Goal: Task Accomplishment & Management: Manage account settings

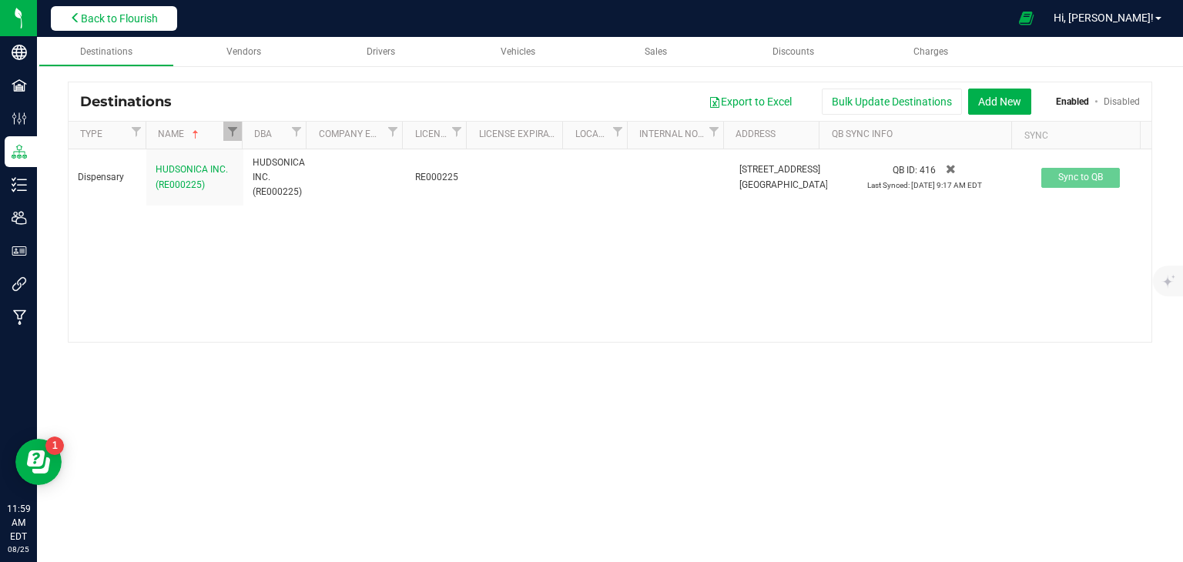
click at [113, 19] on span "Back to Flourish" at bounding box center [119, 18] width 77 height 12
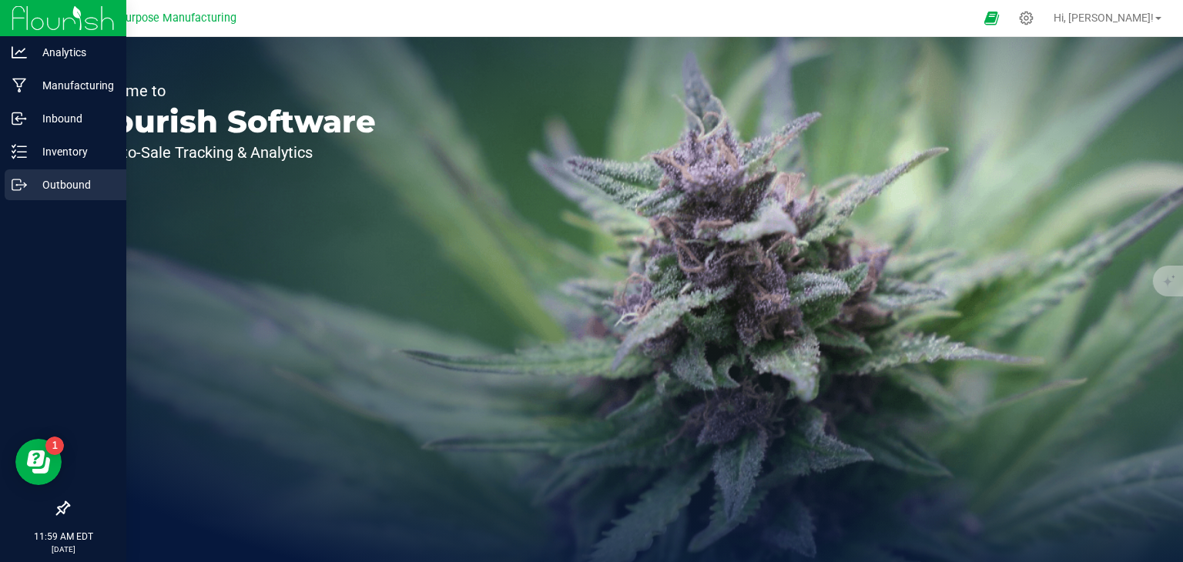
click at [79, 193] on p "Outbound" at bounding box center [73, 185] width 92 height 18
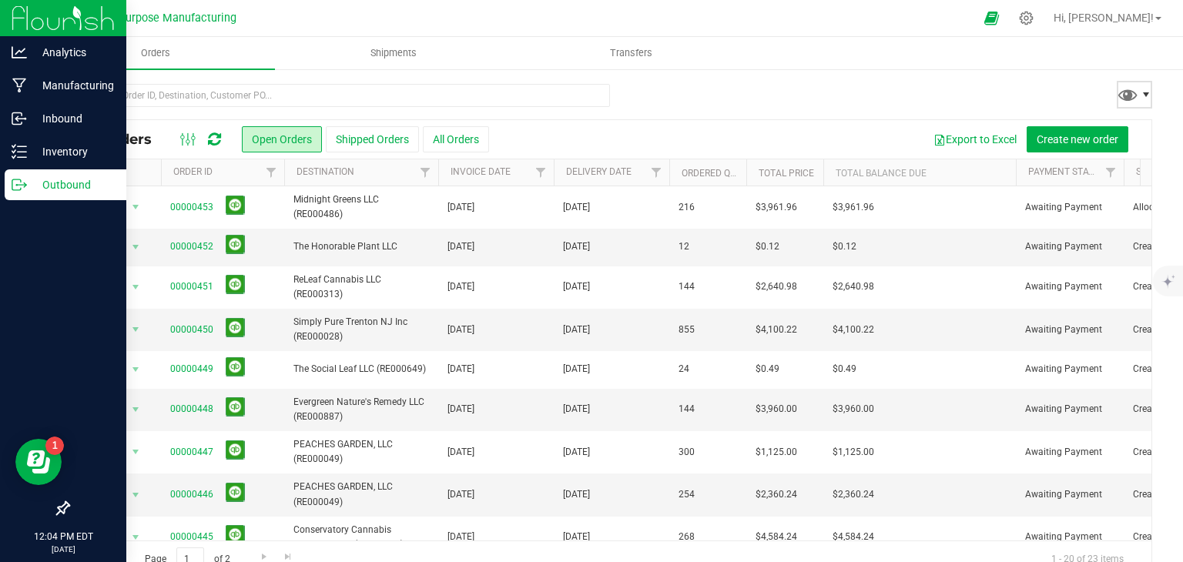
click at [1140, 96] on span at bounding box center [1146, 95] width 12 height 12
click at [888, 64] on ul "Orders Shipments Transfers" at bounding box center [628, 53] width 1183 height 33
click at [656, 176] on span "Filter" at bounding box center [656, 172] width 12 height 12
click at [800, 266] on span "select" at bounding box center [799, 266] width 12 height 12
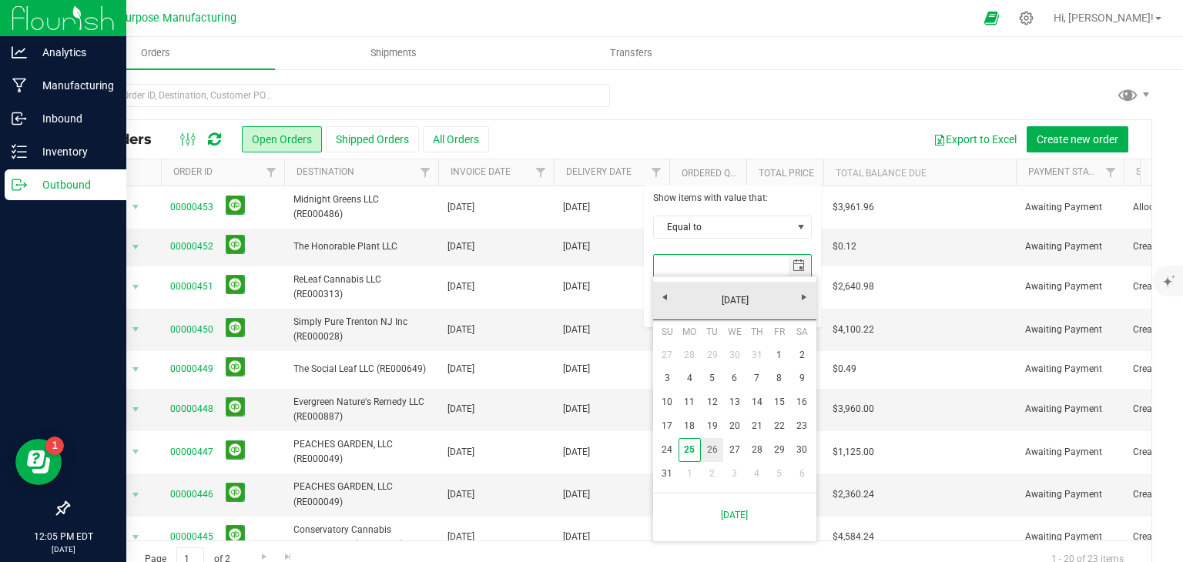
click at [713, 455] on link "26" at bounding box center [712, 450] width 22 height 24
type input "8/26/2025"
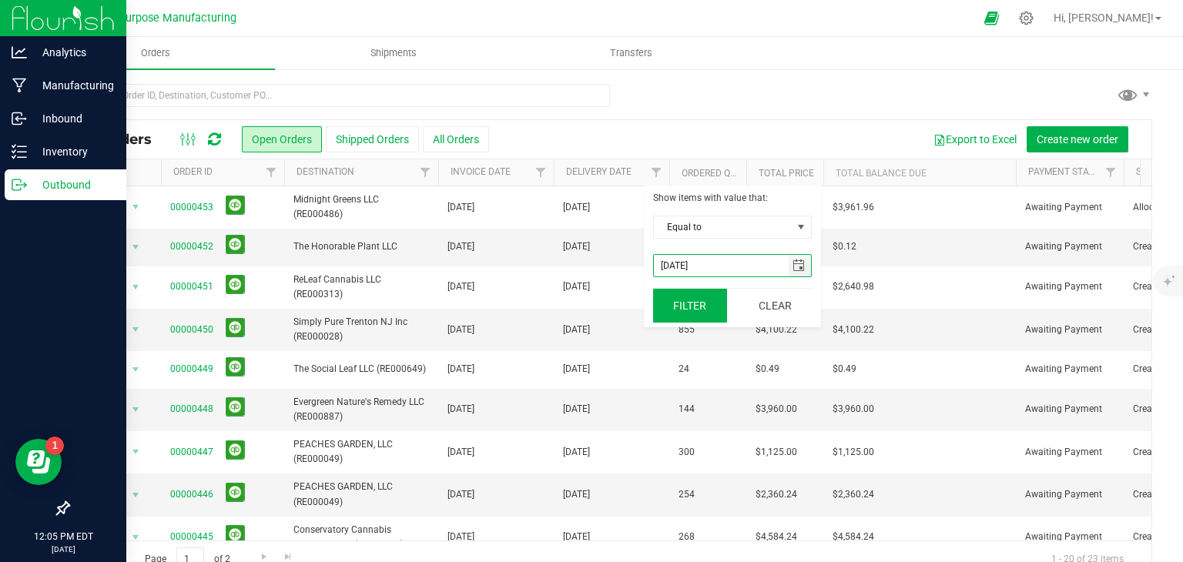
click at [685, 315] on button "Filter" at bounding box center [690, 306] width 74 height 34
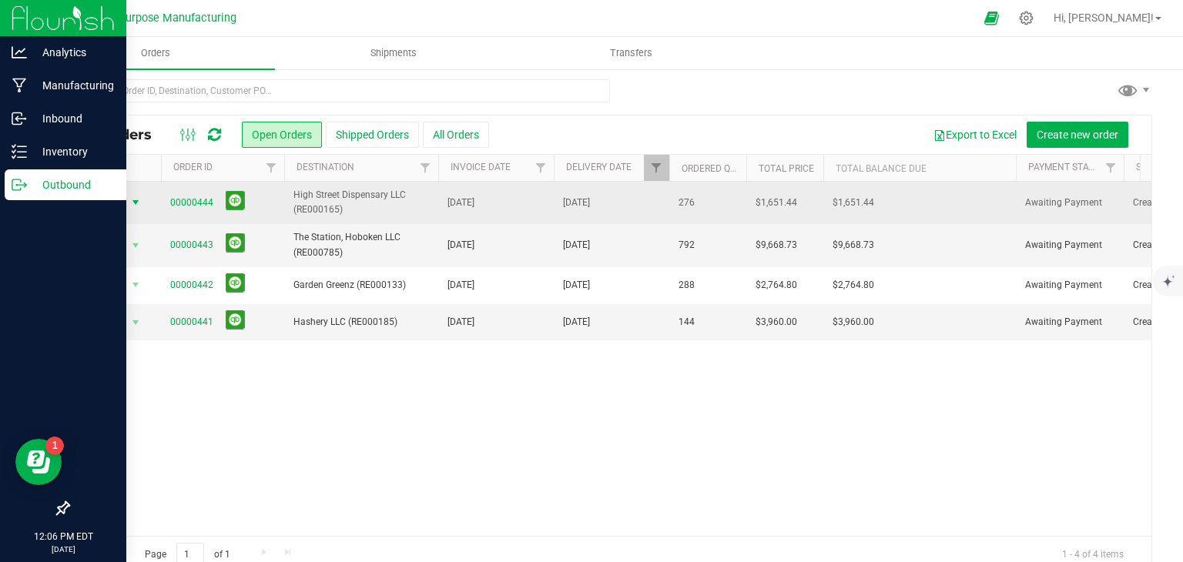
click at [136, 204] on span "select" at bounding box center [135, 202] width 12 height 12
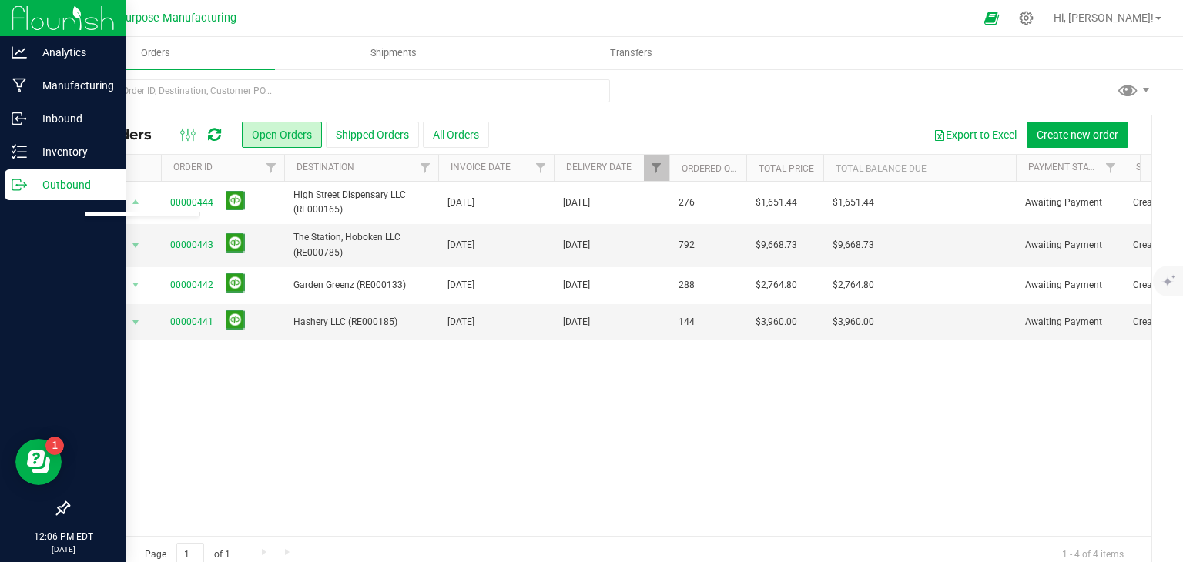
click at [280, 383] on div "Action Action Cancel order Change facility Clone order Edit order Mark as fully…" at bounding box center [610, 359] width 1083 height 354
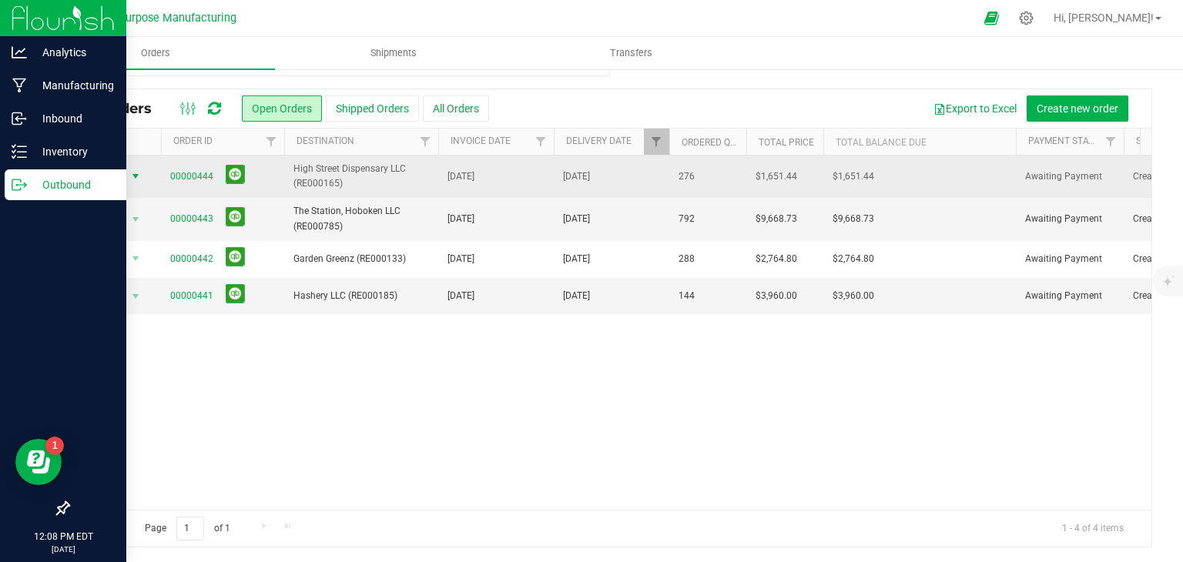
click at [135, 173] on span "select" at bounding box center [135, 176] width 12 height 12
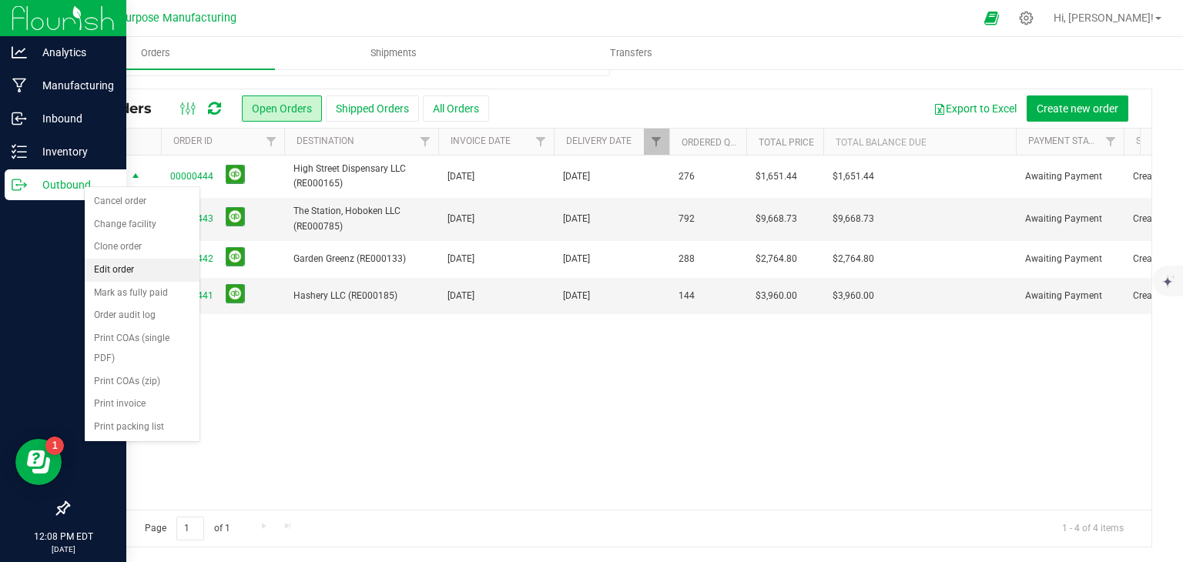
click at [117, 269] on li "Edit order" at bounding box center [142, 270] width 115 height 23
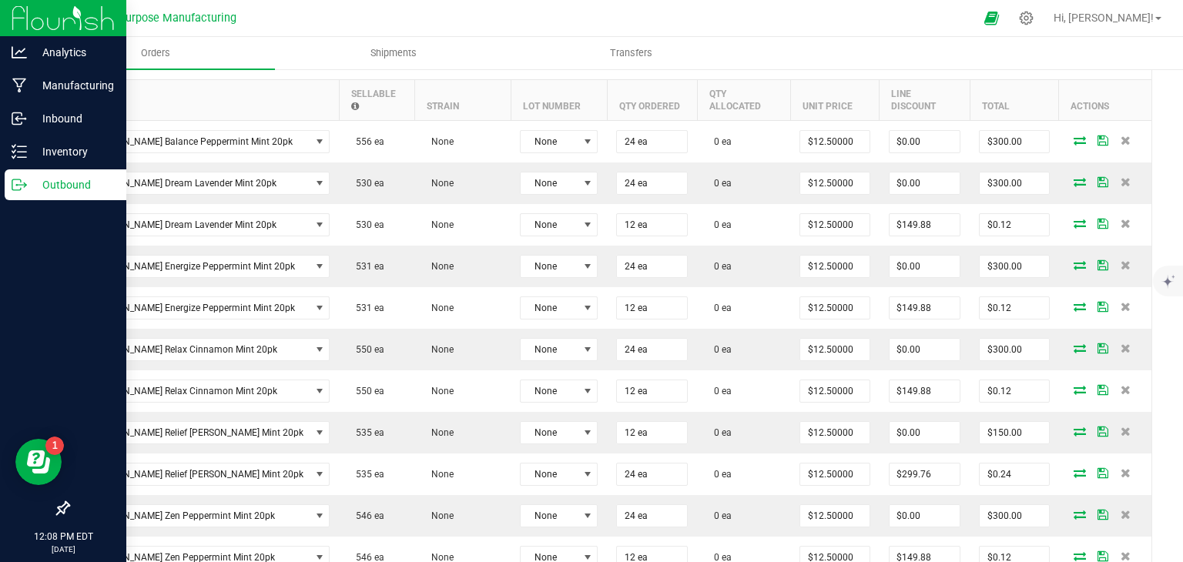
scroll to position [461, 0]
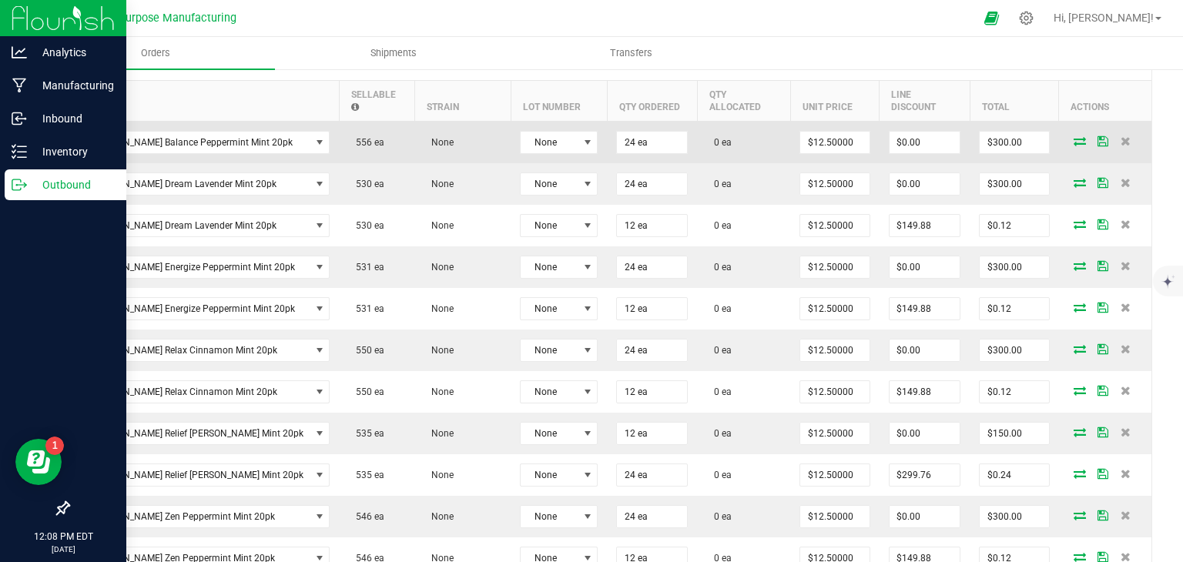
click at [1074, 136] on icon at bounding box center [1080, 140] width 12 height 9
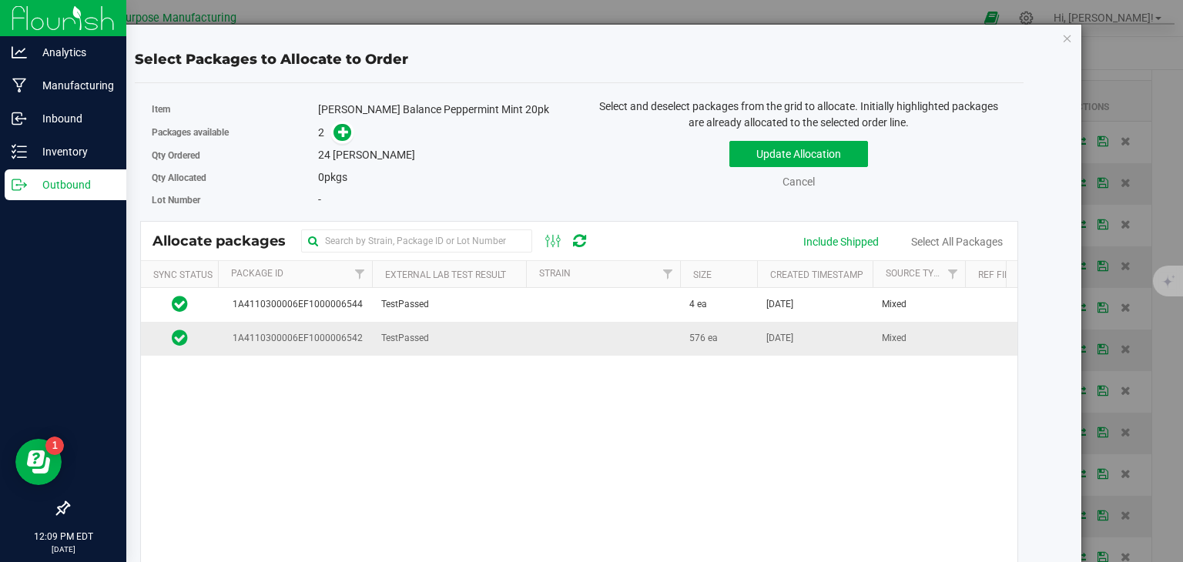
click at [489, 340] on td "TestPassed" at bounding box center [449, 338] width 154 height 33
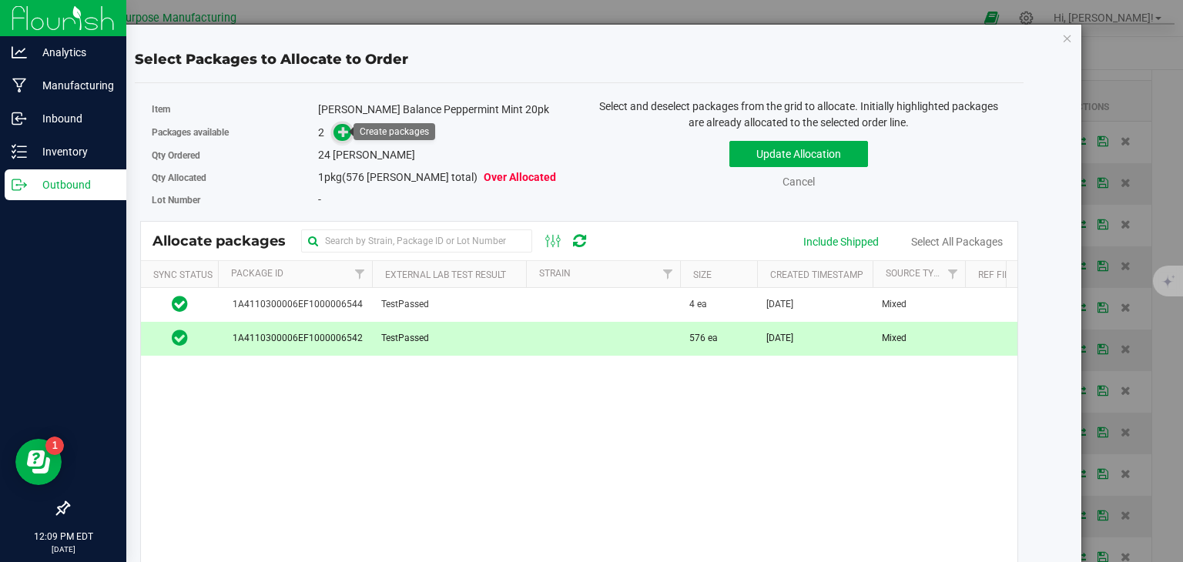
click at [340, 131] on icon at bounding box center [343, 131] width 11 height 11
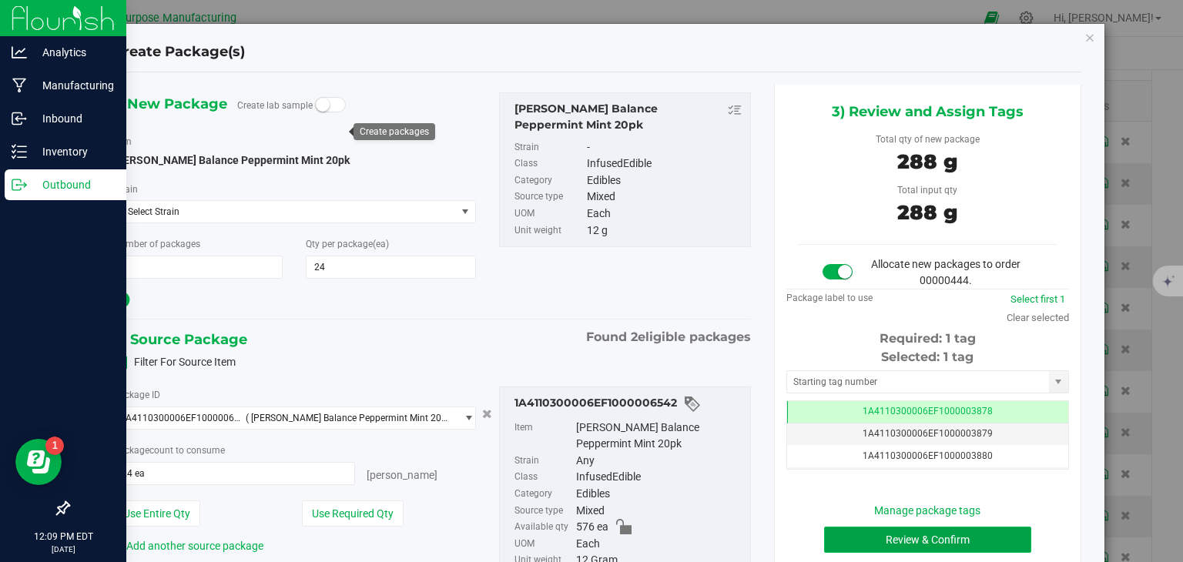
click at [921, 537] on button "Review & Confirm" at bounding box center [927, 540] width 207 height 26
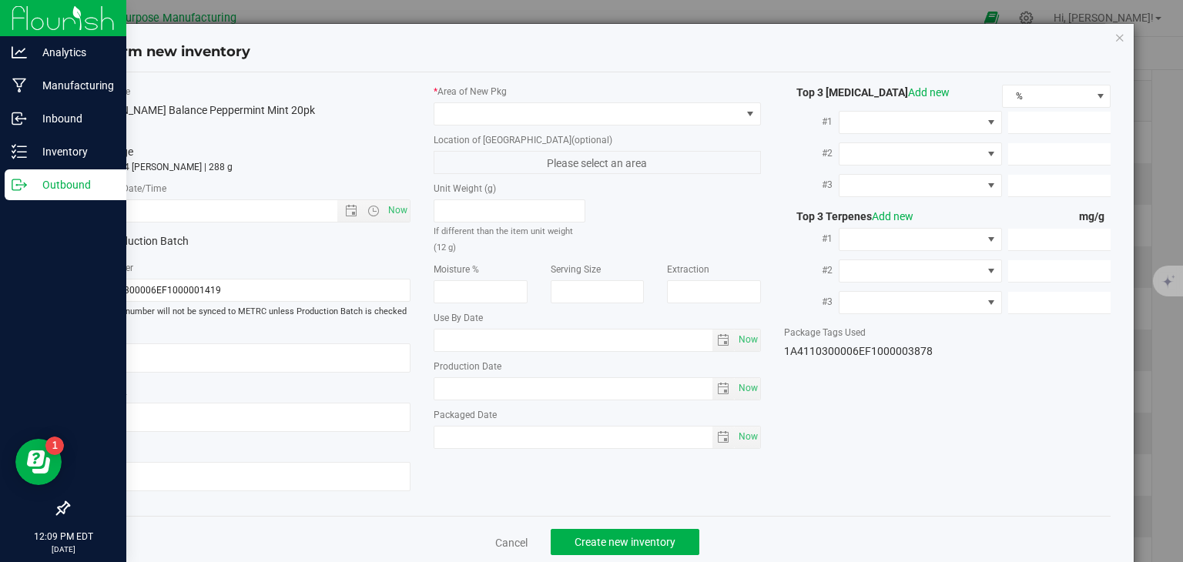
type input "2025-01-01"
type input "2025-07-29"
click at [391, 219] on span "Now" at bounding box center [398, 211] width 26 height 22
type input "8/25/2025 12:09 PM"
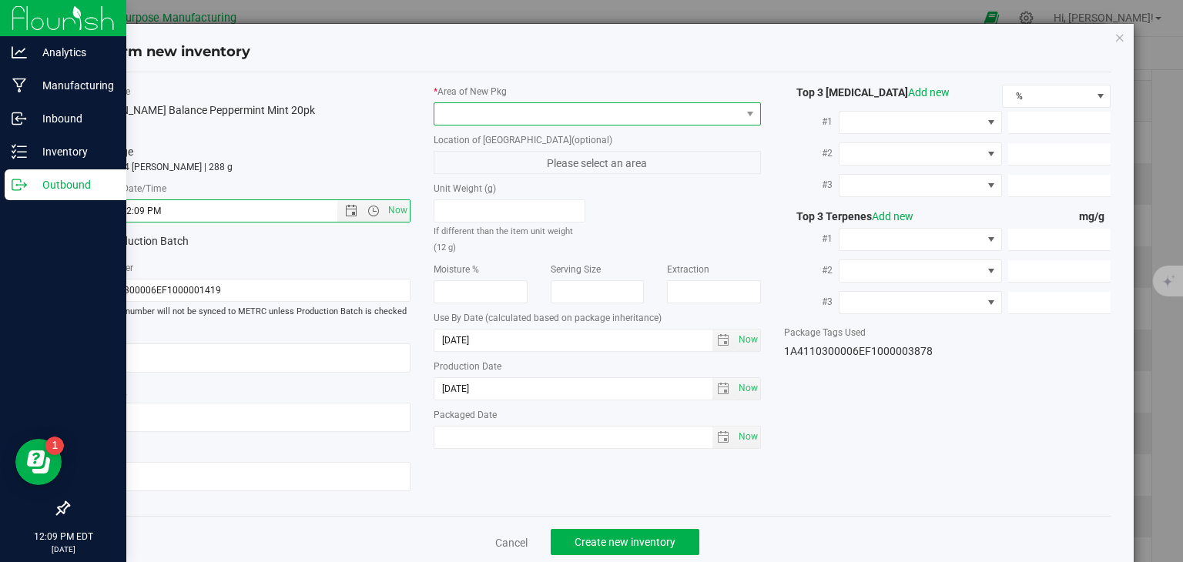
click at [483, 106] on span at bounding box center [587, 114] width 307 height 22
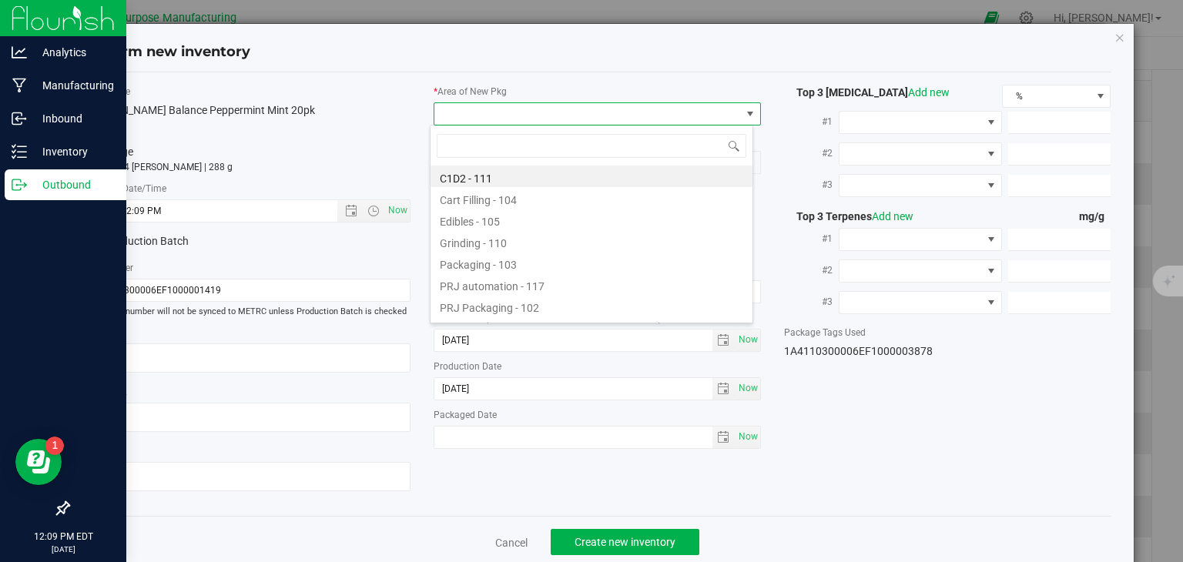
scroll to position [22, 324]
type input "108"
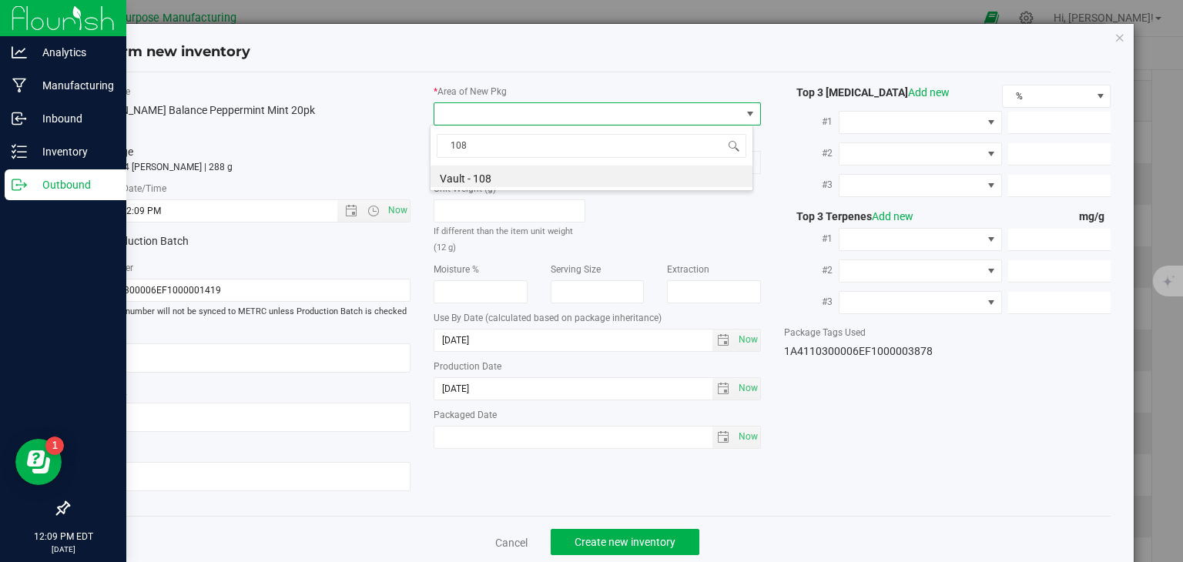
drag, startPoint x: 478, startPoint y: 143, endPoint x: 373, endPoint y: 157, distance: 105.7
click at [373, 157] on body "Confirm new inventory Item Name Mr. Moxey's Balance Peppermint Mint 20pk Total …" at bounding box center [591, 281] width 1183 height 562
click at [460, 169] on li "Vault - 108" at bounding box center [592, 177] width 322 height 22
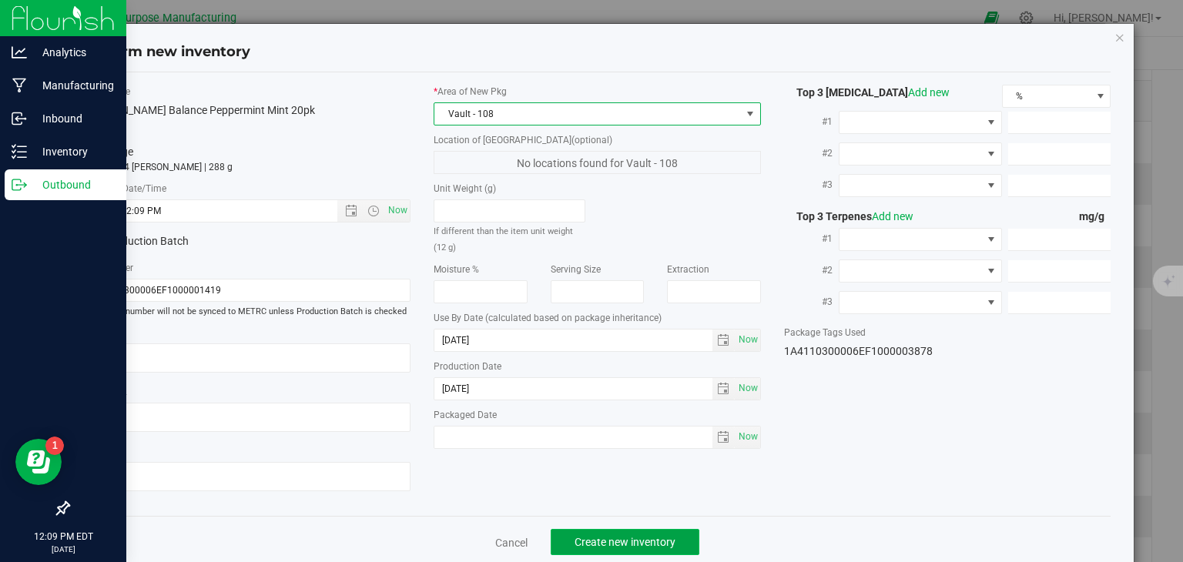
click at [599, 549] on button "Create new inventory" at bounding box center [625, 542] width 149 height 26
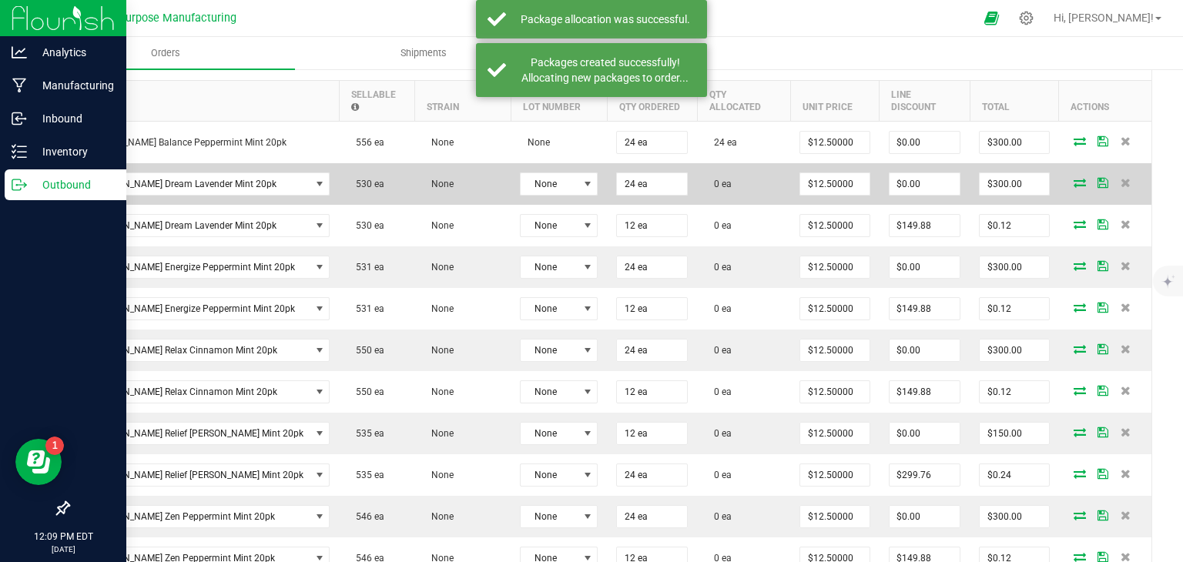
click at [1074, 178] on icon at bounding box center [1080, 182] width 12 height 9
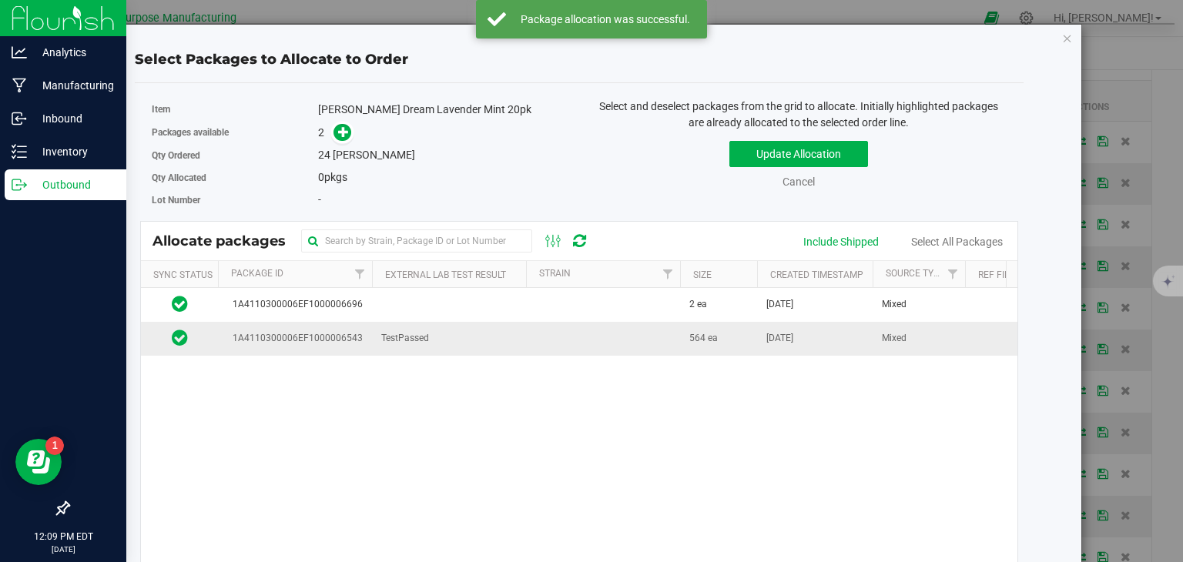
click at [476, 340] on td "TestPassed" at bounding box center [449, 338] width 154 height 33
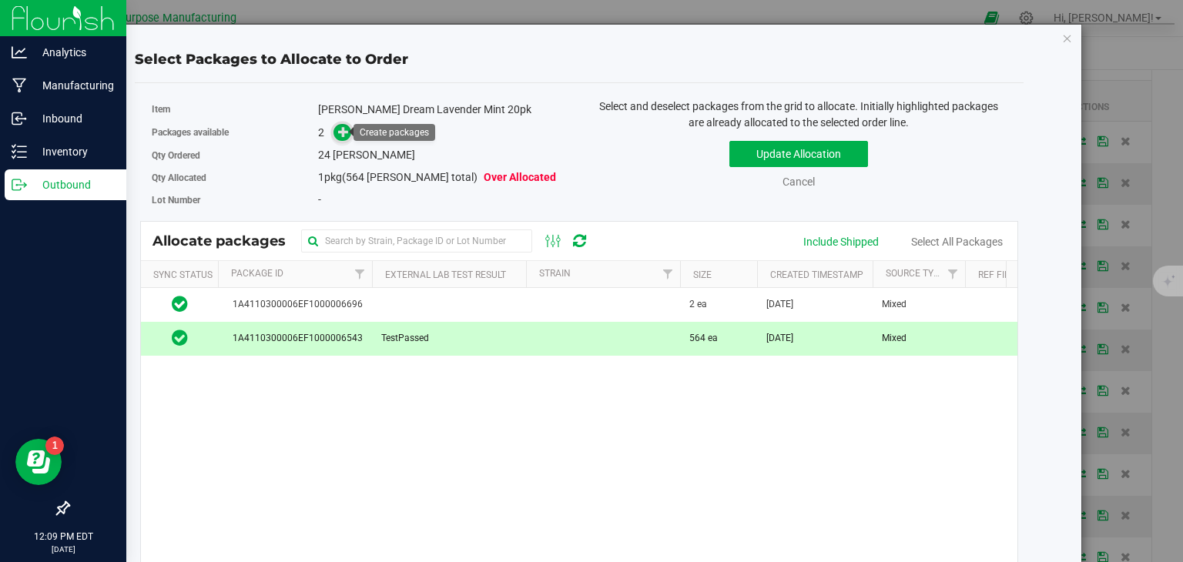
click at [341, 135] on icon at bounding box center [343, 131] width 11 height 11
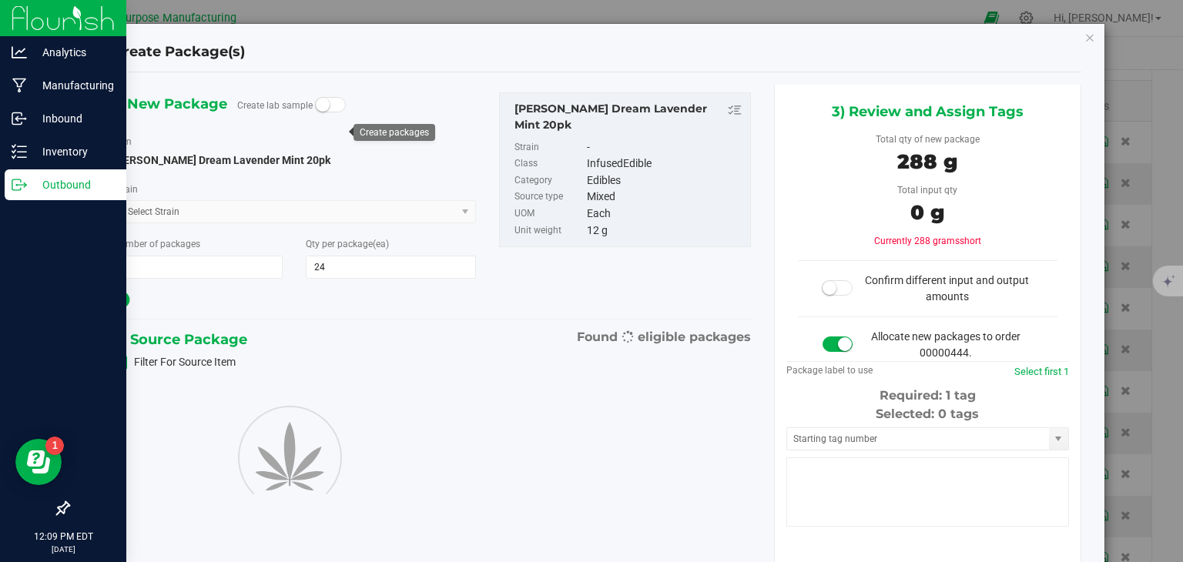
type input "24"
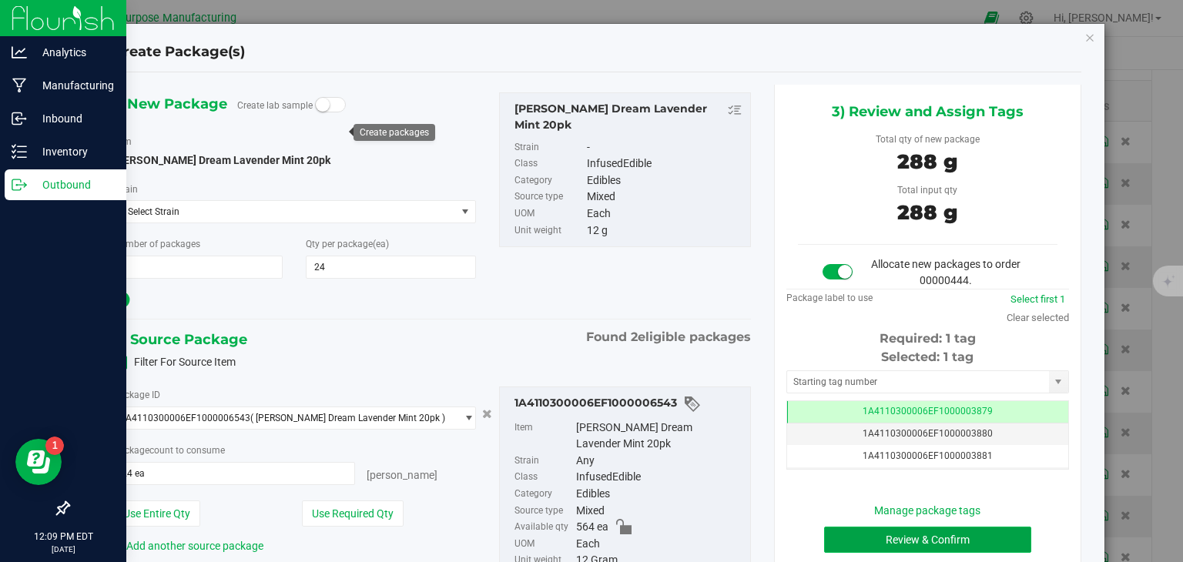
click at [860, 540] on button "Review & Confirm" at bounding box center [927, 540] width 207 height 26
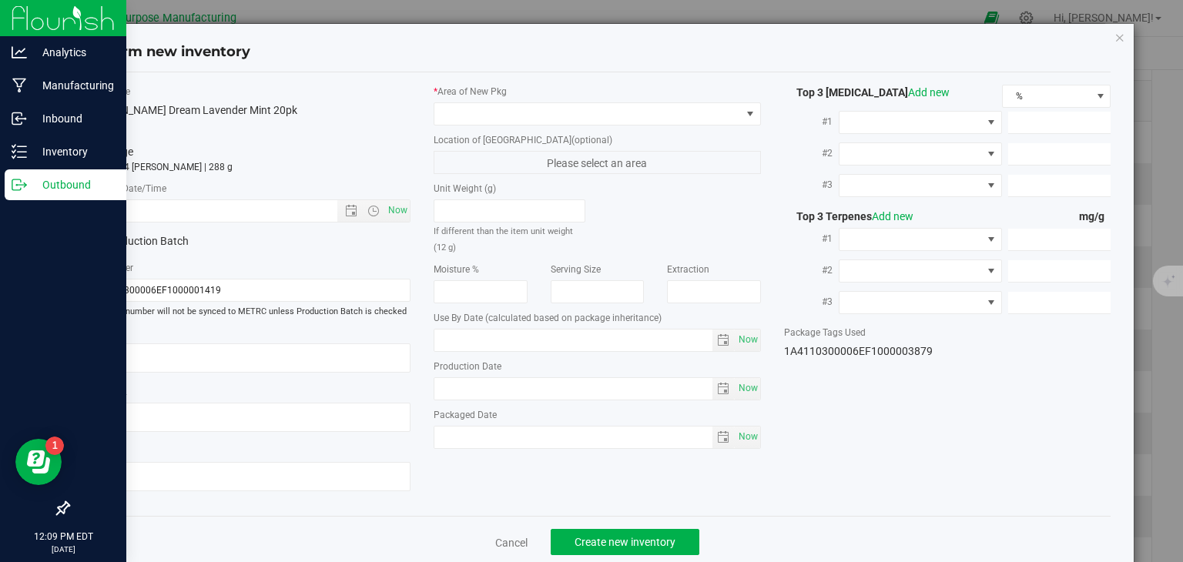
type input "2025-12-26"
type input "2025-07-29"
click at [391, 210] on span "Now" at bounding box center [398, 211] width 26 height 22
type input "8/25/2025 12:09 PM"
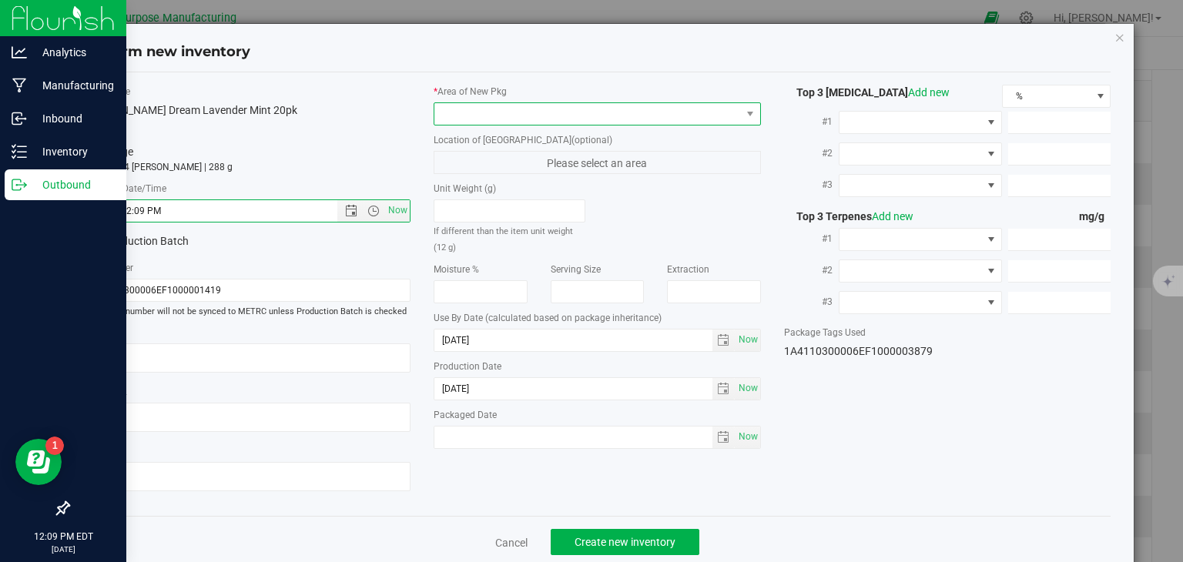
click at [494, 111] on span at bounding box center [587, 114] width 307 height 22
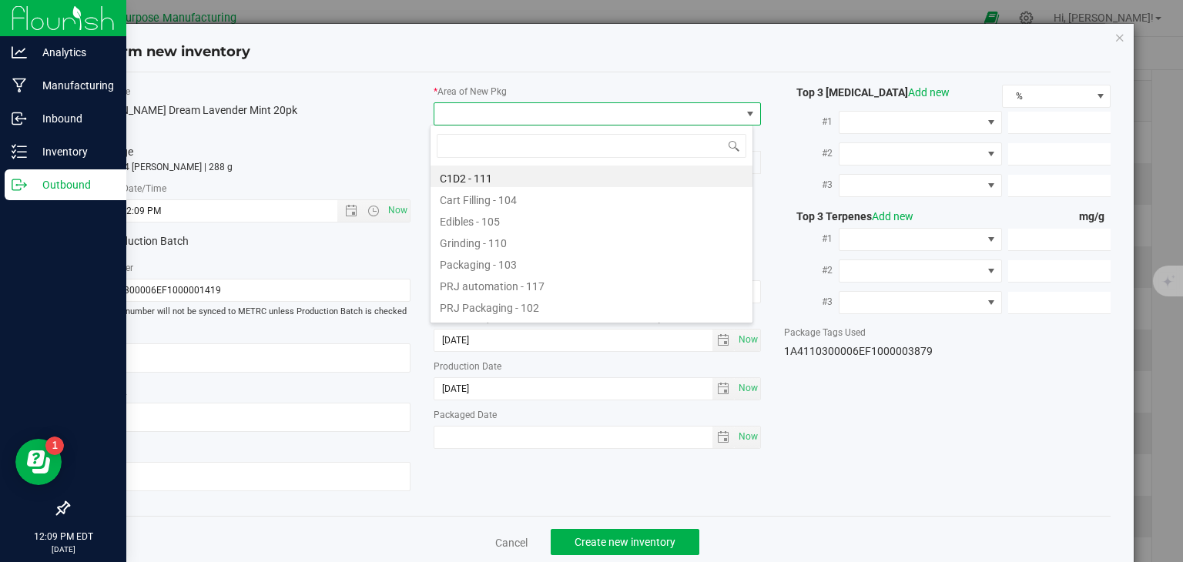
type input "108"
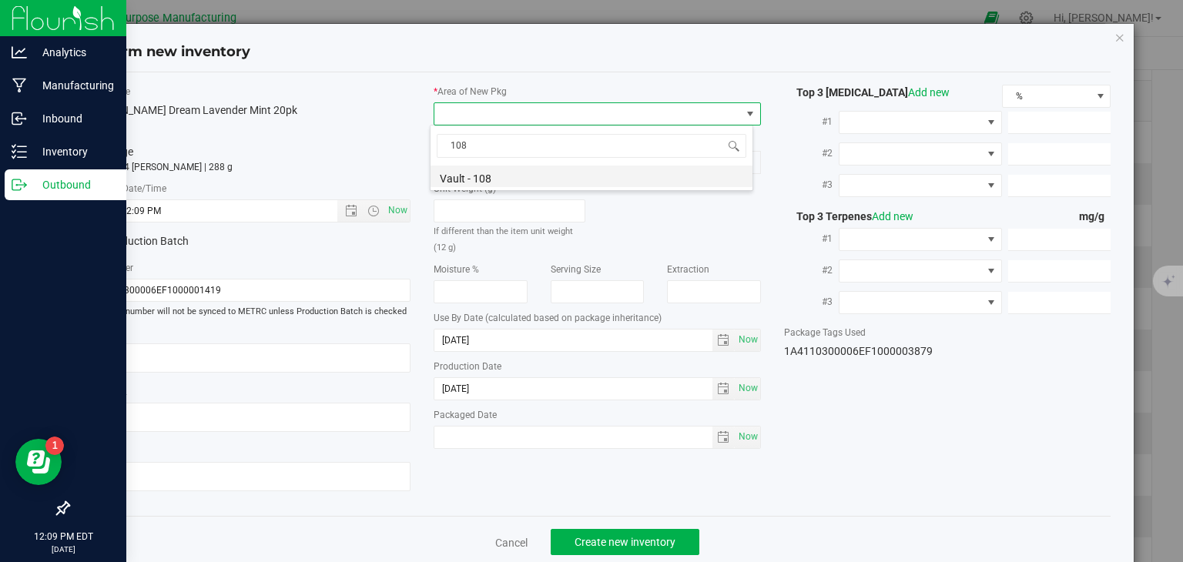
click at [482, 174] on li "Vault - 108" at bounding box center [592, 177] width 322 height 22
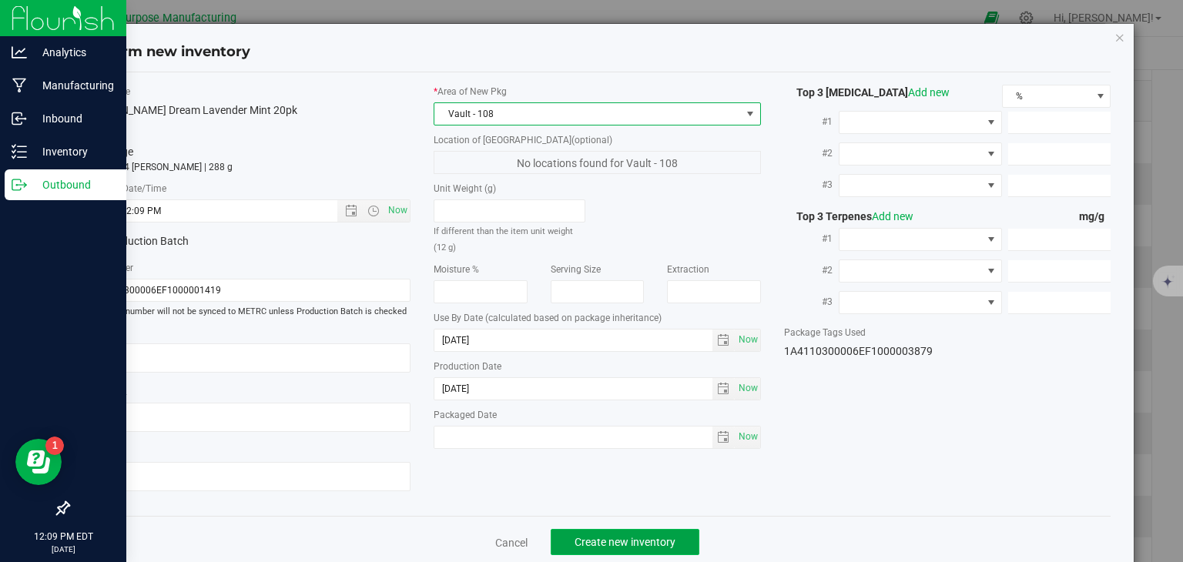
click at [585, 529] on button "Create new inventory" at bounding box center [625, 542] width 149 height 26
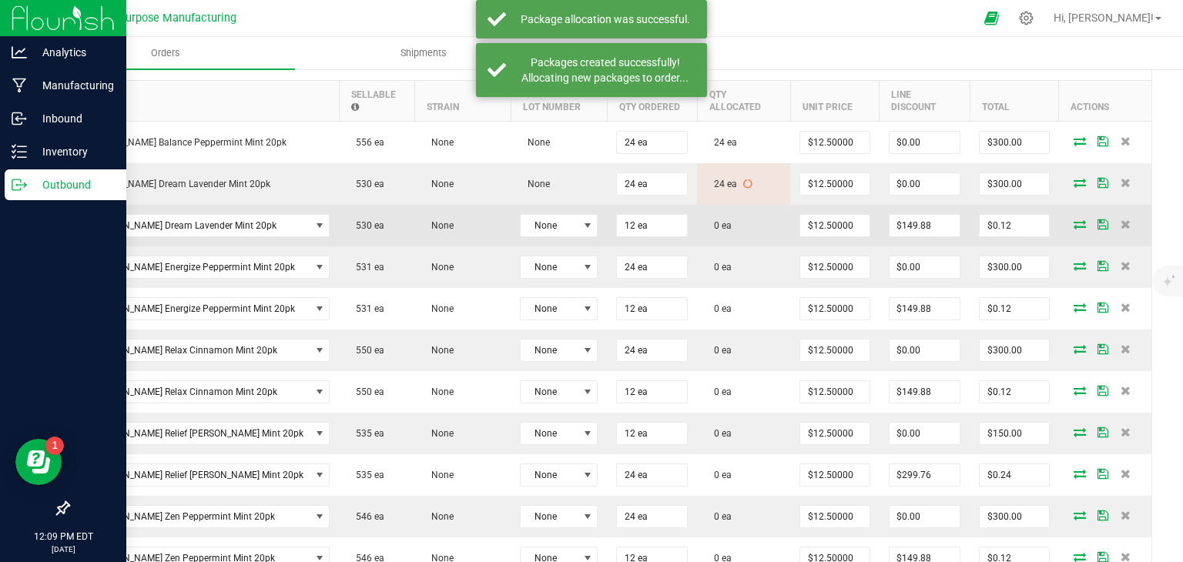
click at [1074, 223] on icon at bounding box center [1080, 224] width 12 height 9
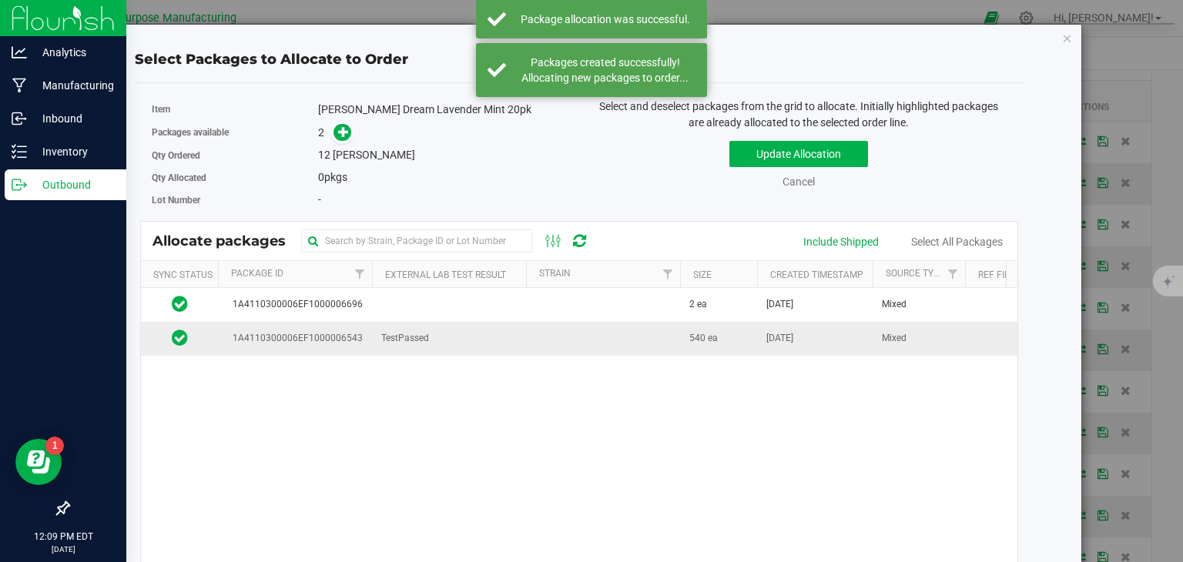
click at [434, 343] on td "TestPassed" at bounding box center [449, 338] width 154 height 33
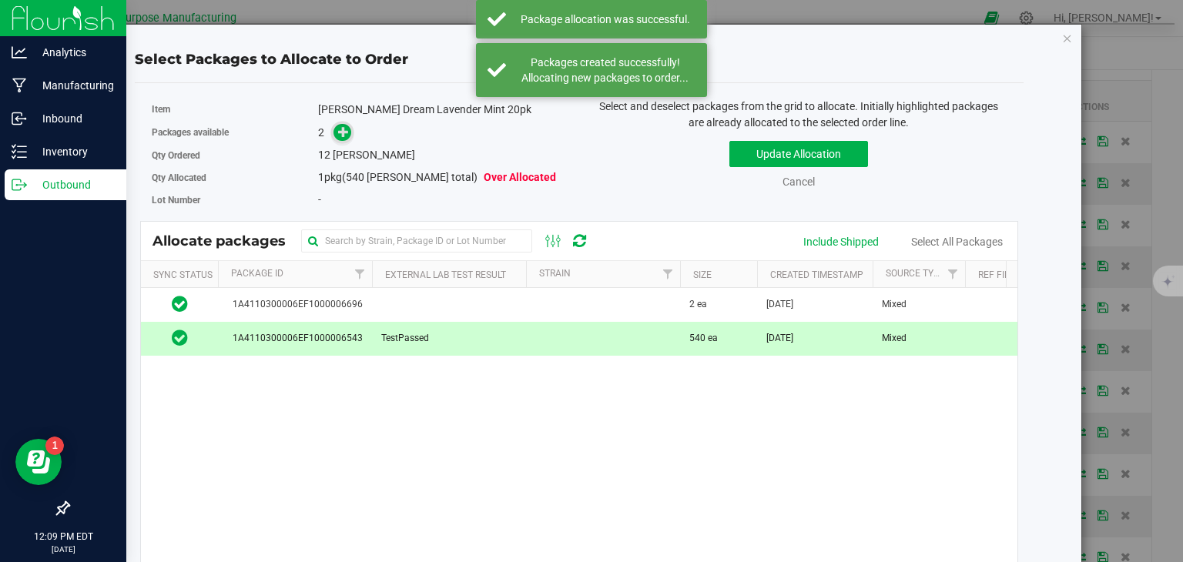
click at [340, 133] on icon at bounding box center [343, 131] width 11 height 11
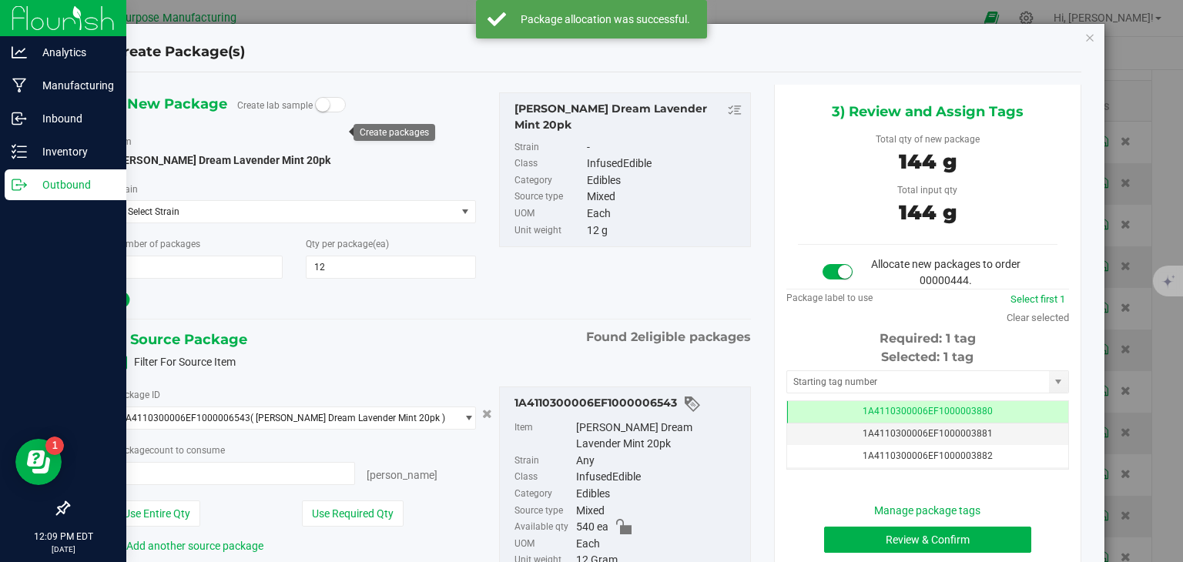
type input "12 ea"
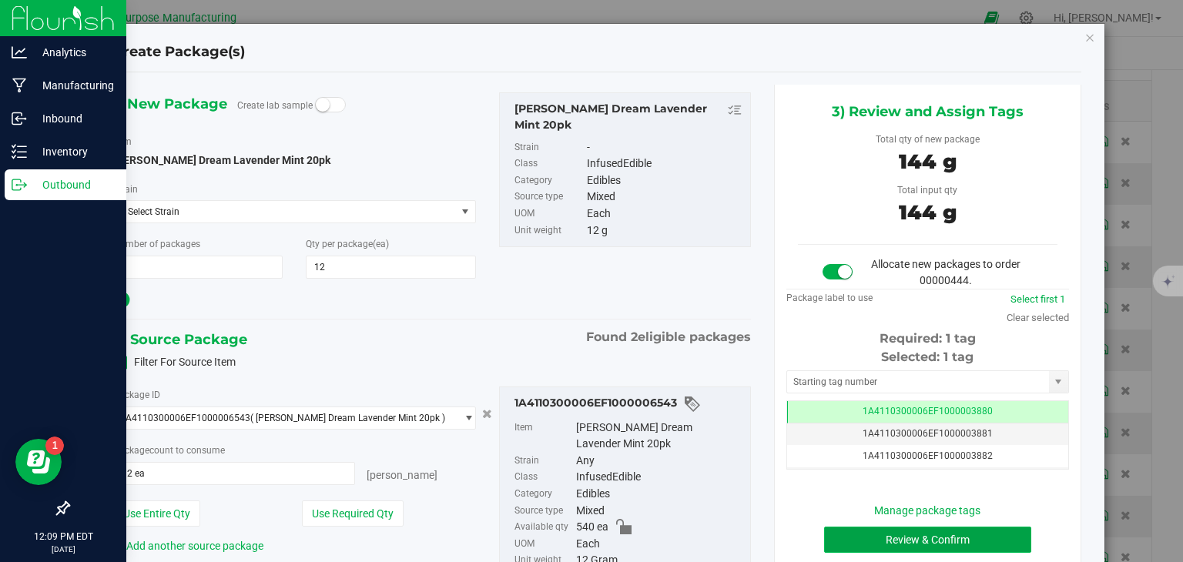
click at [887, 546] on button "Review & Confirm" at bounding box center [927, 540] width 207 height 26
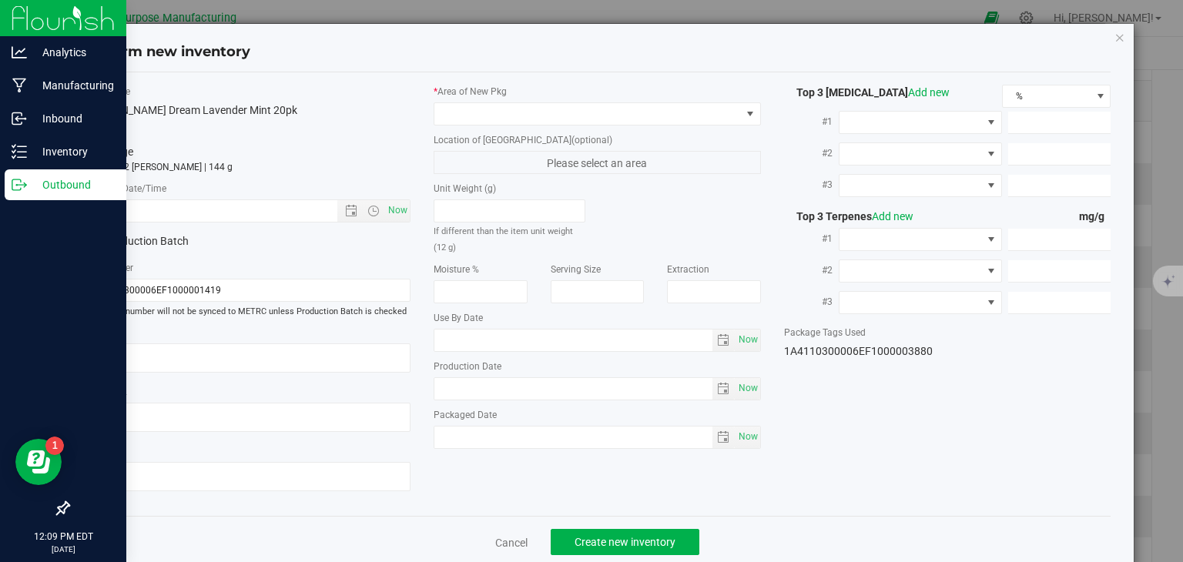
type input "2025-12-26"
type input "2025-07-29"
click at [385, 201] on span "Now" at bounding box center [398, 211] width 26 height 22
type input "8/25/2025 12:09 PM"
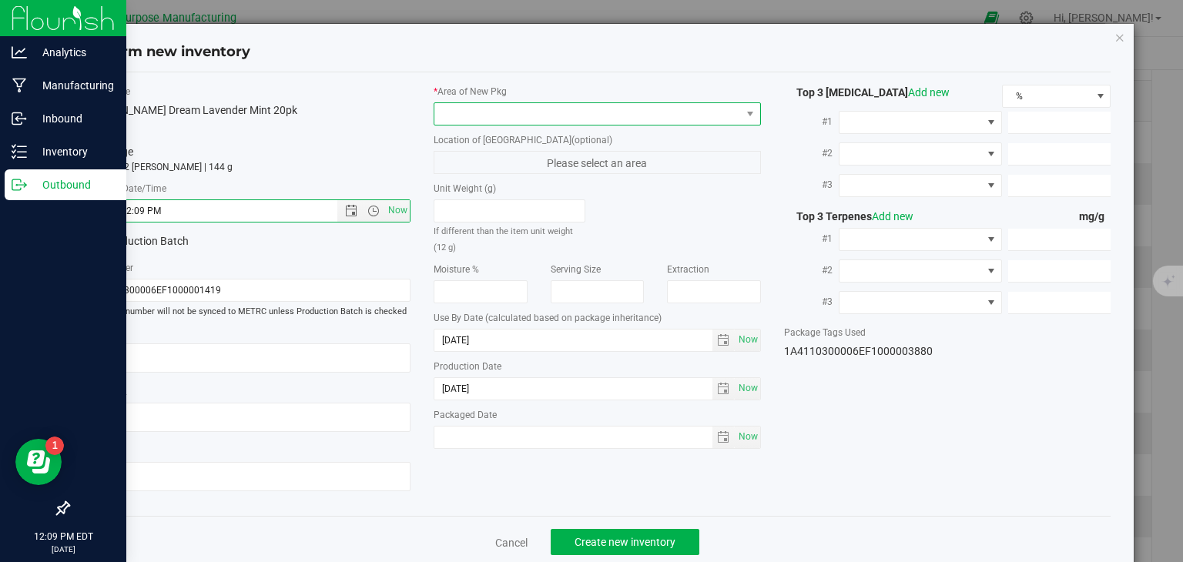
click at [492, 117] on span at bounding box center [587, 114] width 307 height 22
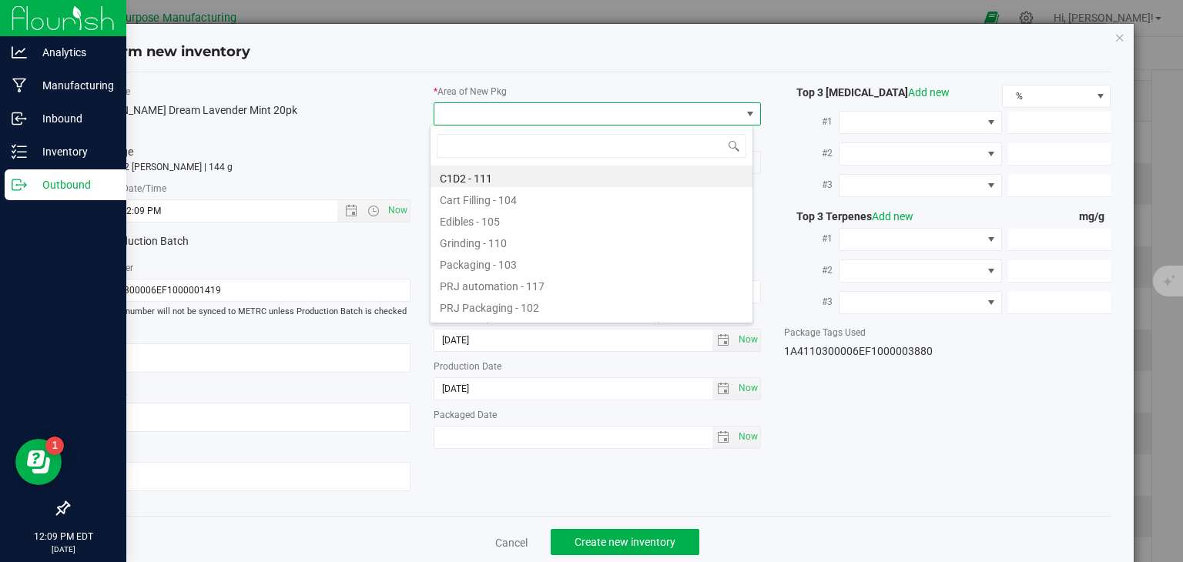
type input "108"
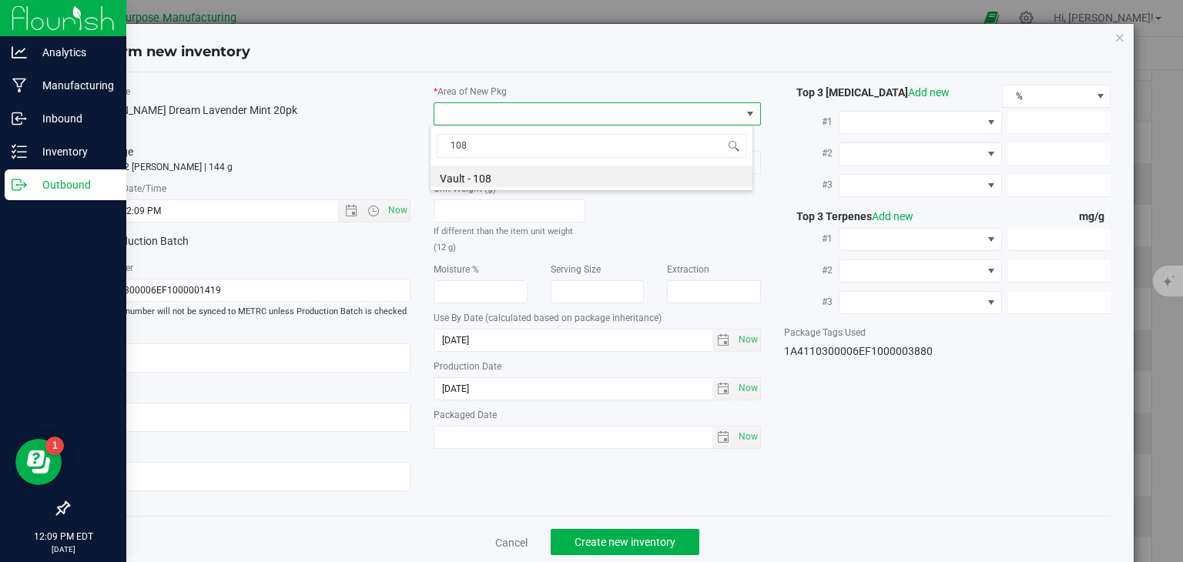
click at [480, 187] on div "108 Vault - 108" at bounding box center [592, 158] width 324 height 66
click at [515, 179] on li "Vault - 108" at bounding box center [592, 177] width 322 height 22
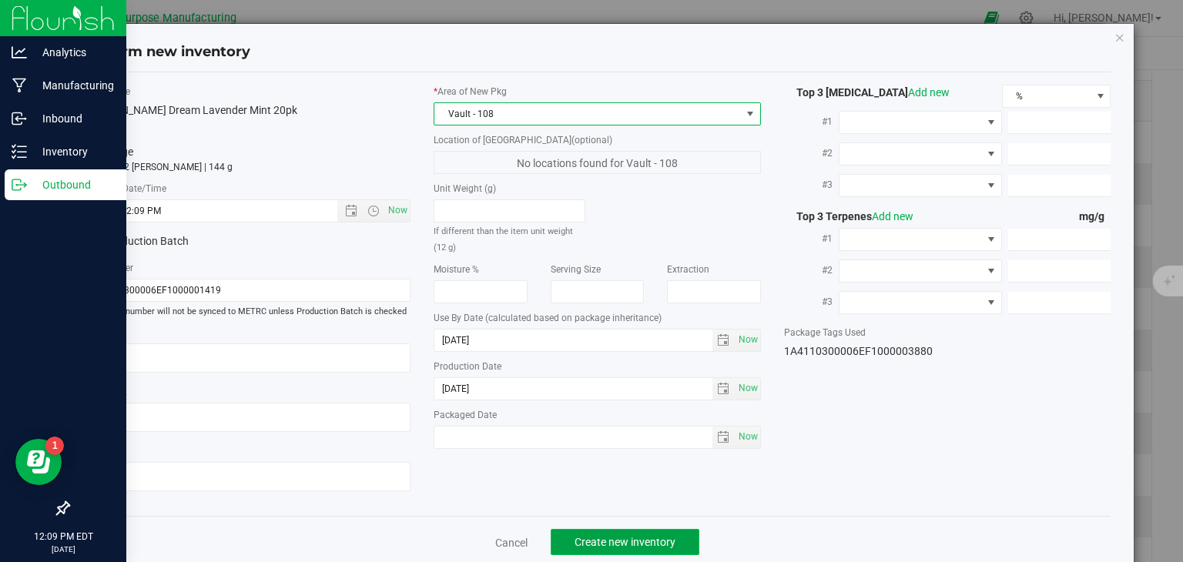
click at [612, 538] on span "Create new inventory" at bounding box center [625, 542] width 101 height 12
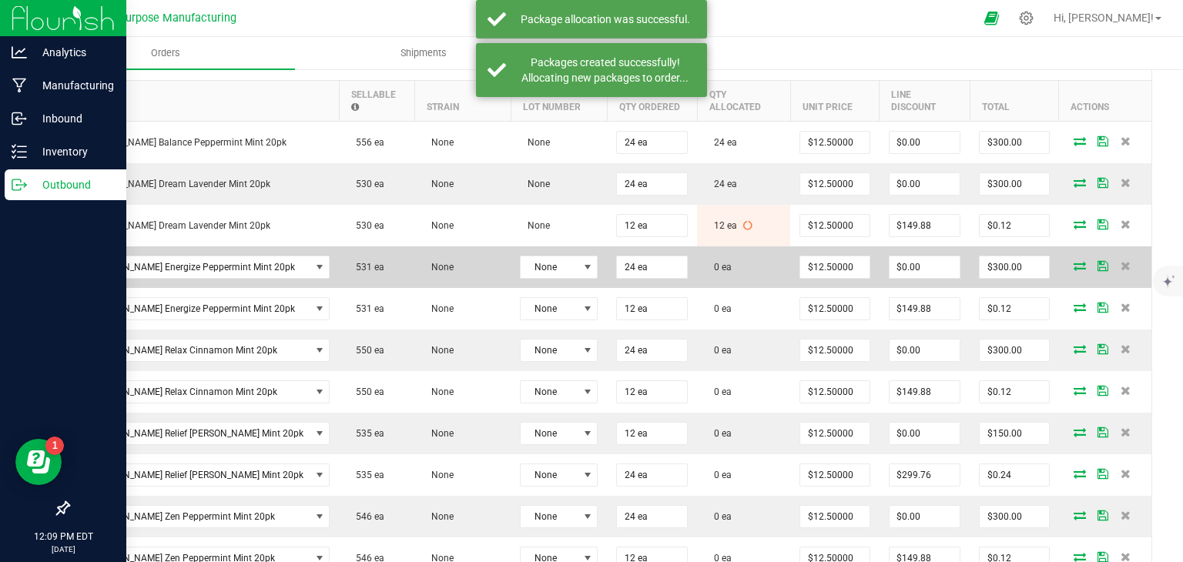
click at [1074, 261] on icon at bounding box center [1080, 265] width 12 height 9
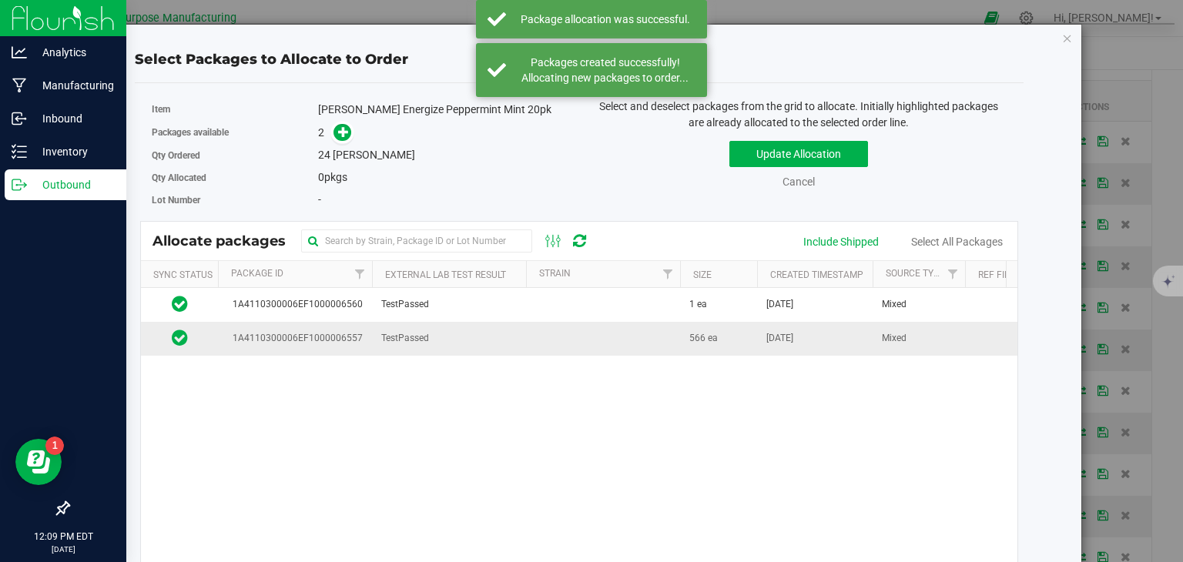
click at [404, 327] on td "TestPassed" at bounding box center [449, 338] width 154 height 33
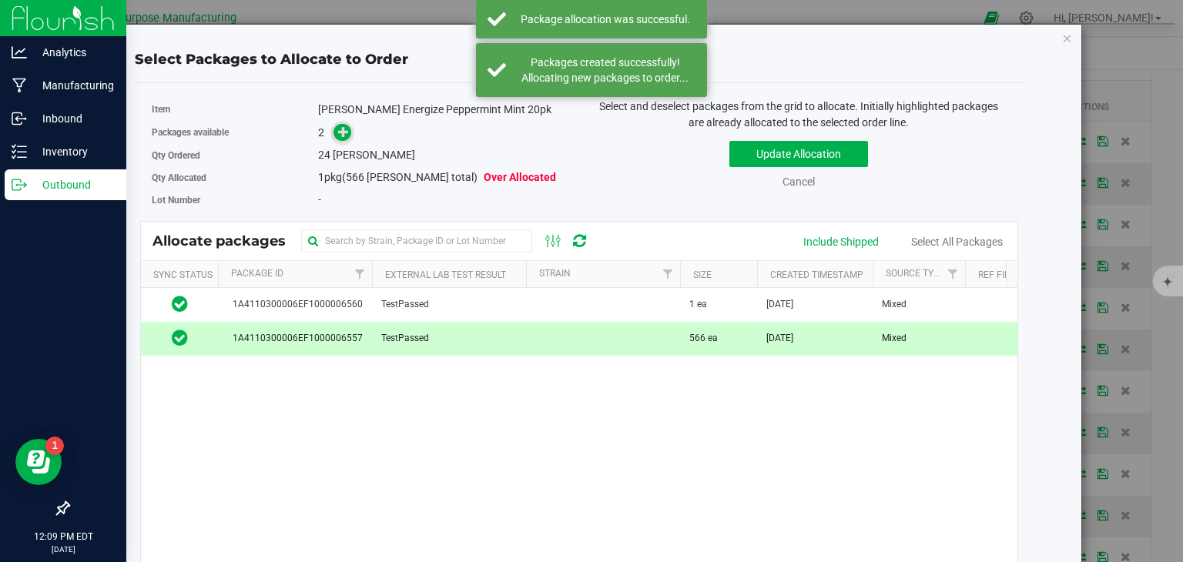
click at [341, 129] on icon at bounding box center [343, 131] width 11 height 11
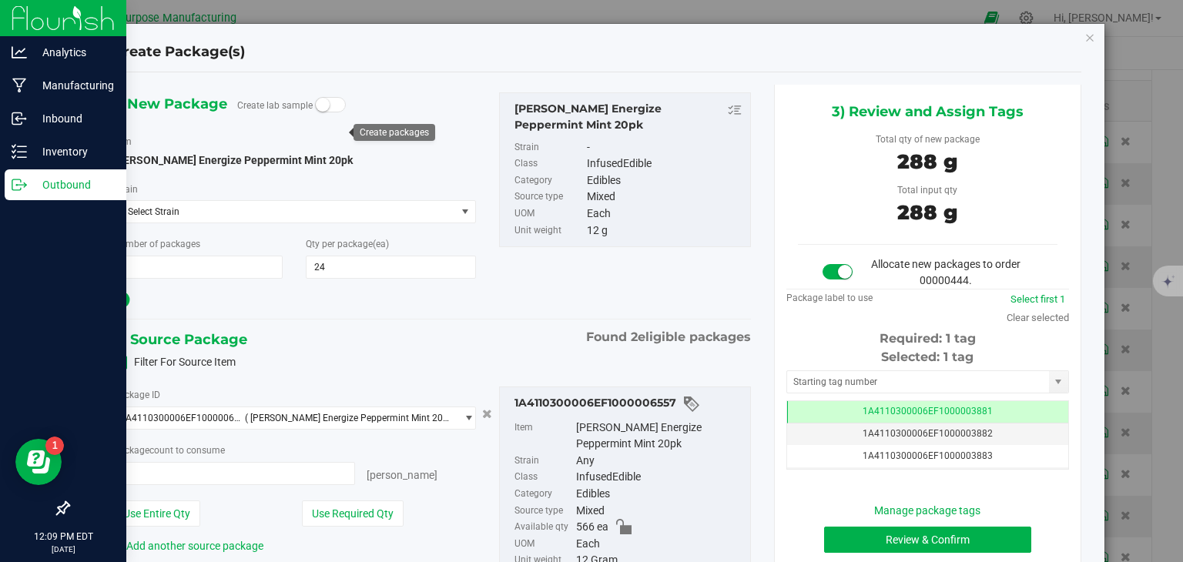
type input "24 ea"
click at [848, 537] on button "Review & Confirm" at bounding box center [927, 540] width 207 height 26
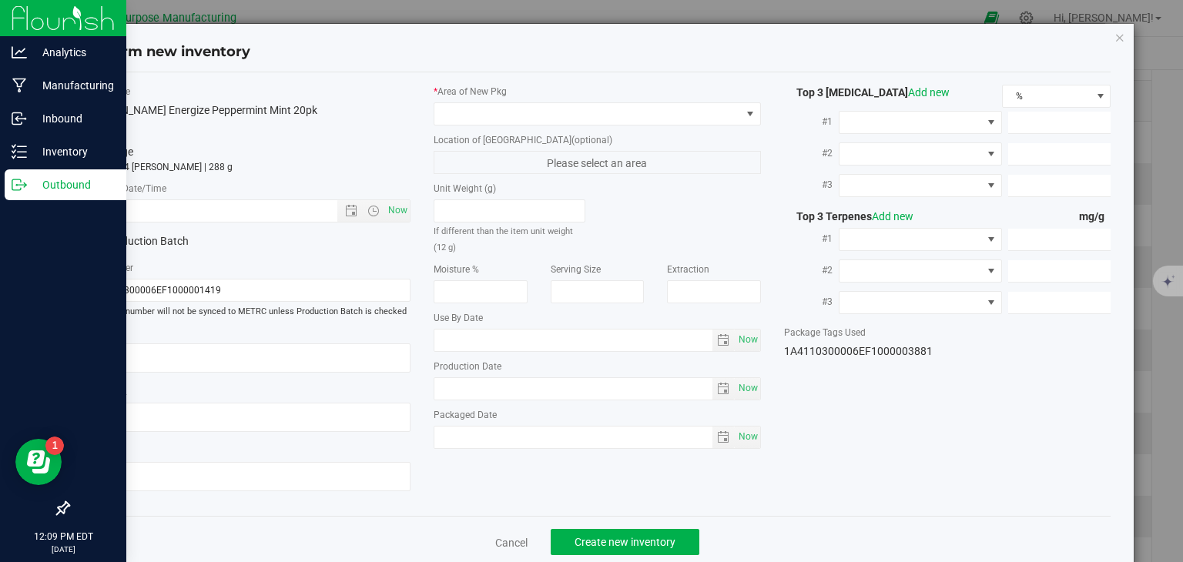
type input "[DATE]"
type input "2025-07-31"
click at [397, 209] on span "Now" at bounding box center [398, 211] width 26 height 22
type input "8/25/2025 12:09 PM"
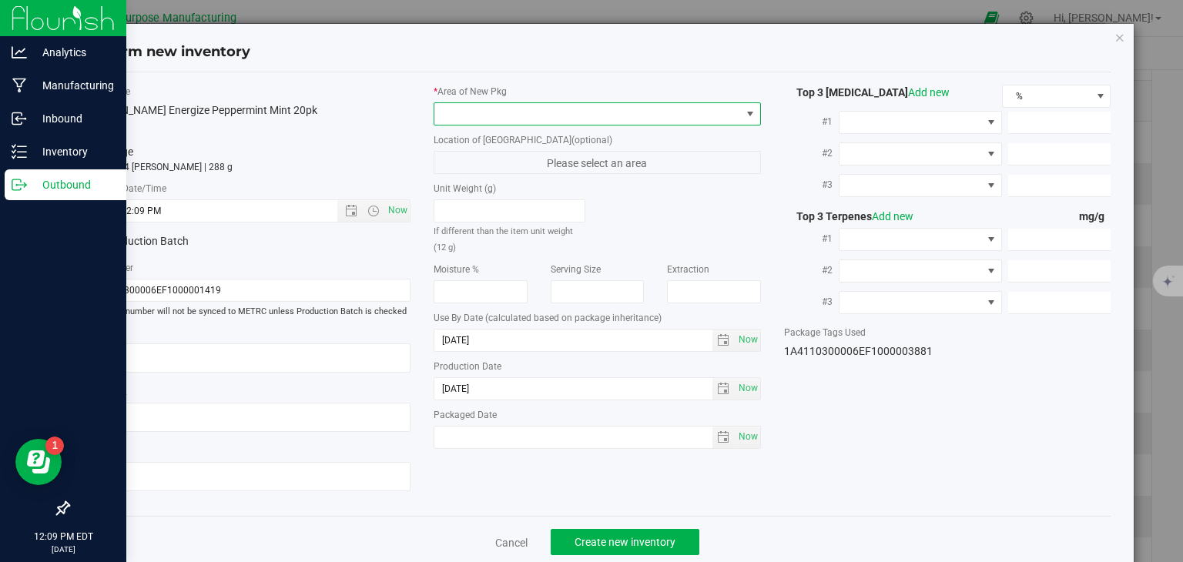
click at [506, 109] on span at bounding box center [587, 114] width 307 height 22
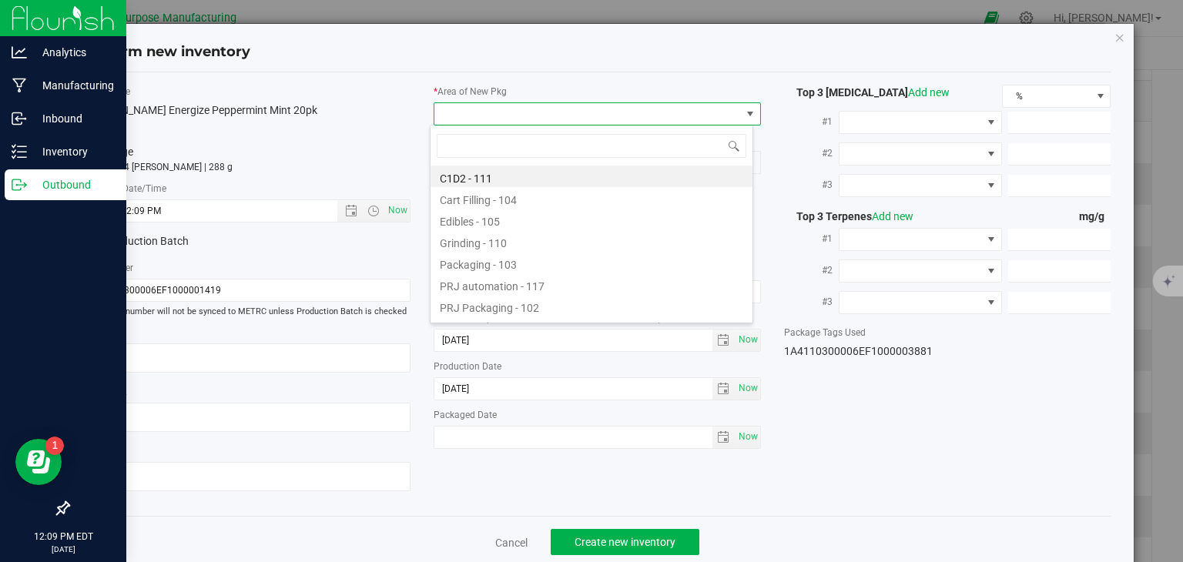
type input "108"
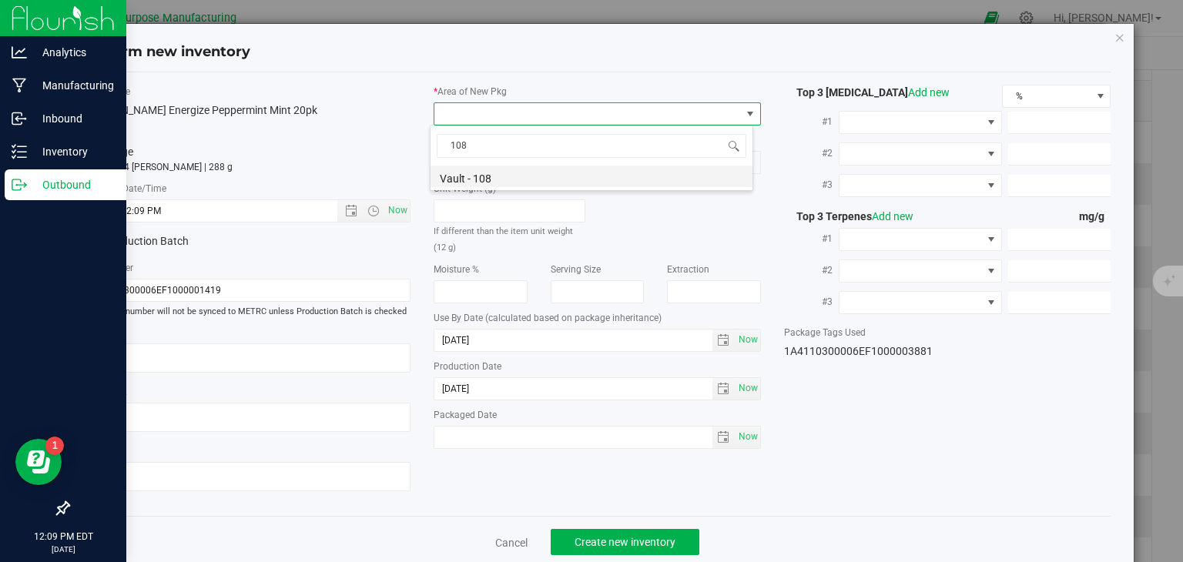
click at [471, 177] on li "Vault - 108" at bounding box center [592, 177] width 322 height 22
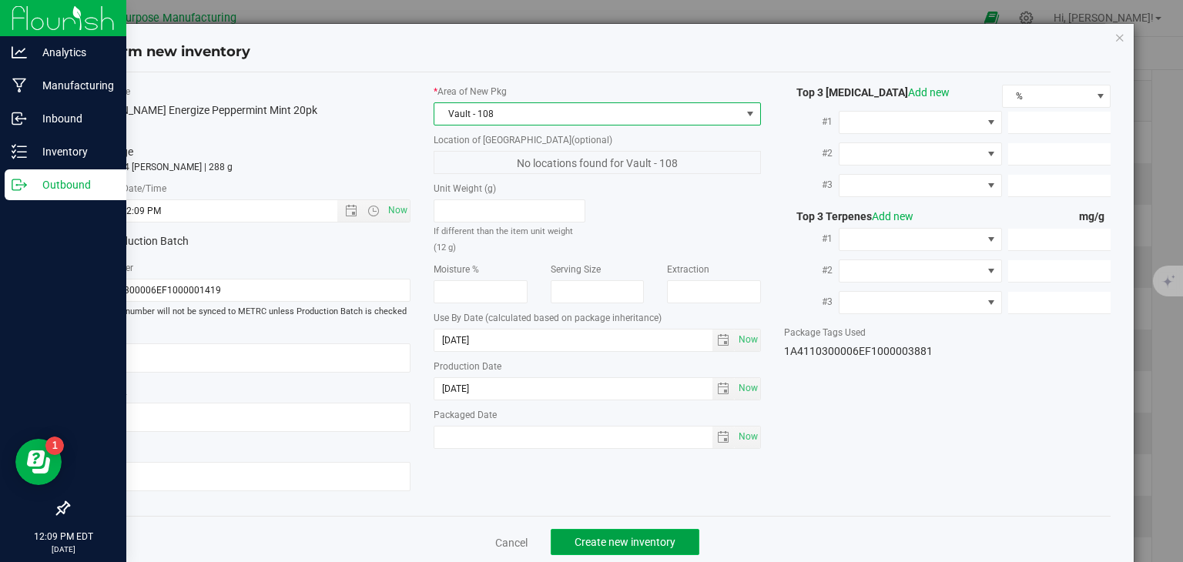
click at [599, 539] on span "Create new inventory" at bounding box center [625, 542] width 101 height 12
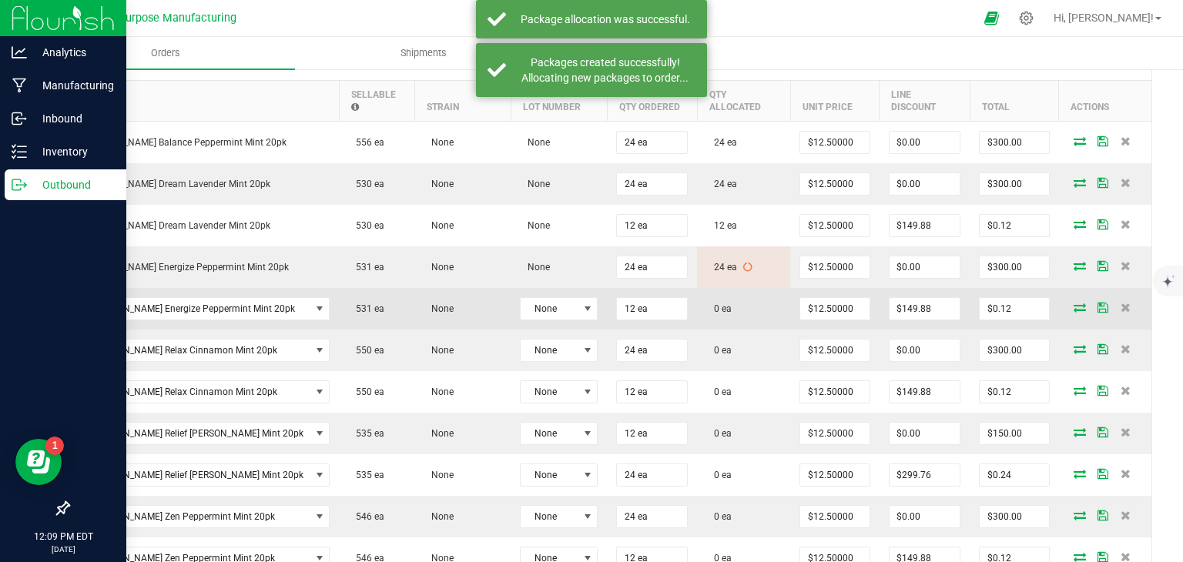
click at [1074, 303] on icon at bounding box center [1080, 307] width 12 height 9
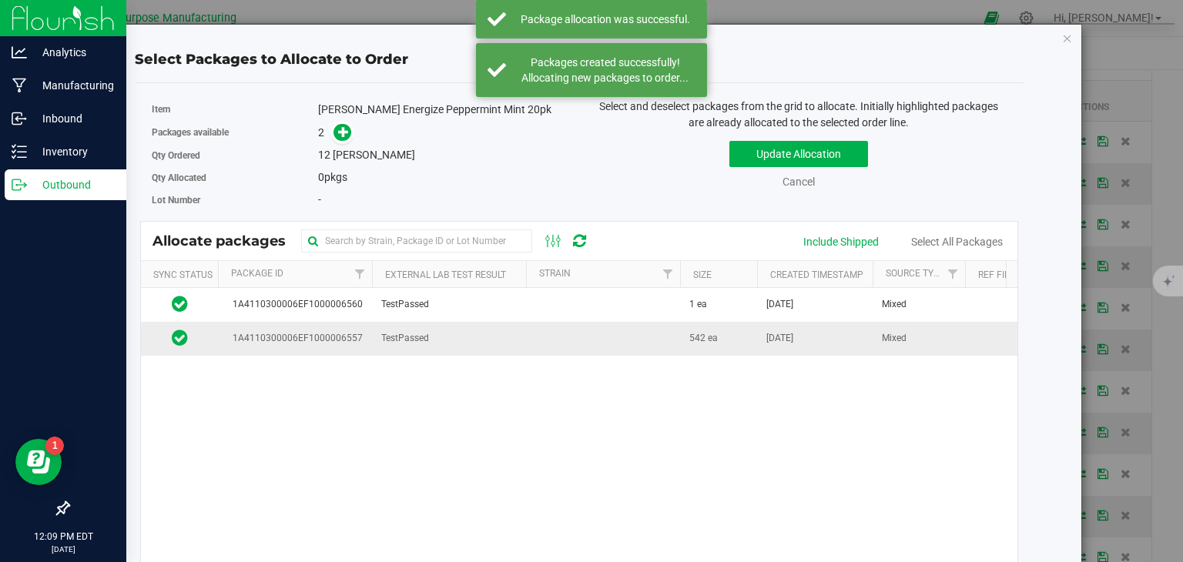
click at [650, 344] on td at bounding box center [603, 338] width 154 height 33
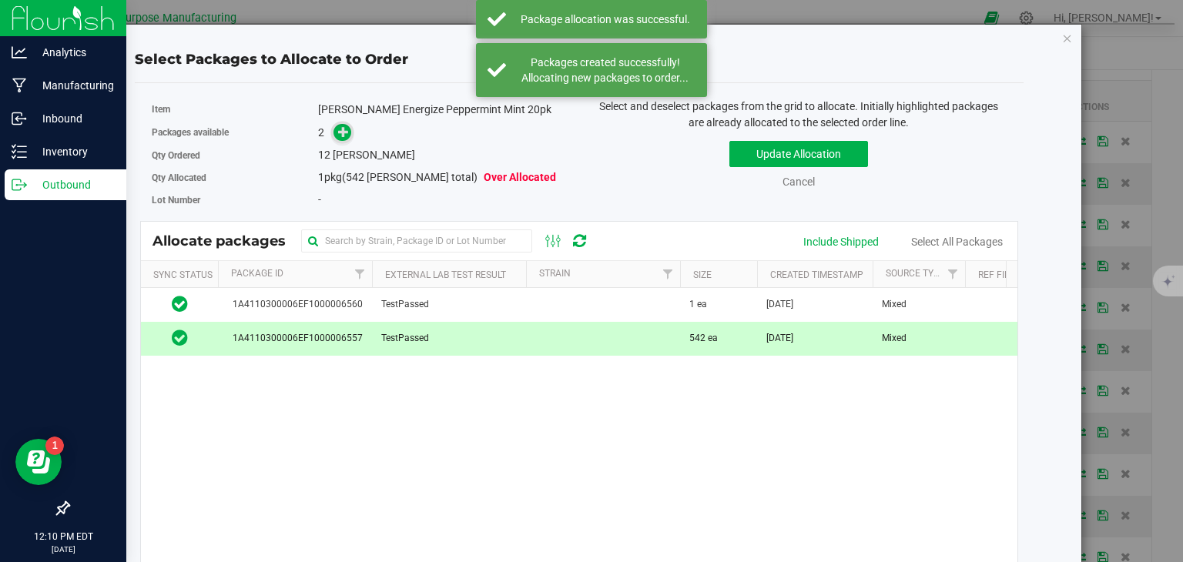
click at [342, 130] on icon at bounding box center [343, 131] width 11 height 11
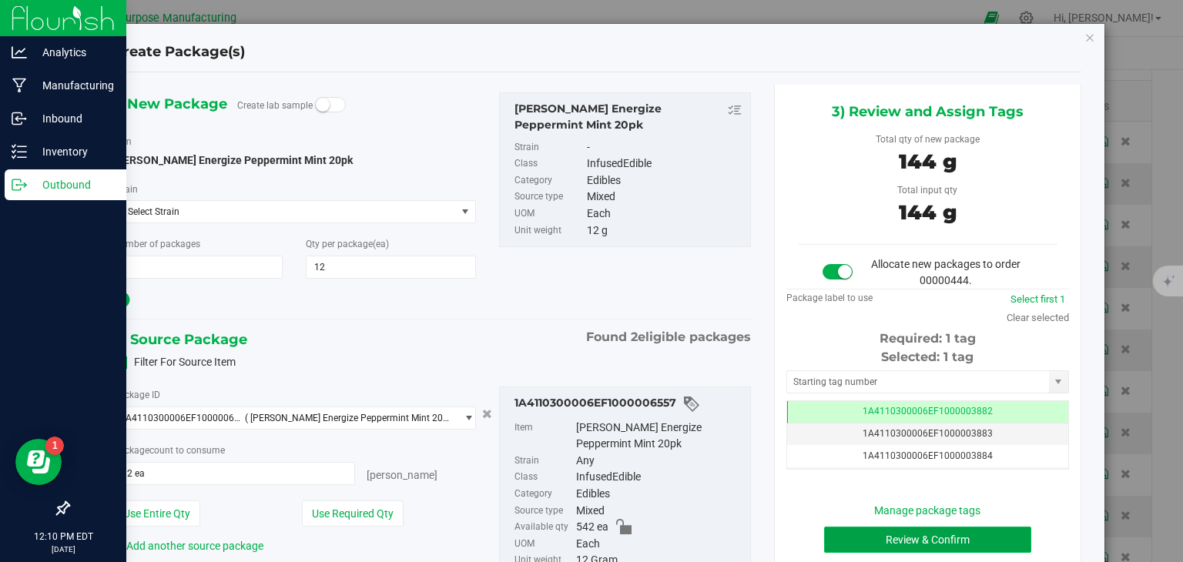
click at [897, 532] on button "Review & Confirm" at bounding box center [927, 540] width 207 height 26
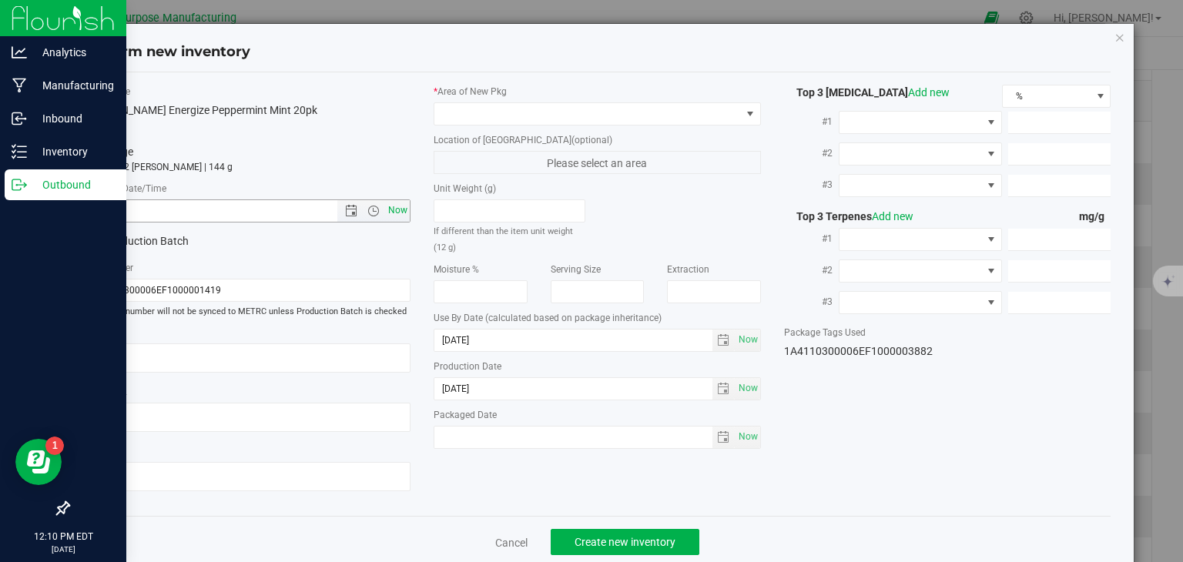
click at [390, 220] on span "Now" at bounding box center [398, 211] width 26 height 22
type input "8/25/2025 12:10 PM"
click at [505, 109] on span at bounding box center [587, 114] width 307 height 22
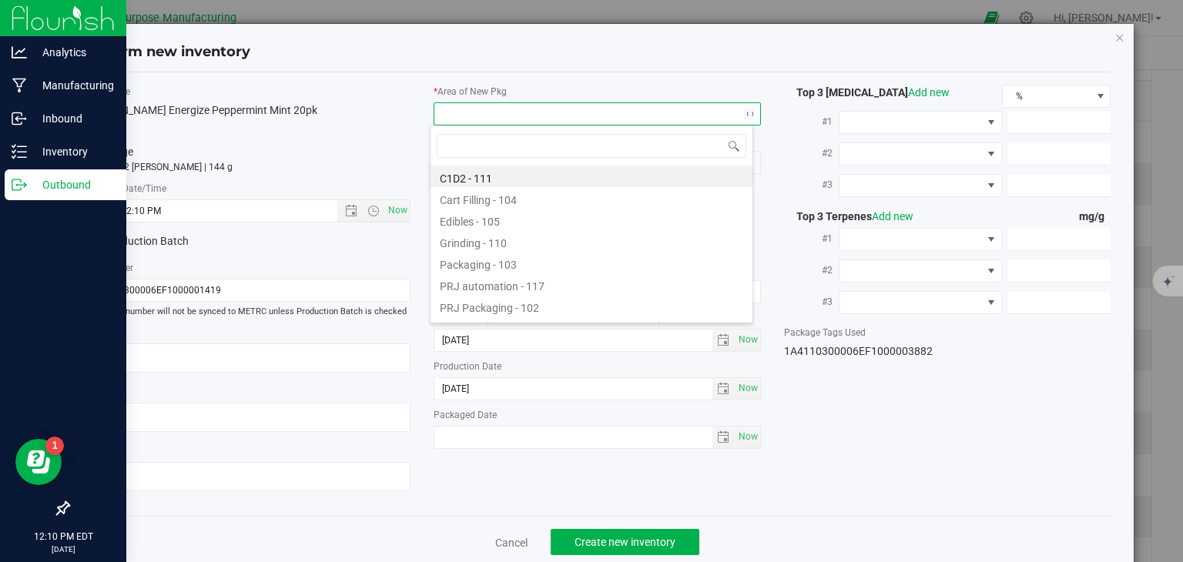
type input "108"
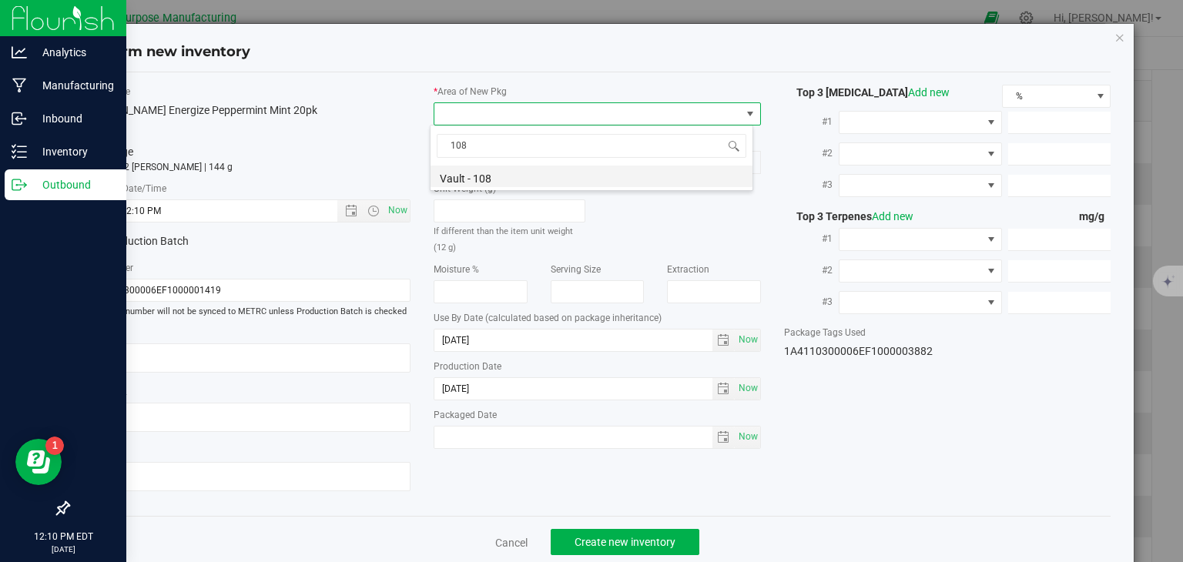
click at [474, 176] on li "Vault - 108" at bounding box center [592, 177] width 322 height 22
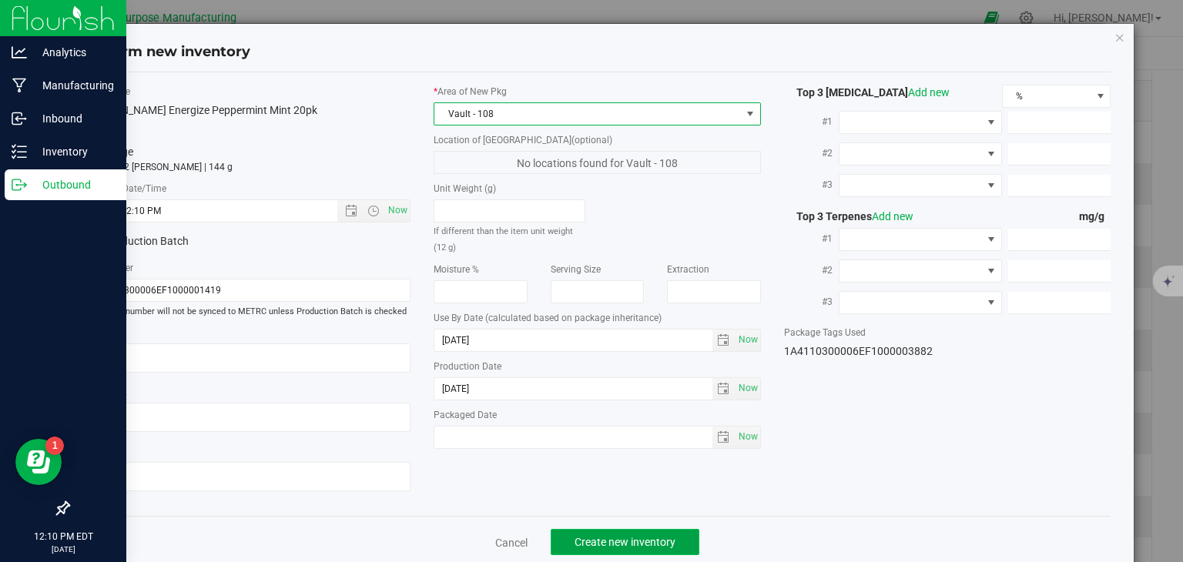
click at [606, 540] on span "Create new inventory" at bounding box center [625, 542] width 101 height 12
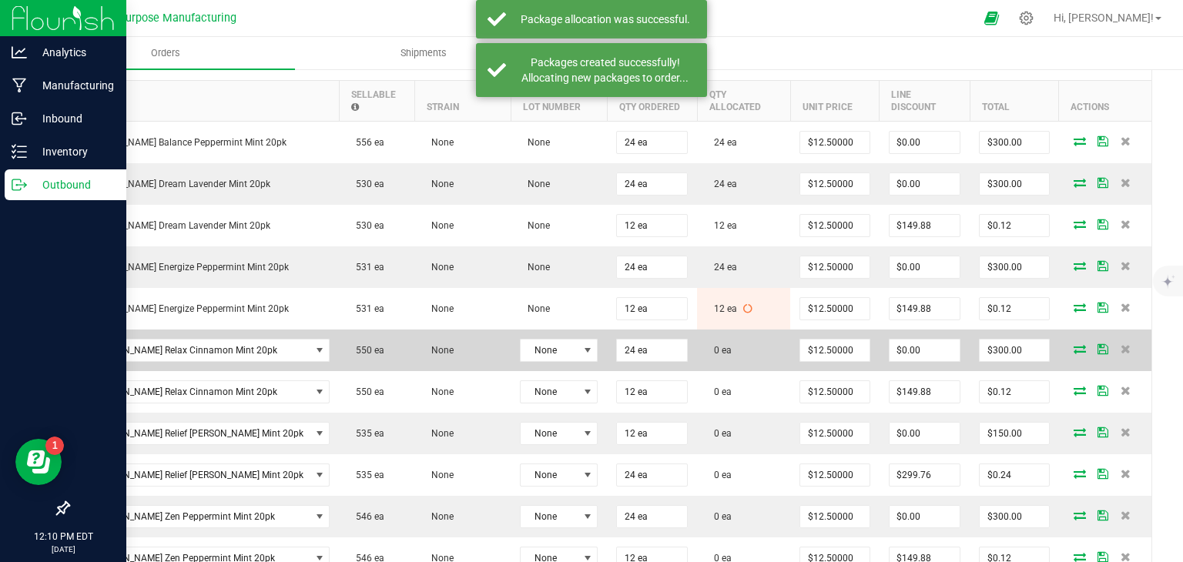
click at [1074, 344] on icon at bounding box center [1080, 348] width 12 height 9
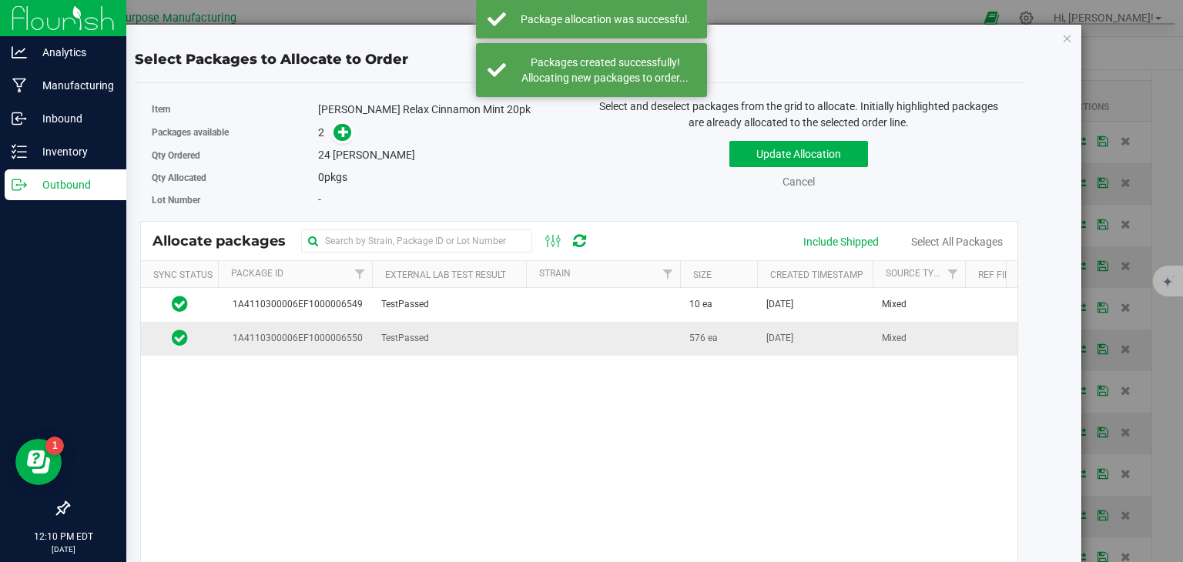
click at [546, 335] on td at bounding box center [603, 338] width 154 height 33
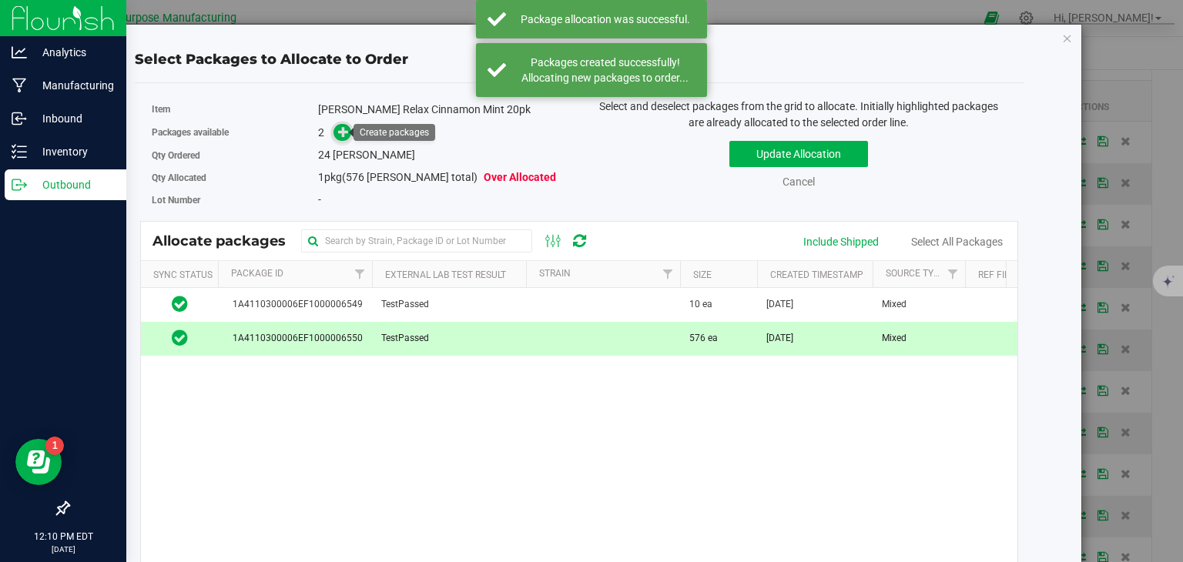
click at [338, 131] on icon at bounding box center [343, 131] width 11 height 11
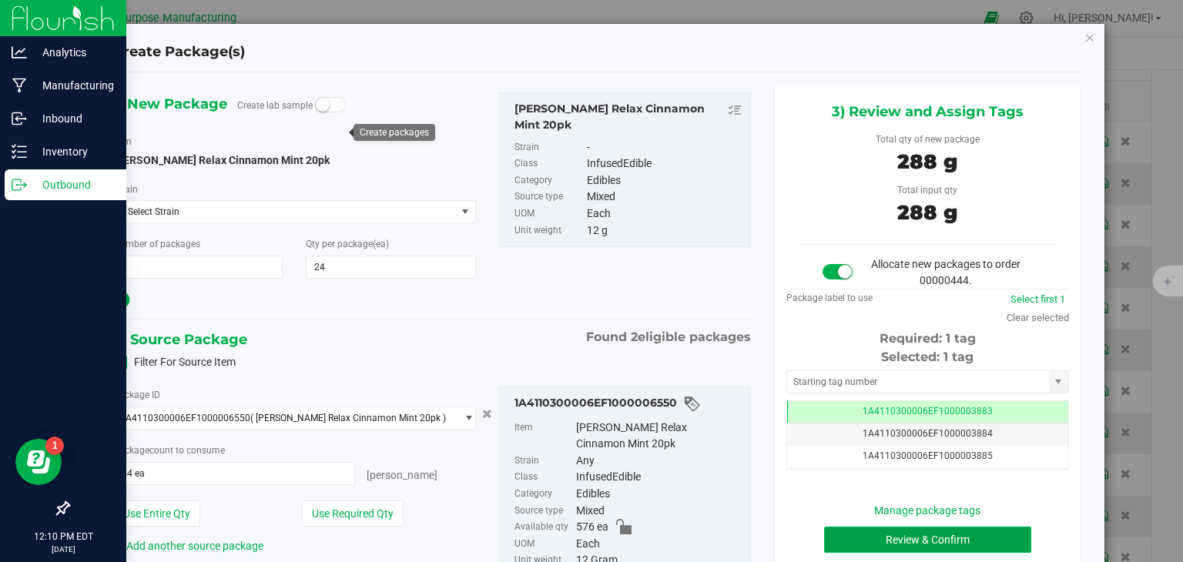
click at [921, 532] on button "Review & Confirm" at bounding box center [927, 540] width 207 height 26
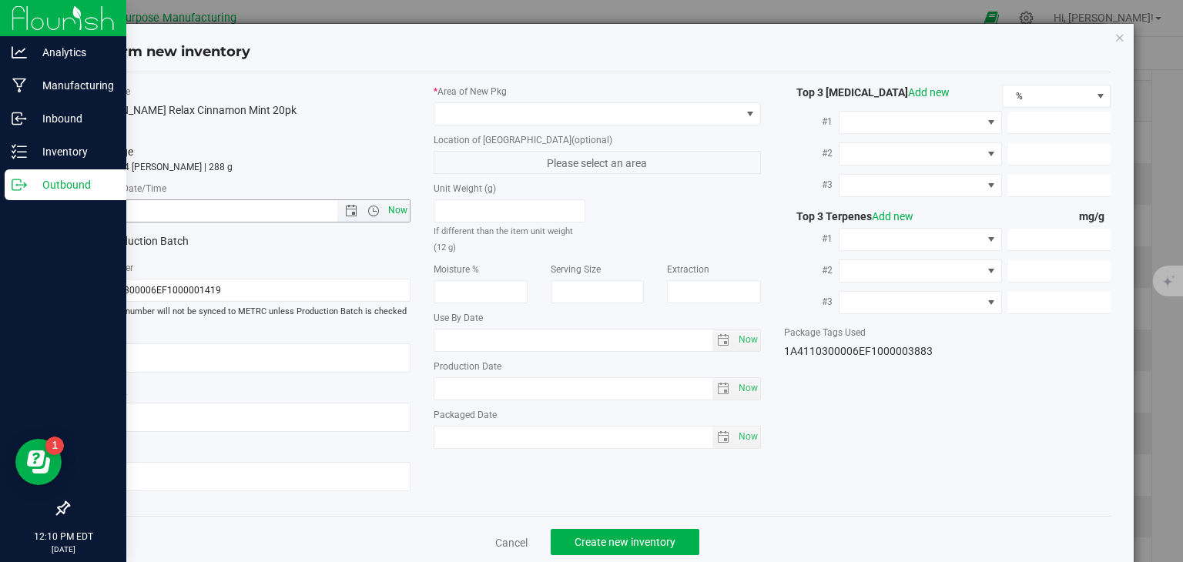
type input "2025-12-30"
type input "2025-07-31"
click at [391, 205] on span "Now" at bounding box center [398, 211] width 26 height 22
type input "8/25/2025 12:10 PM"
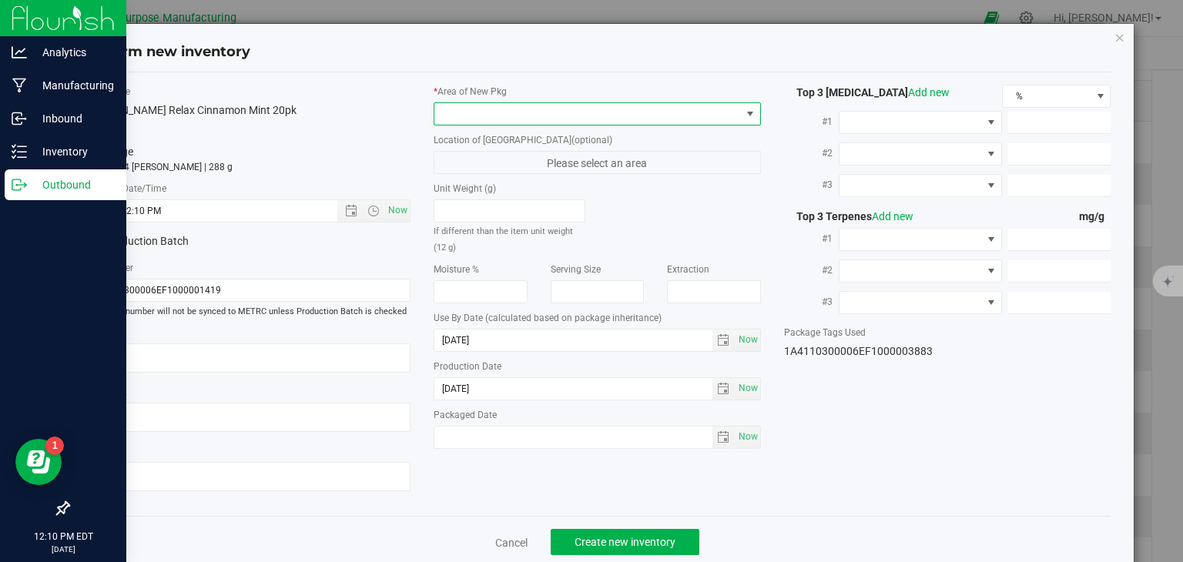
click at [495, 108] on span at bounding box center [587, 114] width 307 height 22
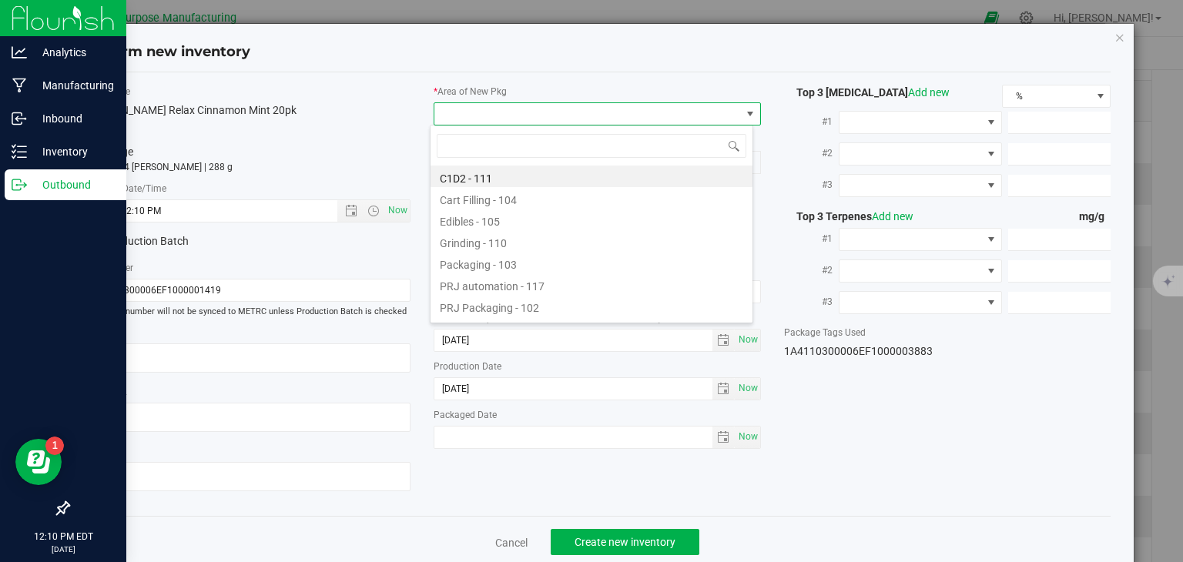
type input "108"
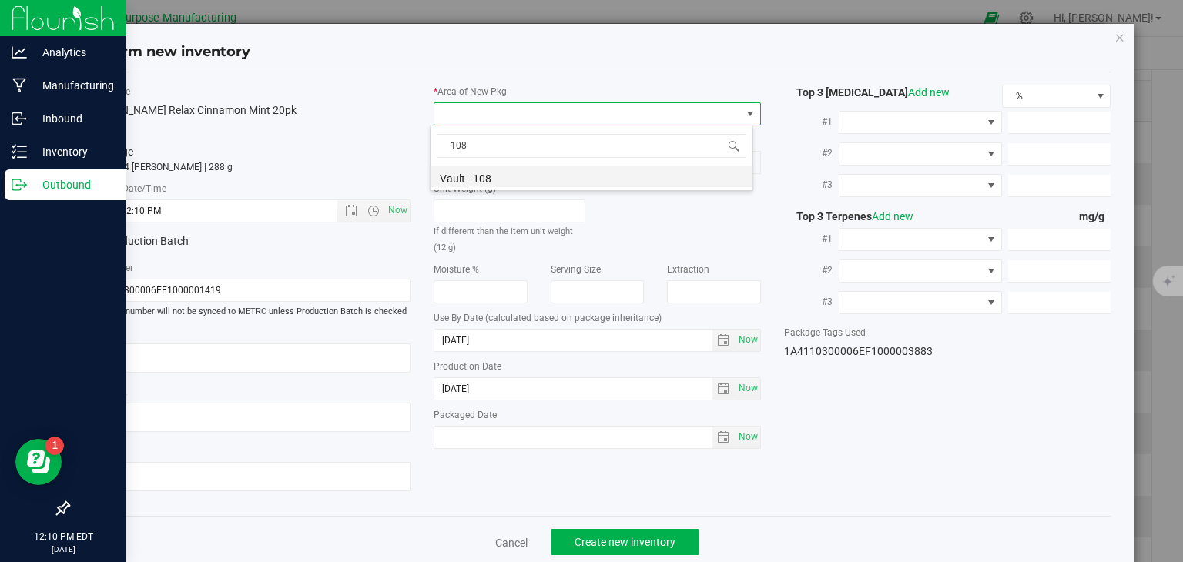
click at [493, 183] on li "Vault - 108" at bounding box center [592, 177] width 322 height 22
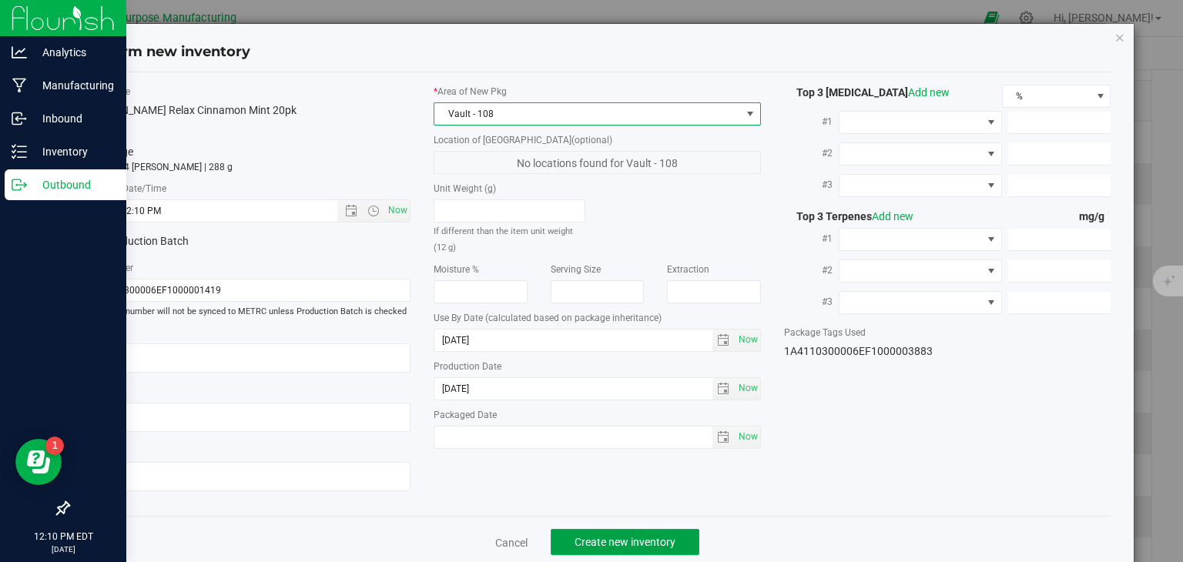
click at [603, 538] on span "Create new inventory" at bounding box center [625, 542] width 101 height 12
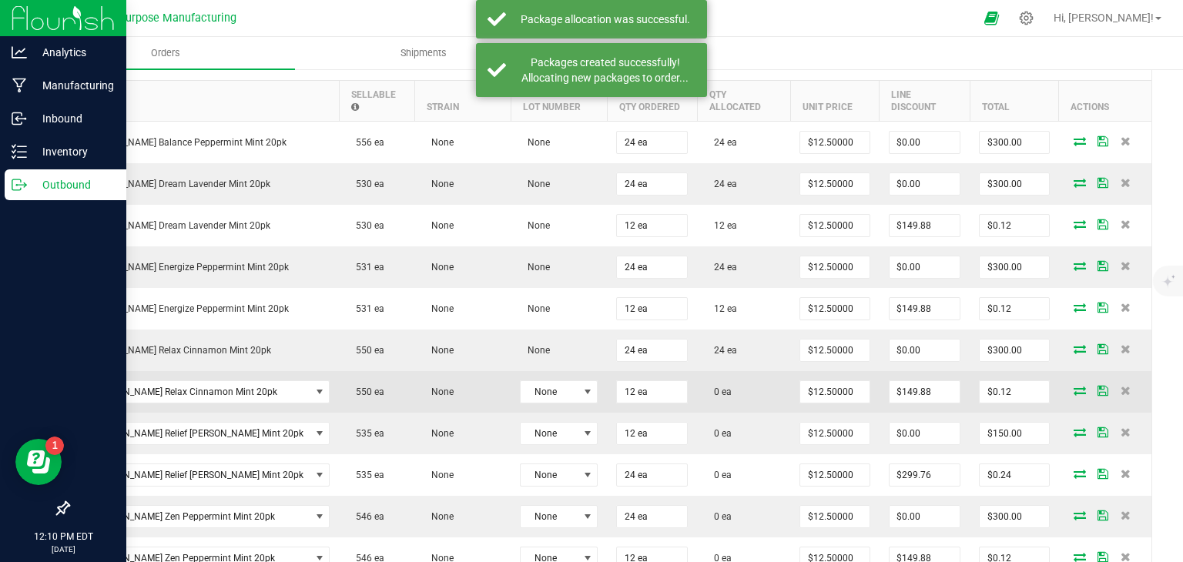
click at [1074, 389] on icon at bounding box center [1080, 390] width 12 height 9
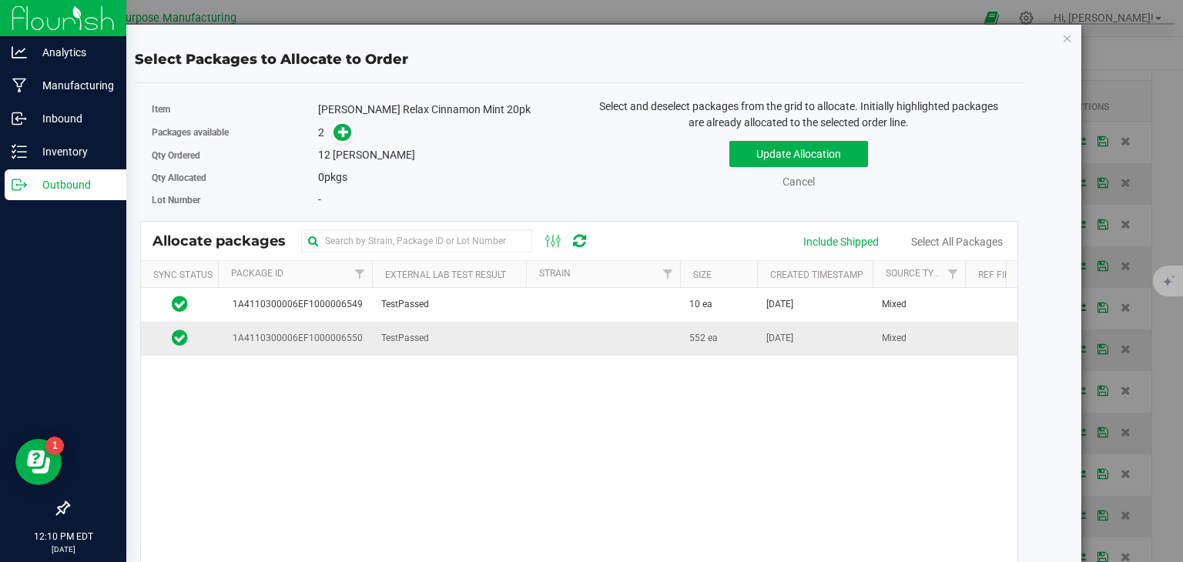
click at [405, 341] on span "TestPassed" at bounding box center [405, 338] width 48 height 15
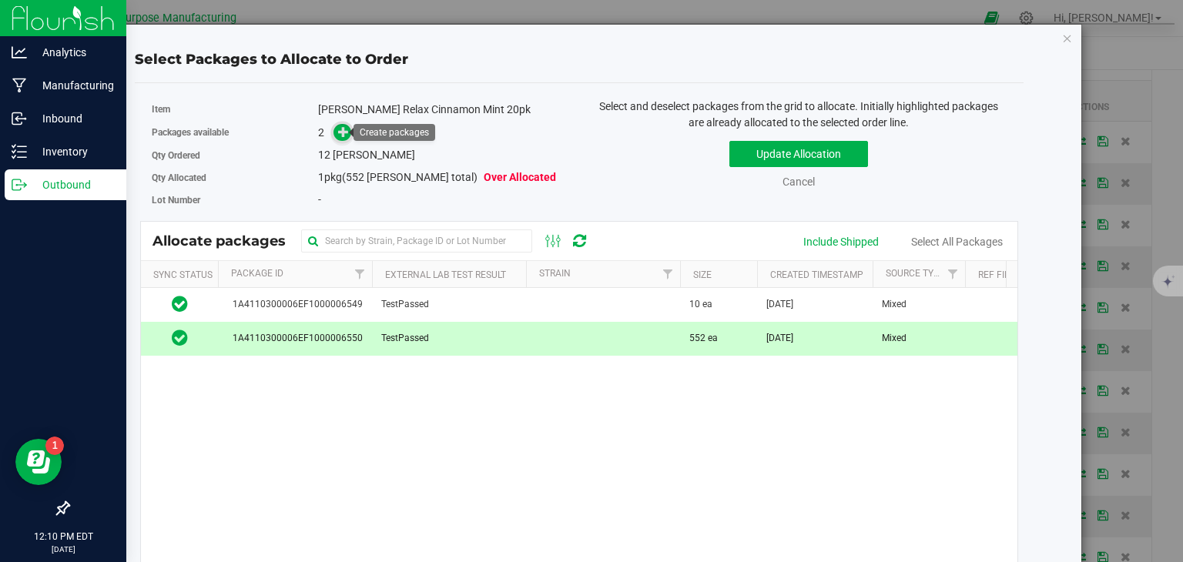
click at [340, 130] on icon at bounding box center [343, 131] width 11 height 11
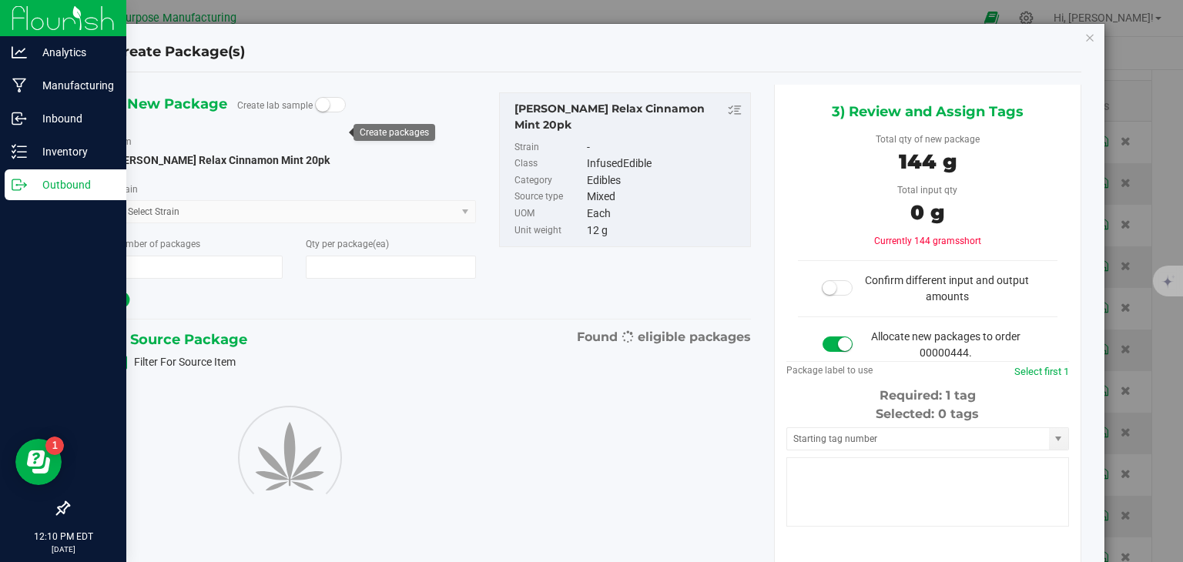
type input "1"
type input "12"
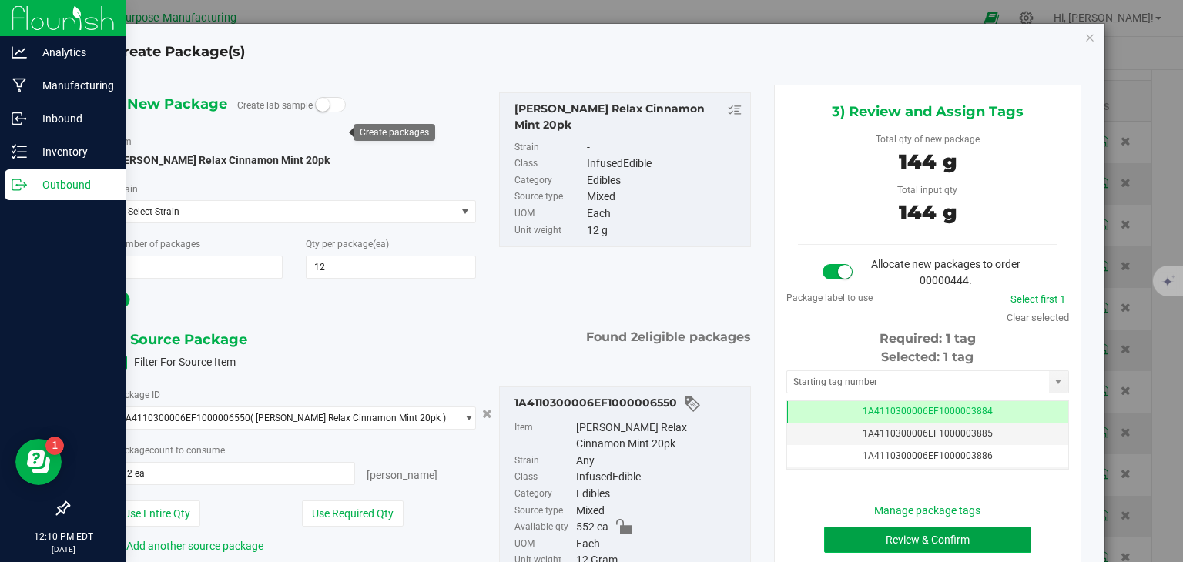
click at [900, 537] on button "Review & Confirm" at bounding box center [927, 540] width 207 height 26
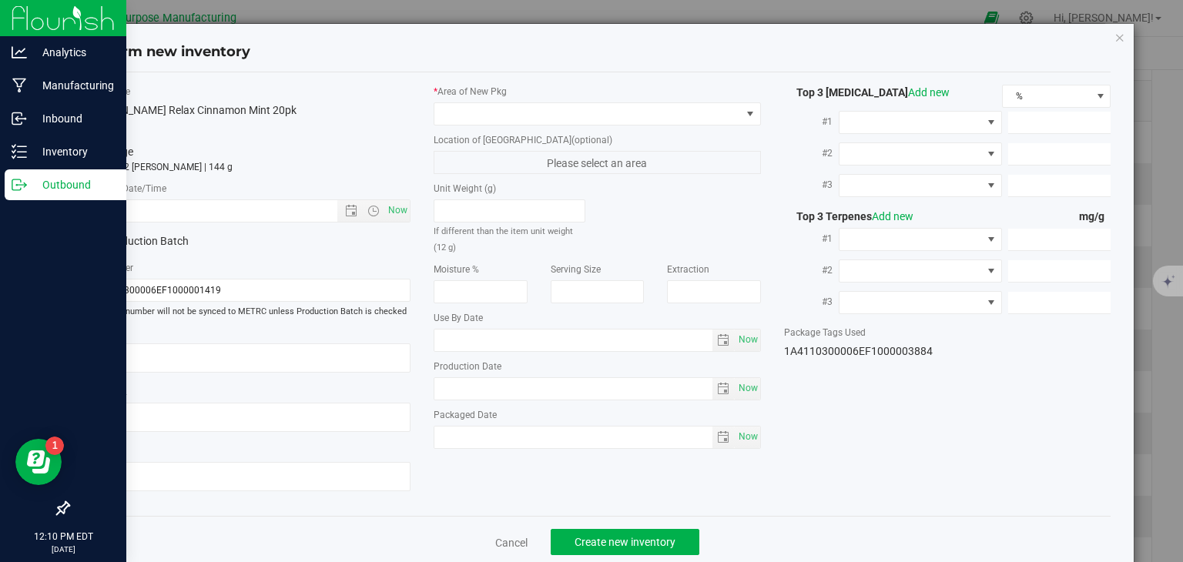
type input "2025-12-30"
type input "2025-07-31"
click at [391, 206] on span "Now" at bounding box center [398, 211] width 26 height 22
type input "8/25/2025 12:10 PM"
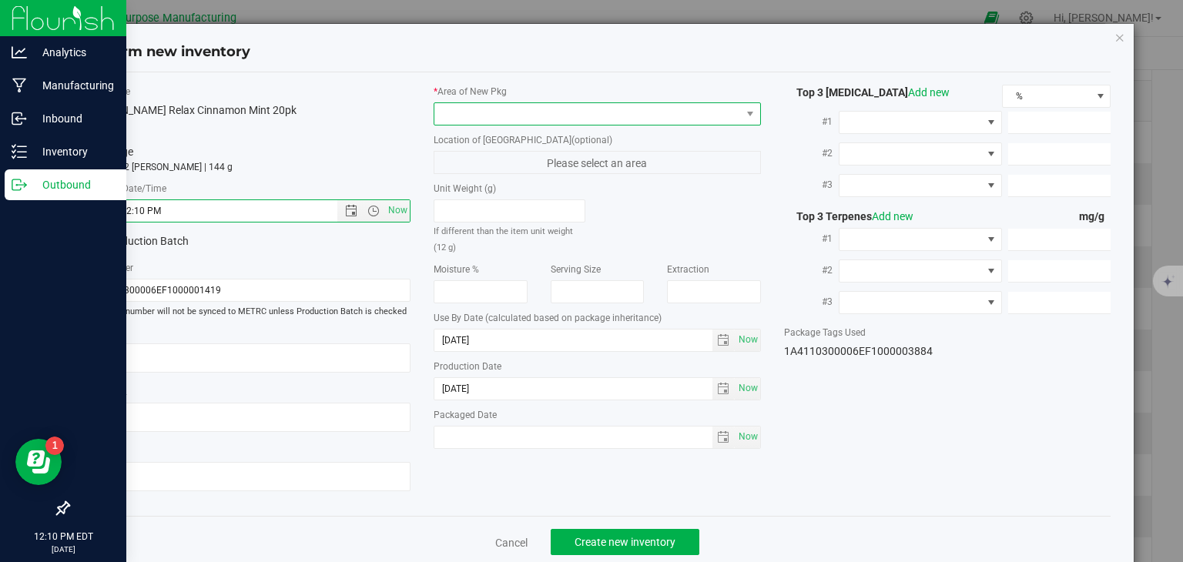
click at [496, 112] on span at bounding box center [587, 114] width 307 height 22
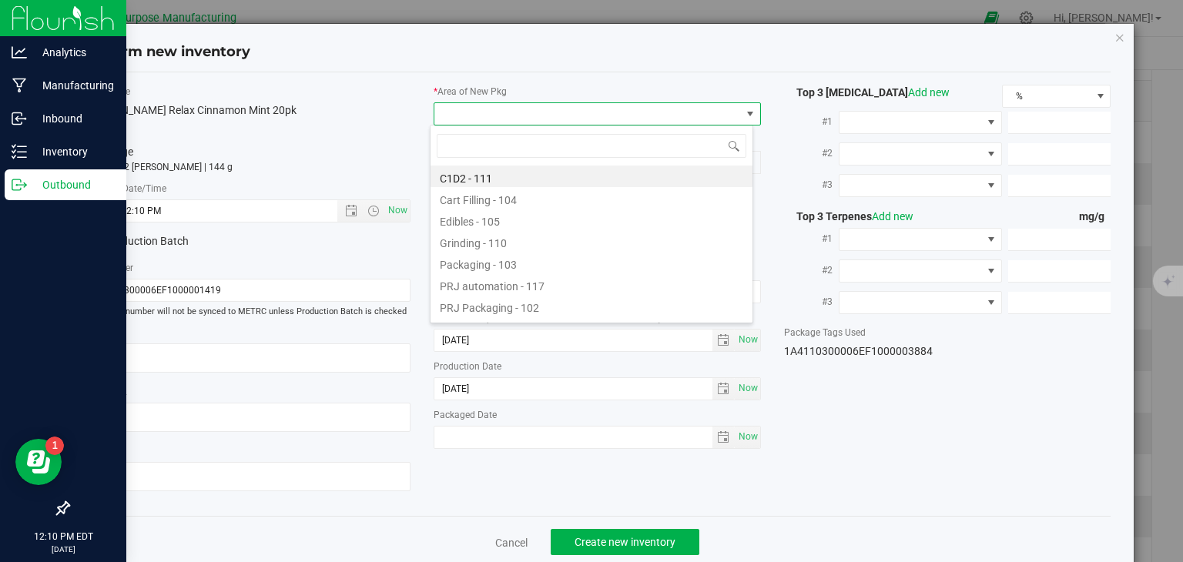
type input "108"
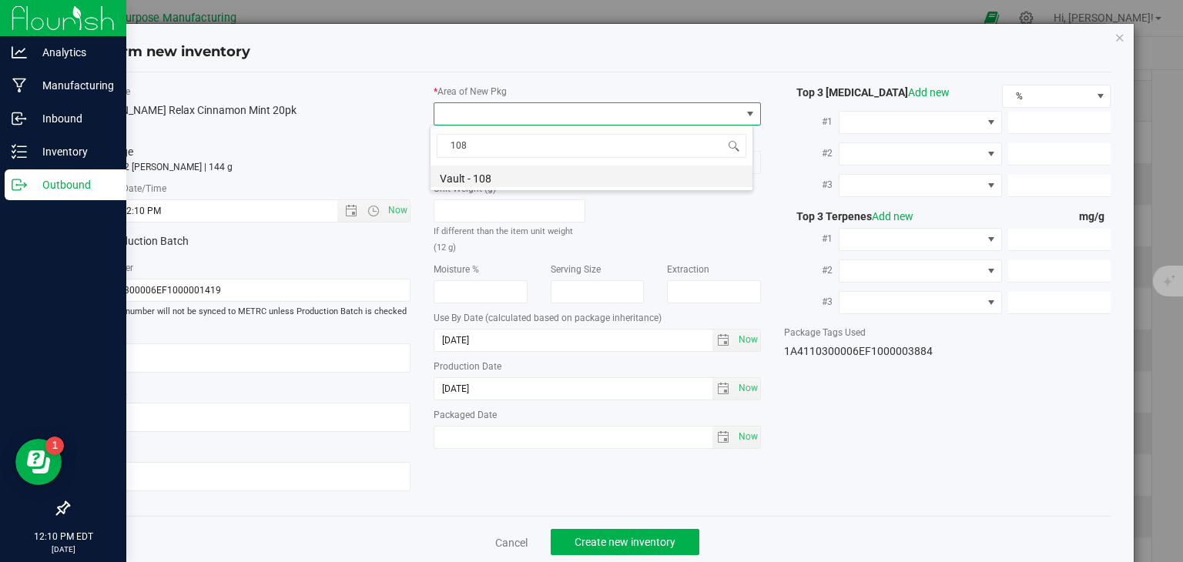
click at [478, 177] on li "Vault - 108" at bounding box center [592, 177] width 322 height 22
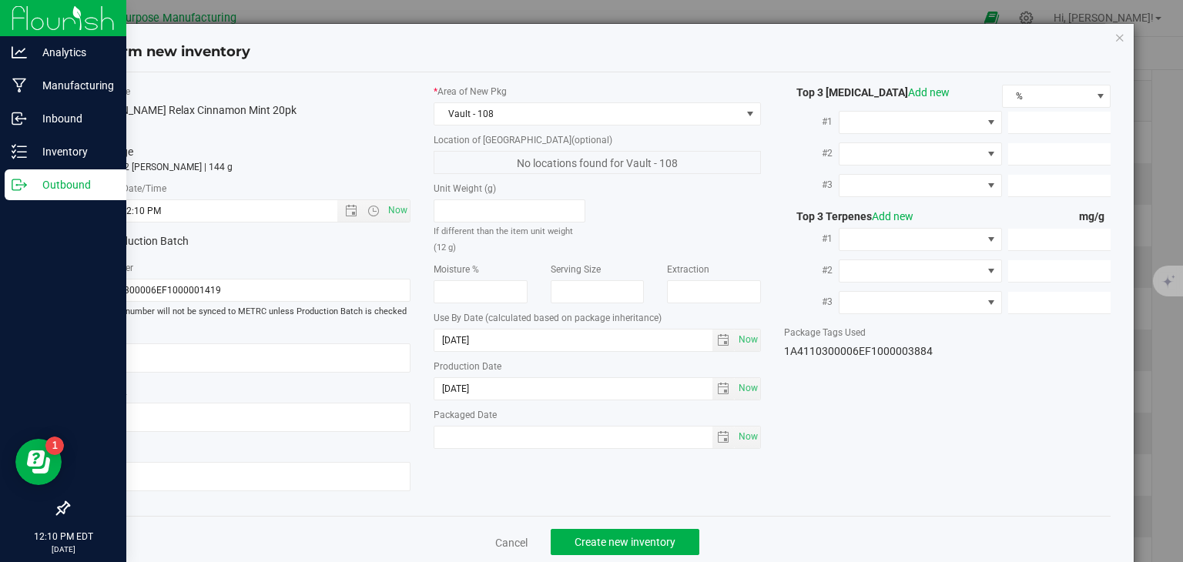
click at [592, 555] on div "Cancel Create new inventory" at bounding box center [598, 542] width 1028 height 52
click at [642, 536] on span "Create new inventory" at bounding box center [625, 542] width 101 height 12
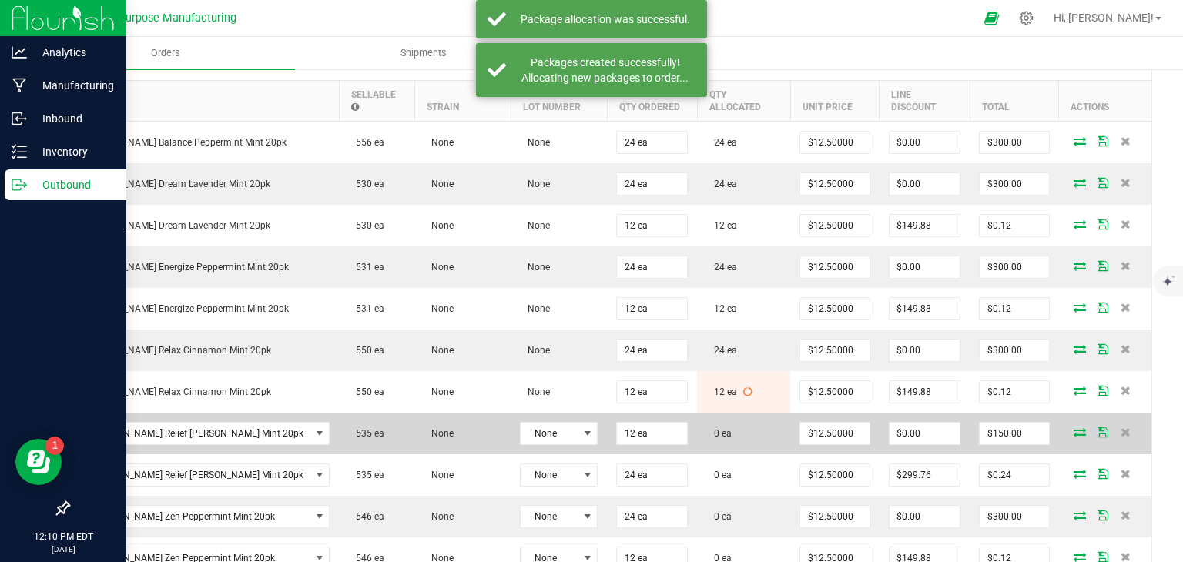
click at [1074, 428] on icon at bounding box center [1080, 432] width 12 height 9
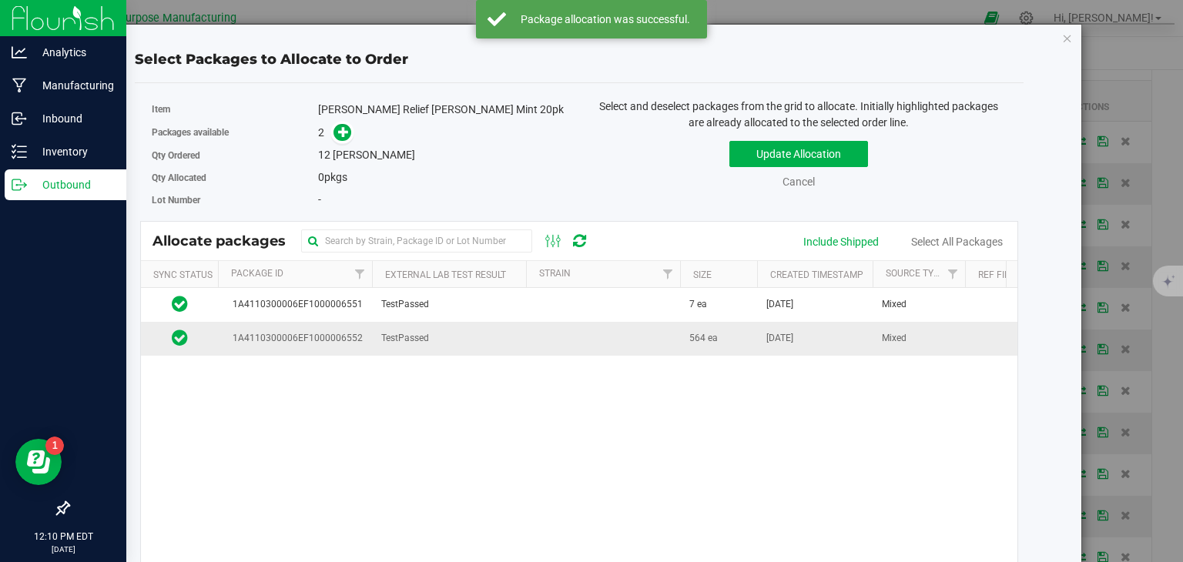
click at [487, 337] on td "TestPassed" at bounding box center [449, 338] width 154 height 33
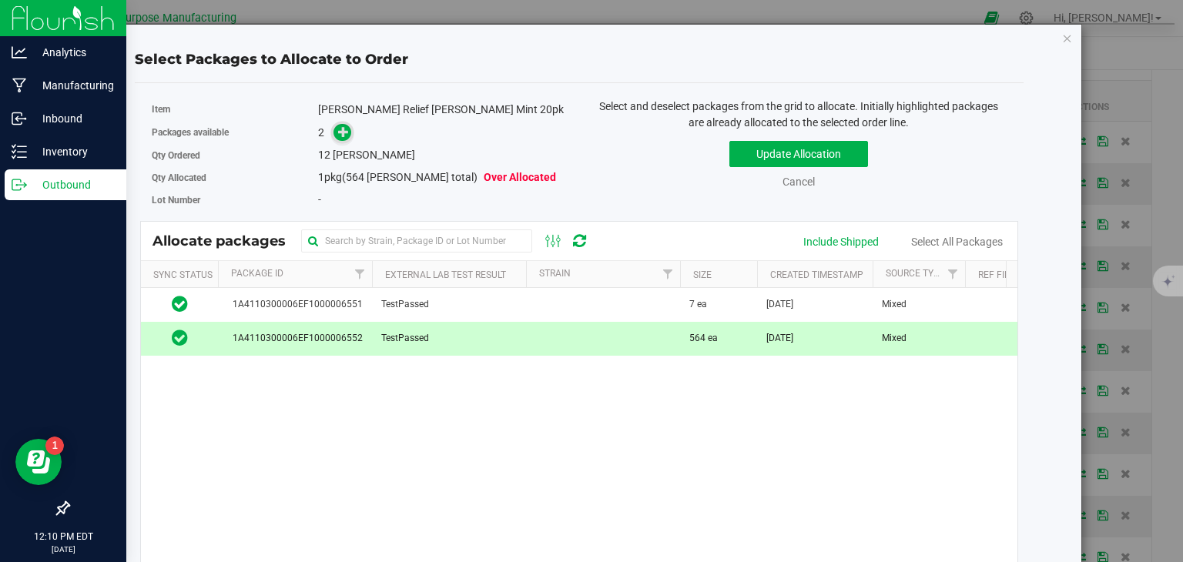
click at [342, 137] on icon at bounding box center [343, 131] width 11 height 11
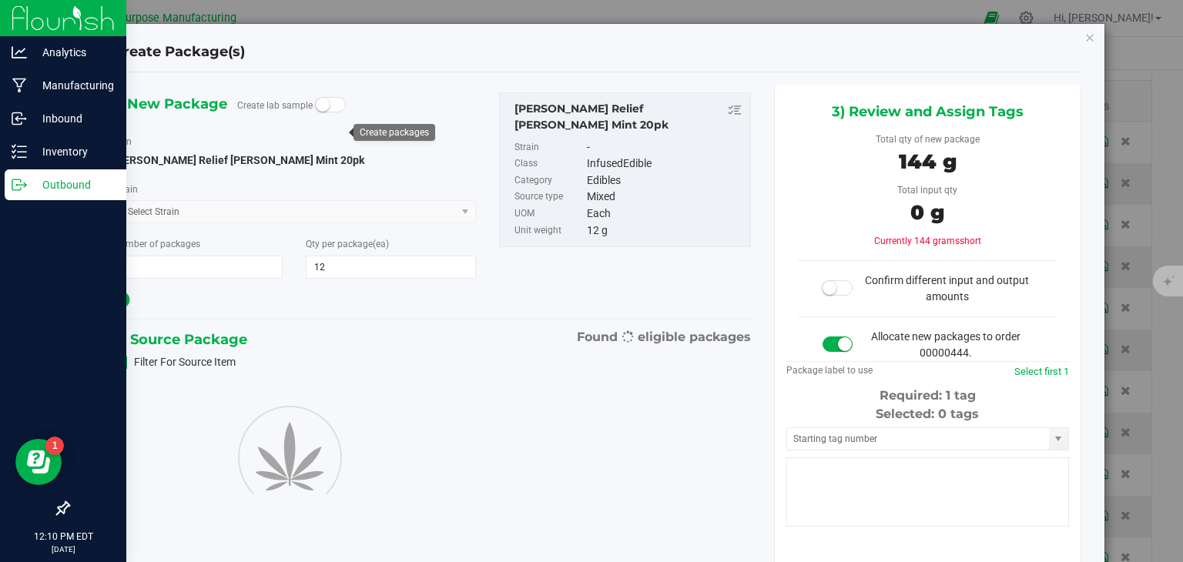
type input "12"
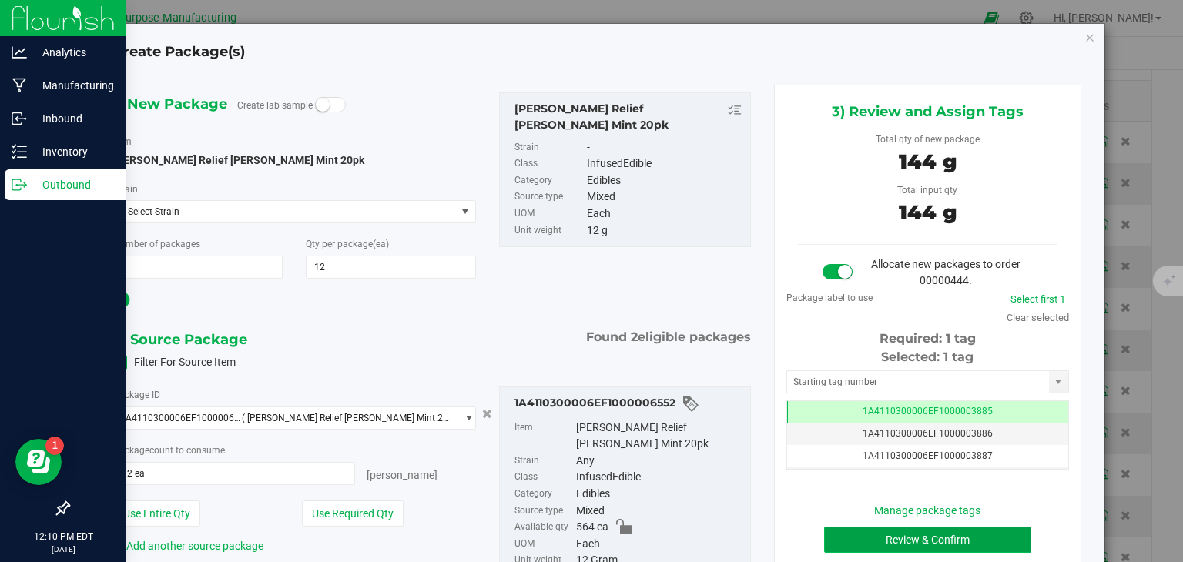
click at [877, 532] on button "Review & Confirm" at bounding box center [927, 540] width 207 height 26
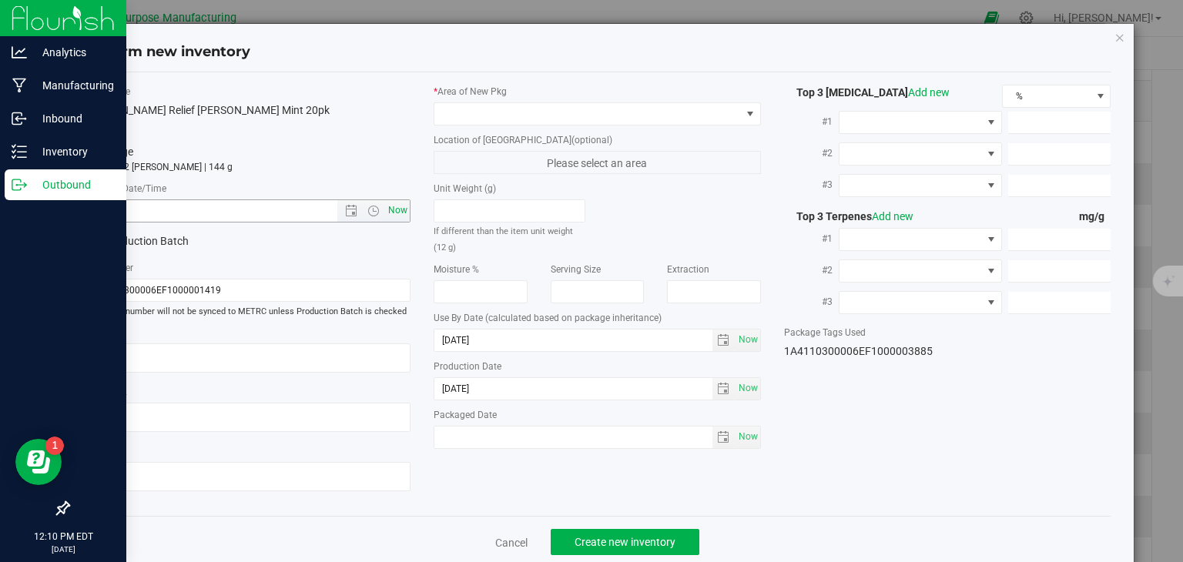
click at [398, 200] on span "Now" at bounding box center [398, 211] width 26 height 22
type input "8/25/2025 12:10 PM"
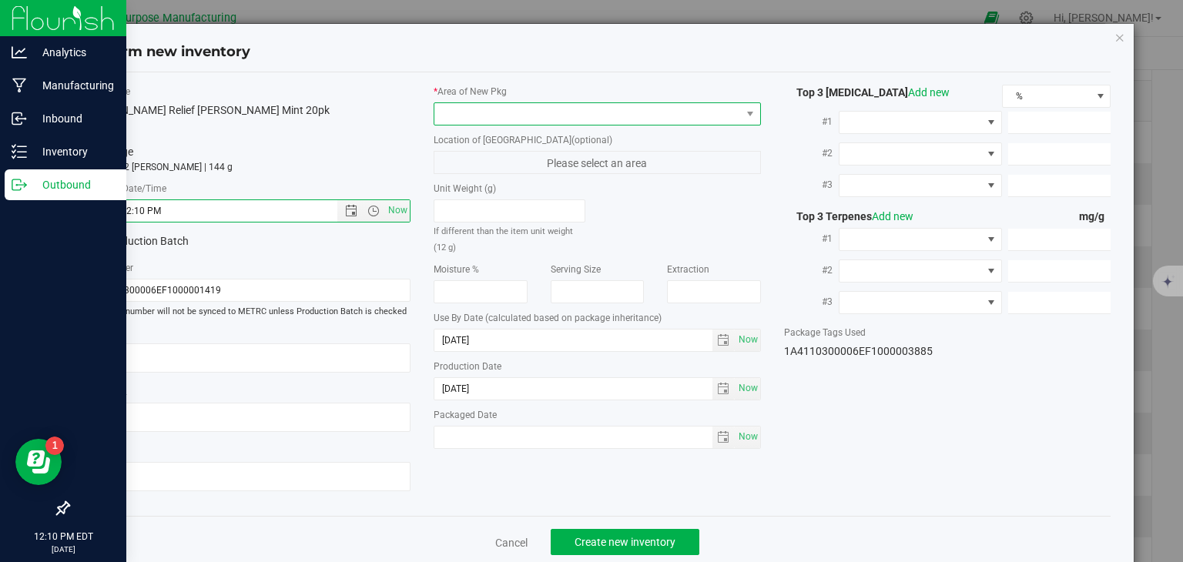
click at [505, 103] on span at bounding box center [587, 114] width 307 height 22
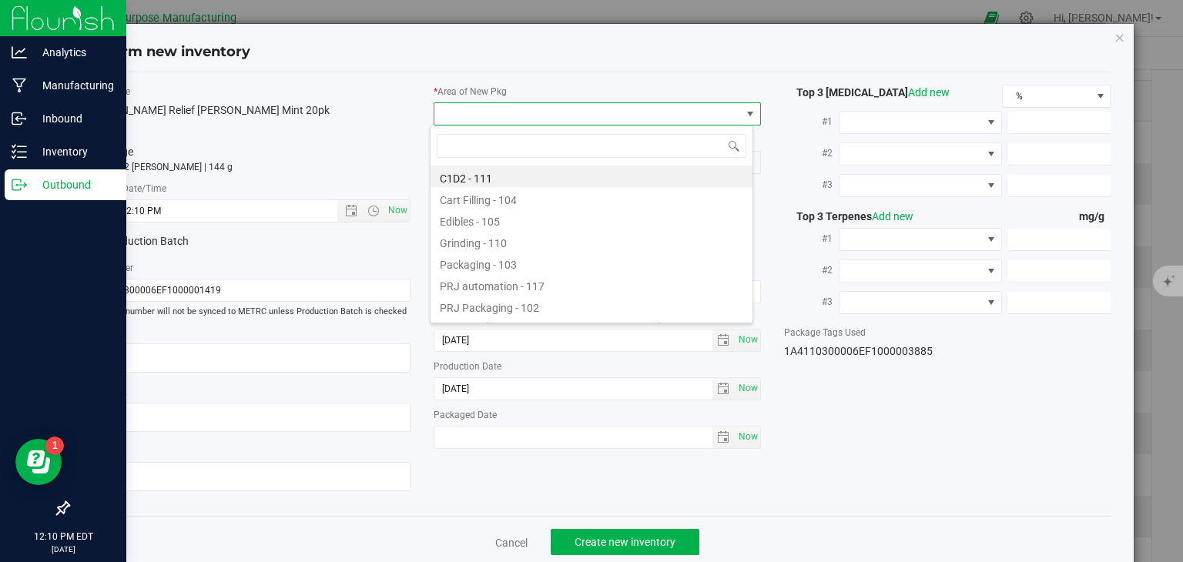
type input "108"
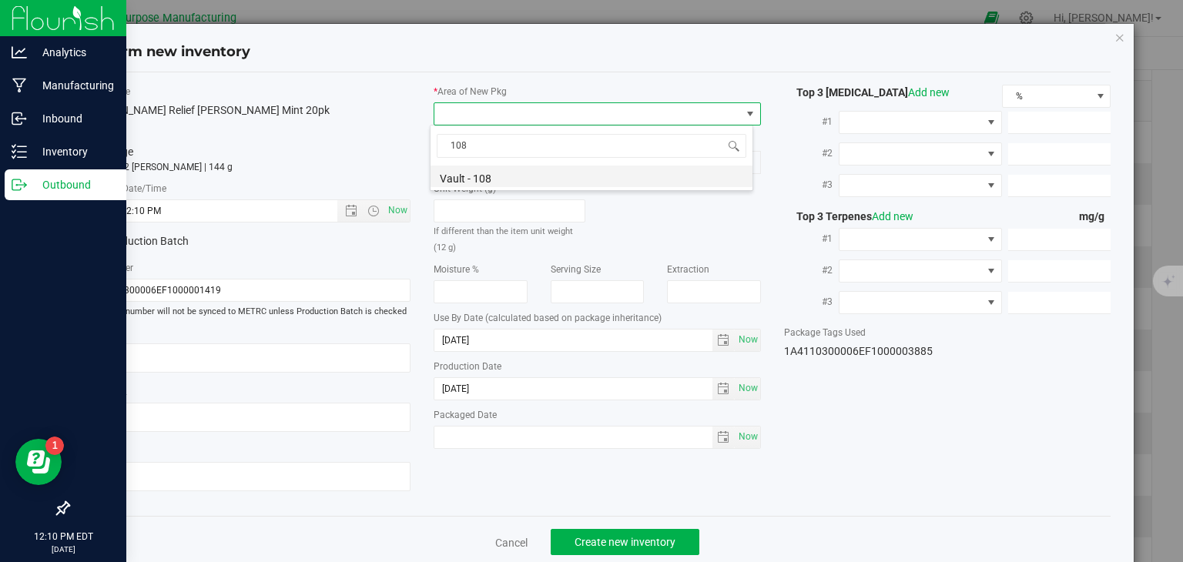
click at [499, 169] on li "Vault - 108" at bounding box center [592, 177] width 322 height 22
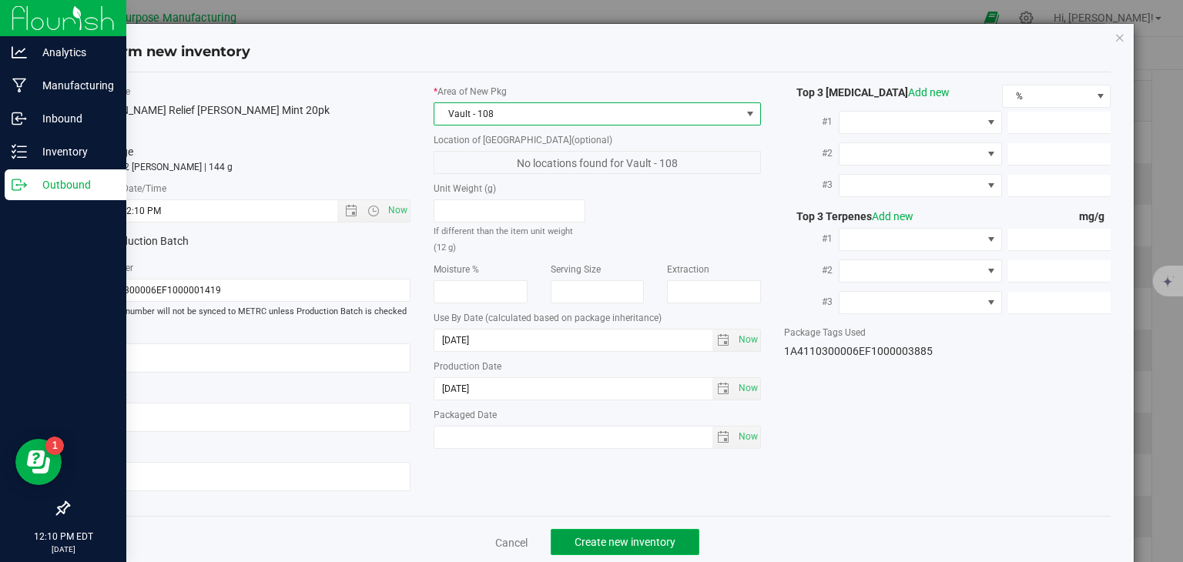
click at [593, 536] on span "Create new inventory" at bounding box center [625, 542] width 101 height 12
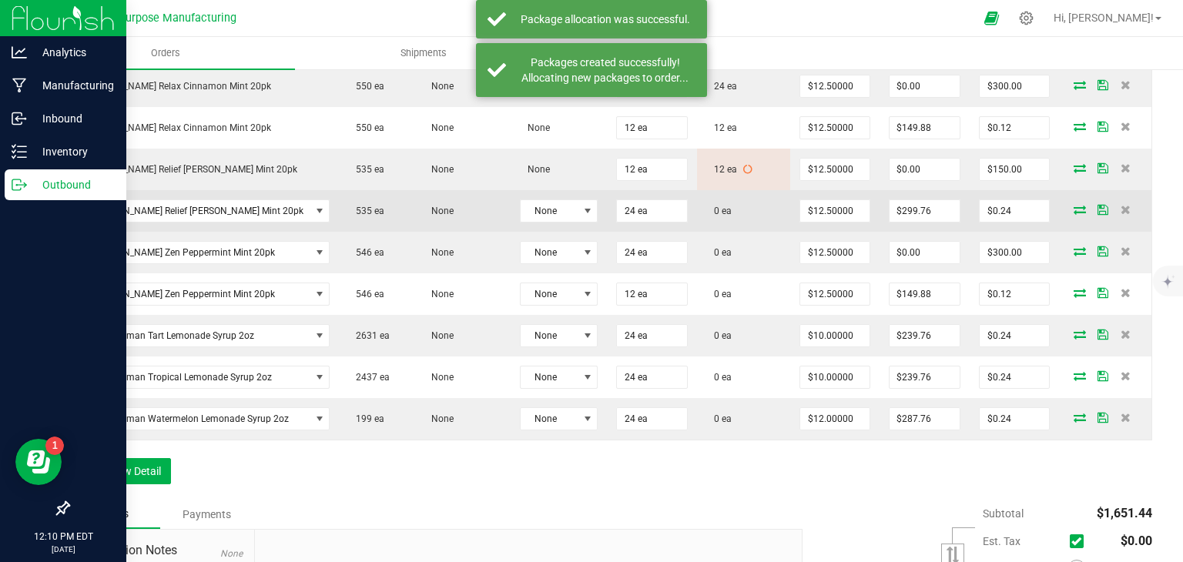
click at [1074, 205] on icon at bounding box center [1080, 209] width 12 height 9
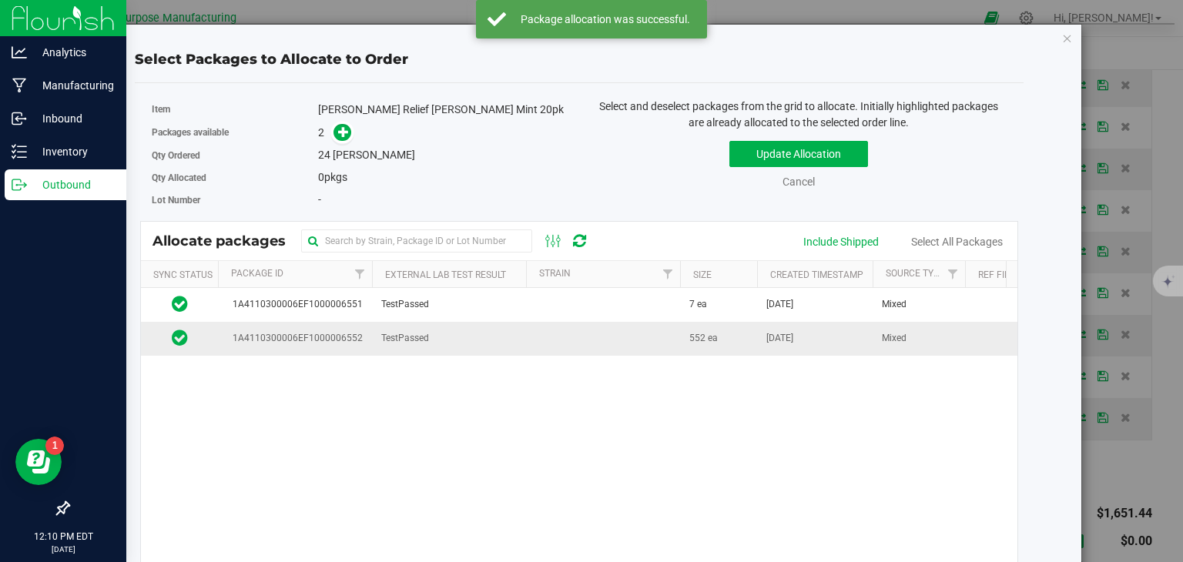
click at [386, 336] on span "TestPassed" at bounding box center [405, 338] width 48 height 15
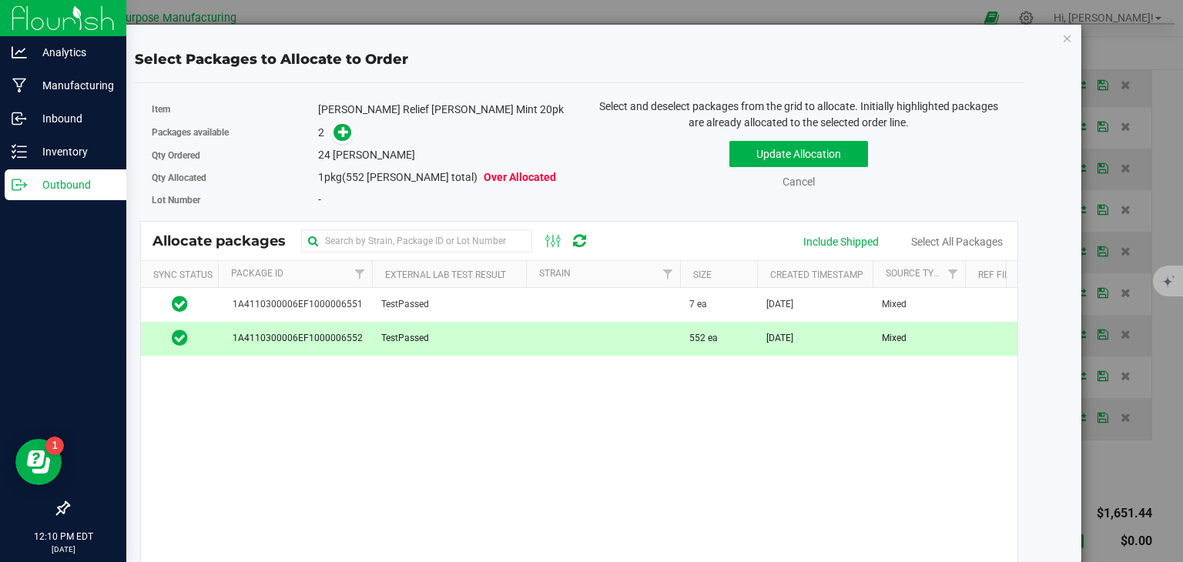
click at [330, 139] on span at bounding box center [339, 133] width 25 height 18
click at [347, 129] on span at bounding box center [343, 133] width 18 height 18
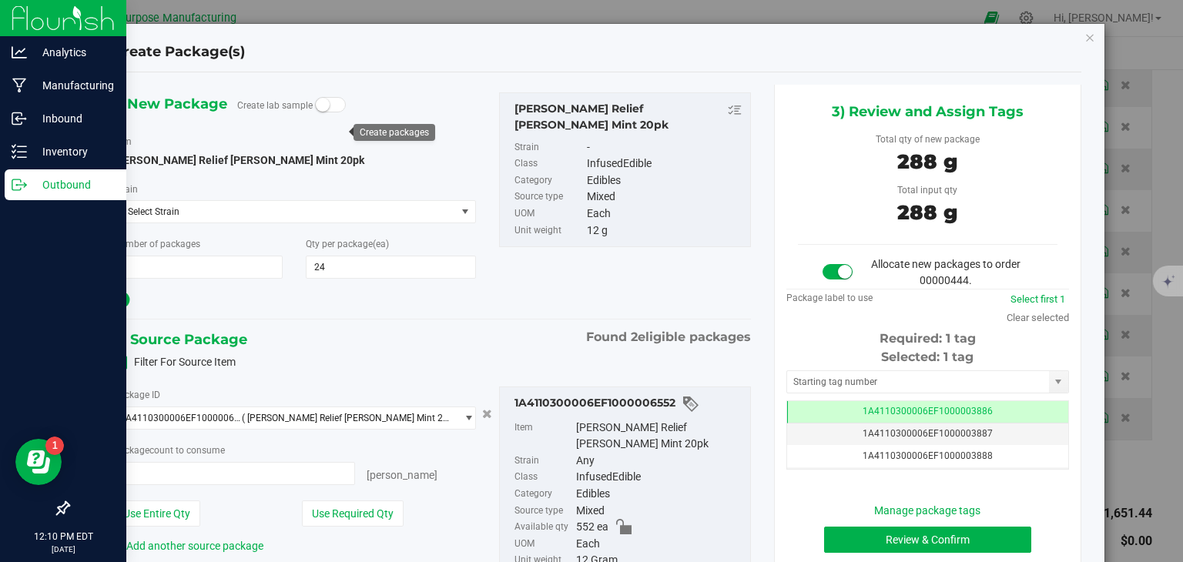
type input "24 ea"
click at [851, 531] on button "Review & Confirm" at bounding box center [927, 540] width 207 height 26
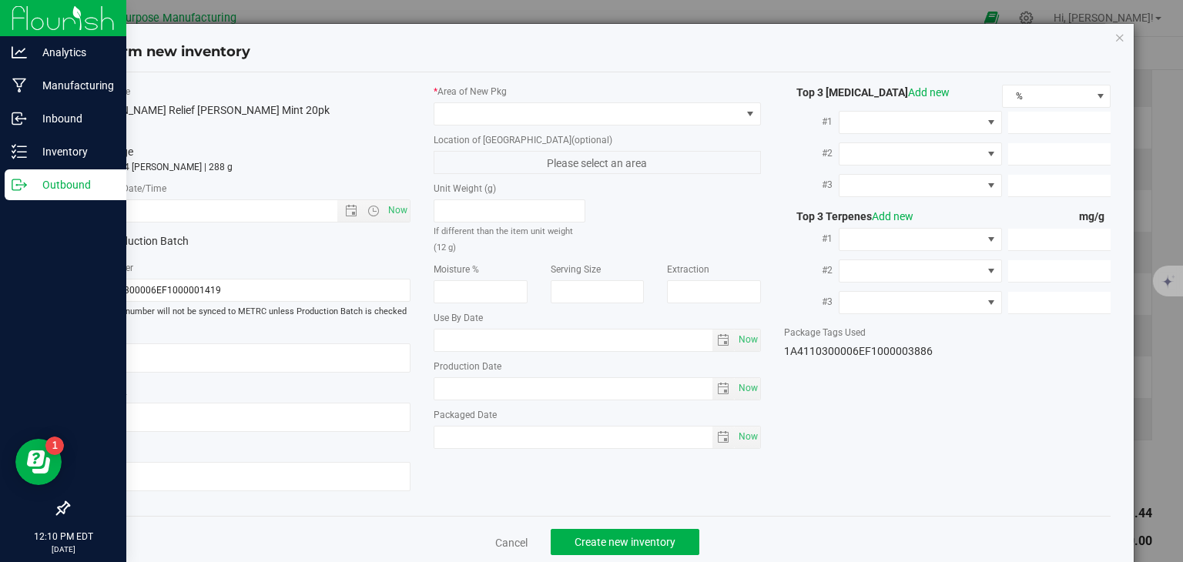
type input "2025-12-25"
type input "2025-07-31"
click at [391, 204] on span "Now" at bounding box center [398, 211] width 26 height 22
type input "8/25/2025 12:10 PM"
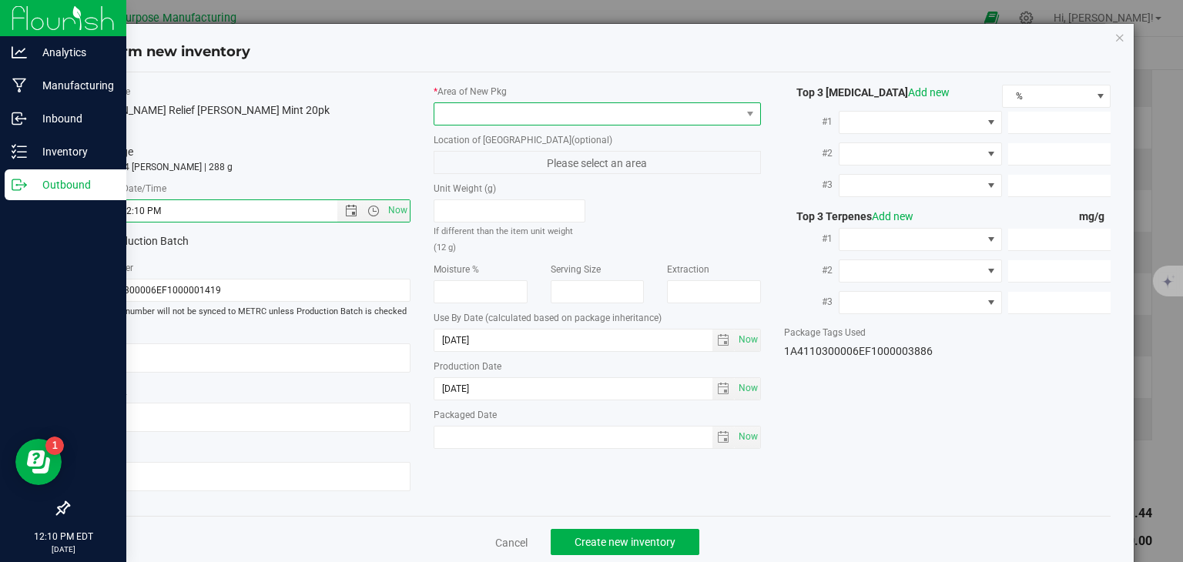
click at [492, 114] on span at bounding box center [587, 114] width 307 height 22
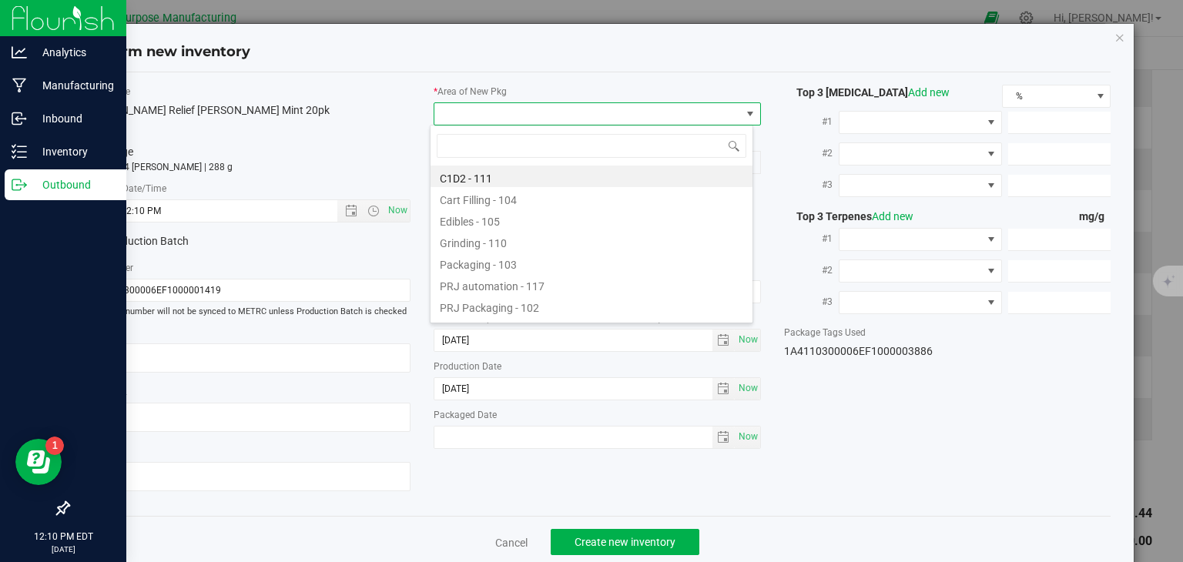
type input "108"
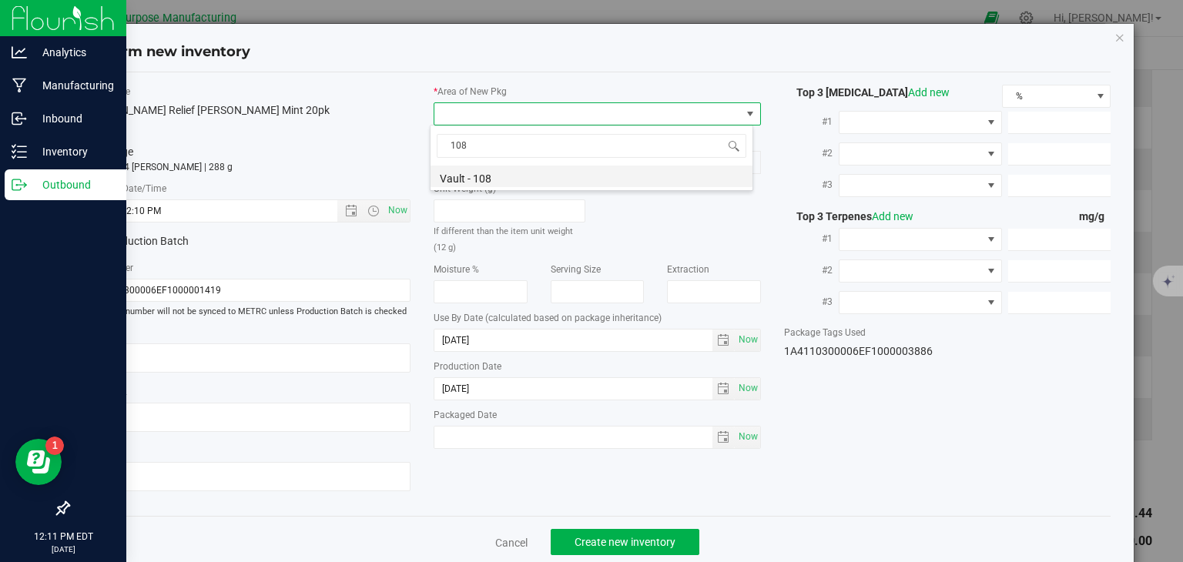
click at [470, 178] on li "Vault - 108" at bounding box center [592, 177] width 322 height 22
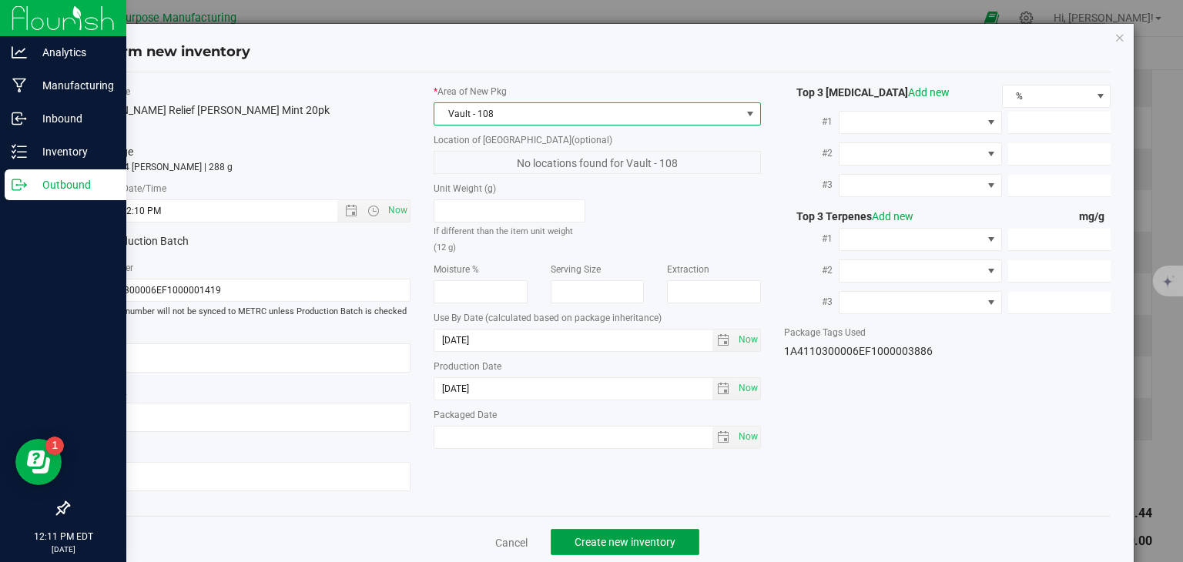
click at [608, 537] on span "Create new inventory" at bounding box center [625, 542] width 101 height 12
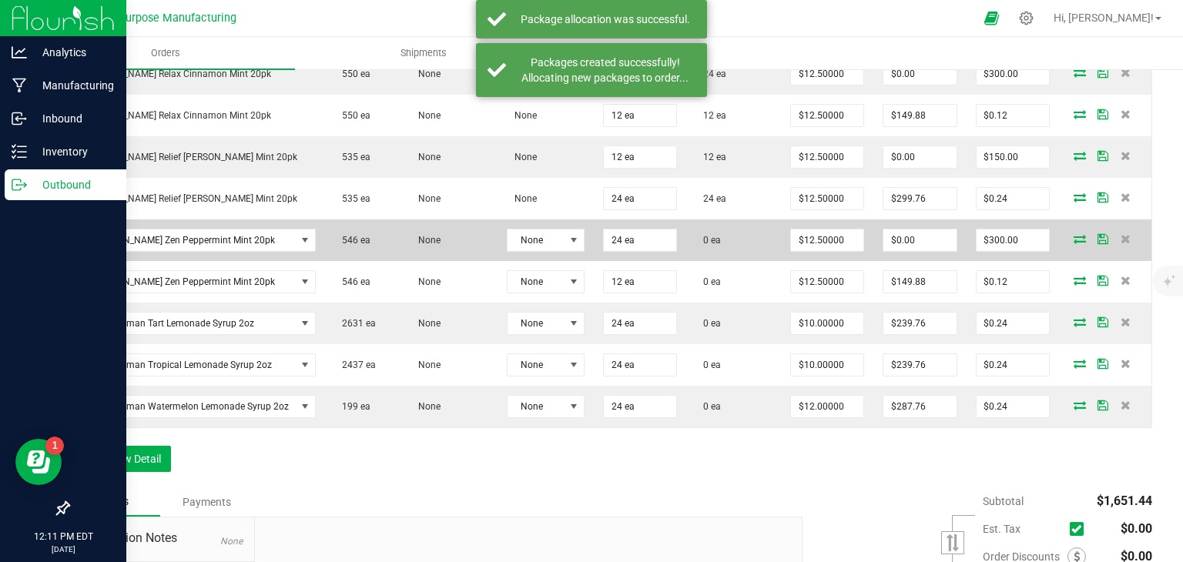
click at [1074, 243] on icon at bounding box center [1080, 238] width 12 height 9
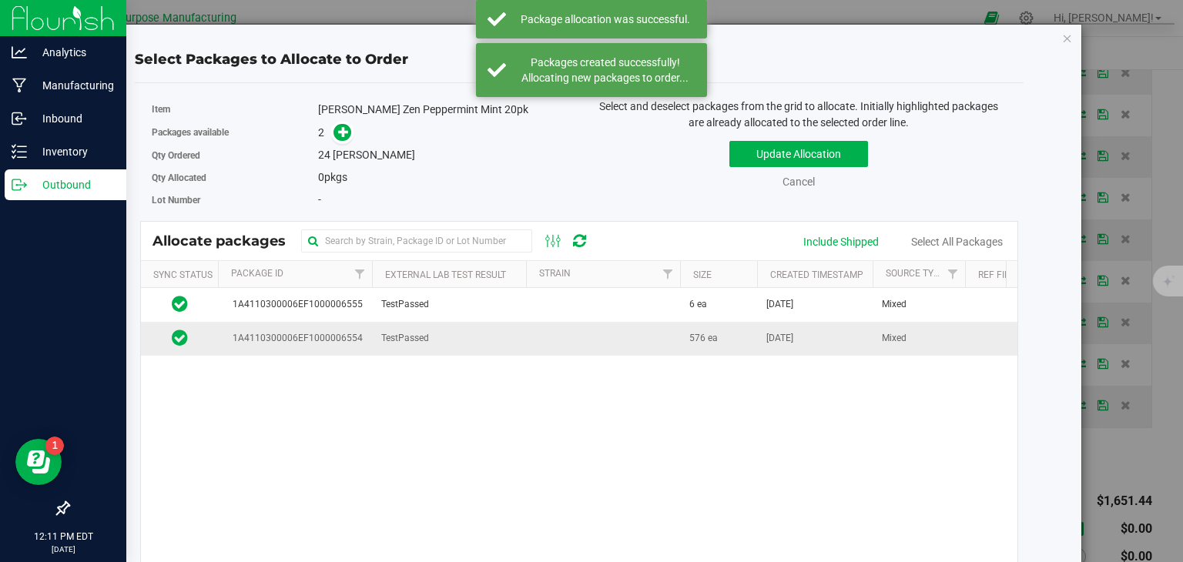
click at [566, 344] on td at bounding box center [603, 338] width 154 height 33
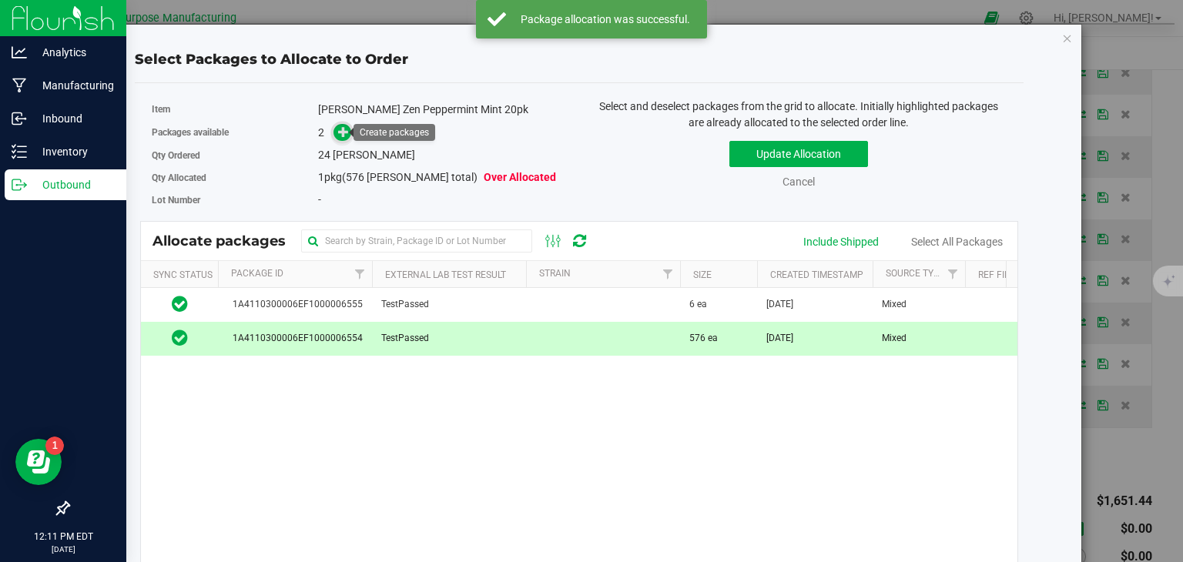
click at [338, 133] on icon at bounding box center [343, 131] width 11 height 11
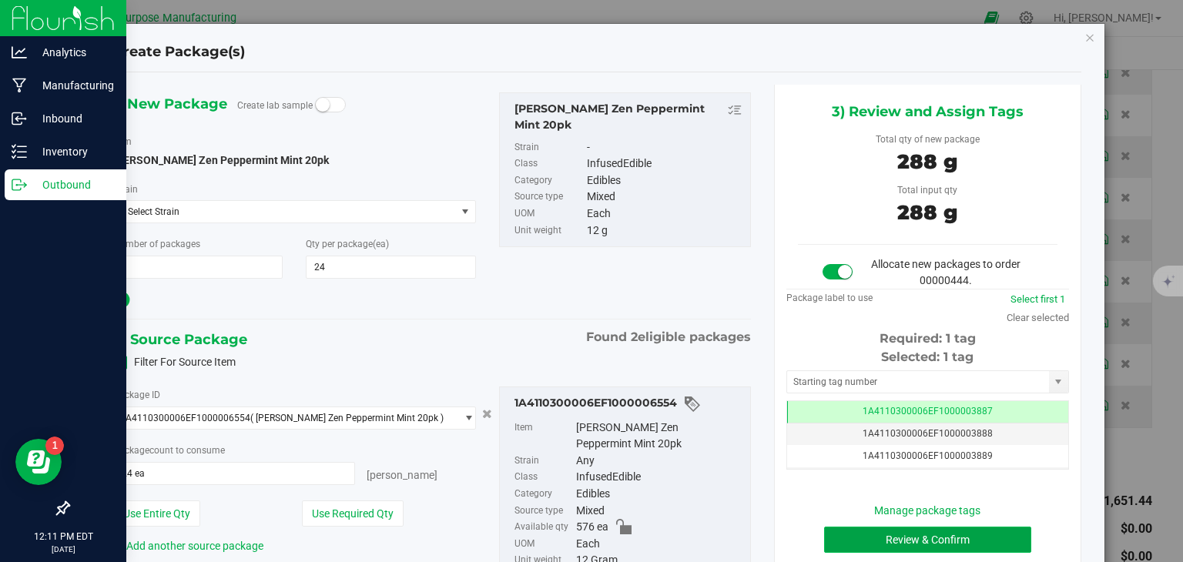
click at [897, 536] on button "Review & Confirm" at bounding box center [927, 540] width 207 height 26
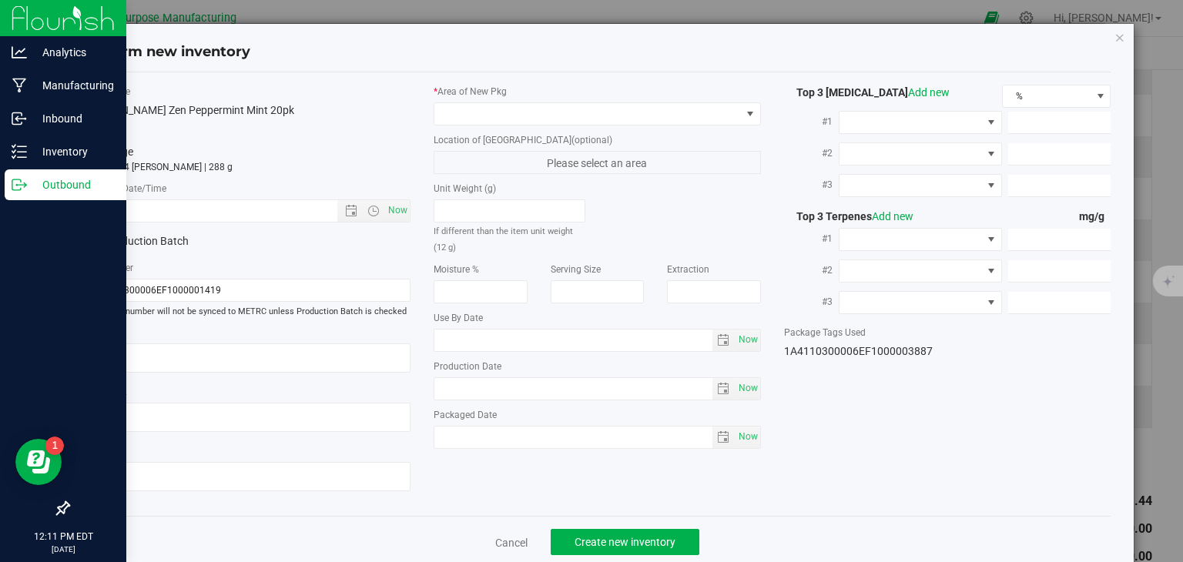
type input "2026-01-27"
type input "2025-07-31"
click at [399, 210] on span "Now" at bounding box center [398, 211] width 26 height 22
type input "8/25/2025 12:11 PM"
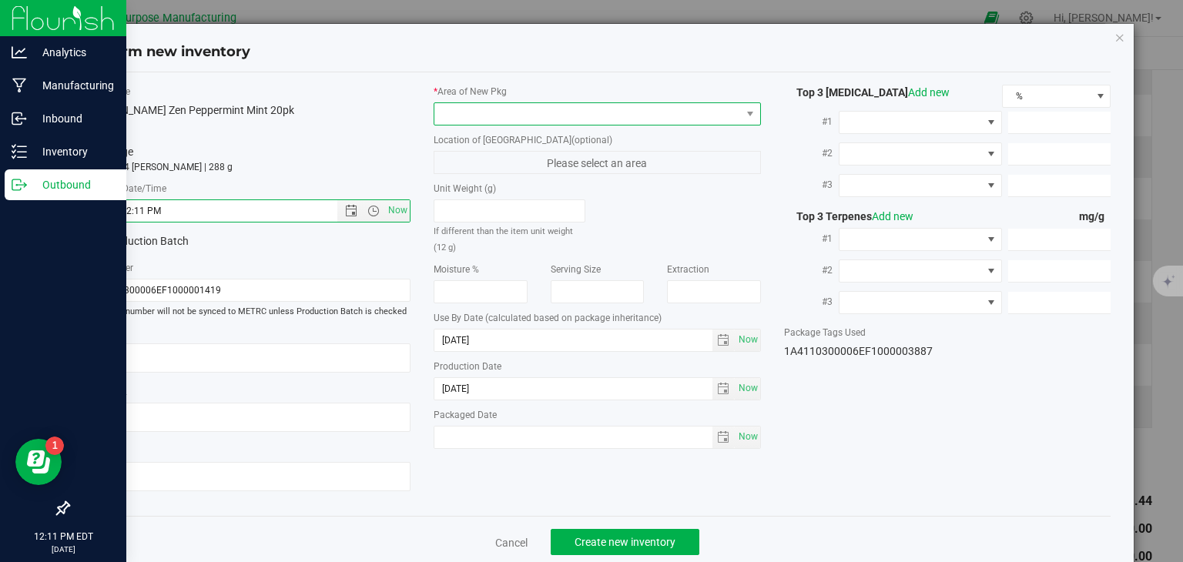
click at [520, 110] on span at bounding box center [587, 114] width 307 height 22
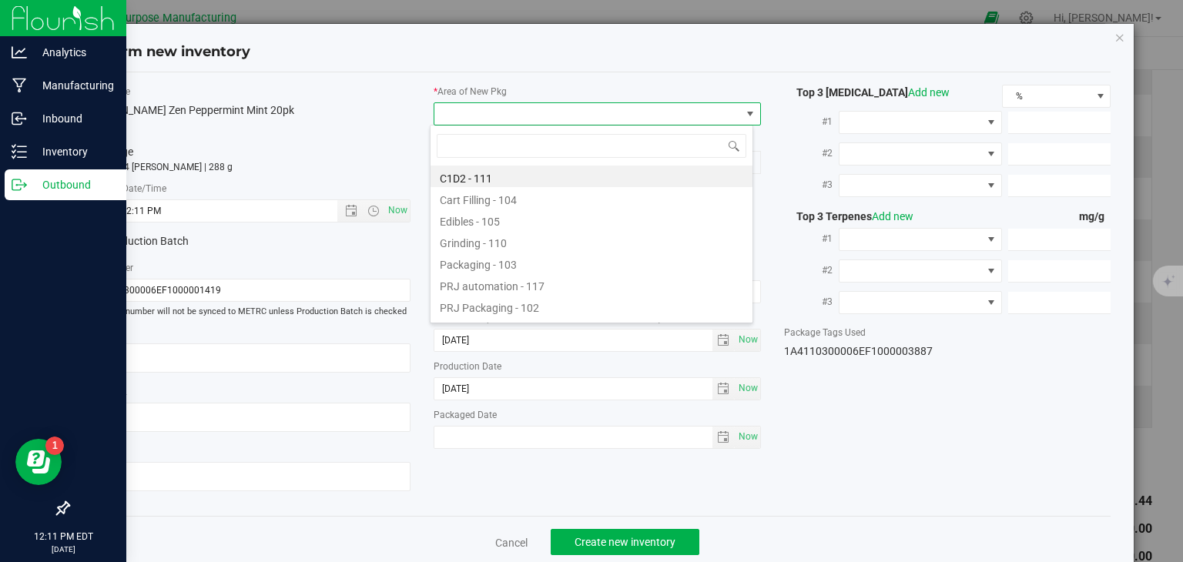
type input "108"
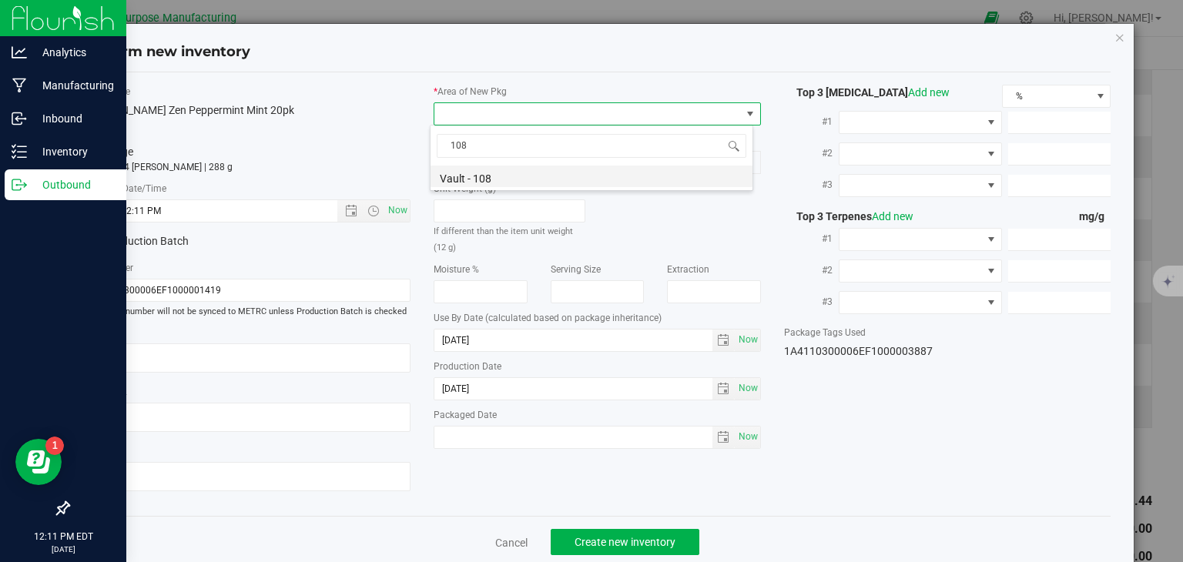
click at [491, 174] on li "Vault - 108" at bounding box center [592, 177] width 322 height 22
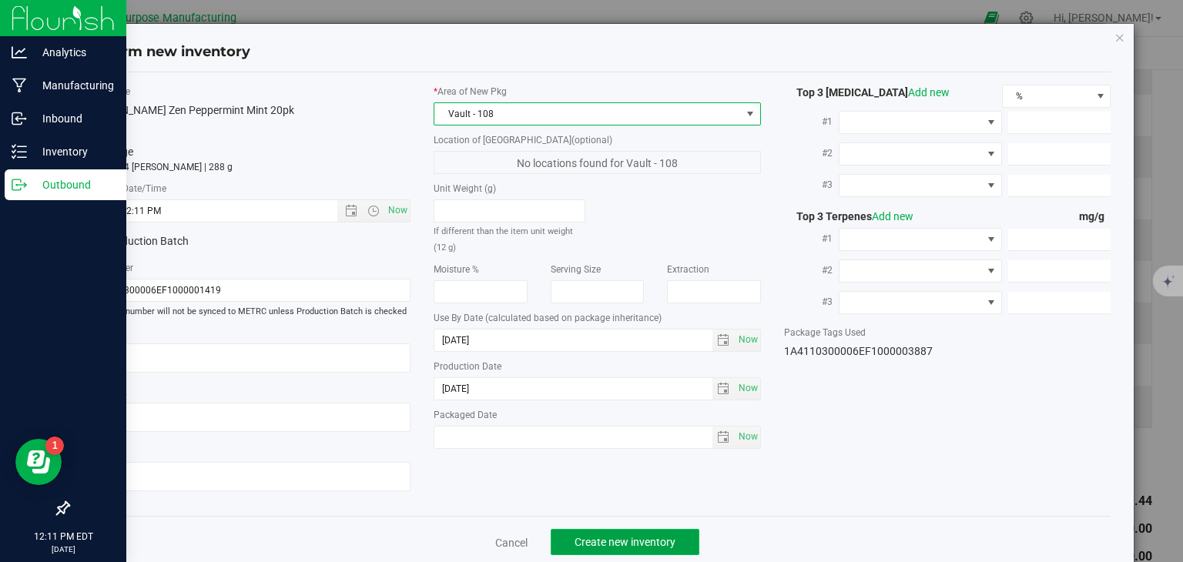
click at [603, 529] on button "Create new inventory" at bounding box center [625, 542] width 149 height 26
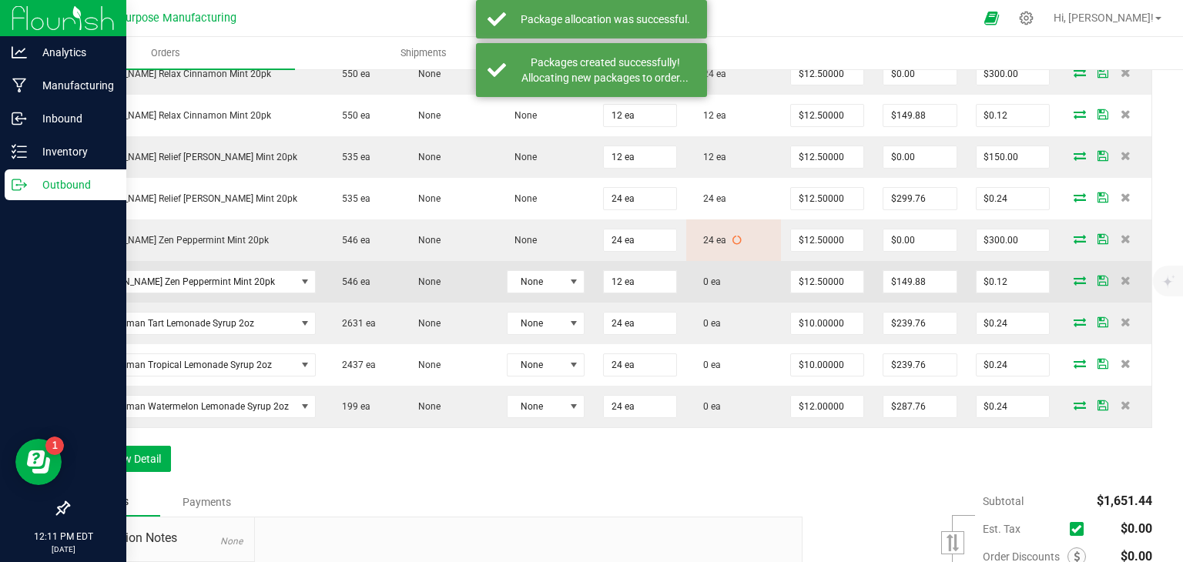
click at [1074, 285] on icon at bounding box center [1080, 280] width 12 height 9
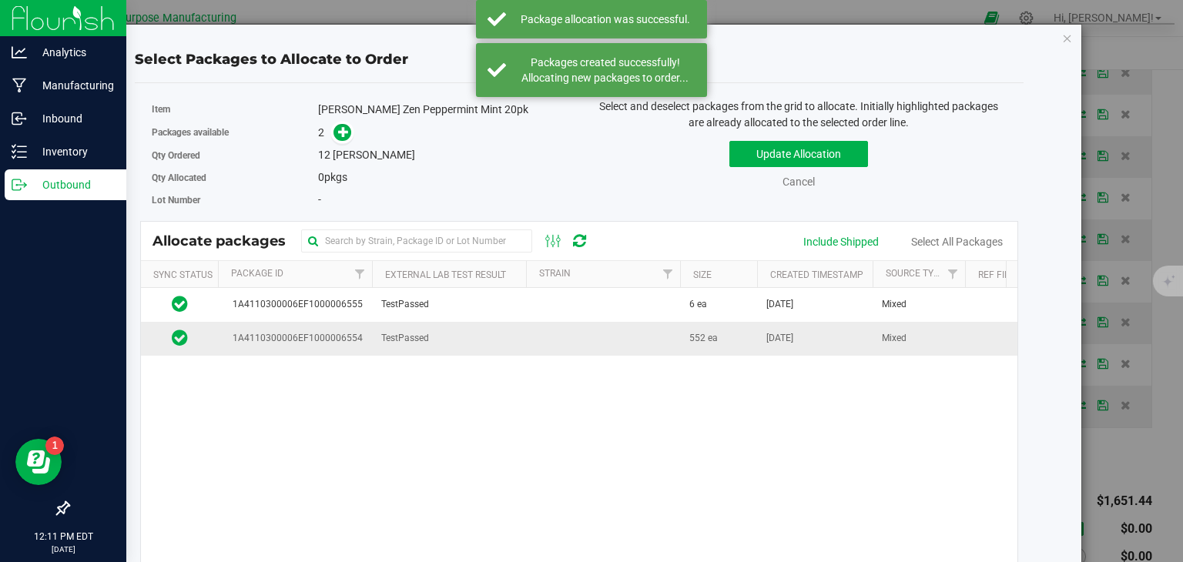
click at [588, 334] on td at bounding box center [603, 338] width 154 height 33
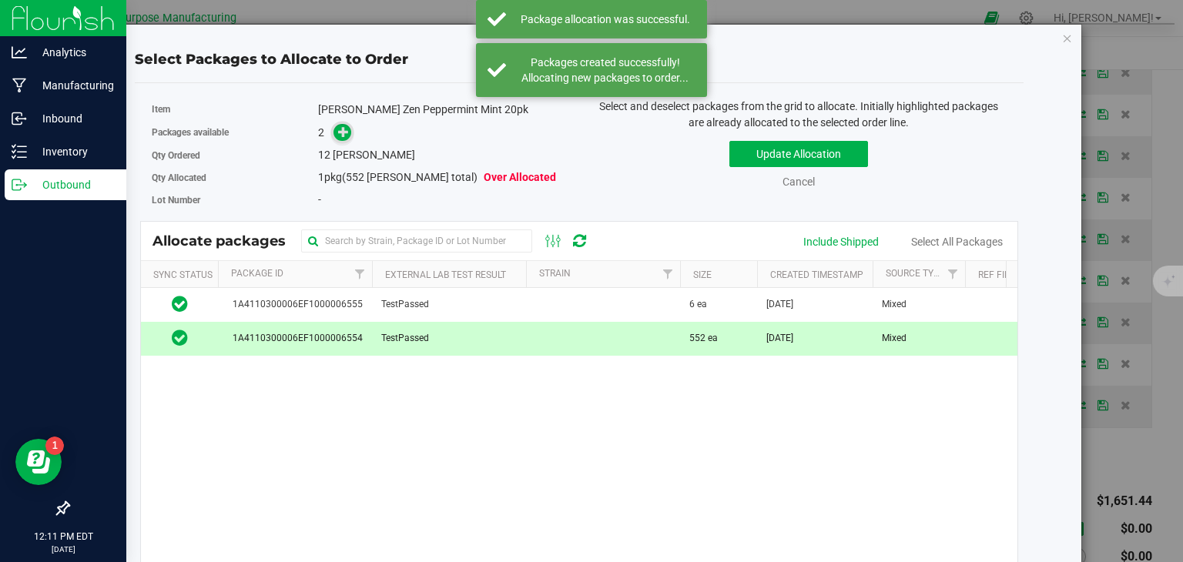
click at [342, 139] on span at bounding box center [343, 133] width 18 height 18
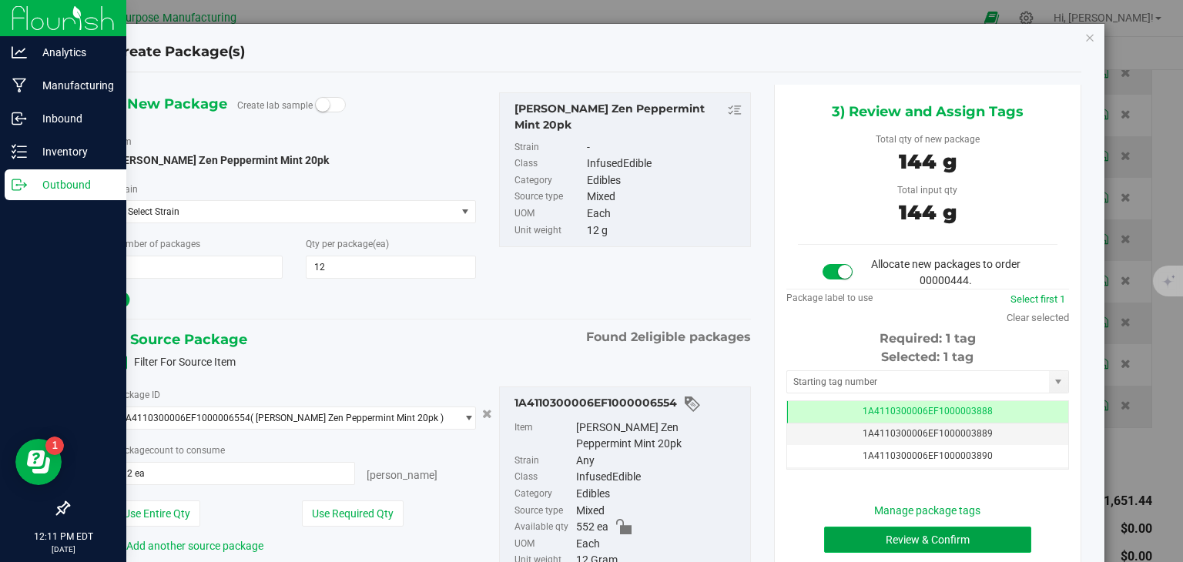
click at [925, 543] on button "Review & Confirm" at bounding box center [927, 540] width 207 height 26
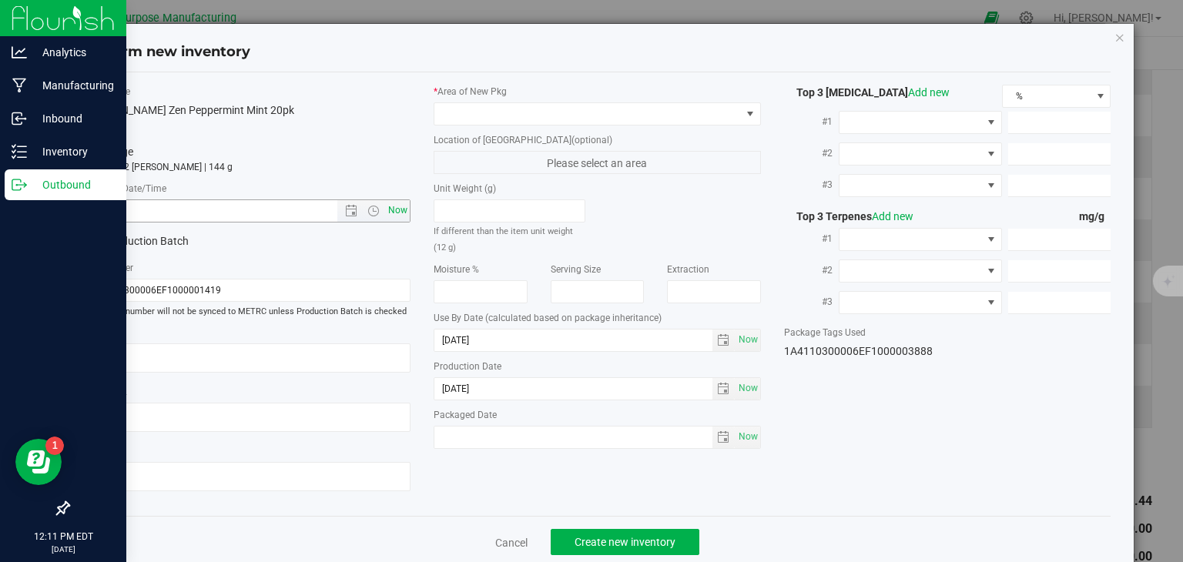
click at [398, 213] on span "Now" at bounding box center [398, 211] width 26 height 22
type input "8/25/2025 12:11 PM"
click at [505, 119] on span at bounding box center [587, 114] width 307 height 22
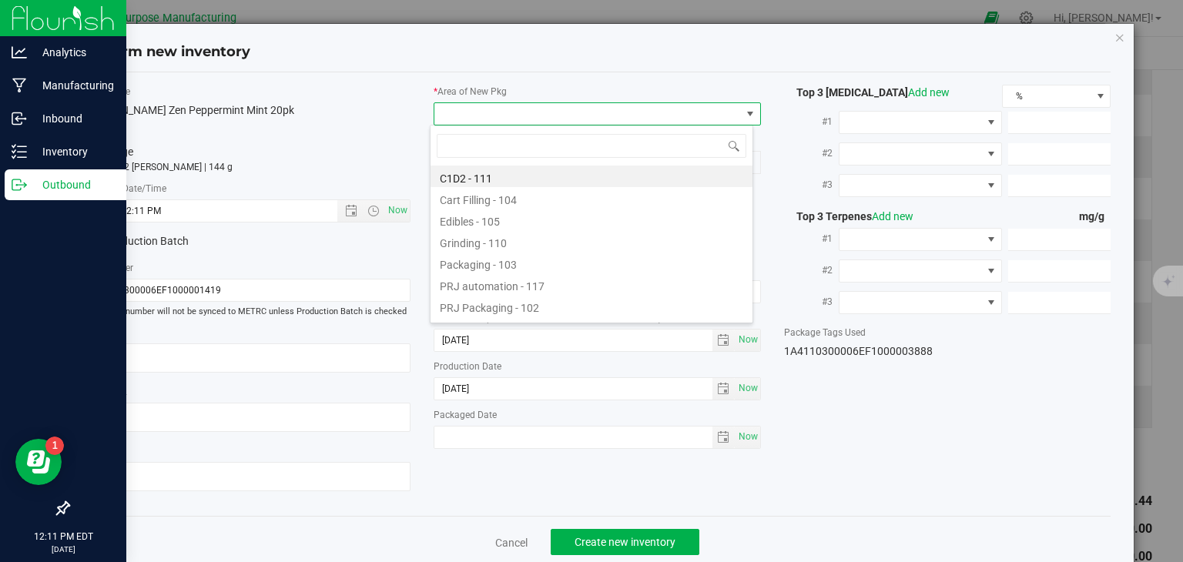
type input "108"
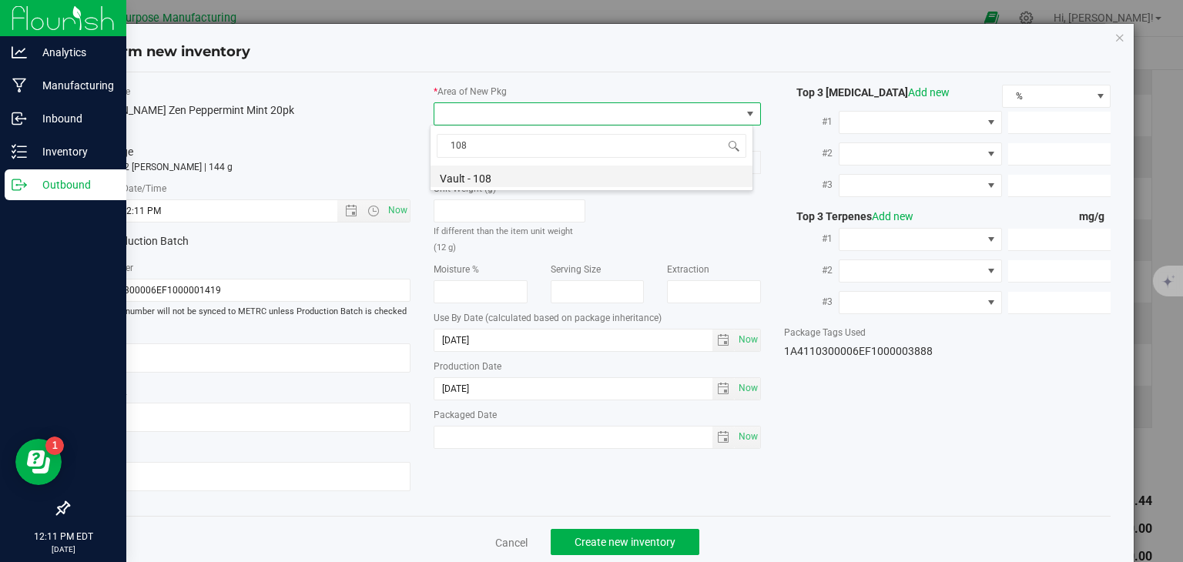
click at [474, 179] on li "Vault - 108" at bounding box center [592, 177] width 322 height 22
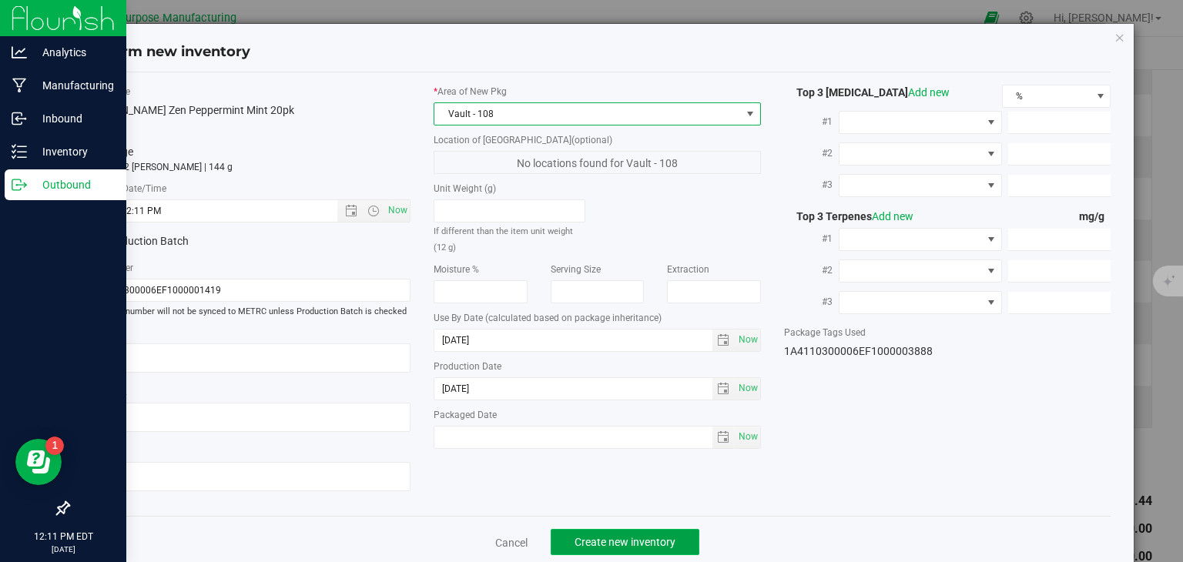
click at [607, 541] on span "Create new inventory" at bounding box center [625, 542] width 101 height 12
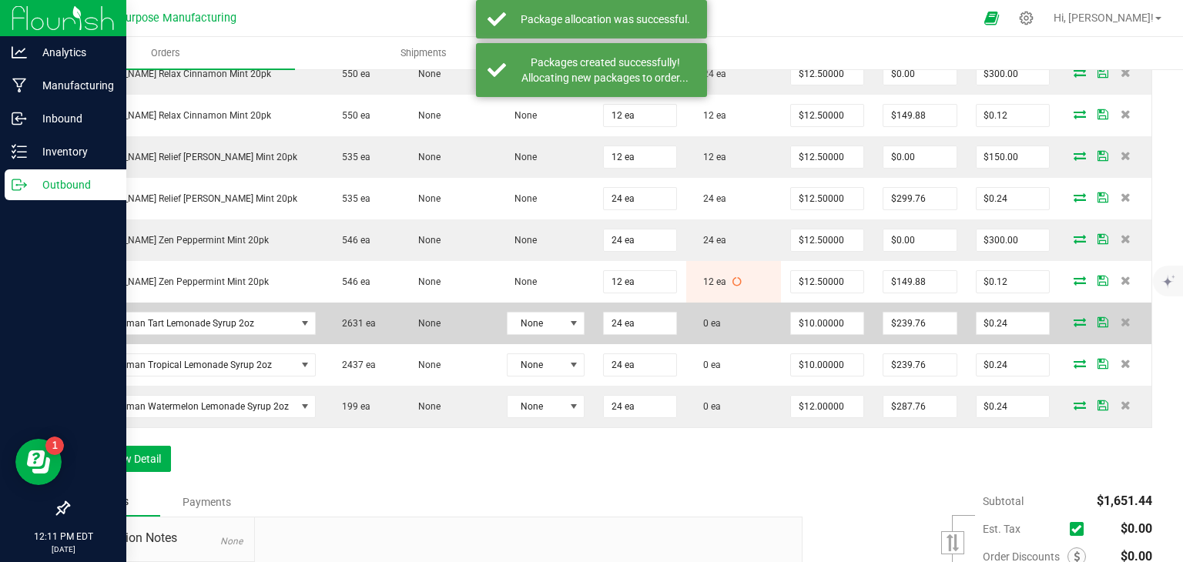
click at [1074, 327] on icon at bounding box center [1080, 321] width 12 height 9
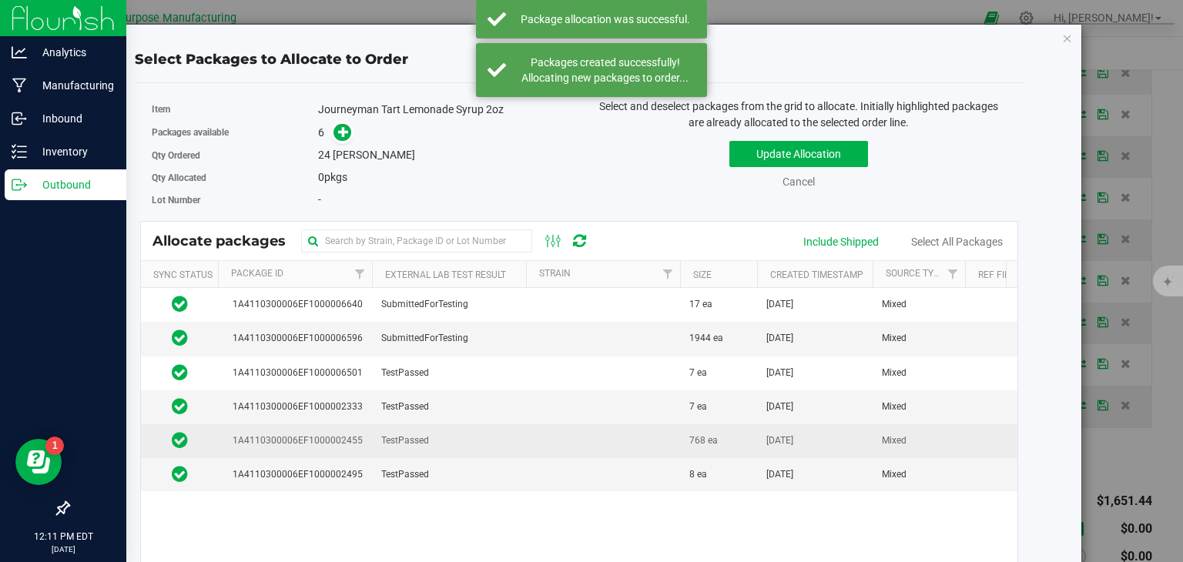
click at [575, 427] on td at bounding box center [603, 441] width 154 height 34
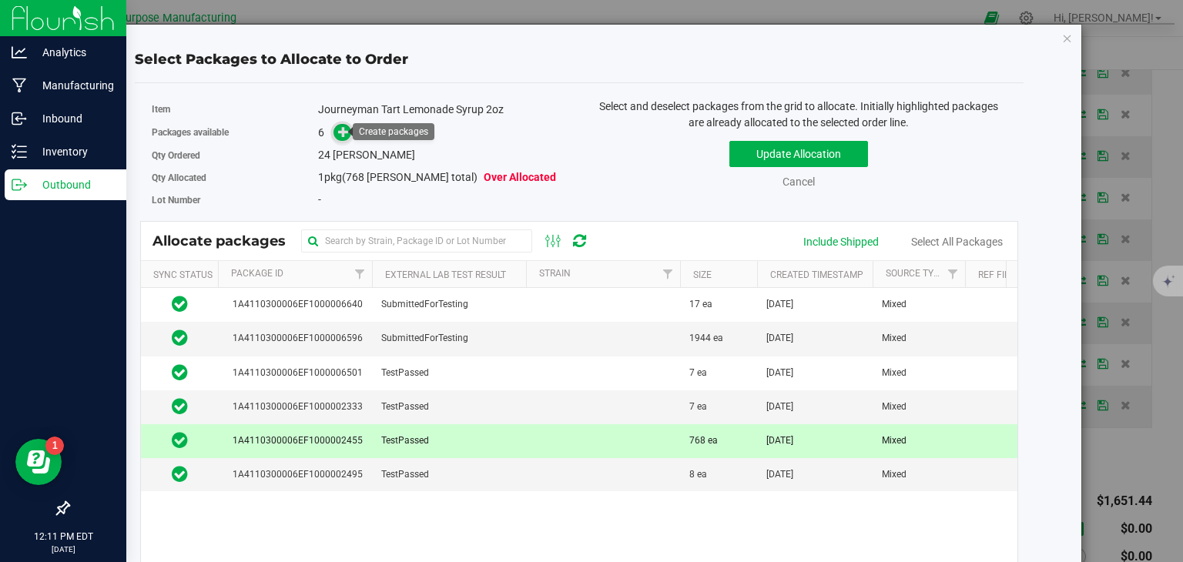
click at [342, 131] on icon at bounding box center [343, 131] width 11 height 11
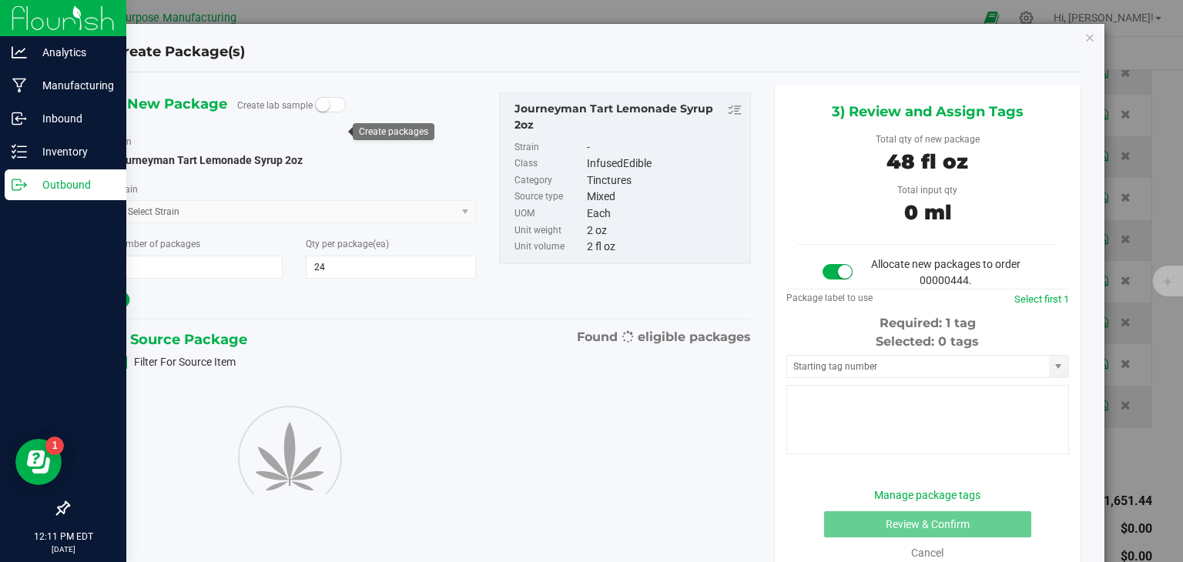
type input "24"
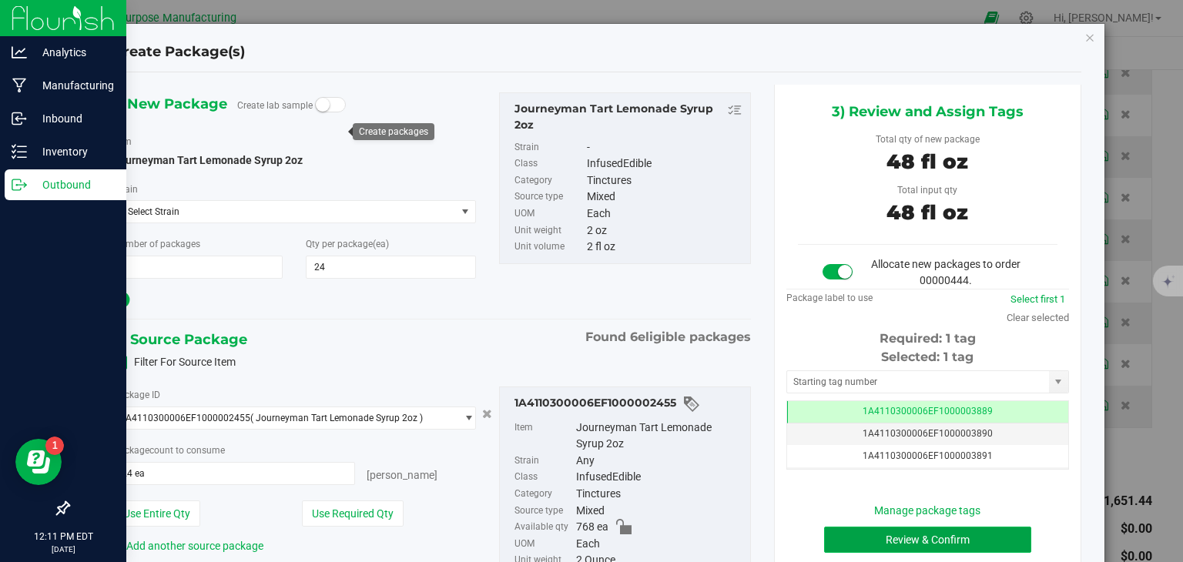
click at [921, 537] on button "Review & Confirm" at bounding box center [927, 540] width 207 height 26
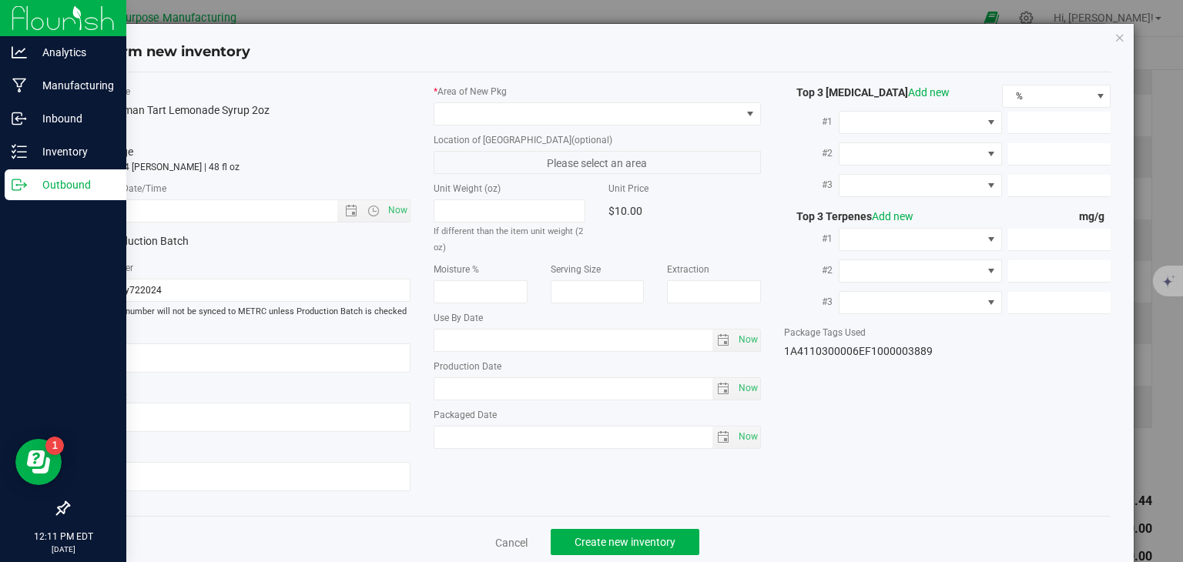
type input "[DATE]"
click at [389, 212] on span "Now" at bounding box center [398, 211] width 26 height 22
type input "8/25/2025 12:11 PM"
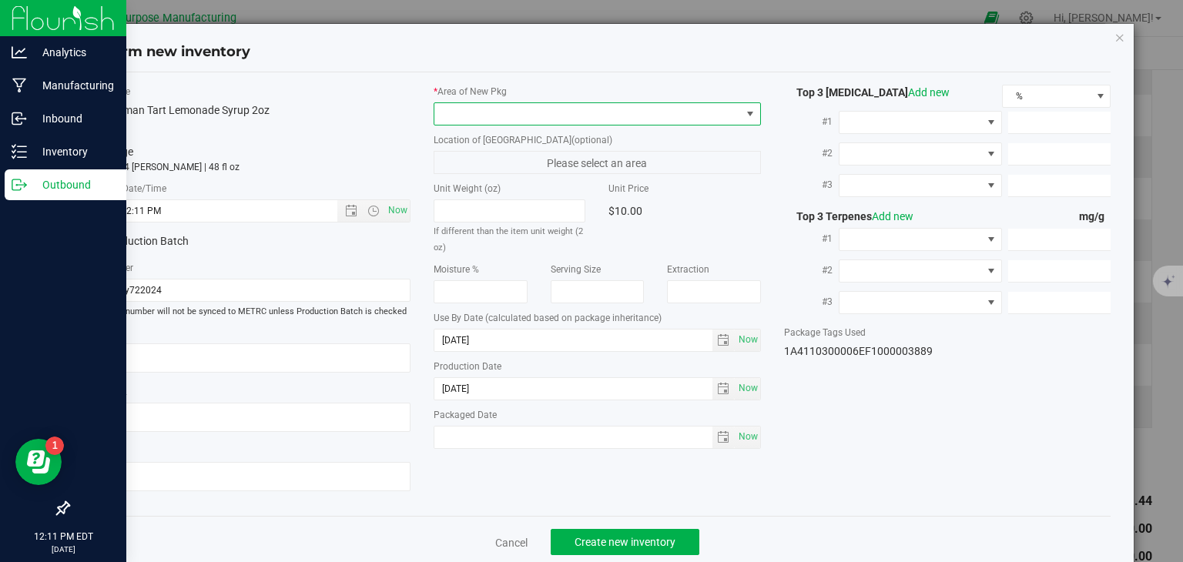
click at [511, 119] on span at bounding box center [587, 114] width 307 height 22
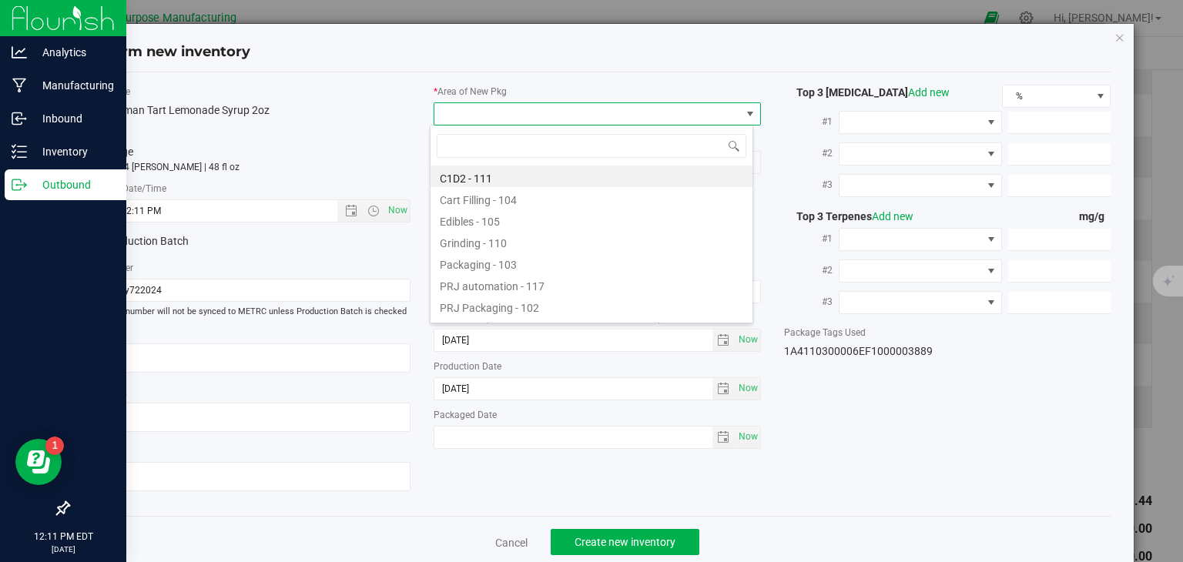
type input "108"
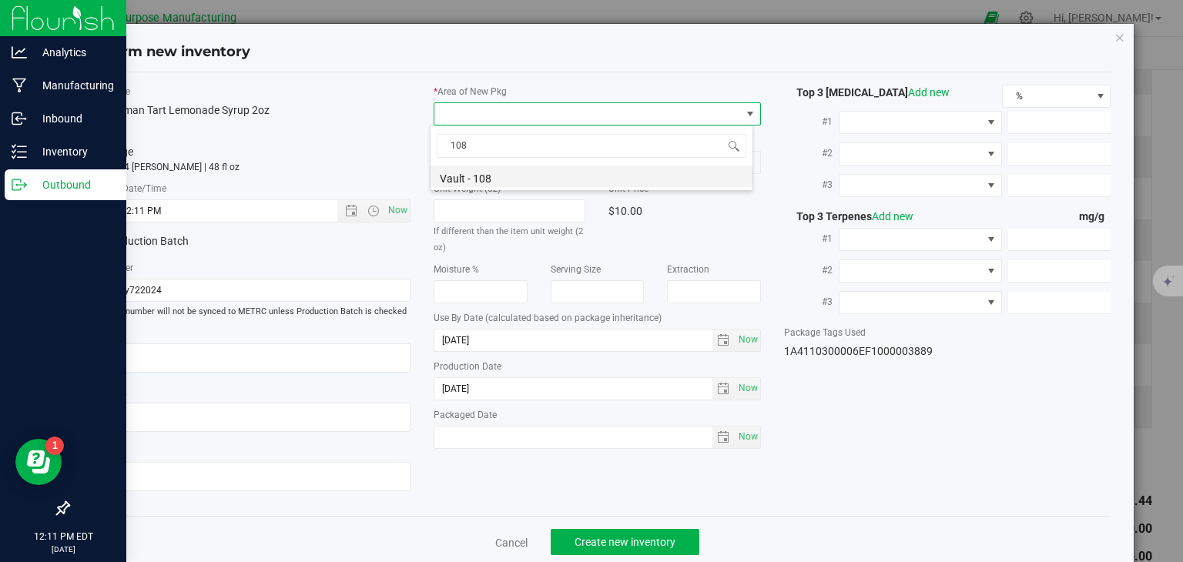
click at [492, 170] on li "Vault - 108" at bounding box center [592, 177] width 322 height 22
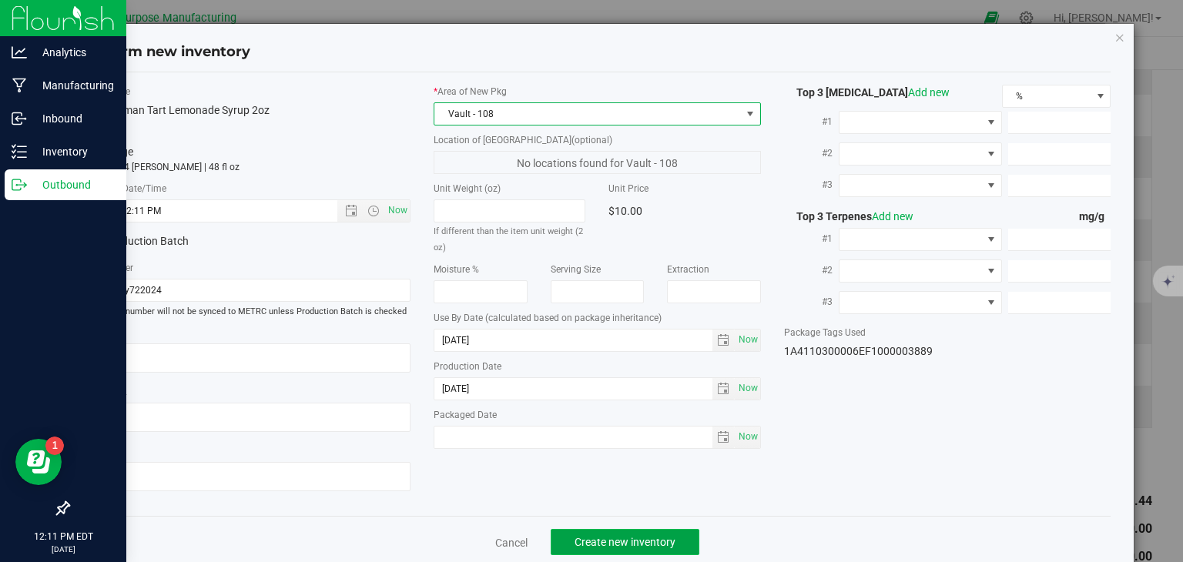
click at [608, 537] on span "Create new inventory" at bounding box center [625, 542] width 101 height 12
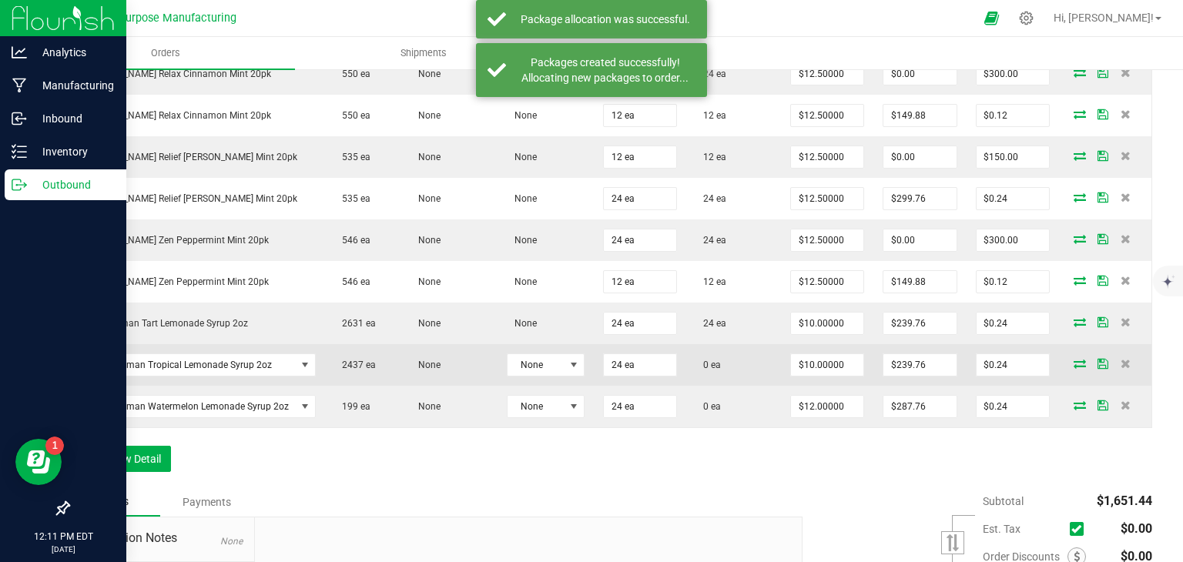
click at [1074, 366] on icon at bounding box center [1080, 363] width 12 height 9
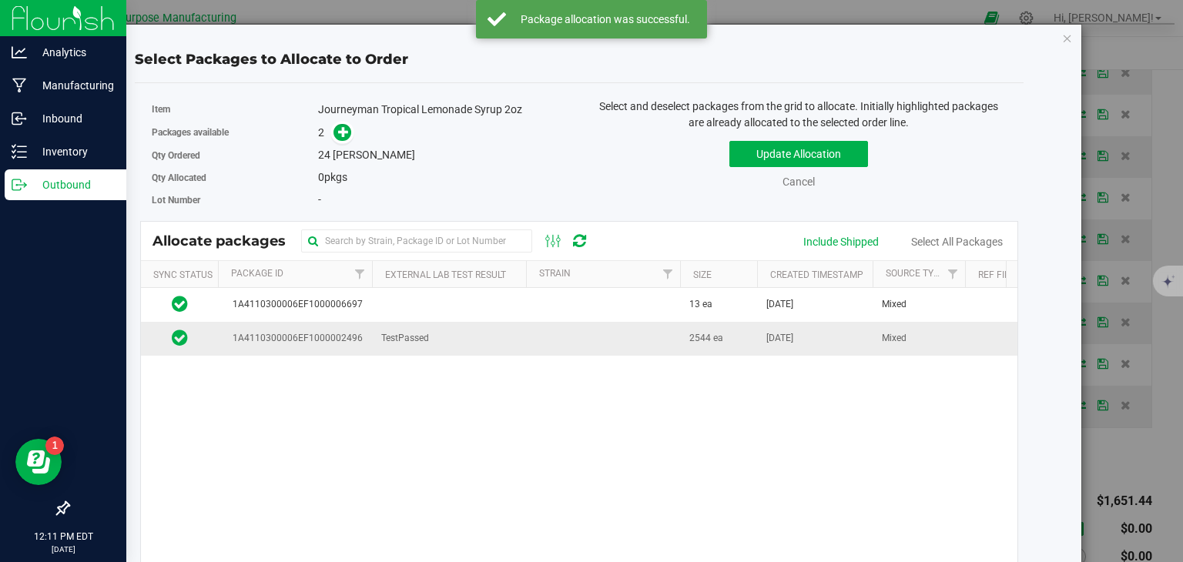
click at [495, 335] on td "TestPassed" at bounding box center [449, 338] width 154 height 33
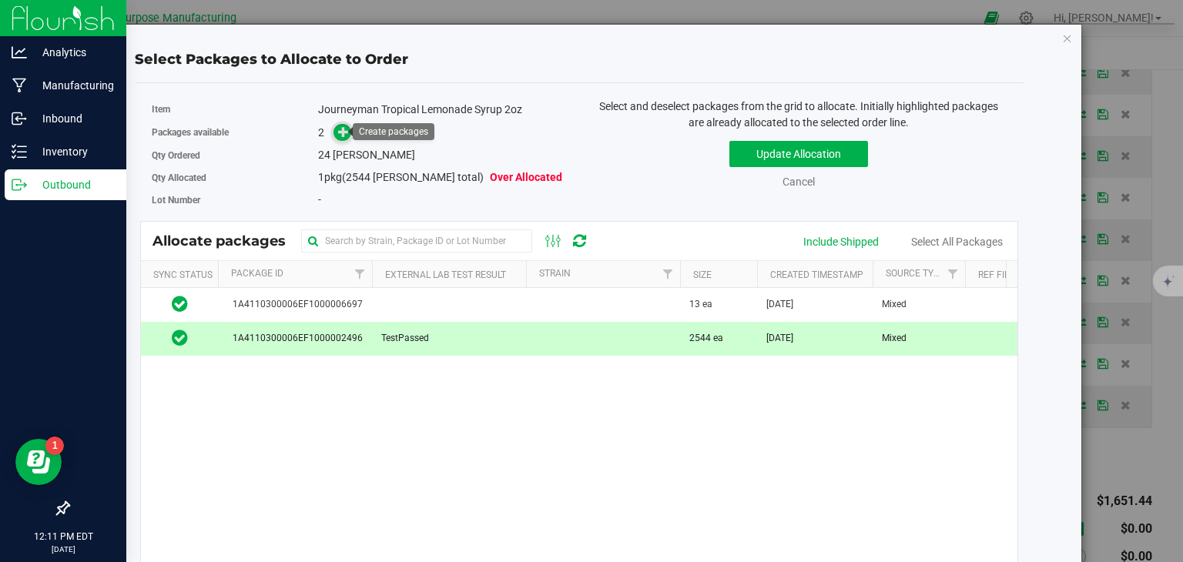
click at [342, 136] on icon at bounding box center [343, 131] width 11 height 11
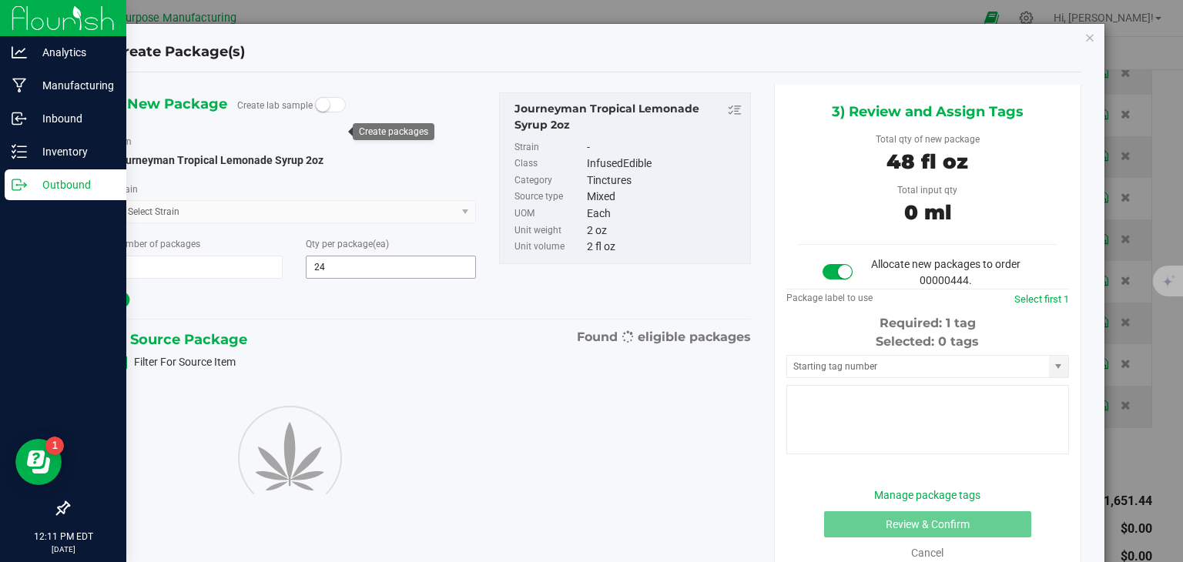
type input "24"
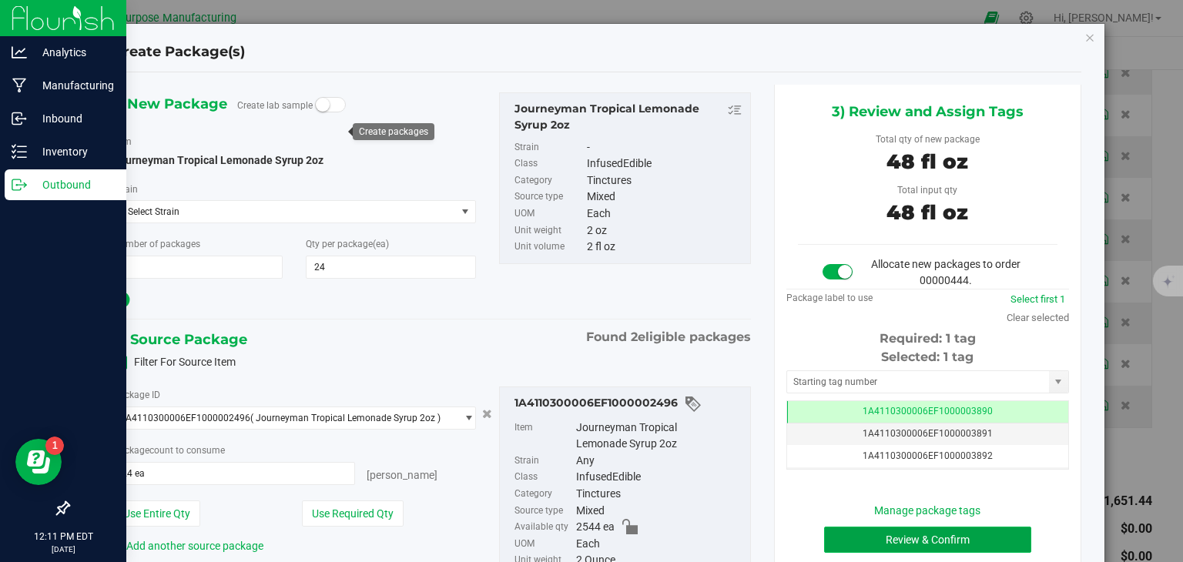
click at [902, 539] on button "Review & Confirm" at bounding box center [927, 540] width 207 height 26
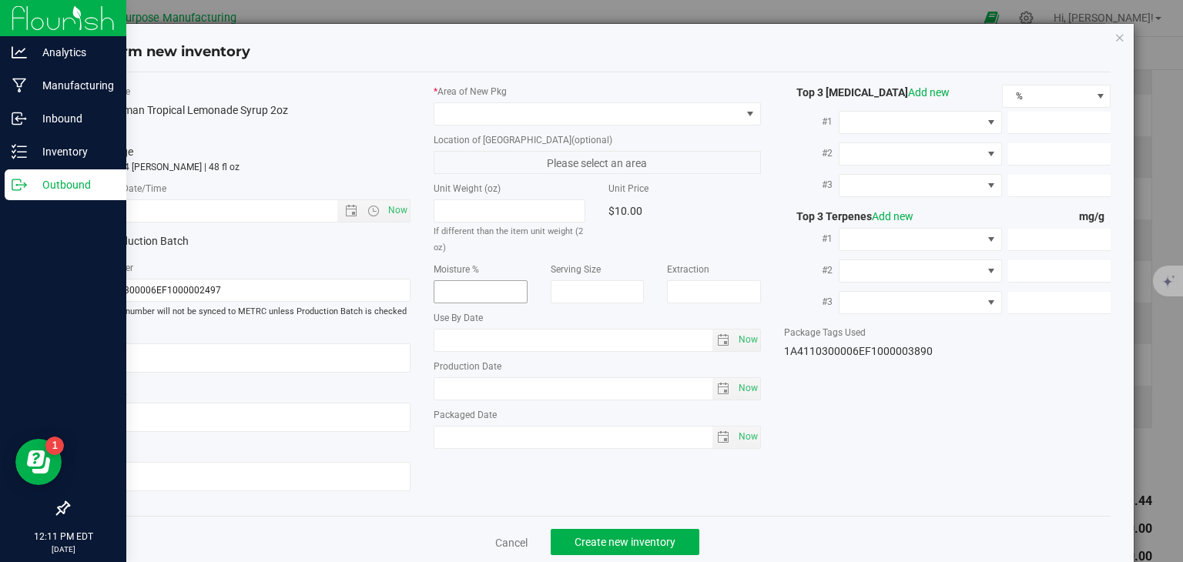
type input "2025-01-30"
type input "[DATE]"
click at [388, 210] on span "Now" at bounding box center [398, 211] width 26 height 22
type input "8/25/2025 12:11 PM"
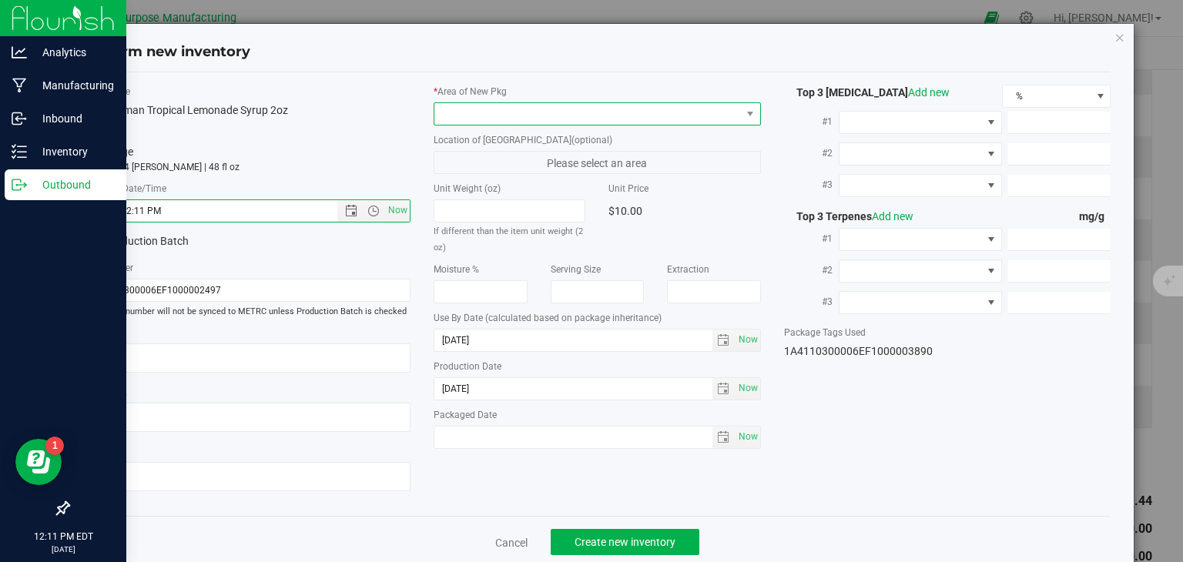
click at [515, 117] on span at bounding box center [587, 114] width 307 height 22
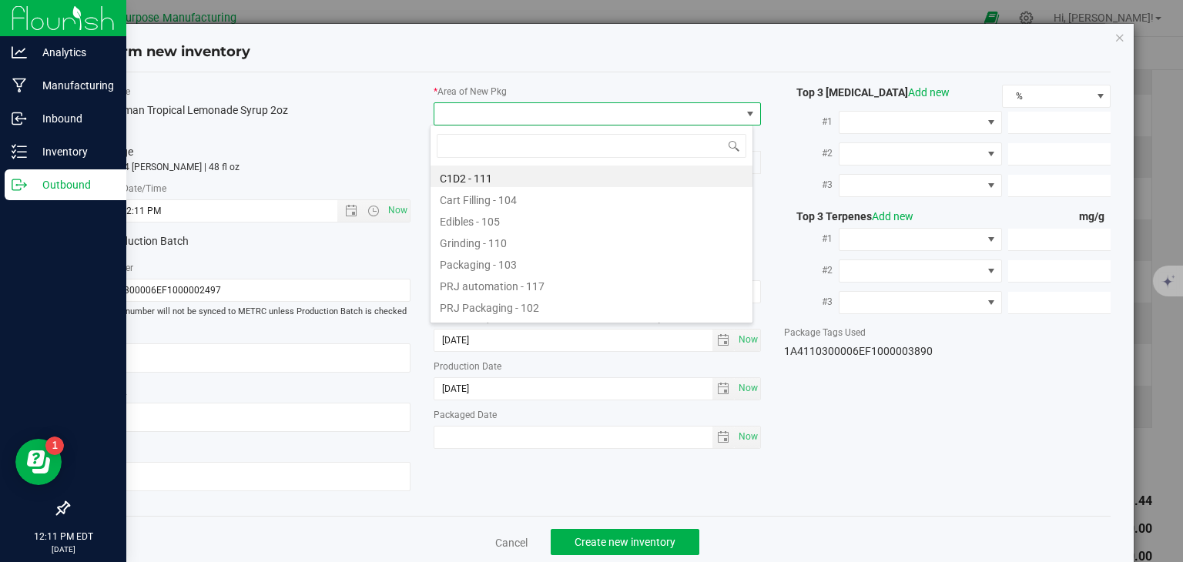
type input "108"
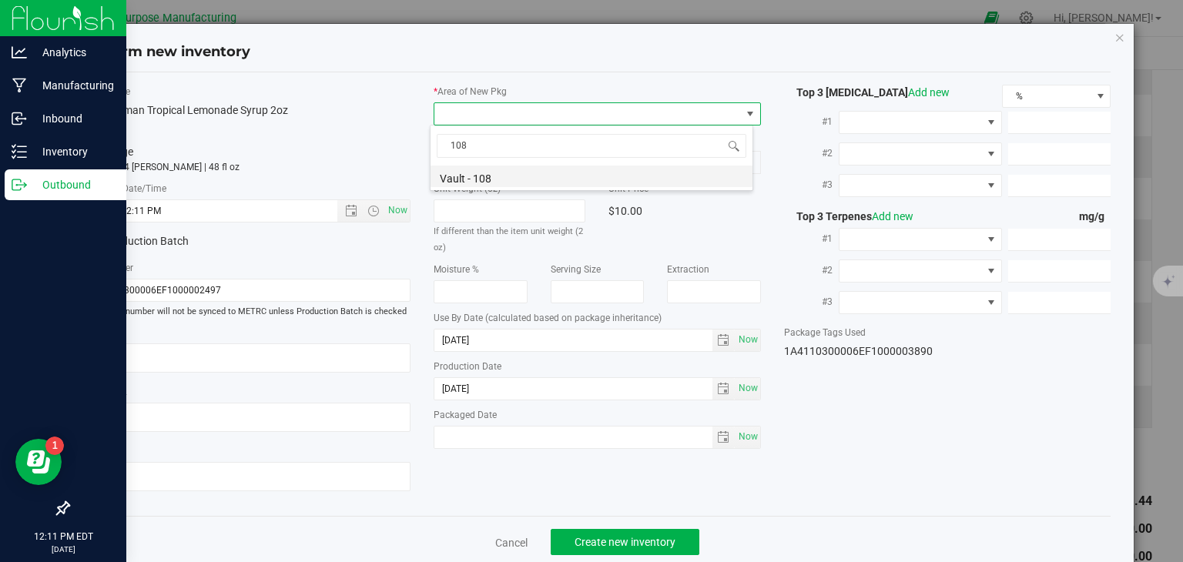
click at [497, 175] on li "Vault - 108" at bounding box center [592, 177] width 322 height 22
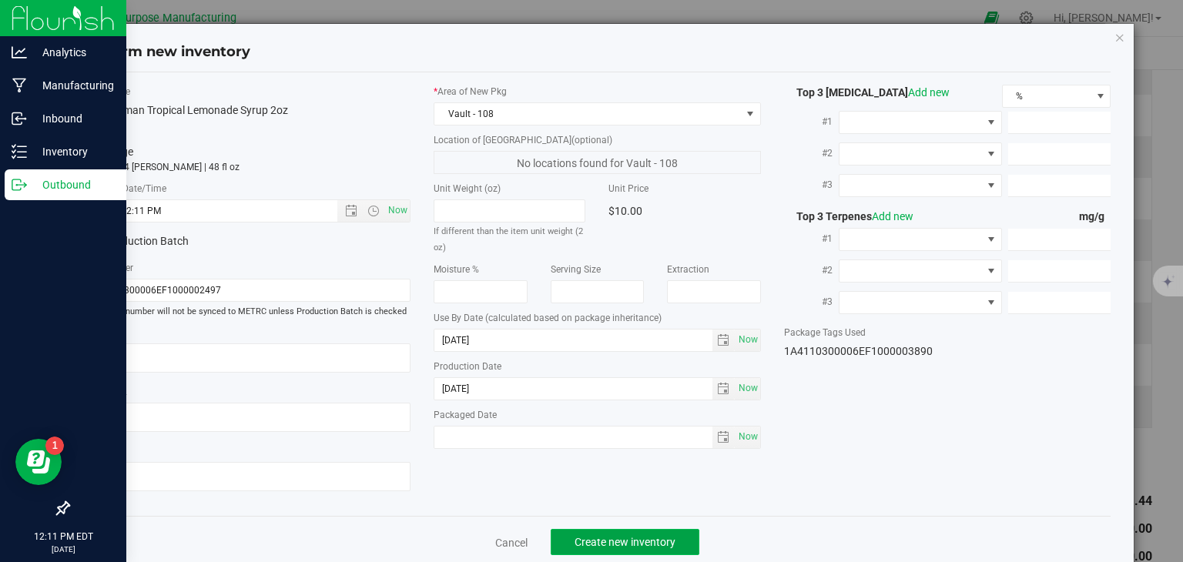
click at [600, 532] on button "Create new inventory" at bounding box center [625, 542] width 149 height 26
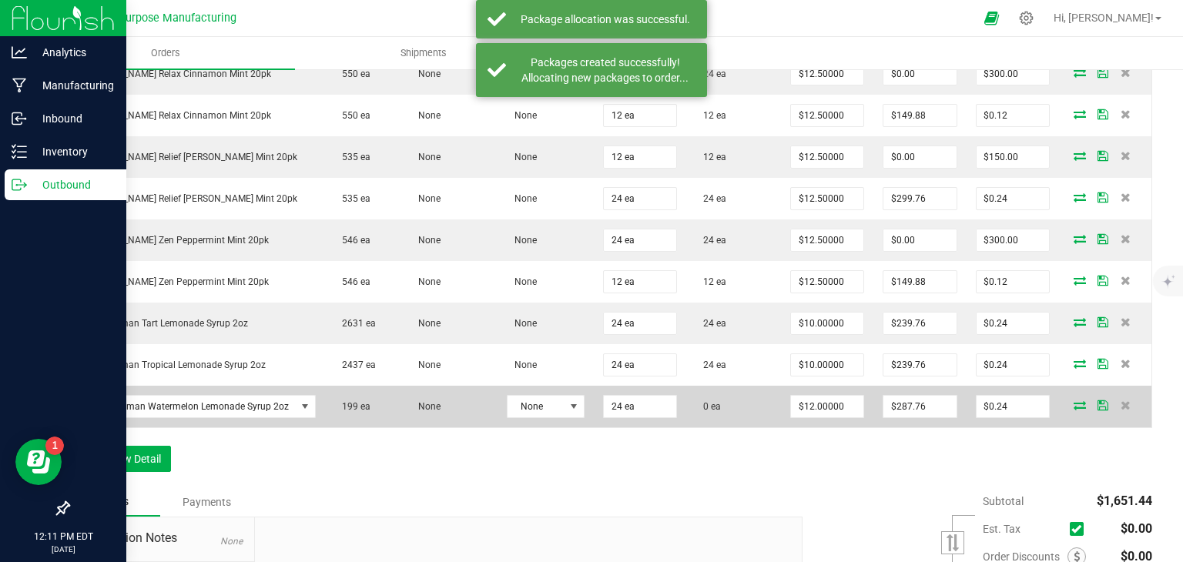
click at [1074, 410] on icon at bounding box center [1080, 405] width 12 height 9
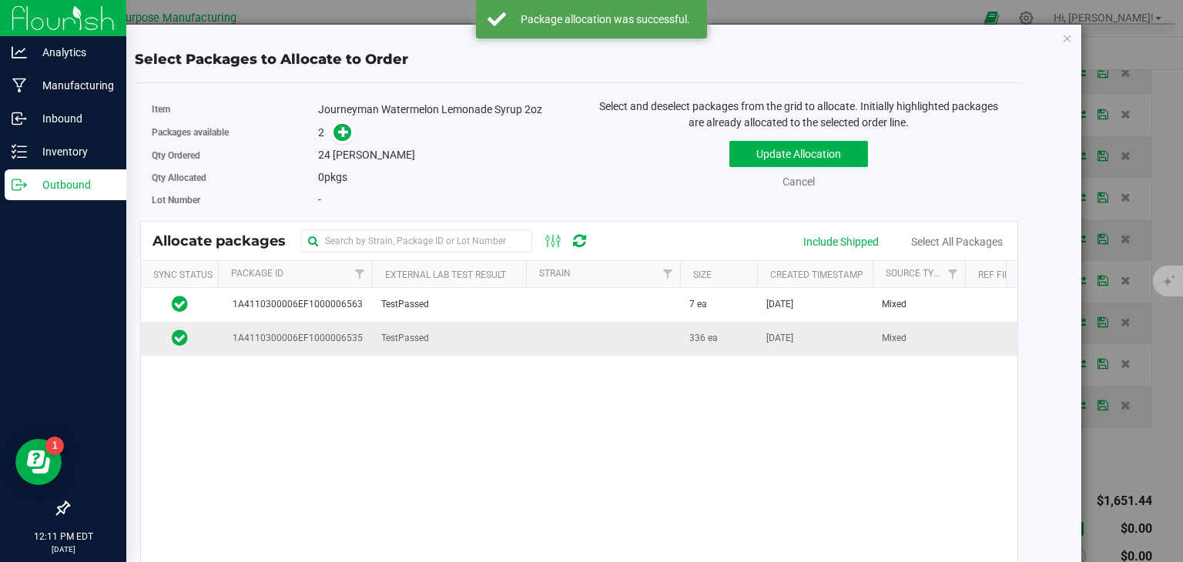
click at [475, 323] on td "TestPassed" at bounding box center [449, 338] width 154 height 33
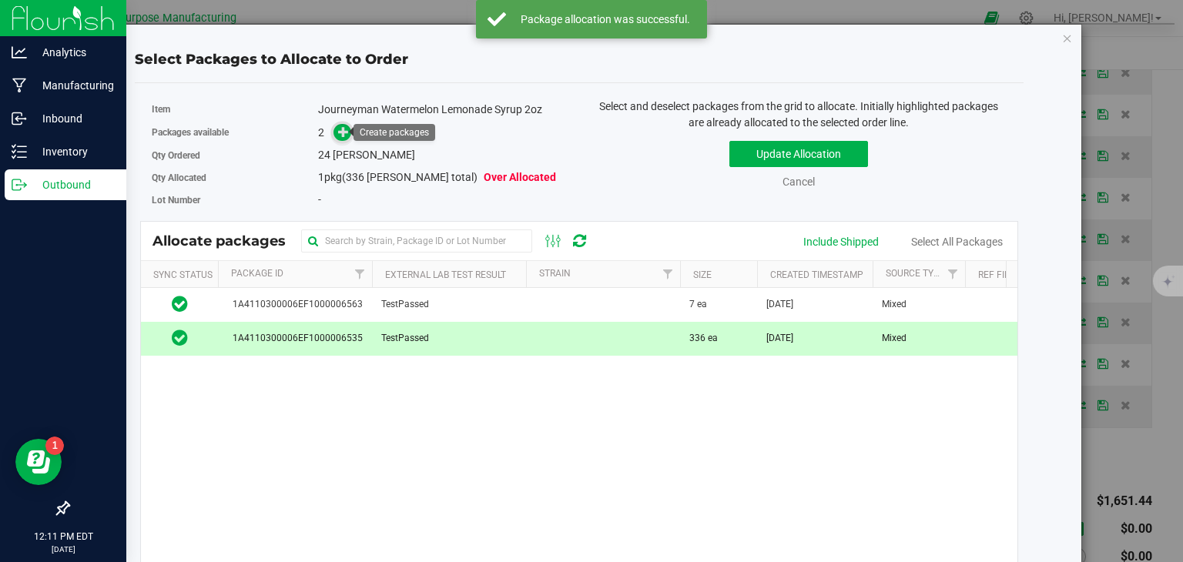
click at [342, 139] on span at bounding box center [343, 133] width 18 height 18
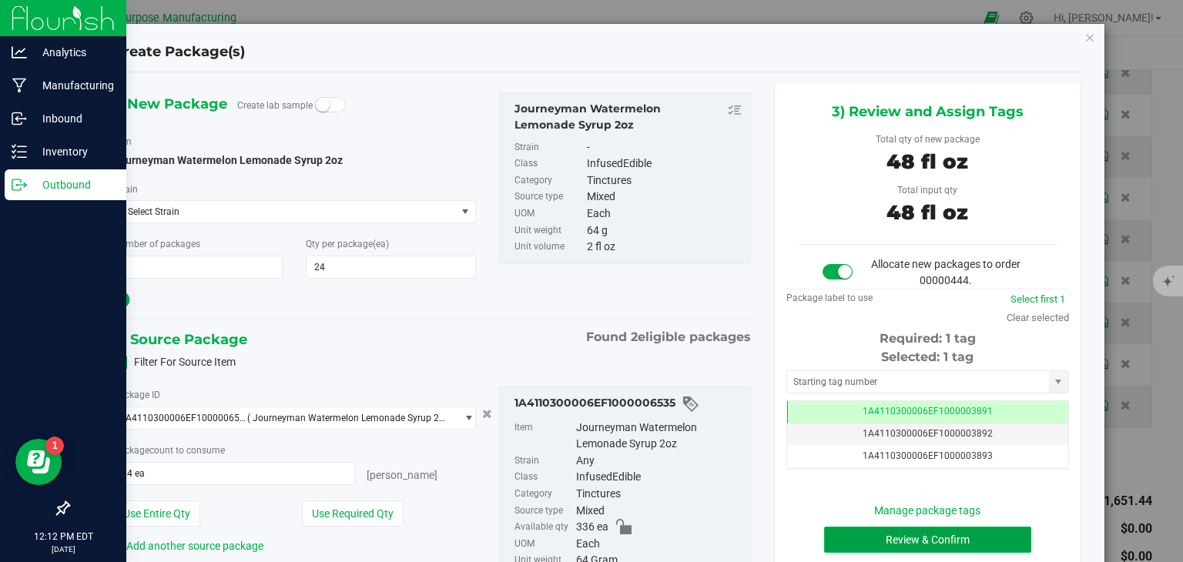
click at [961, 540] on button "Review & Confirm" at bounding box center [927, 540] width 207 height 26
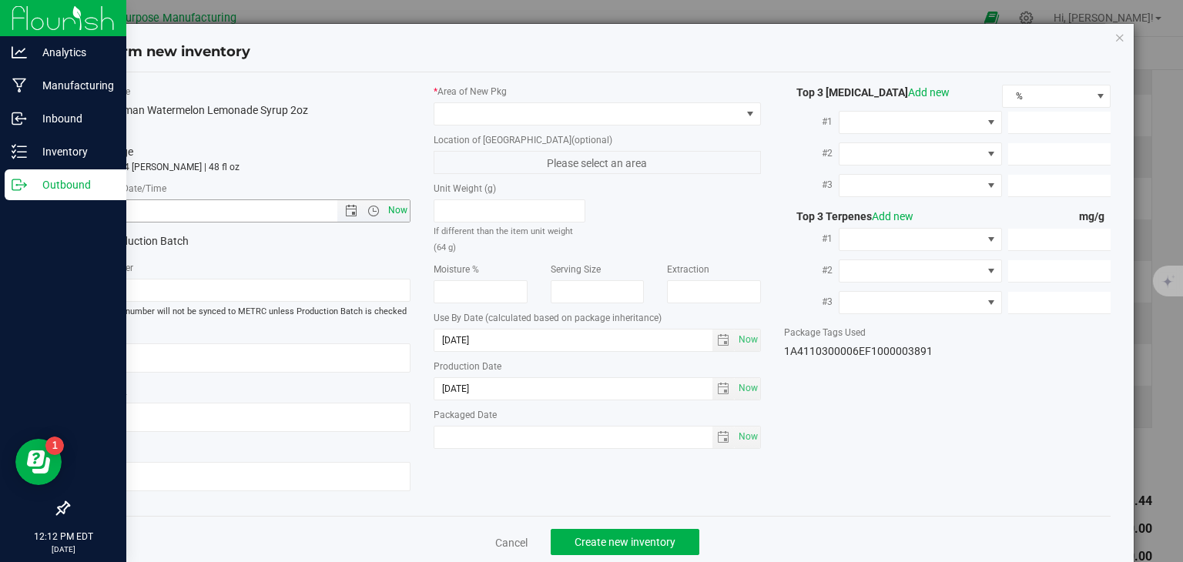
click at [392, 209] on span "Now" at bounding box center [398, 211] width 26 height 22
type input "8/25/2025 12:12 PM"
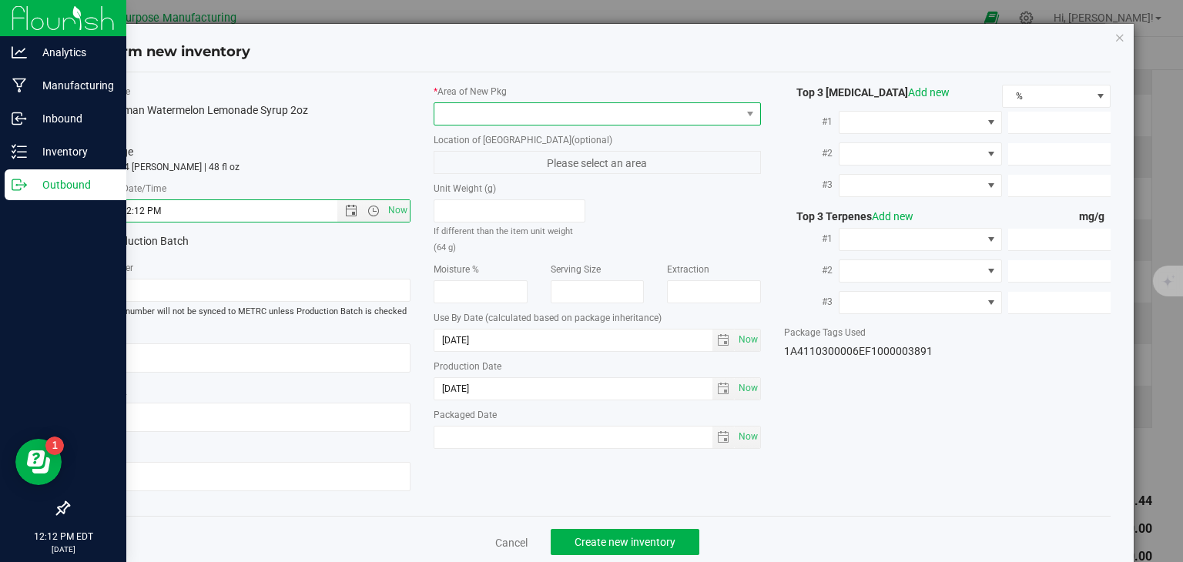
click at [535, 115] on span at bounding box center [587, 114] width 307 height 22
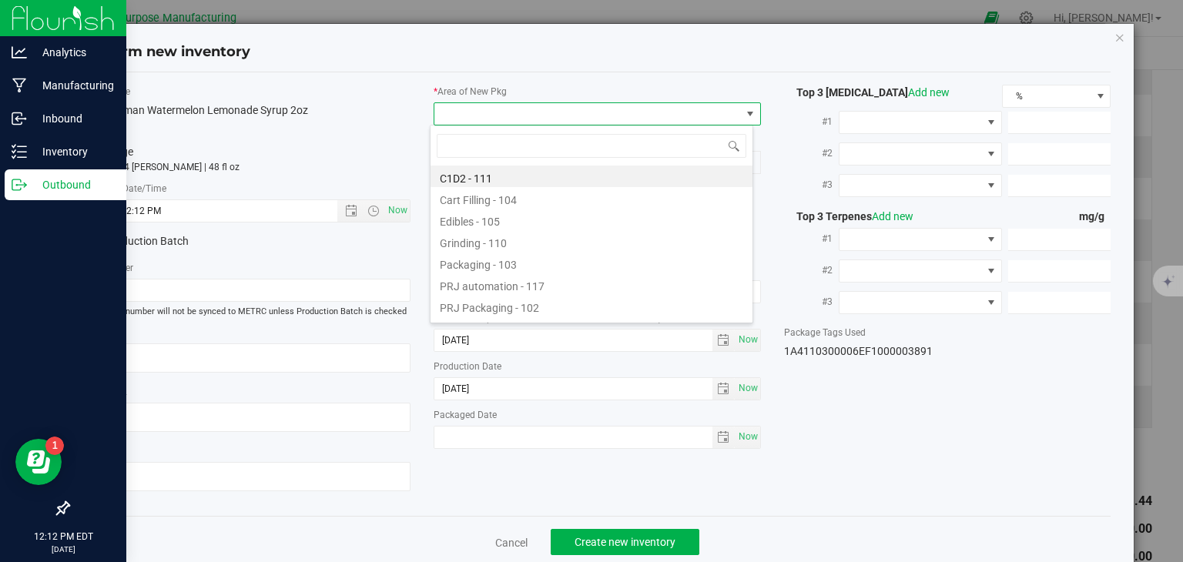
type input "108"
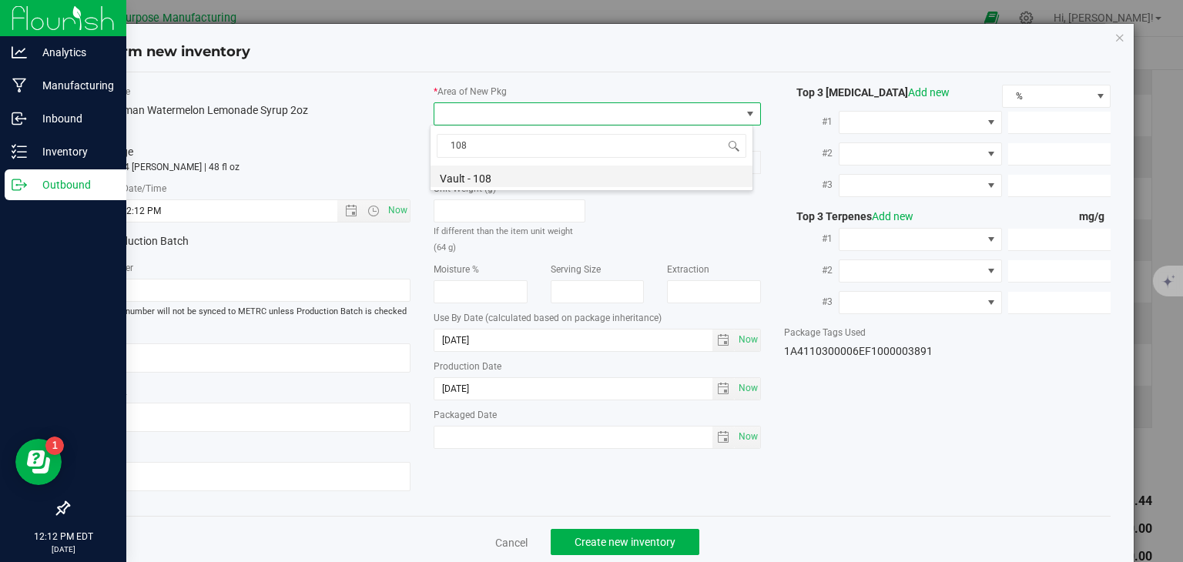
click at [502, 167] on li "Vault - 108" at bounding box center [592, 177] width 322 height 22
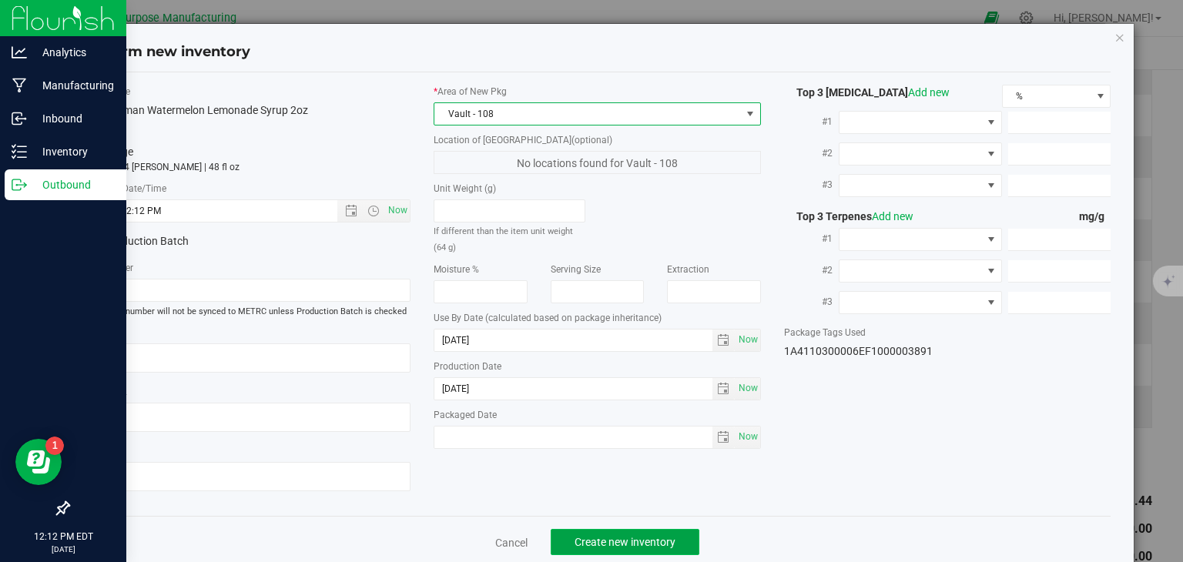
click at [612, 531] on button "Create new inventory" at bounding box center [625, 542] width 149 height 26
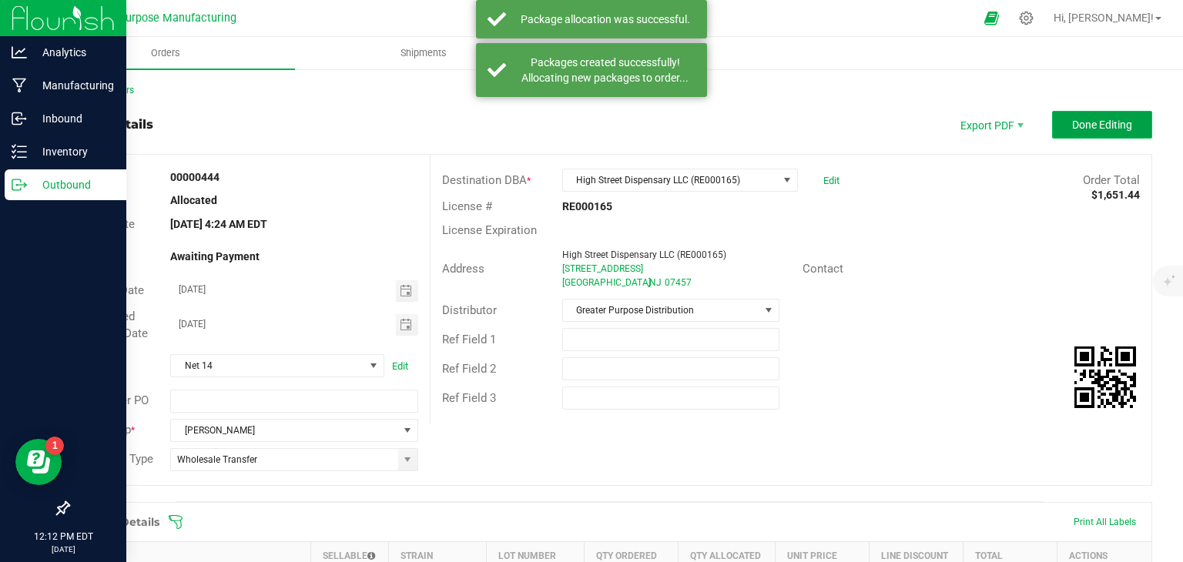
click at [1088, 114] on button "Done Editing" at bounding box center [1102, 125] width 100 height 28
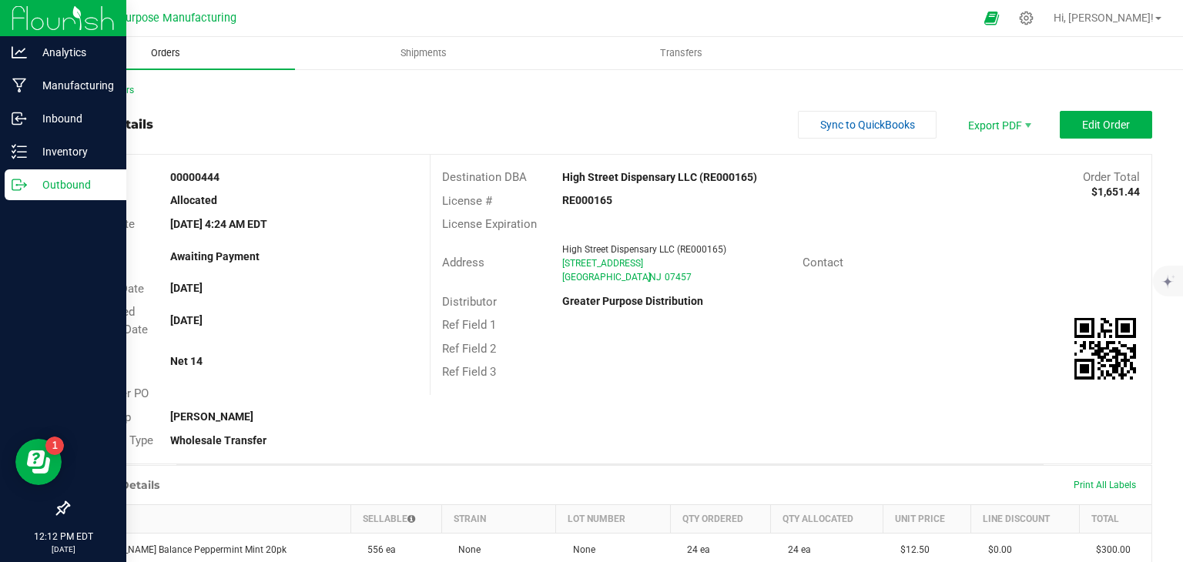
click at [173, 44] on uib-tab-heading "Orders" at bounding box center [166, 53] width 258 height 32
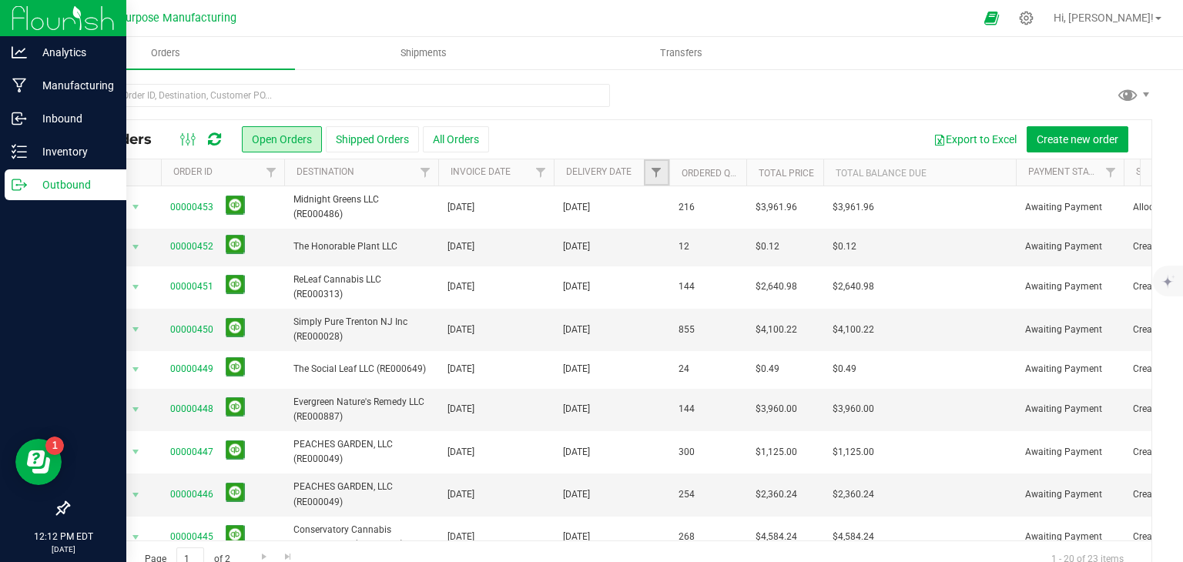
click at [661, 165] on link "Filter" at bounding box center [656, 172] width 25 height 26
click at [800, 263] on span "select" at bounding box center [799, 266] width 12 height 12
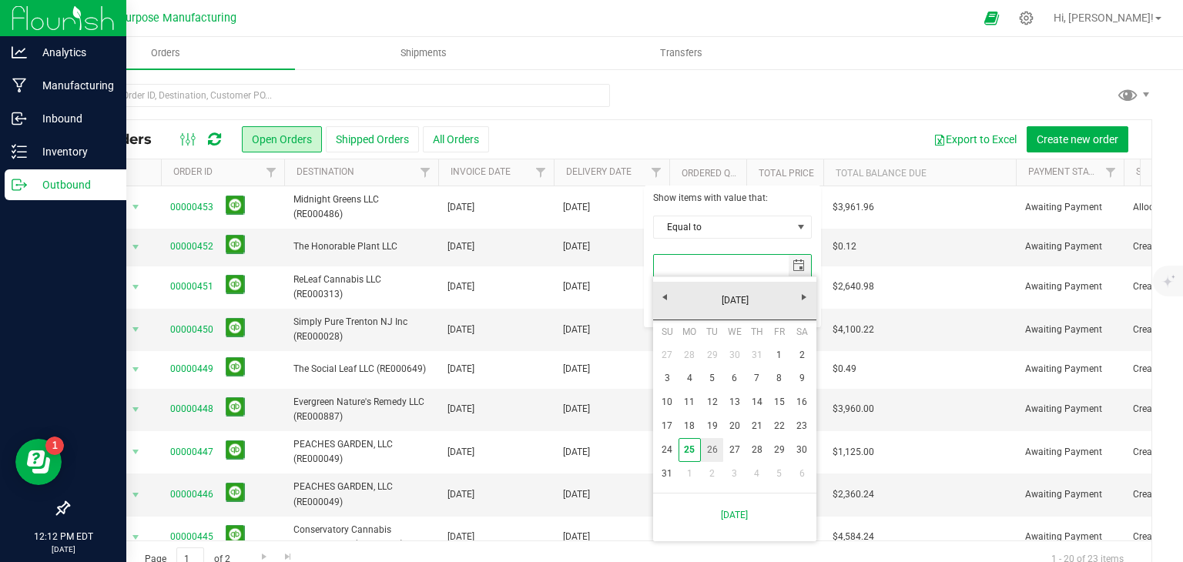
click at [713, 447] on link "26" at bounding box center [712, 450] width 22 height 24
type input "8/26/2025"
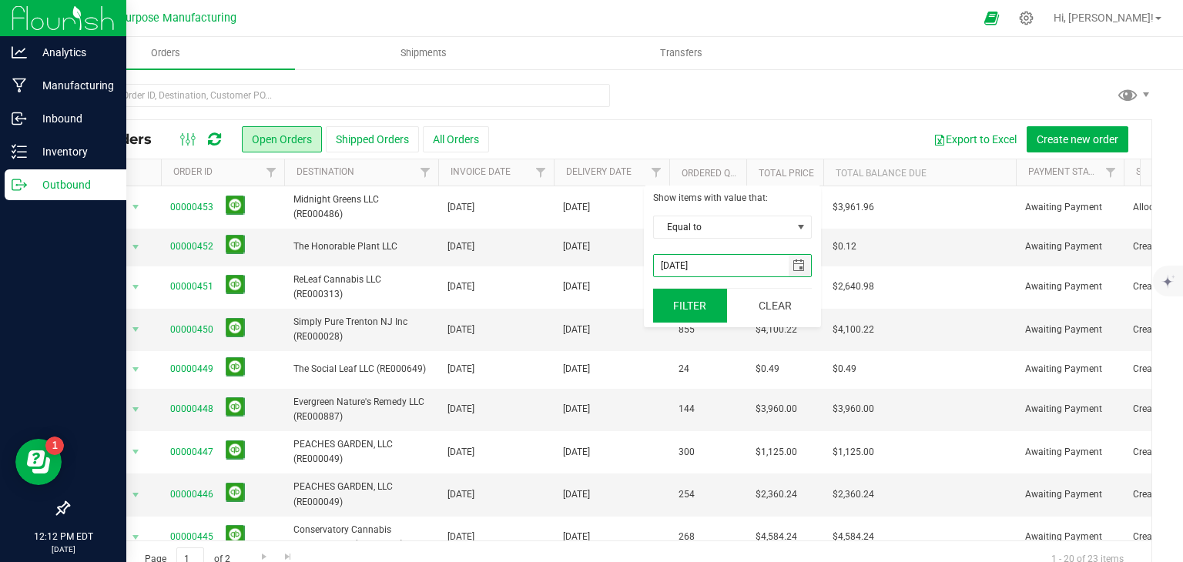
click at [687, 304] on button "Filter" at bounding box center [690, 306] width 74 height 34
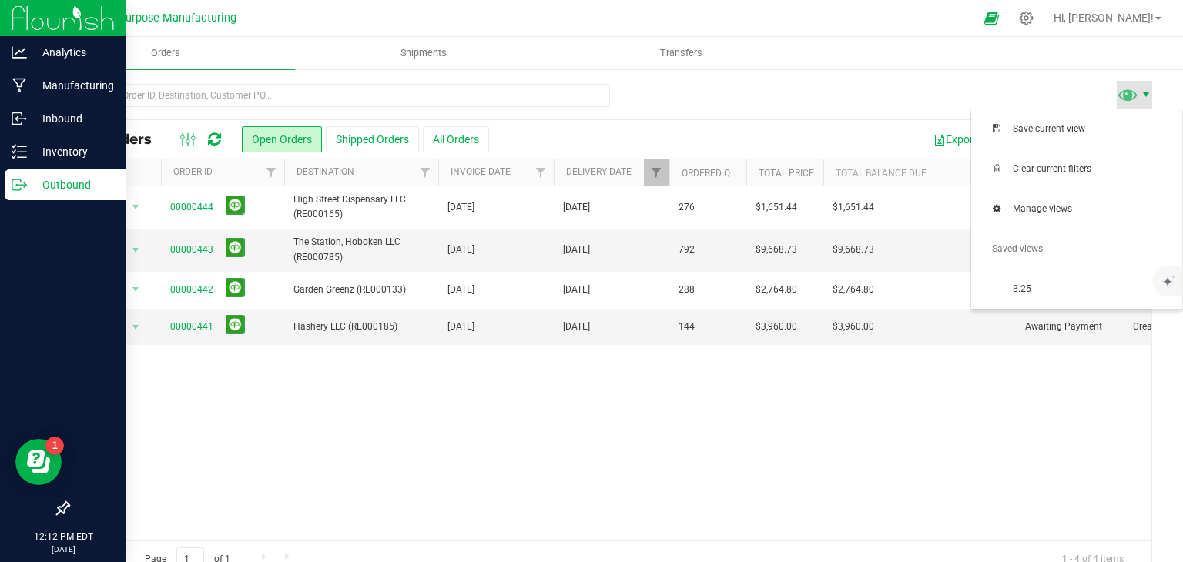
click at [1140, 93] on span at bounding box center [1146, 95] width 12 height 12
click at [1033, 131] on span "Save current view" at bounding box center [1093, 128] width 160 height 13
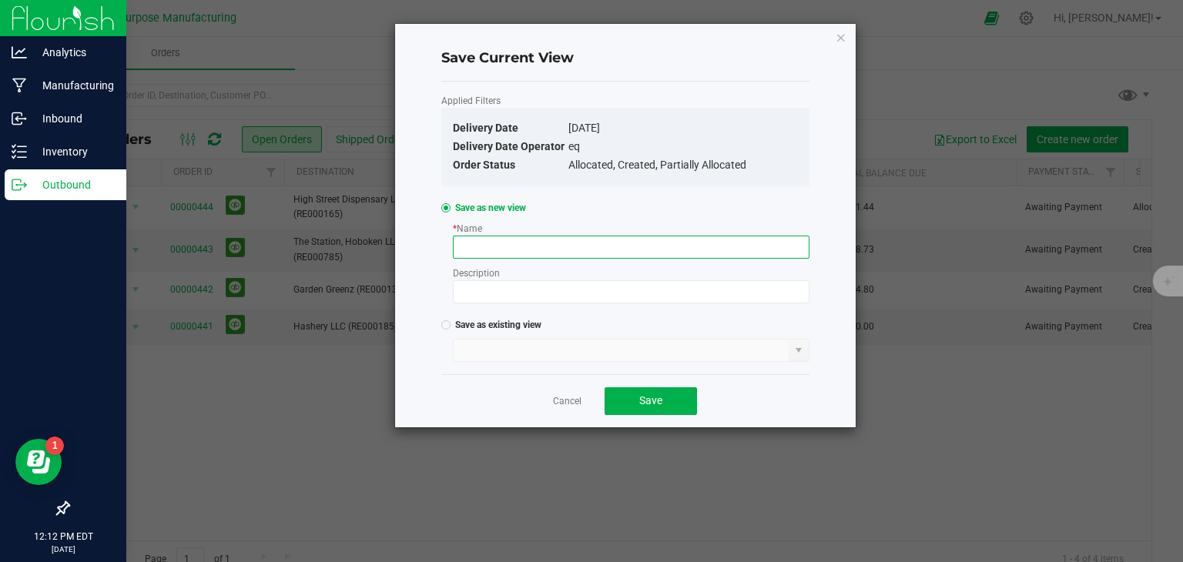
click at [555, 247] on input at bounding box center [631, 247] width 357 height 23
type input "8.26"
click at [654, 404] on span "Save" at bounding box center [650, 400] width 23 height 12
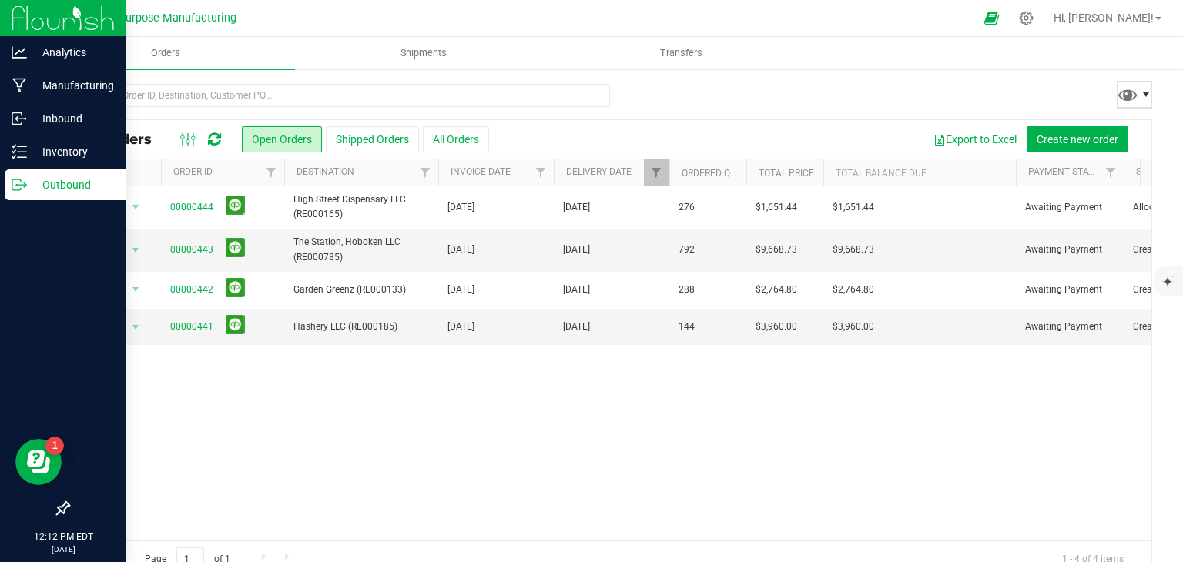
click at [1140, 92] on span at bounding box center [1146, 95] width 12 height 12
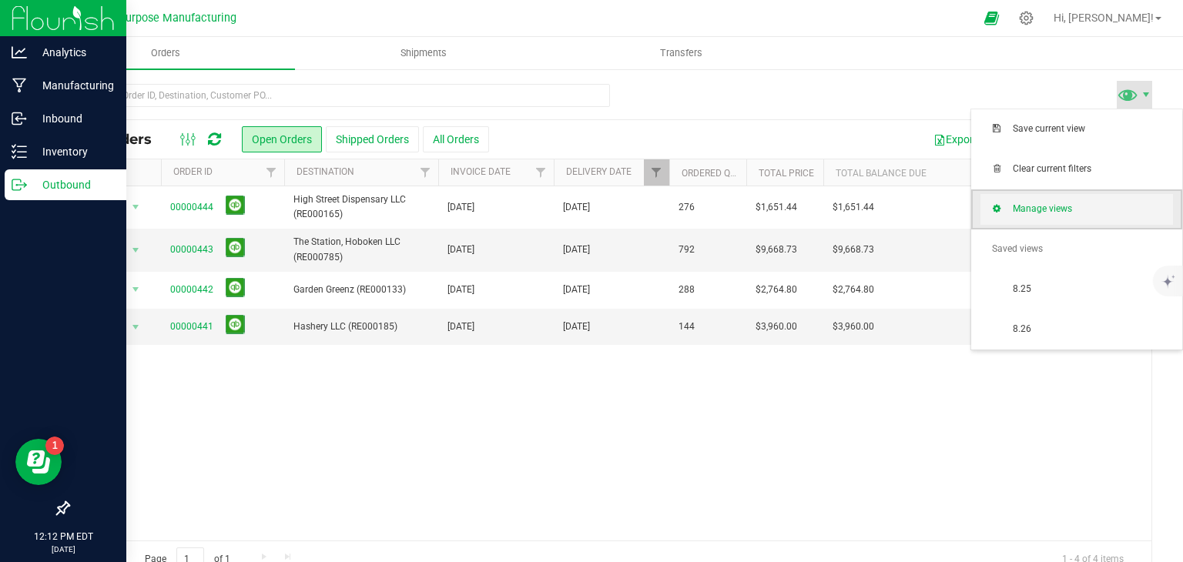
click at [1054, 216] on span "Manage views" at bounding box center [1077, 209] width 193 height 31
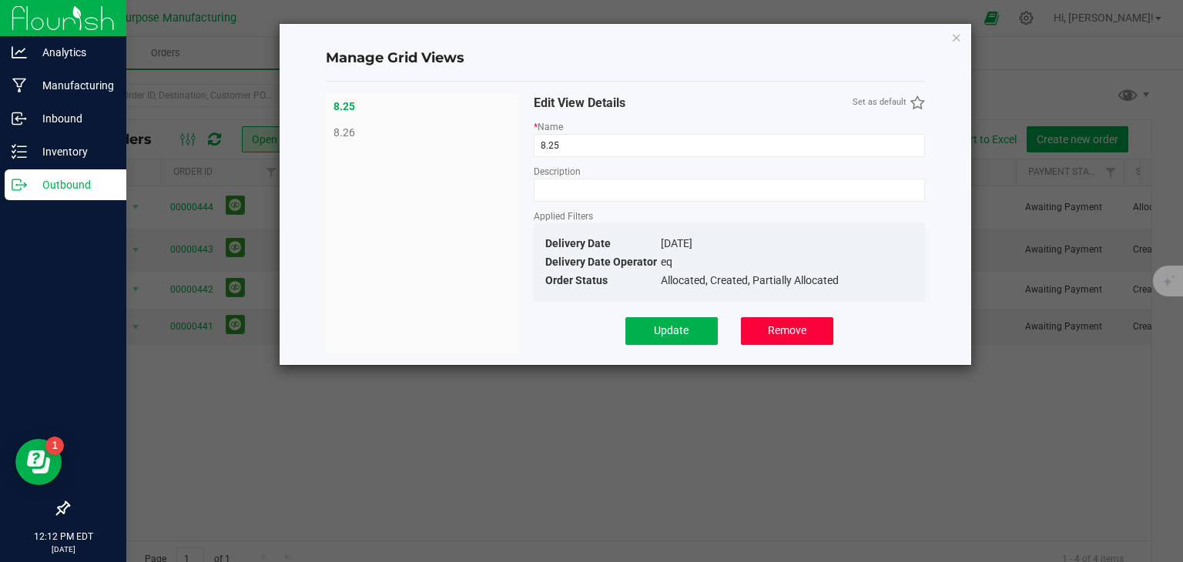
click at [794, 333] on span "Remove" at bounding box center [787, 330] width 39 height 12
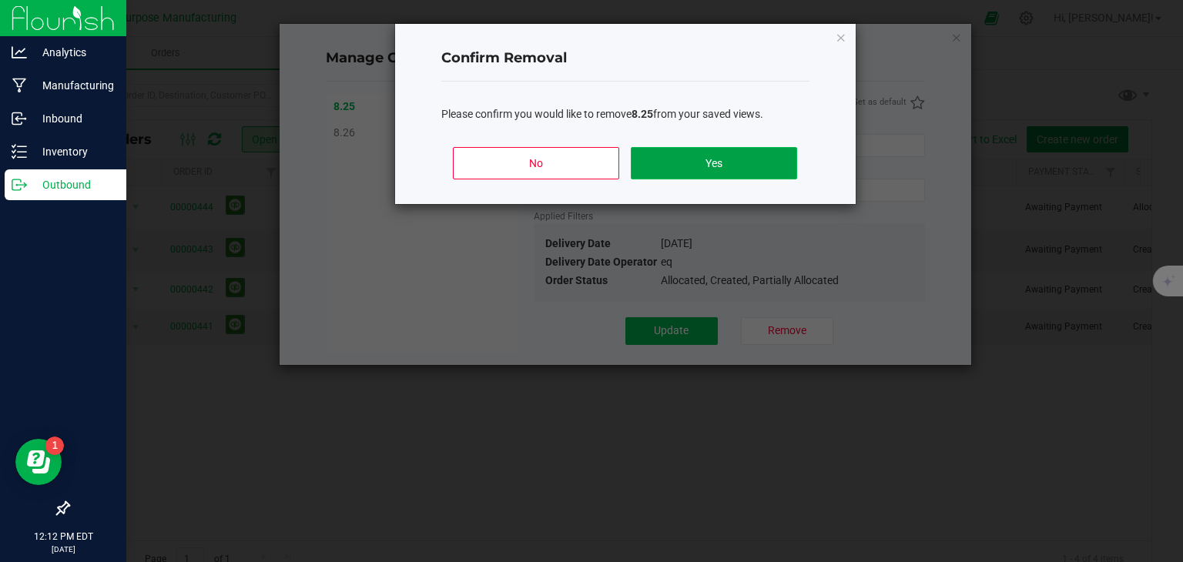
click at [715, 165] on button "Yes" at bounding box center [714, 163] width 166 height 32
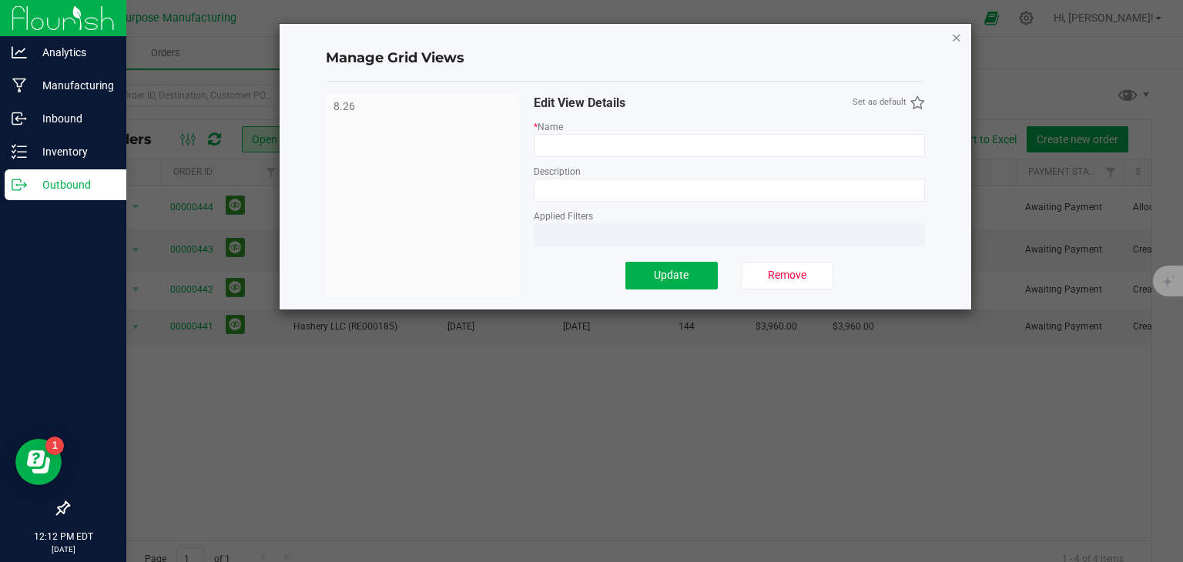
click at [956, 36] on icon "Close" at bounding box center [956, 37] width 11 height 18
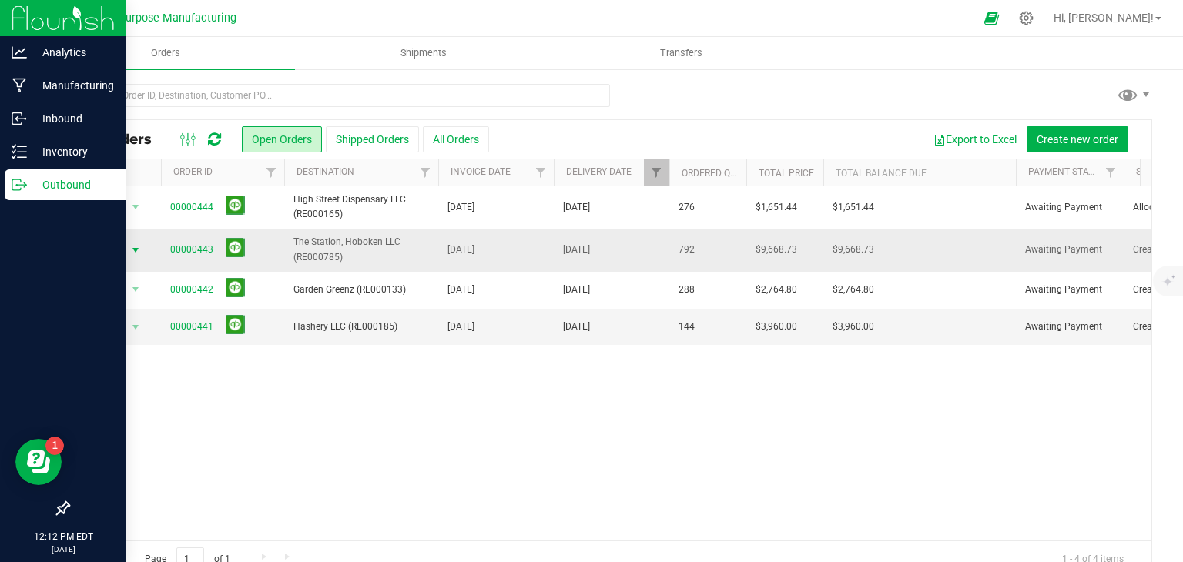
click at [129, 250] on span "select" at bounding box center [135, 250] width 12 height 12
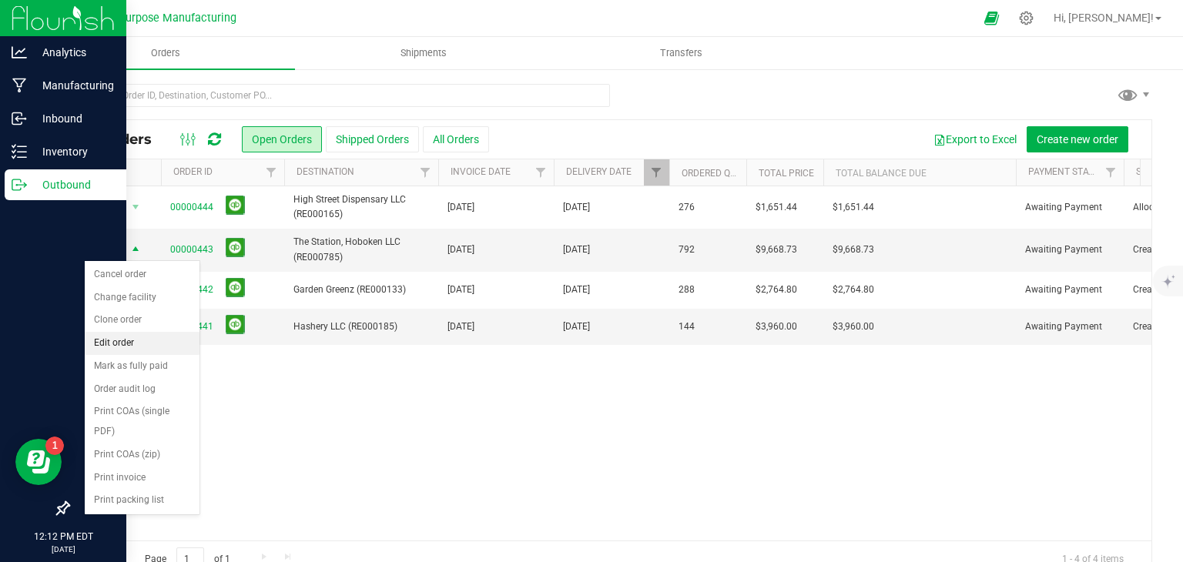
click at [123, 341] on li "Edit order" at bounding box center [142, 343] width 115 height 23
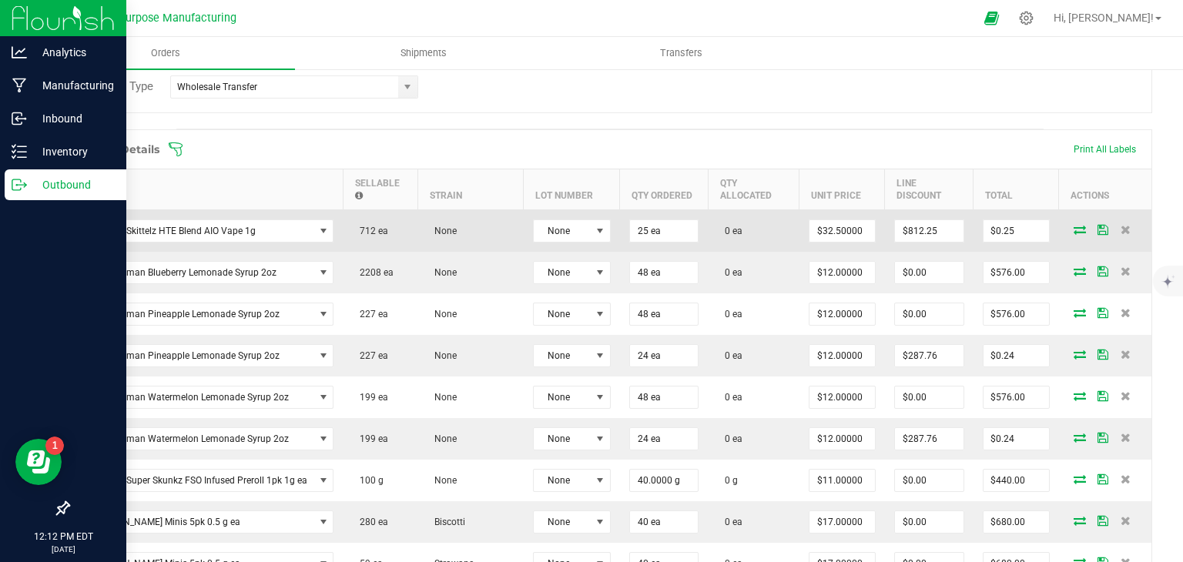
click at [1074, 226] on icon at bounding box center [1080, 229] width 12 height 9
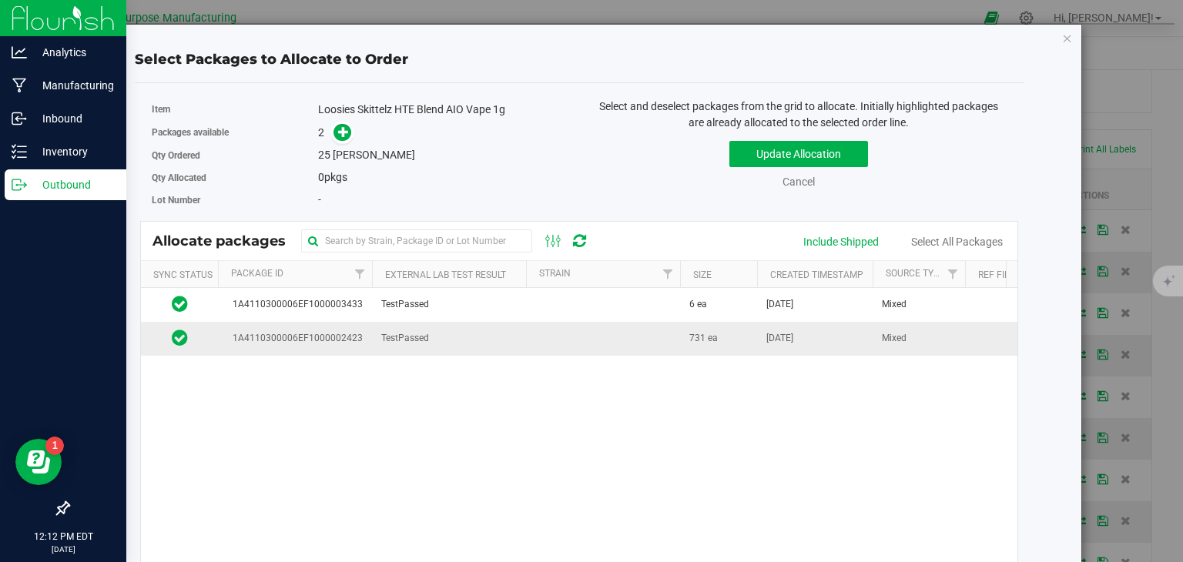
click at [675, 343] on td at bounding box center [603, 338] width 154 height 33
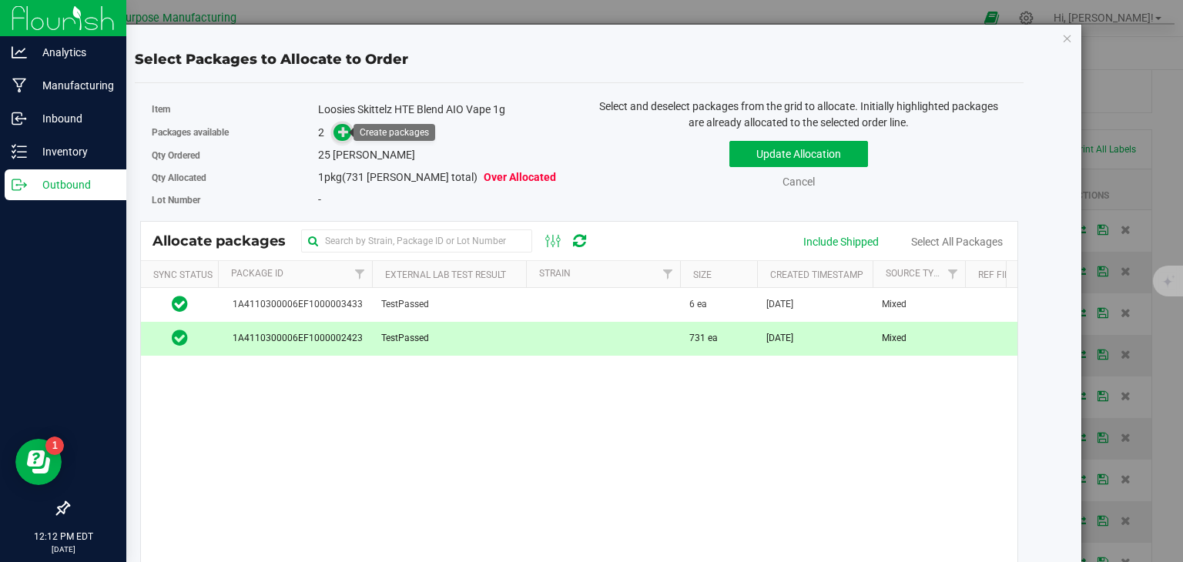
click at [344, 133] on icon at bounding box center [343, 131] width 11 height 11
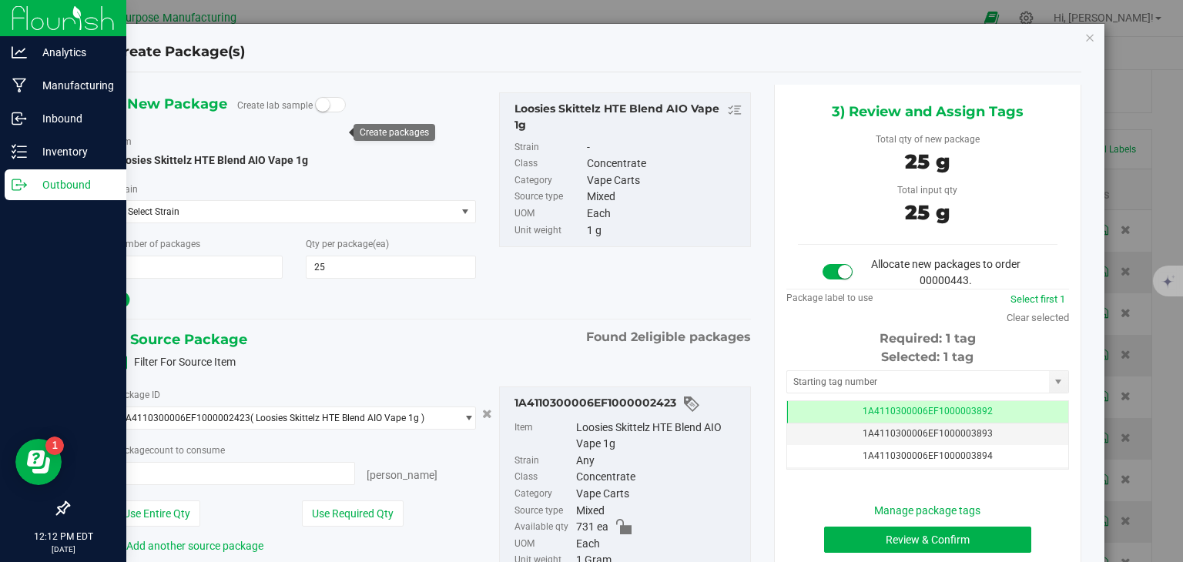
type input "25 ea"
click at [971, 539] on button "Review & Confirm" at bounding box center [927, 540] width 207 height 26
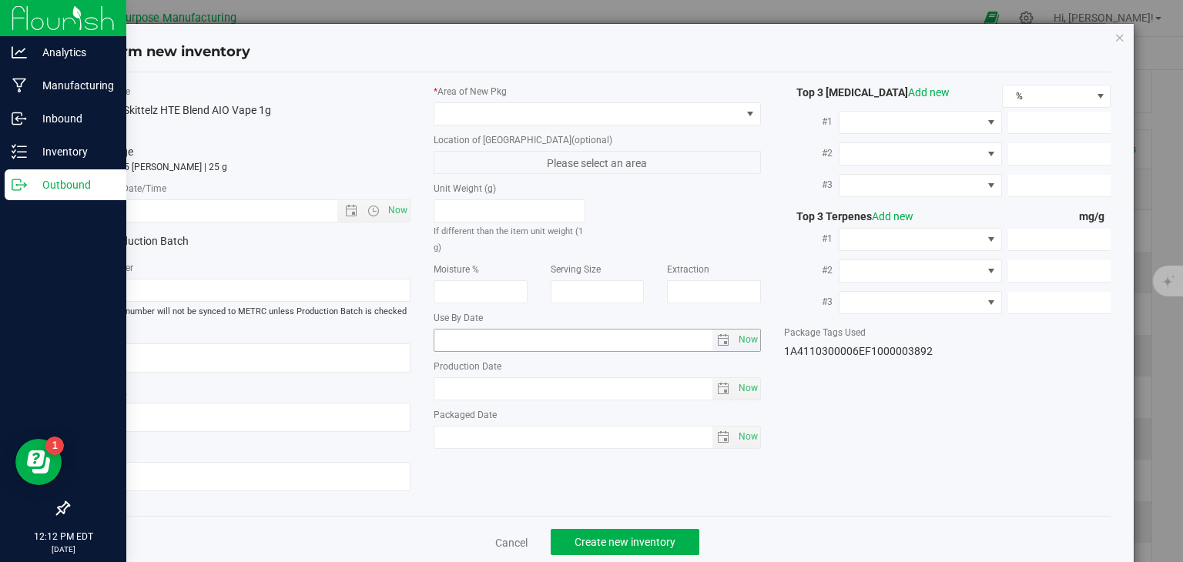
type input "2025-01-16"
type input "2025-07-17"
click at [398, 213] on span "Now" at bounding box center [398, 211] width 26 height 22
type input "[DATE] 12:13 PM"
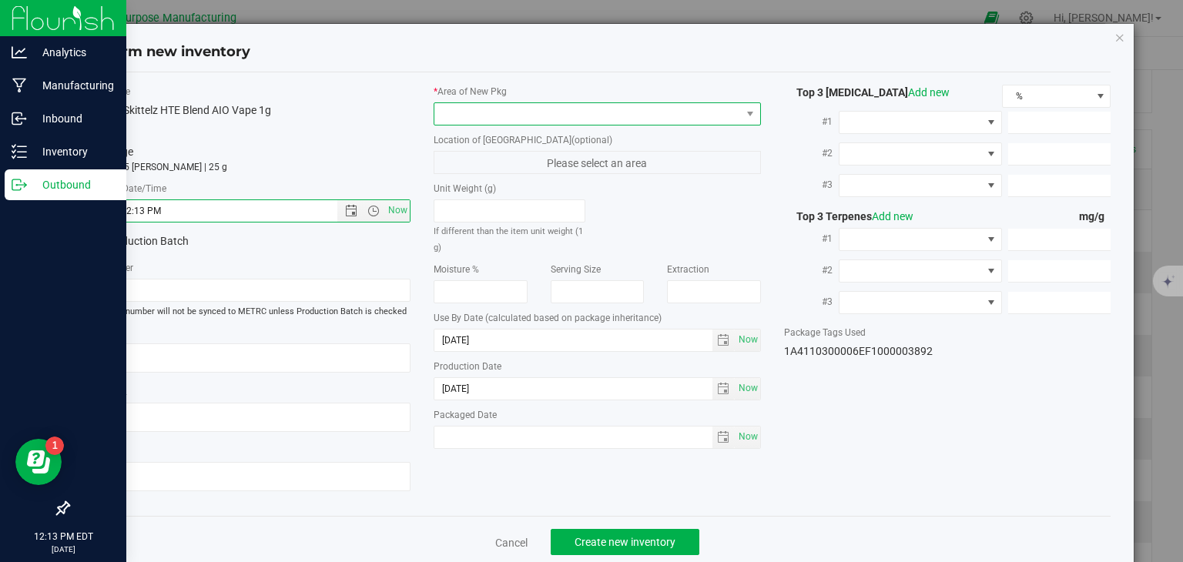
click at [539, 111] on span at bounding box center [587, 114] width 307 height 22
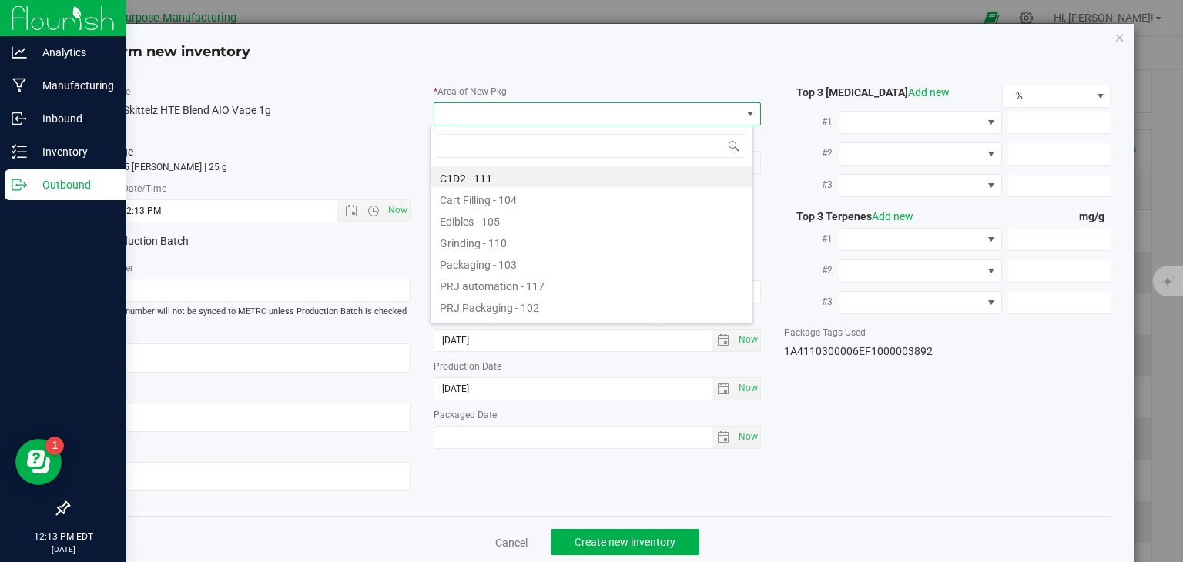
type input "108"
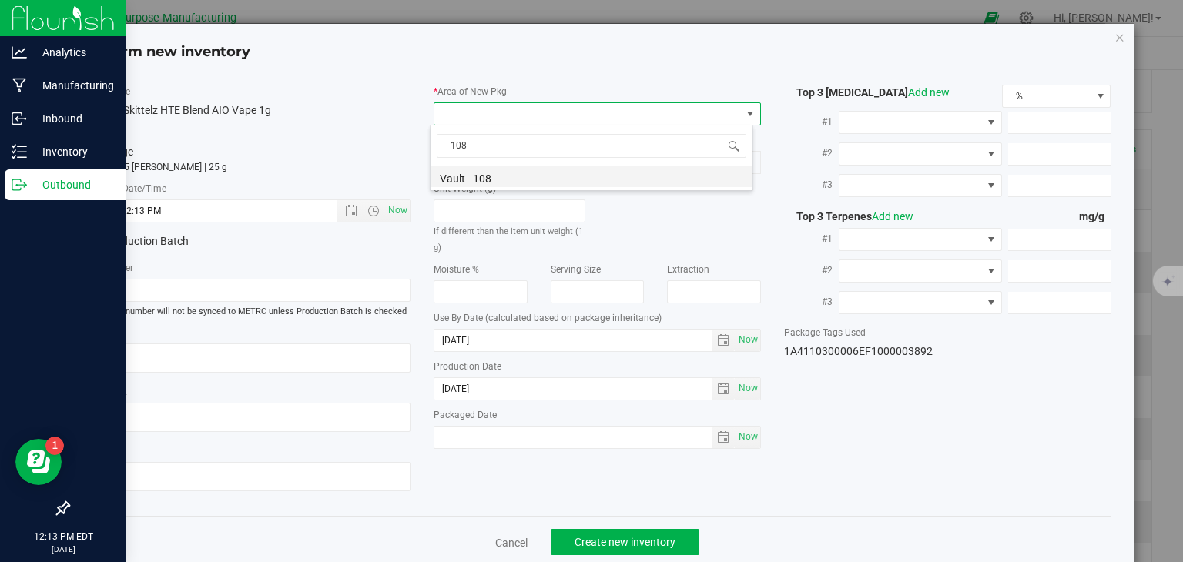
click at [490, 177] on li "Vault - 108" at bounding box center [592, 177] width 322 height 22
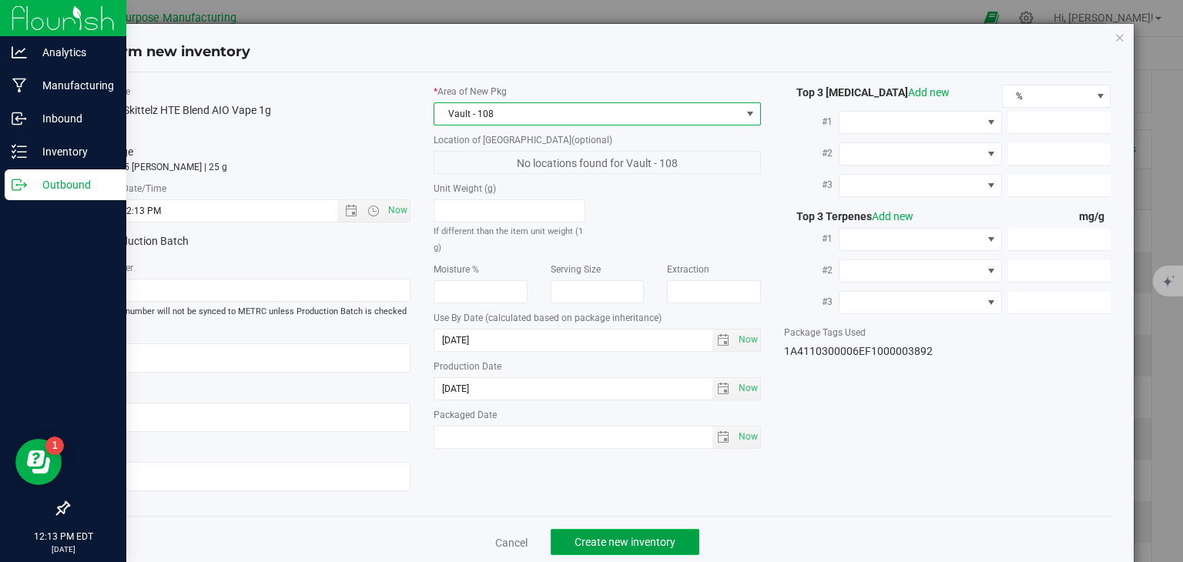
click at [613, 531] on button "Create new inventory" at bounding box center [625, 542] width 149 height 26
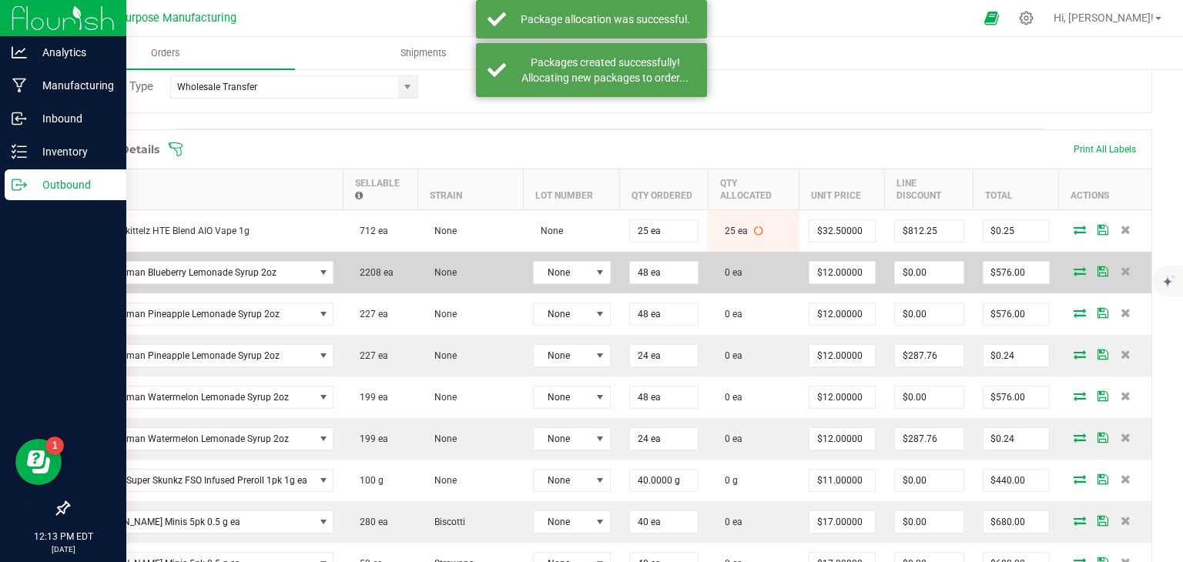
click at [1074, 269] on icon at bounding box center [1080, 271] width 12 height 9
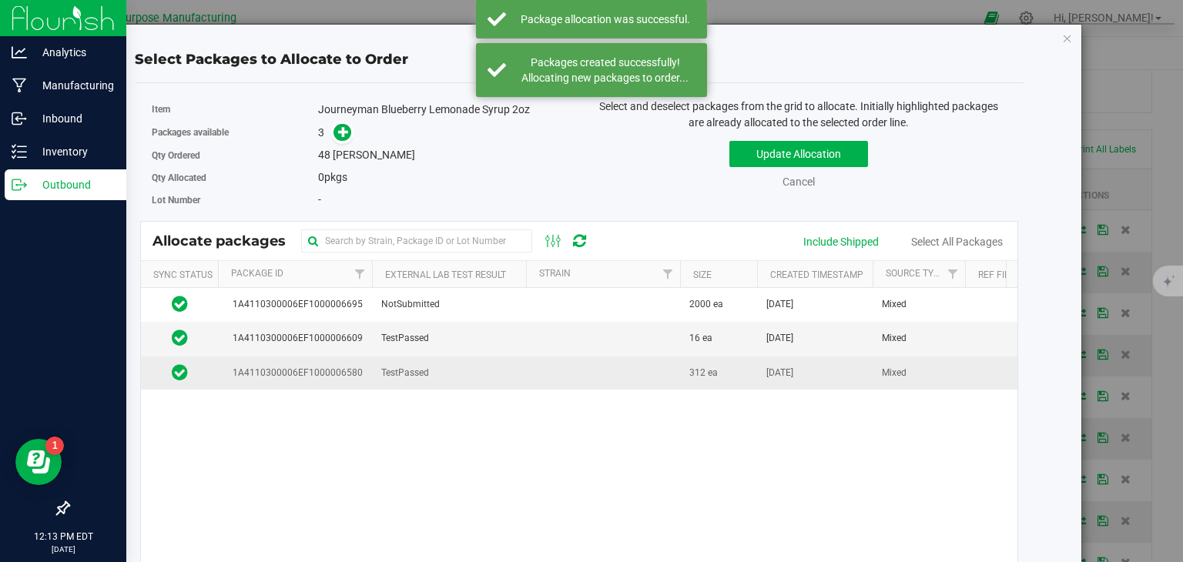
click at [532, 368] on td at bounding box center [603, 373] width 154 height 33
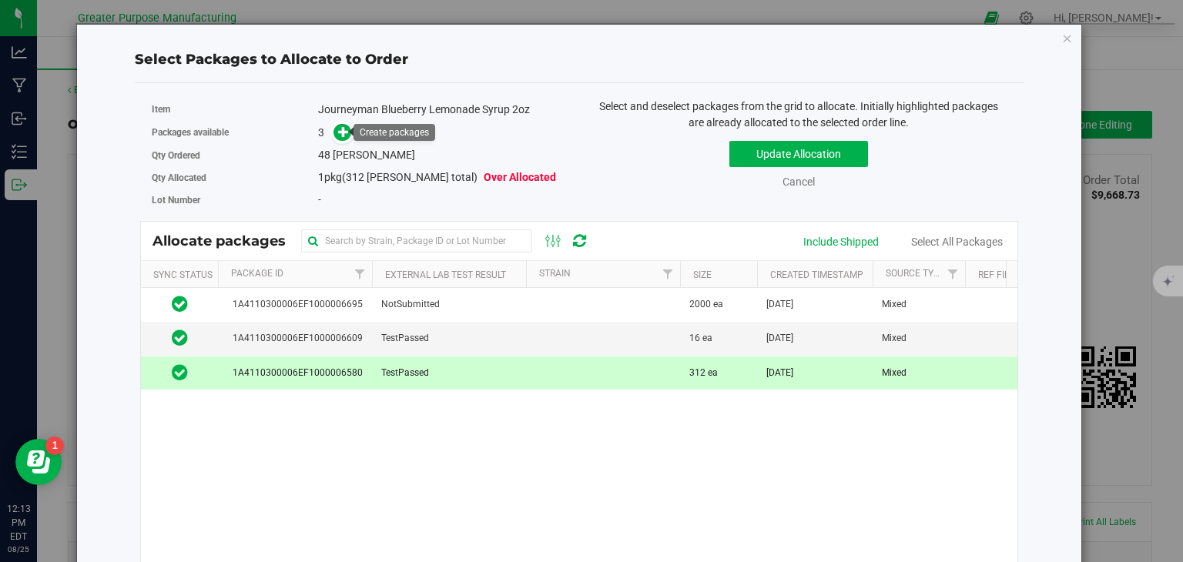
scroll to position [373, 0]
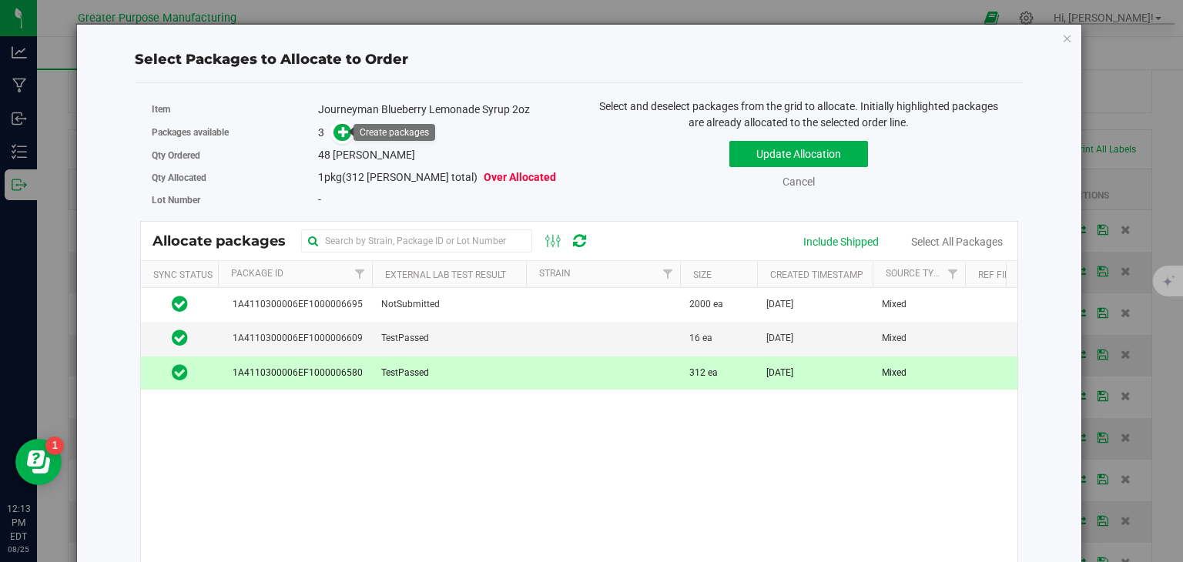
click at [342, 133] on icon at bounding box center [343, 131] width 11 height 11
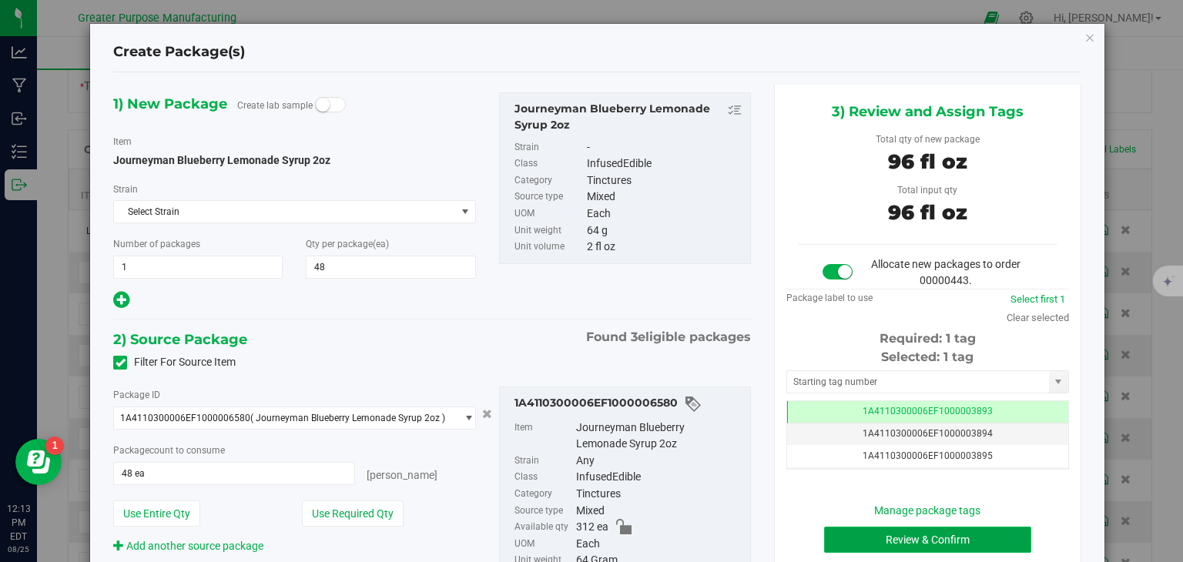
click at [842, 528] on button "Review & Confirm" at bounding box center [927, 540] width 207 height 26
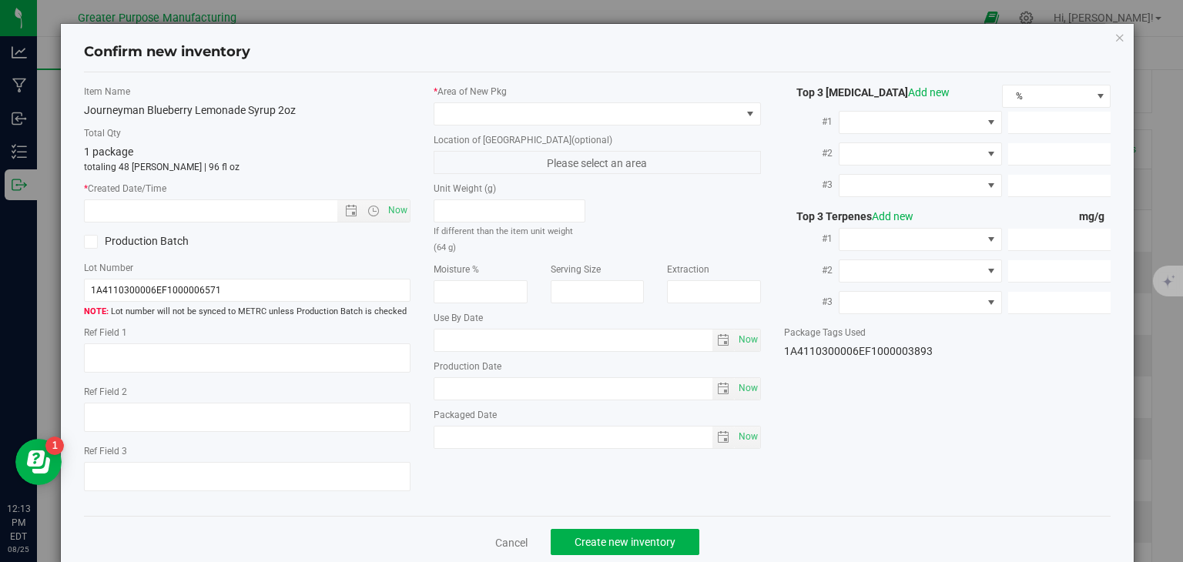
type input "[DATE]"
click at [391, 213] on span "Now" at bounding box center [398, 211] width 26 height 22
type input "[DATE] 12:13 PM"
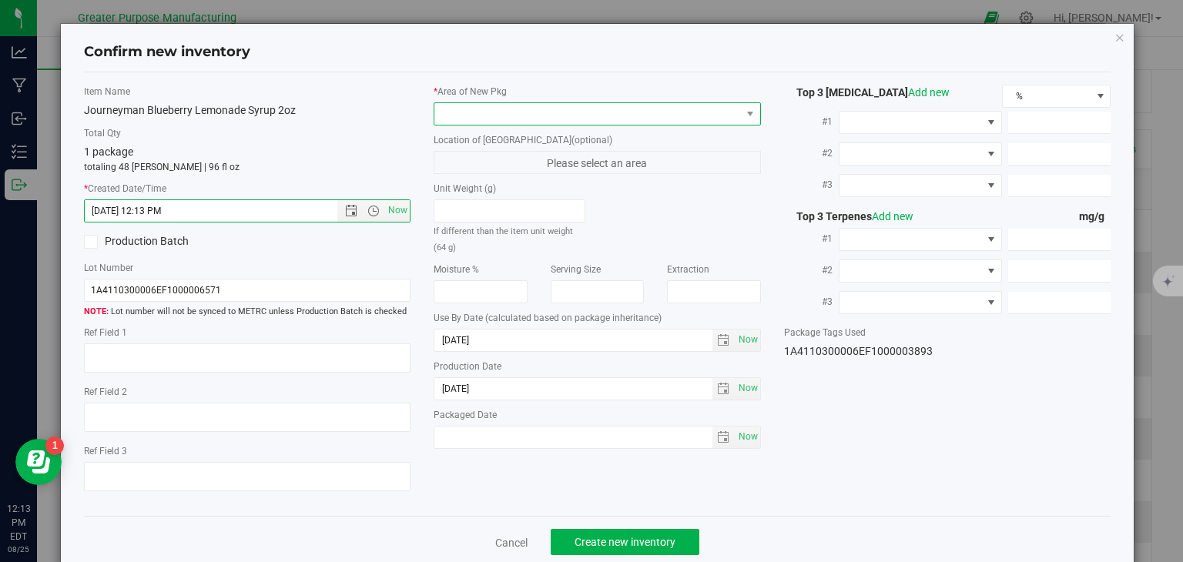
click at [491, 115] on span at bounding box center [587, 114] width 307 height 22
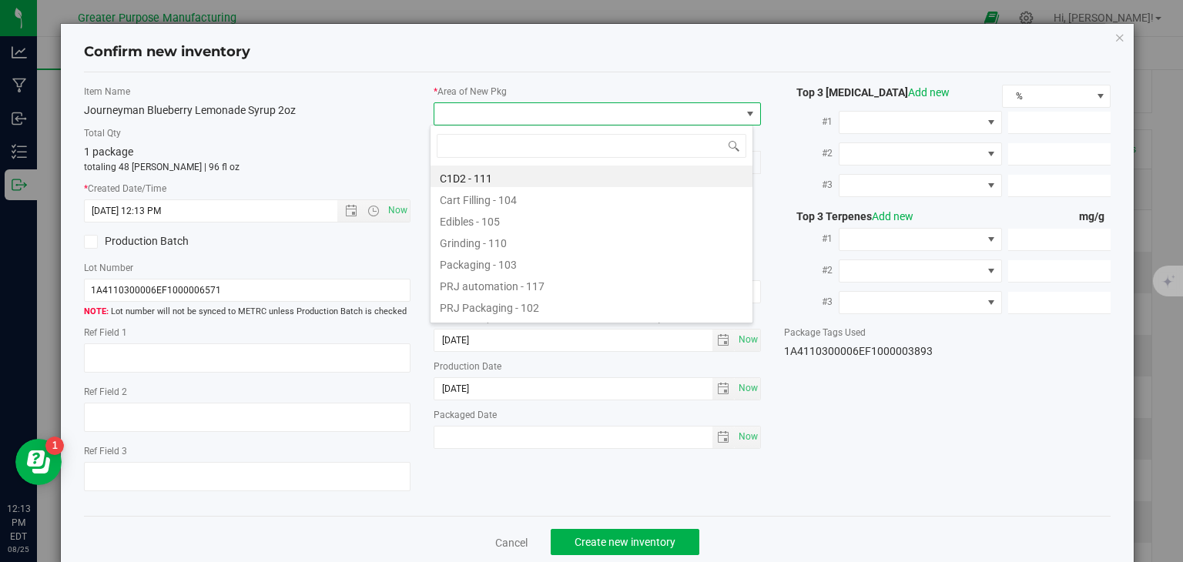
type input "108"
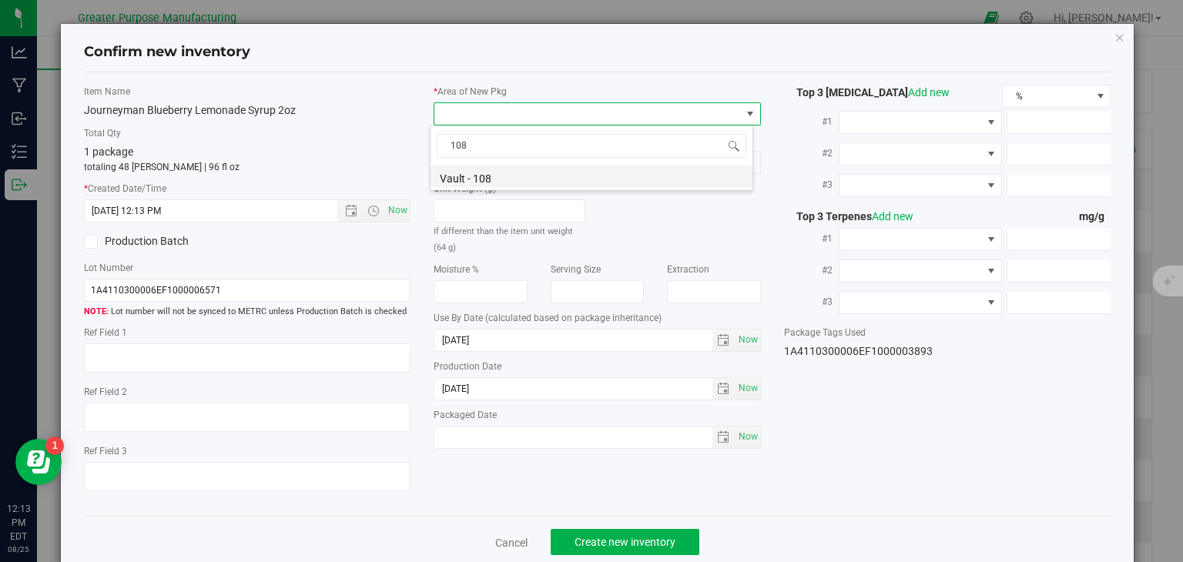
click at [478, 169] on li "Vault - 108" at bounding box center [592, 177] width 322 height 22
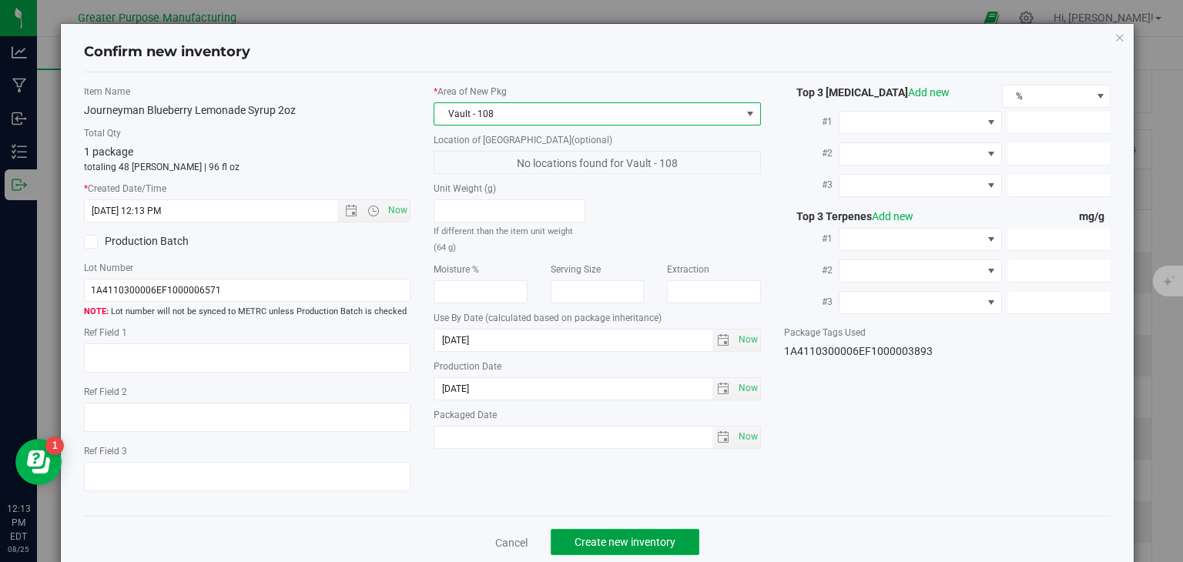
click at [632, 547] on span "Create new inventory" at bounding box center [625, 542] width 101 height 12
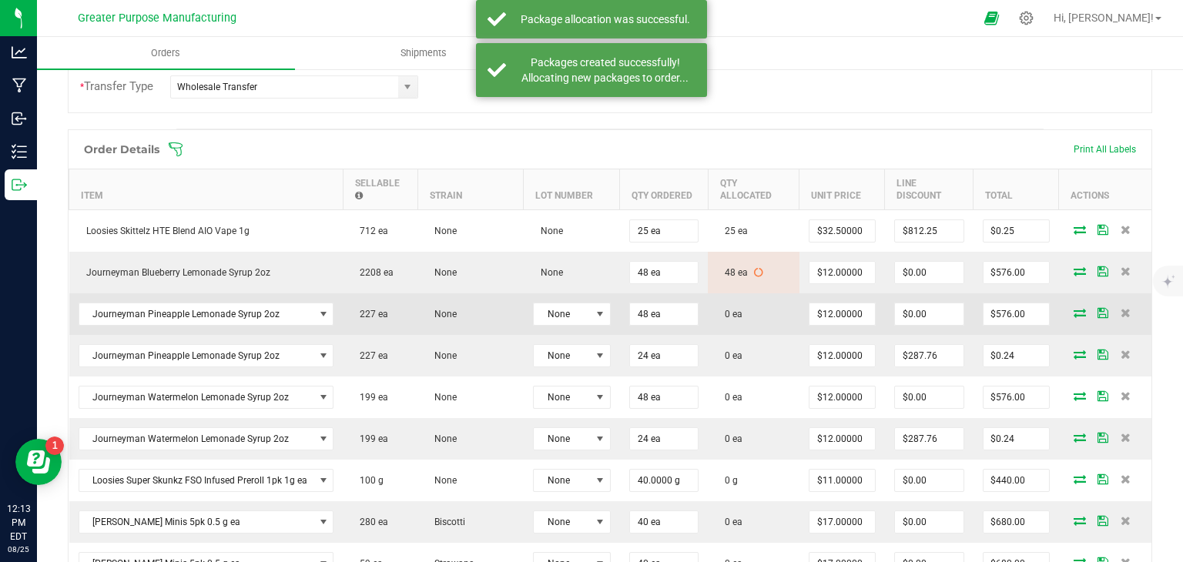
click at [1074, 308] on icon at bounding box center [1080, 312] width 12 height 9
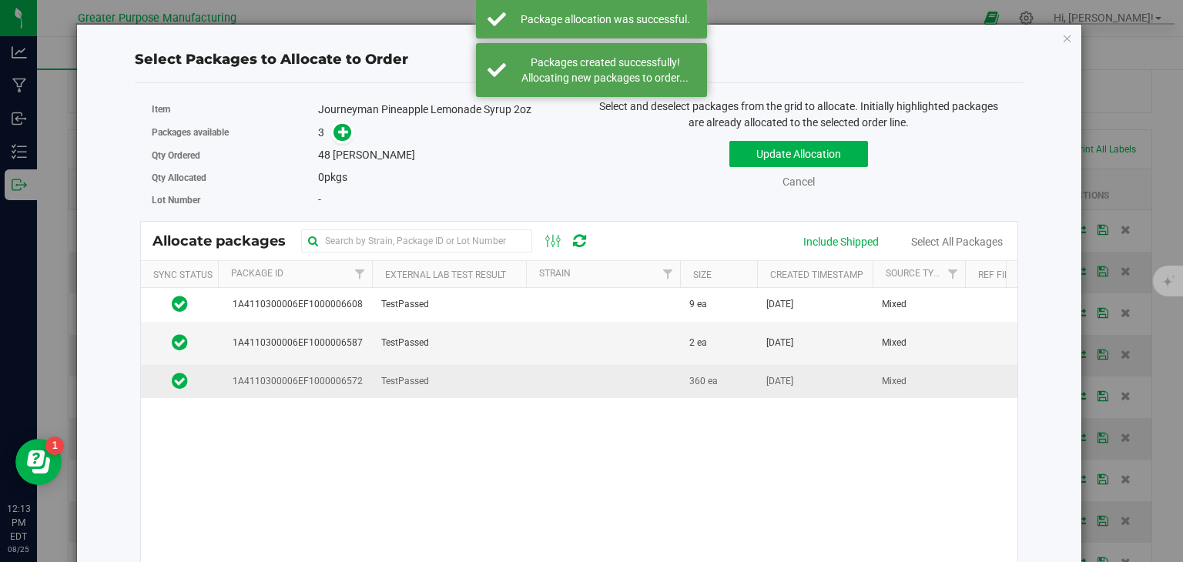
click at [572, 377] on td at bounding box center [603, 381] width 154 height 33
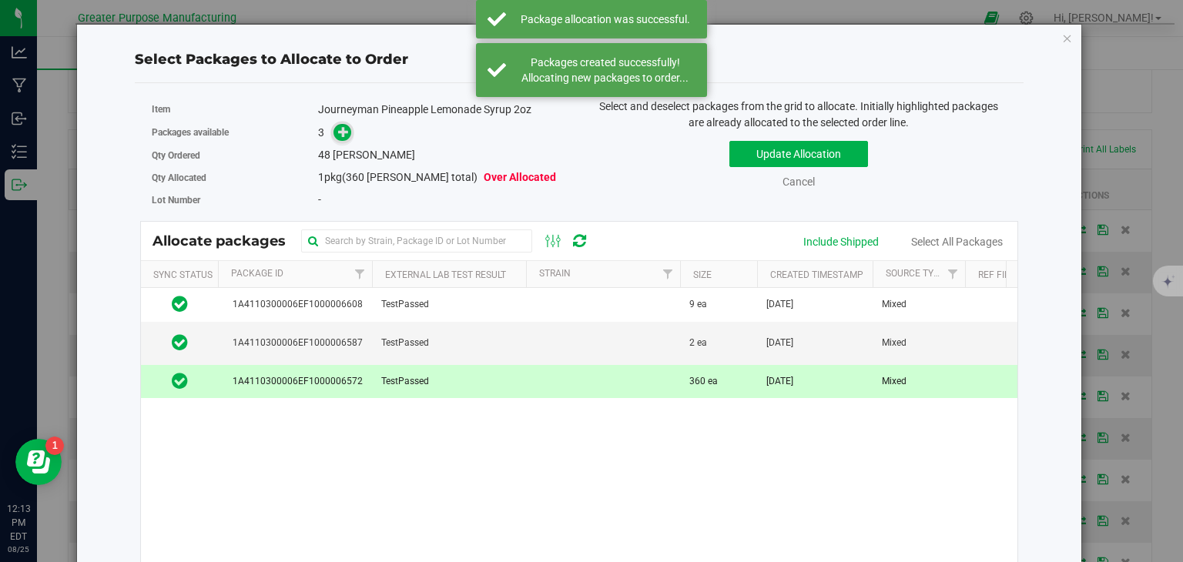
click at [338, 128] on icon at bounding box center [343, 131] width 11 height 11
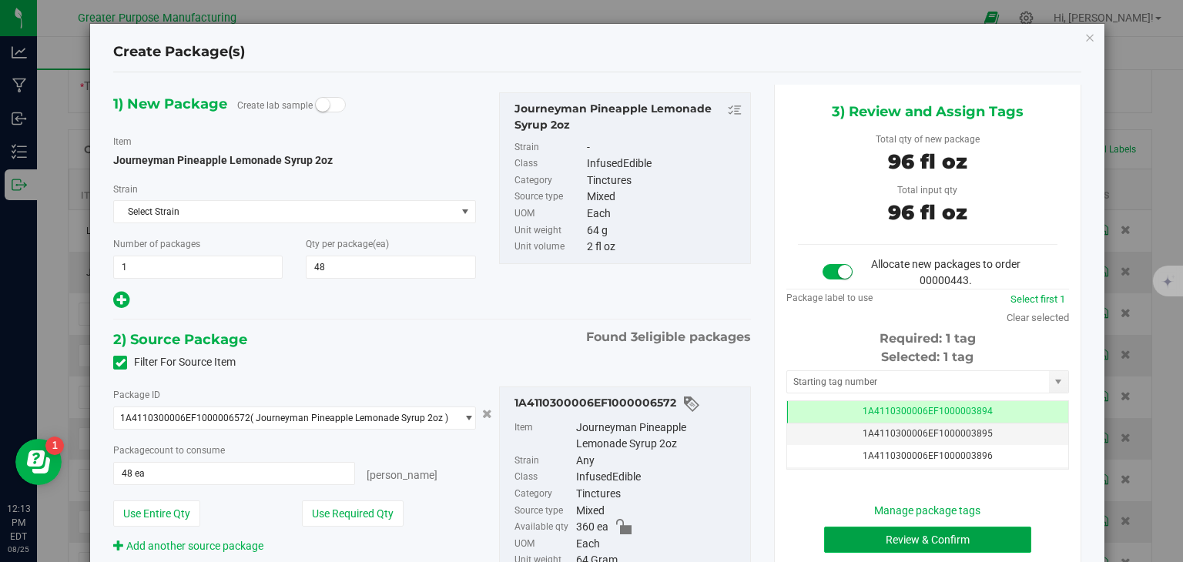
click at [911, 532] on button "Review & Confirm" at bounding box center [927, 540] width 207 height 26
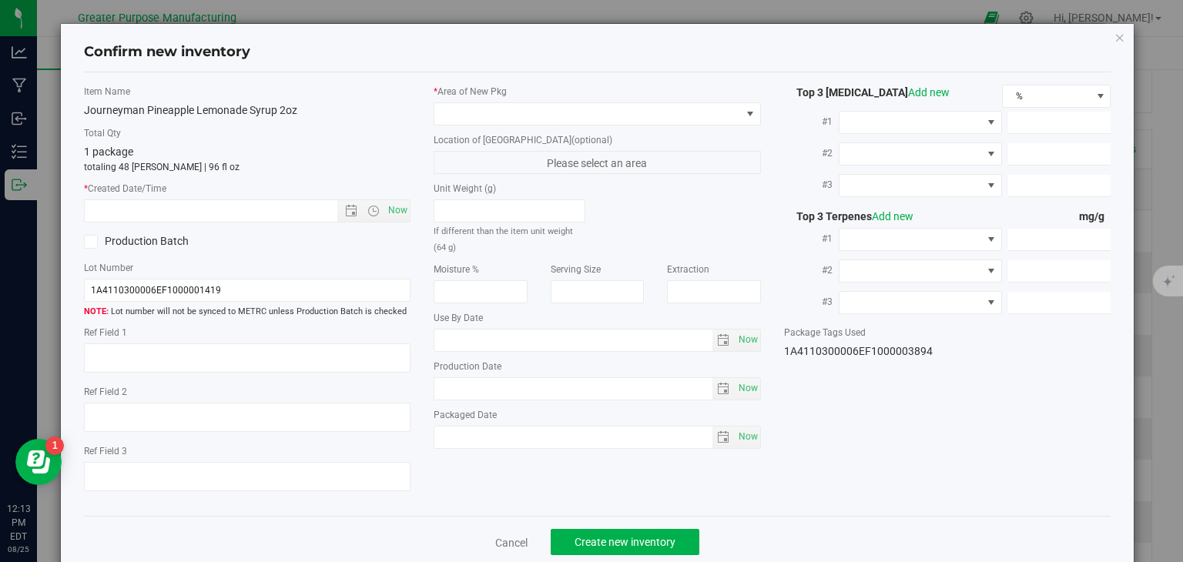
type input "[DATE]"
click at [391, 200] on span "Now" at bounding box center [398, 211] width 26 height 22
type input "[DATE] 12:13 PM"
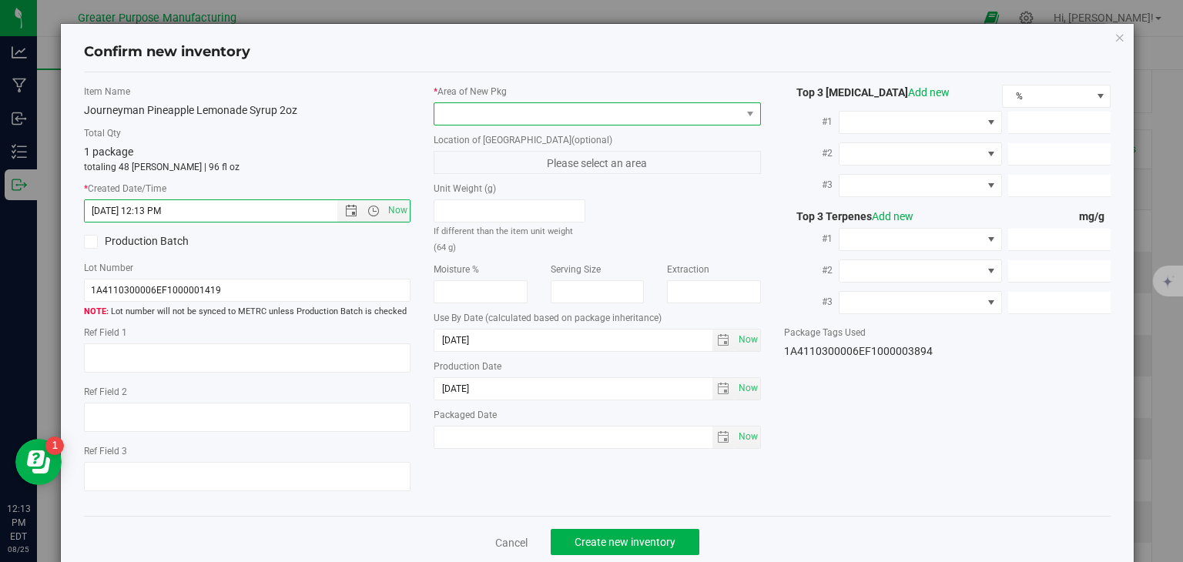
click at [472, 116] on span at bounding box center [587, 114] width 307 height 22
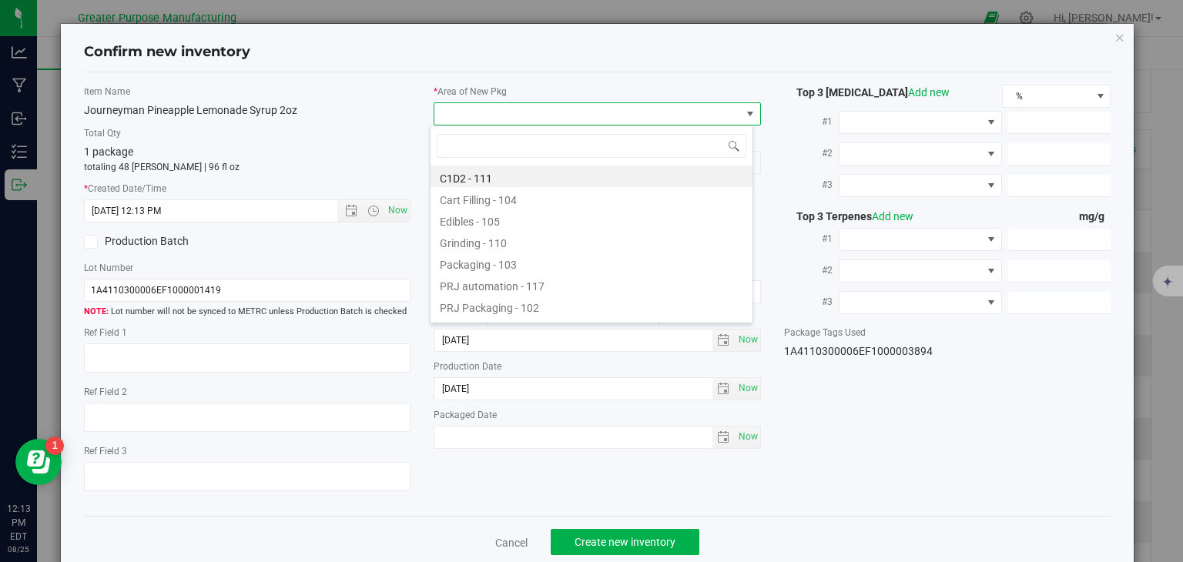
type input "108"
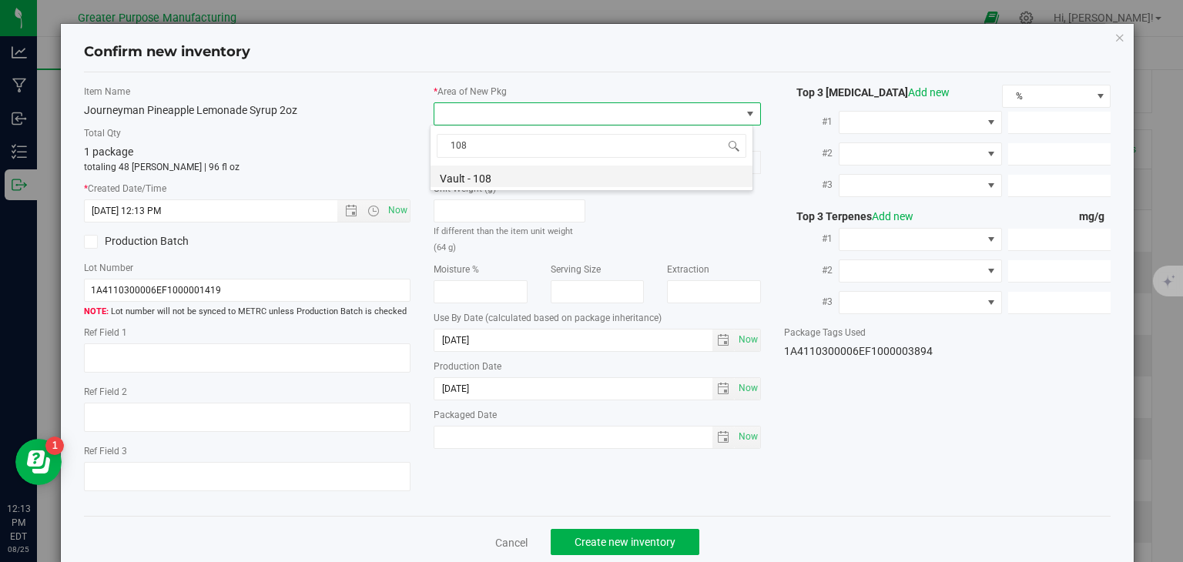
click at [471, 173] on li "Vault - 108" at bounding box center [592, 177] width 322 height 22
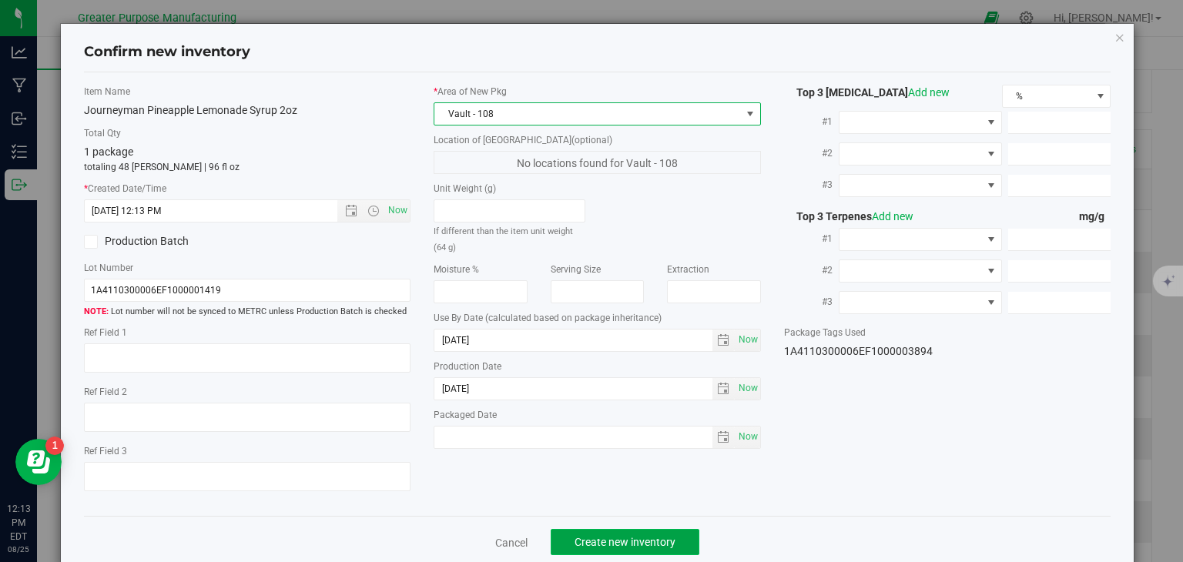
click at [601, 532] on button "Create new inventory" at bounding box center [625, 542] width 149 height 26
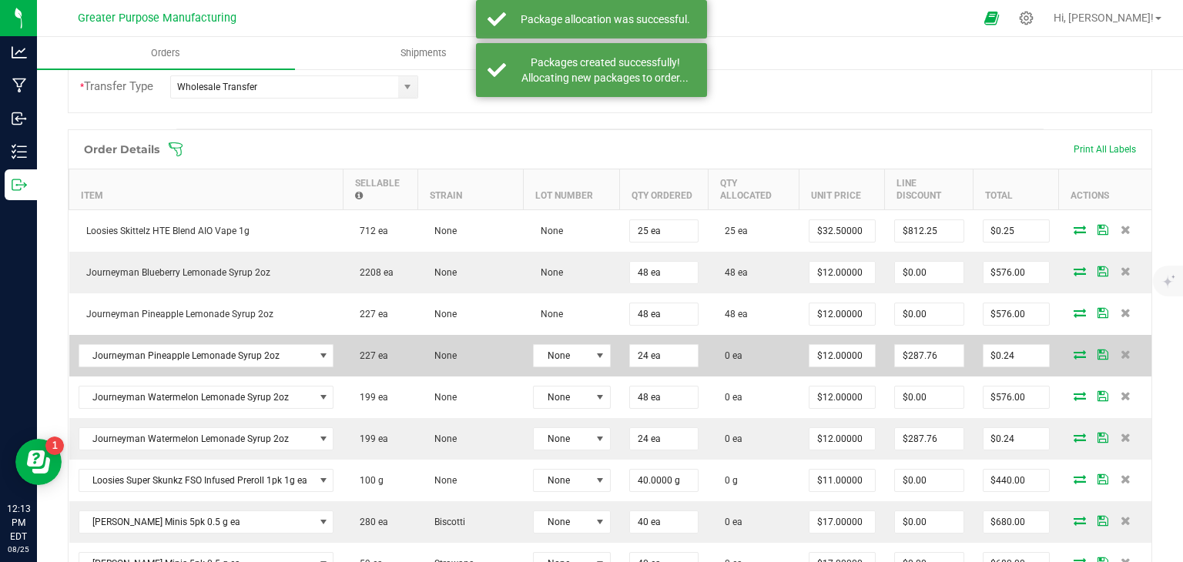
click at [1074, 350] on icon at bounding box center [1080, 354] width 12 height 9
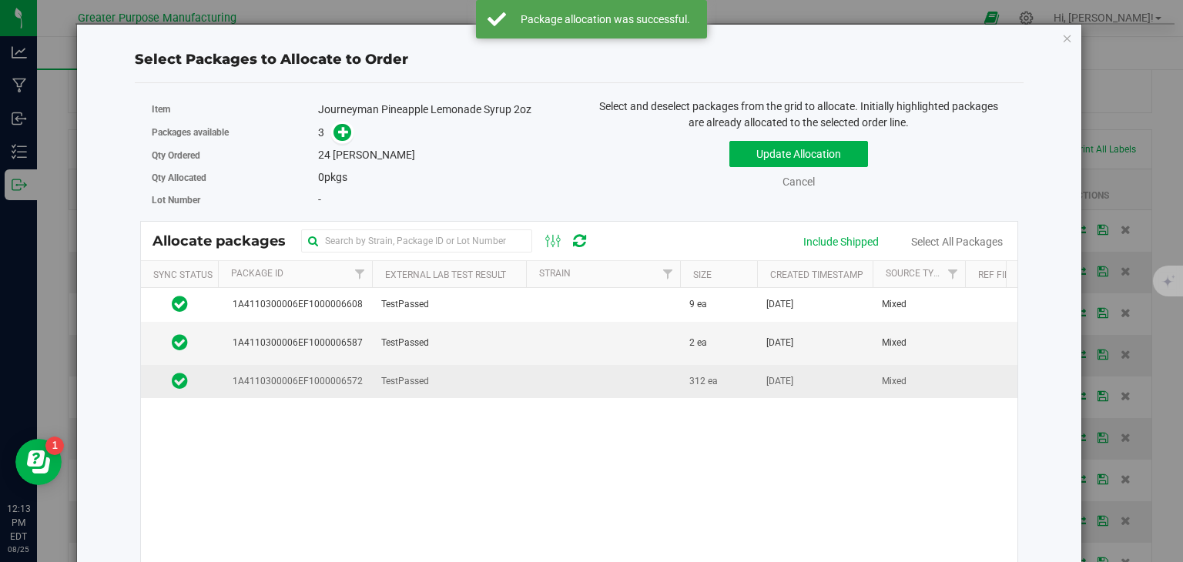
click at [619, 379] on td at bounding box center [603, 381] width 154 height 33
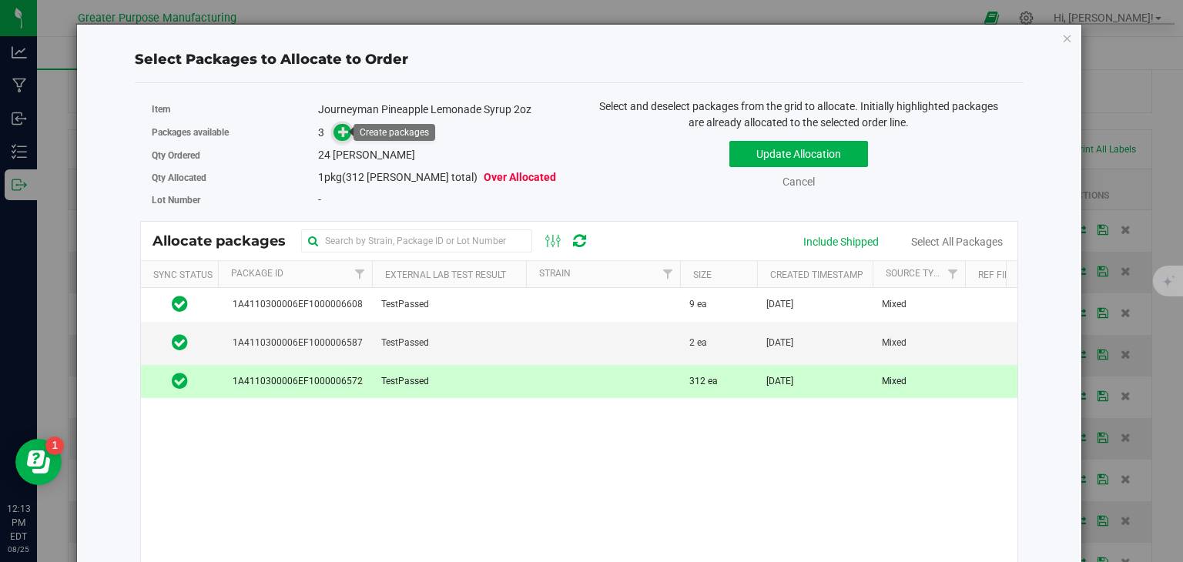
click at [338, 132] on icon at bounding box center [343, 131] width 11 height 11
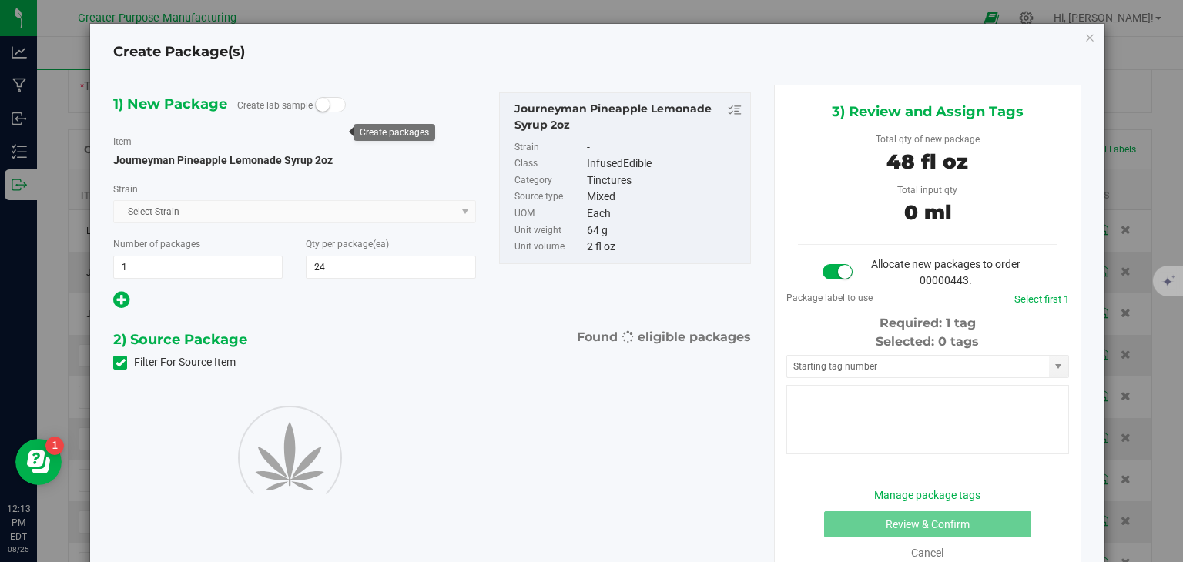
type input "24"
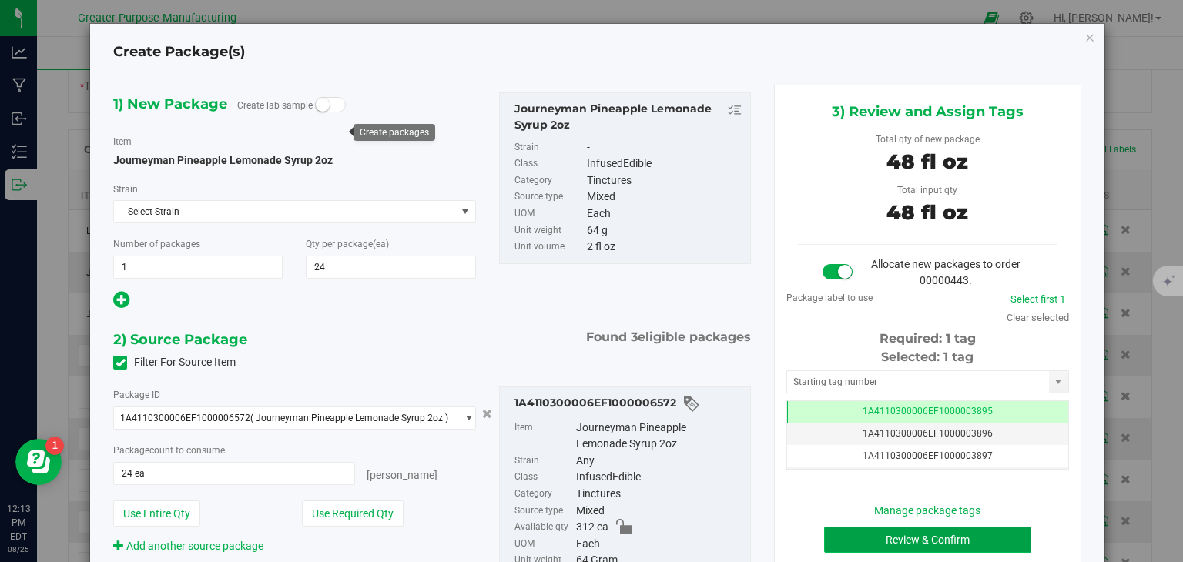
click at [894, 533] on button "Review & Confirm" at bounding box center [927, 540] width 207 height 26
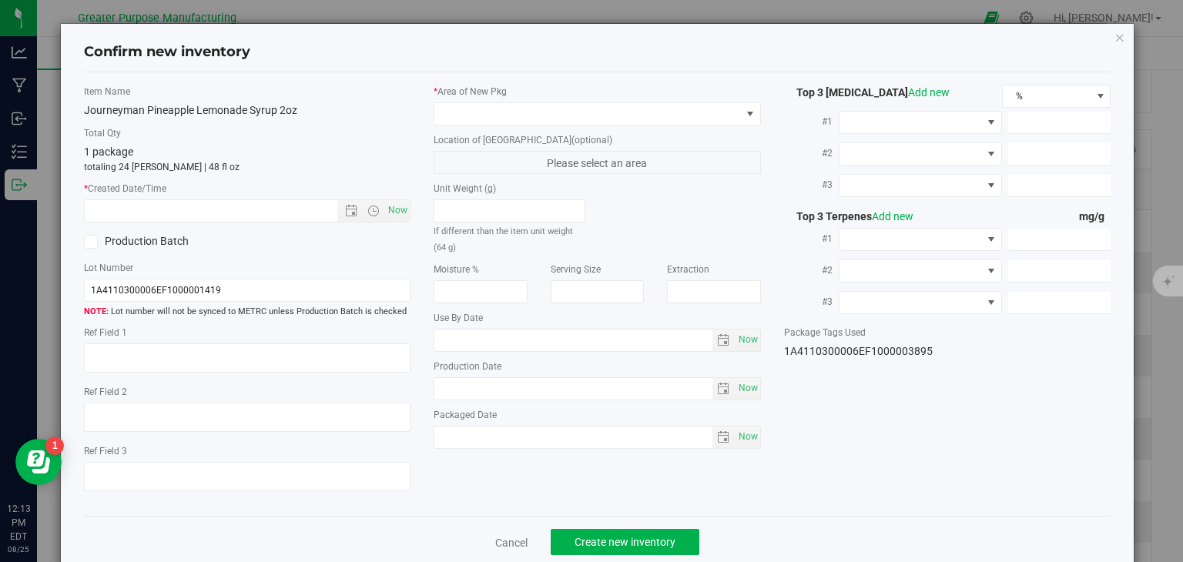
type input "[DATE]"
click at [390, 210] on span "Now" at bounding box center [398, 211] width 26 height 22
type input "[DATE] 12:13 PM"
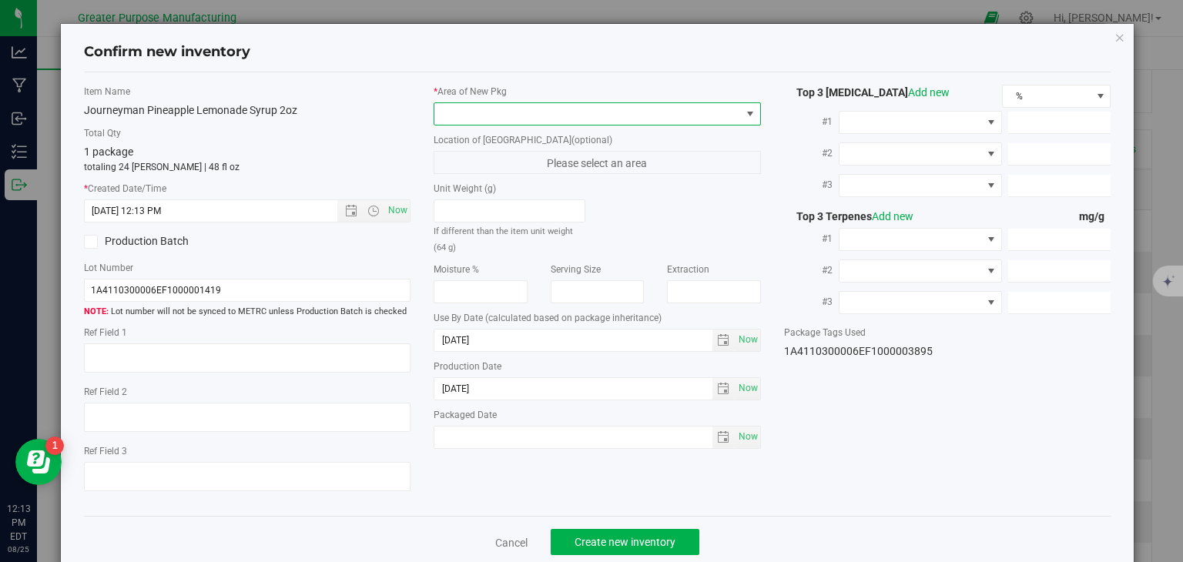
click at [500, 115] on span at bounding box center [587, 114] width 307 height 22
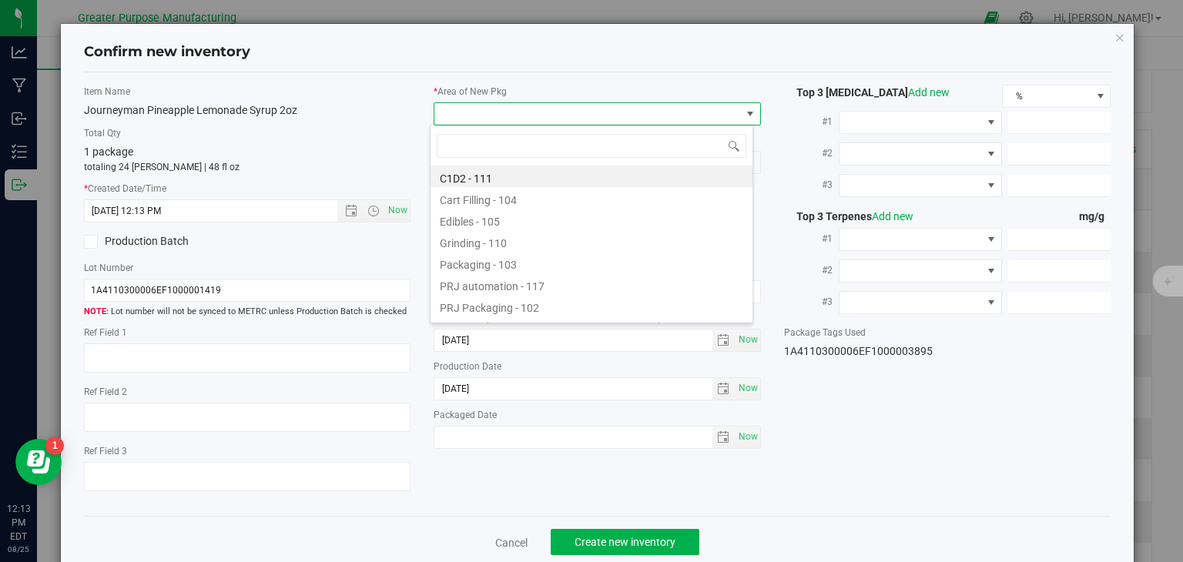
type input "108"
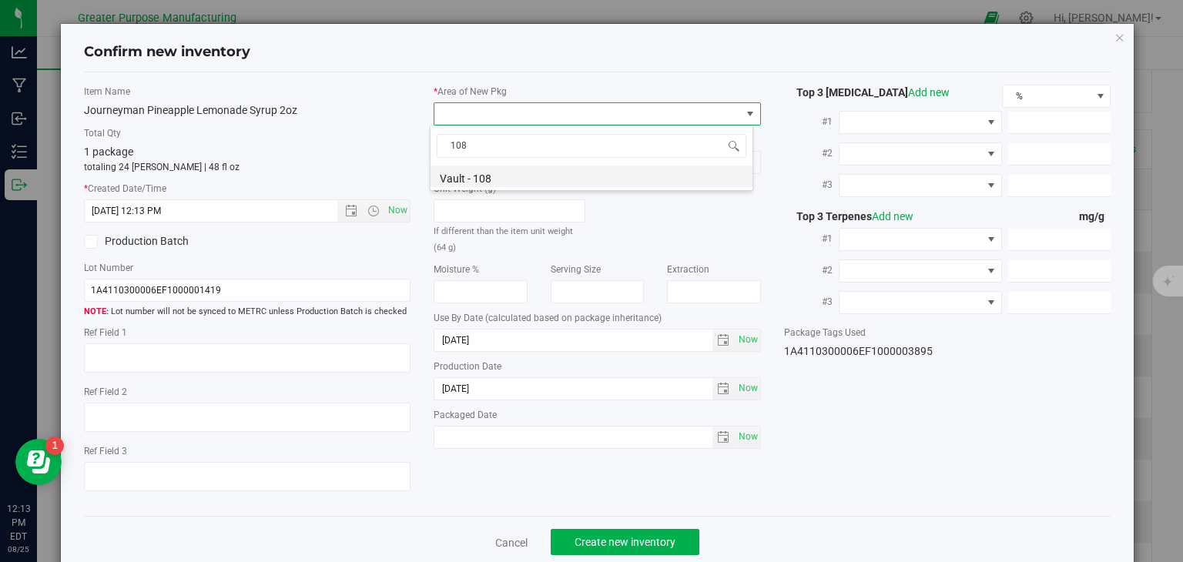
click at [486, 176] on li "Vault - 108" at bounding box center [592, 177] width 322 height 22
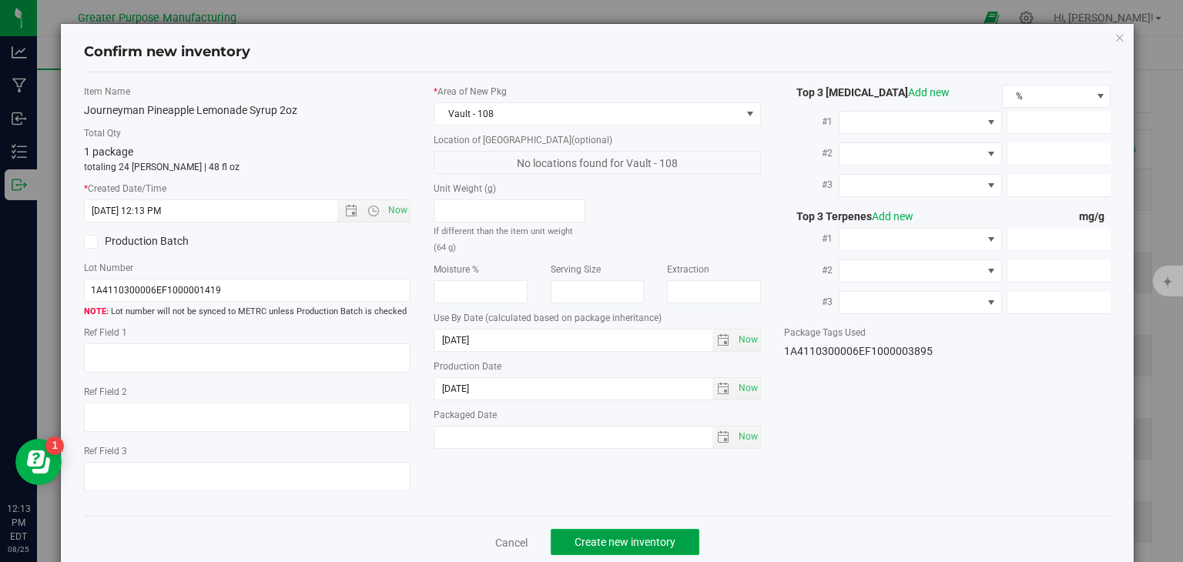
click at [601, 544] on span "Create new inventory" at bounding box center [625, 542] width 101 height 12
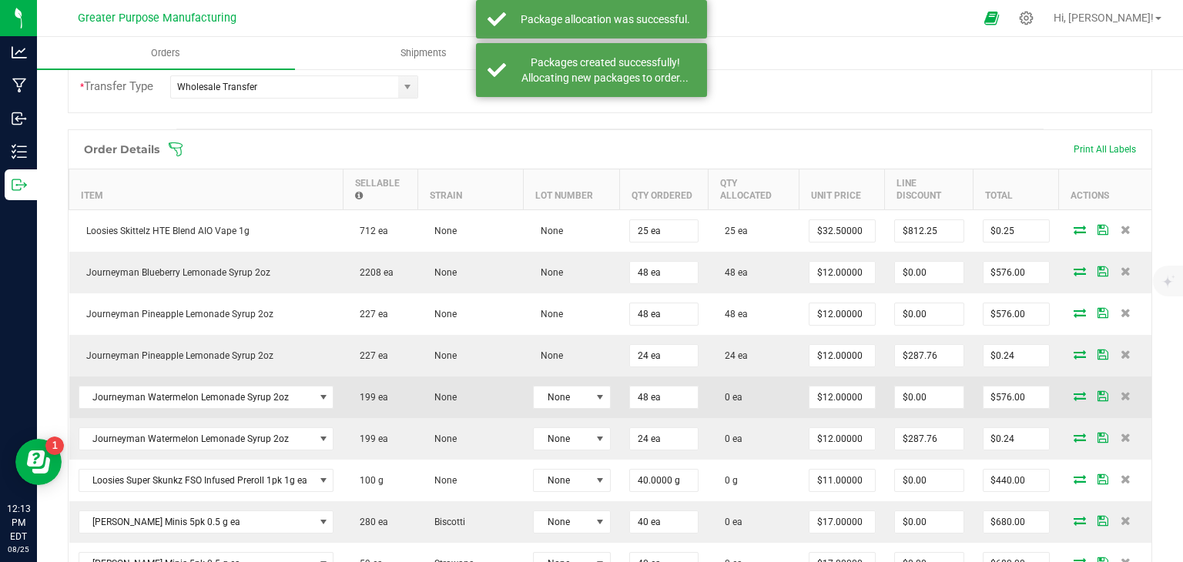
click at [1074, 391] on icon at bounding box center [1080, 395] width 12 height 9
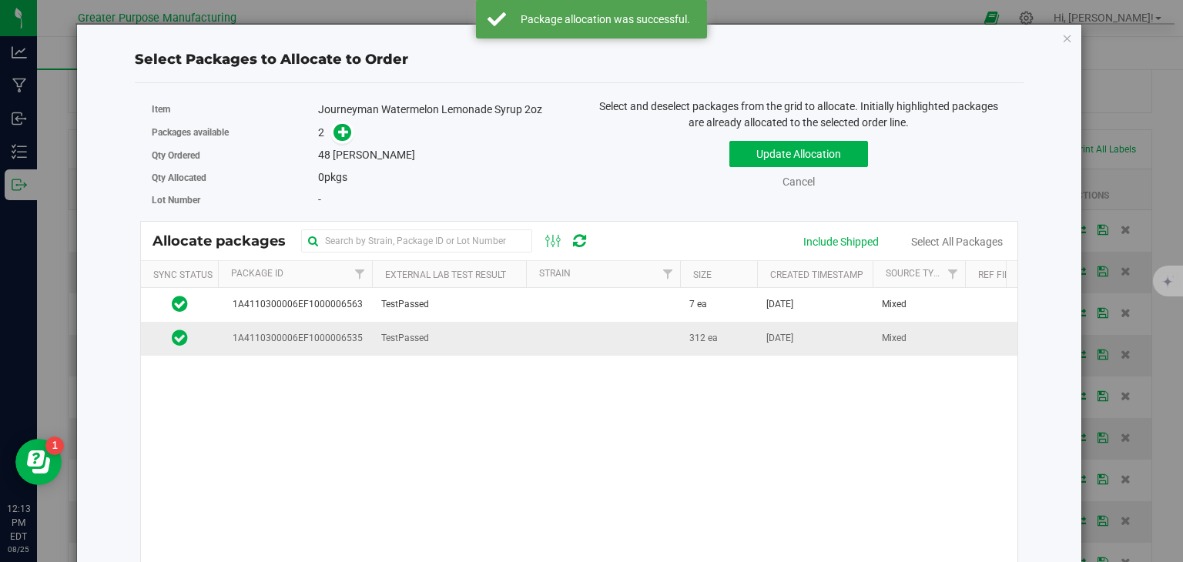
click at [523, 327] on td "TestPassed" at bounding box center [449, 338] width 154 height 33
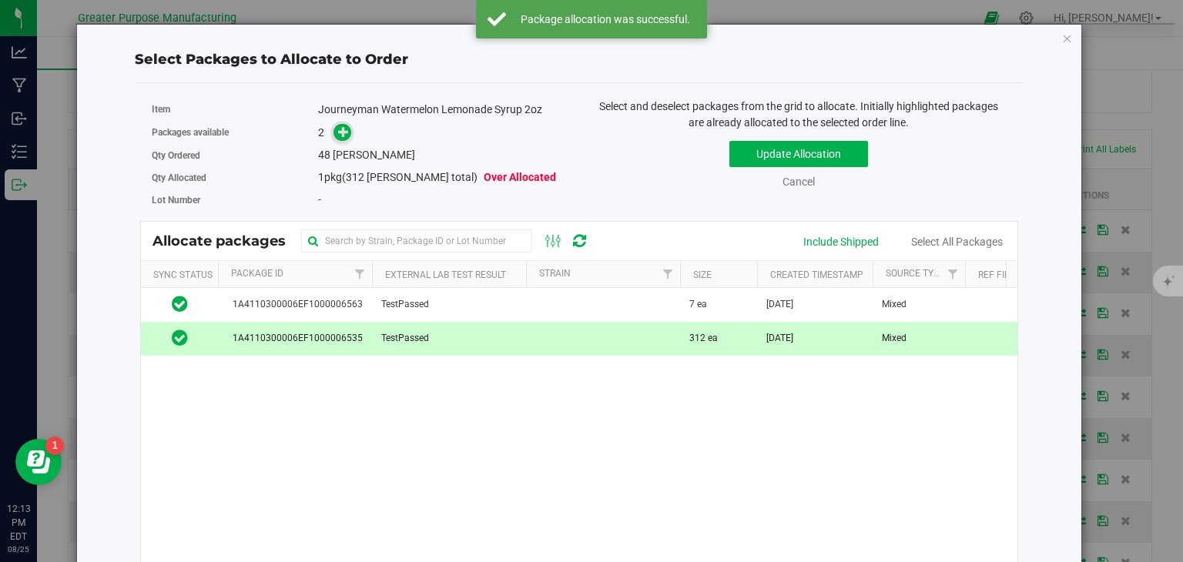
click at [345, 132] on icon at bounding box center [343, 131] width 11 height 11
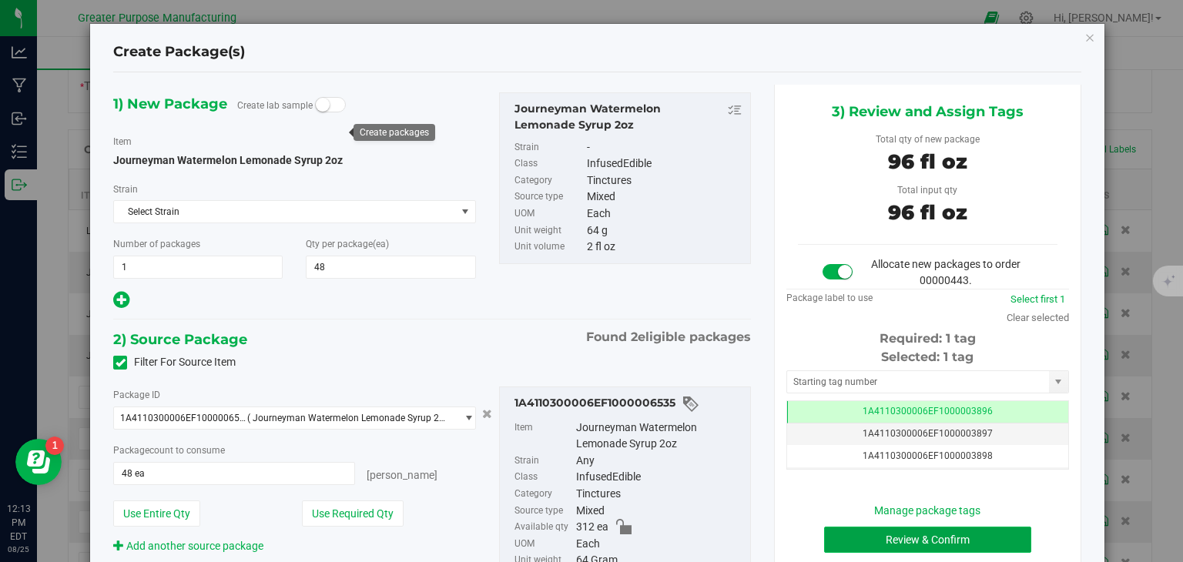
click at [910, 539] on button "Review & Confirm" at bounding box center [927, 540] width 207 height 26
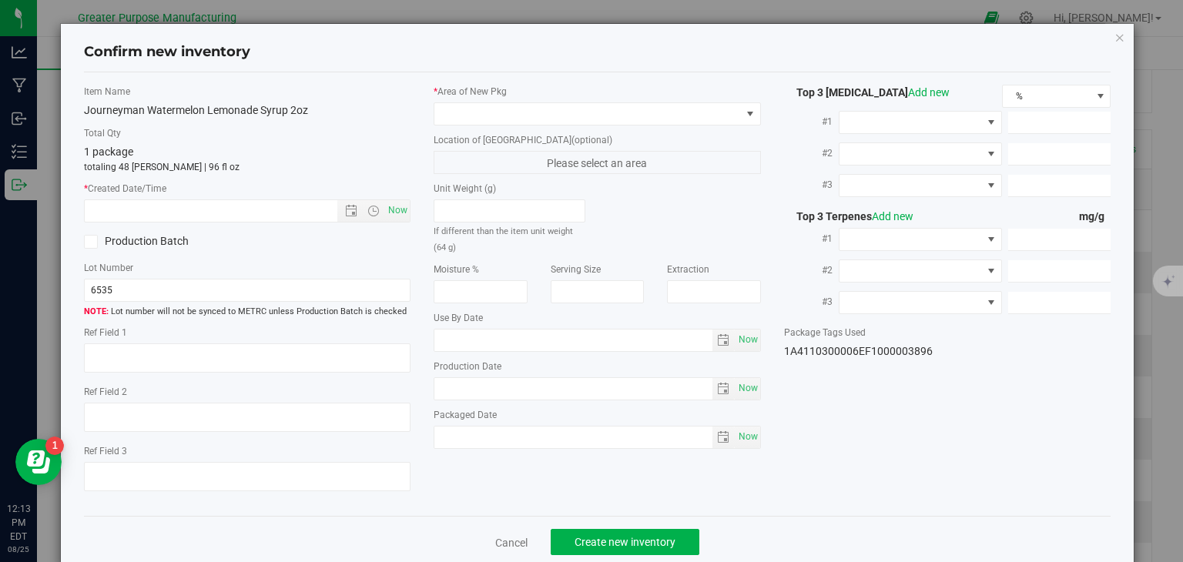
type input "[DATE]"
click at [399, 216] on span "Now" at bounding box center [398, 211] width 26 height 22
type input "[DATE] 12:13 PM"
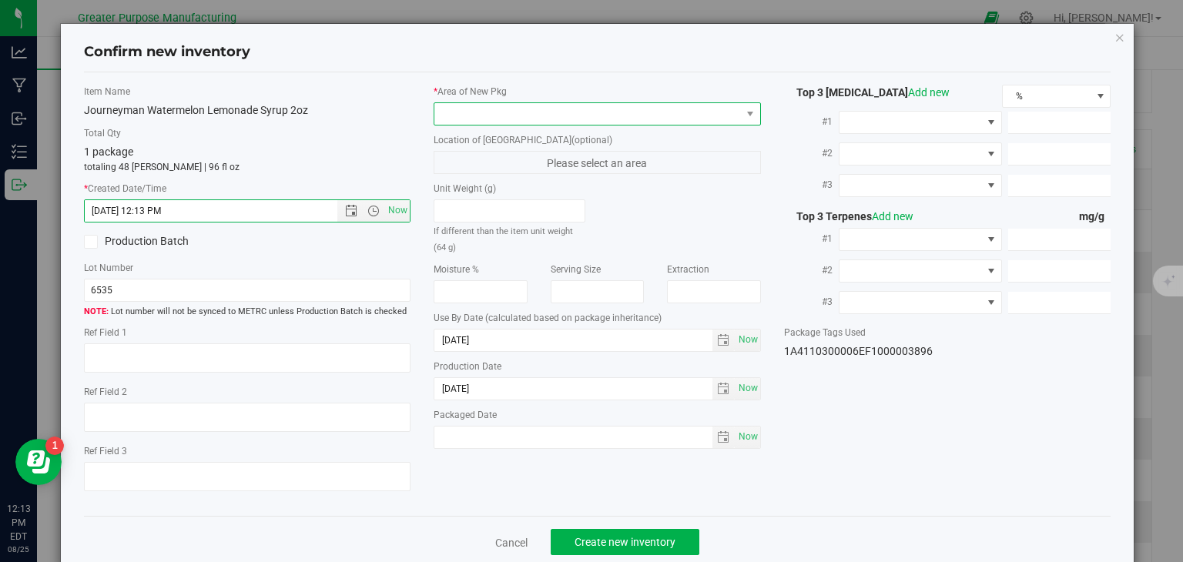
click at [495, 112] on span at bounding box center [587, 114] width 307 height 22
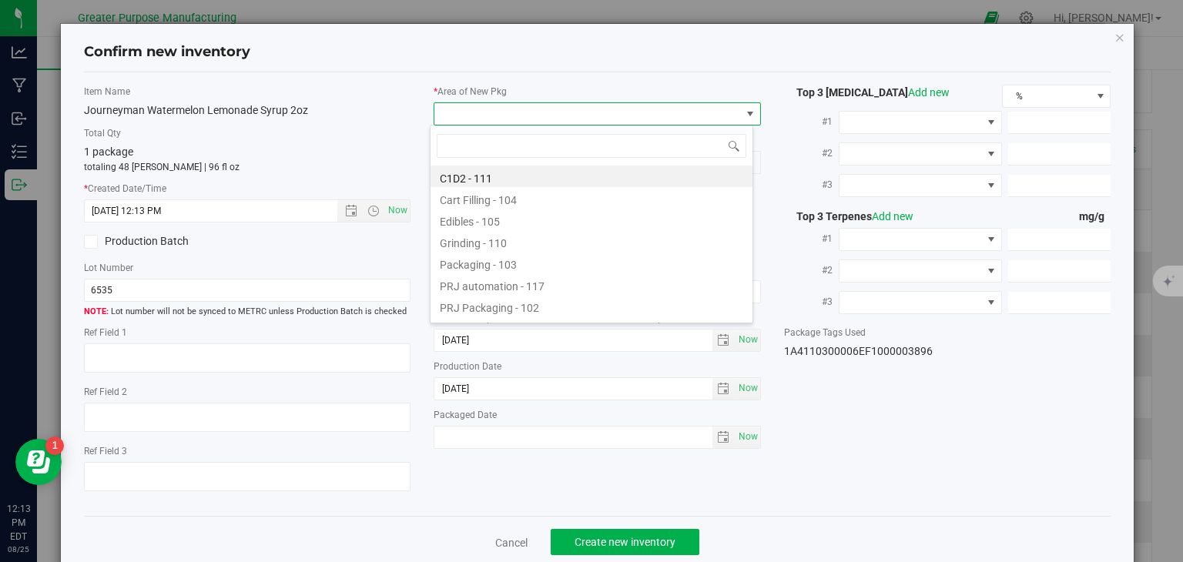
type input "108"
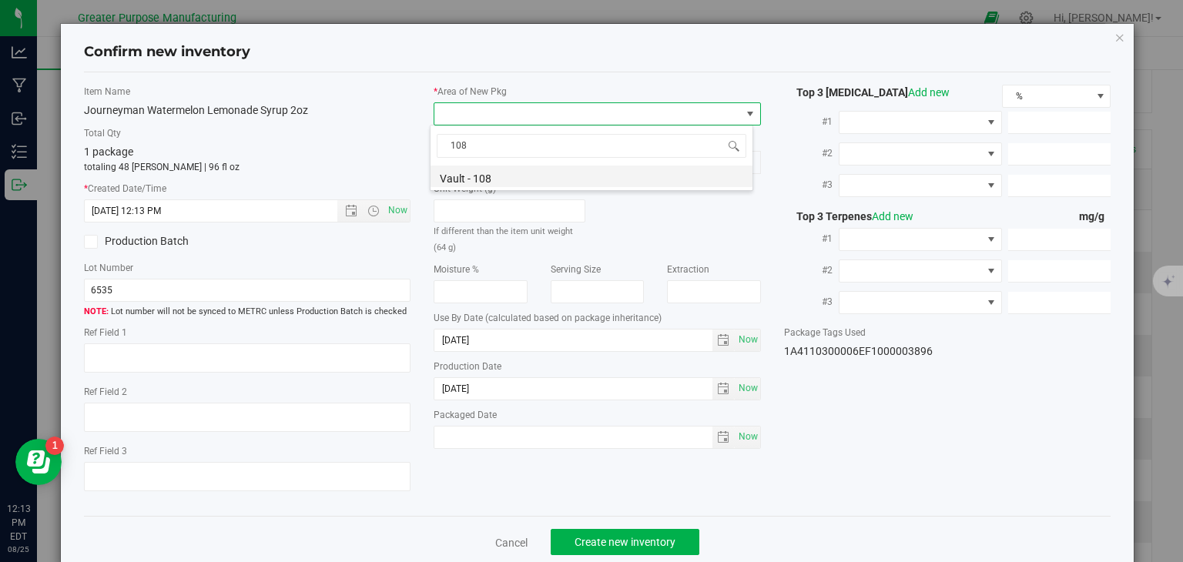
click at [481, 179] on li "Vault - 108" at bounding box center [592, 177] width 322 height 22
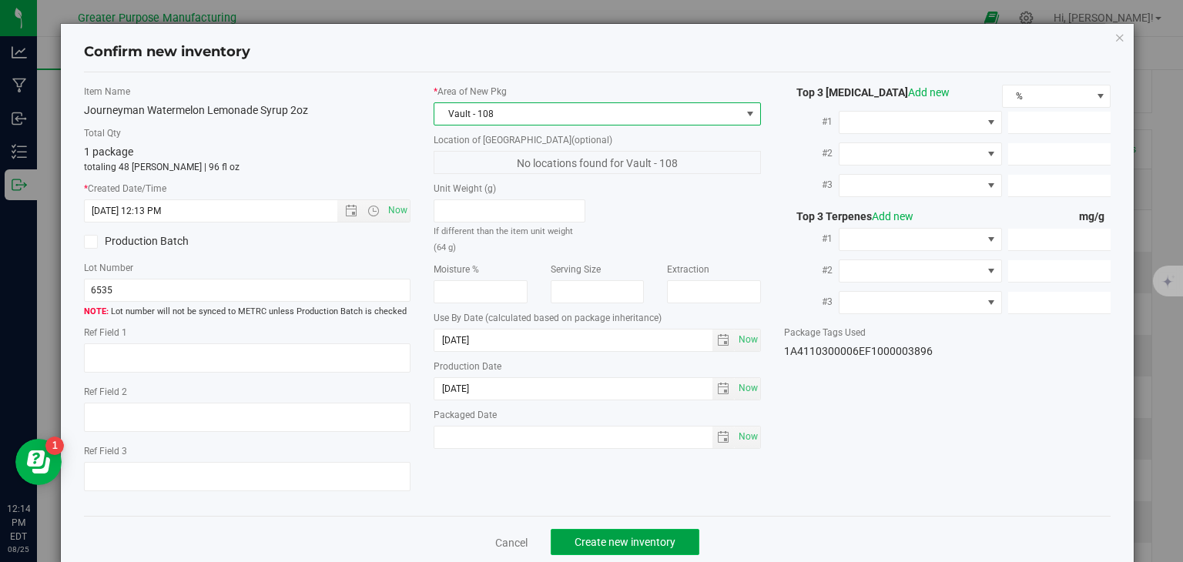
click at [622, 537] on span "Create new inventory" at bounding box center [625, 542] width 101 height 12
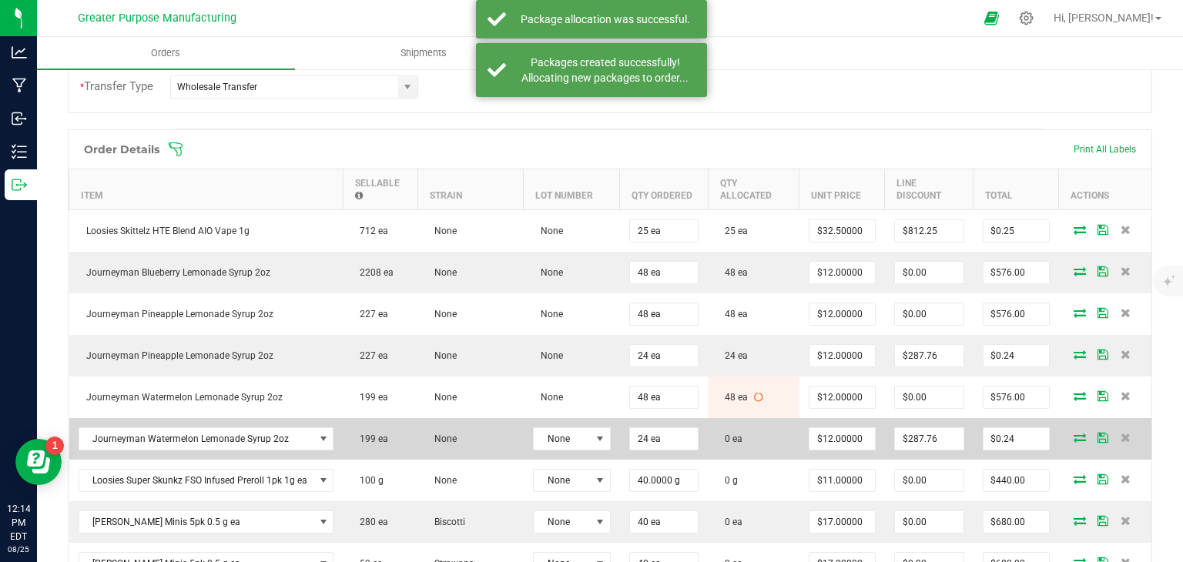
click at [1074, 433] on icon at bounding box center [1080, 437] width 12 height 9
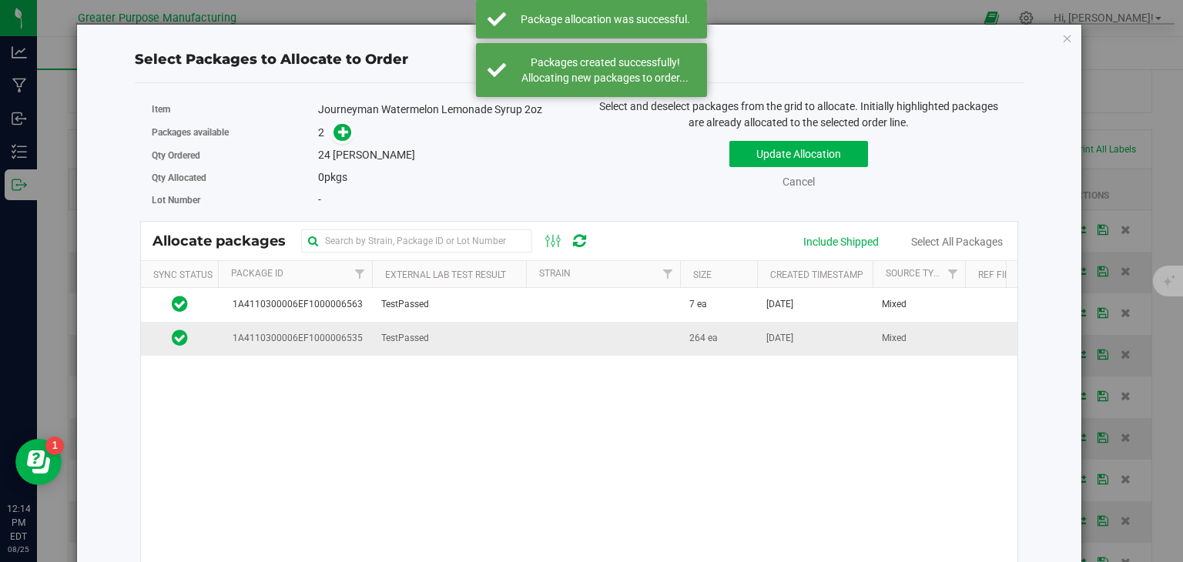
click at [576, 340] on td at bounding box center [603, 338] width 154 height 33
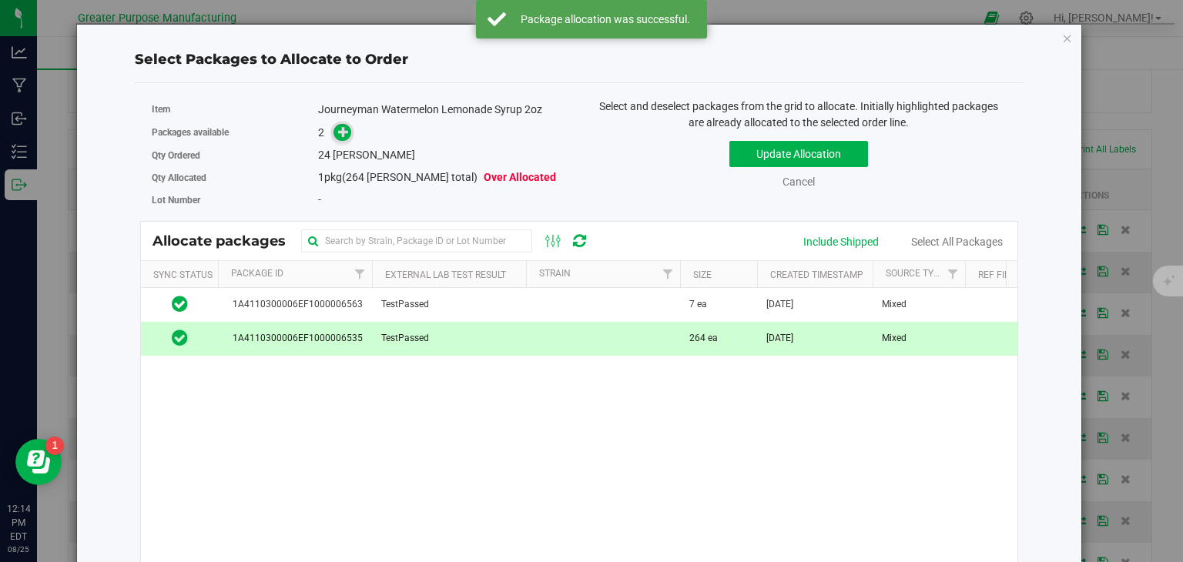
click at [343, 139] on span at bounding box center [343, 132] width 18 height 18
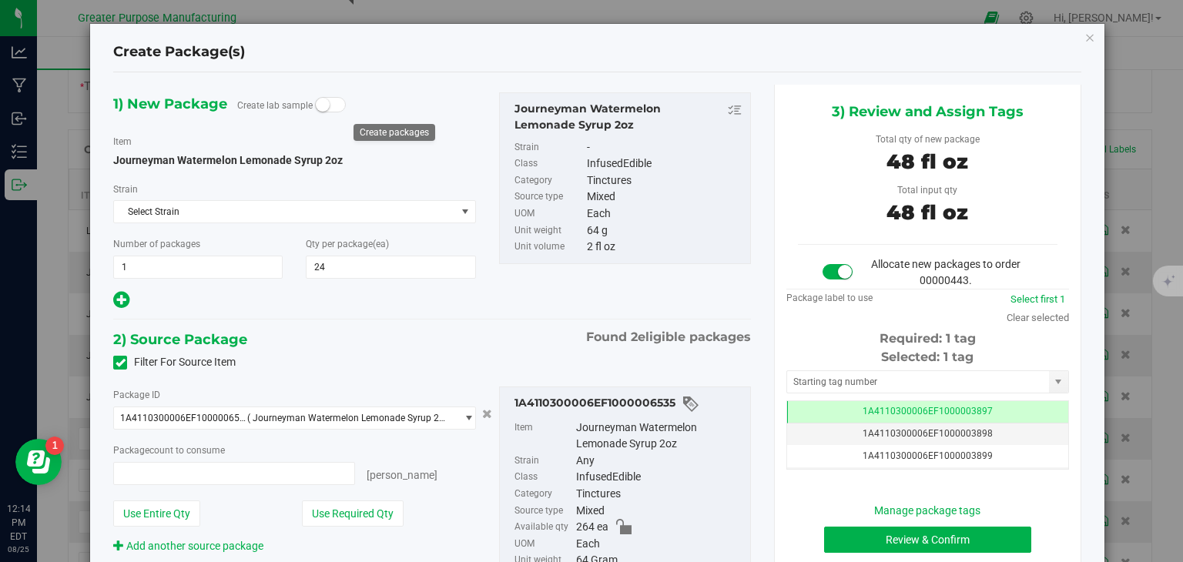
type input "24 ea"
click at [921, 542] on button "Review & Confirm" at bounding box center [927, 540] width 207 height 26
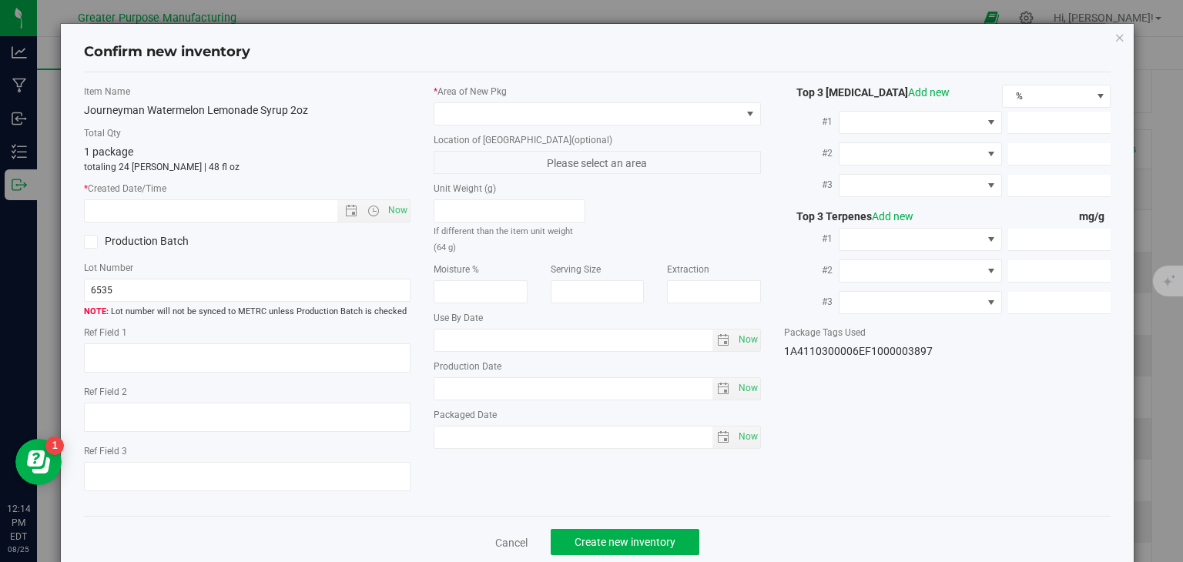
type input "[DATE]"
click at [388, 210] on span "Now" at bounding box center [398, 211] width 26 height 22
type input "[DATE] 12:14 PM"
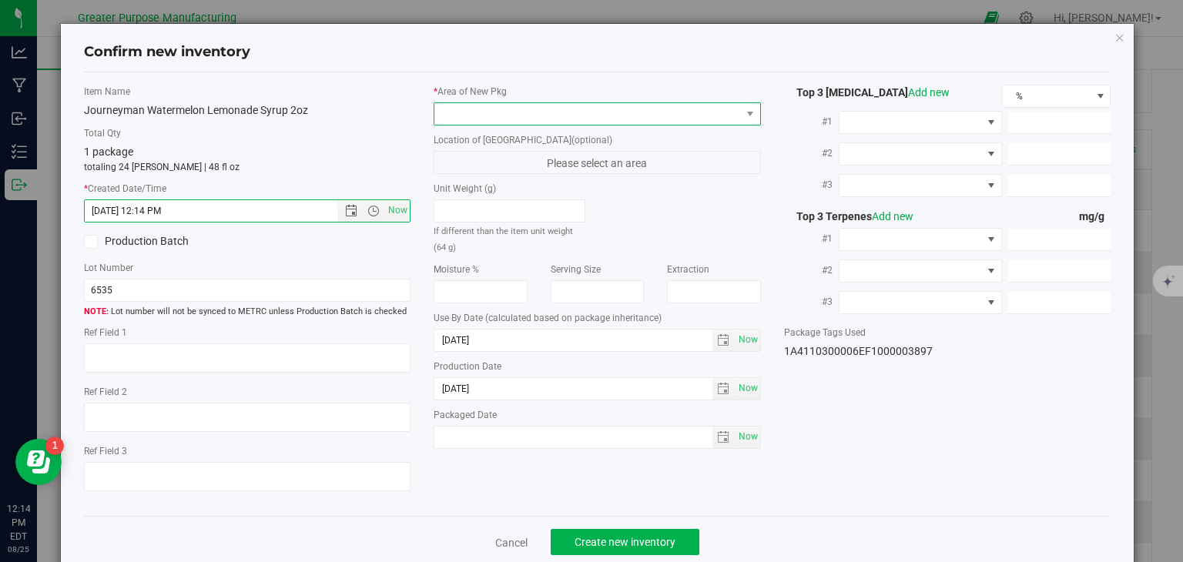
click at [498, 111] on span at bounding box center [587, 114] width 307 height 22
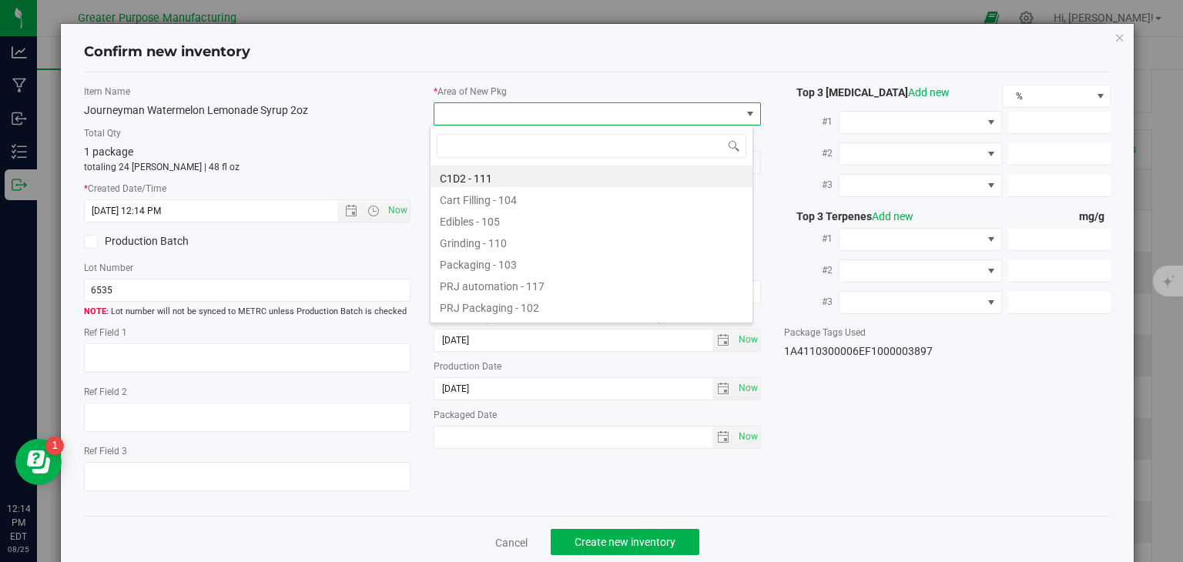
type input "108"
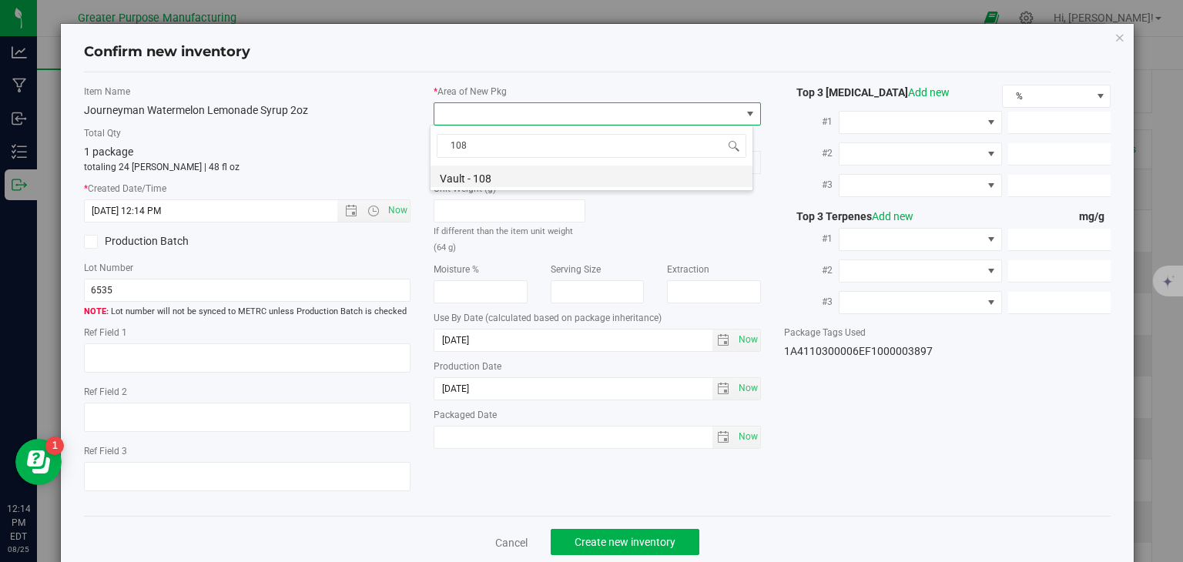
click at [471, 175] on li "Vault - 108" at bounding box center [592, 177] width 322 height 22
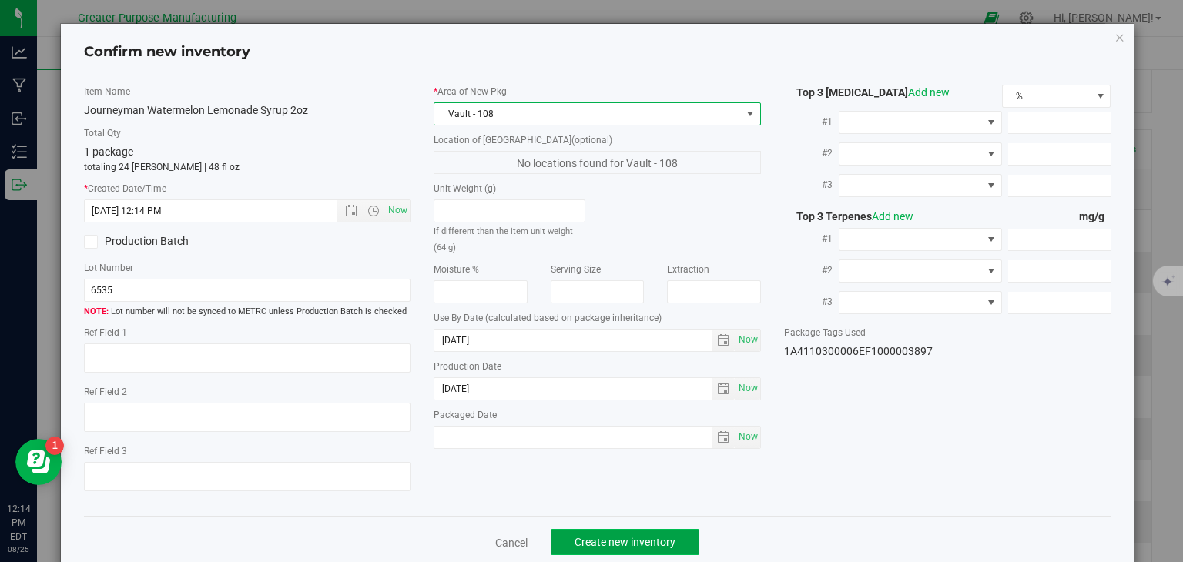
click at [632, 531] on button "Create new inventory" at bounding box center [625, 542] width 149 height 26
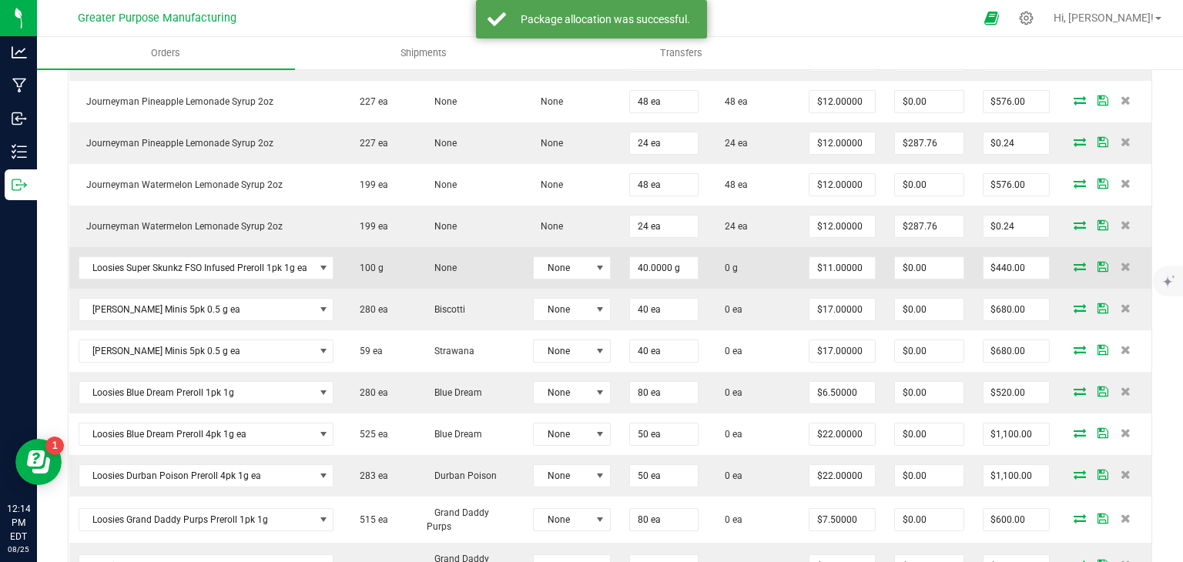
click at [1074, 262] on icon at bounding box center [1080, 266] width 12 height 9
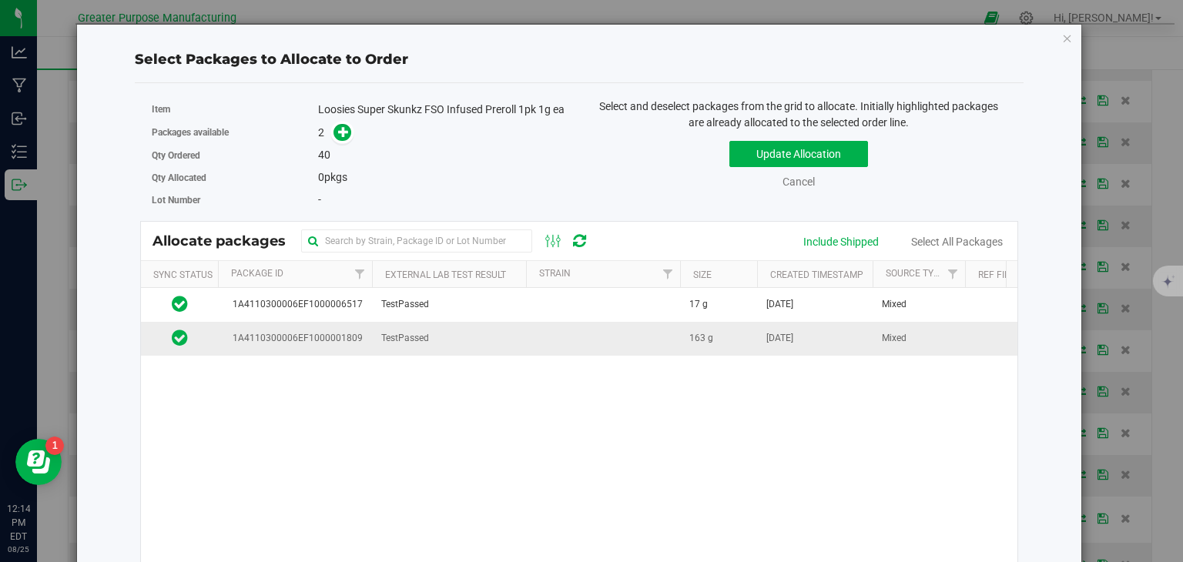
click at [610, 343] on td at bounding box center [603, 338] width 154 height 33
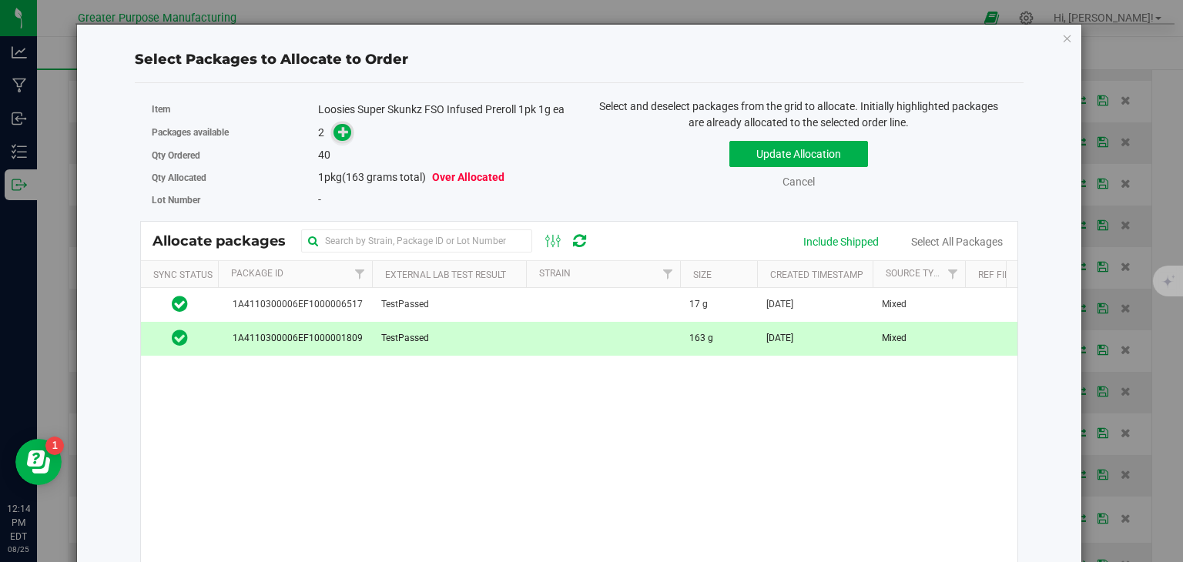
click at [344, 136] on icon at bounding box center [343, 131] width 11 height 11
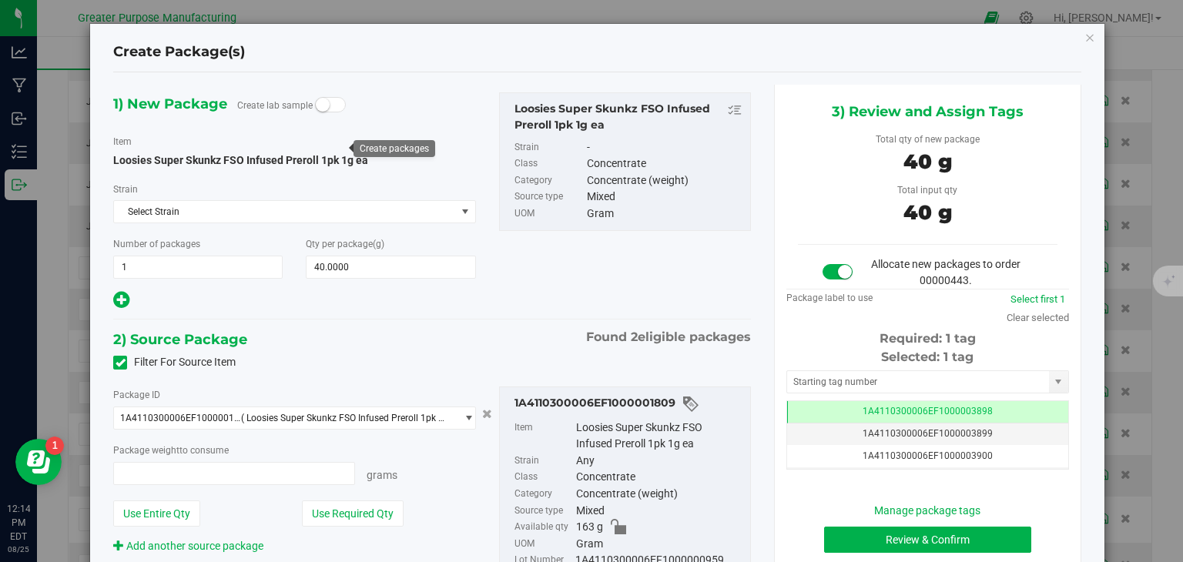
type input "40.0000 g"
click at [894, 531] on button "Review & Confirm" at bounding box center [927, 540] width 207 height 26
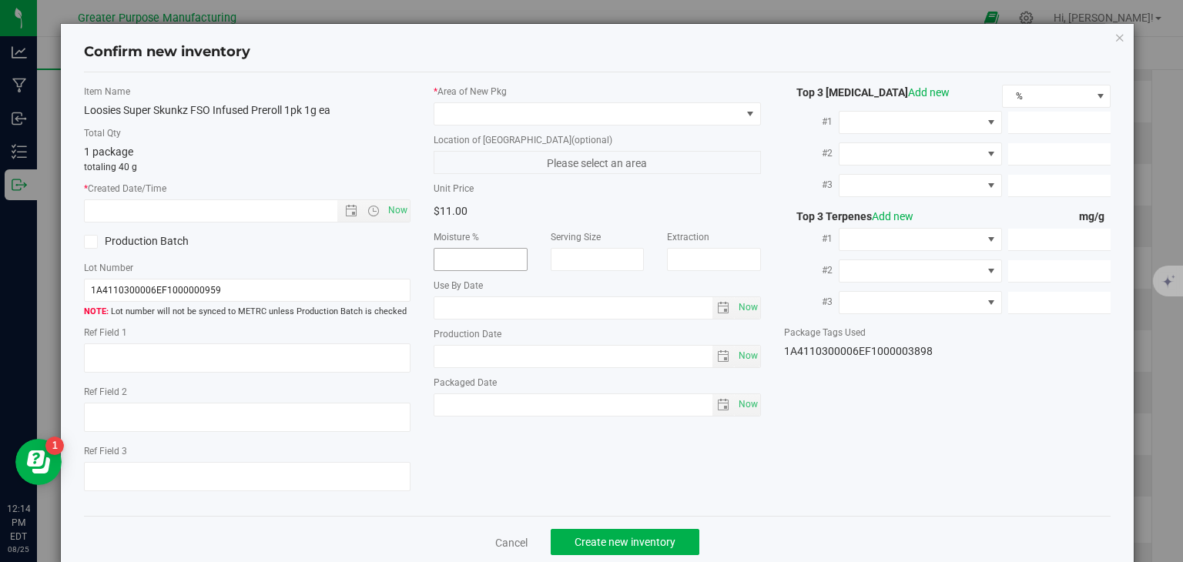
type input "[DATE]"
click at [396, 204] on span "Now" at bounding box center [398, 211] width 26 height 22
type input "[DATE] 12:14 PM"
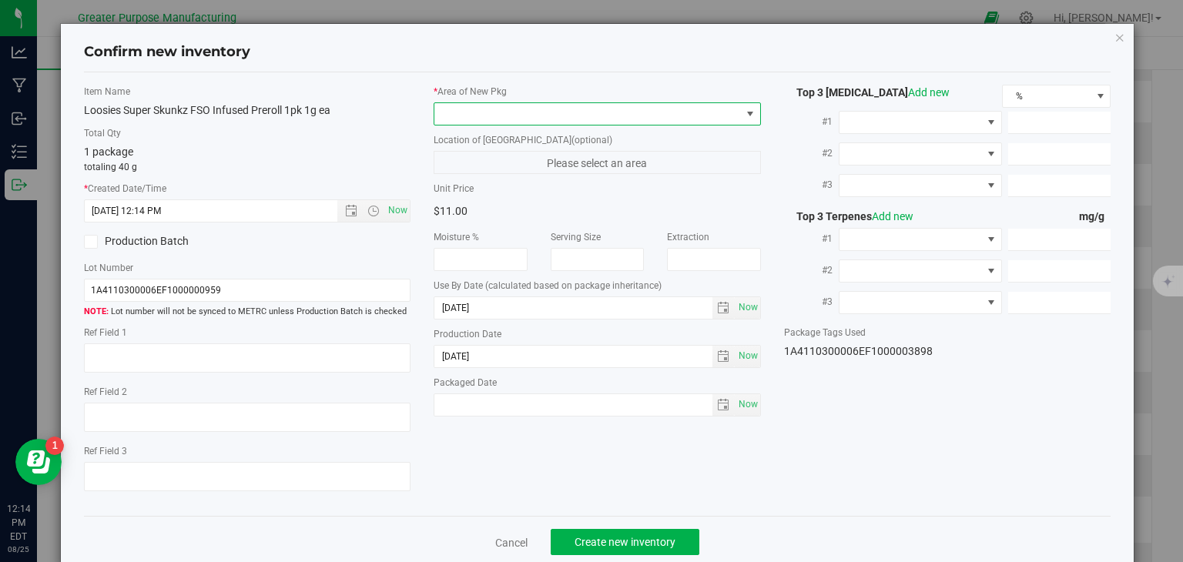
click at [496, 110] on span at bounding box center [587, 114] width 307 height 22
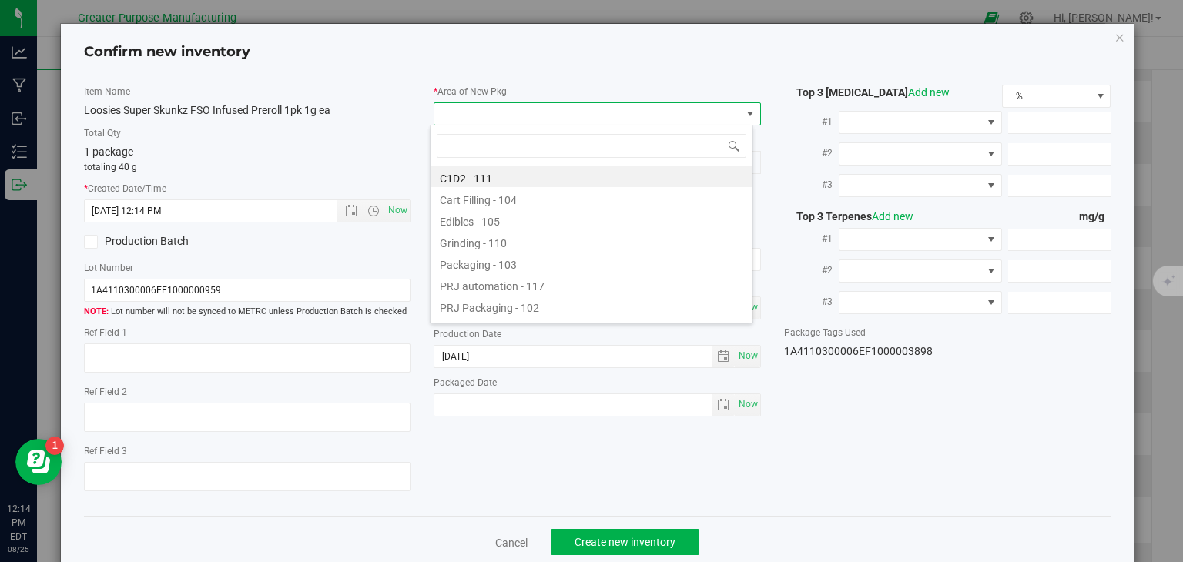
type input "108"
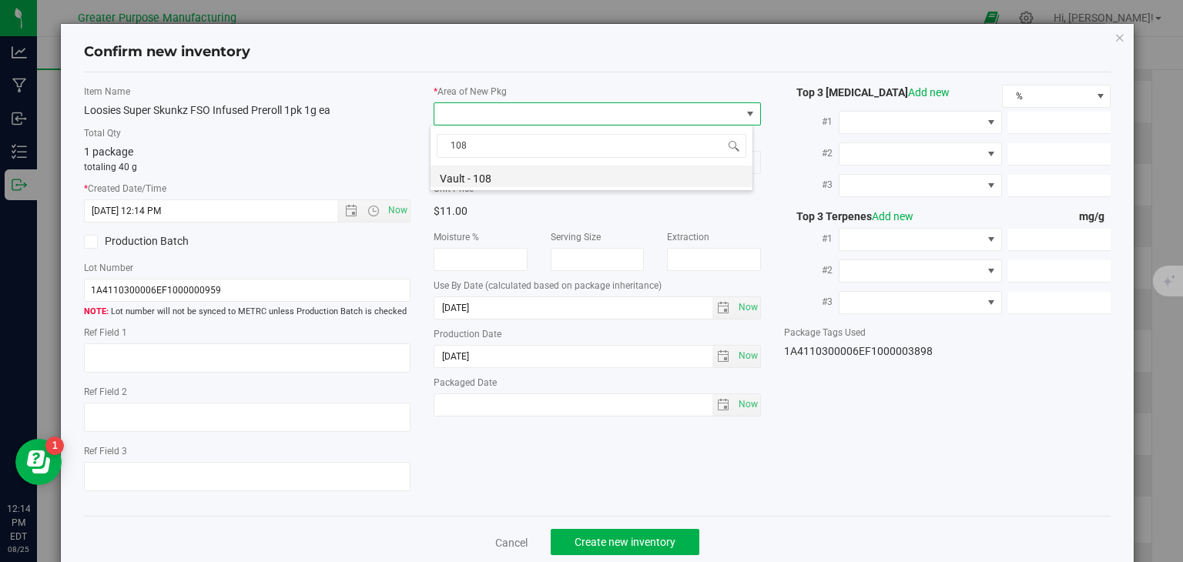
click at [477, 173] on li "Vault - 108" at bounding box center [592, 177] width 322 height 22
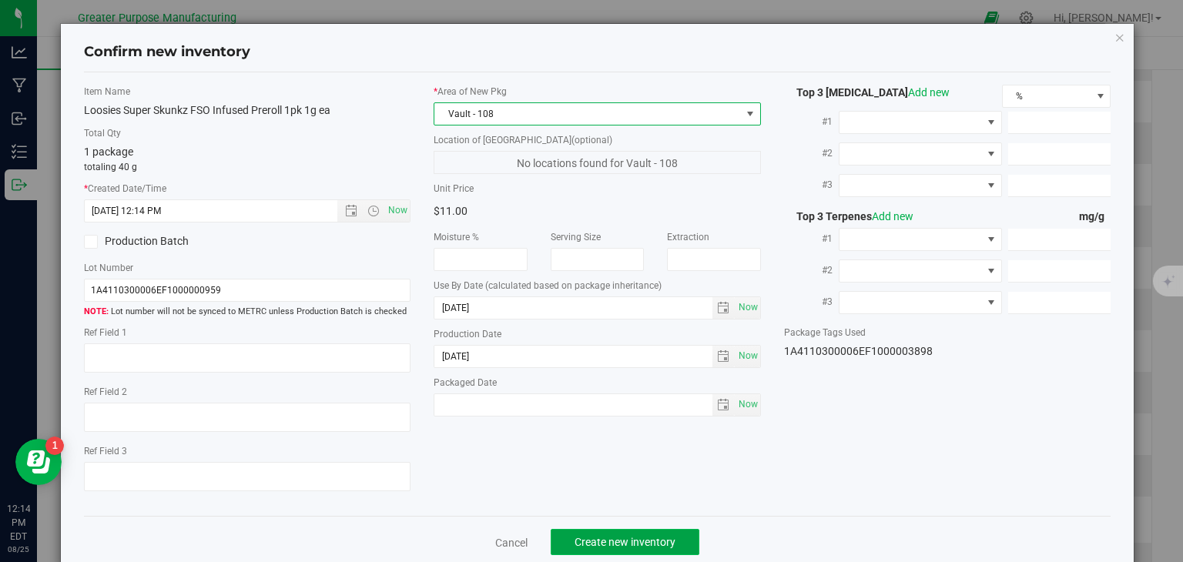
click at [616, 530] on button "Create new inventory" at bounding box center [625, 542] width 149 height 26
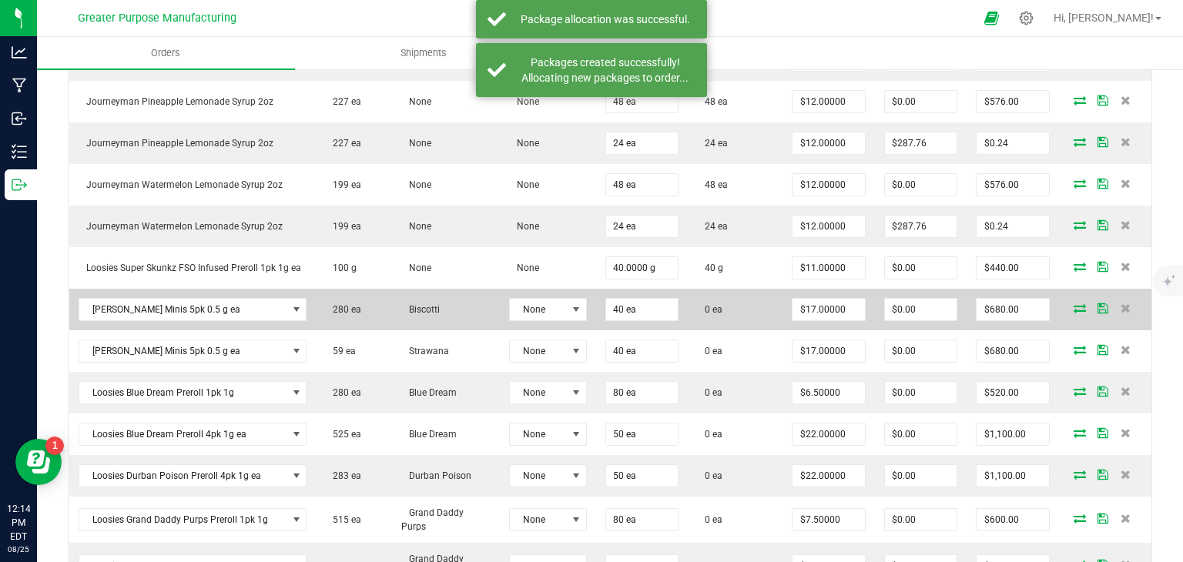
click at [1074, 304] on icon at bounding box center [1080, 308] width 12 height 9
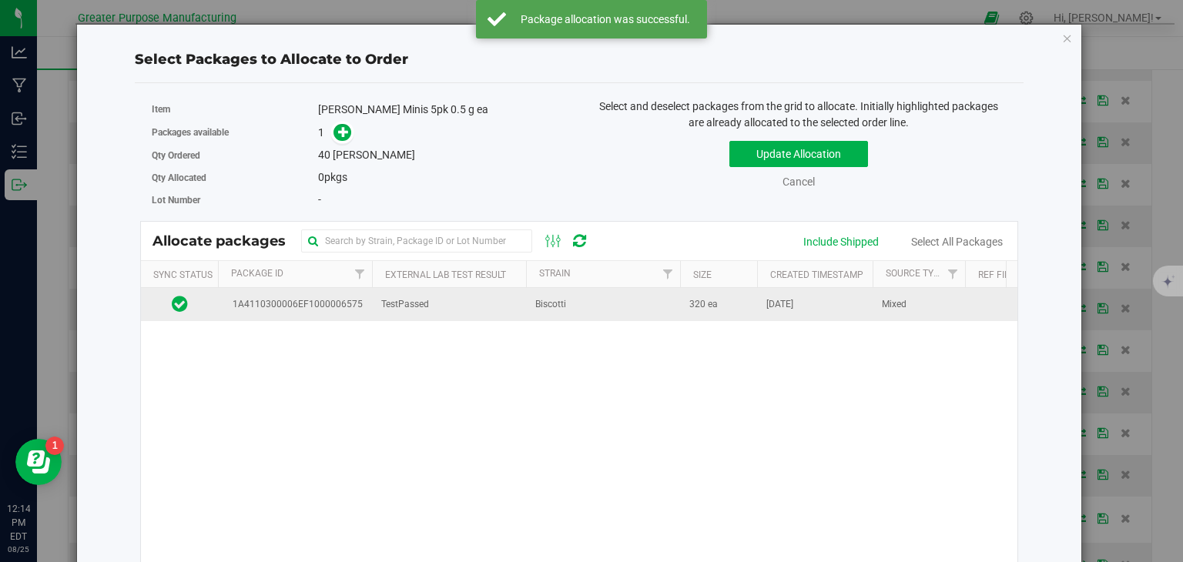
click at [582, 307] on td "Biscotti" at bounding box center [603, 304] width 154 height 33
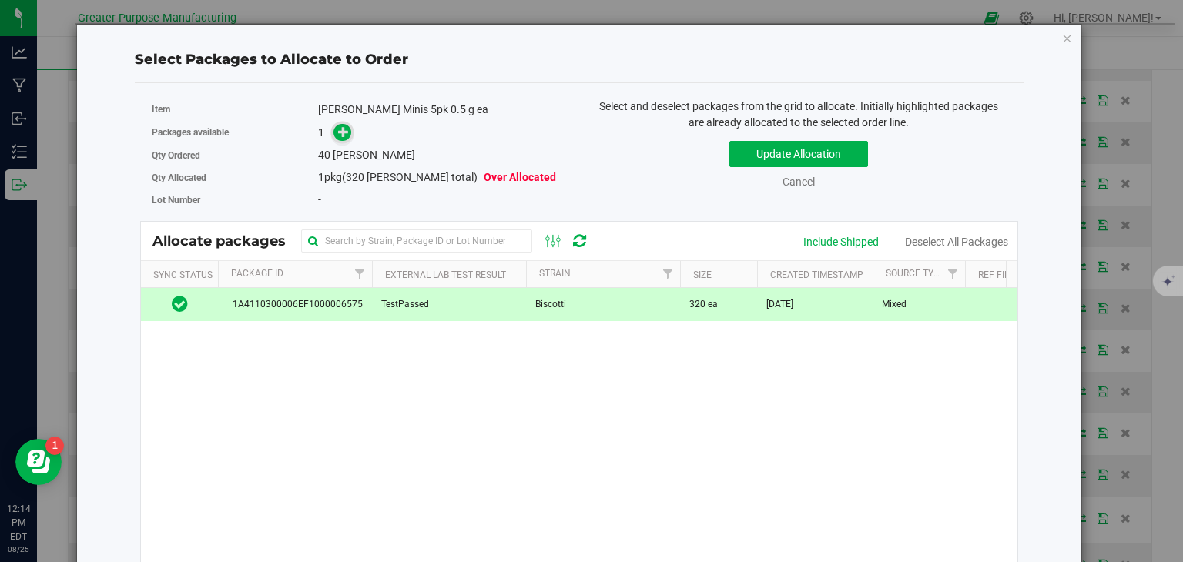
click at [342, 133] on icon at bounding box center [343, 131] width 11 height 11
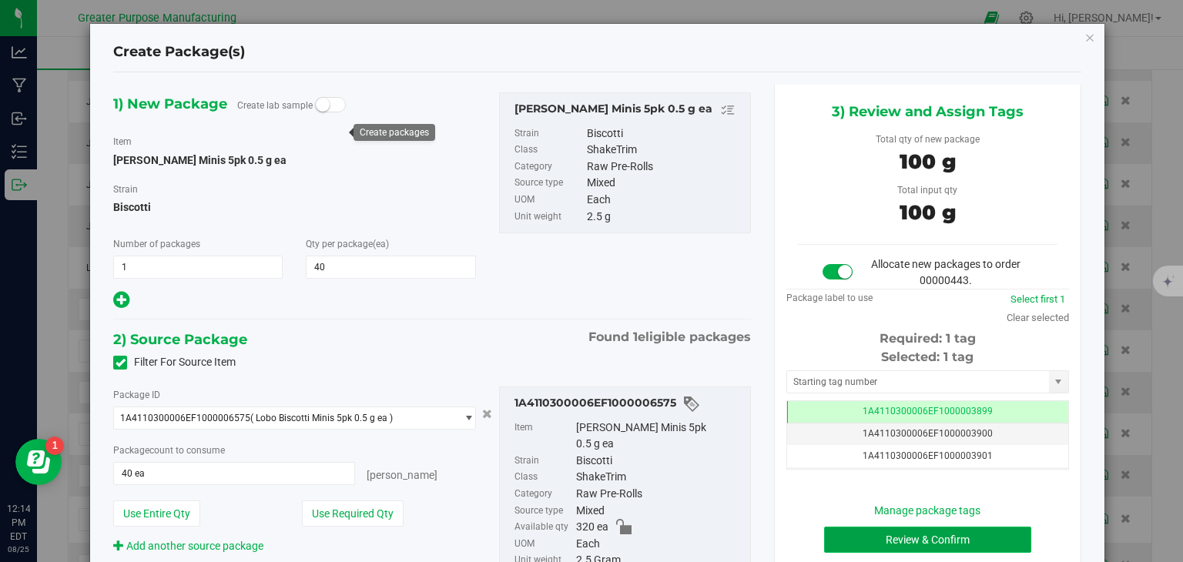
click at [928, 540] on button "Review & Confirm" at bounding box center [927, 540] width 207 height 26
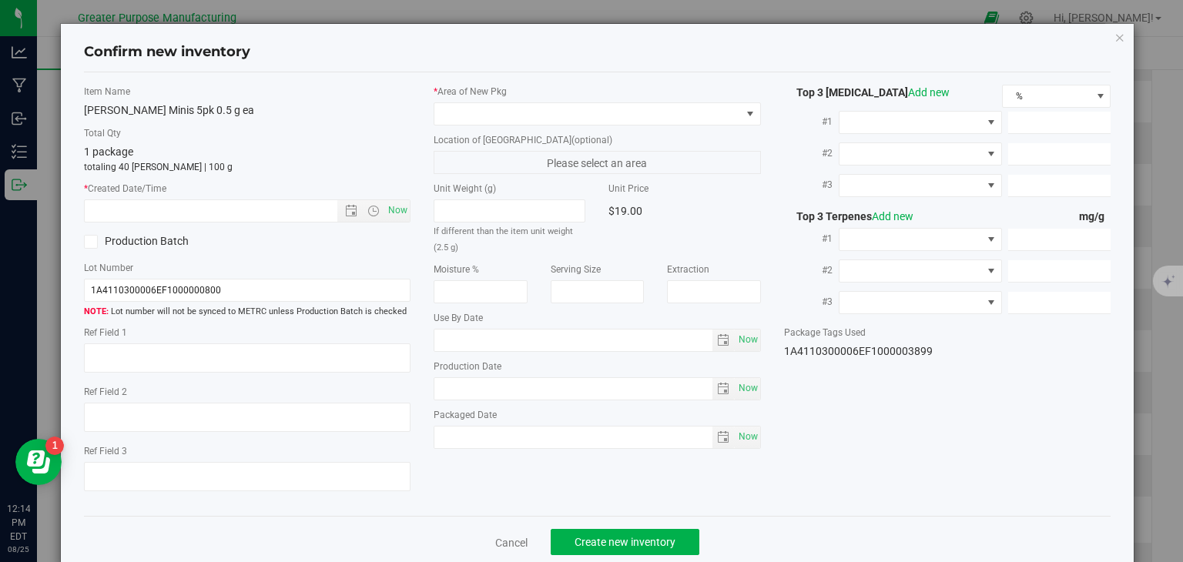
type input "[DATE]"
click at [394, 208] on span "Now" at bounding box center [398, 211] width 26 height 22
type input "[DATE] 12:14 PM"
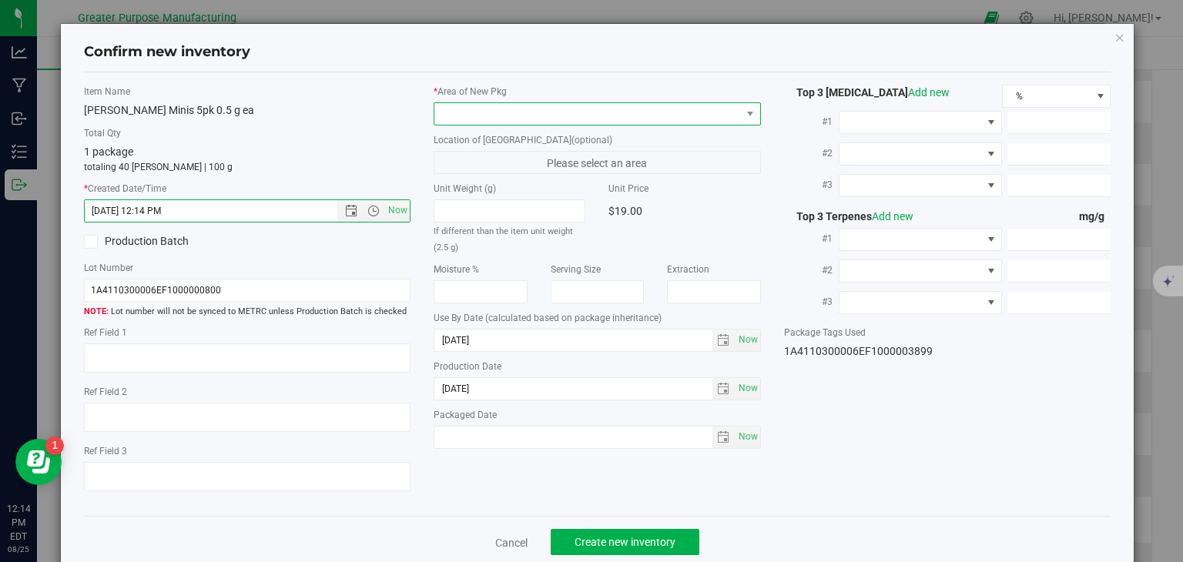
click at [506, 106] on span at bounding box center [587, 114] width 307 height 22
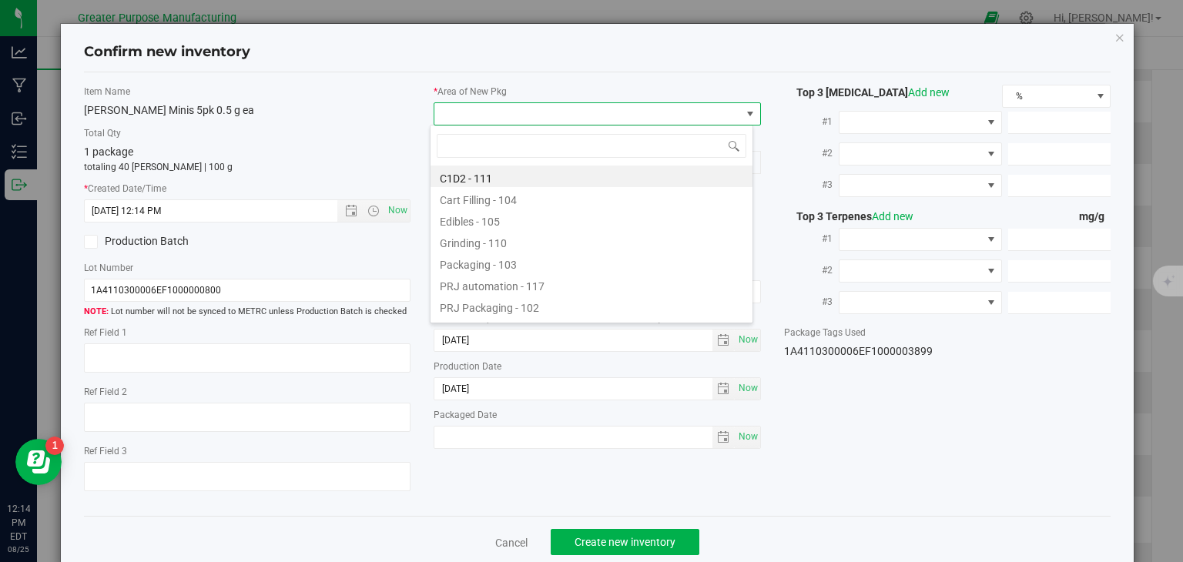
type input "108"
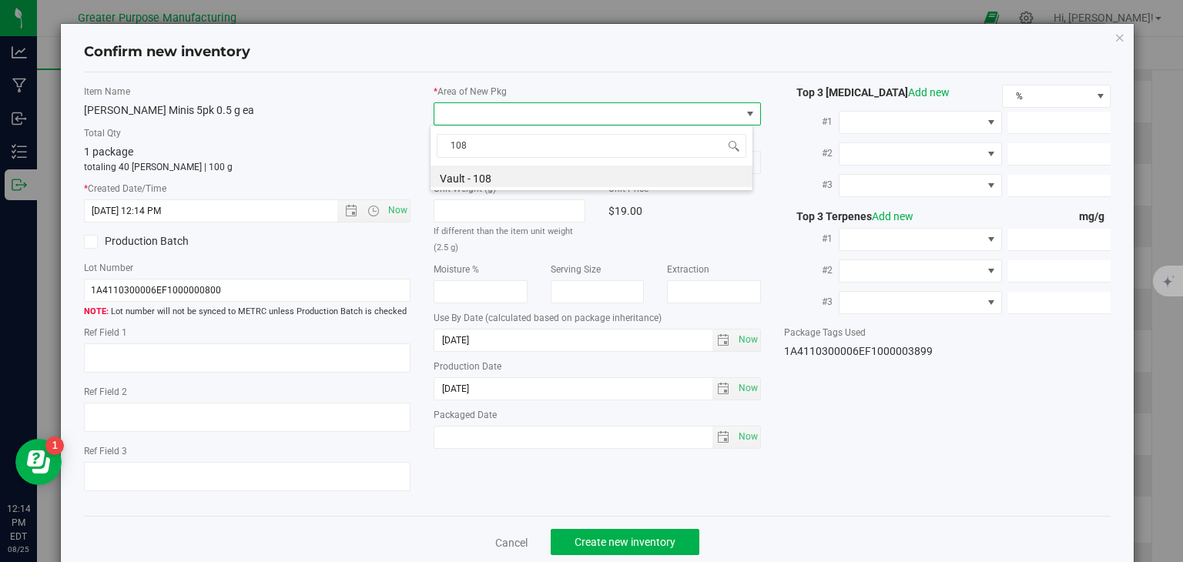
click at [489, 191] on label "Unit Weight (g)" at bounding box center [510, 189] width 152 height 14
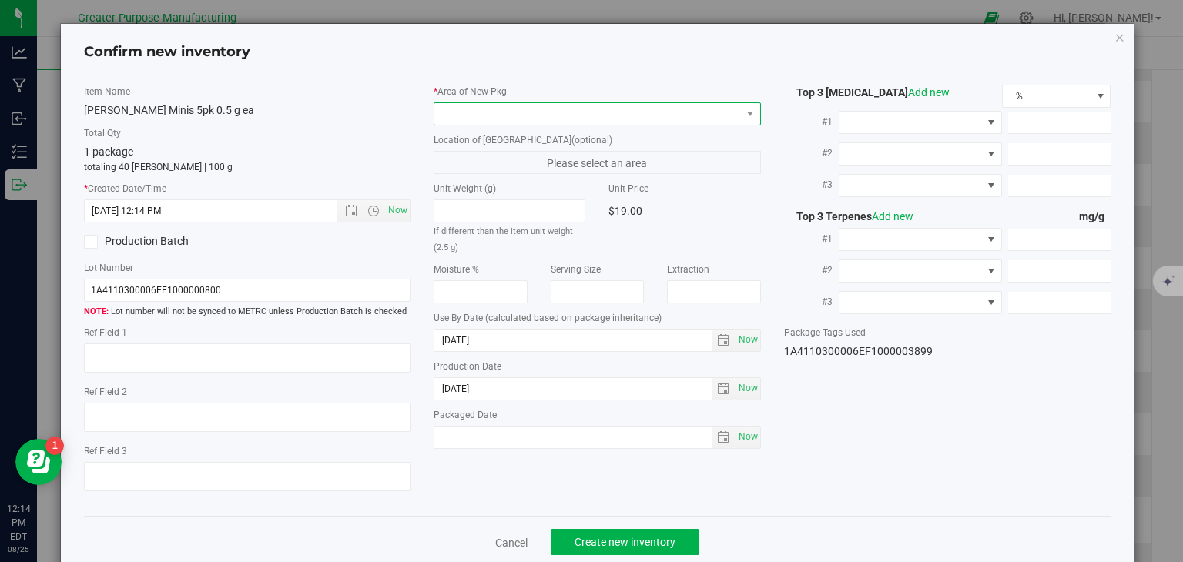
click at [512, 112] on span at bounding box center [587, 114] width 307 height 22
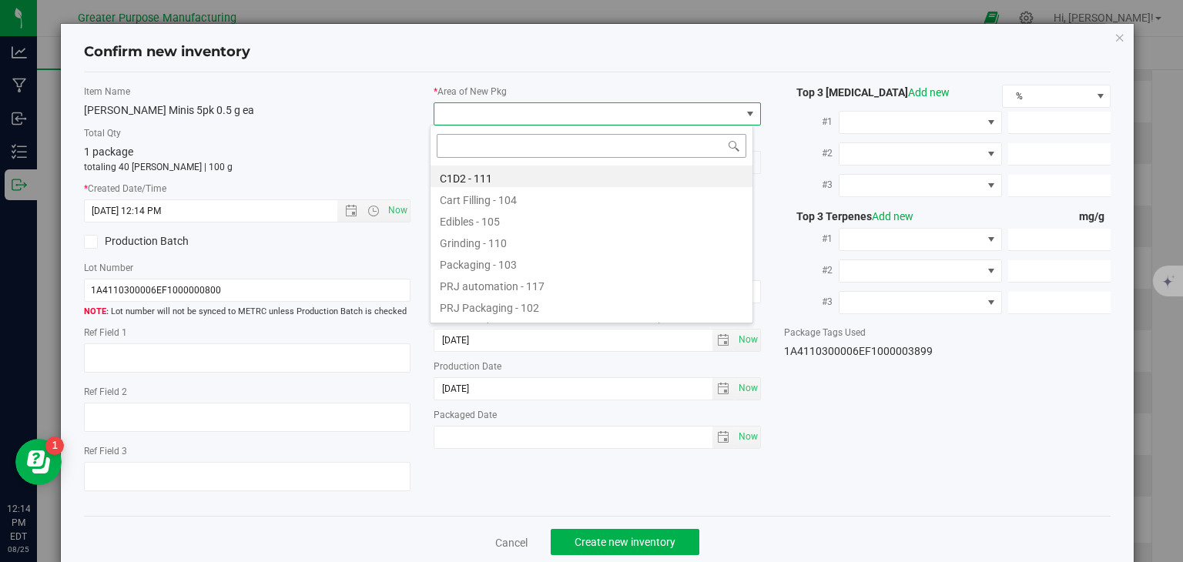
type input "108"
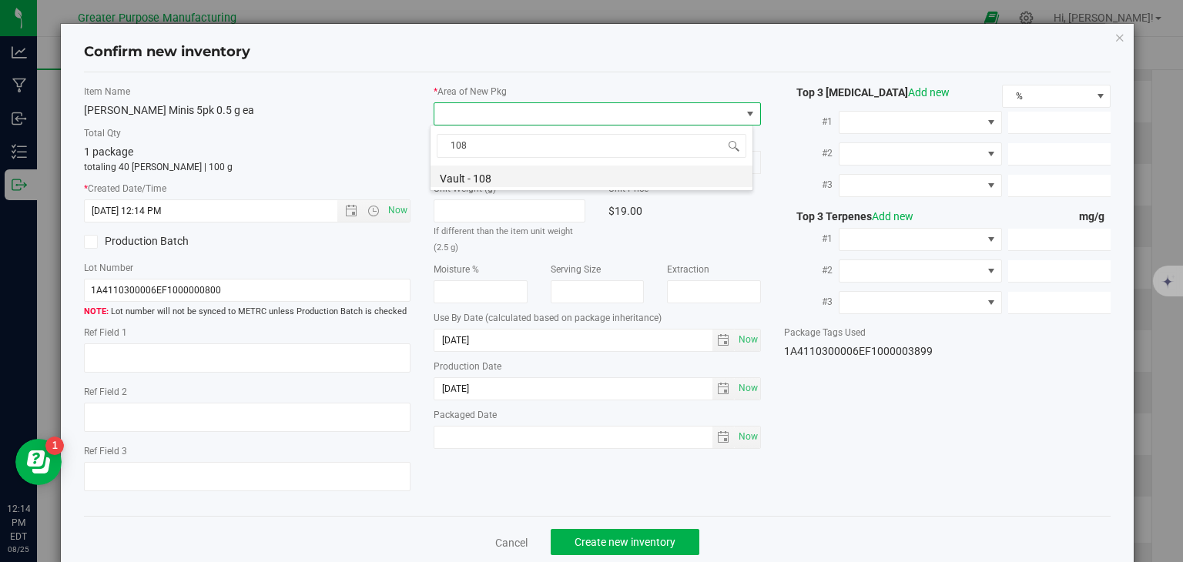
click at [478, 170] on li "Vault - 108" at bounding box center [592, 177] width 322 height 22
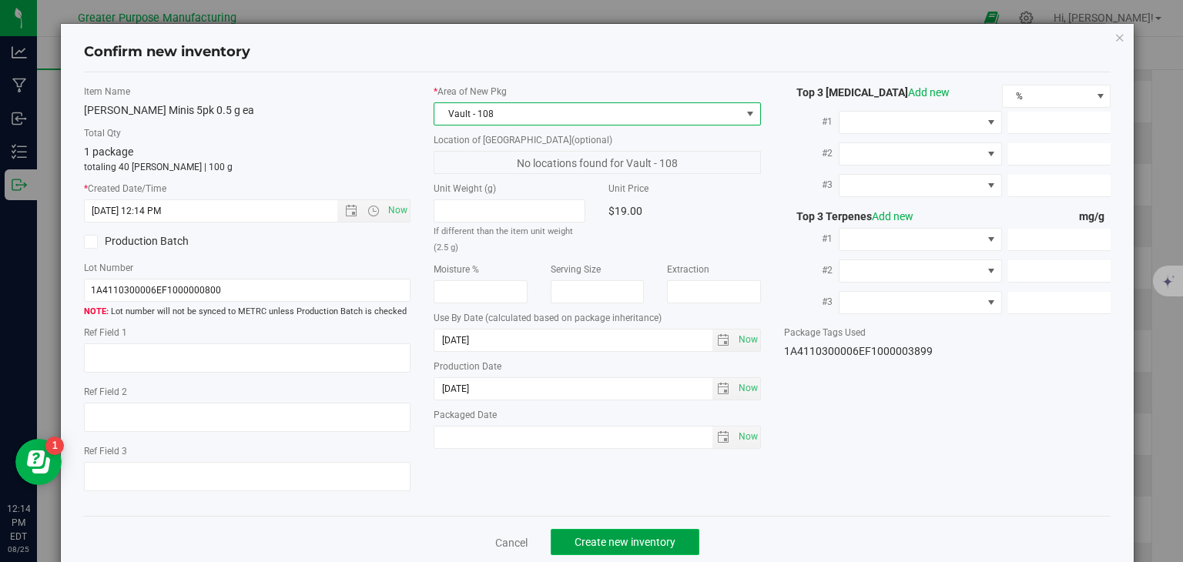
click at [617, 534] on button "Create new inventory" at bounding box center [625, 542] width 149 height 26
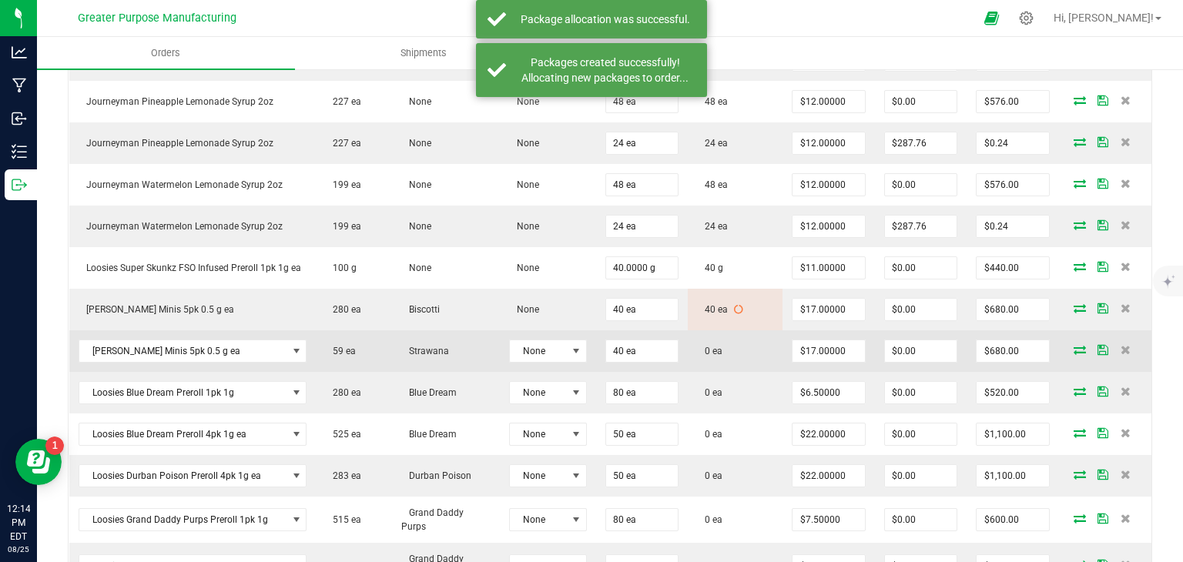
click at [1074, 347] on icon at bounding box center [1080, 349] width 12 height 9
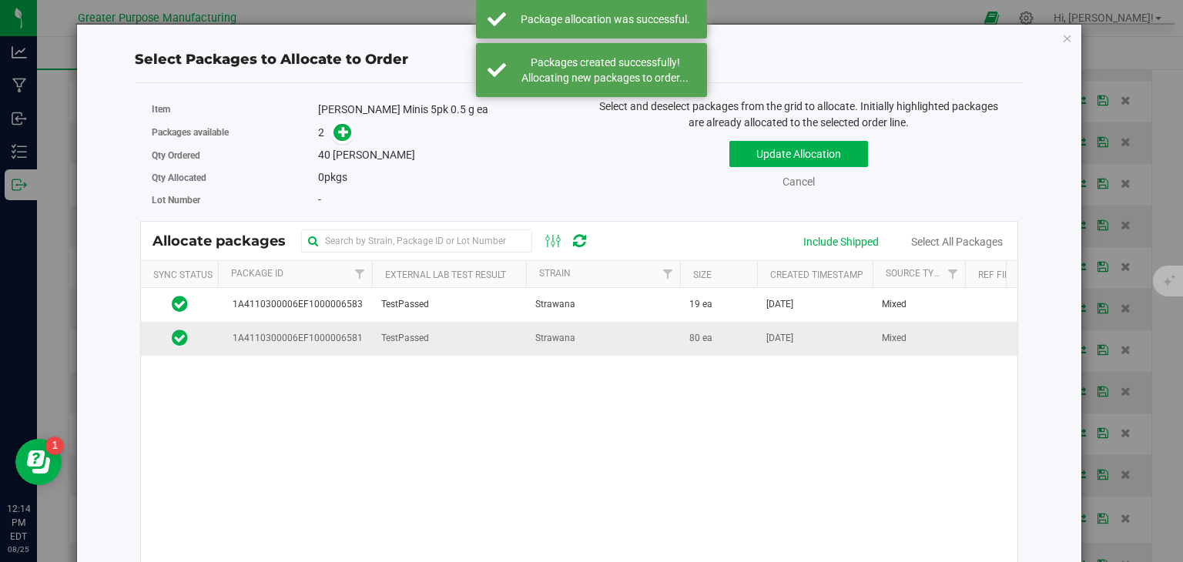
click at [605, 346] on td "Strawana" at bounding box center [603, 338] width 154 height 33
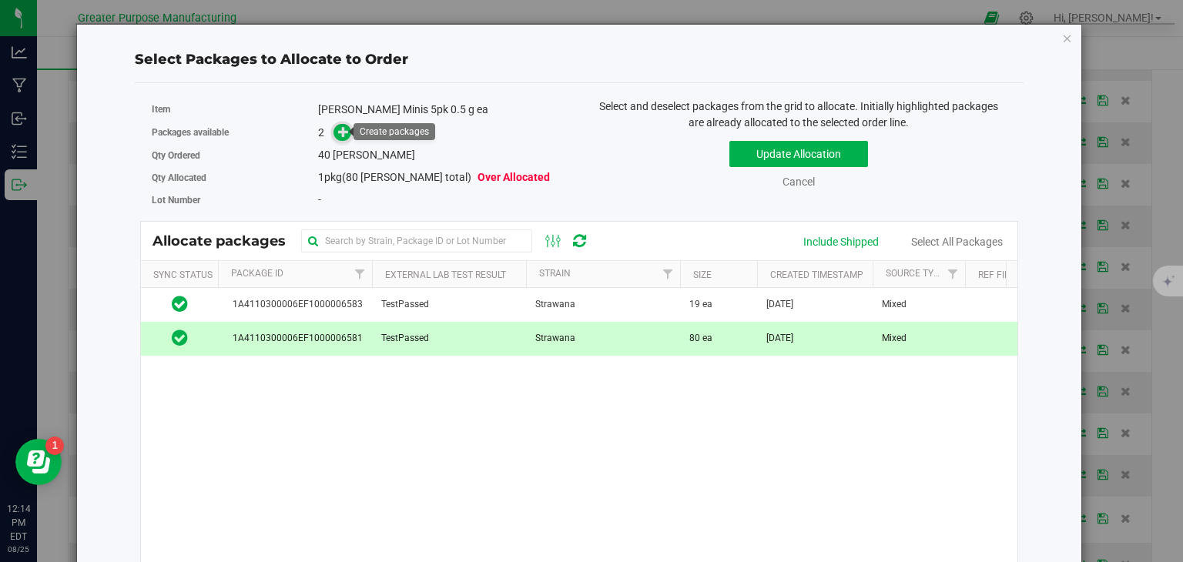
click at [345, 130] on icon at bounding box center [344, 132] width 12 height 12
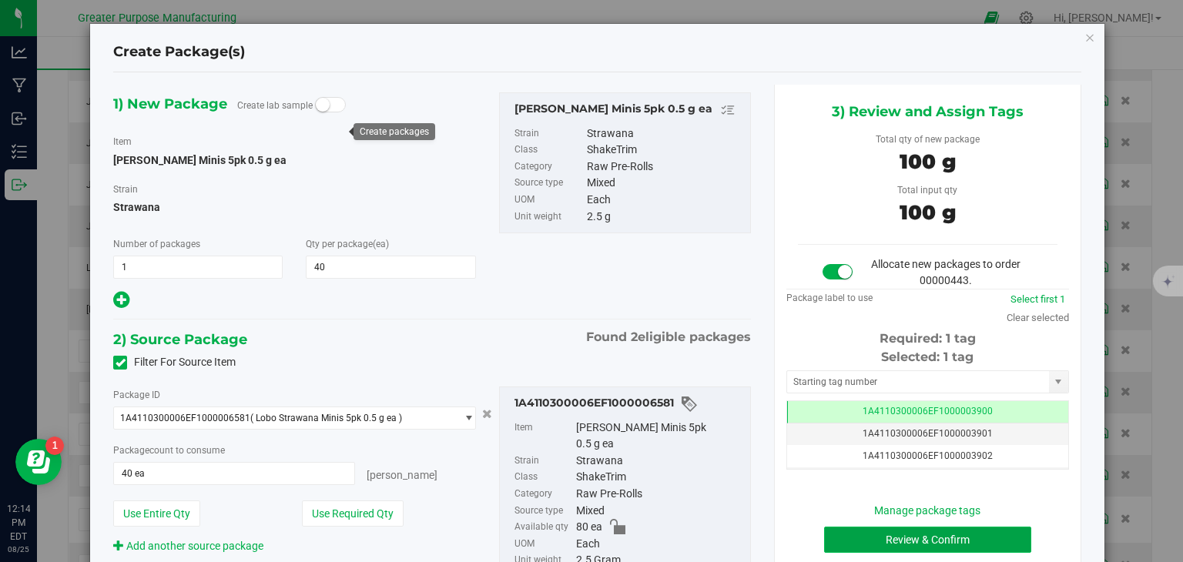
click at [872, 533] on button "Review & Confirm" at bounding box center [927, 540] width 207 height 26
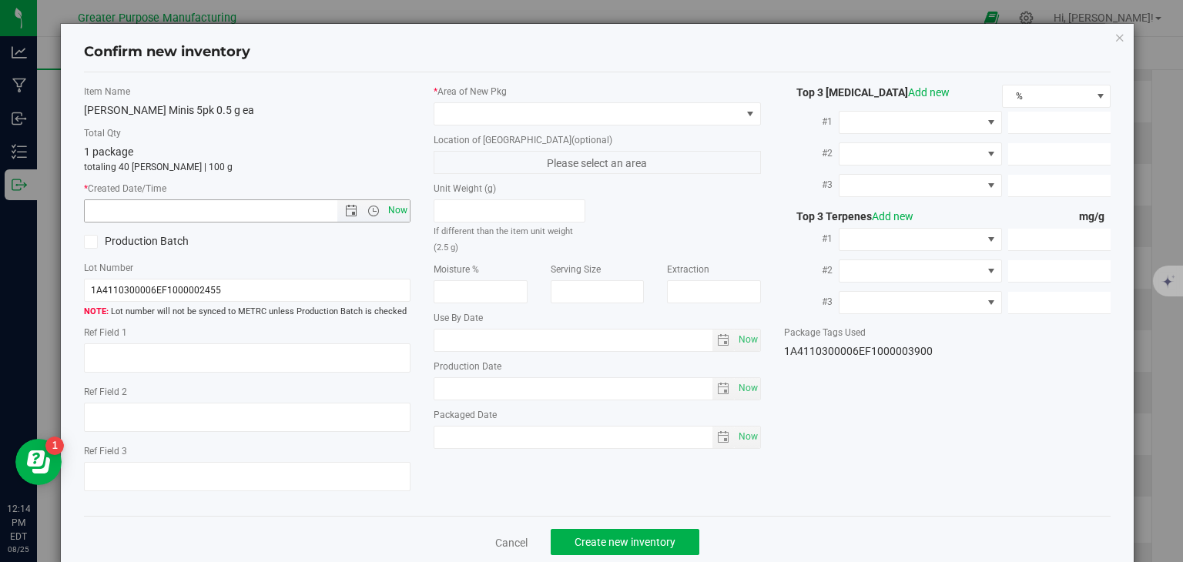
click at [396, 213] on span "Now" at bounding box center [398, 211] width 26 height 22
type input "[DATE] 12:14 PM"
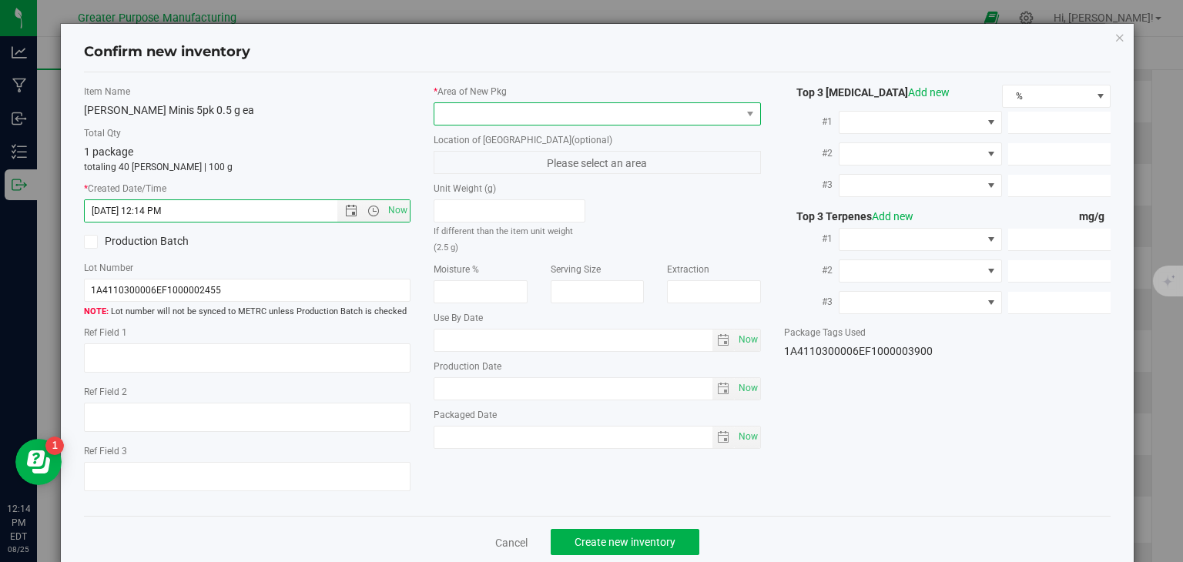
click at [504, 113] on span at bounding box center [587, 114] width 307 height 22
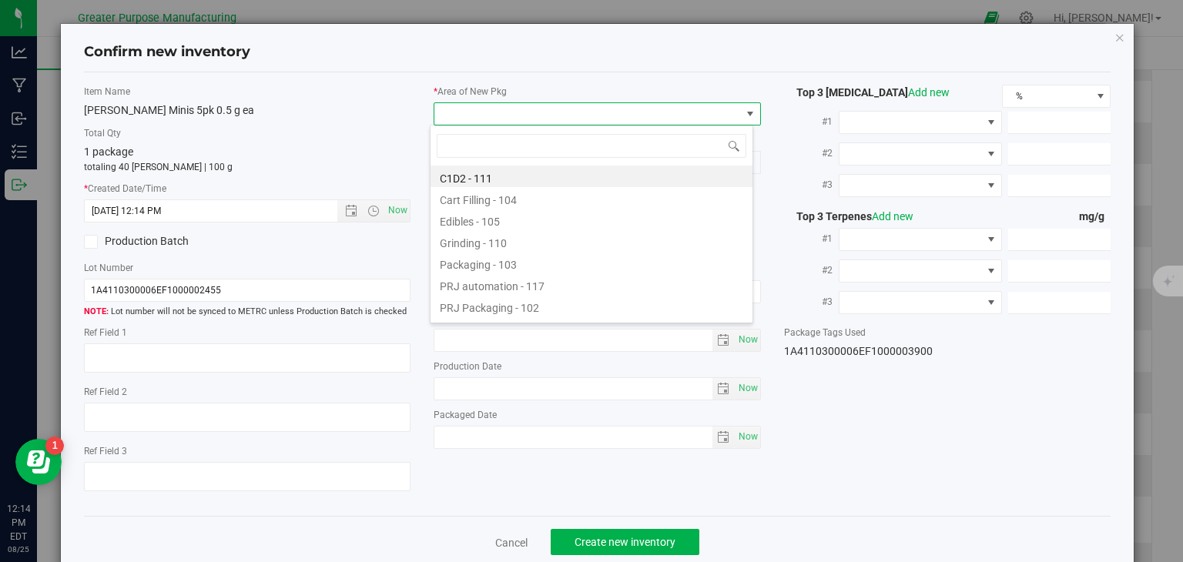
type input "108"
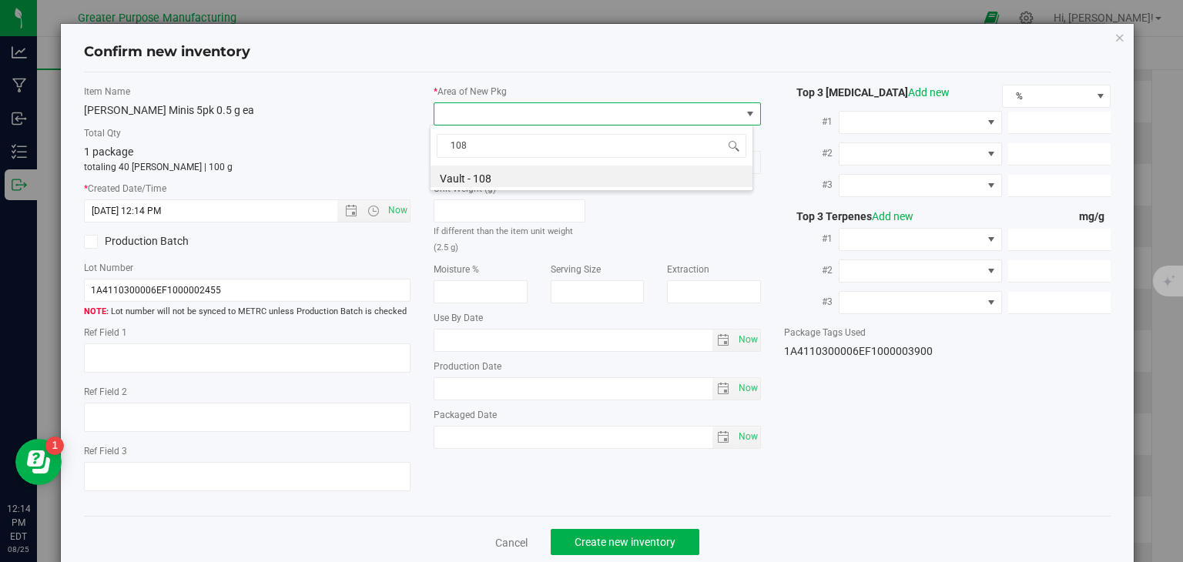
click at [485, 173] on li "Vault - 108" at bounding box center [592, 177] width 322 height 22
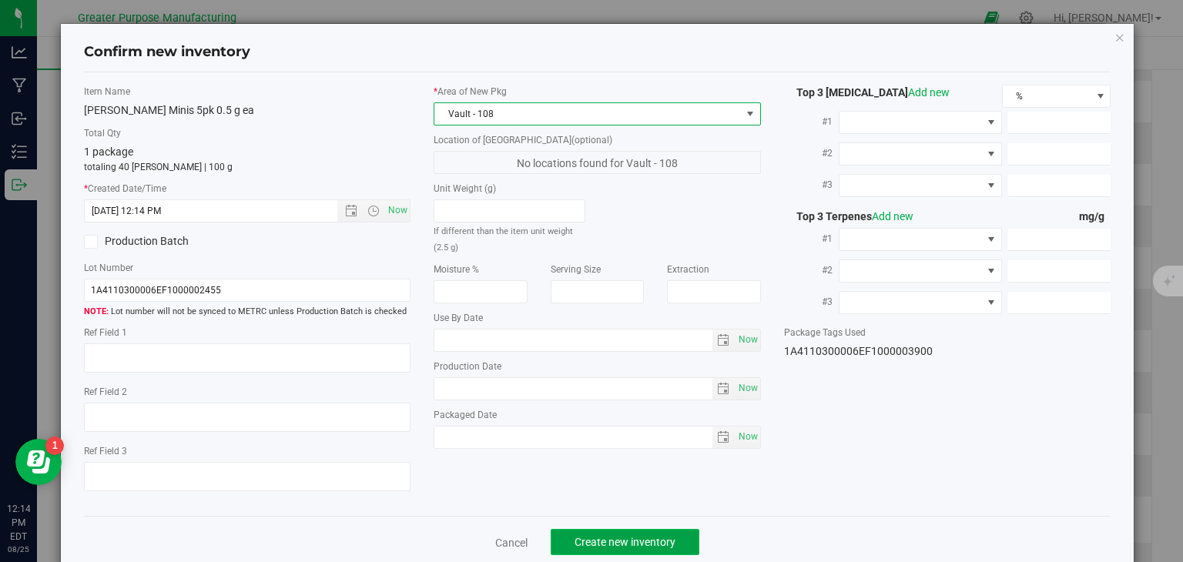
click at [638, 531] on button "Create new inventory" at bounding box center [625, 542] width 149 height 26
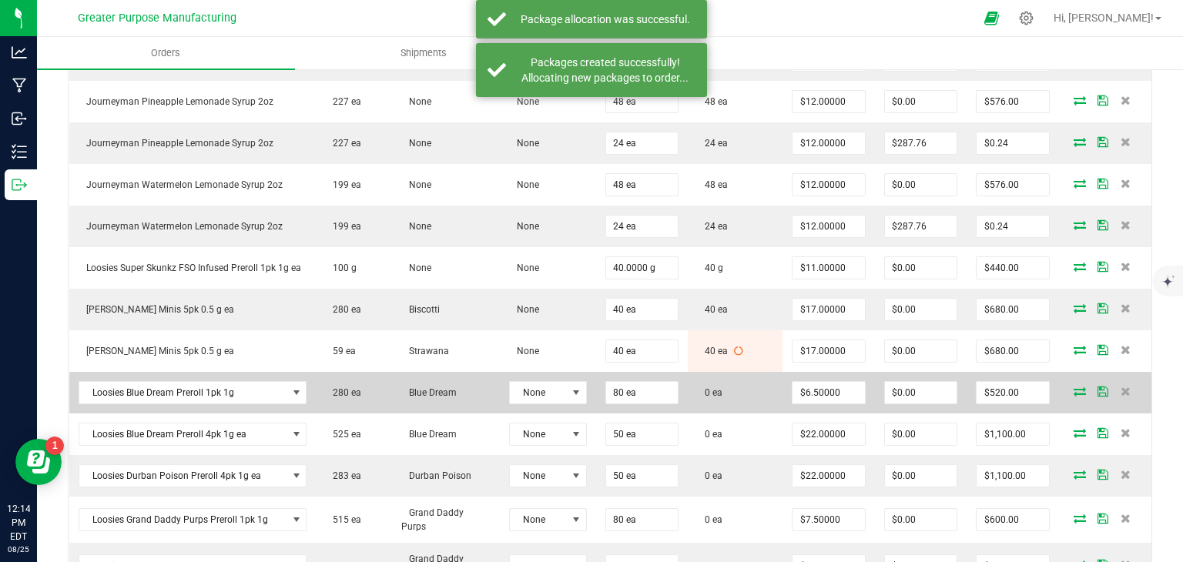
click at [1074, 387] on icon at bounding box center [1080, 391] width 12 height 9
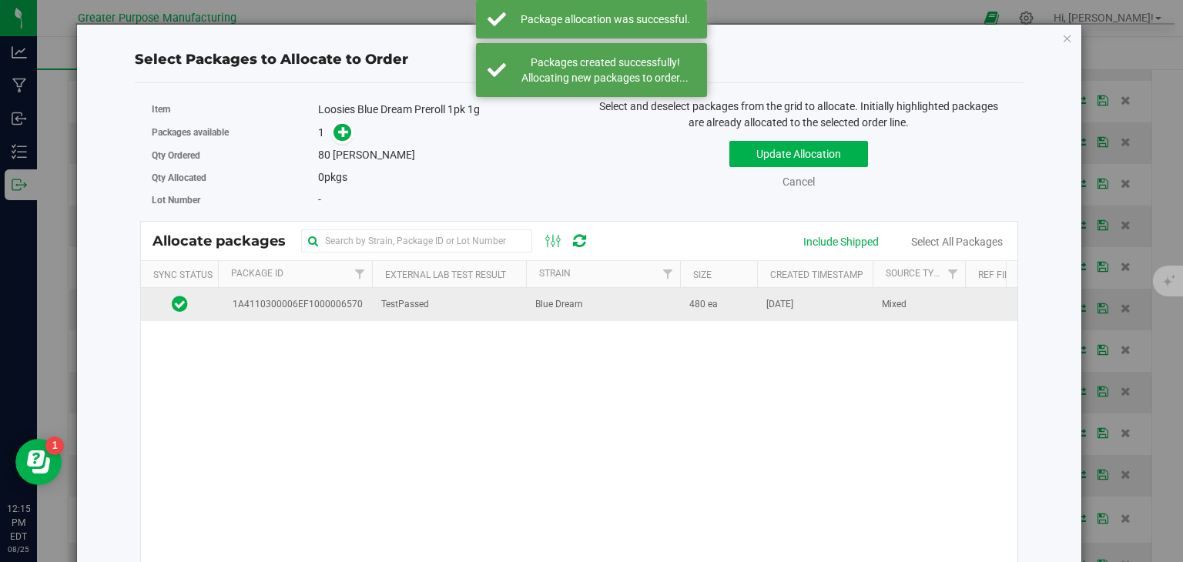
click at [481, 304] on td "TestPassed" at bounding box center [449, 304] width 154 height 33
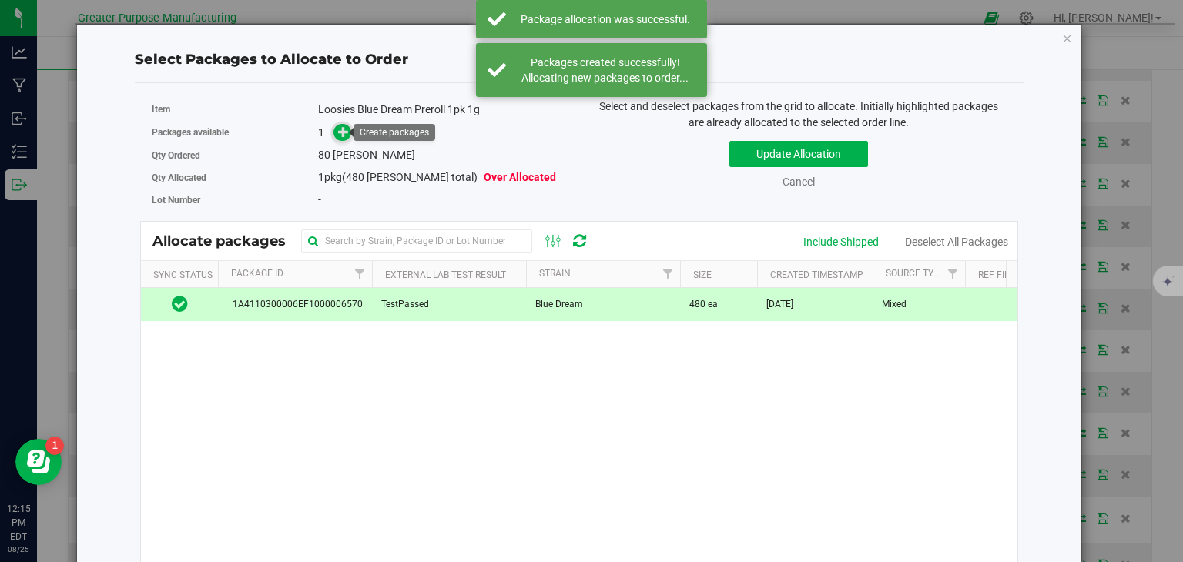
click at [343, 135] on icon at bounding box center [344, 132] width 12 height 12
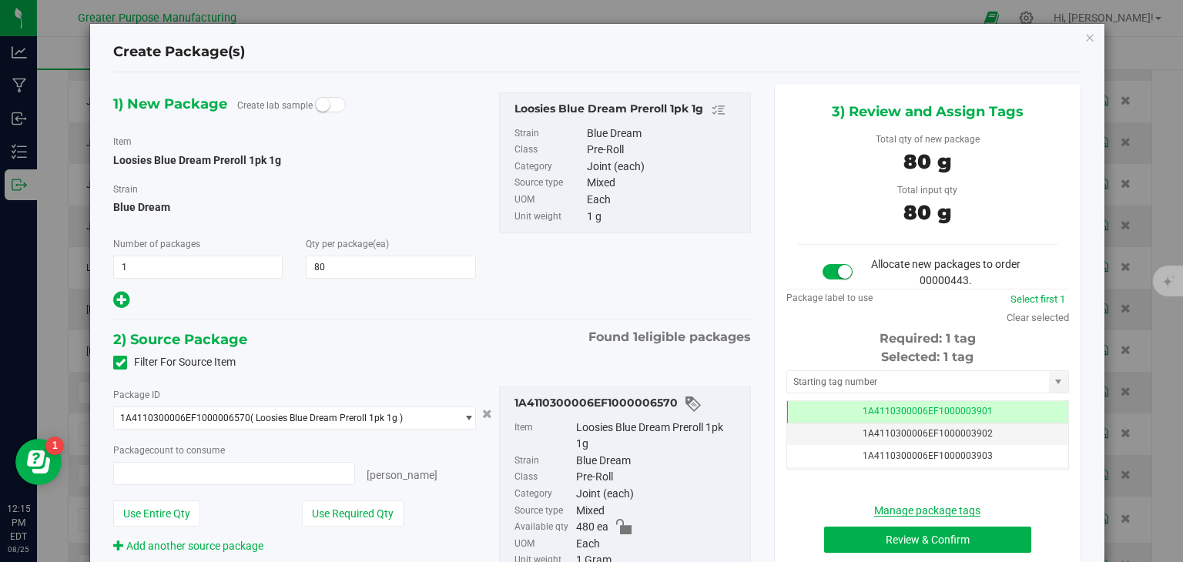
type input "80 ea"
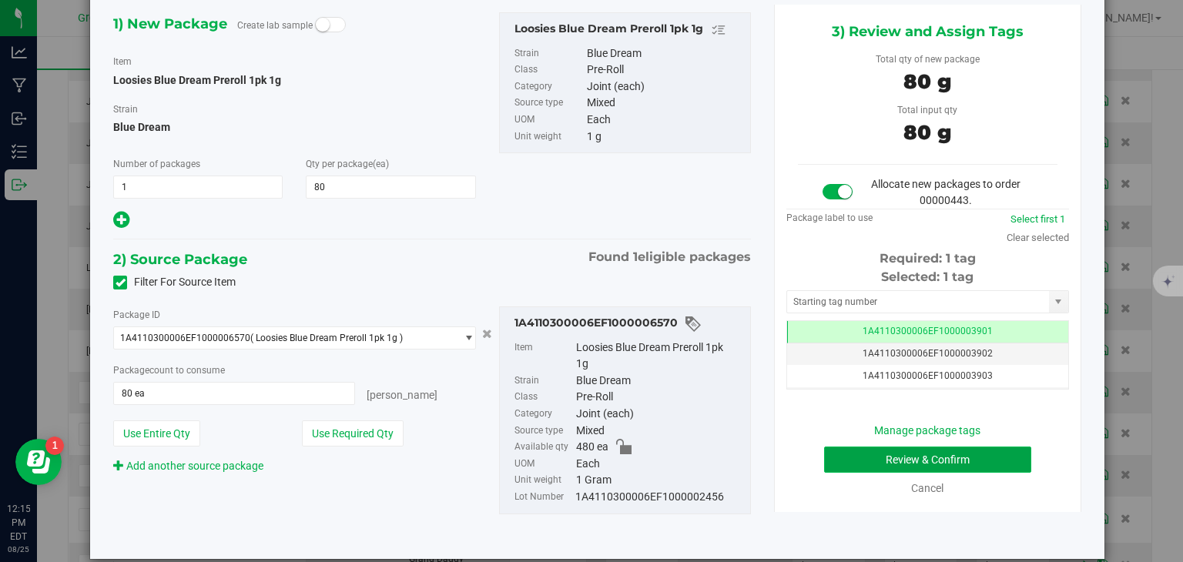
click at [905, 457] on button "Review & Confirm" at bounding box center [927, 460] width 207 height 26
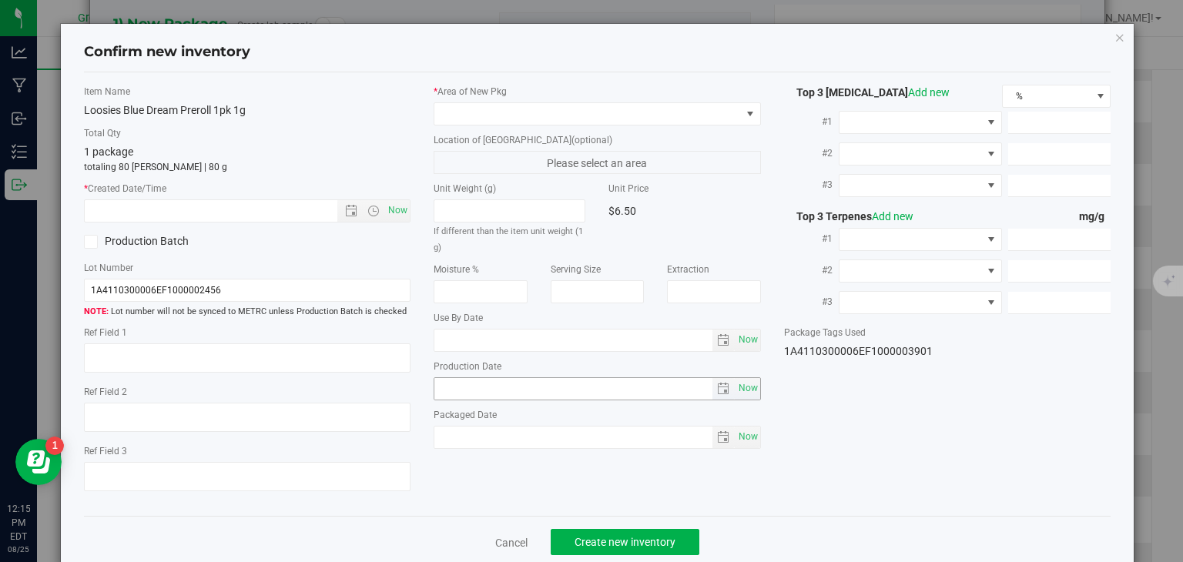
type input "[DATE]"
click at [401, 207] on span "Now" at bounding box center [398, 211] width 26 height 22
type input "[DATE] 12:15 PM"
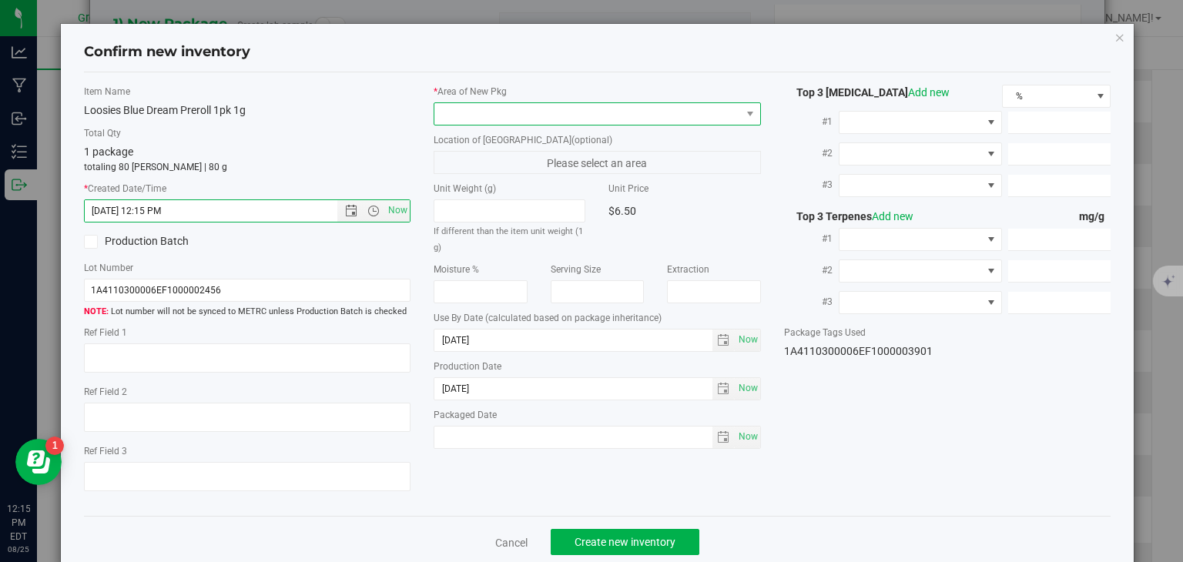
click at [505, 112] on span at bounding box center [587, 114] width 307 height 22
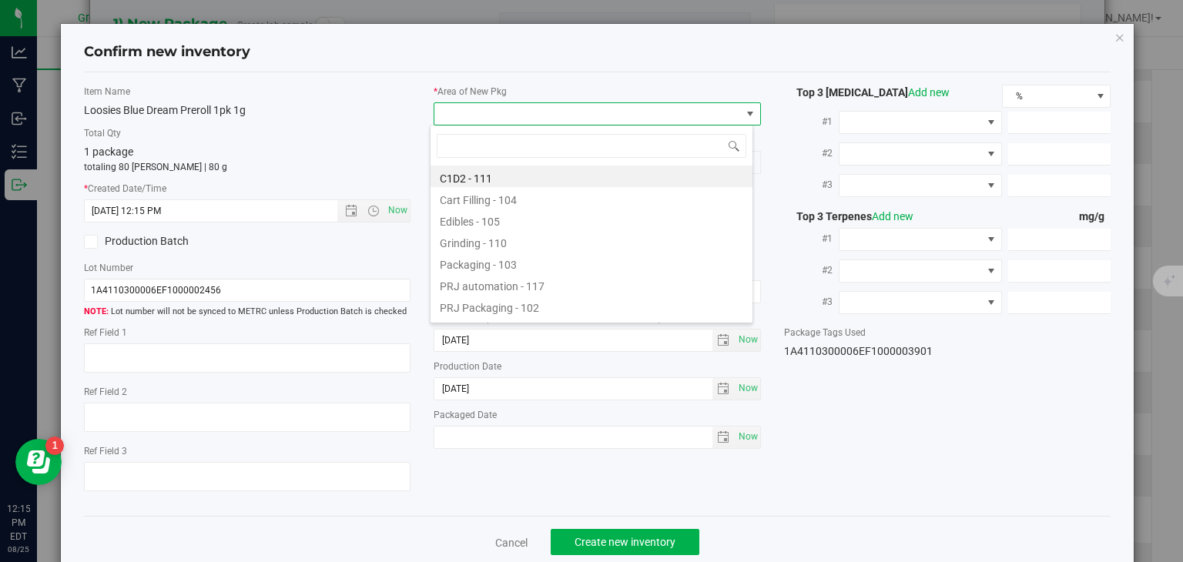
type input "108"
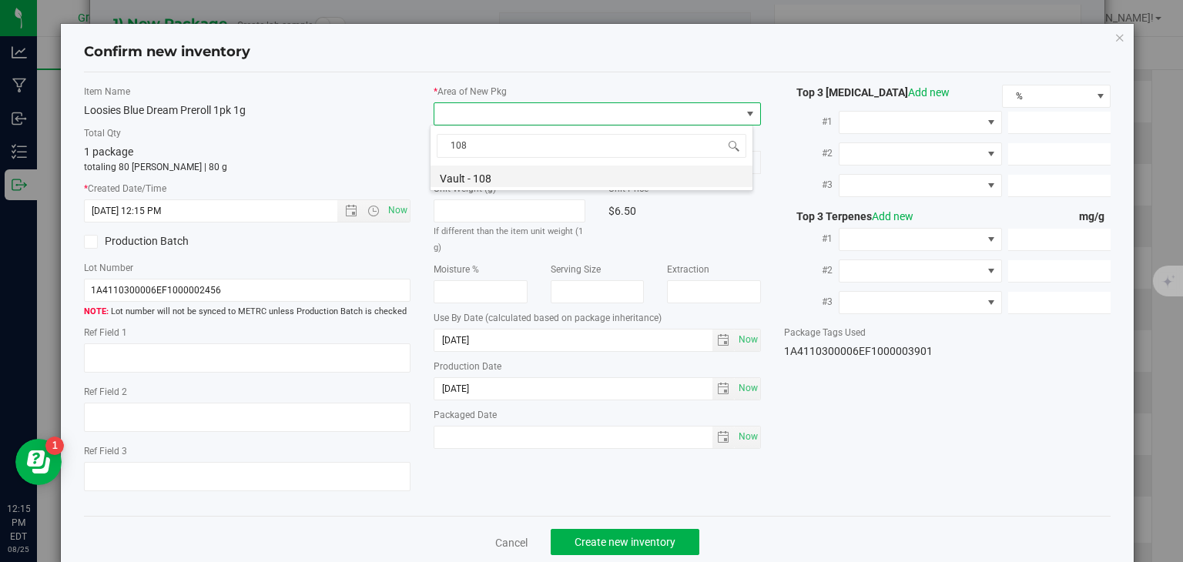
click at [479, 174] on li "Vault - 108" at bounding box center [592, 177] width 322 height 22
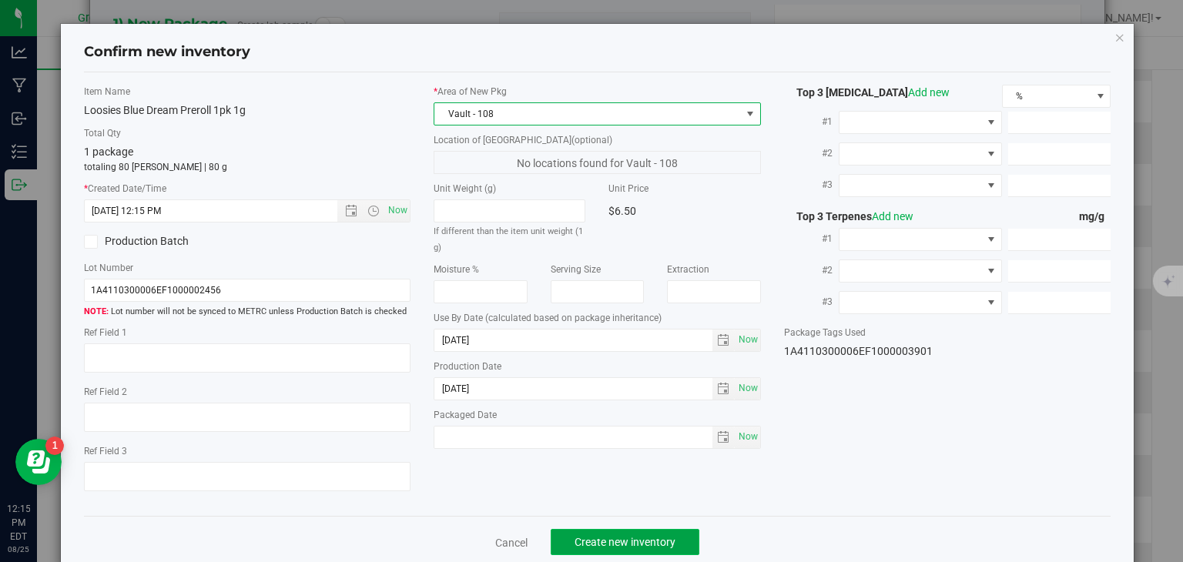
click at [580, 549] on button "Create new inventory" at bounding box center [625, 542] width 149 height 26
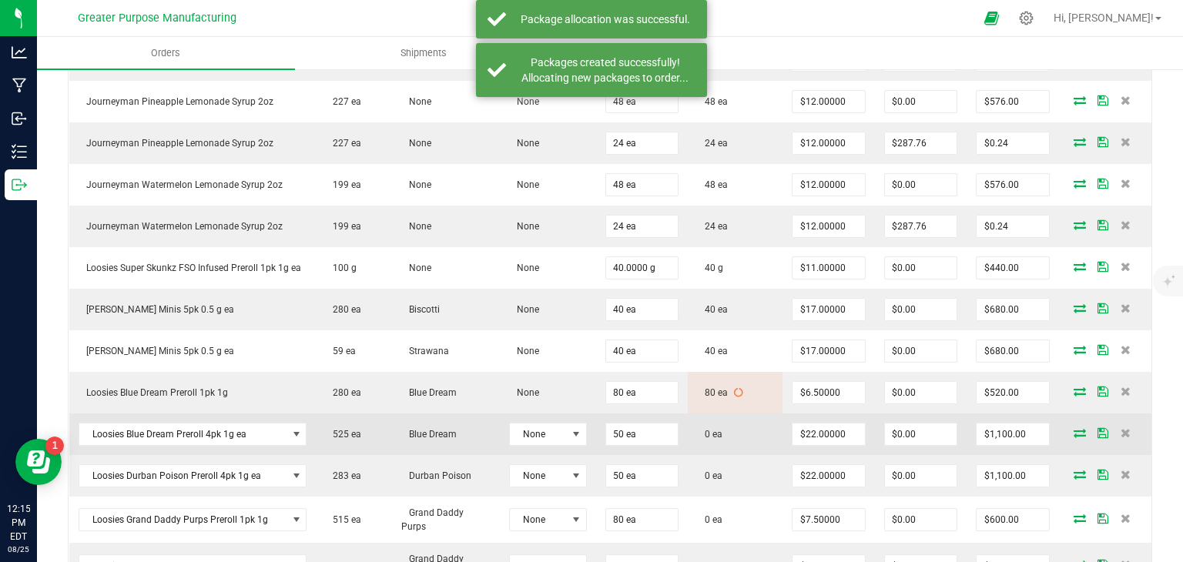
click at [1074, 428] on icon at bounding box center [1080, 432] width 12 height 9
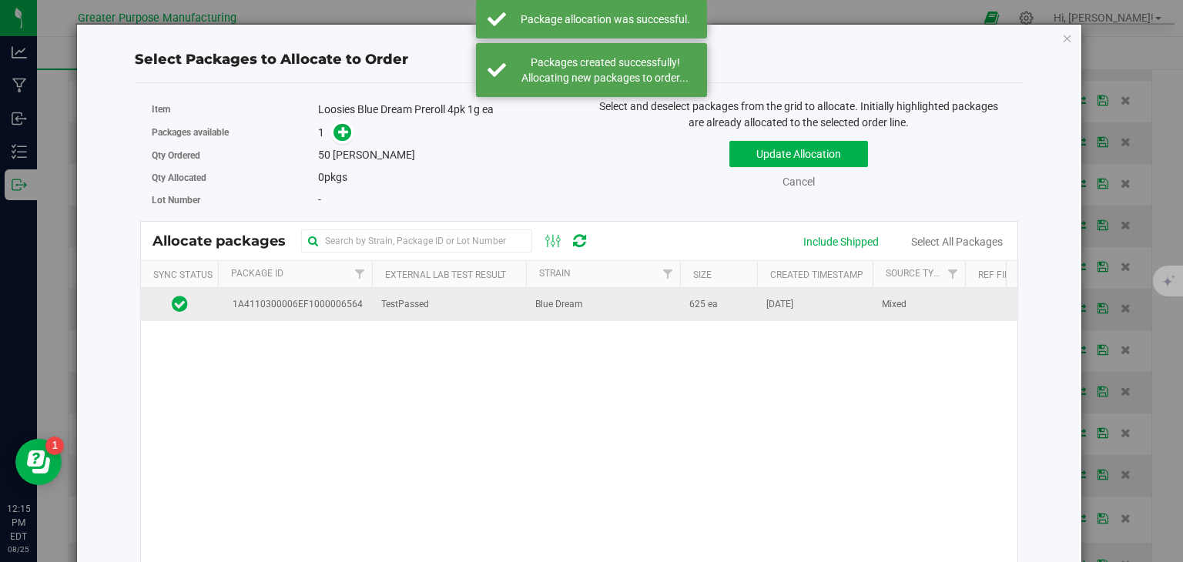
click at [607, 307] on td "Blue Dream" at bounding box center [603, 304] width 154 height 33
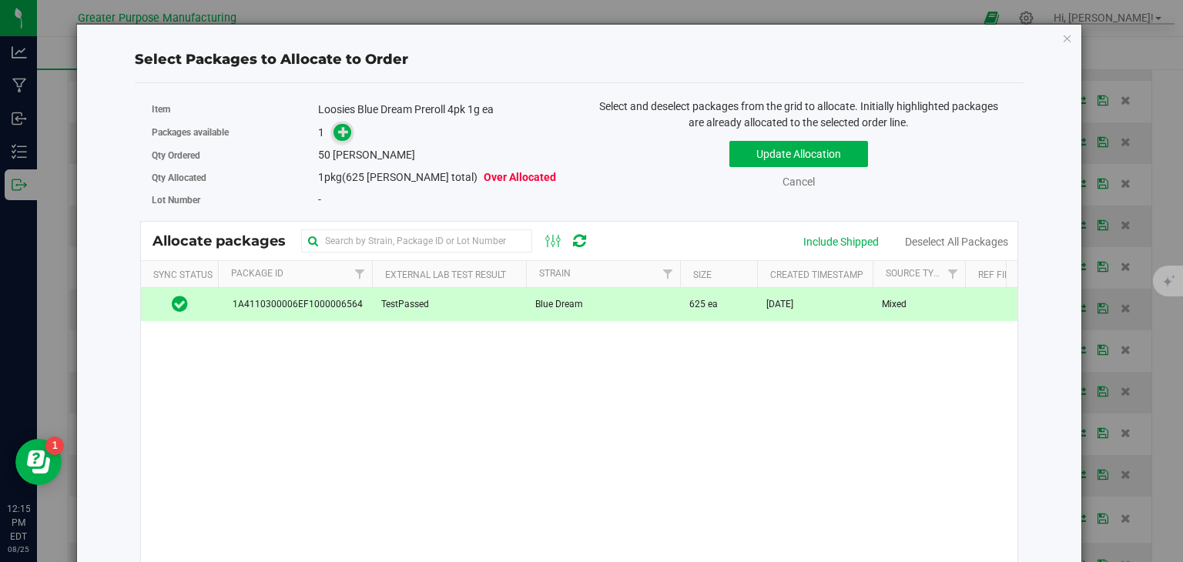
click at [342, 130] on icon at bounding box center [343, 131] width 11 height 11
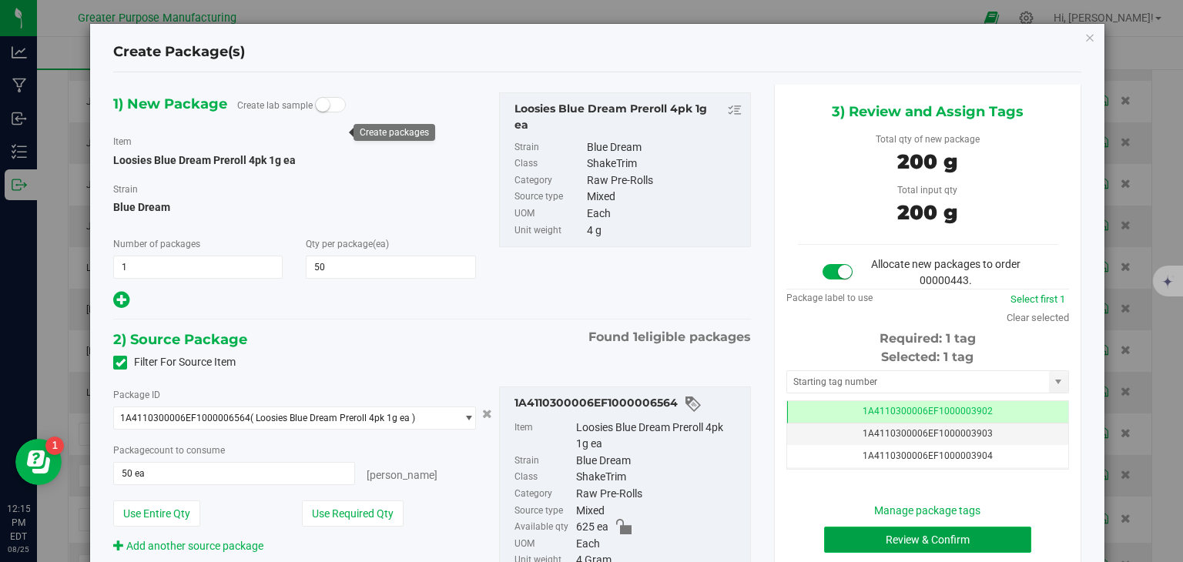
click at [897, 533] on button "Review & Confirm" at bounding box center [927, 540] width 207 height 26
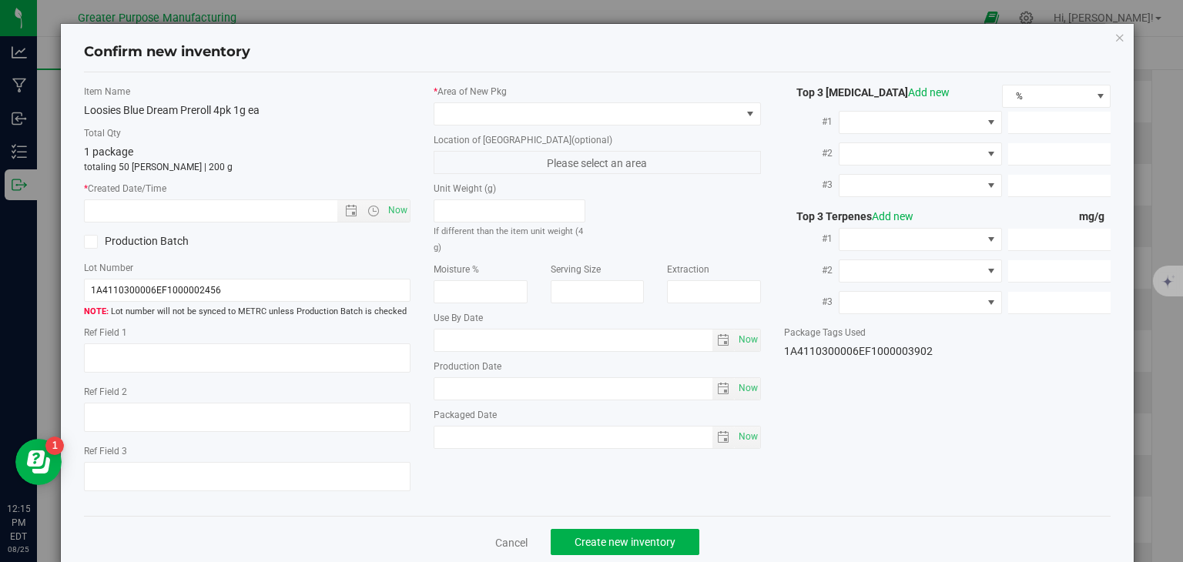
type input "[DATE]"
click at [401, 210] on span "Now" at bounding box center [398, 211] width 26 height 22
type input "[DATE] 12:15 PM"
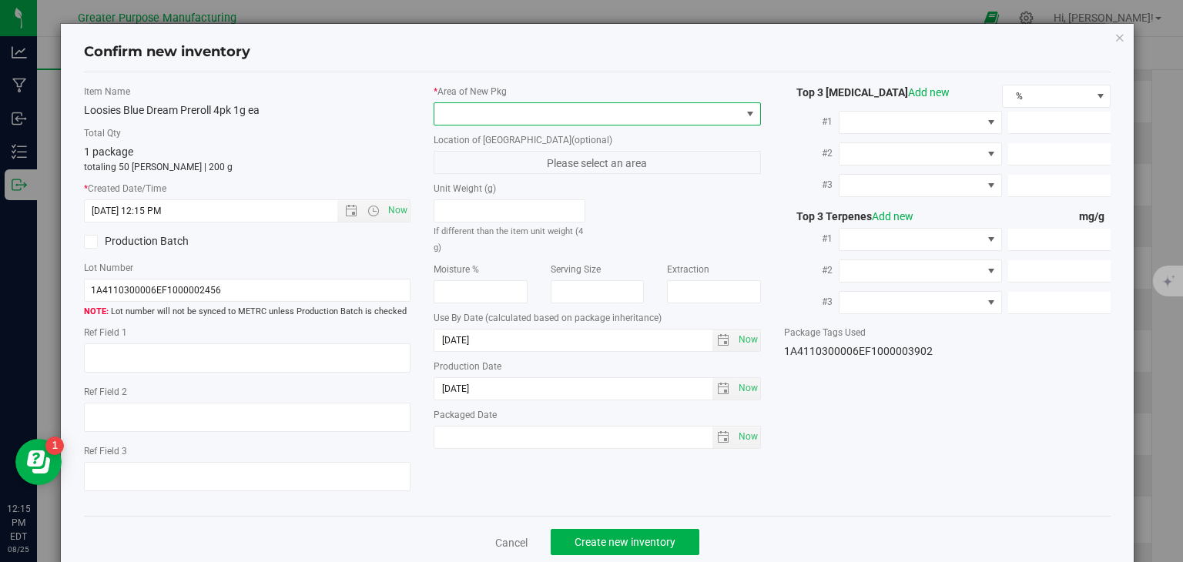
click at [495, 112] on span at bounding box center [587, 114] width 307 height 22
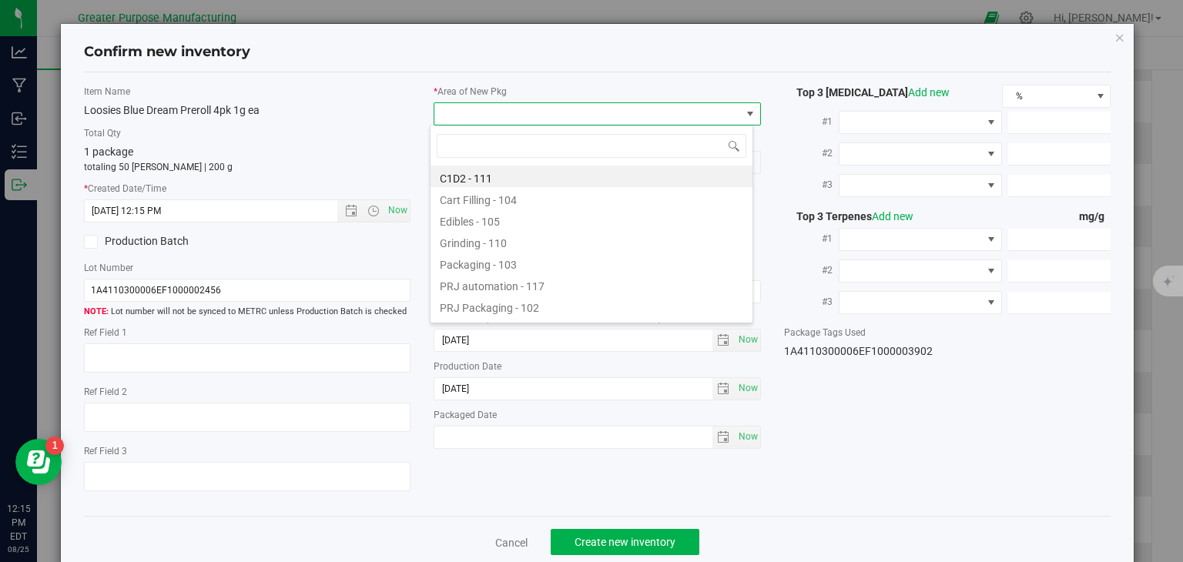
type input "108"
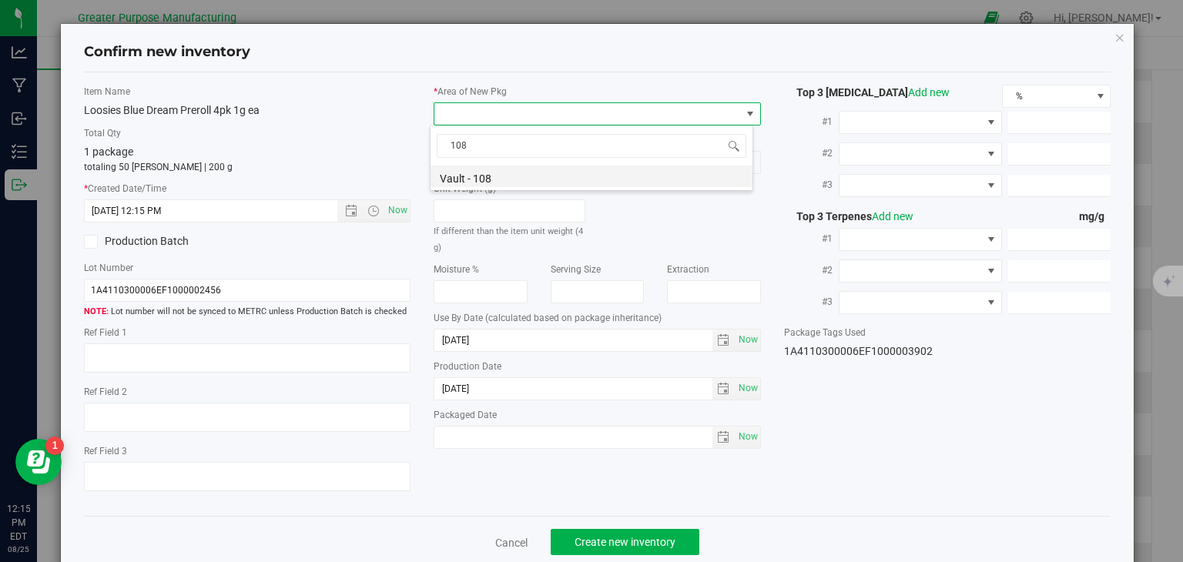
click at [478, 172] on li "Vault - 108" at bounding box center [592, 177] width 322 height 22
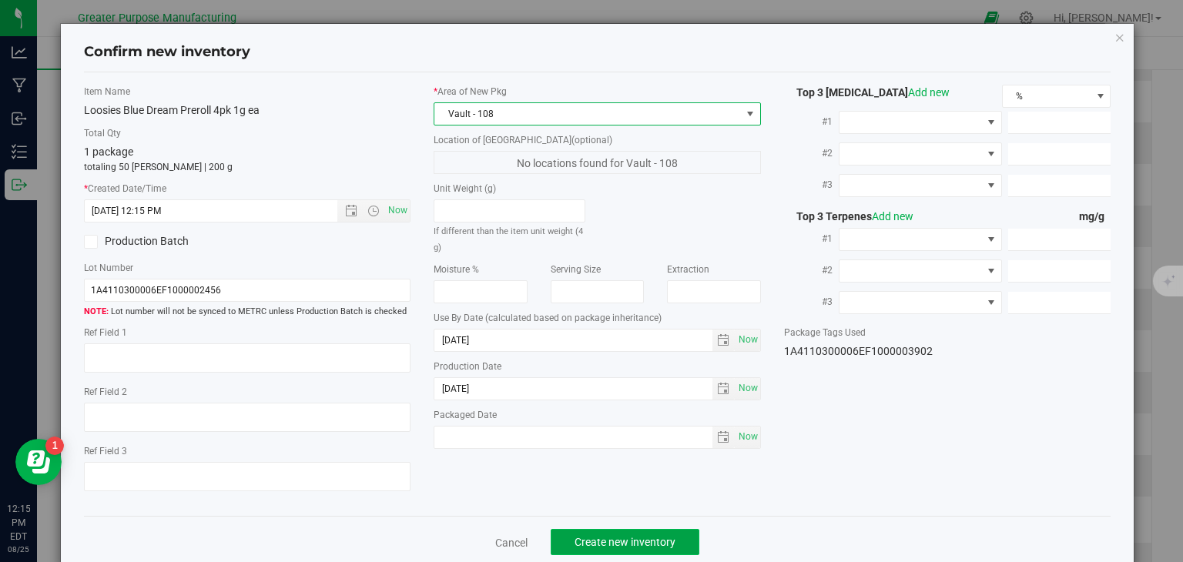
click at [611, 539] on span "Create new inventory" at bounding box center [625, 542] width 101 height 12
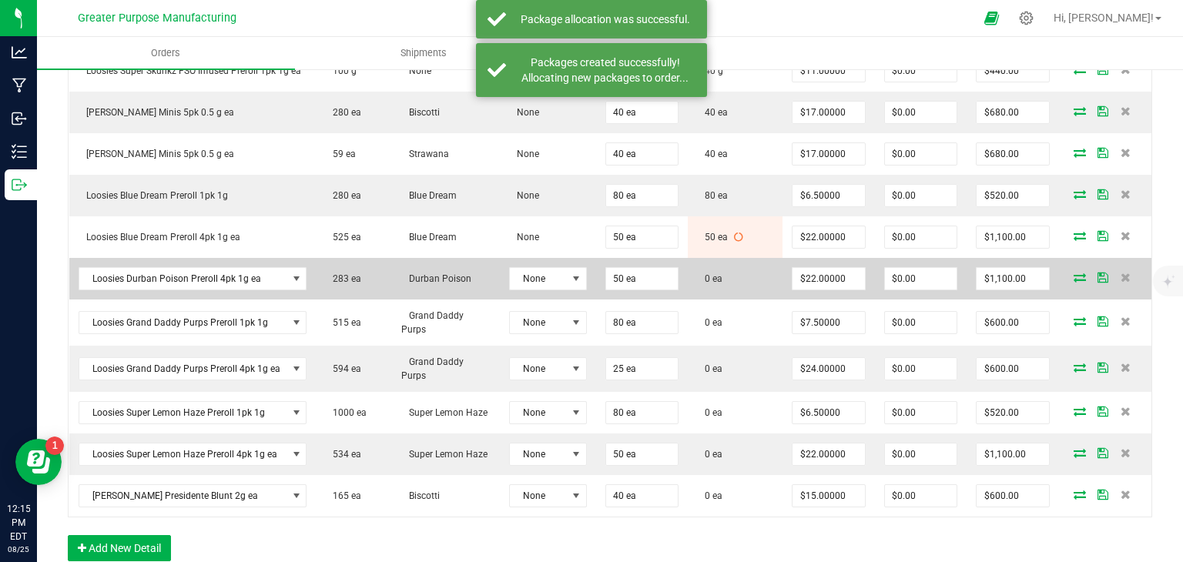
click at [1074, 273] on icon at bounding box center [1080, 277] width 12 height 9
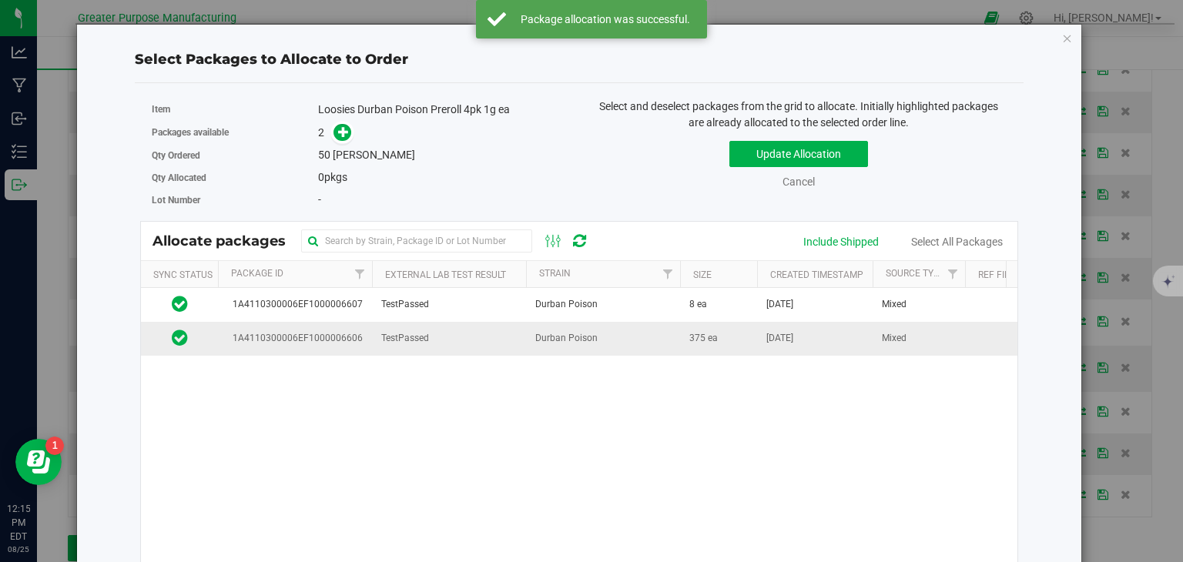
click at [538, 345] on td "Durban Poison" at bounding box center [603, 338] width 154 height 33
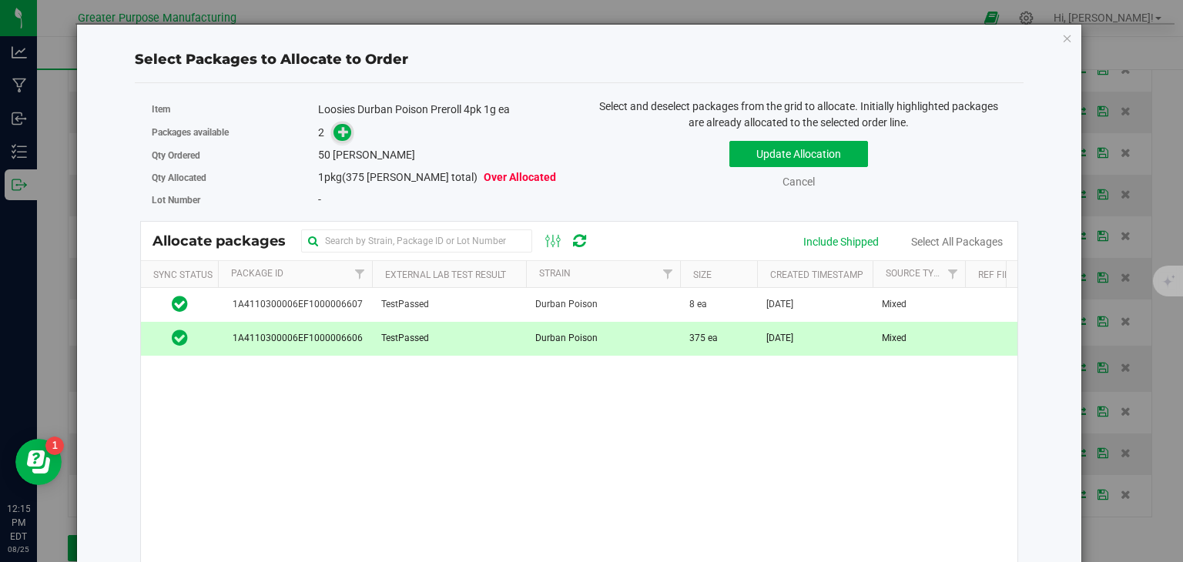
click at [342, 132] on icon at bounding box center [343, 131] width 11 height 11
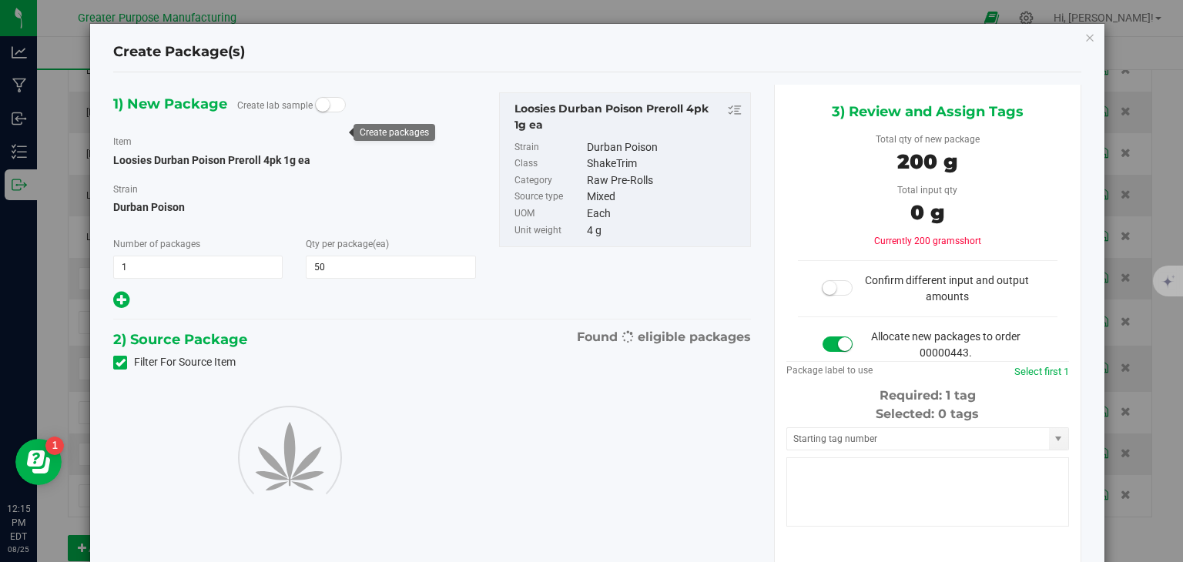
type input "50"
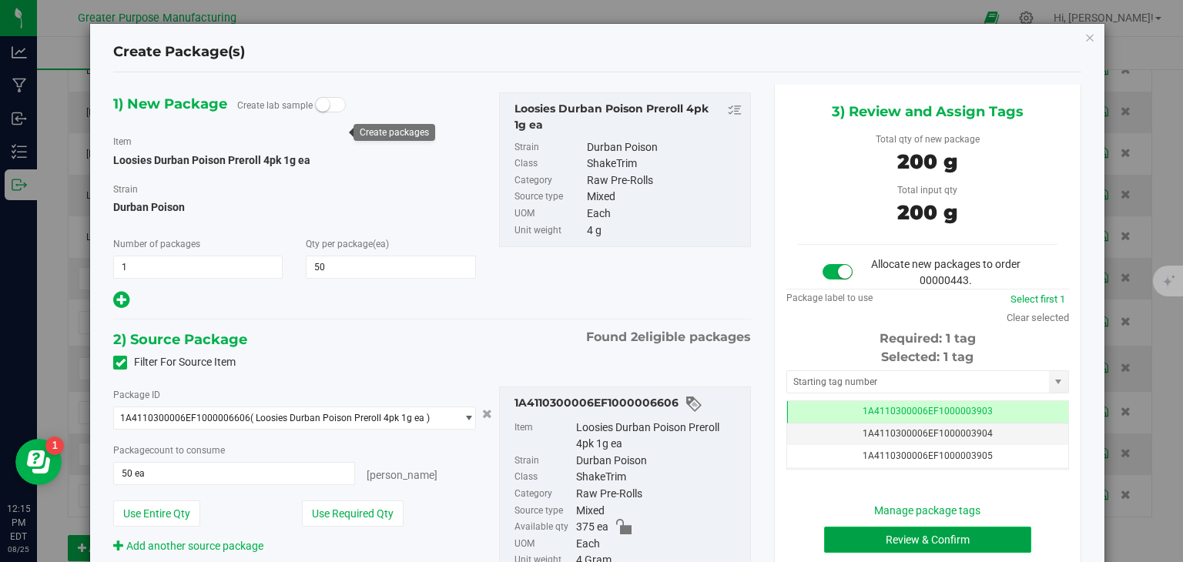
click at [910, 532] on button "Review & Confirm" at bounding box center [927, 540] width 207 height 26
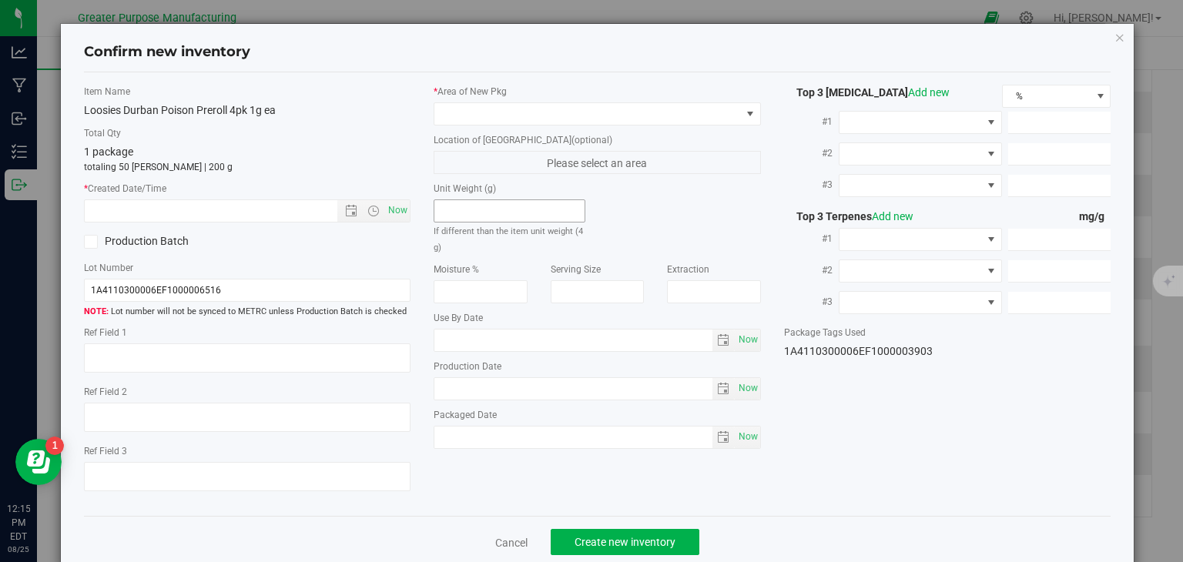
type input "[DATE]"
click at [394, 204] on span "Now" at bounding box center [398, 211] width 26 height 22
type input "[DATE] 12:15 PM"
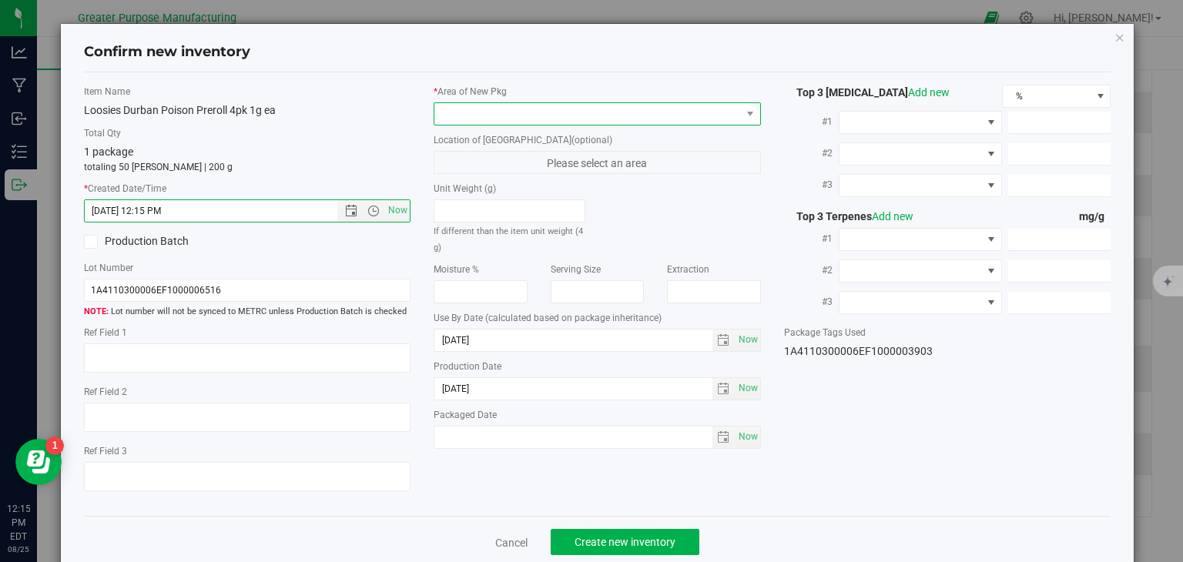
click at [484, 116] on span at bounding box center [587, 114] width 307 height 22
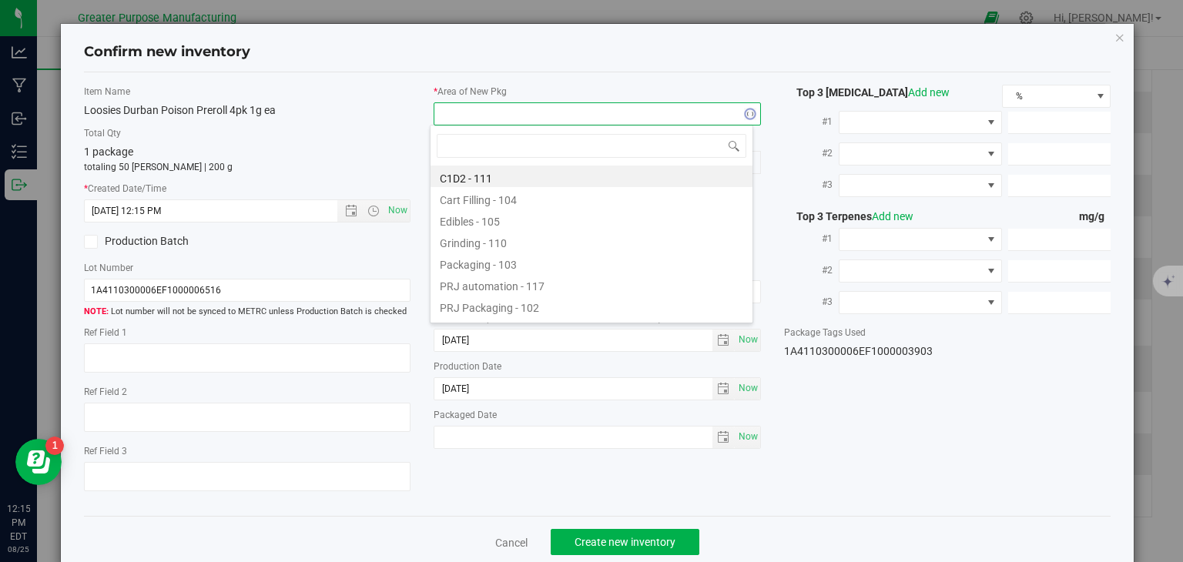
type input "108"
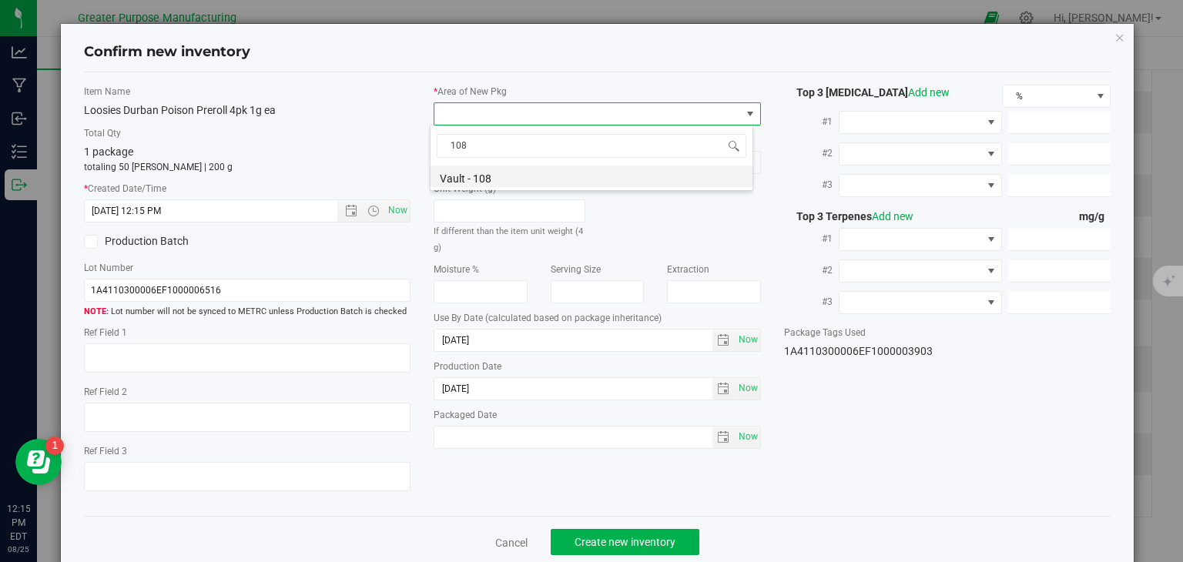
click at [481, 183] on li "Vault - 108" at bounding box center [592, 177] width 322 height 22
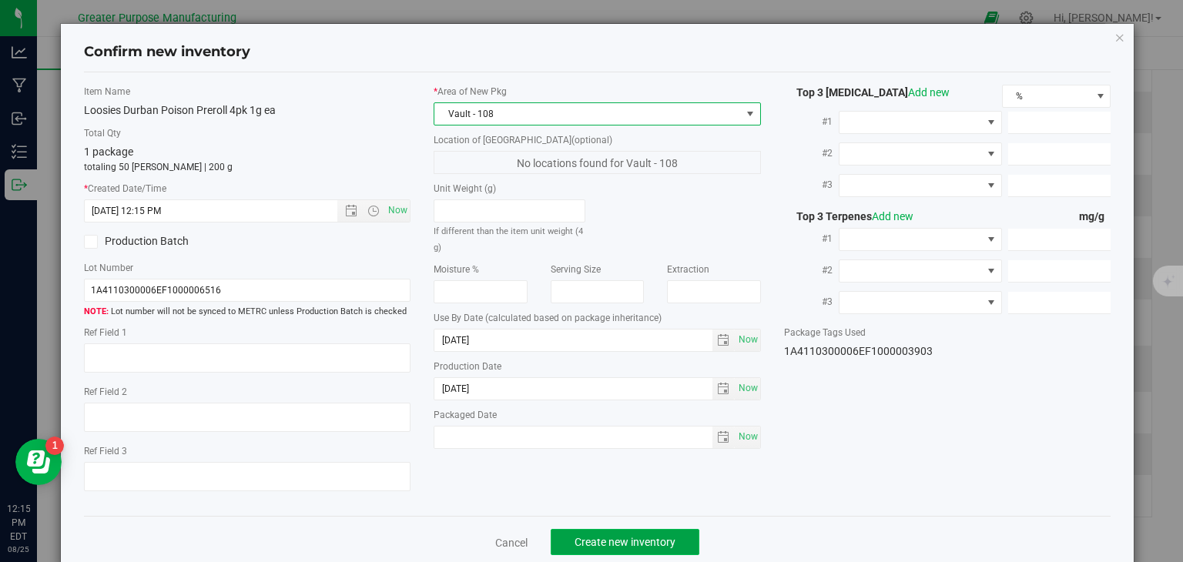
click at [629, 531] on button "Create new inventory" at bounding box center [625, 542] width 149 height 26
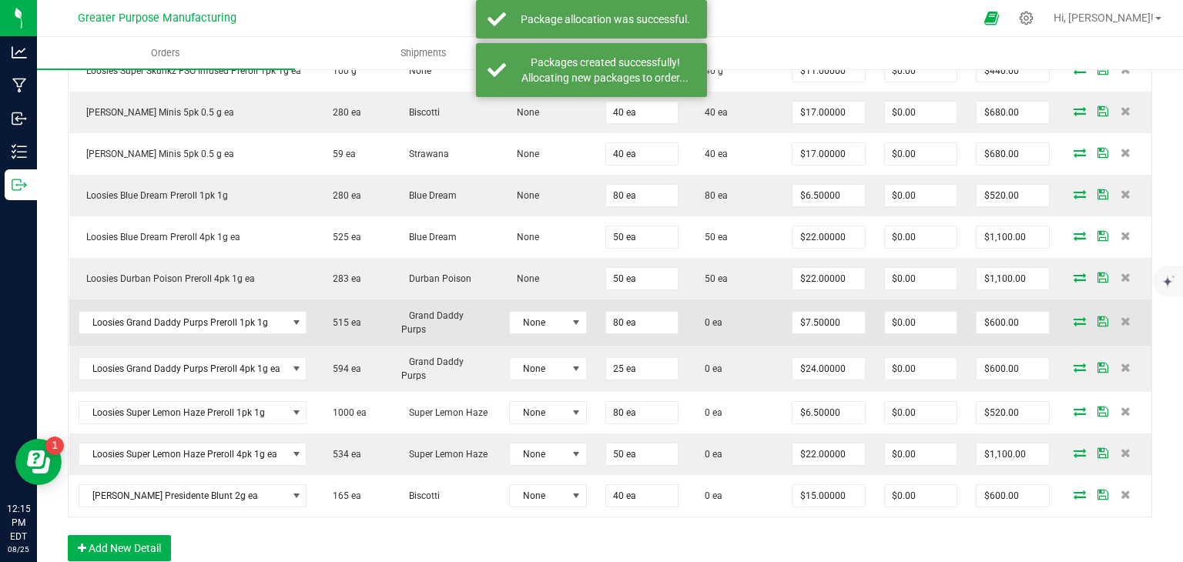
click at [1074, 317] on icon at bounding box center [1080, 321] width 12 height 9
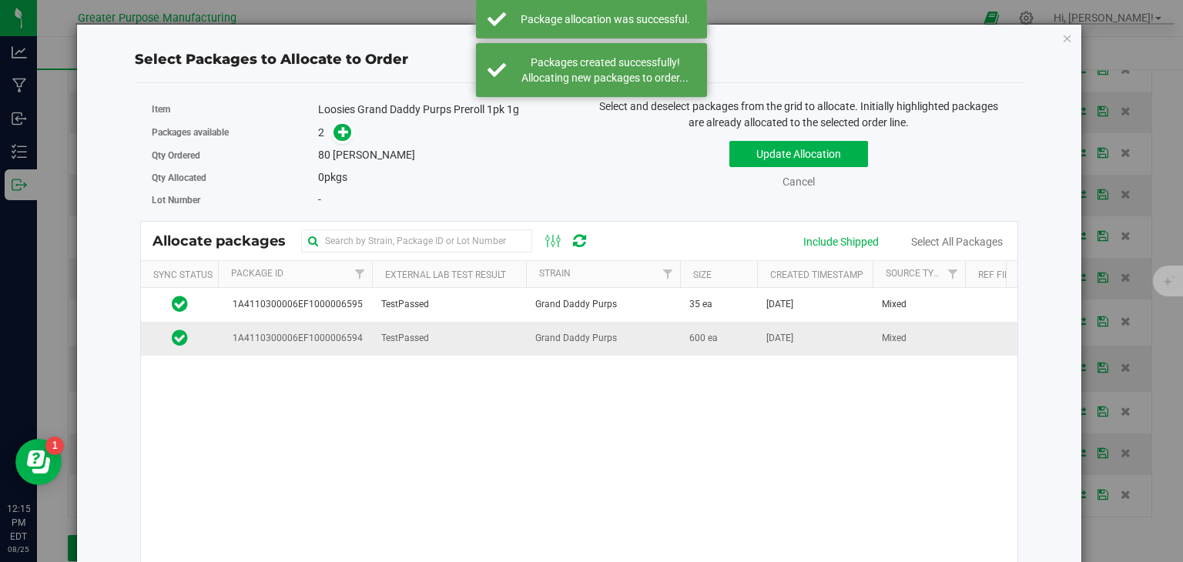
click at [588, 334] on span "Grand Daddy Purps" at bounding box center [576, 338] width 82 height 15
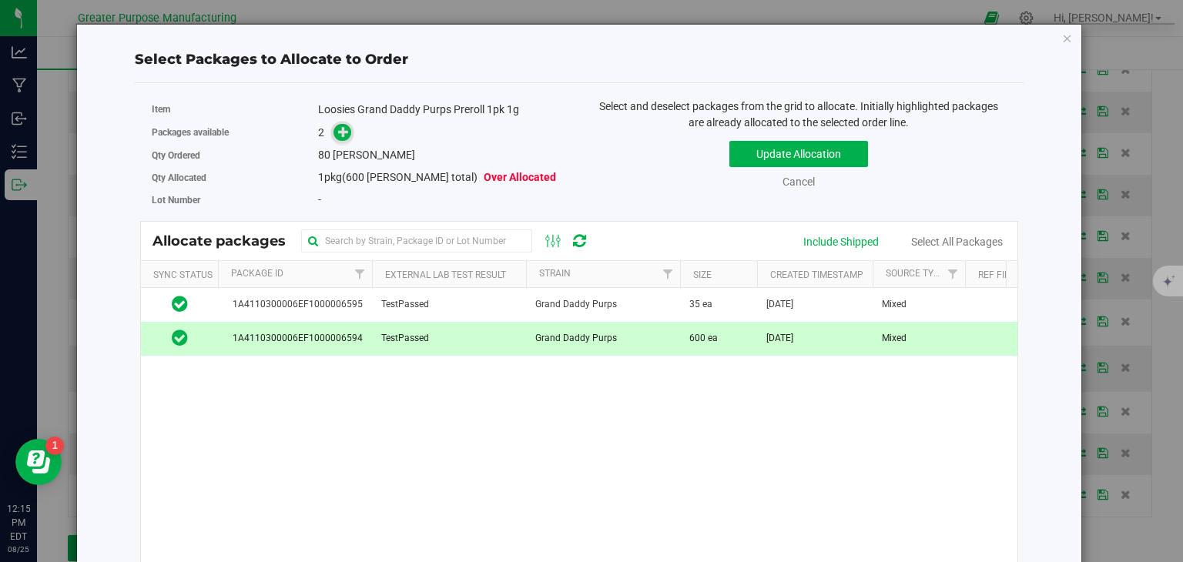
click at [341, 126] on icon at bounding box center [343, 131] width 11 height 11
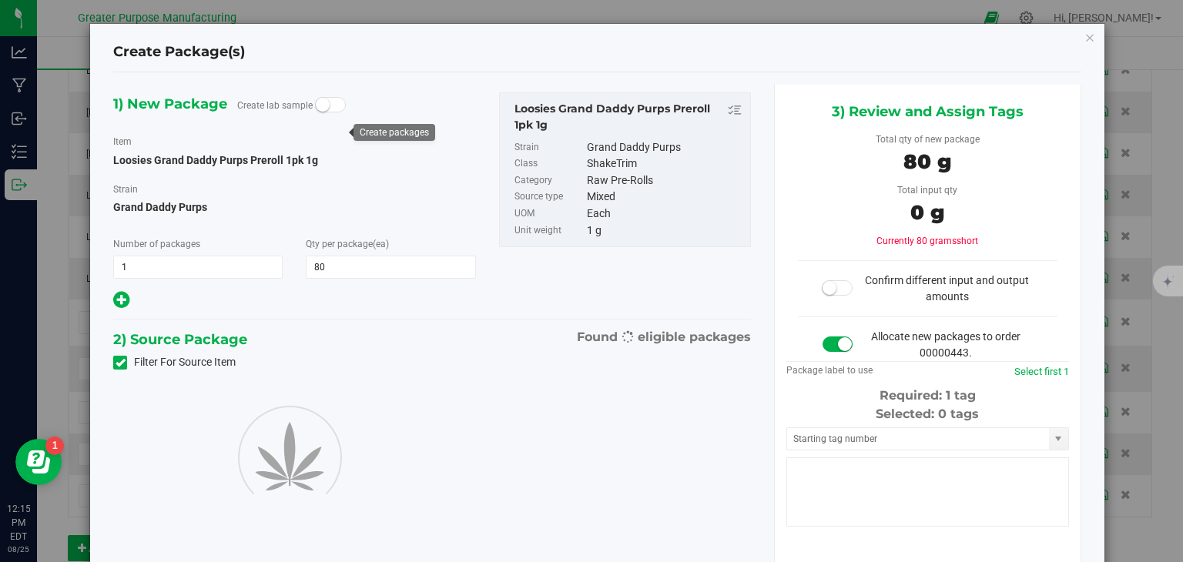
type input "80"
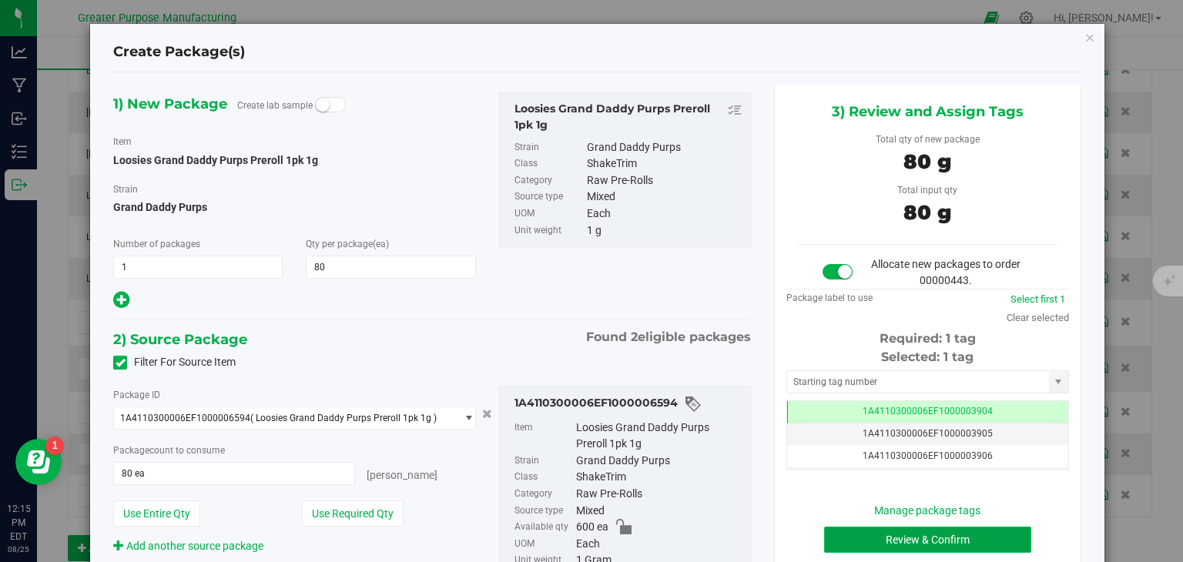
click at [892, 534] on button "Review & Confirm" at bounding box center [927, 540] width 207 height 26
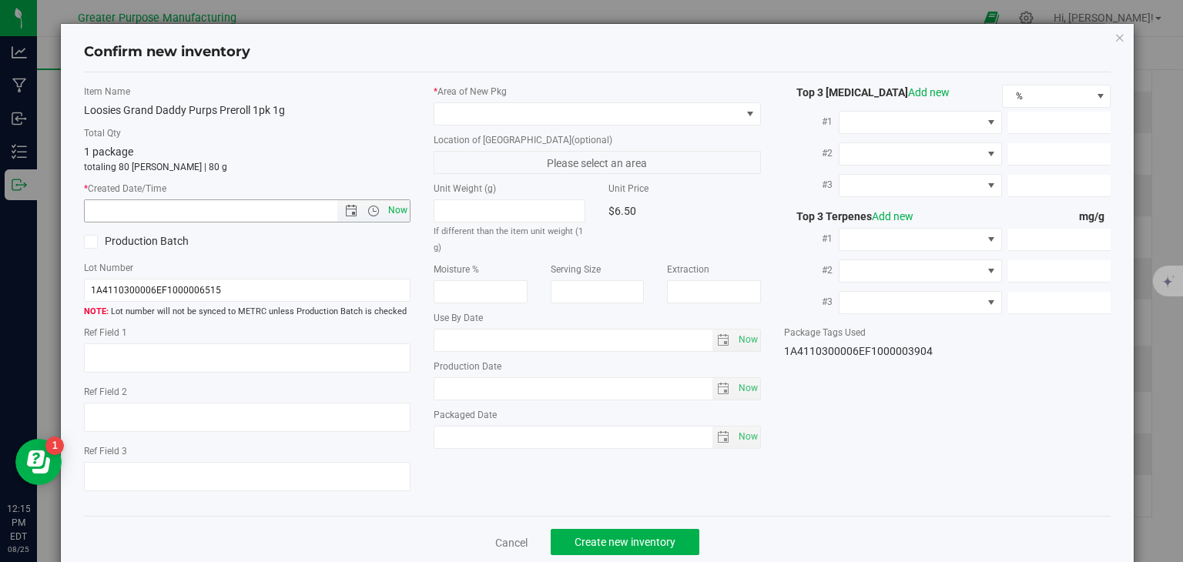
click at [392, 211] on span "Now" at bounding box center [398, 211] width 26 height 22
type input "[DATE] 12:15 PM"
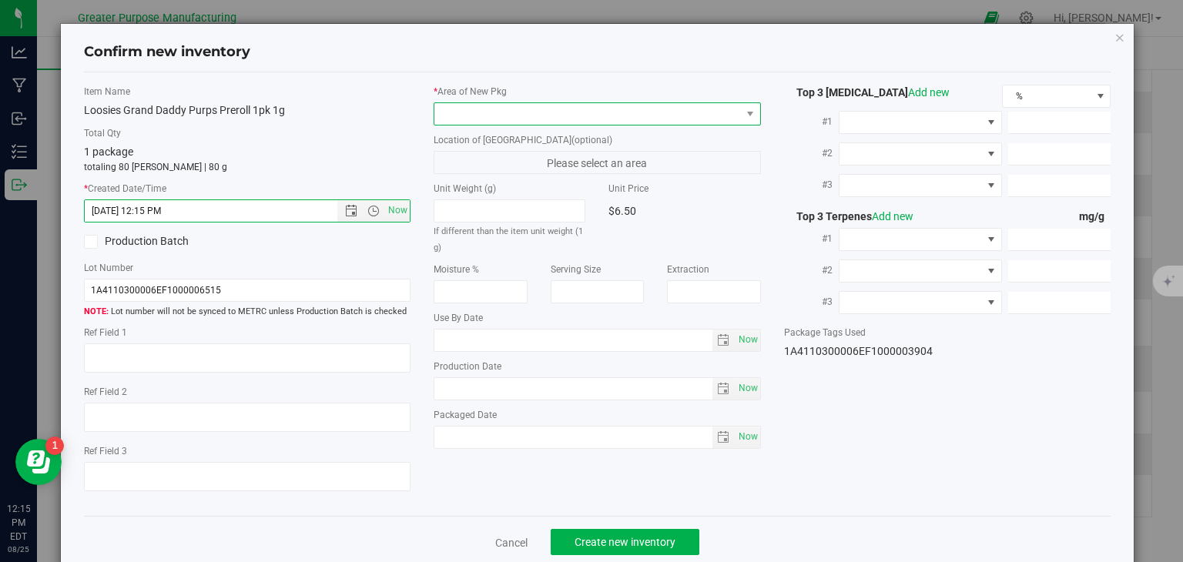
click at [489, 116] on span at bounding box center [587, 114] width 307 height 22
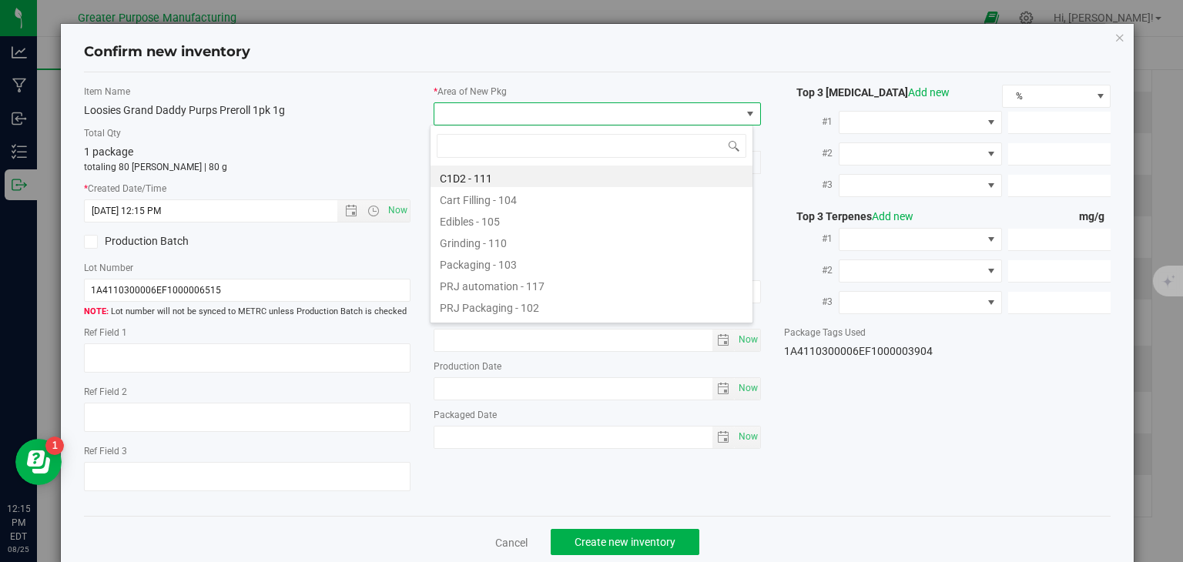
type input "108"
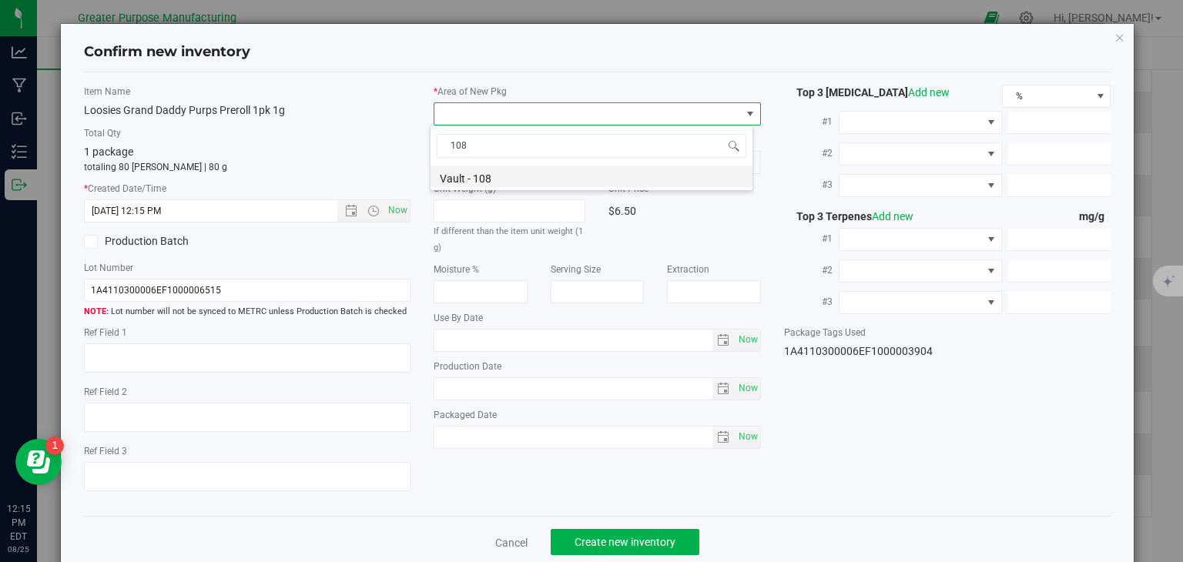
click at [475, 169] on li "Vault - 108" at bounding box center [592, 177] width 322 height 22
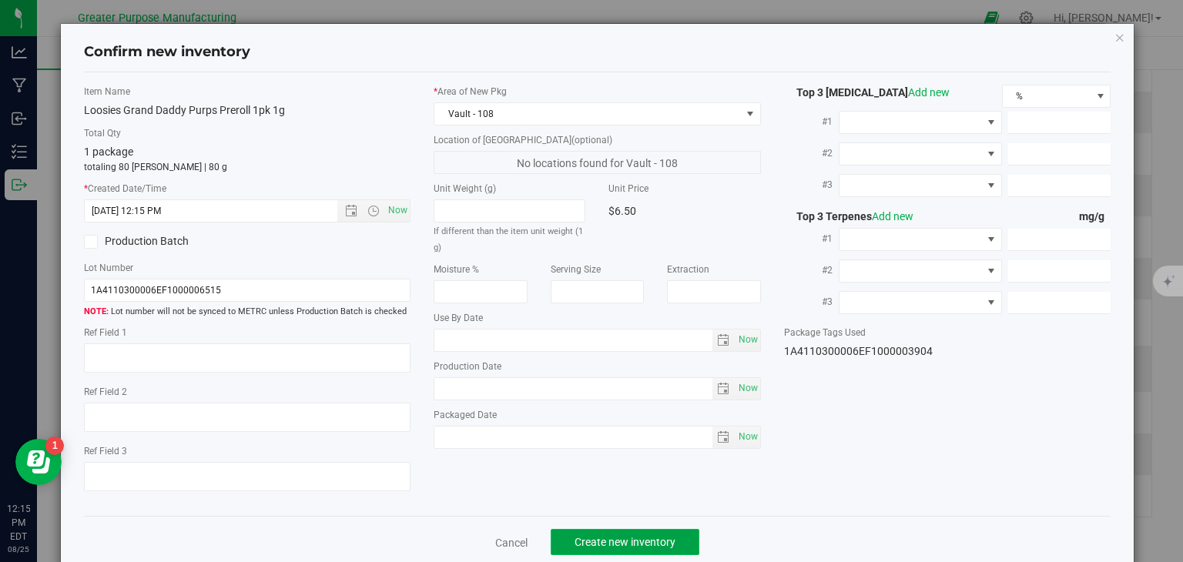
click at [599, 533] on button "Create new inventory" at bounding box center [625, 542] width 149 height 26
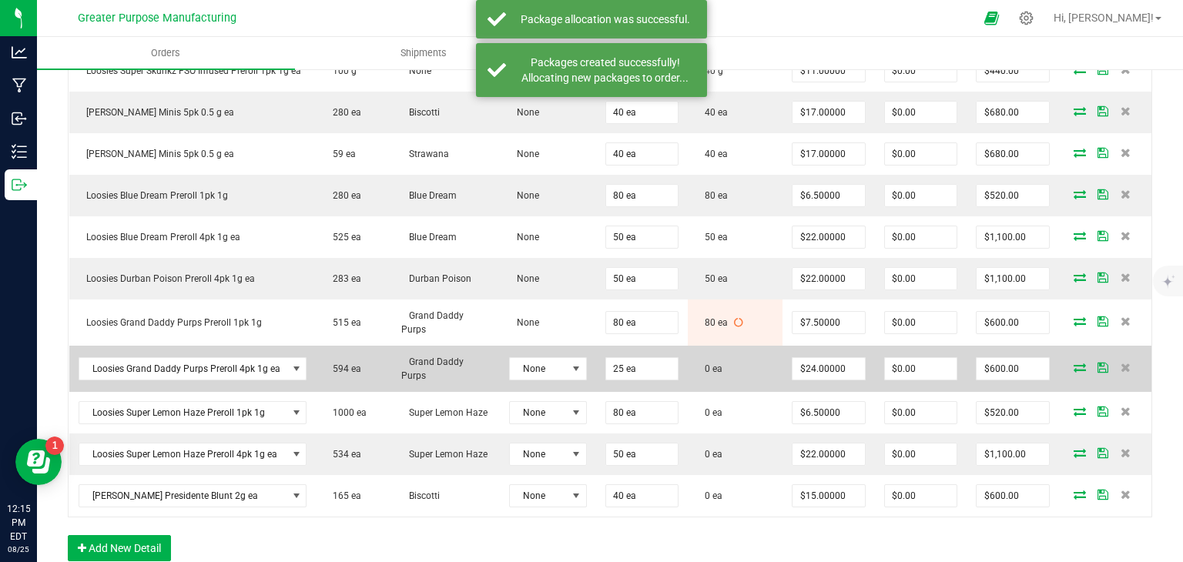
click at [1074, 364] on icon at bounding box center [1080, 367] width 12 height 9
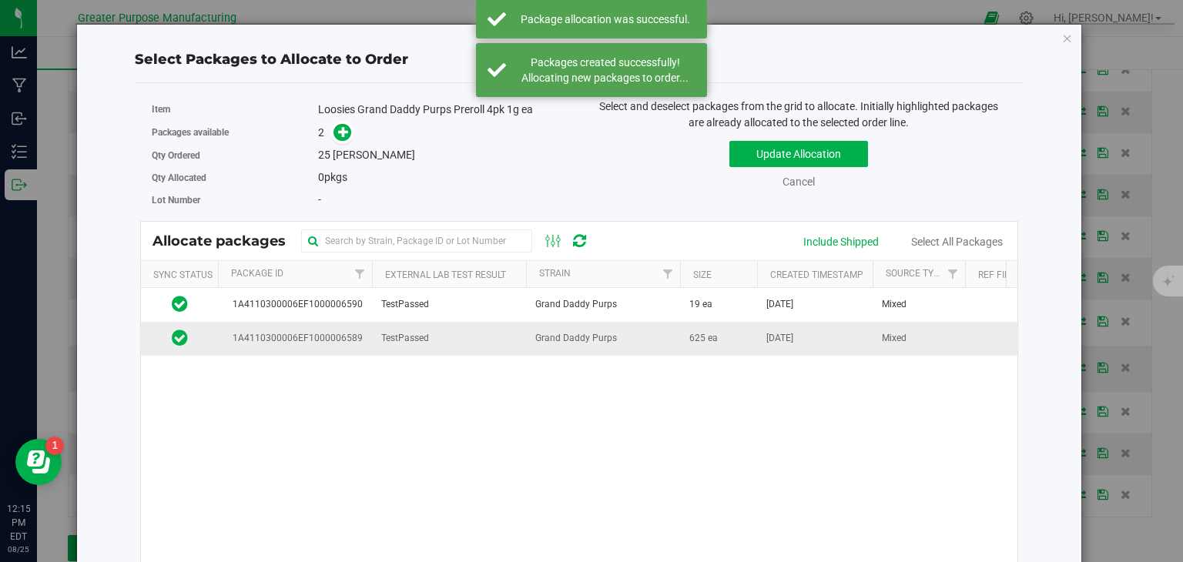
click at [507, 334] on td "TestPassed" at bounding box center [449, 338] width 154 height 33
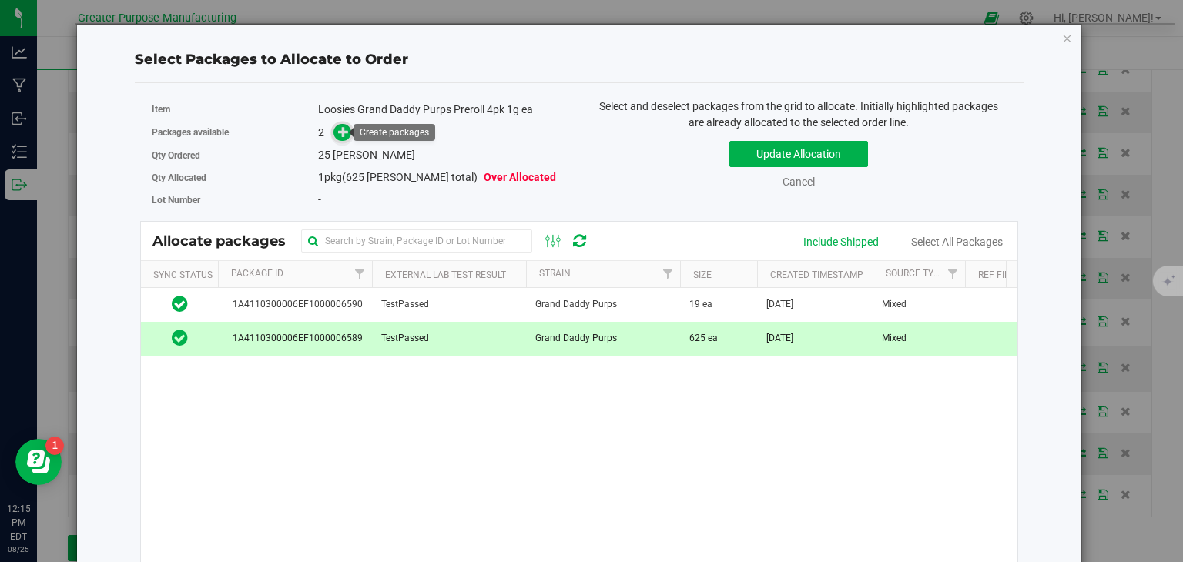
click at [339, 134] on icon at bounding box center [344, 132] width 12 height 12
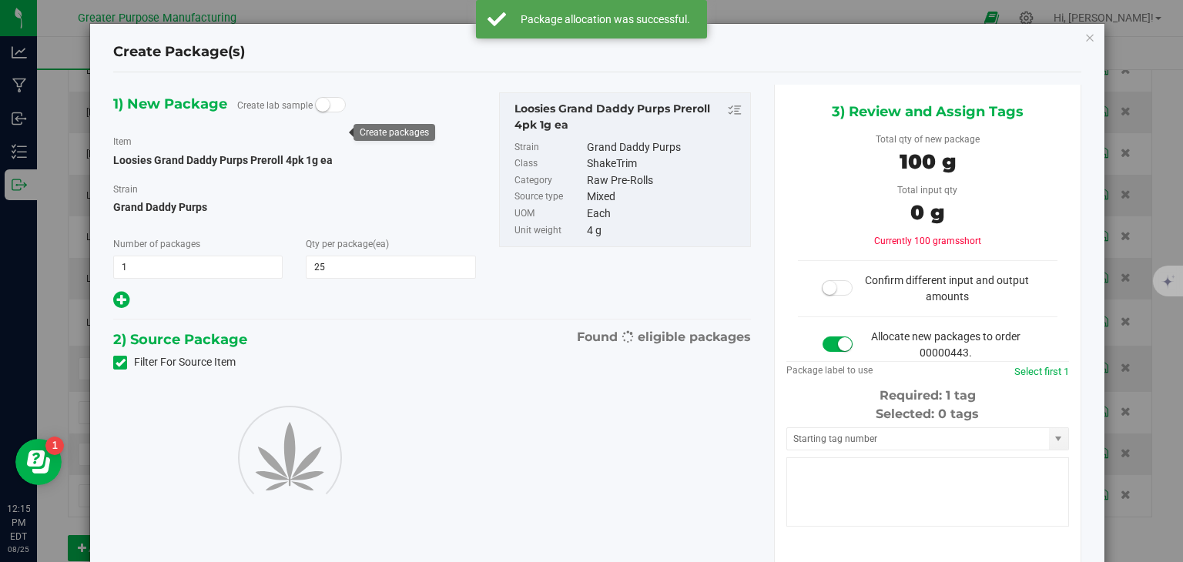
type input "25"
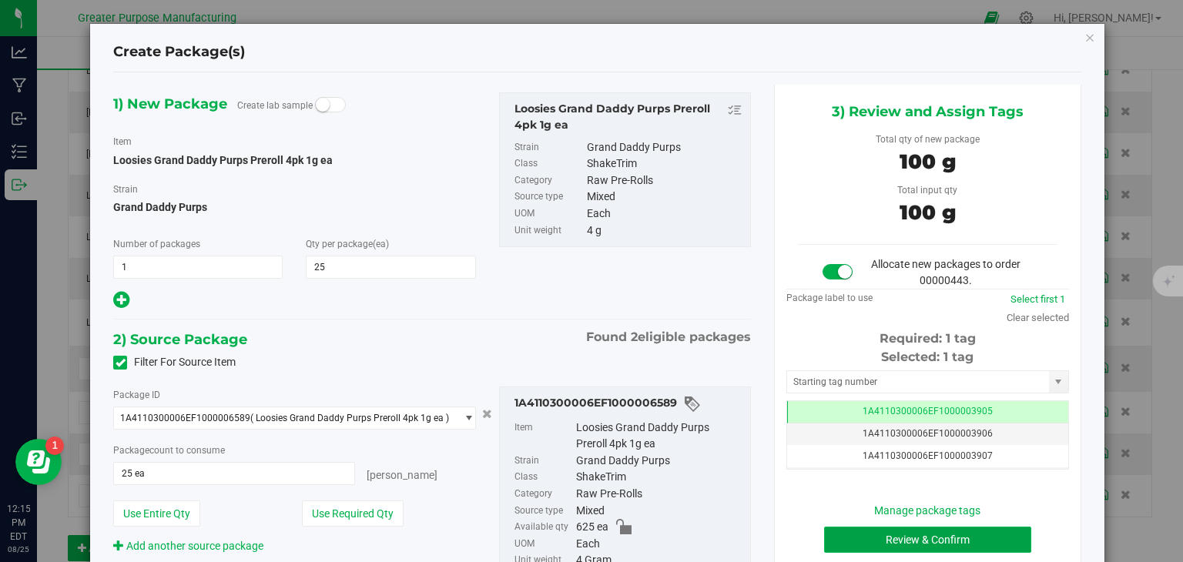
click at [937, 540] on button "Review & Confirm" at bounding box center [927, 540] width 207 height 26
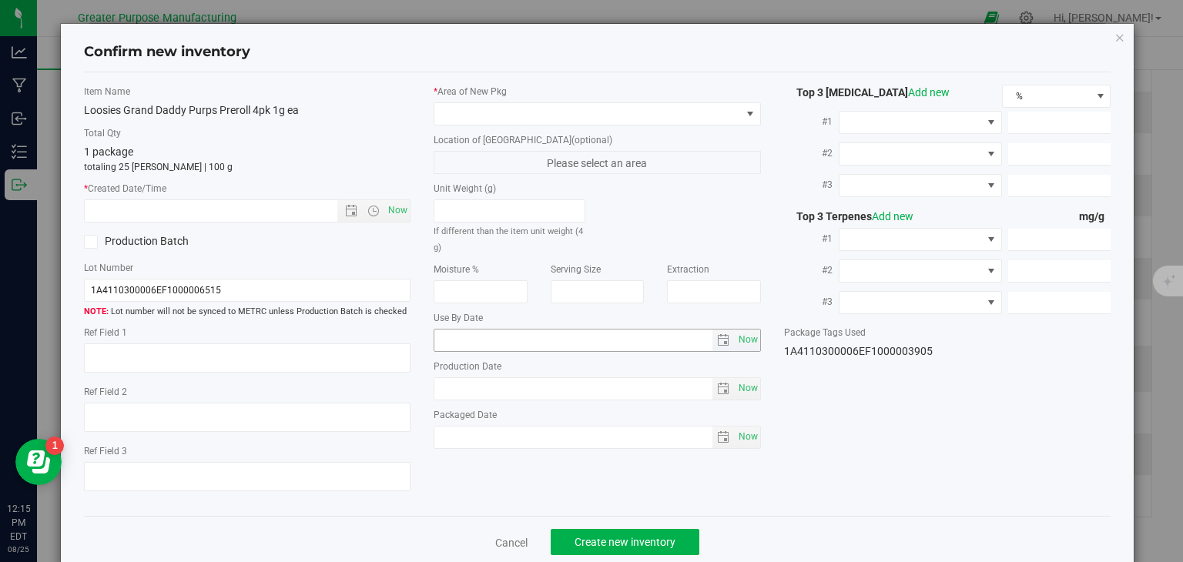
type input "[DATE]"
click at [398, 213] on span "Now" at bounding box center [398, 211] width 26 height 22
type input "[DATE] 12:15 PM"
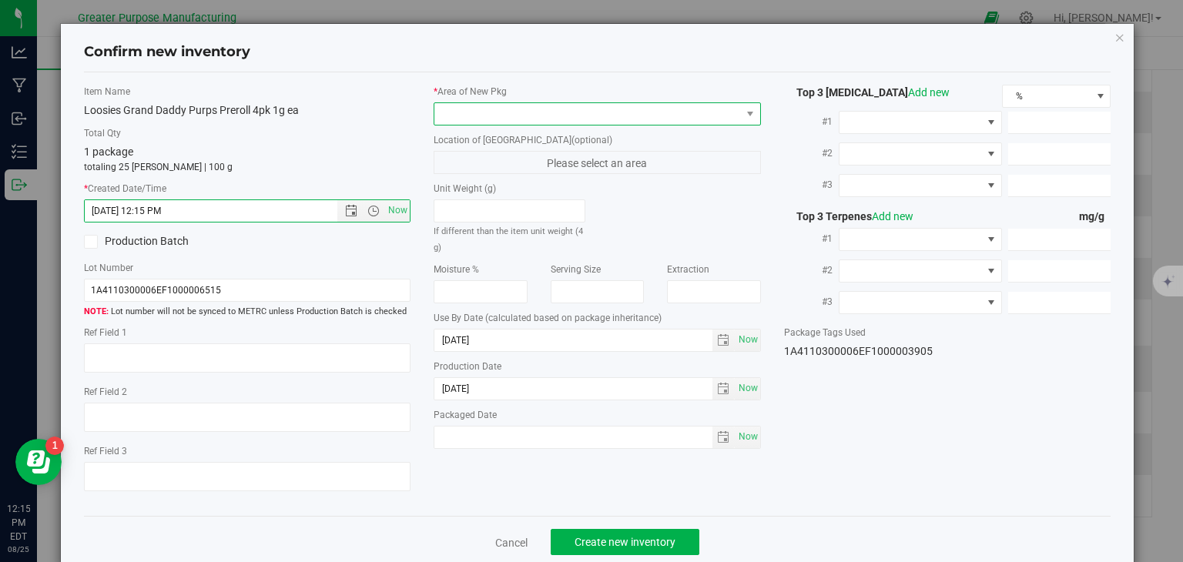
click at [509, 118] on span at bounding box center [587, 114] width 307 height 22
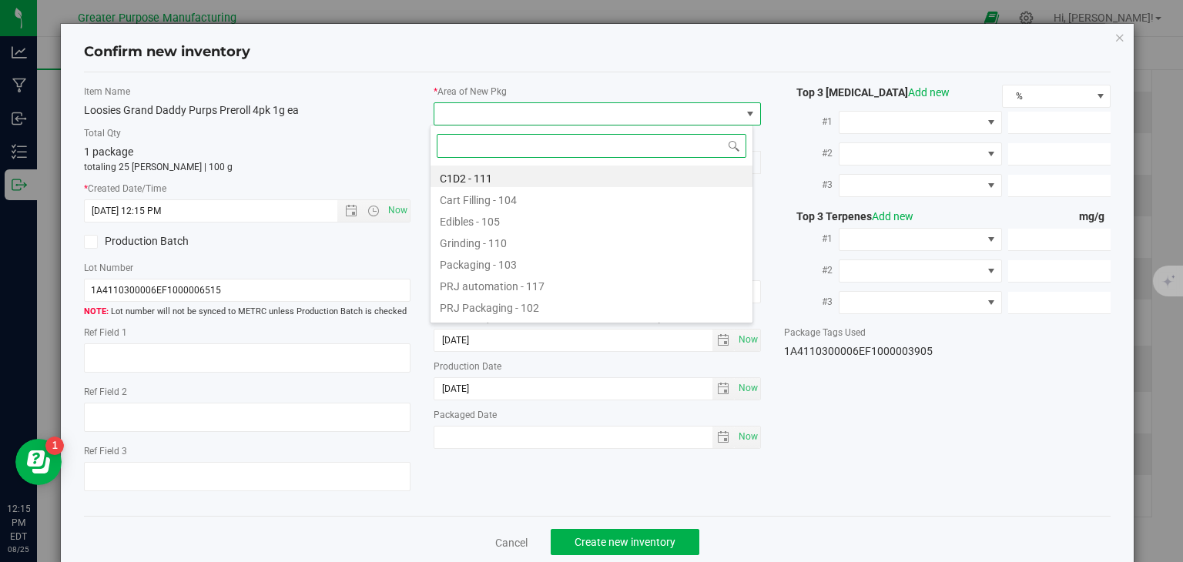
paste input "108"
type input "108"
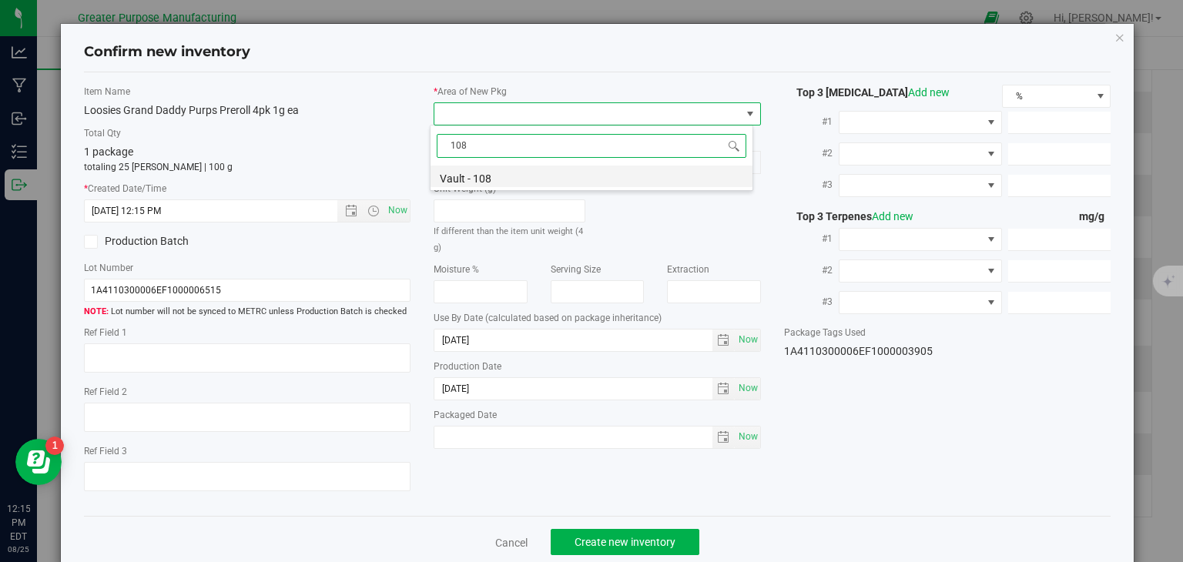
click at [478, 175] on li "Vault - 108" at bounding box center [592, 177] width 322 height 22
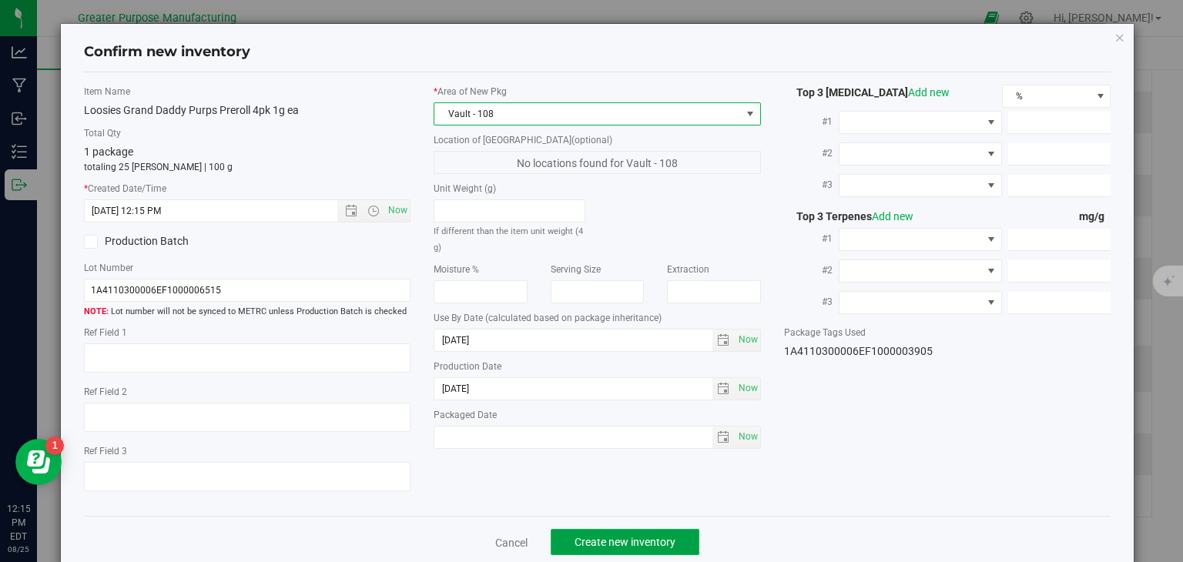
click at [639, 542] on span "Create new inventory" at bounding box center [625, 542] width 101 height 12
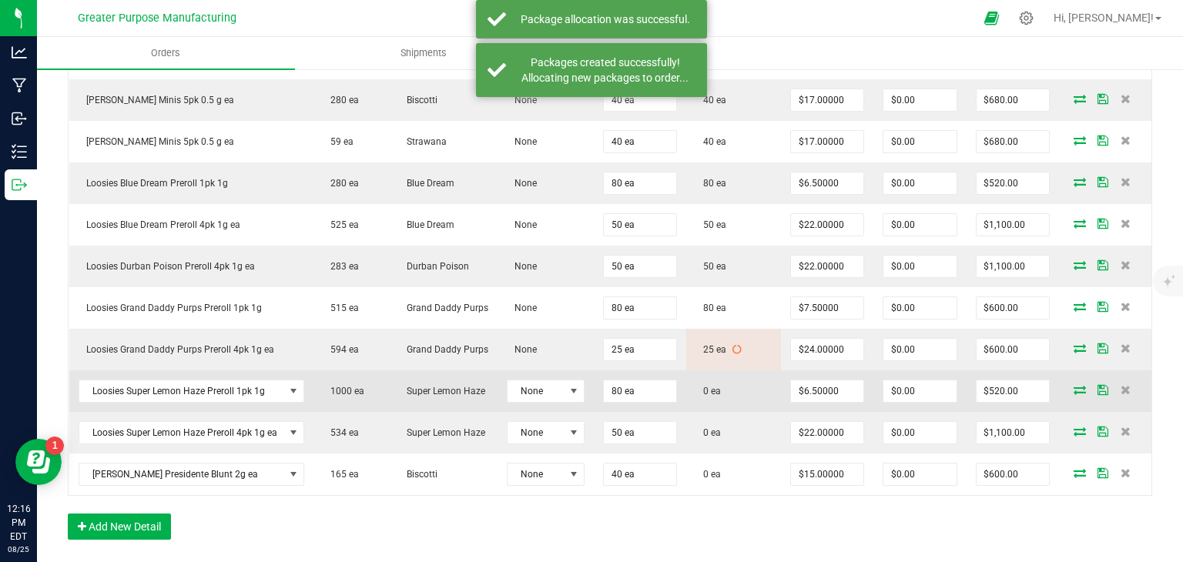
click at [1074, 394] on icon at bounding box center [1080, 389] width 12 height 9
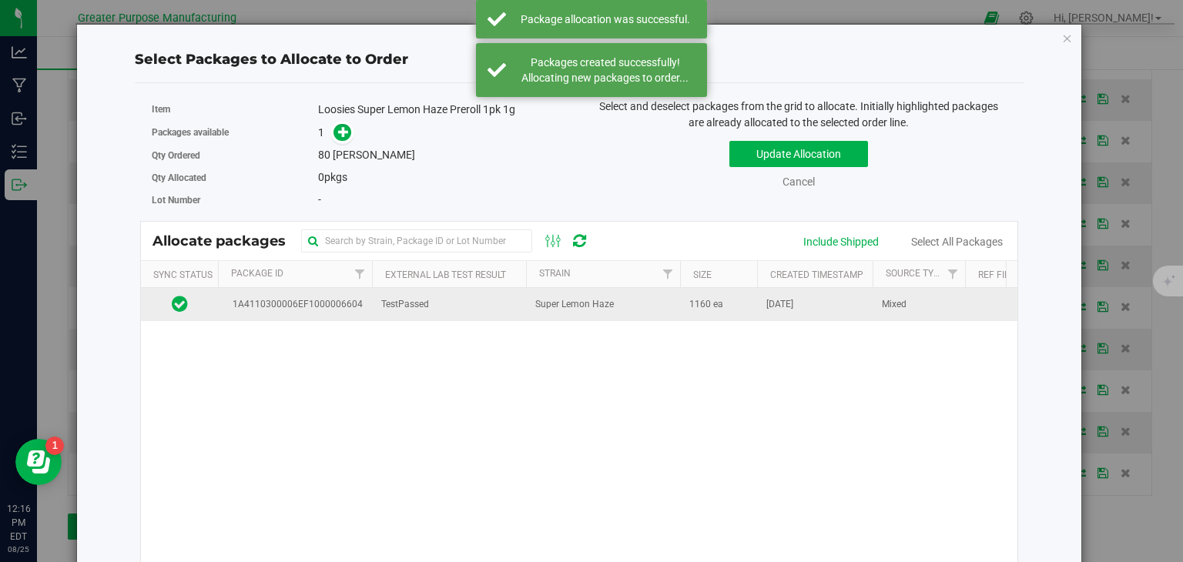
click at [644, 309] on td "Super Lemon Haze" at bounding box center [603, 304] width 154 height 33
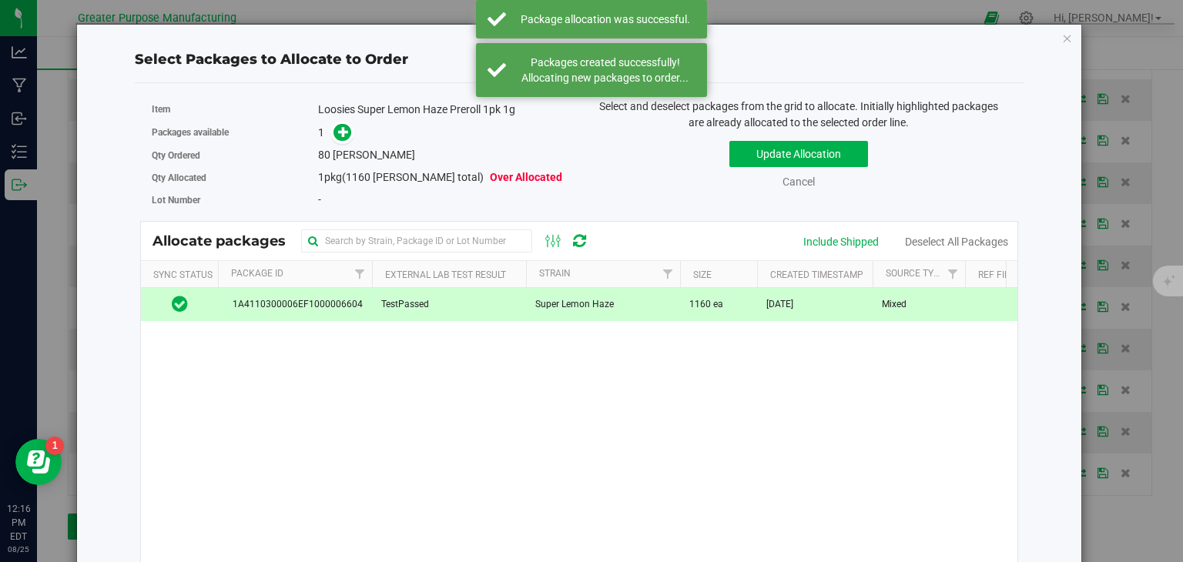
click at [345, 139] on span at bounding box center [339, 132] width 26 height 18
click at [338, 136] on icon at bounding box center [343, 131] width 11 height 11
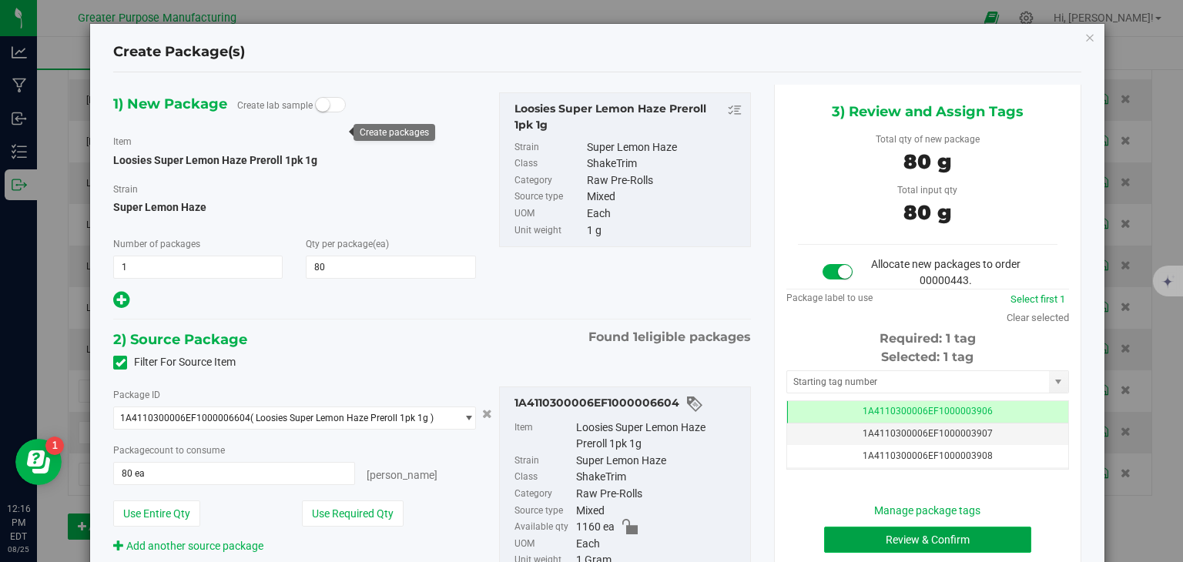
click at [900, 532] on button "Review & Confirm" at bounding box center [927, 540] width 207 height 26
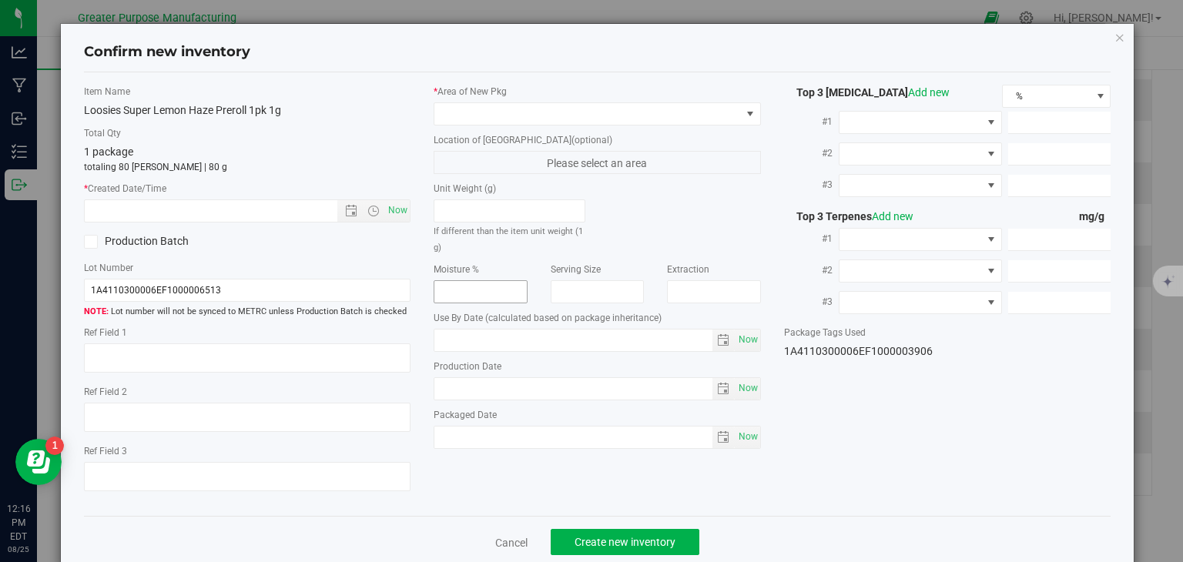
type input "[DATE]"
click at [401, 204] on span "Now" at bounding box center [398, 211] width 26 height 22
type input "[DATE] 12:16 PM"
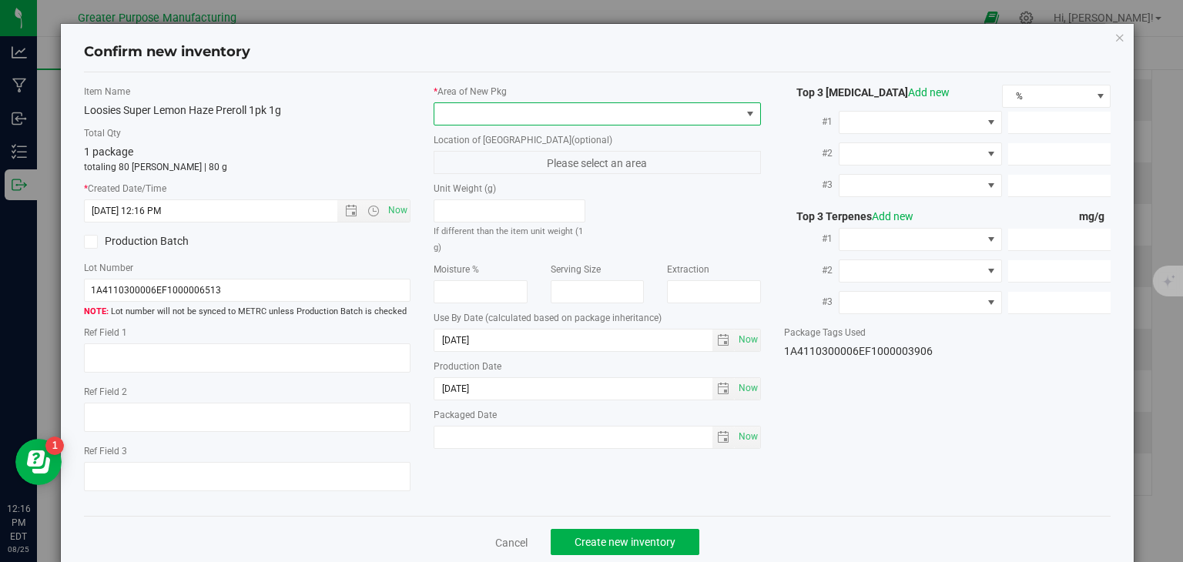
click at [515, 116] on span at bounding box center [587, 114] width 307 height 22
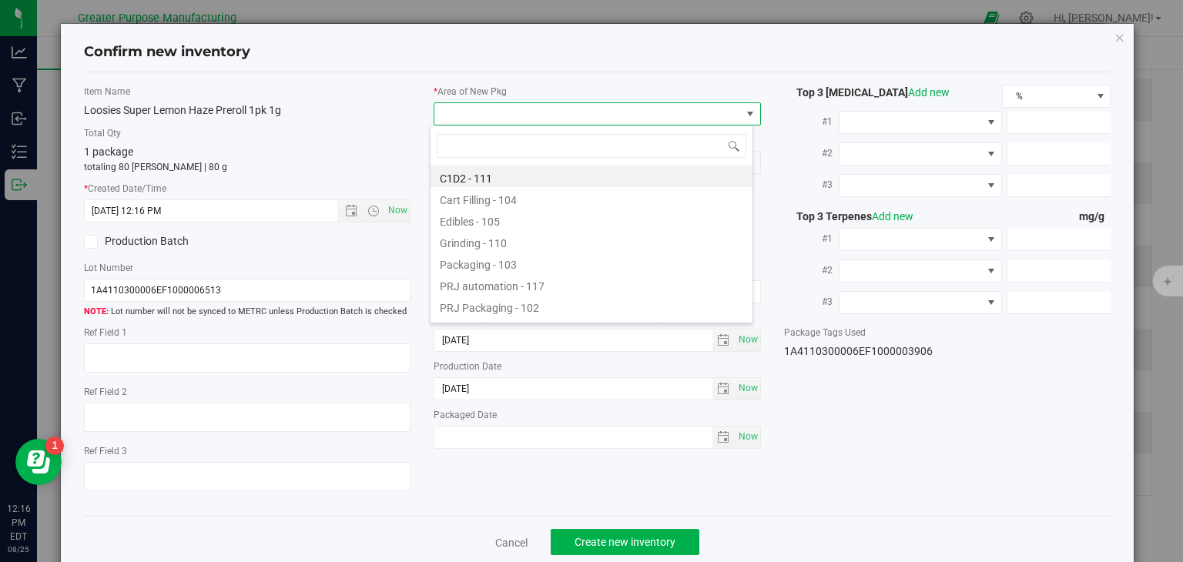
type input "108"
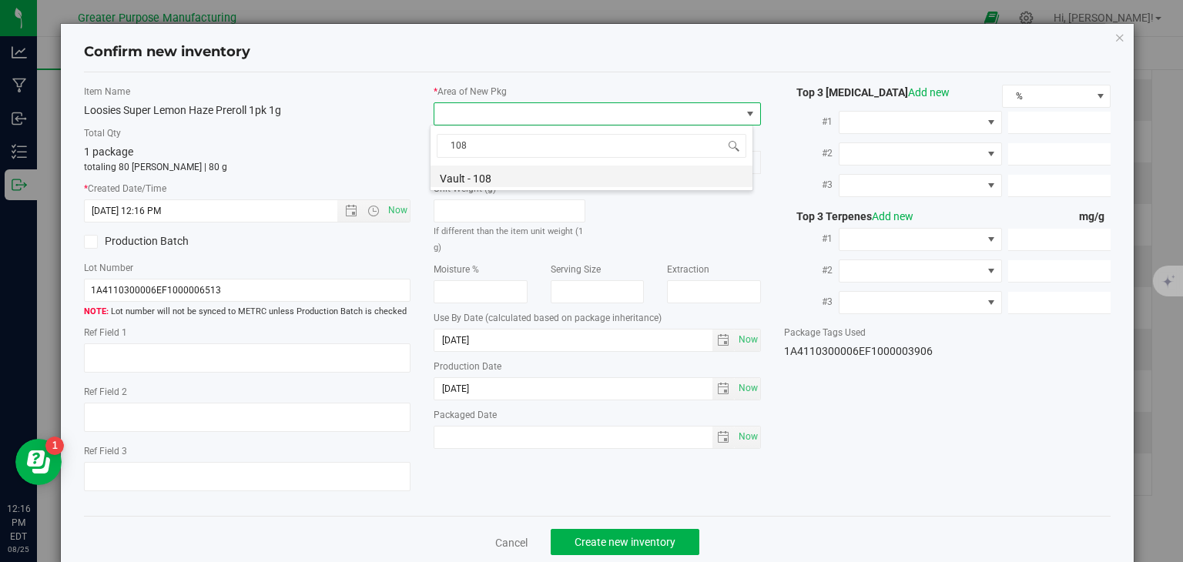
click at [471, 178] on li "Vault - 108" at bounding box center [592, 177] width 322 height 22
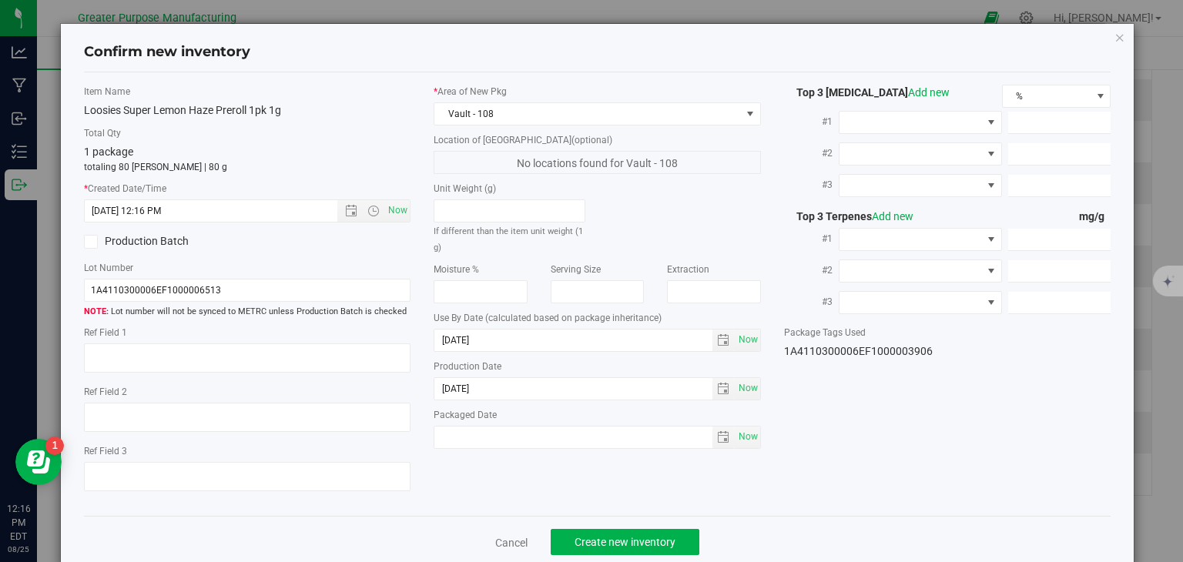
click at [650, 525] on div "Cancel Create new inventory" at bounding box center [598, 542] width 1028 height 52
click at [637, 532] on button "Create new inventory" at bounding box center [625, 542] width 149 height 26
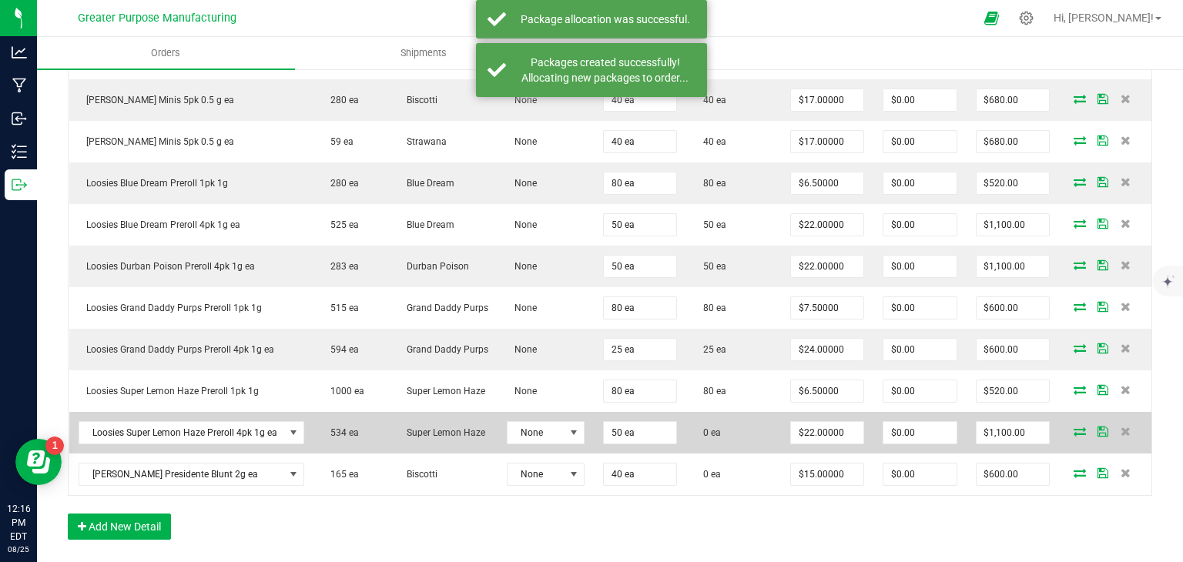
click at [1074, 436] on icon at bounding box center [1080, 431] width 12 height 9
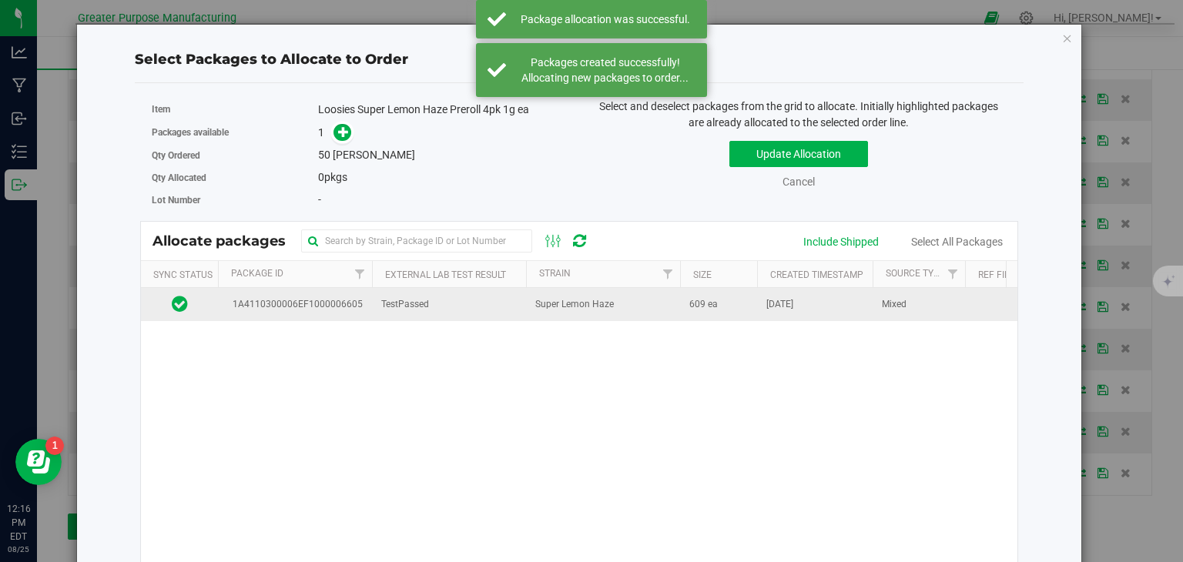
click at [603, 309] on span "Super Lemon Haze" at bounding box center [574, 304] width 79 height 15
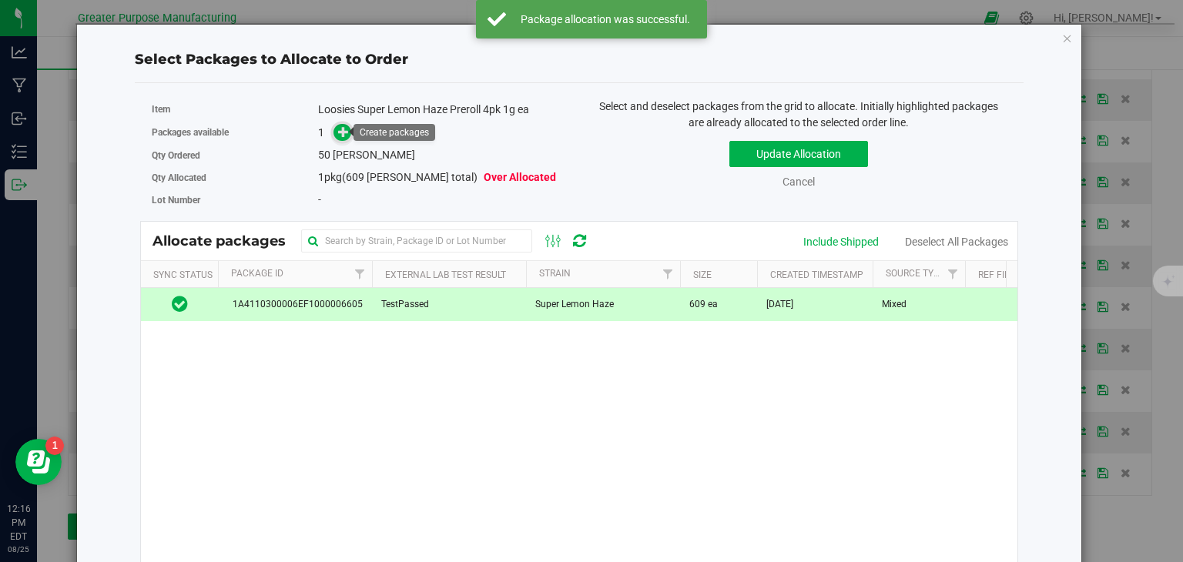
click at [338, 134] on icon at bounding box center [343, 131] width 11 height 11
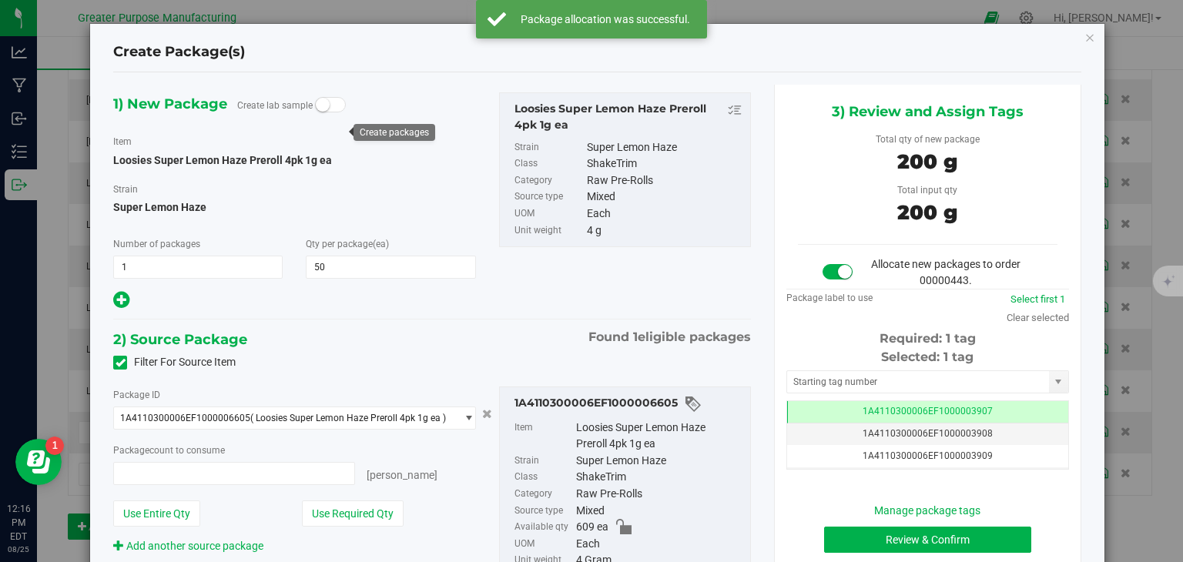
type input "50 ea"
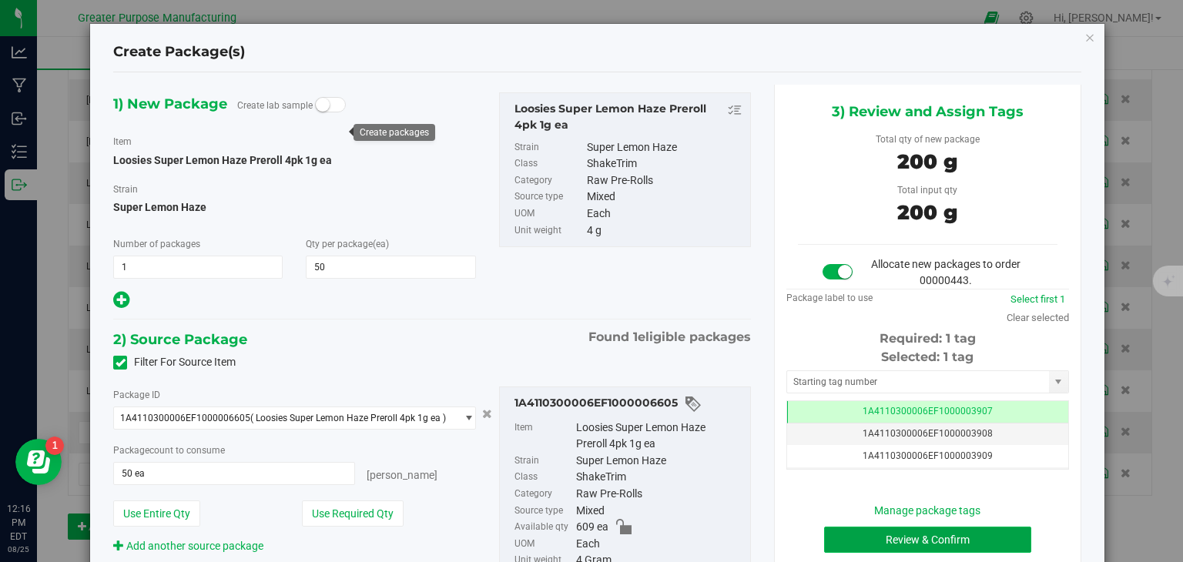
click at [904, 538] on button "Review & Confirm" at bounding box center [927, 540] width 207 height 26
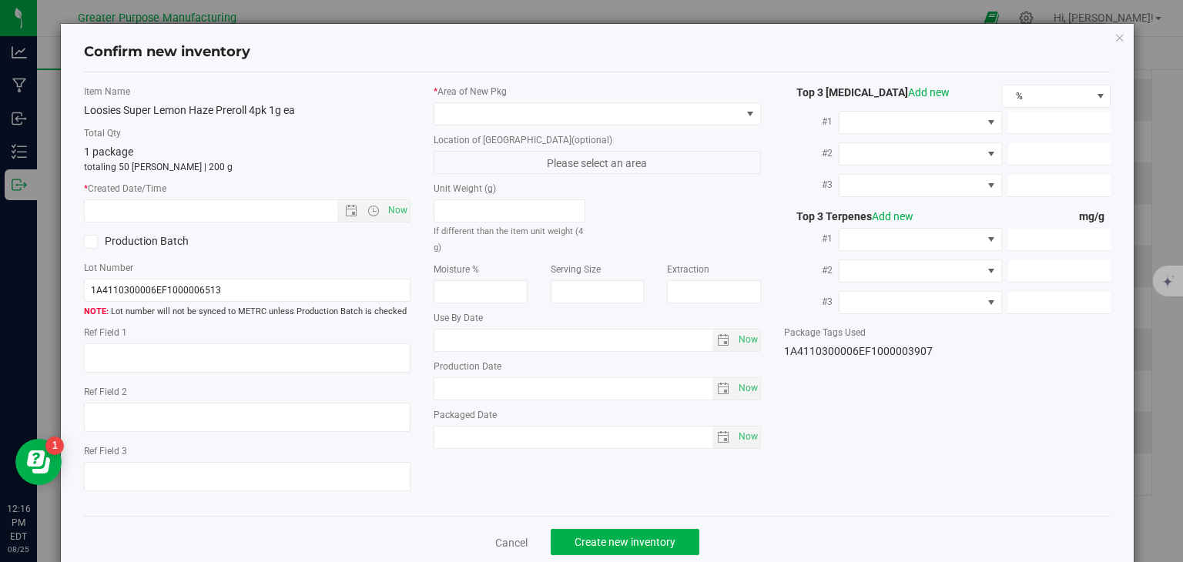
type input "[DATE]"
click at [386, 216] on span "Now" at bounding box center [398, 211] width 26 height 22
type input "[DATE] 12:16 PM"
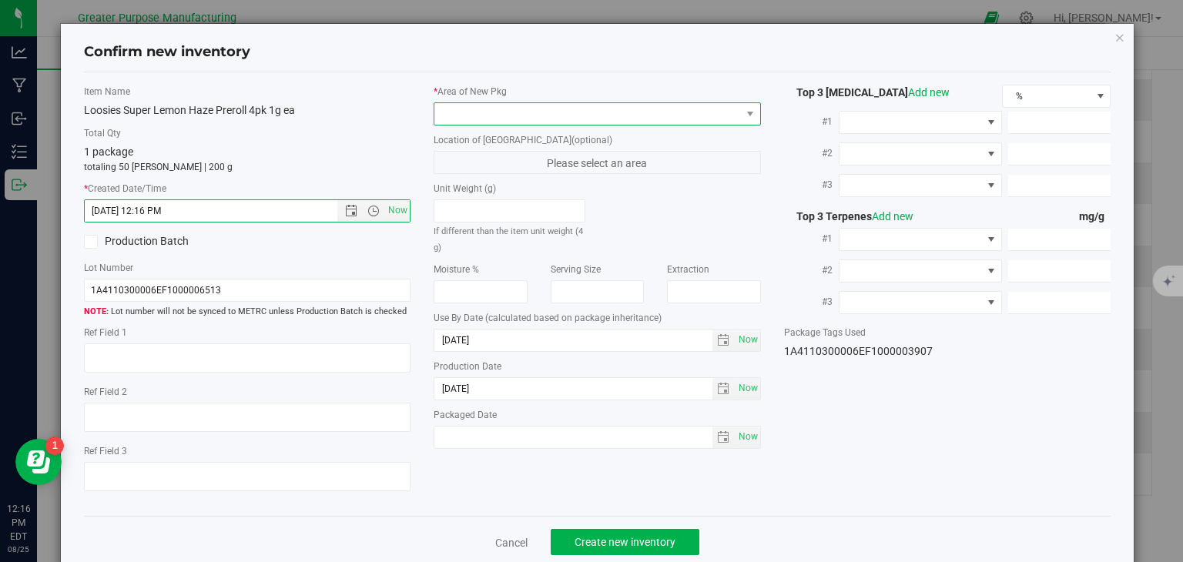
click at [502, 121] on span at bounding box center [587, 114] width 307 height 22
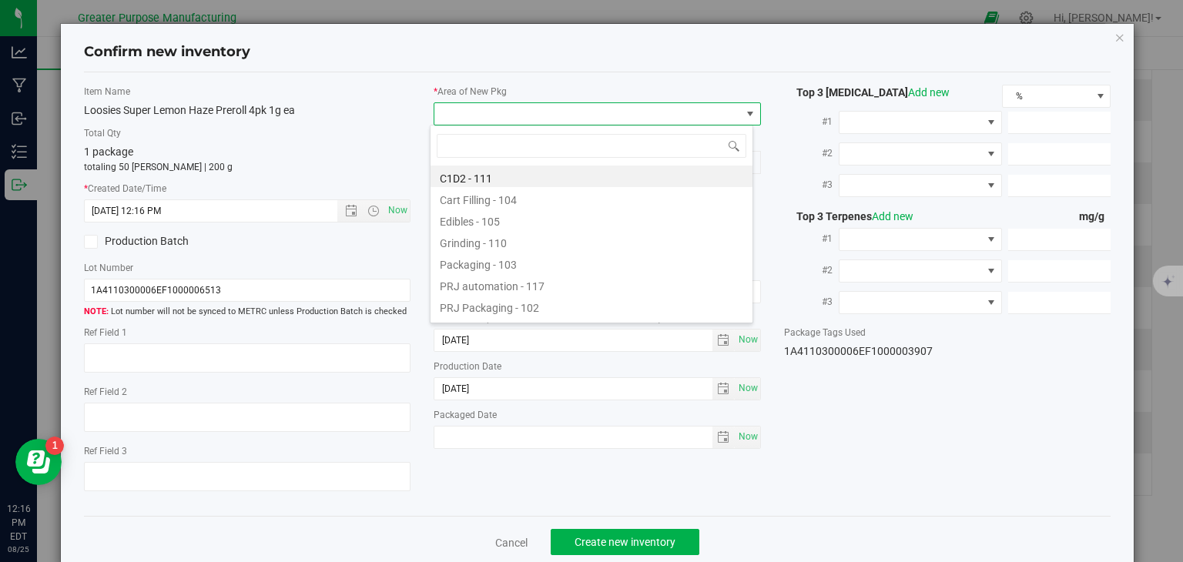
type input "108"
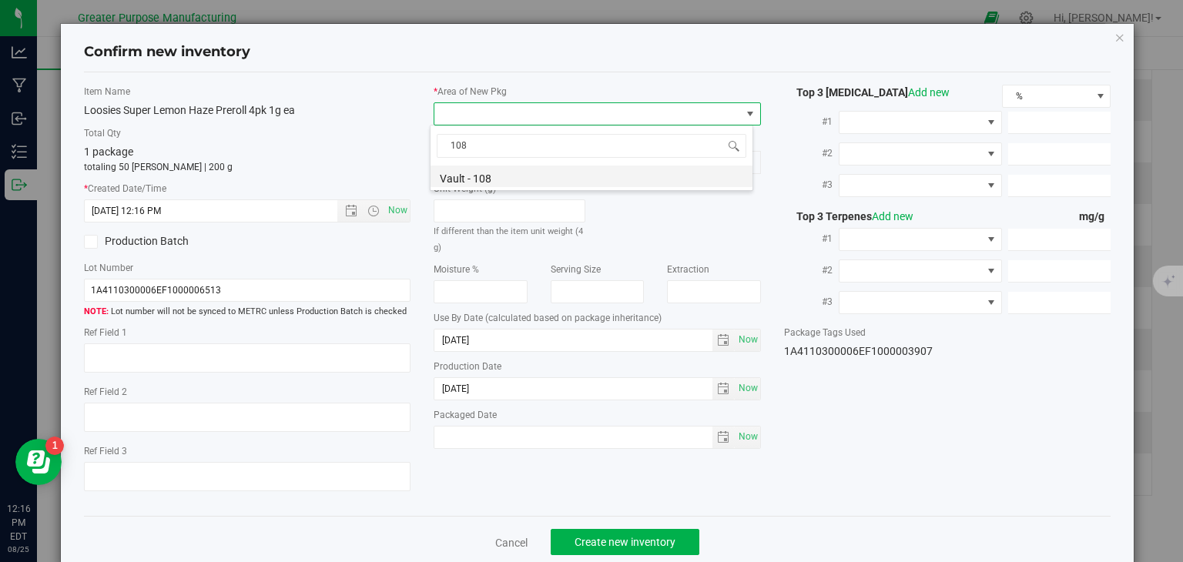
click at [478, 173] on li "Vault - 108" at bounding box center [592, 177] width 322 height 22
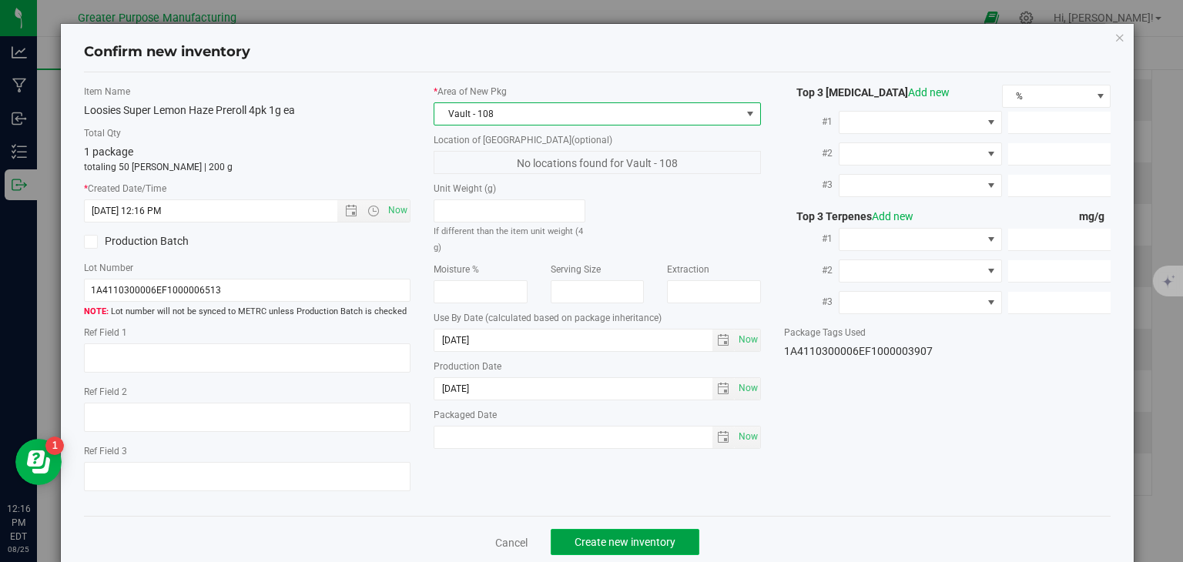
click at [625, 532] on button "Create new inventory" at bounding box center [625, 542] width 149 height 26
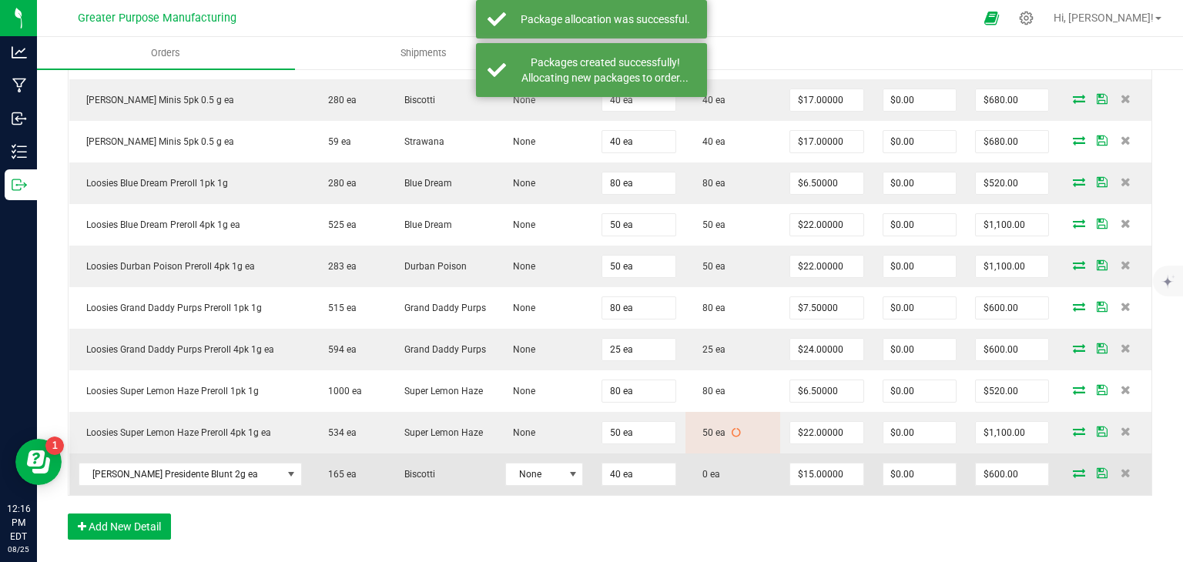
click at [1073, 478] on icon at bounding box center [1079, 472] width 12 height 9
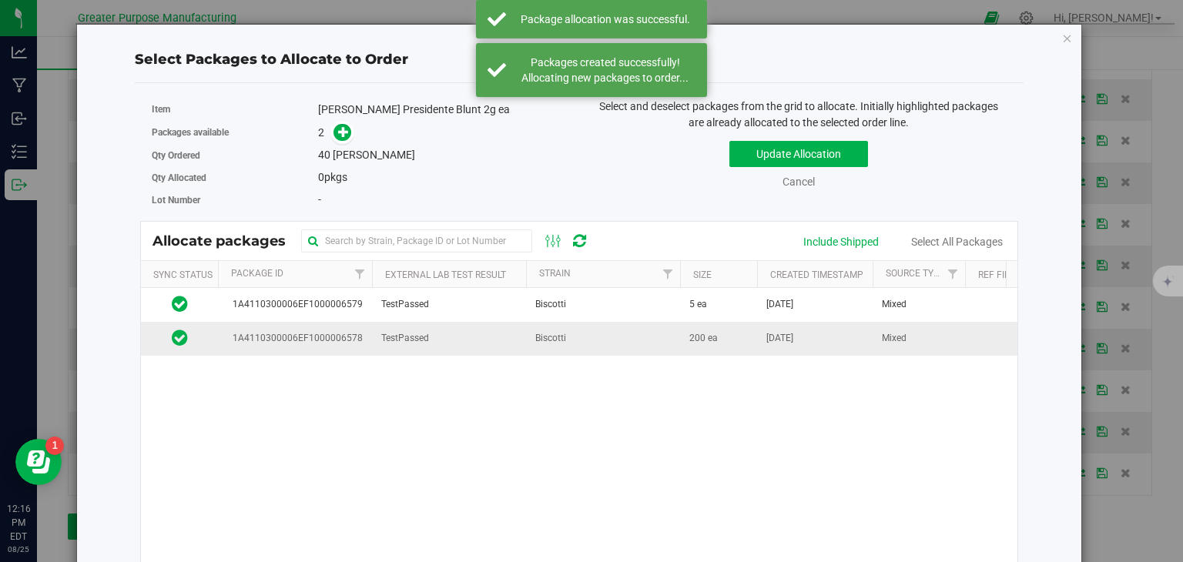
click at [556, 336] on span "Biscotti" at bounding box center [550, 338] width 31 height 15
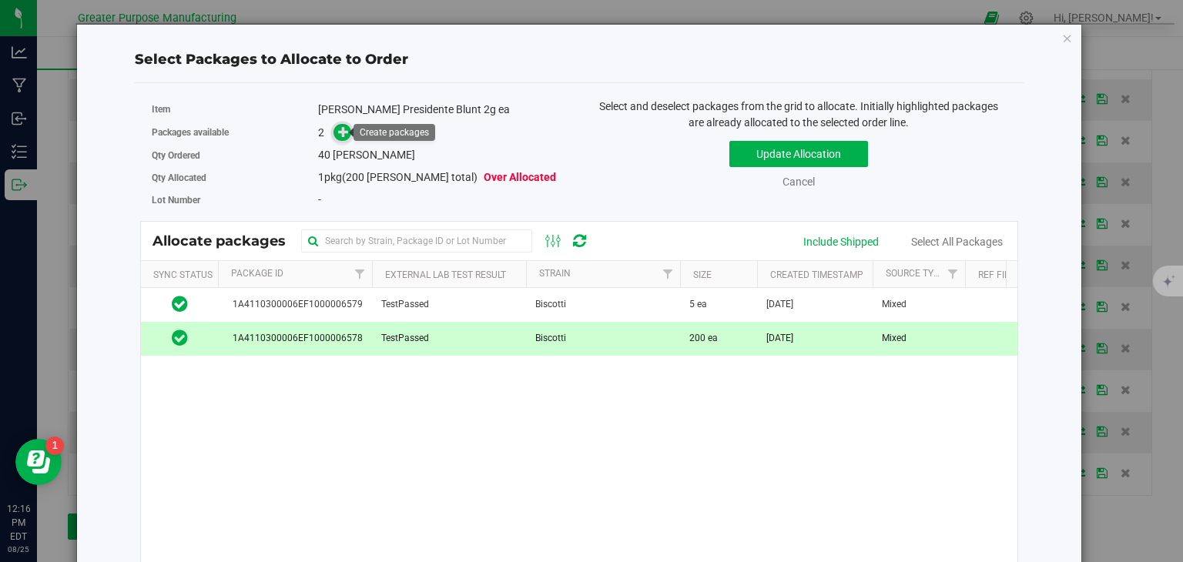
click at [338, 129] on icon at bounding box center [343, 131] width 11 height 11
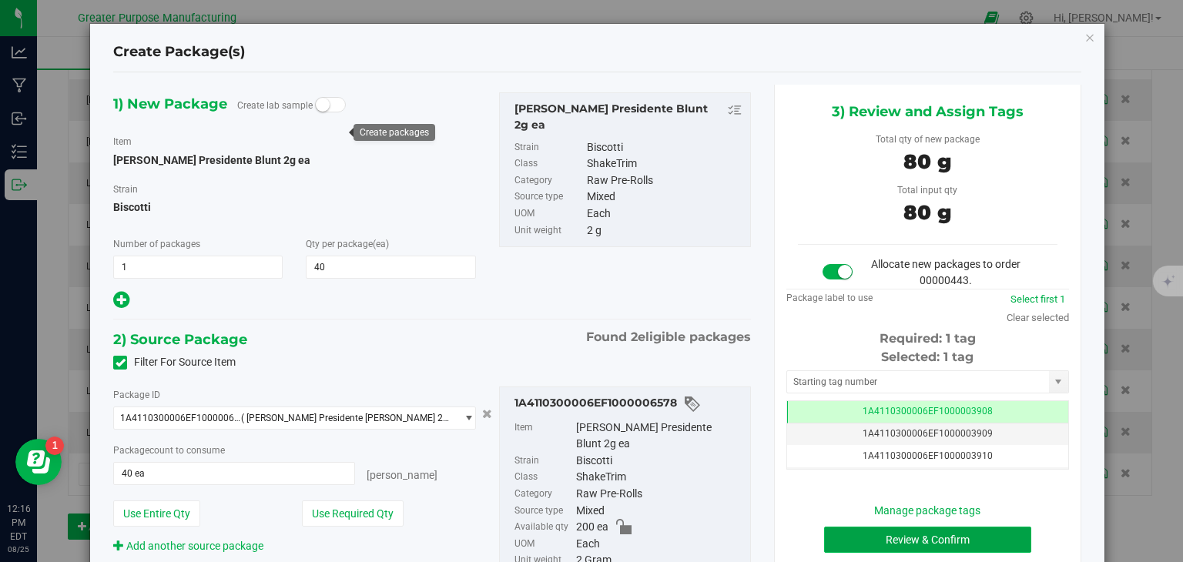
click at [923, 538] on button "Review & Confirm" at bounding box center [927, 540] width 207 height 26
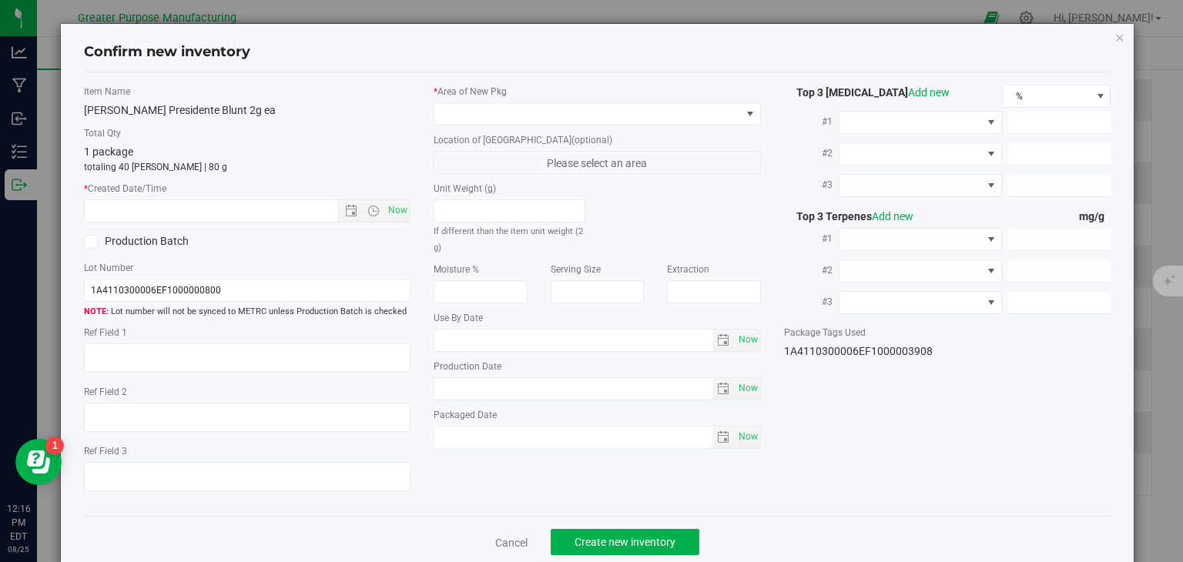
type input "[DATE]"
click at [379, 195] on label "* Created Date/Time" at bounding box center [247, 189] width 327 height 14
click at [393, 207] on span "Now" at bounding box center [398, 211] width 26 height 22
type input "[DATE] 12:16 PM"
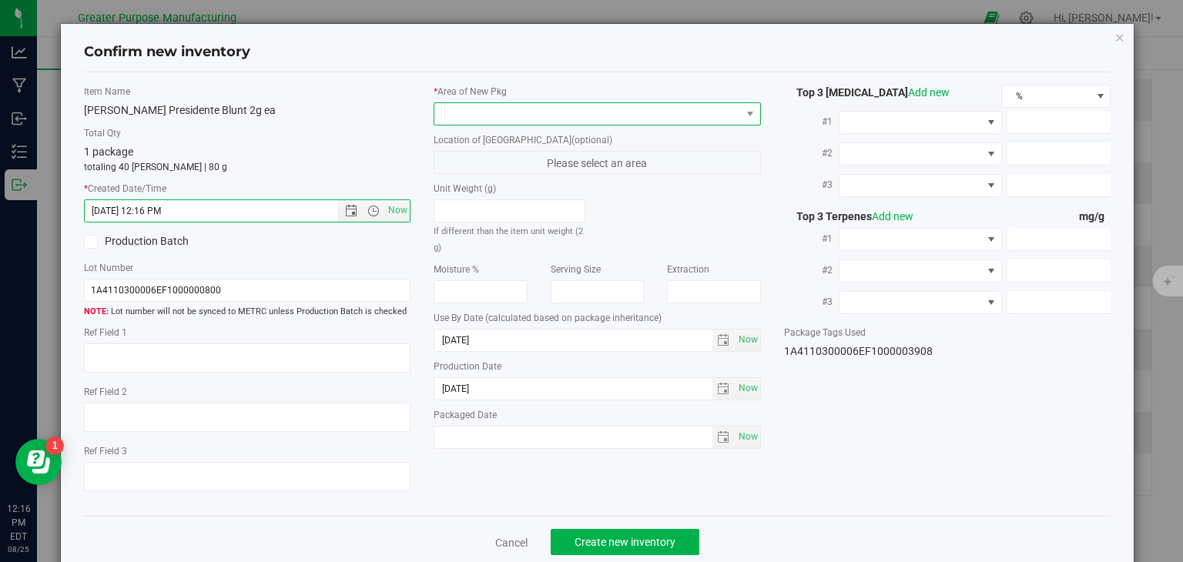
click at [469, 120] on span at bounding box center [587, 114] width 307 height 22
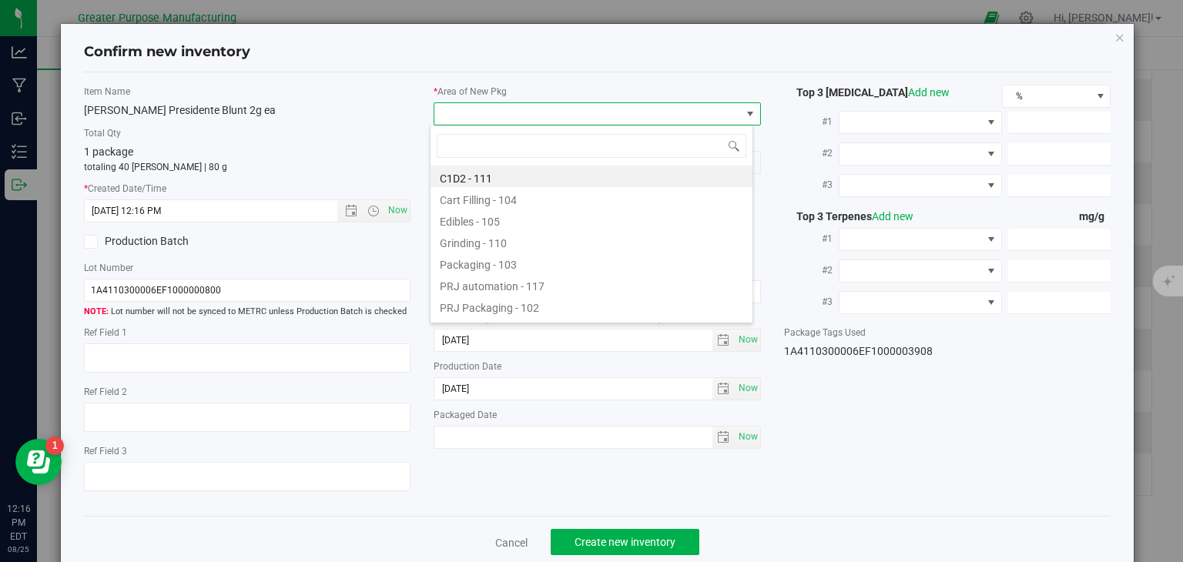
type input "108"
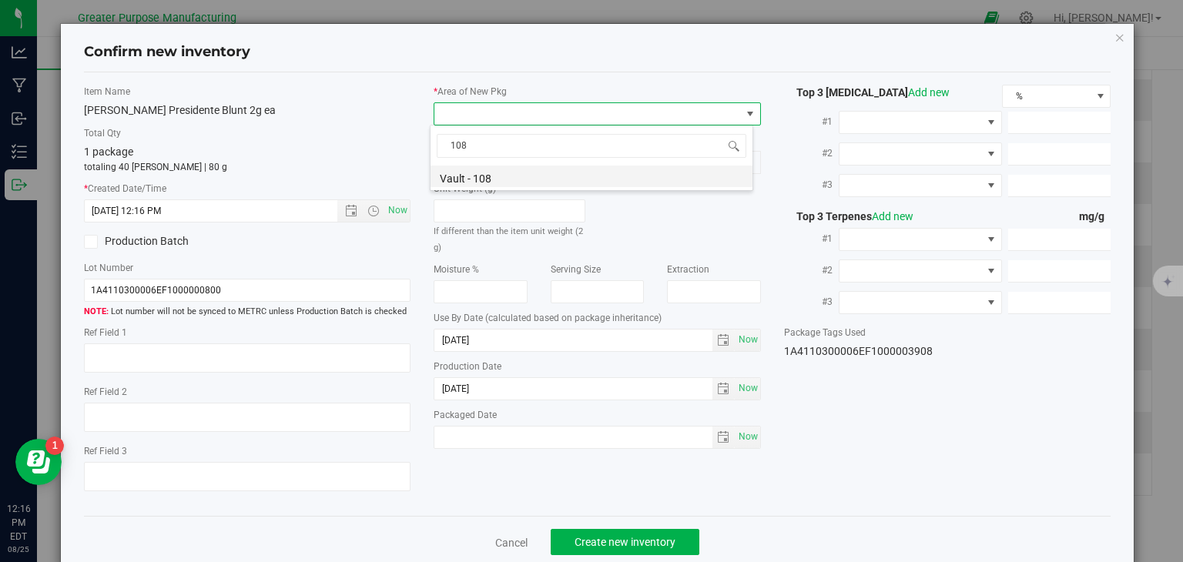
click at [456, 173] on li "Vault - 108" at bounding box center [592, 177] width 322 height 22
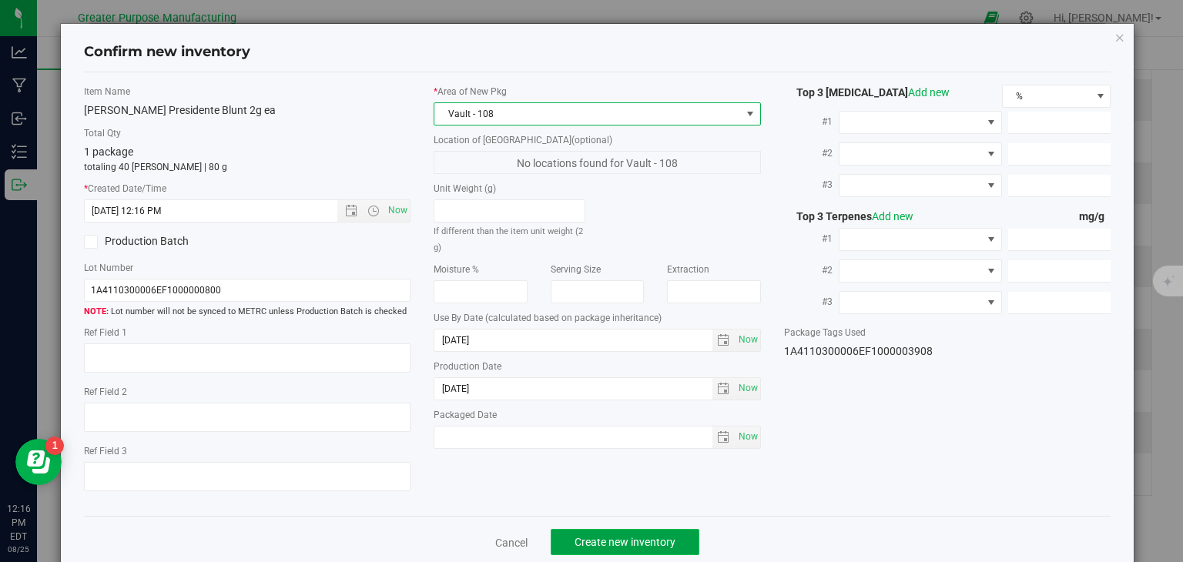
click at [629, 532] on button "Create new inventory" at bounding box center [625, 542] width 149 height 26
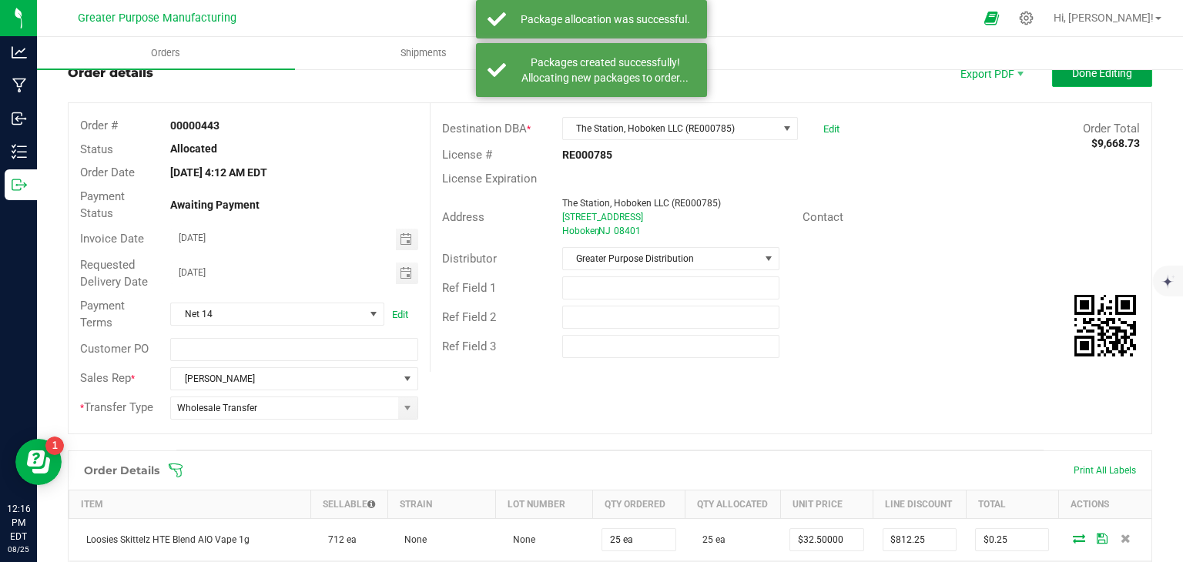
click at [1118, 78] on span "Done Editing" at bounding box center [1102, 73] width 60 height 12
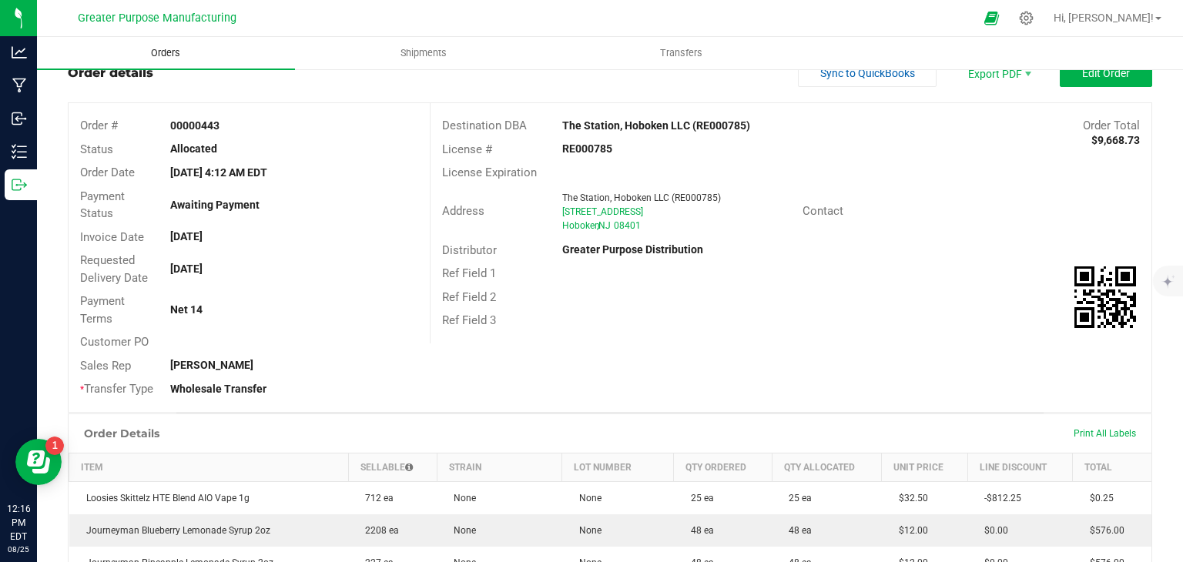
click at [166, 51] on span "Orders" at bounding box center [165, 53] width 71 height 14
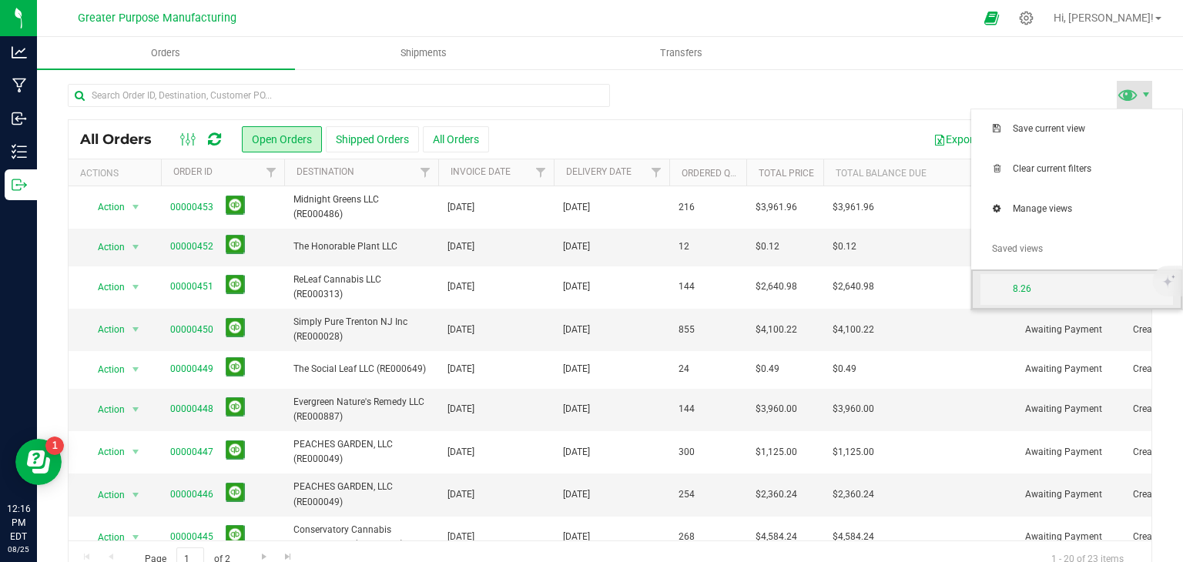
click at [1042, 290] on span "8.26" at bounding box center [1093, 289] width 160 height 13
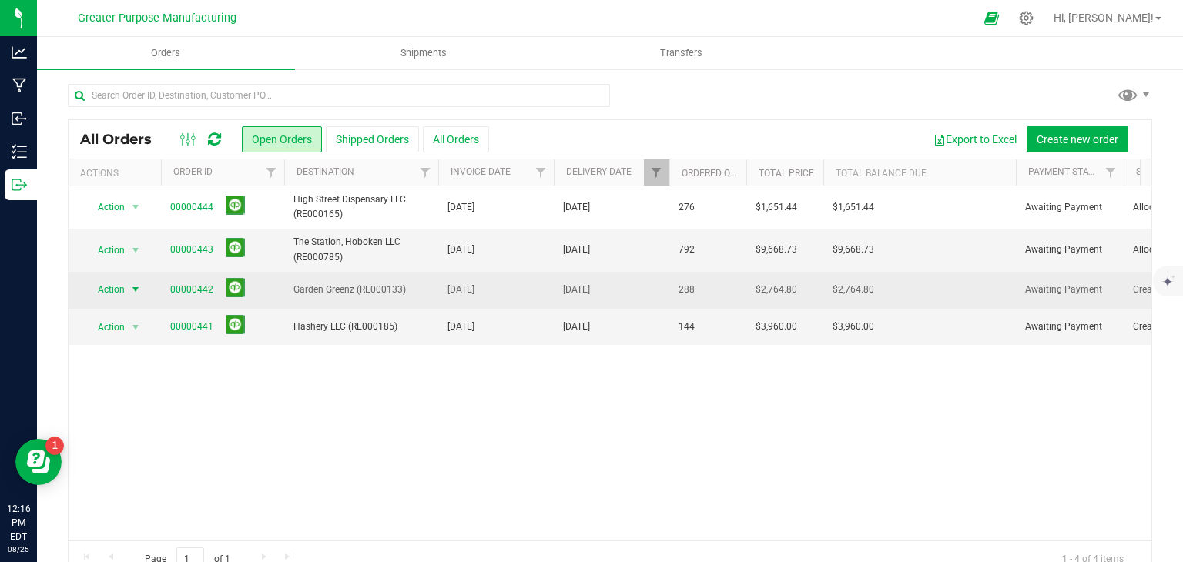
click at [135, 289] on span "select" at bounding box center [135, 289] width 12 height 12
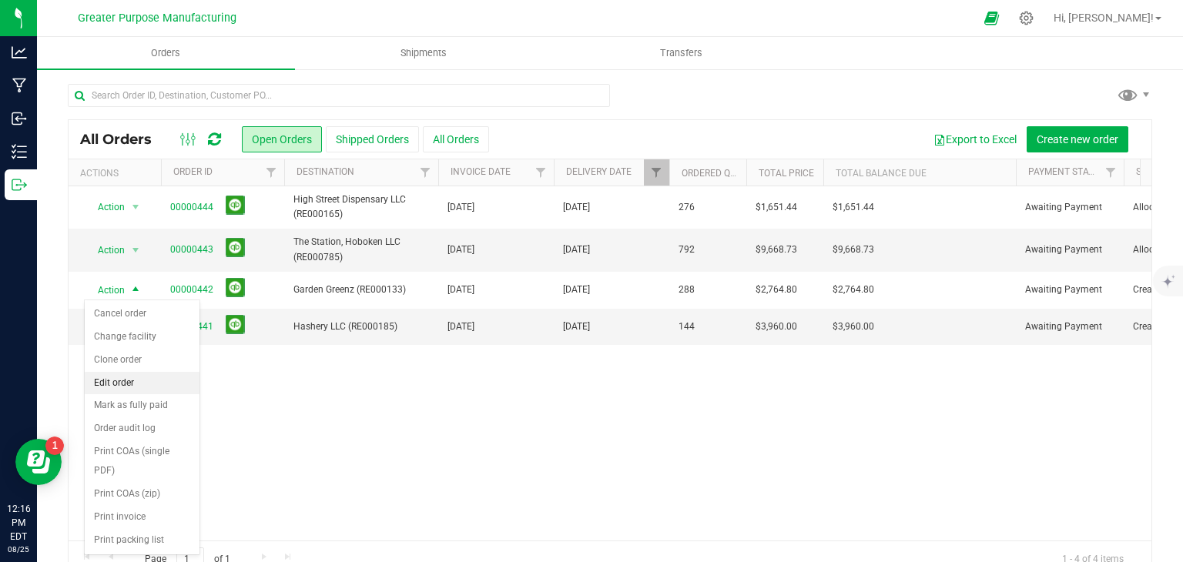
click at [123, 375] on li "Edit order" at bounding box center [142, 383] width 115 height 23
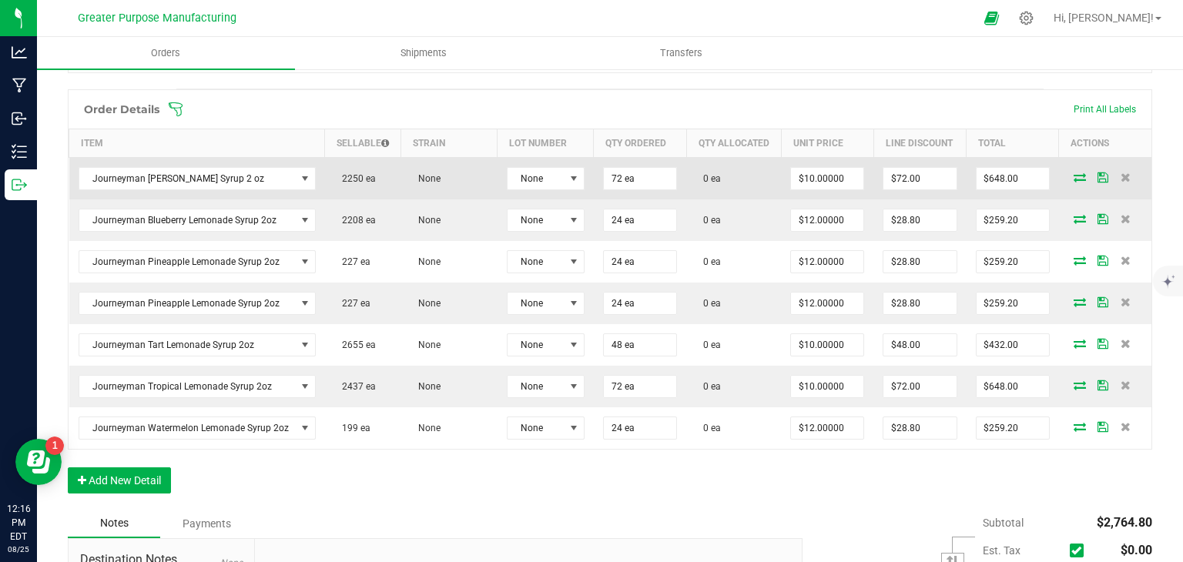
click at [1074, 182] on icon at bounding box center [1080, 177] width 12 height 9
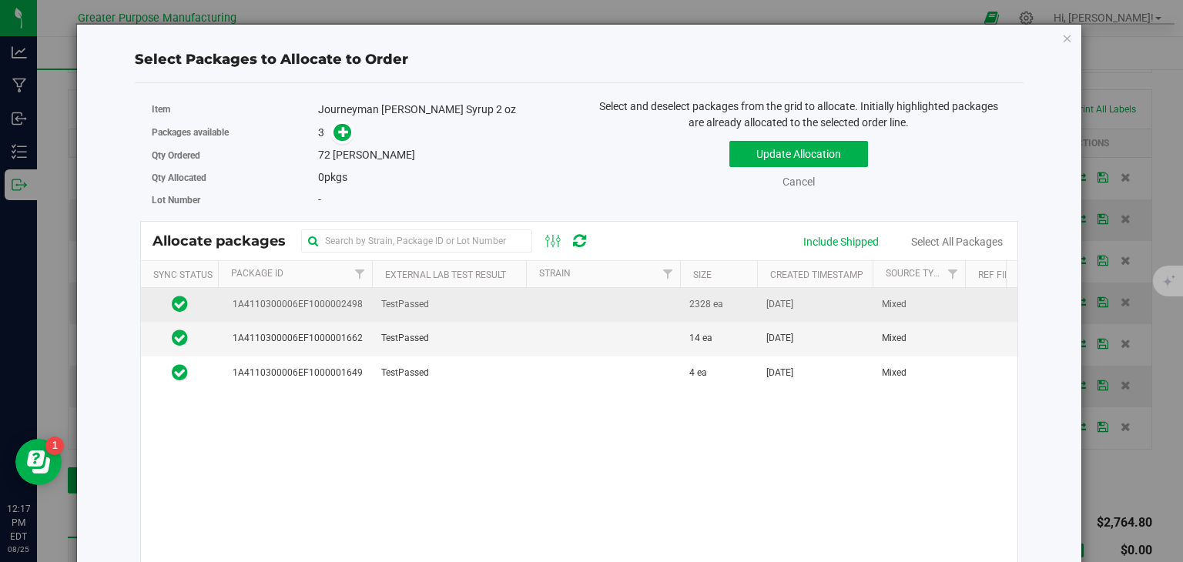
click at [653, 304] on td at bounding box center [603, 305] width 154 height 34
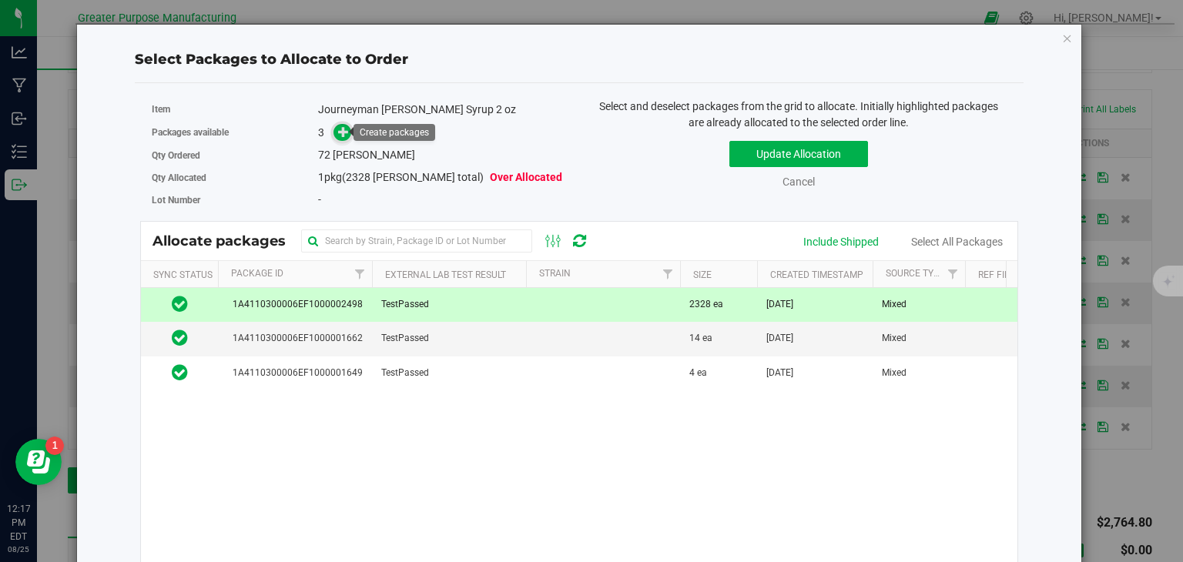
click at [343, 131] on icon at bounding box center [343, 131] width 11 height 11
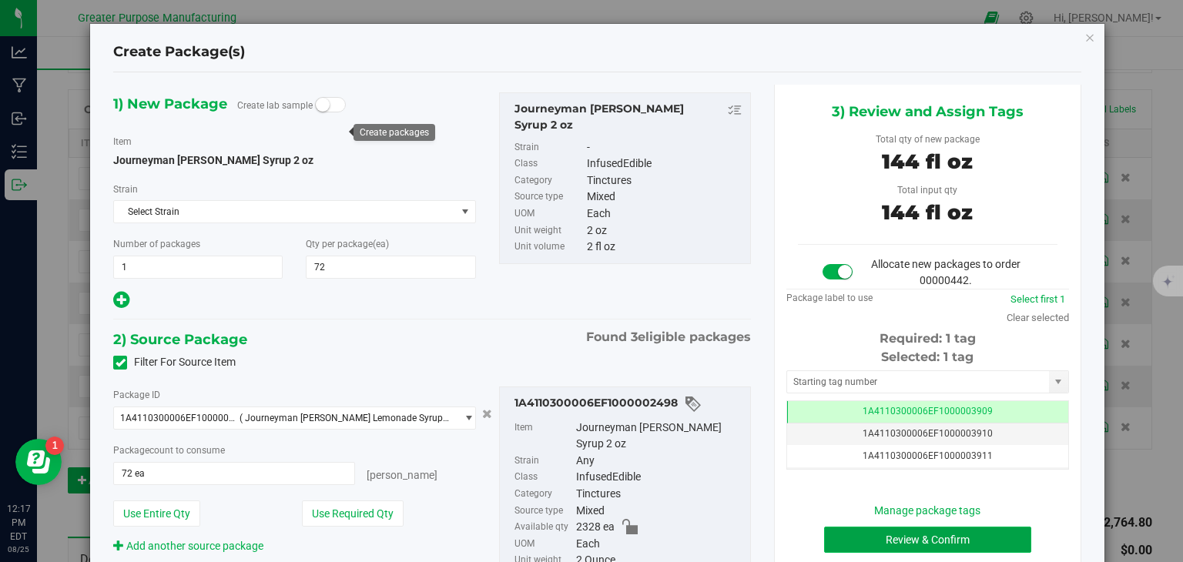
click at [878, 528] on button "Review & Confirm" at bounding box center [927, 540] width 207 height 26
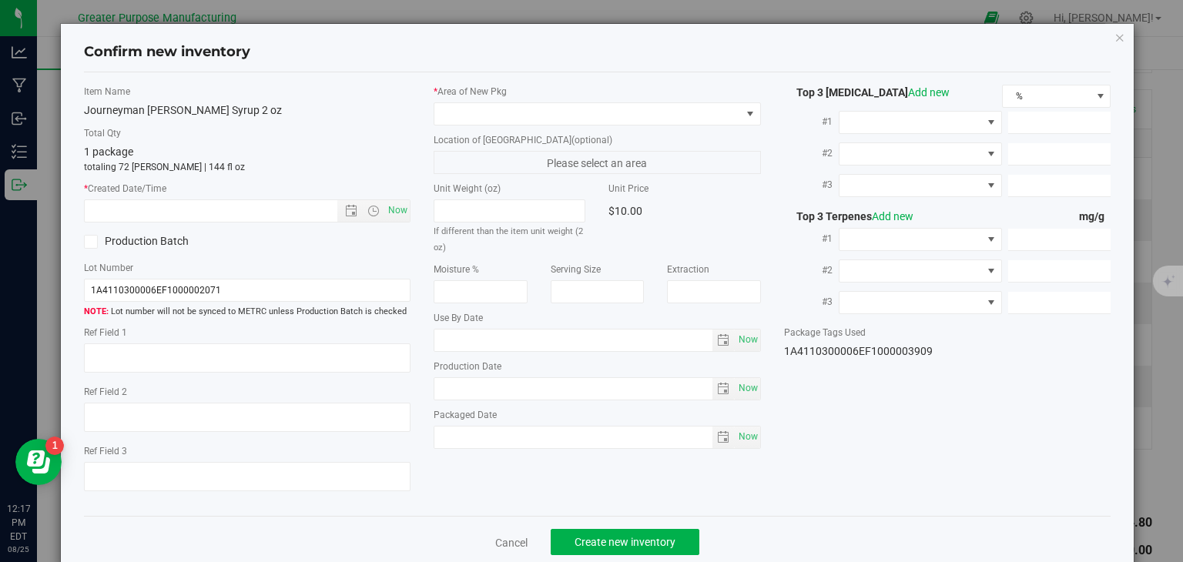
type input "[DATE]"
click at [397, 210] on span "Now" at bounding box center [398, 211] width 26 height 22
type input "[DATE] 12:17 PM"
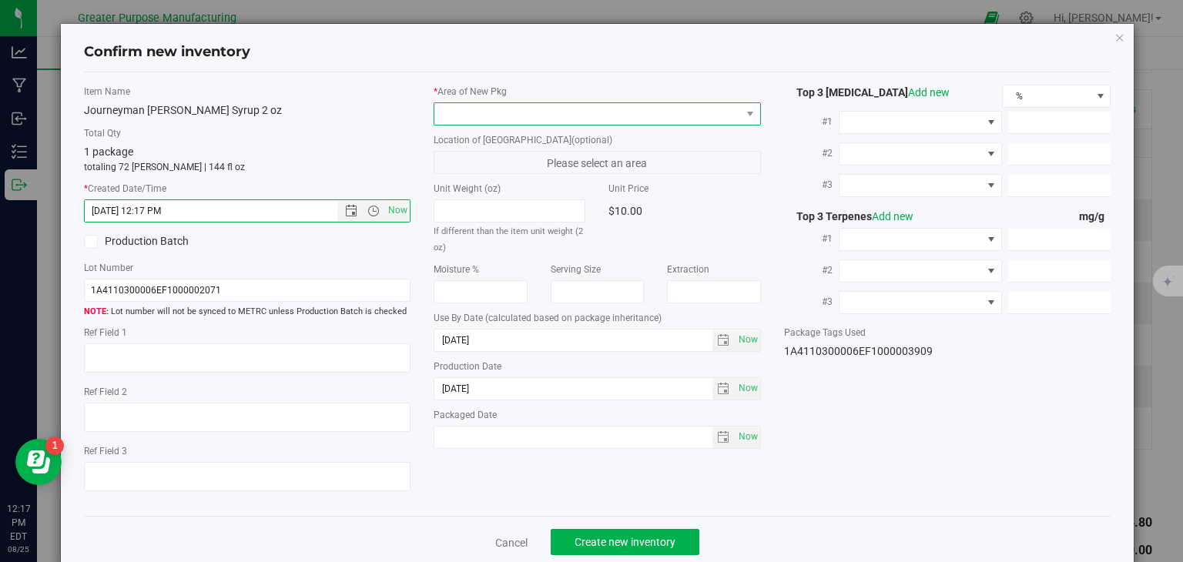
click at [505, 116] on span at bounding box center [587, 114] width 307 height 22
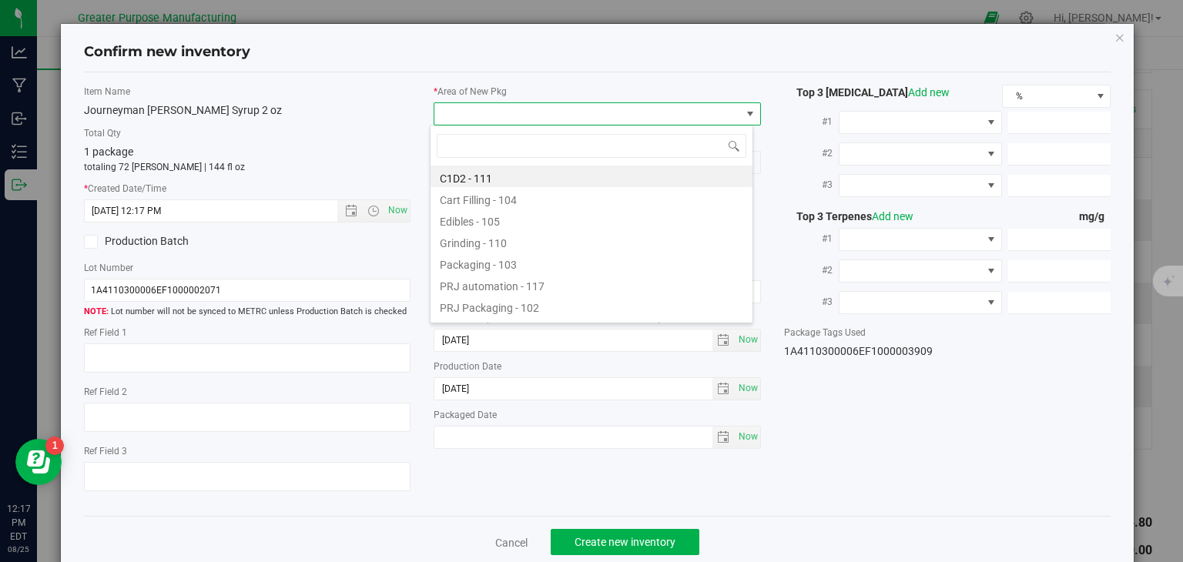
type input "108"
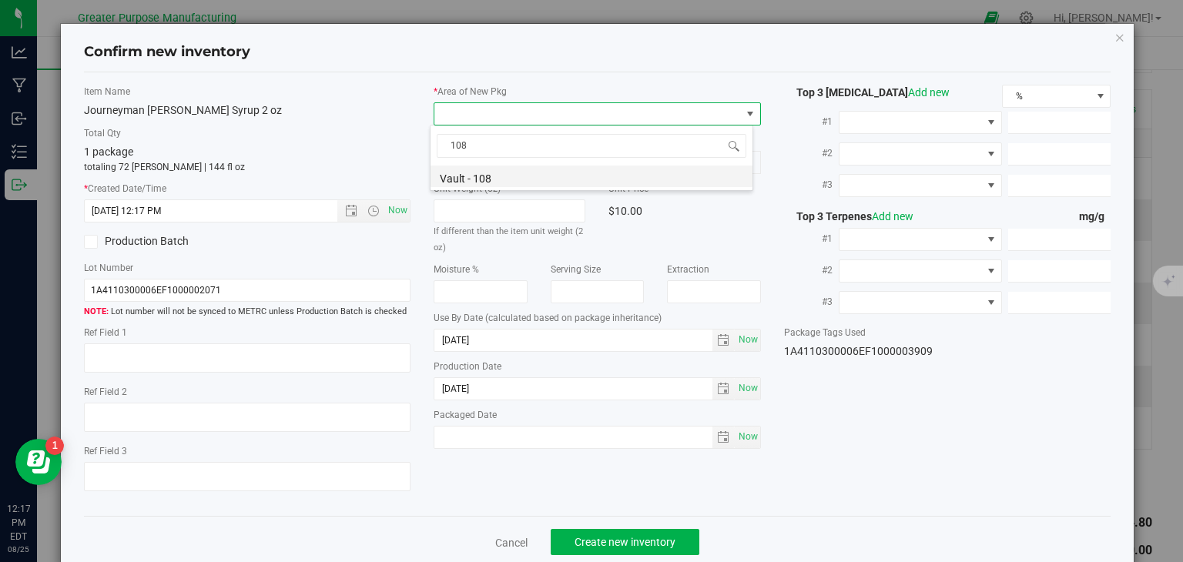
click at [484, 170] on li "Vault - 108" at bounding box center [592, 177] width 322 height 22
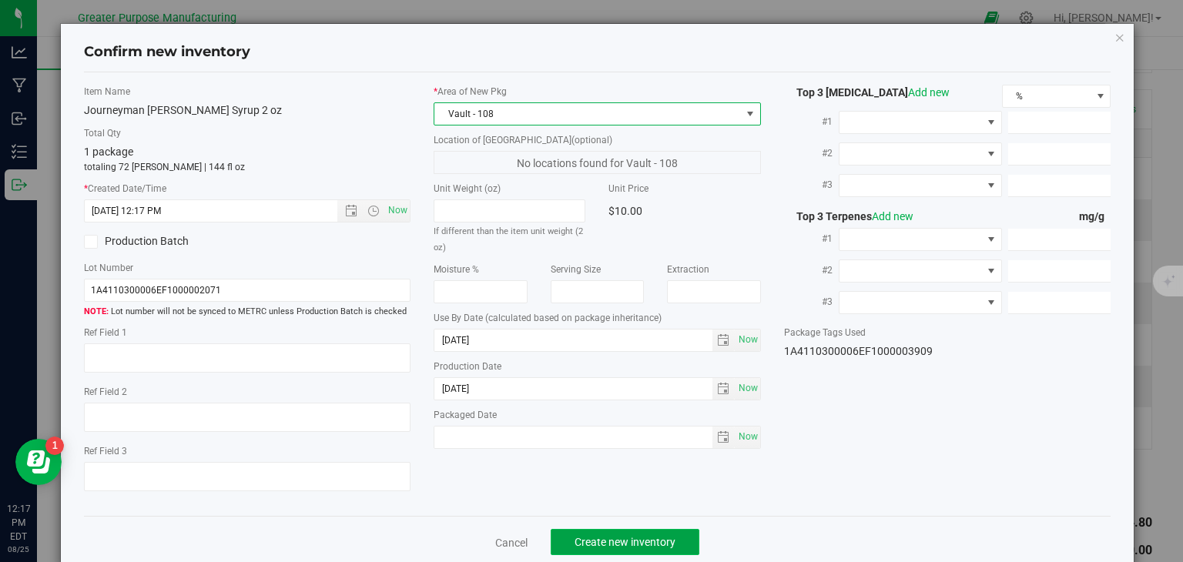
click at [606, 540] on span "Create new inventory" at bounding box center [625, 542] width 101 height 12
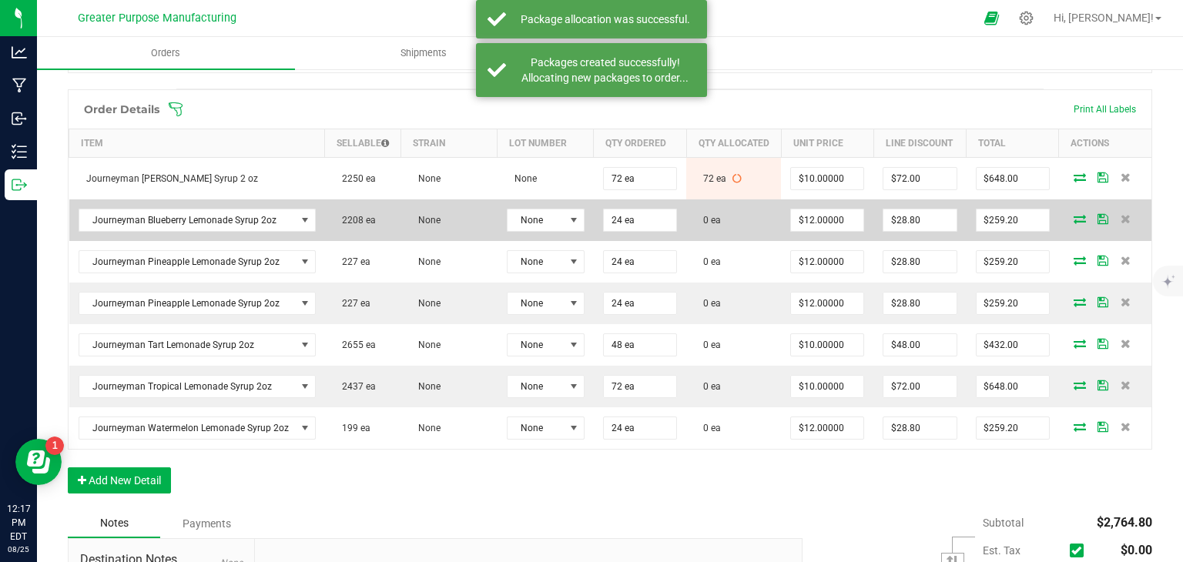
click at [1074, 223] on icon at bounding box center [1080, 218] width 12 height 9
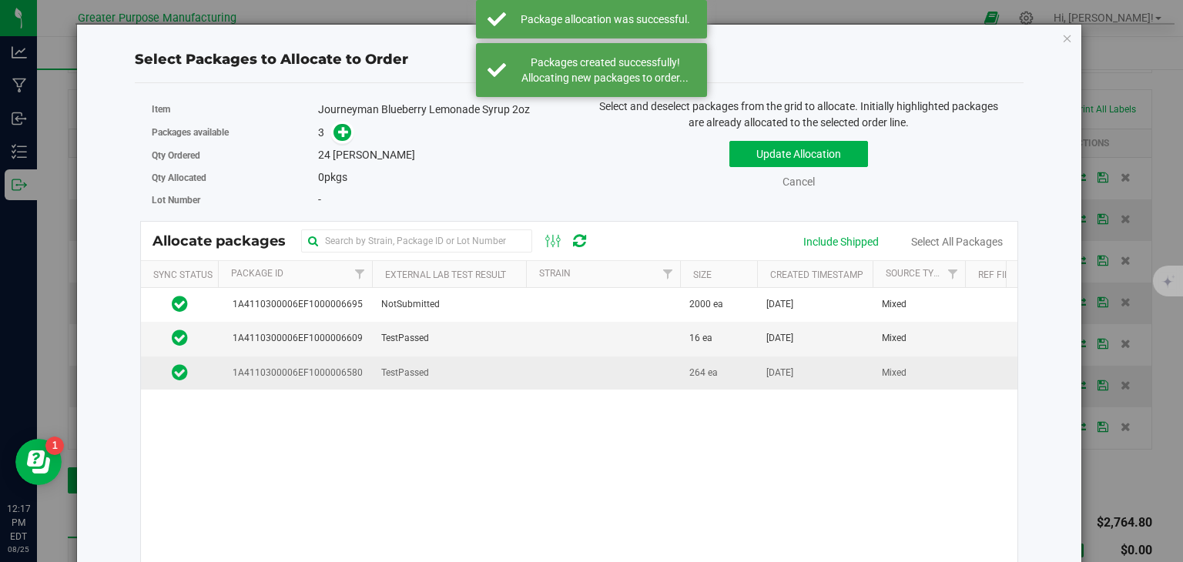
click at [538, 365] on td at bounding box center [603, 373] width 154 height 33
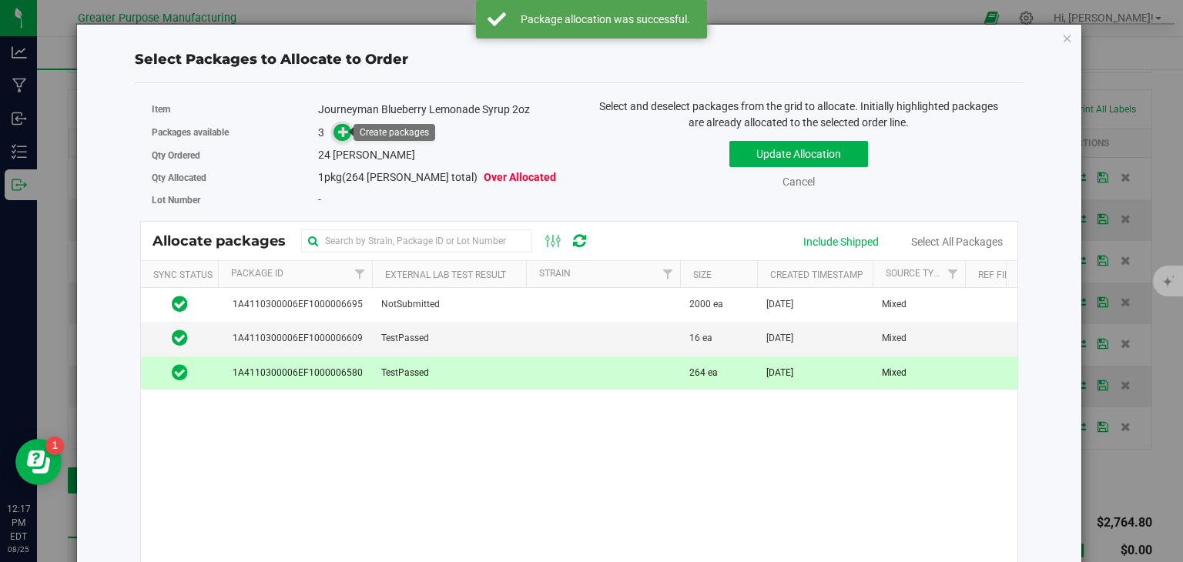
click at [340, 124] on span at bounding box center [343, 132] width 18 height 18
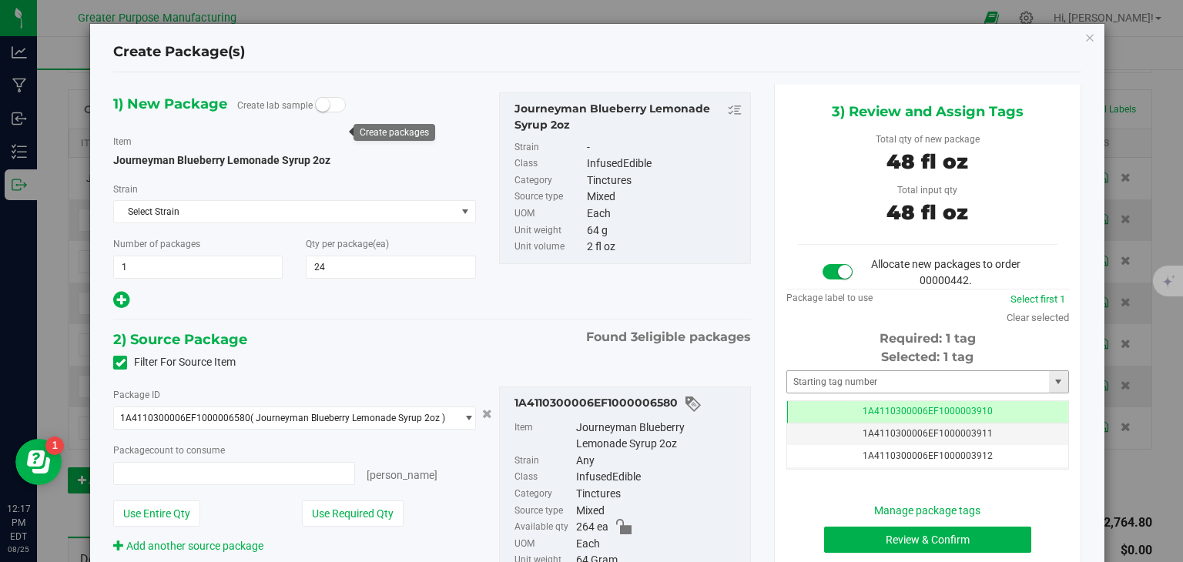
type input "24 ea"
click at [972, 530] on button "Review & Confirm" at bounding box center [927, 540] width 207 height 26
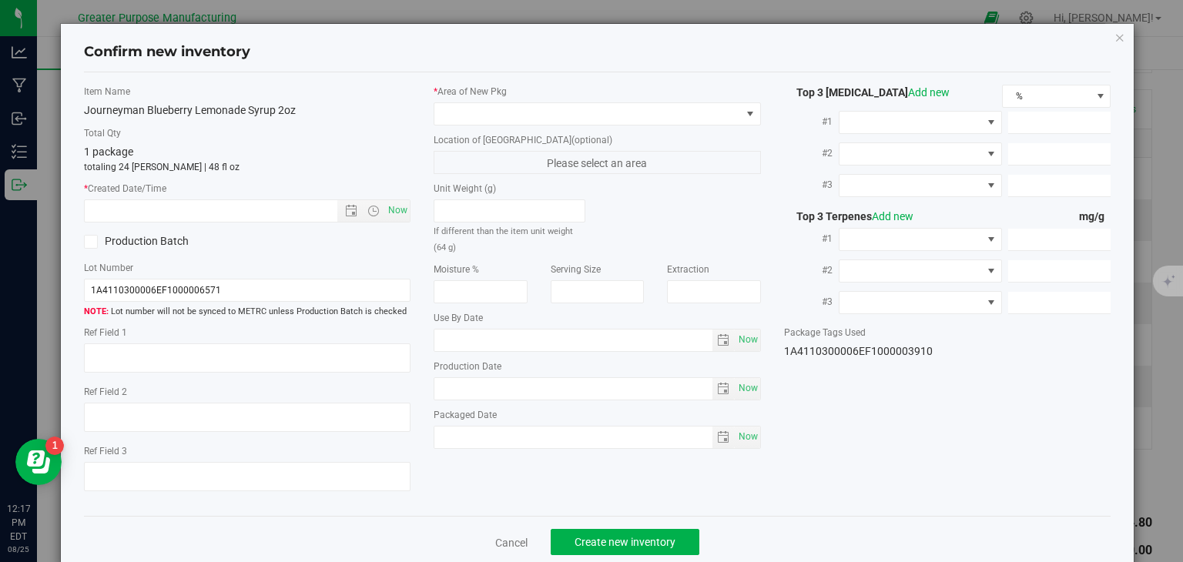
type input "[DATE]"
click at [398, 205] on span "Now" at bounding box center [398, 211] width 26 height 22
type input "[DATE] 12:17 PM"
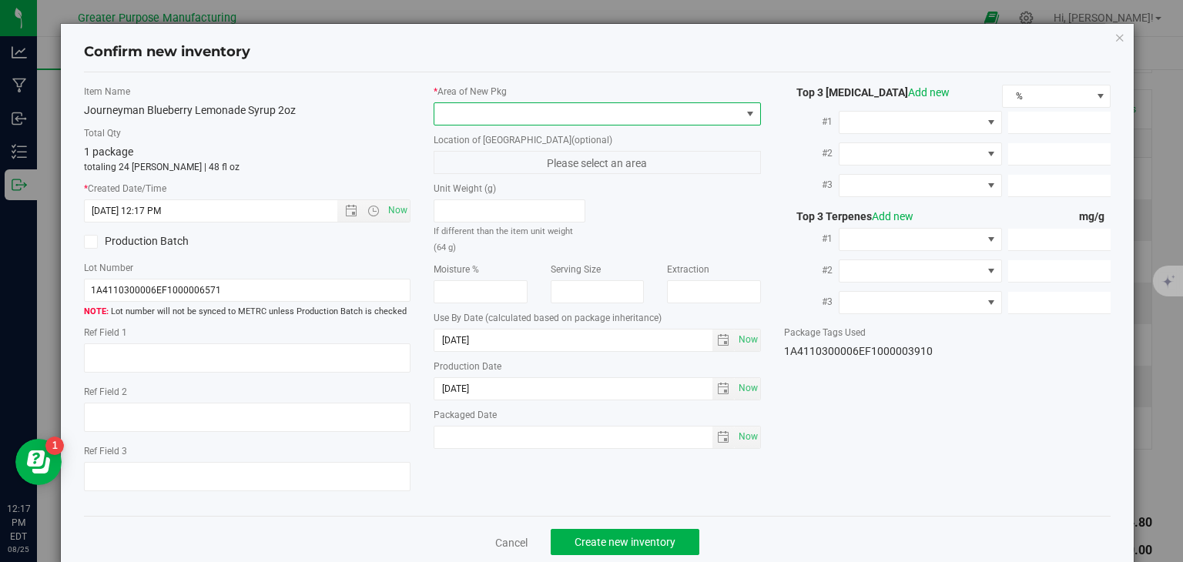
click at [489, 118] on span at bounding box center [587, 114] width 307 height 22
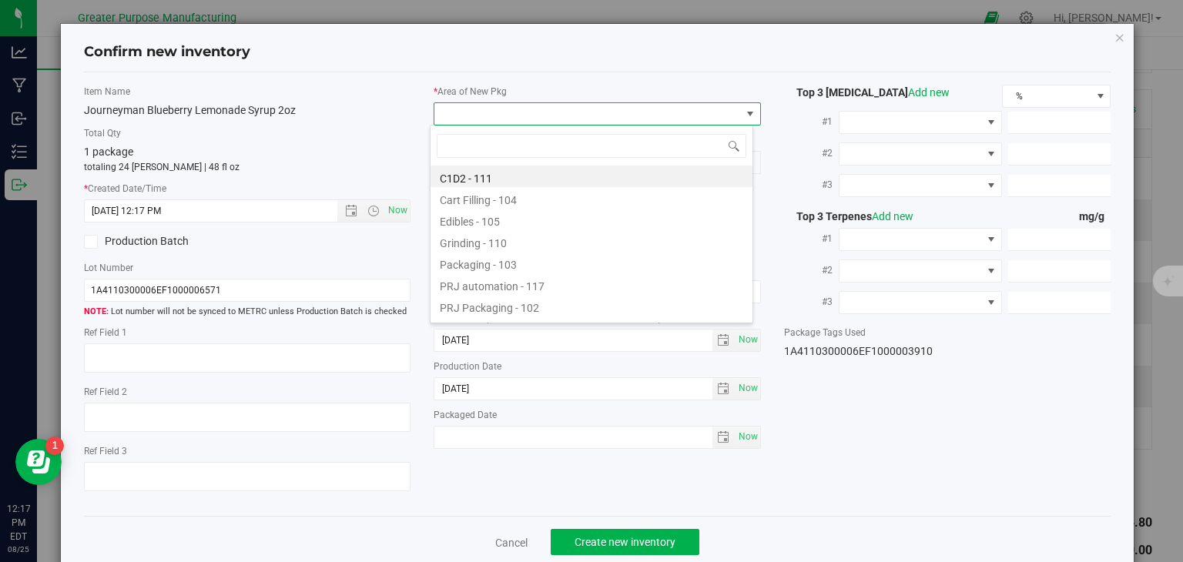
type input "108"
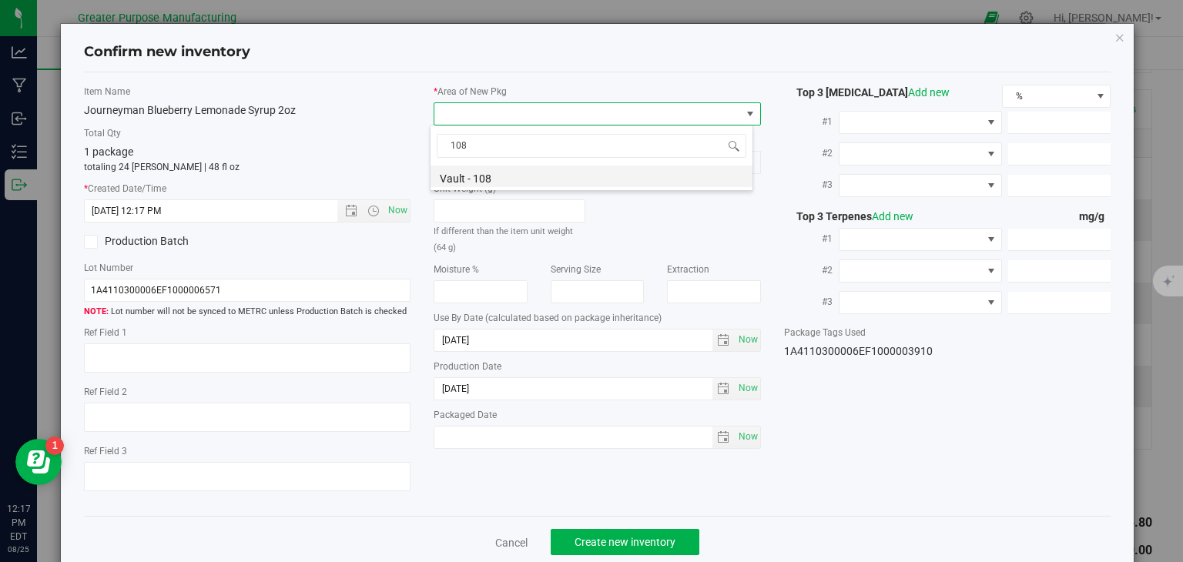
click at [470, 174] on li "Vault - 108" at bounding box center [592, 177] width 322 height 22
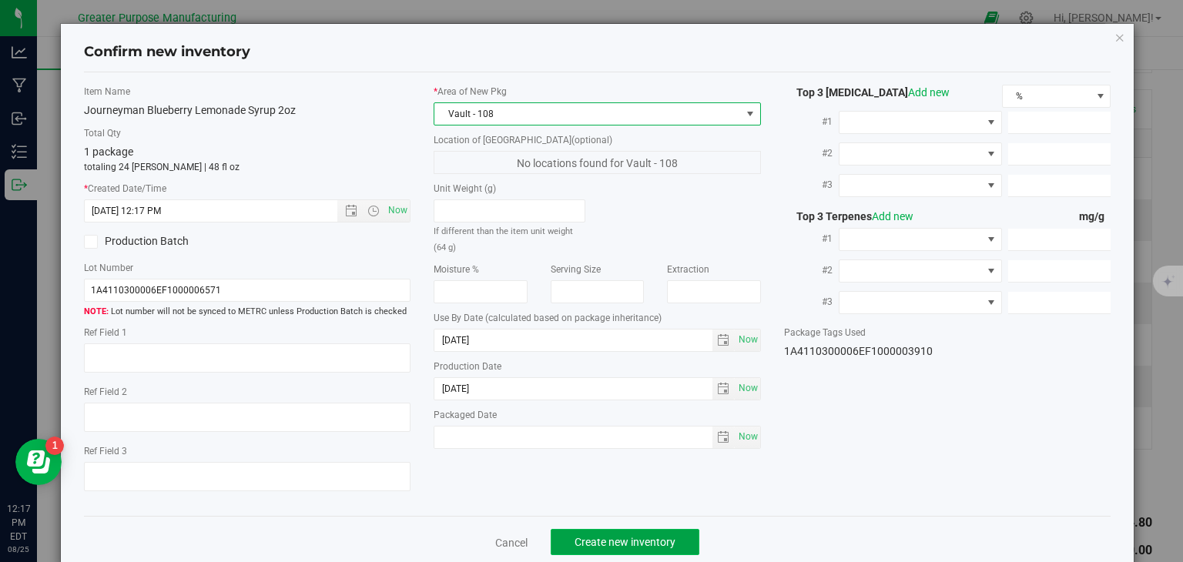
click at [618, 533] on button "Create new inventory" at bounding box center [625, 542] width 149 height 26
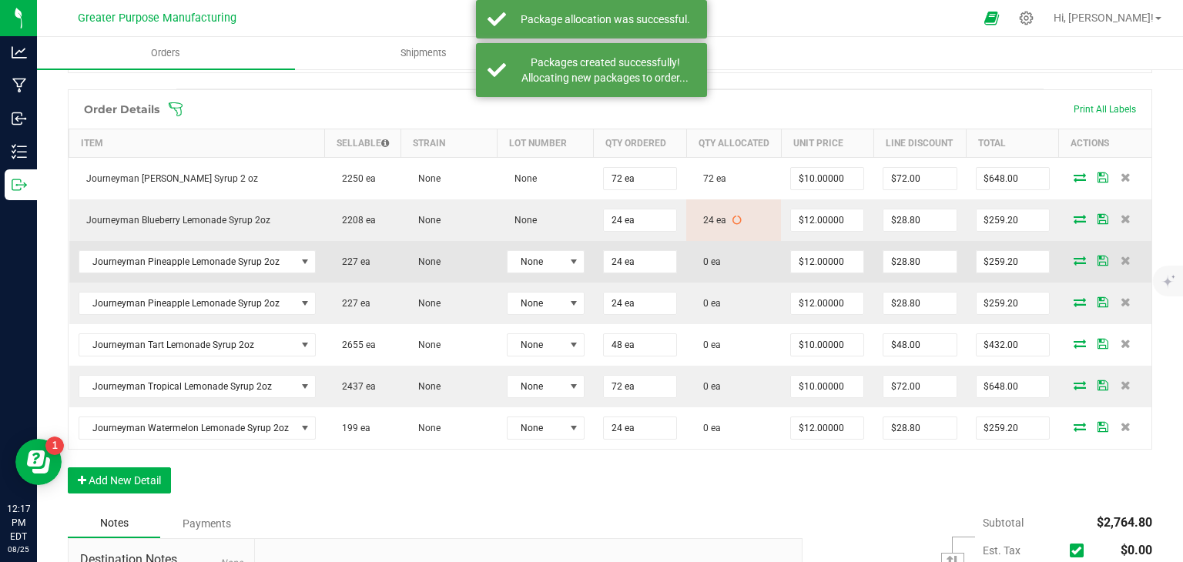
click at [1074, 265] on icon at bounding box center [1080, 260] width 12 height 9
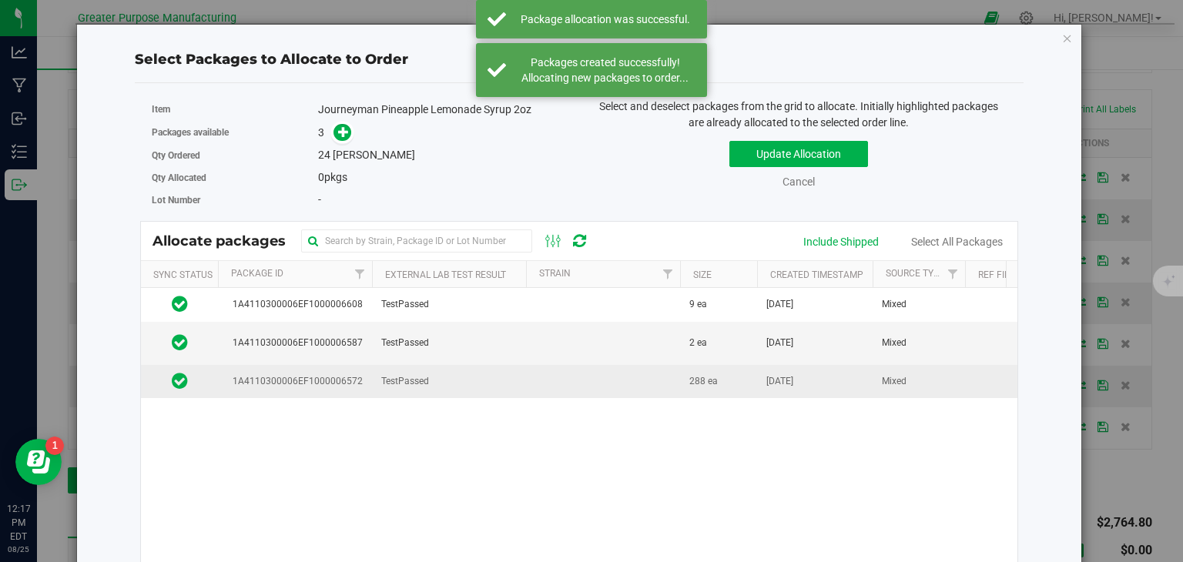
click at [548, 385] on td at bounding box center [603, 381] width 154 height 33
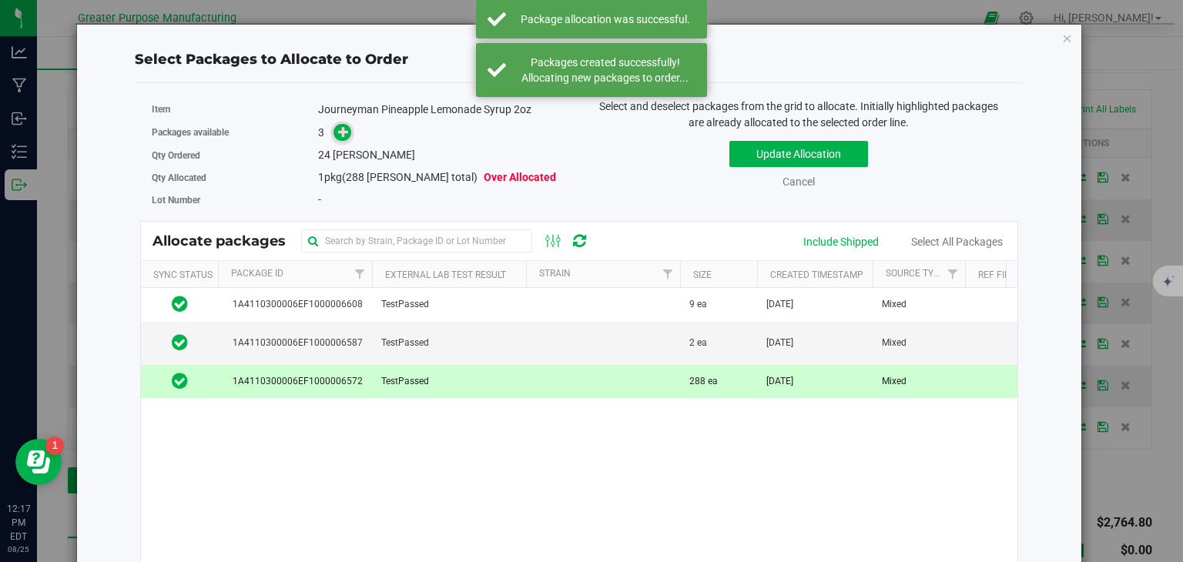
click at [338, 133] on icon at bounding box center [343, 131] width 11 height 11
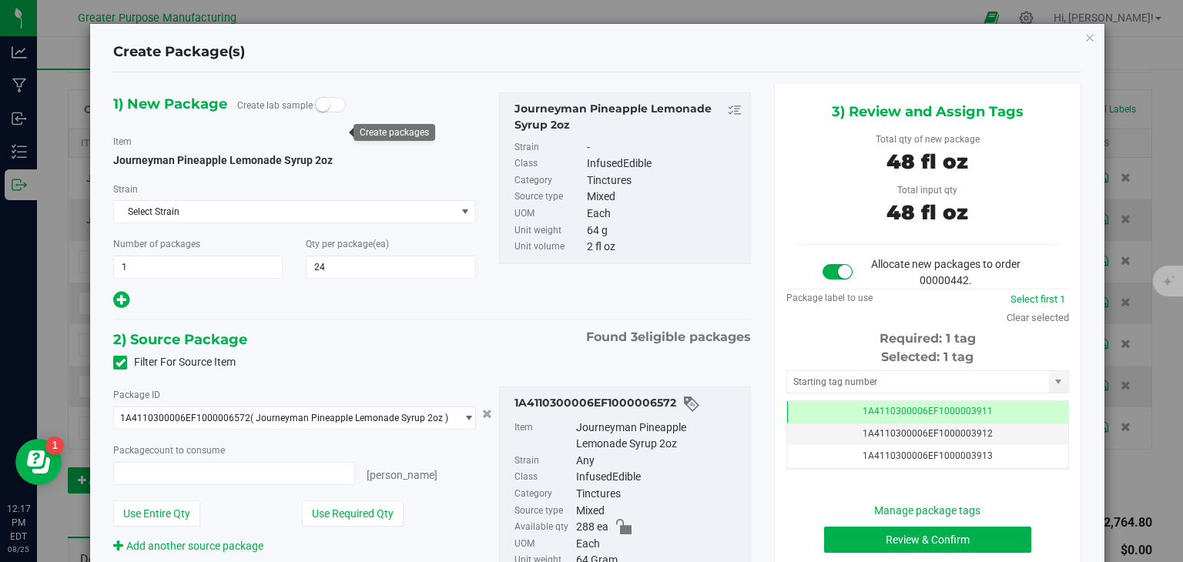
type input "24 ea"
click at [937, 541] on button "Review & Confirm" at bounding box center [927, 540] width 207 height 26
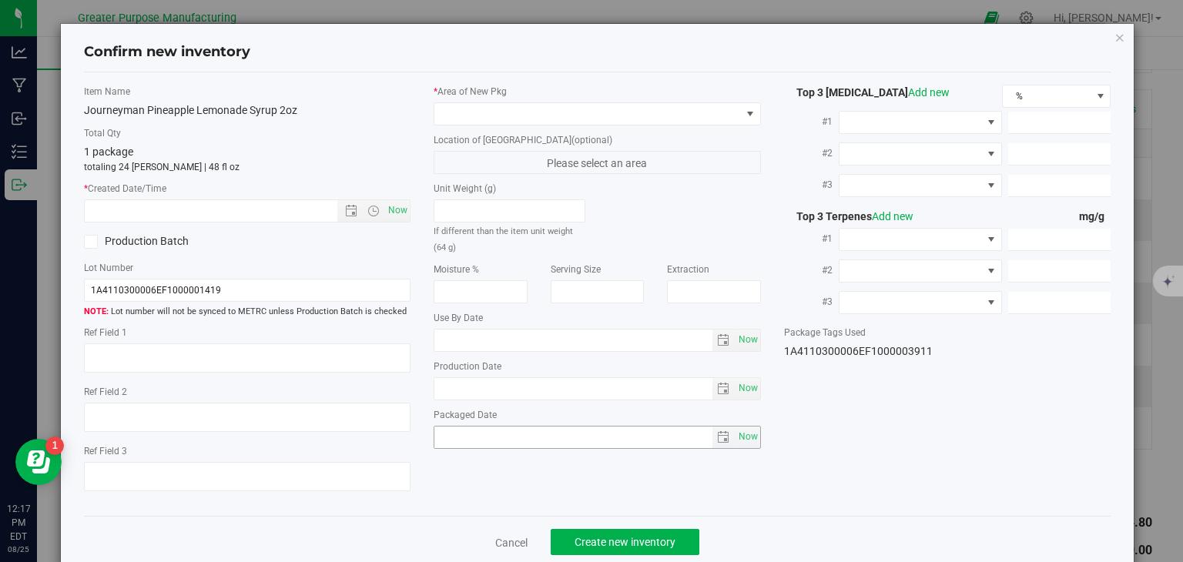
type input "[DATE]"
click at [393, 216] on span "Now" at bounding box center [398, 211] width 26 height 22
type input "[DATE] 12:17 PM"
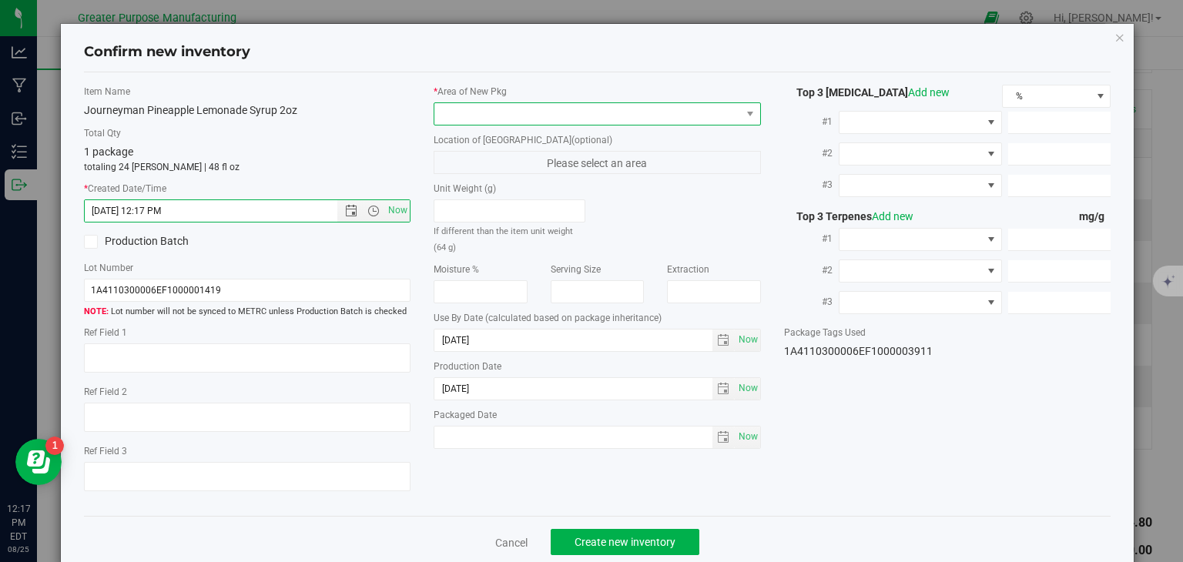
click at [484, 107] on span at bounding box center [587, 114] width 307 height 22
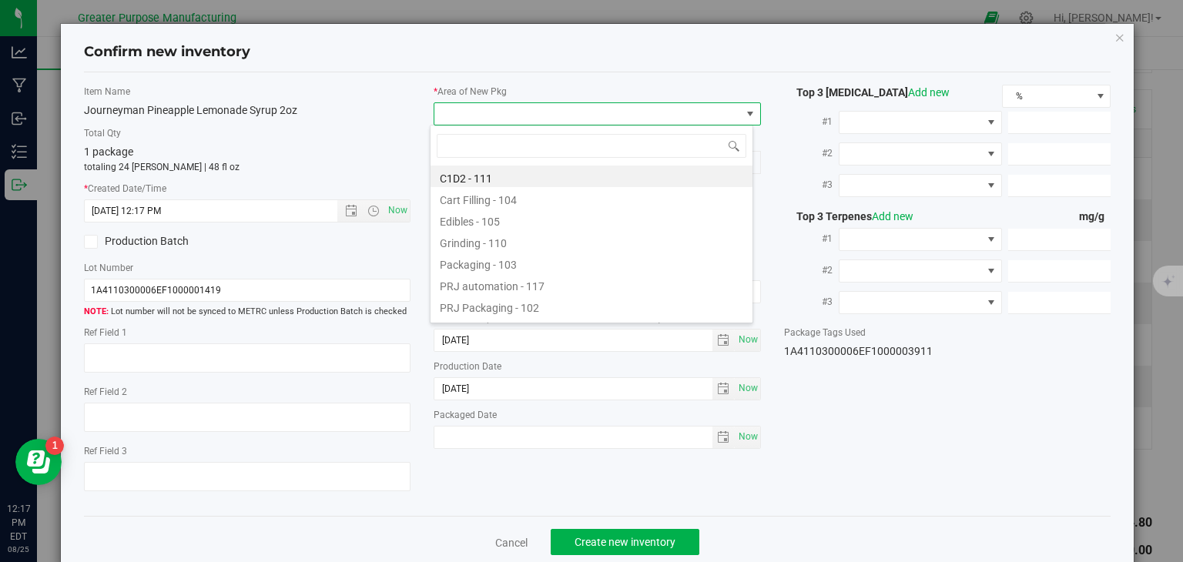
type input "108"
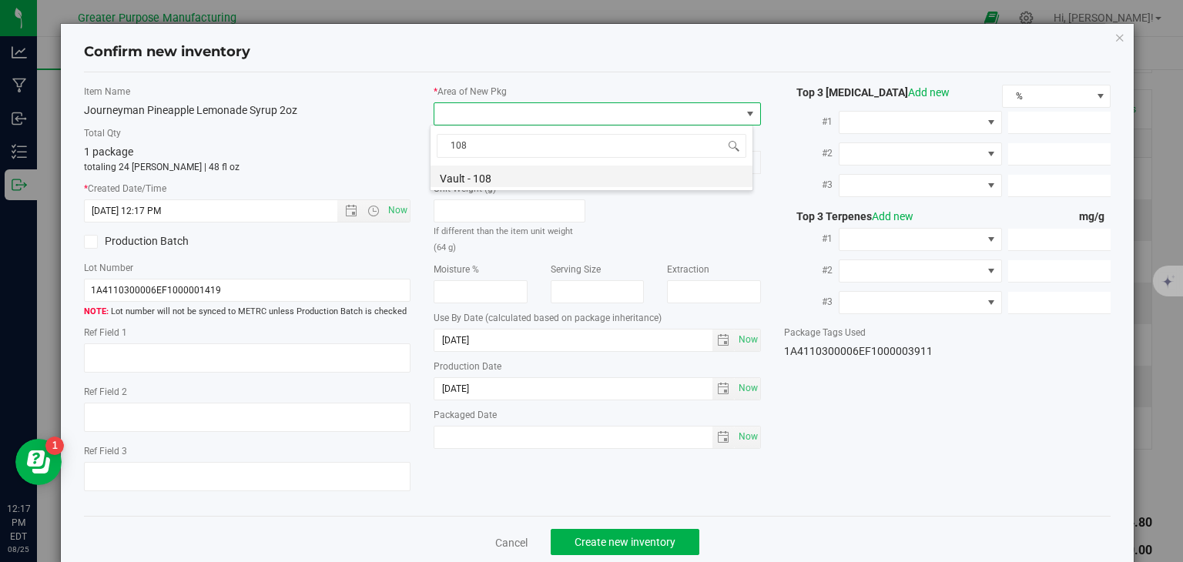
click at [466, 170] on li "Vault - 108" at bounding box center [592, 177] width 322 height 22
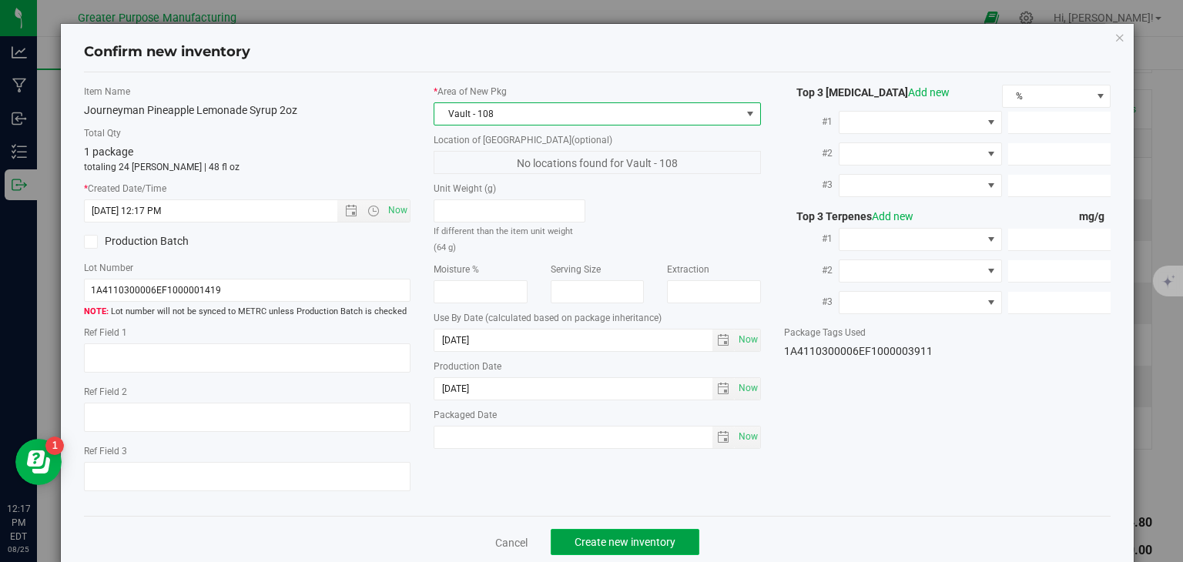
click at [640, 550] on button "Create new inventory" at bounding box center [625, 542] width 149 height 26
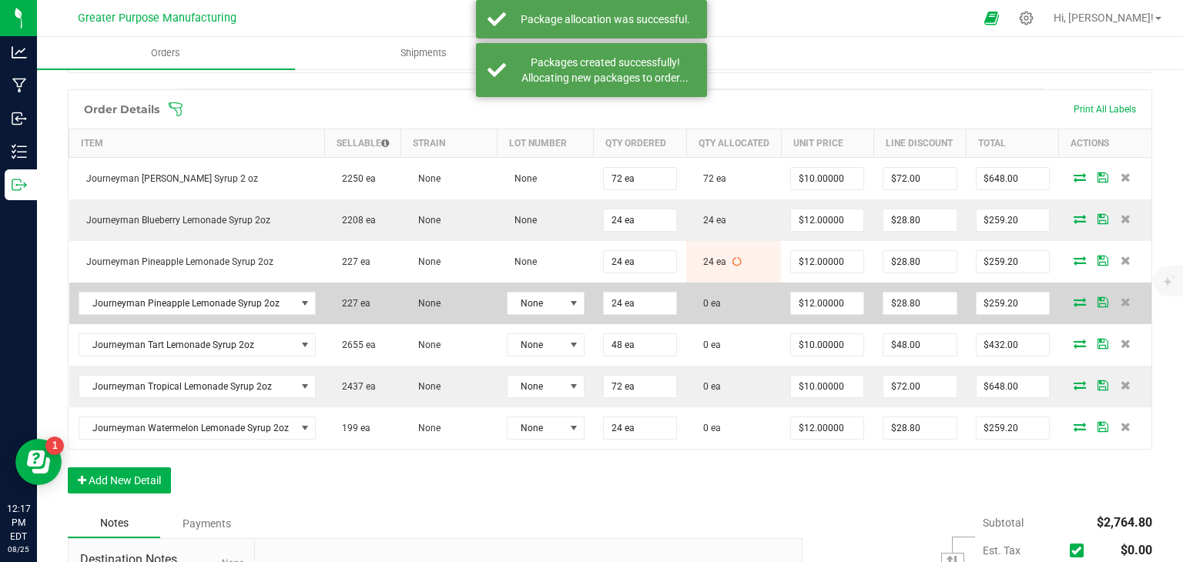
click at [1074, 307] on icon at bounding box center [1080, 301] width 12 height 9
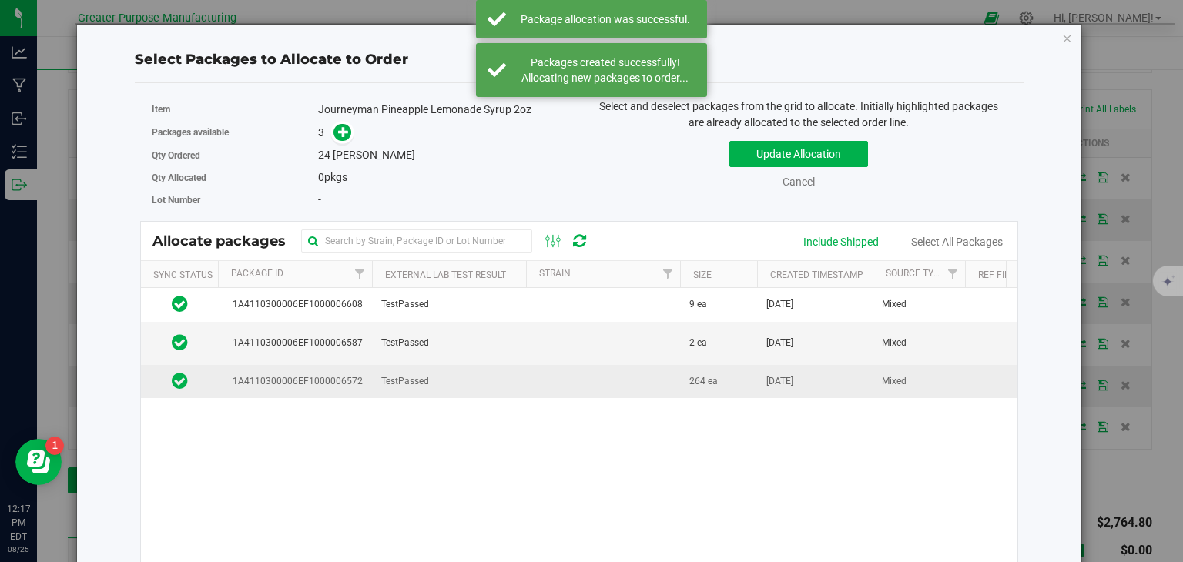
click at [692, 381] on span "264 ea" at bounding box center [703, 381] width 29 height 15
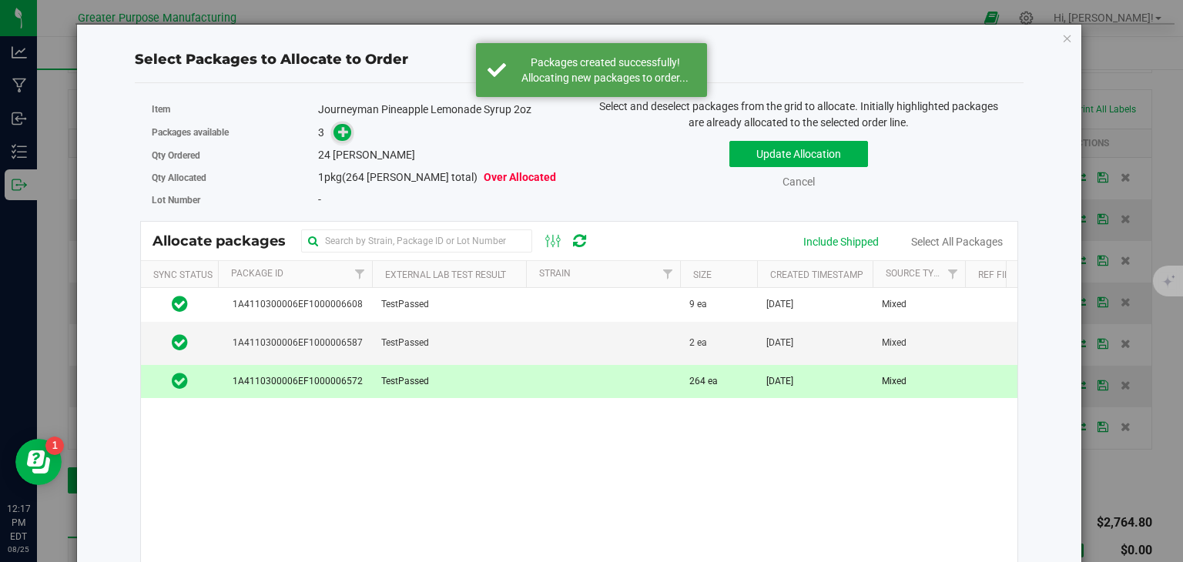
click at [346, 135] on icon at bounding box center [343, 131] width 11 height 11
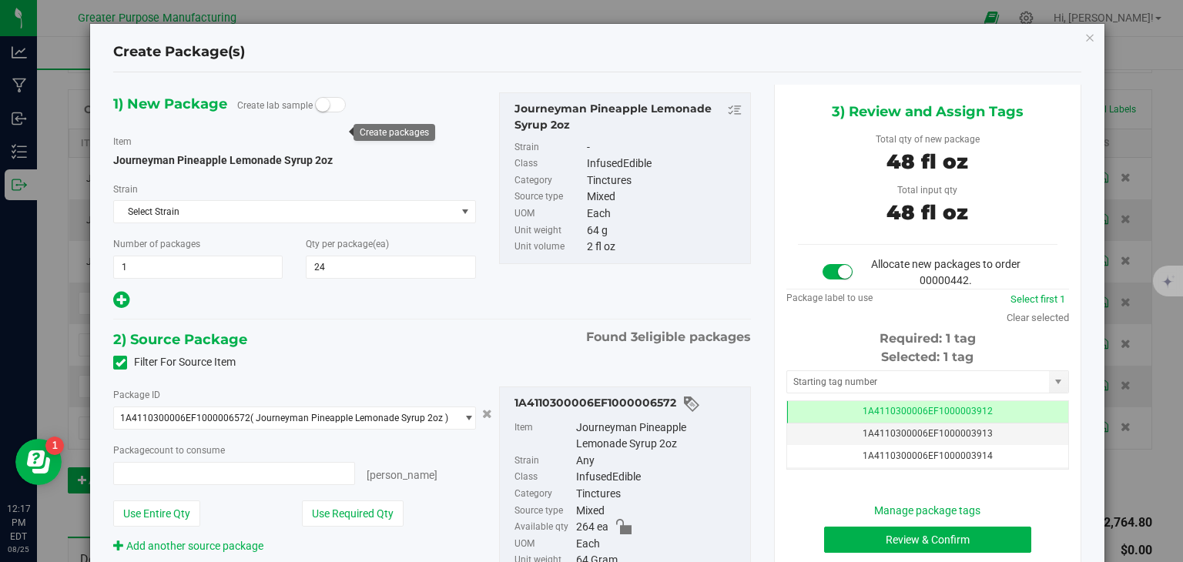
type input "24 ea"
click at [983, 531] on button "Review & Confirm" at bounding box center [927, 540] width 207 height 26
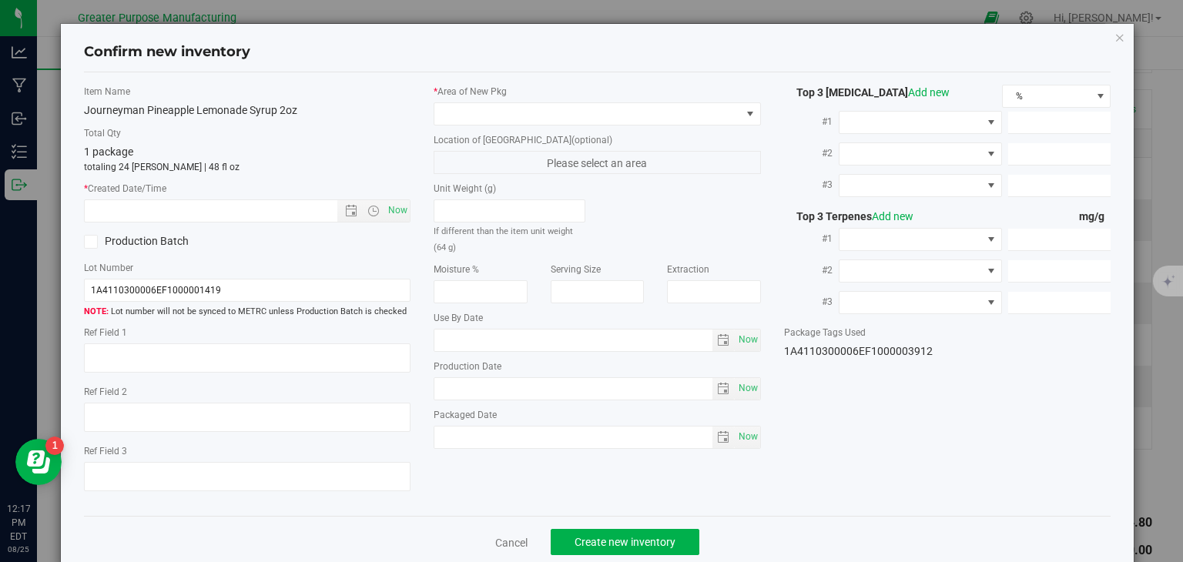
type input "[DATE]"
click at [389, 203] on span "Now" at bounding box center [398, 211] width 26 height 22
type input "[DATE] 12:17 PM"
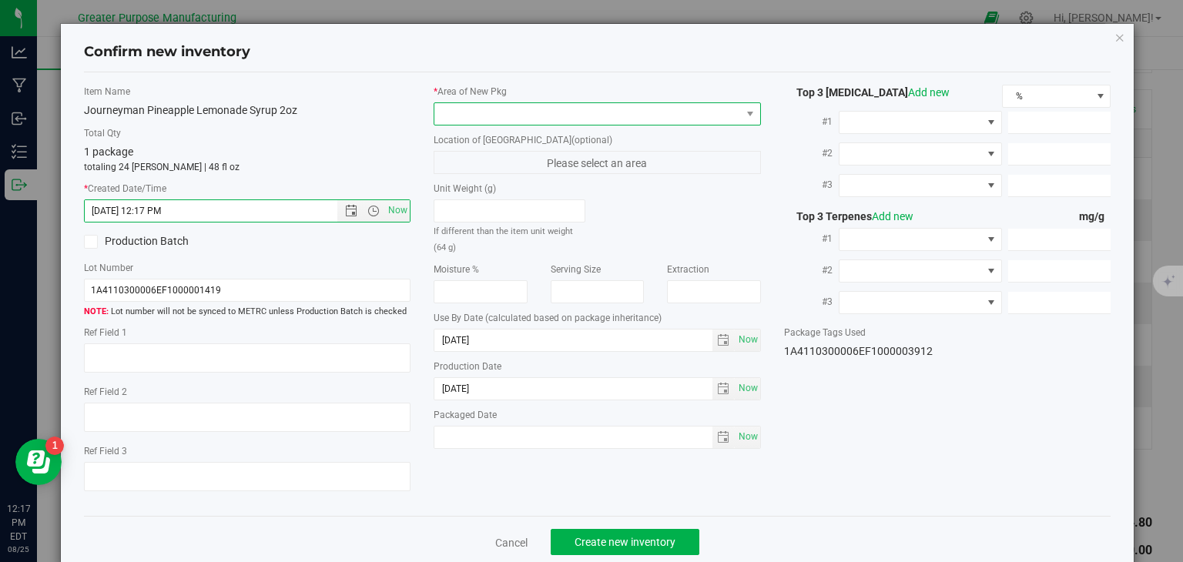
click at [512, 116] on span at bounding box center [587, 114] width 307 height 22
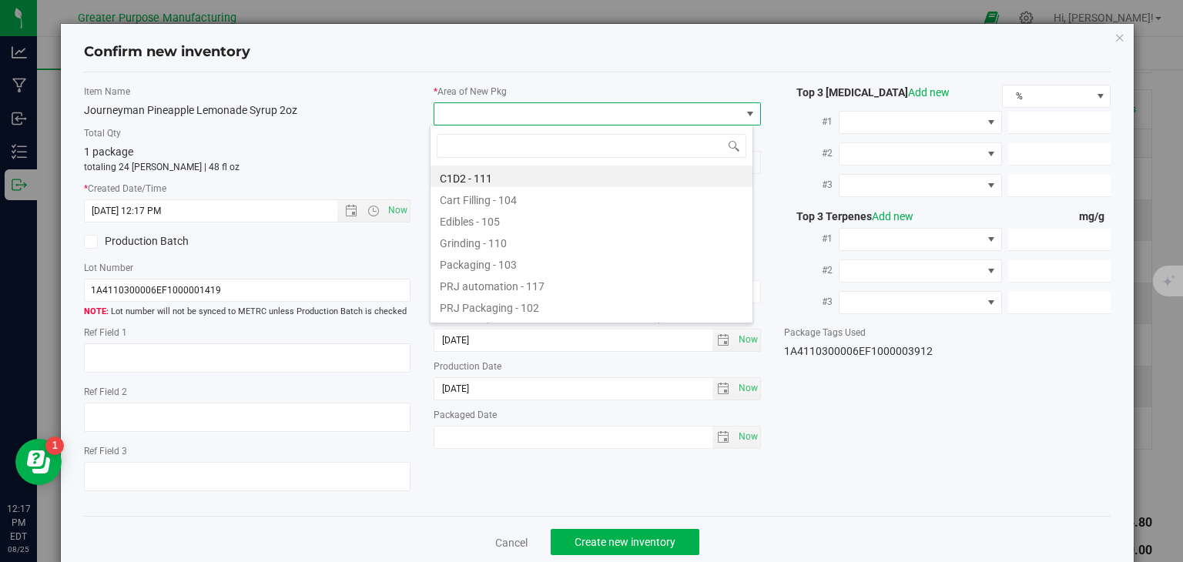
type input "108"
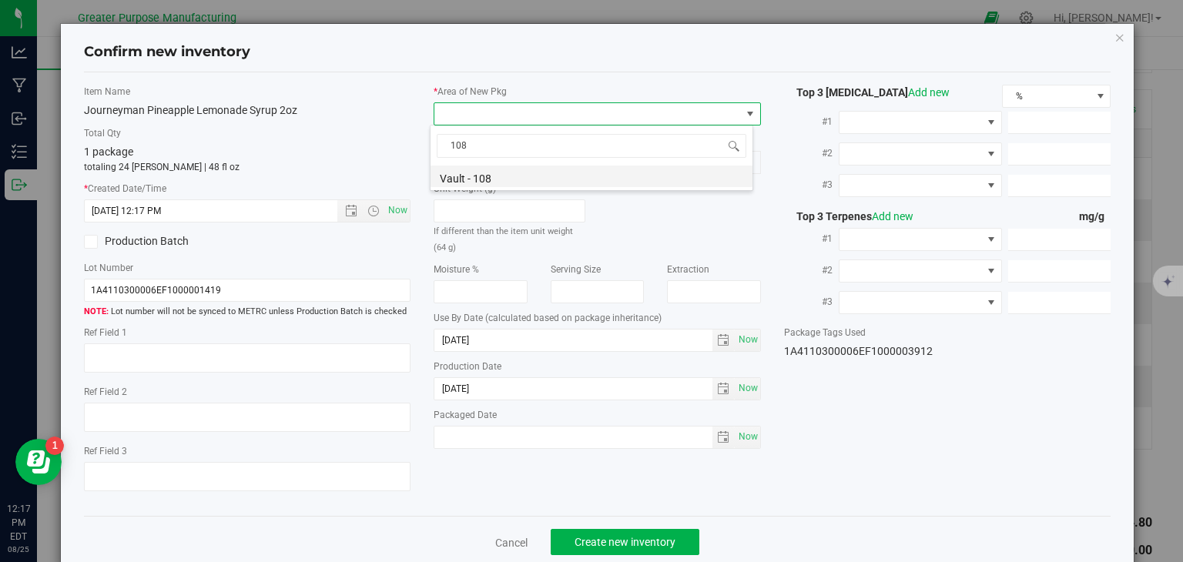
click at [503, 182] on li "Vault - 108" at bounding box center [592, 177] width 322 height 22
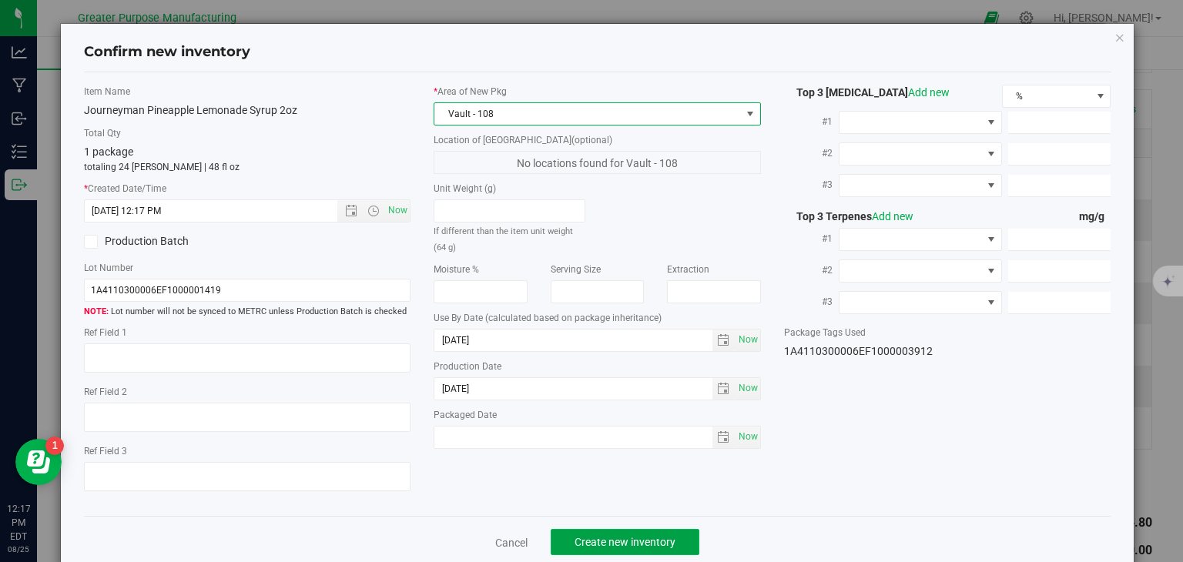
click at [636, 536] on span "Create new inventory" at bounding box center [625, 542] width 101 height 12
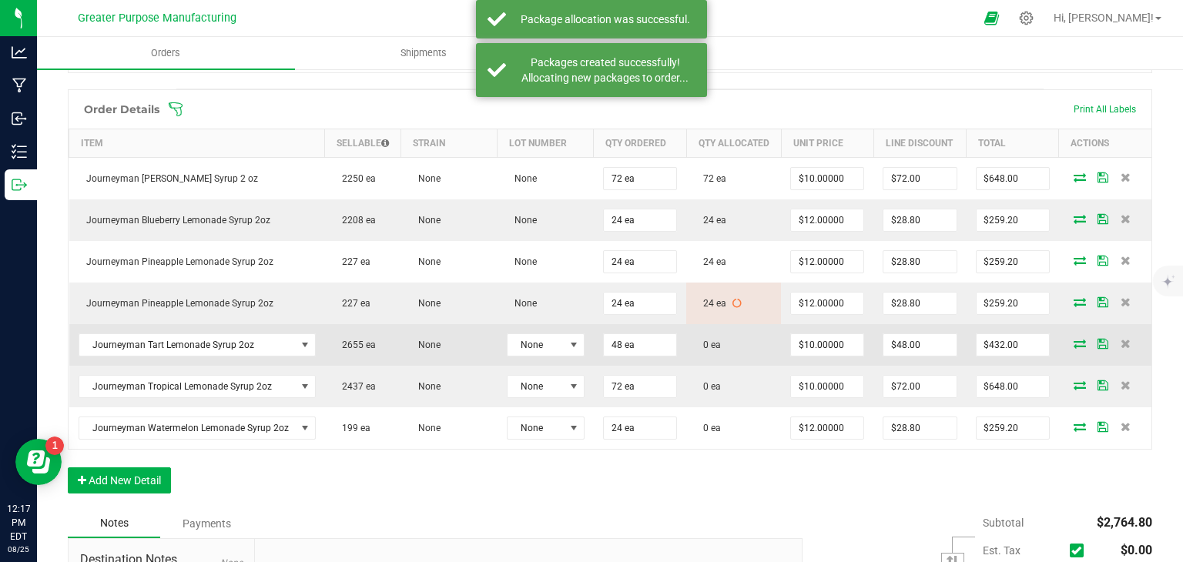
click at [1074, 348] on icon at bounding box center [1080, 343] width 12 height 9
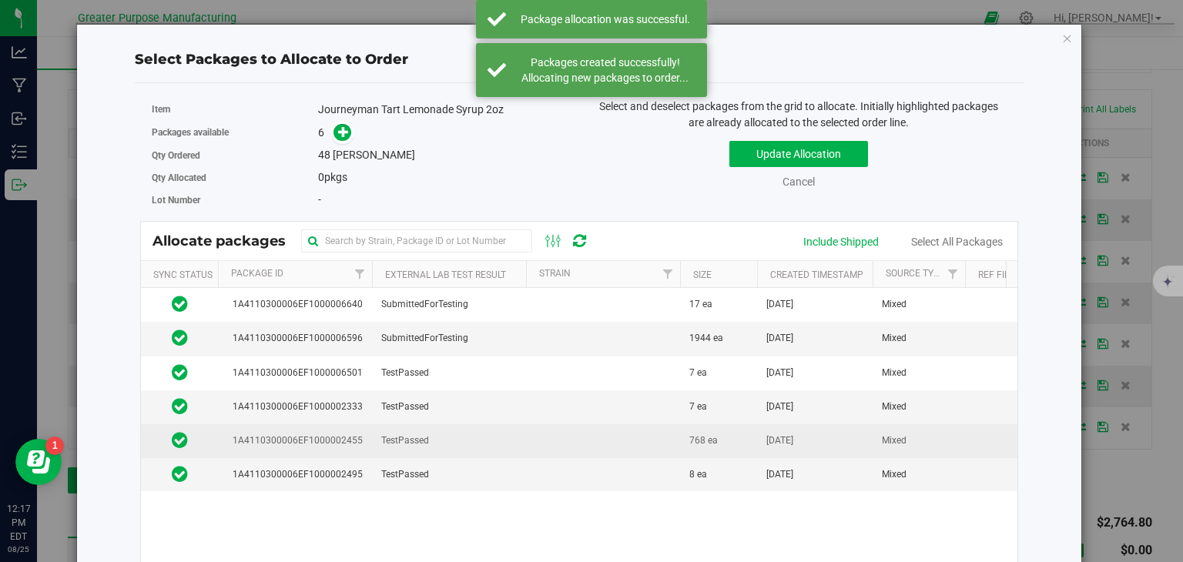
click at [619, 442] on td at bounding box center [603, 441] width 154 height 34
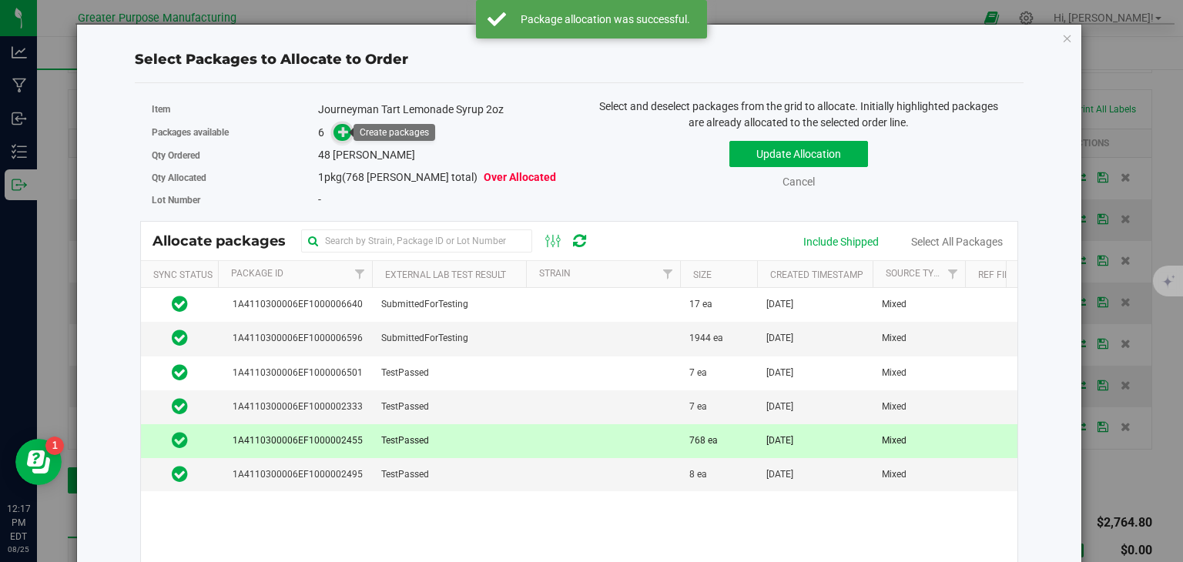
click at [344, 137] on icon at bounding box center [343, 131] width 11 height 11
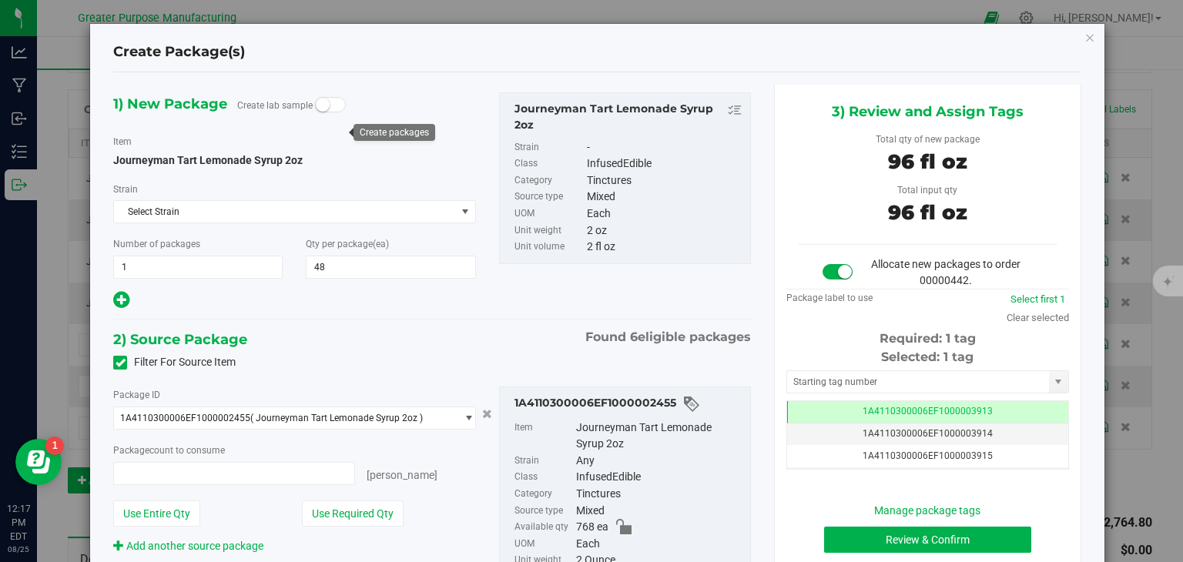
type input "48 ea"
click at [897, 538] on button "Review & Confirm" at bounding box center [927, 540] width 207 height 26
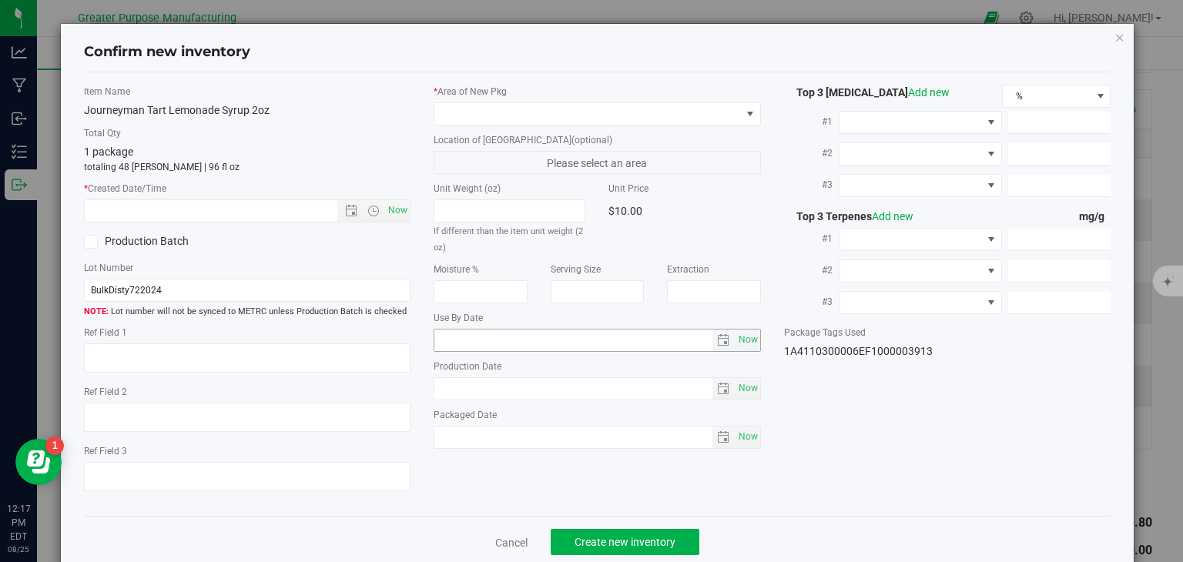
type input "[DATE]"
click at [395, 203] on span "Now" at bounding box center [398, 211] width 26 height 22
type input "[DATE] 12:17 PM"
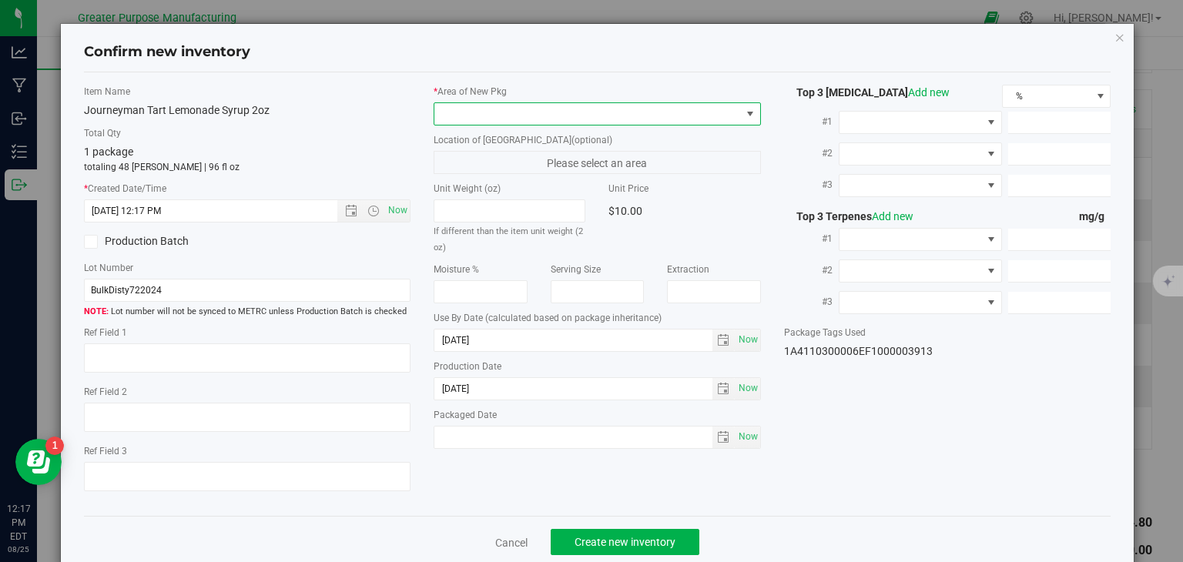
click at [525, 121] on span at bounding box center [587, 114] width 307 height 22
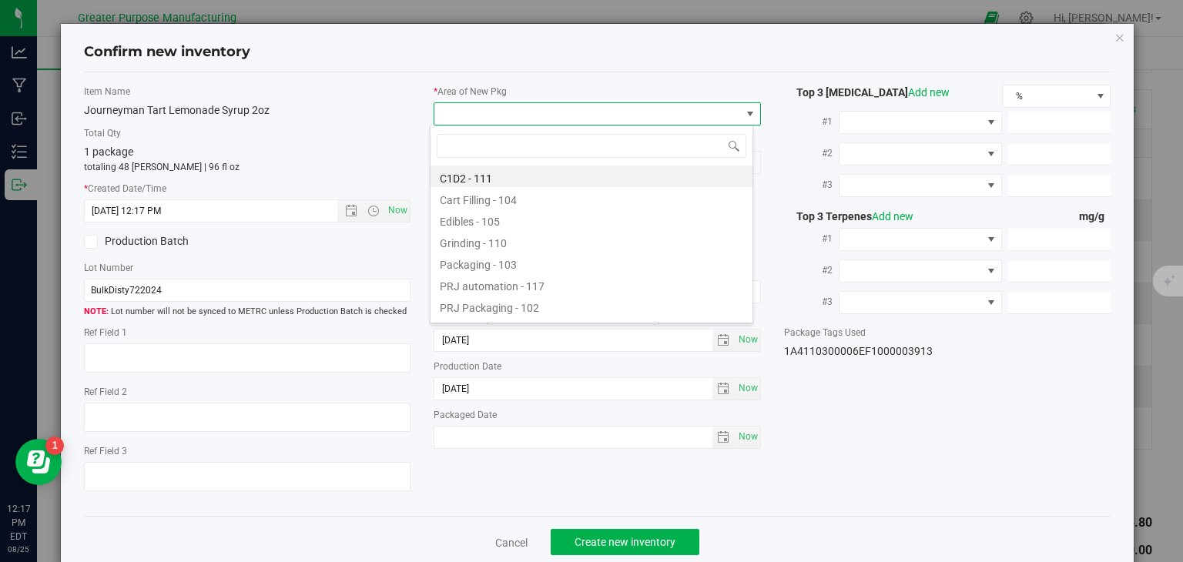
type input "108"
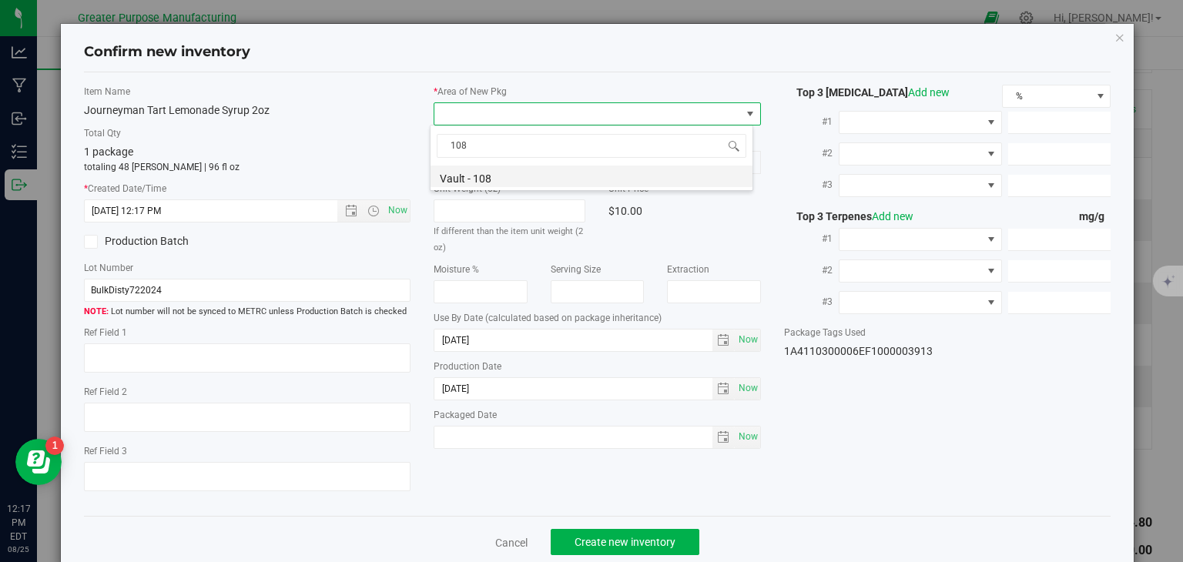
click at [500, 174] on li "Vault - 108" at bounding box center [592, 177] width 322 height 22
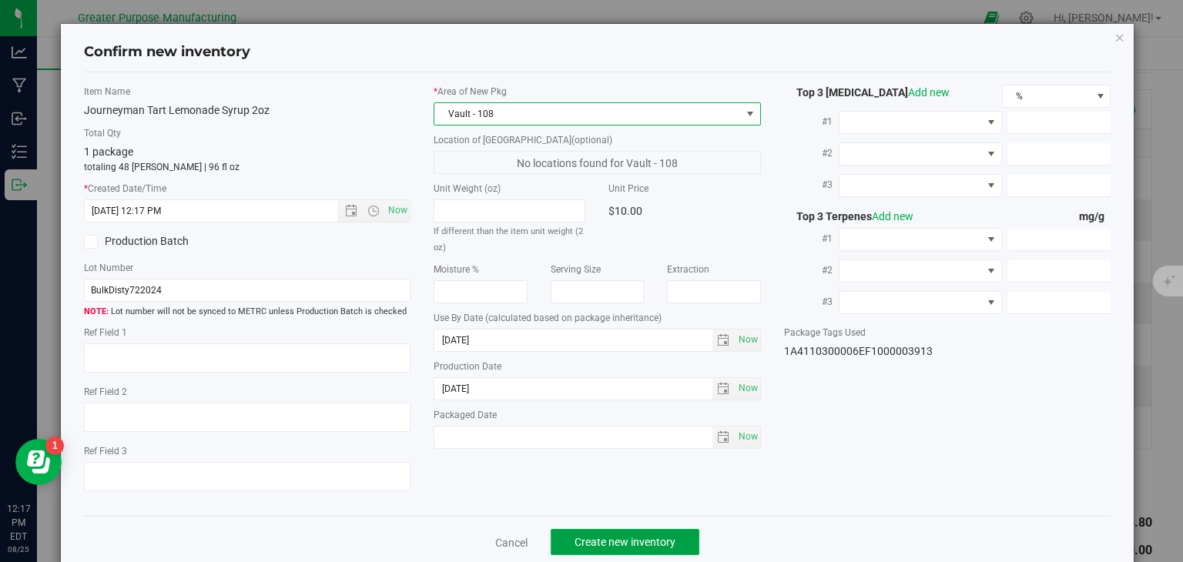
click at [620, 544] on span "Create new inventory" at bounding box center [625, 542] width 101 height 12
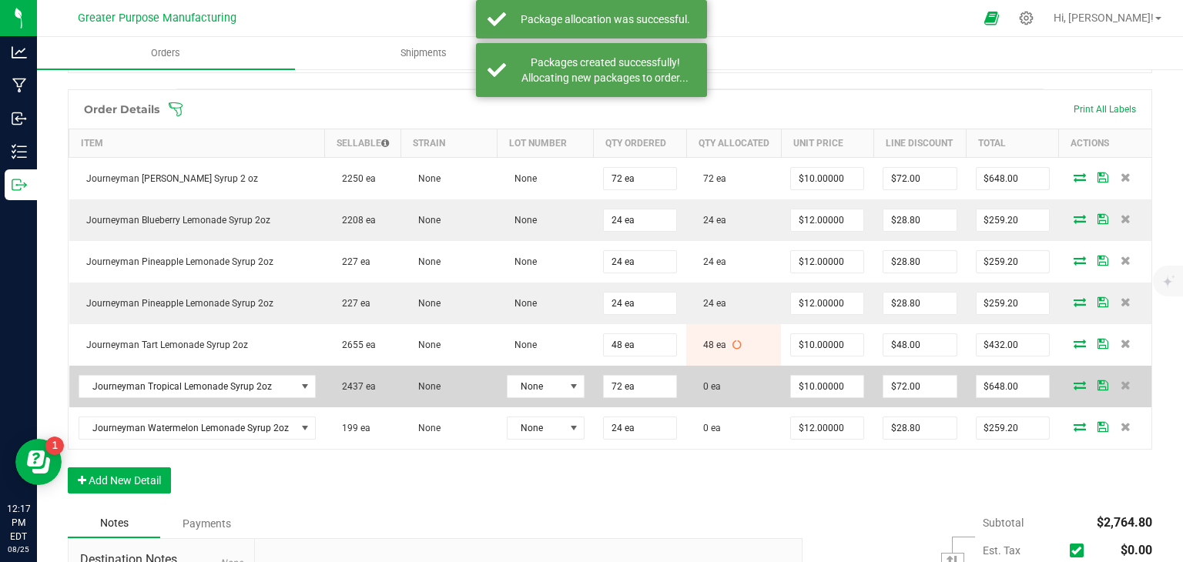
click at [1074, 390] on icon at bounding box center [1080, 385] width 12 height 9
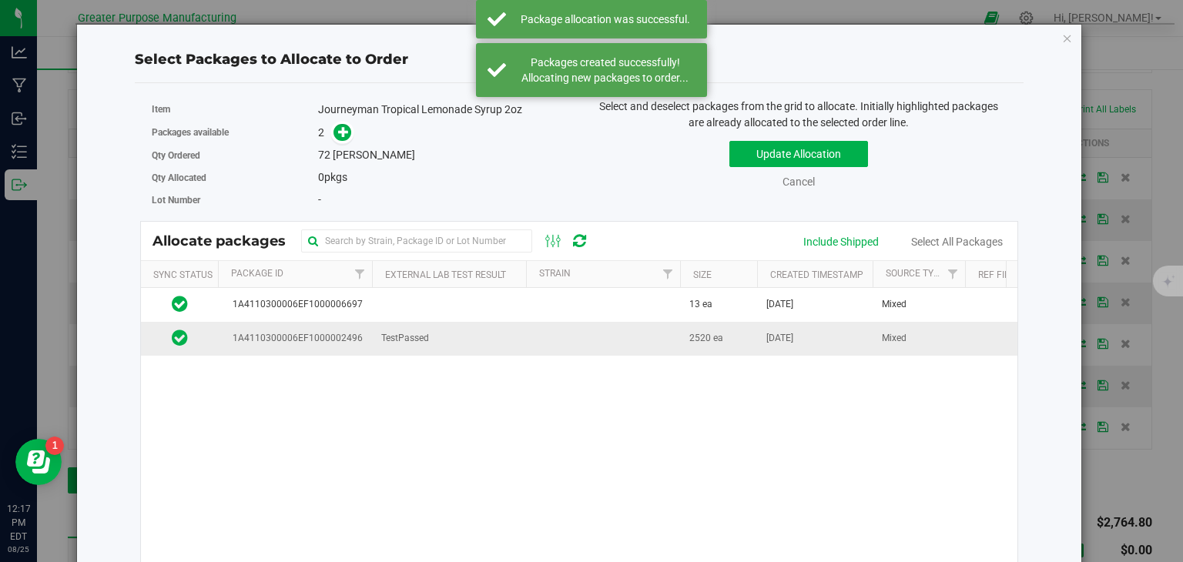
click at [585, 337] on td at bounding box center [603, 338] width 154 height 33
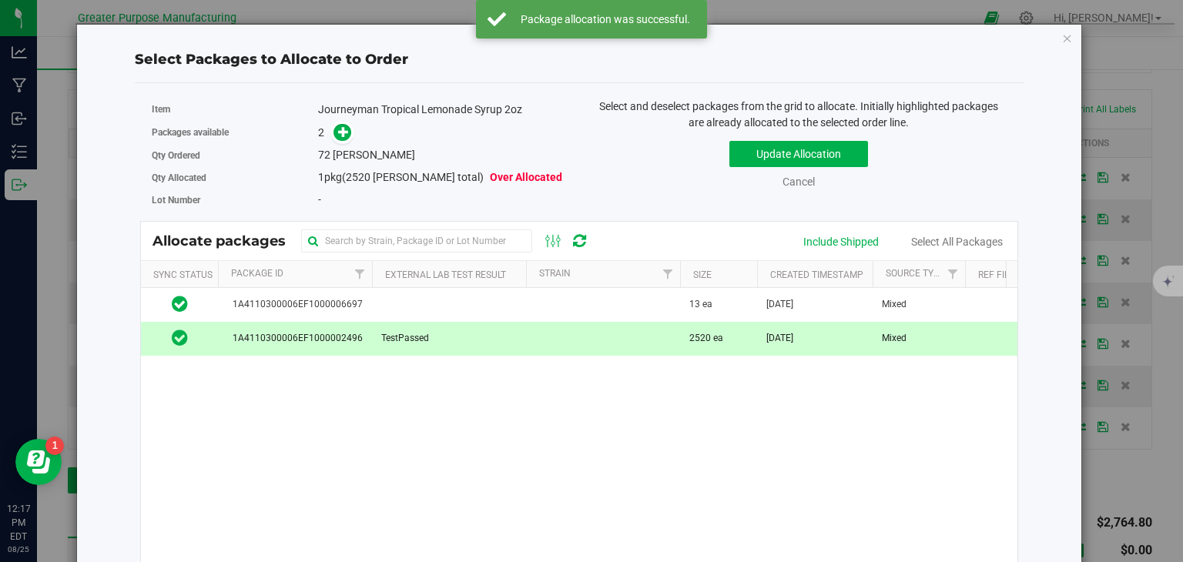
click at [348, 130] on span at bounding box center [343, 132] width 19 height 19
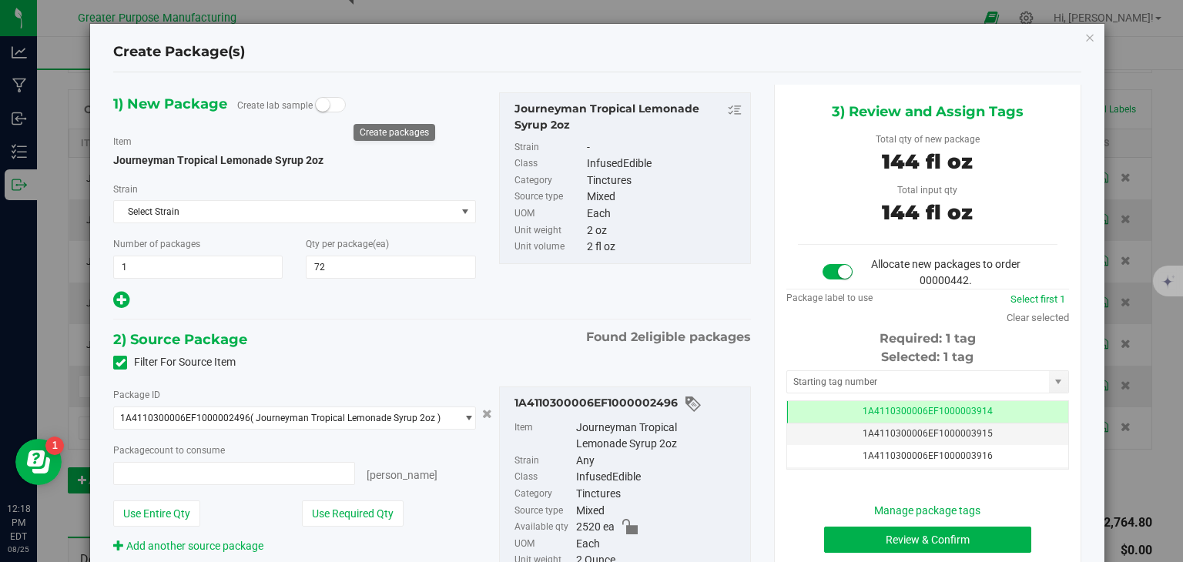
type input "72 ea"
click at [959, 538] on button "Review & Confirm" at bounding box center [927, 540] width 207 height 26
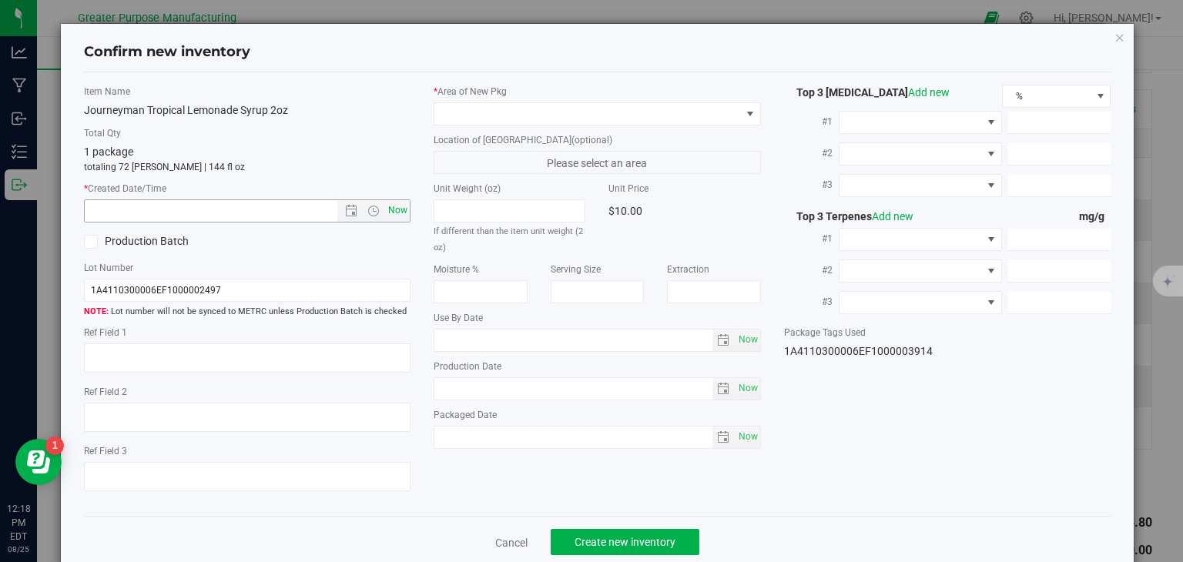
type input "2025-01-30"
type input "[DATE]"
click at [393, 218] on span "Now" at bounding box center [398, 211] width 26 height 22
type input "8/25/2025 12:18 PM"
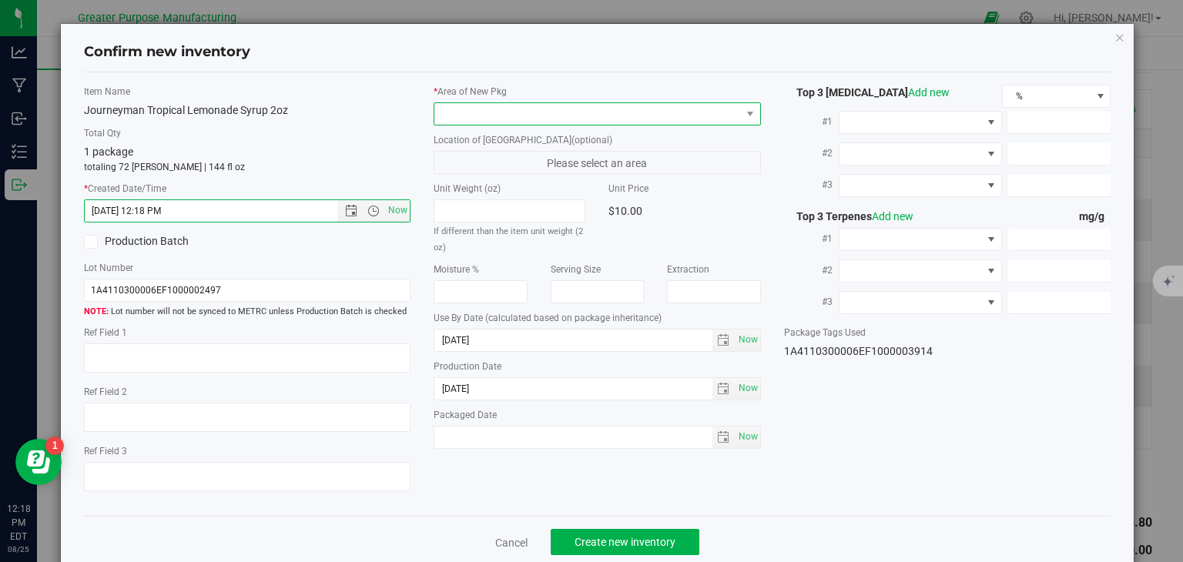
click at [503, 112] on span at bounding box center [587, 114] width 307 height 22
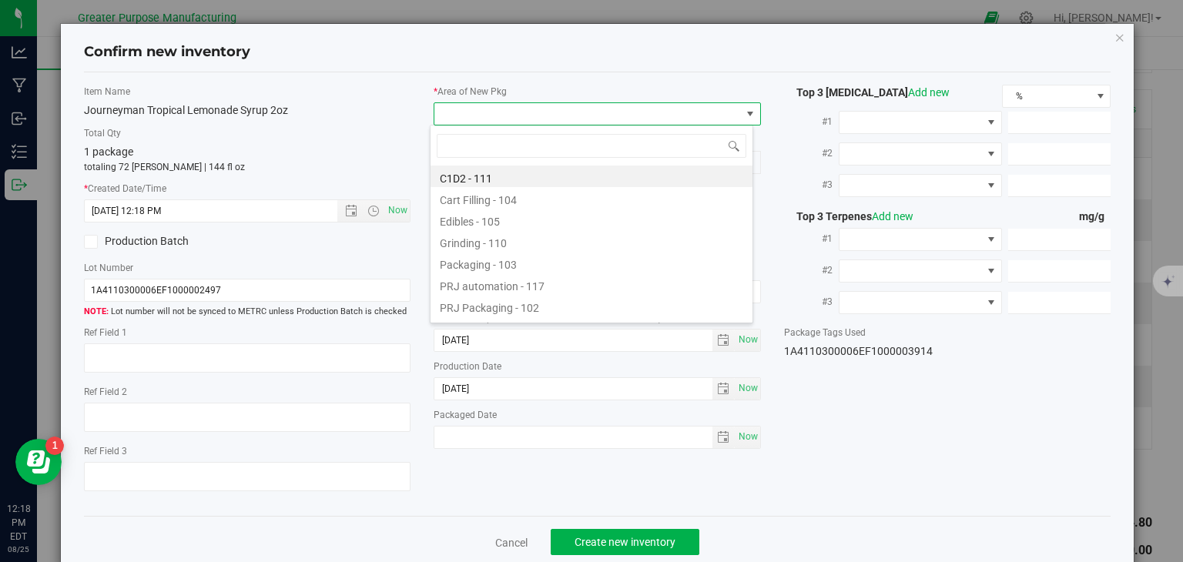
type input "108"
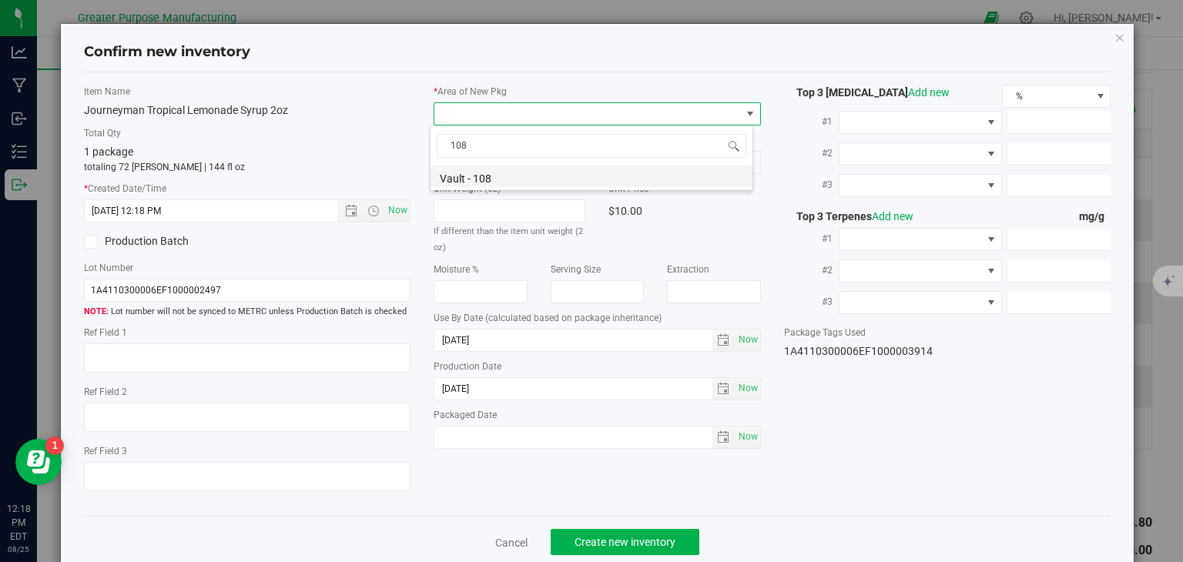
click at [483, 178] on li "Vault - 108" at bounding box center [592, 177] width 322 height 22
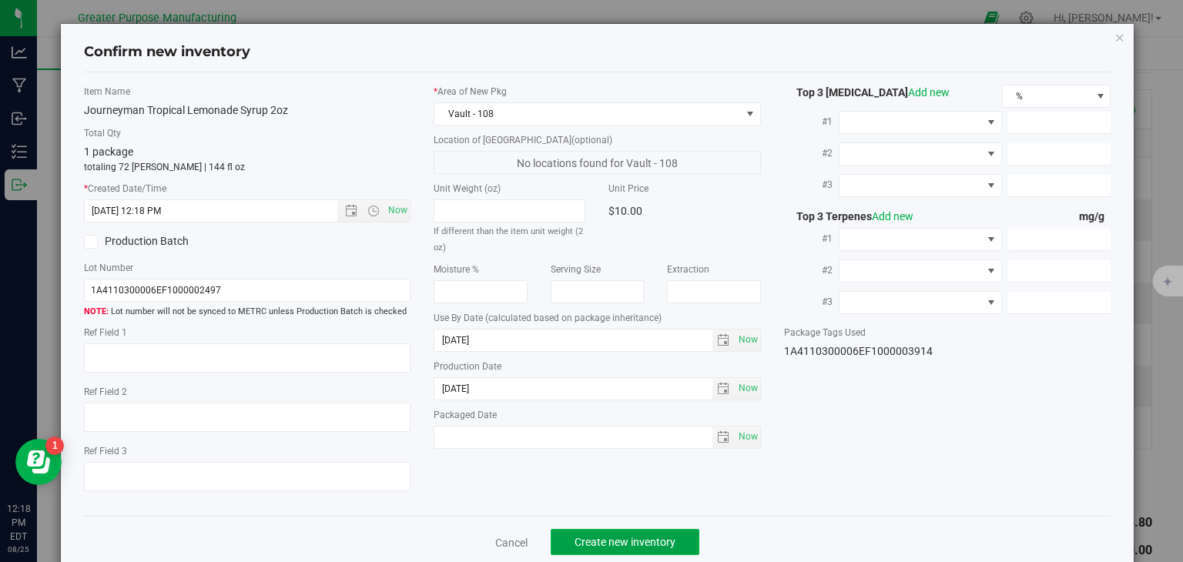
click at [634, 536] on span "Create new inventory" at bounding box center [625, 542] width 101 height 12
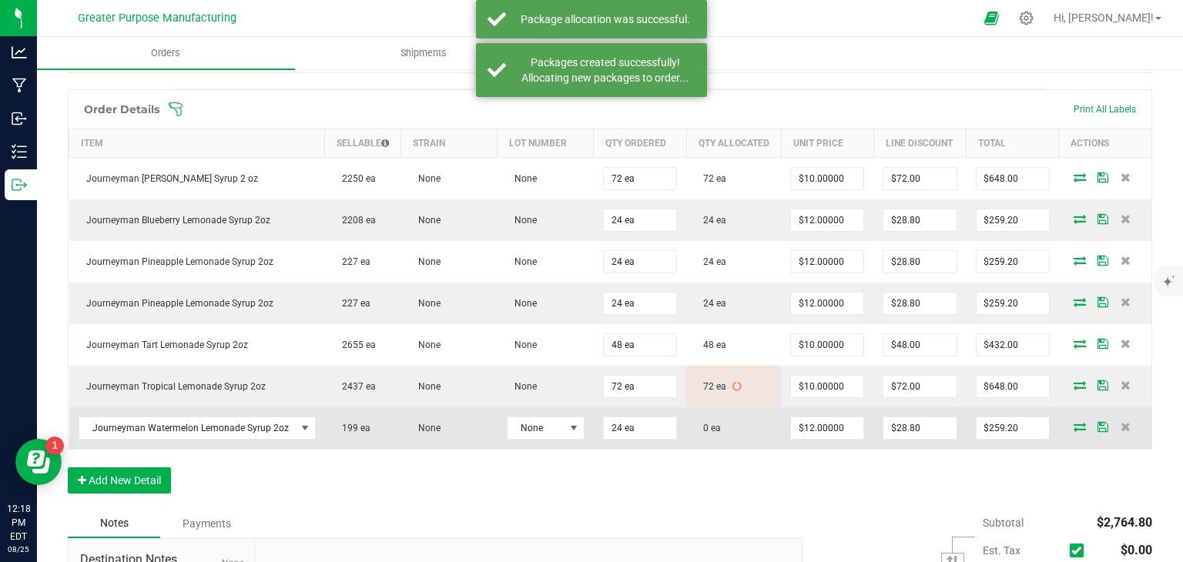
click at [1074, 431] on icon at bounding box center [1080, 426] width 12 height 9
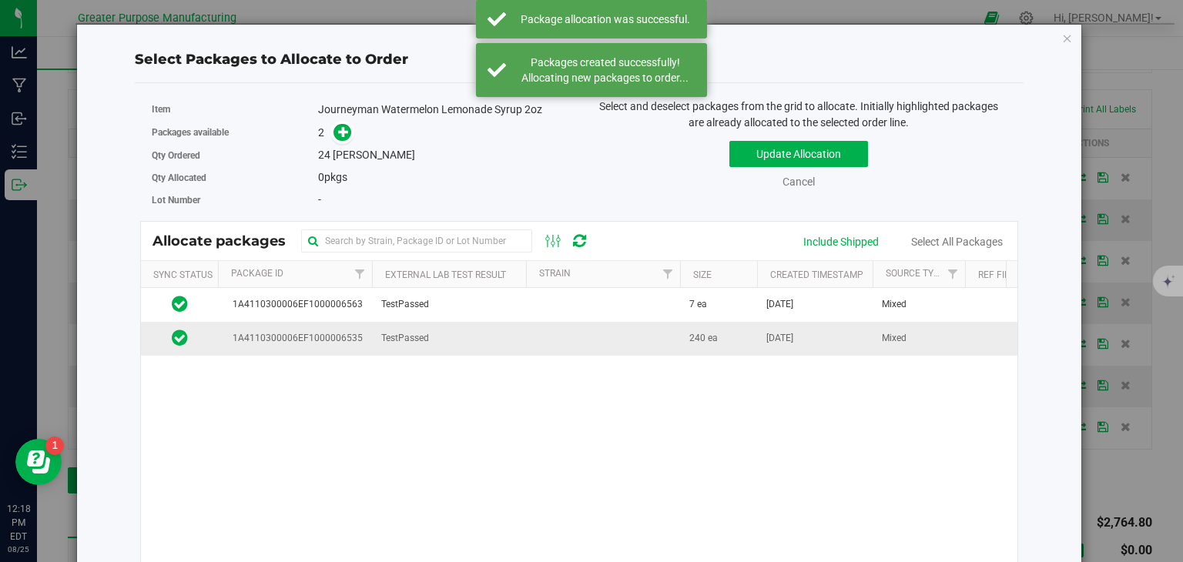
click at [570, 338] on td at bounding box center [603, 338] width 154 height 33
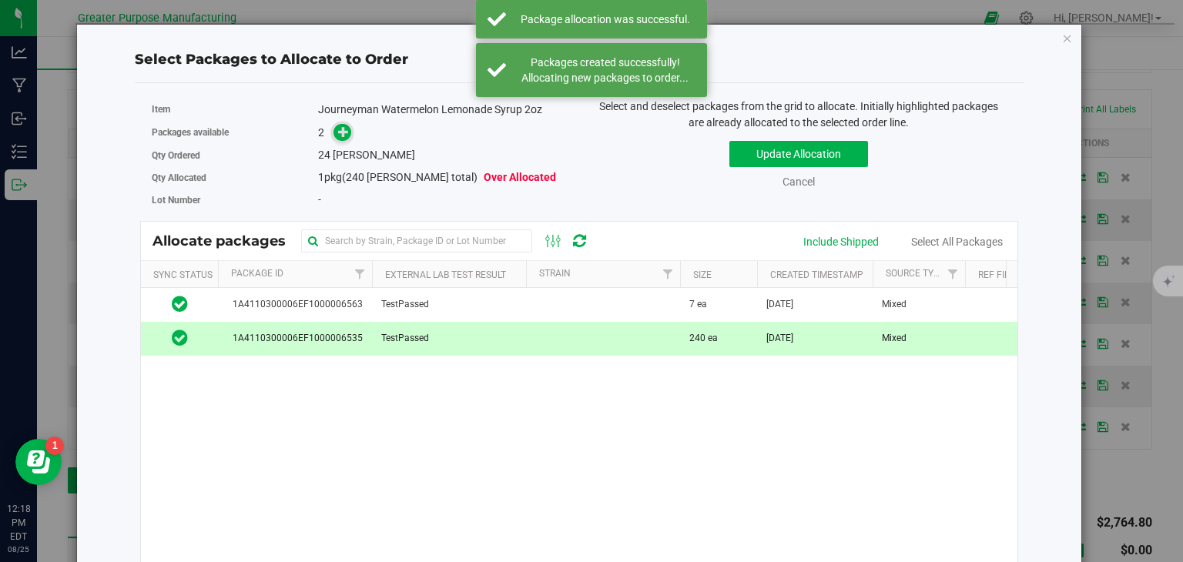
click at [338, 134] on icon at bounding box center [343, 131] width 11 height 11
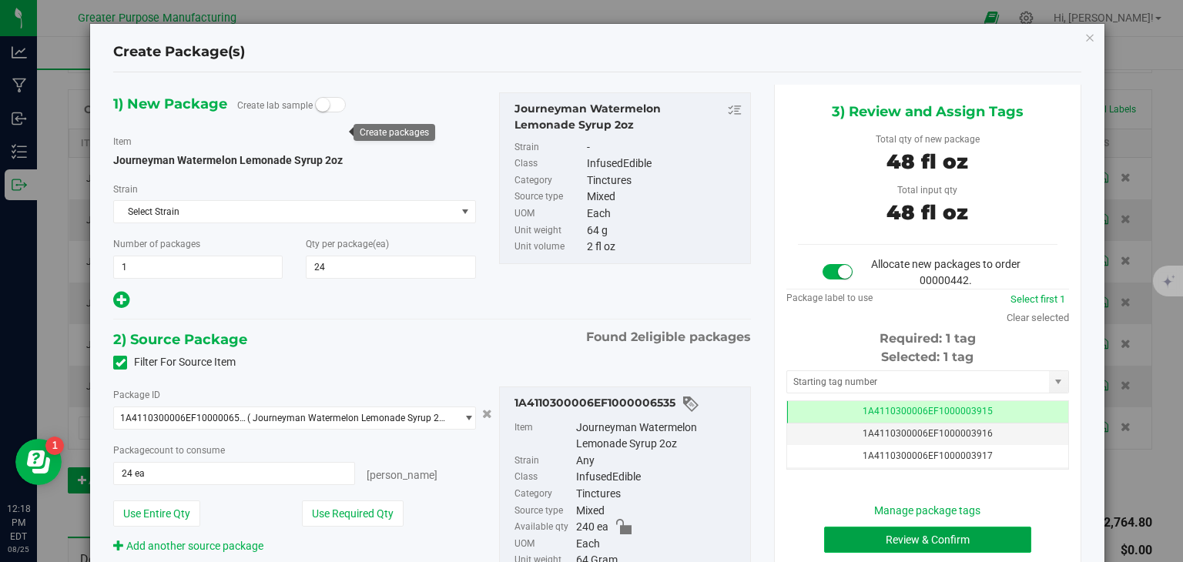
click at [928, 535] on button "Review & Confirm" at bounding box center [927, 540] width 207 height 26
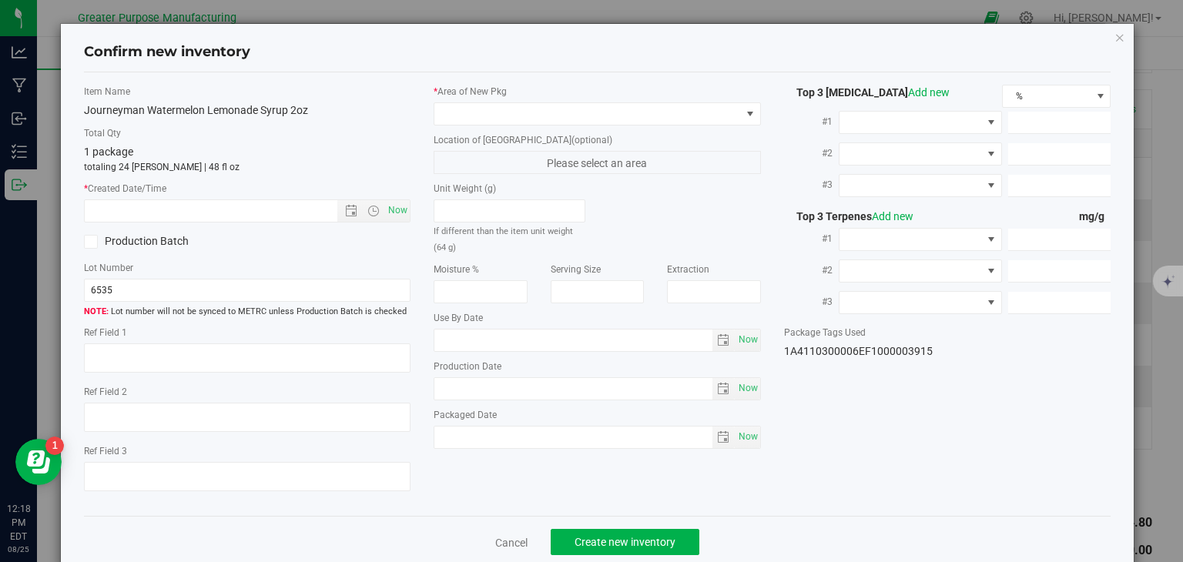
type input "[DATE]"
click at [392, 203] on span "Now" at bounding box center [398, 211] width 26 height 22
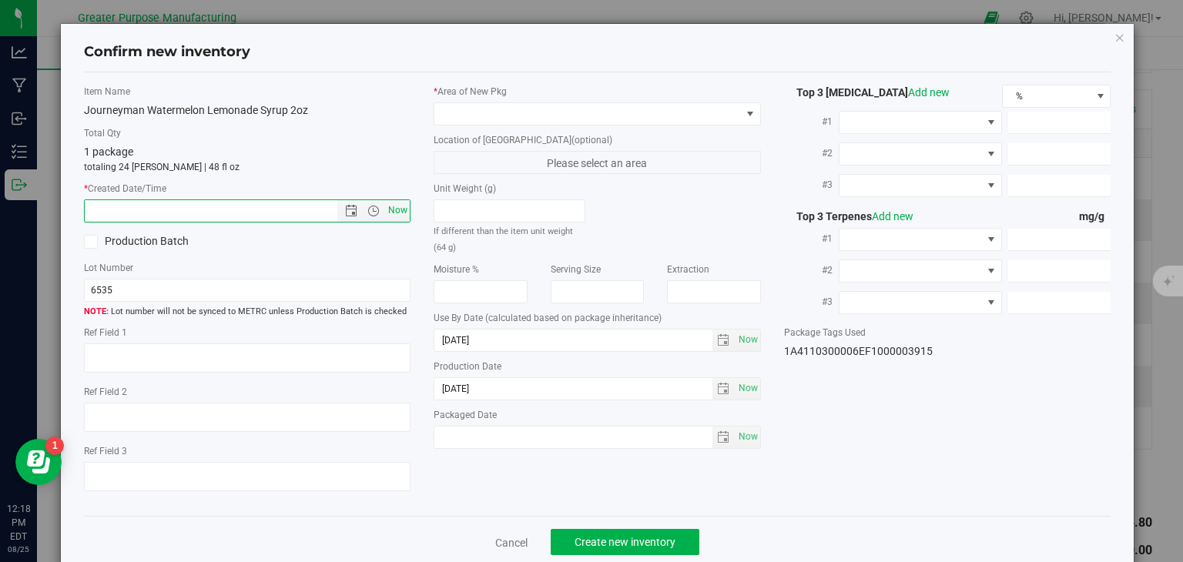
type input "8/25/2025 12:18 PM"
click at [483, 116] on span at bounding box center [587, 114] width 307 height 22
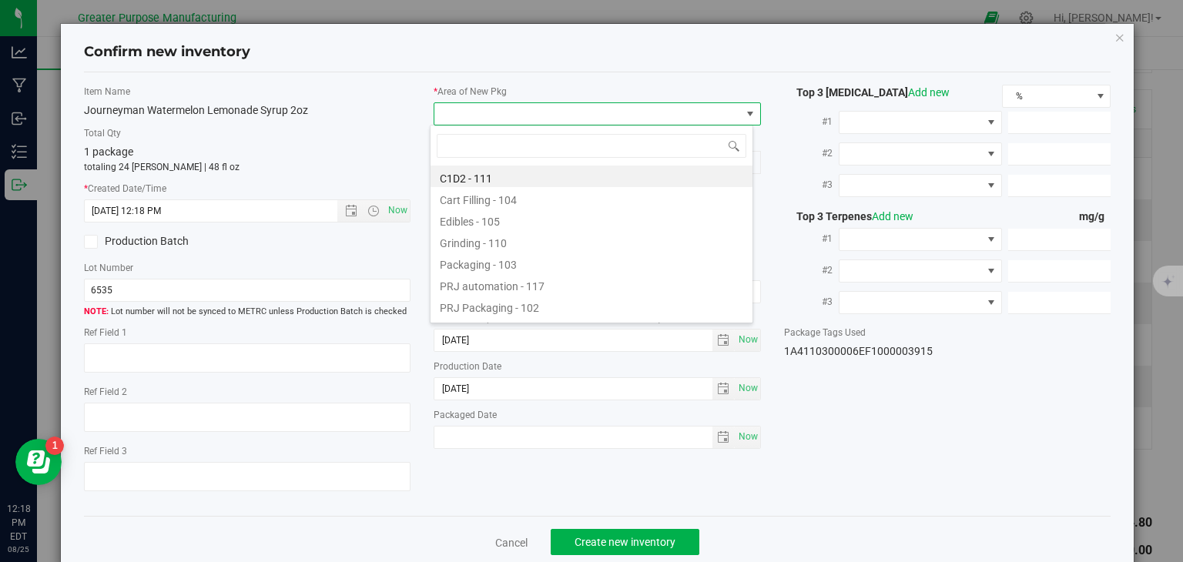
type input "108"
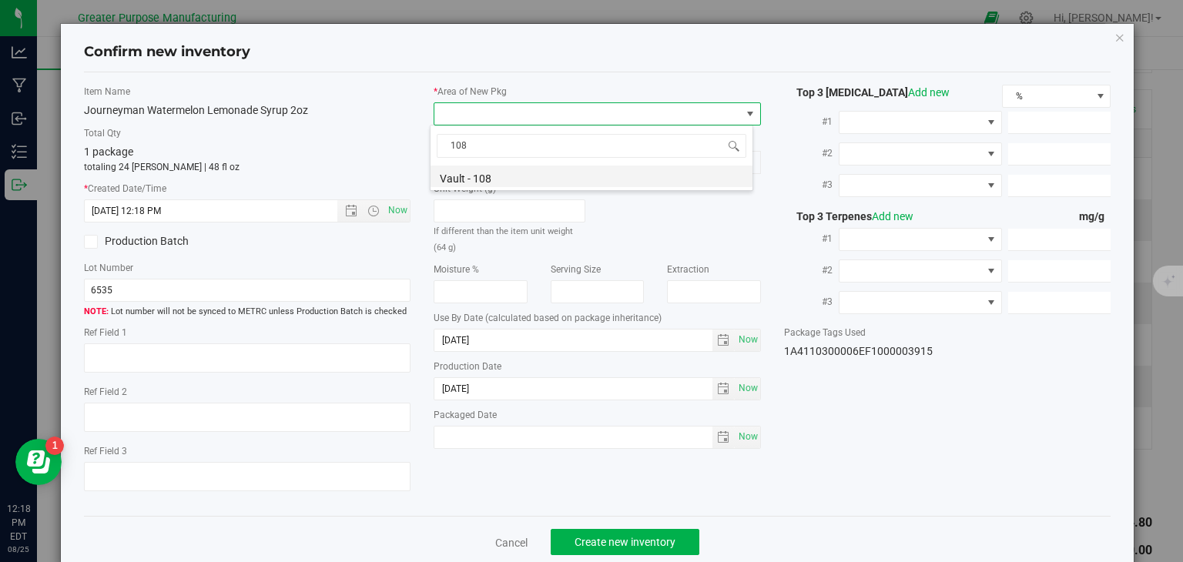
click at [482, 169] on li "Vault - 108" at bounding box center [592, 177] width 322 height 22
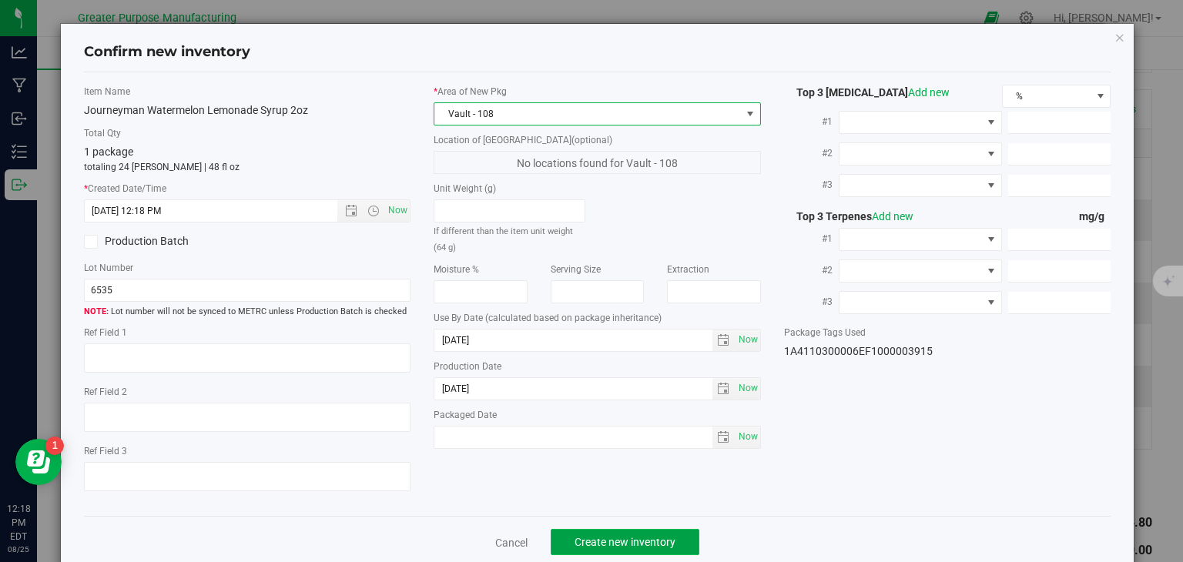
click at [617, 533] on button "Create new inventory" at bounding box center [625, 542] width 149 height 26
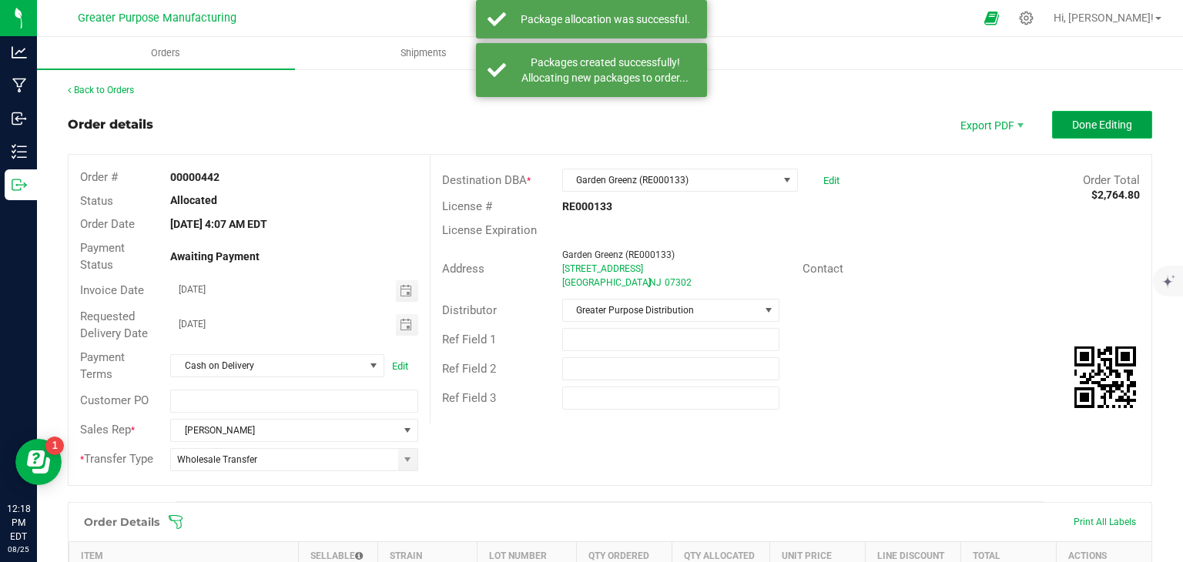
click at [1097, 126] on span "Done Editing" at bounding box center [1102, 125] width 60 height 12
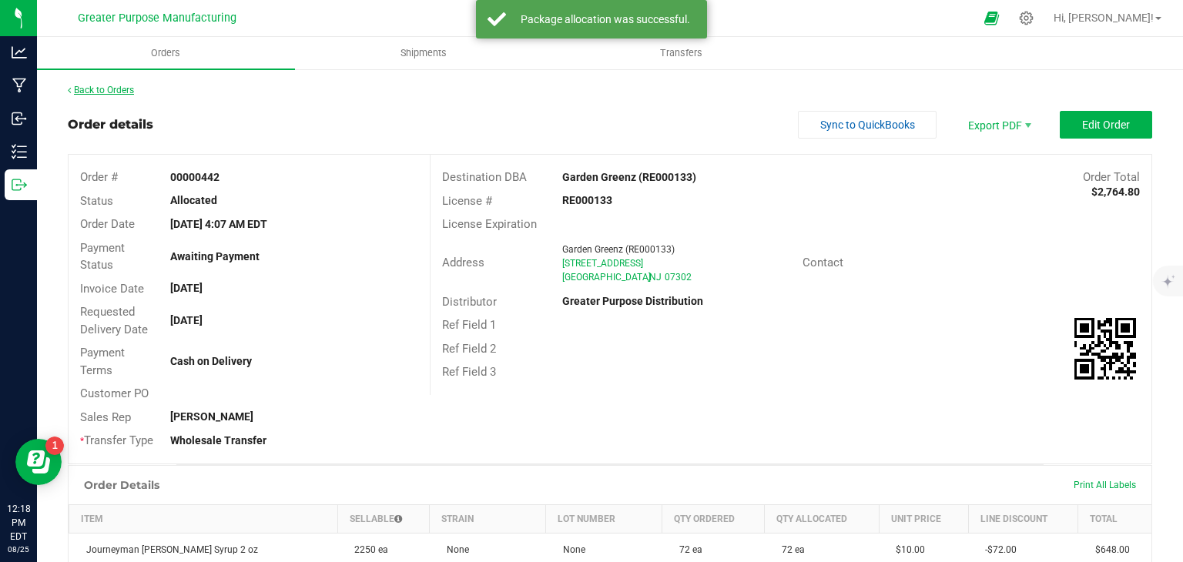
click at [114, 87] on link "Back to Orders" at bounding box center [101, 90] width 66 height 11
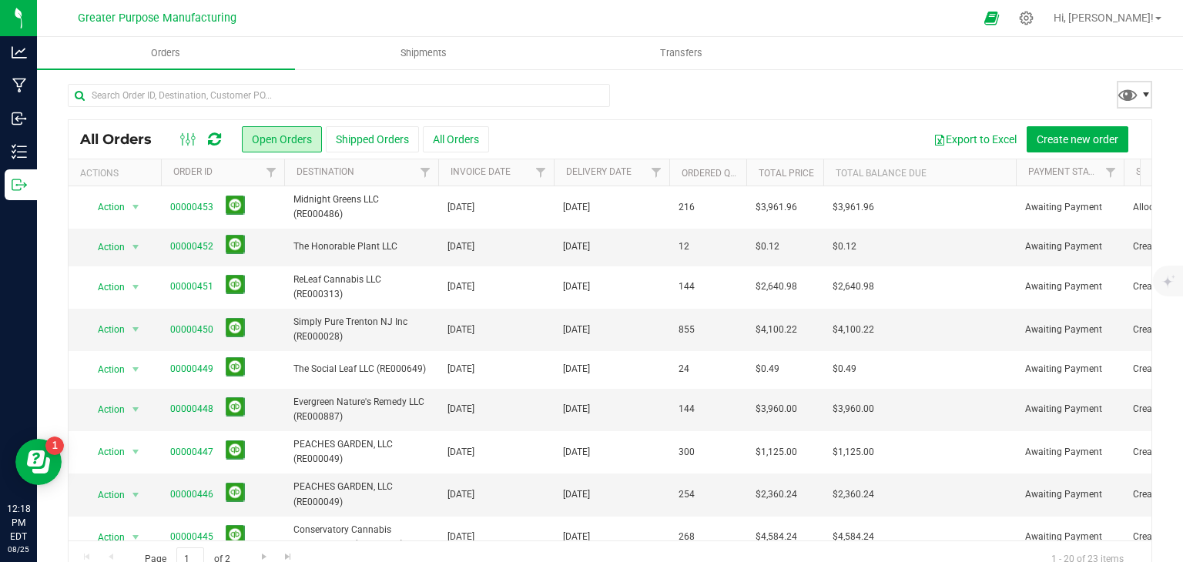
click at [1140, 89] on span at bounding box center [1146, 95] width 12 height 12
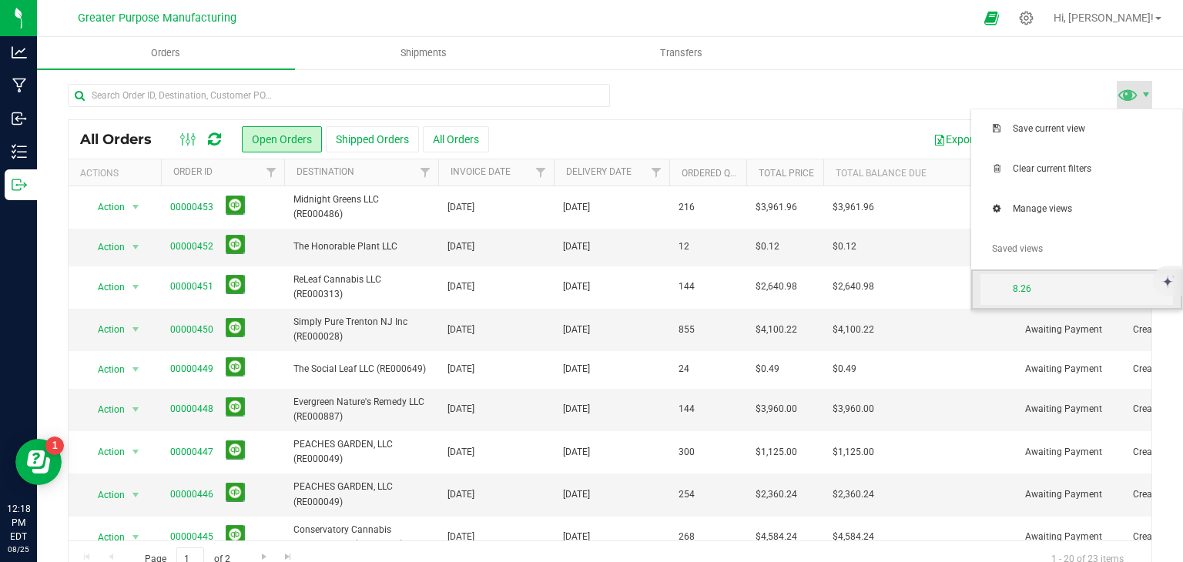
click at [1046, 284] on span "8.26" at bounding box center [1093, 289] width 160 height 13
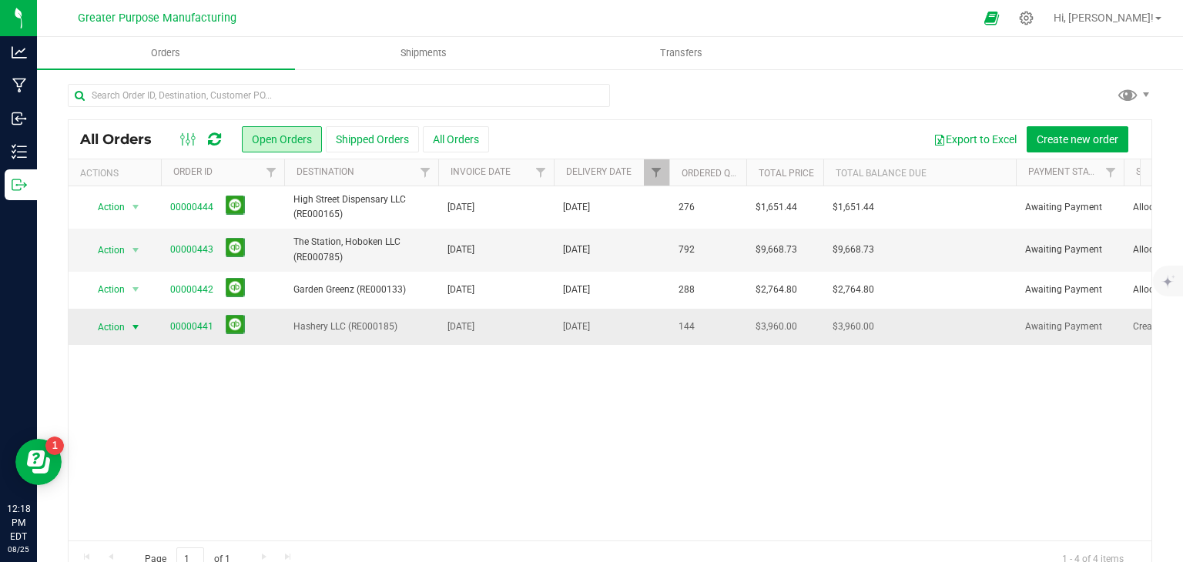
click at [140, 323] on span "select" at bounding box center [135, 327] width 12 height 12
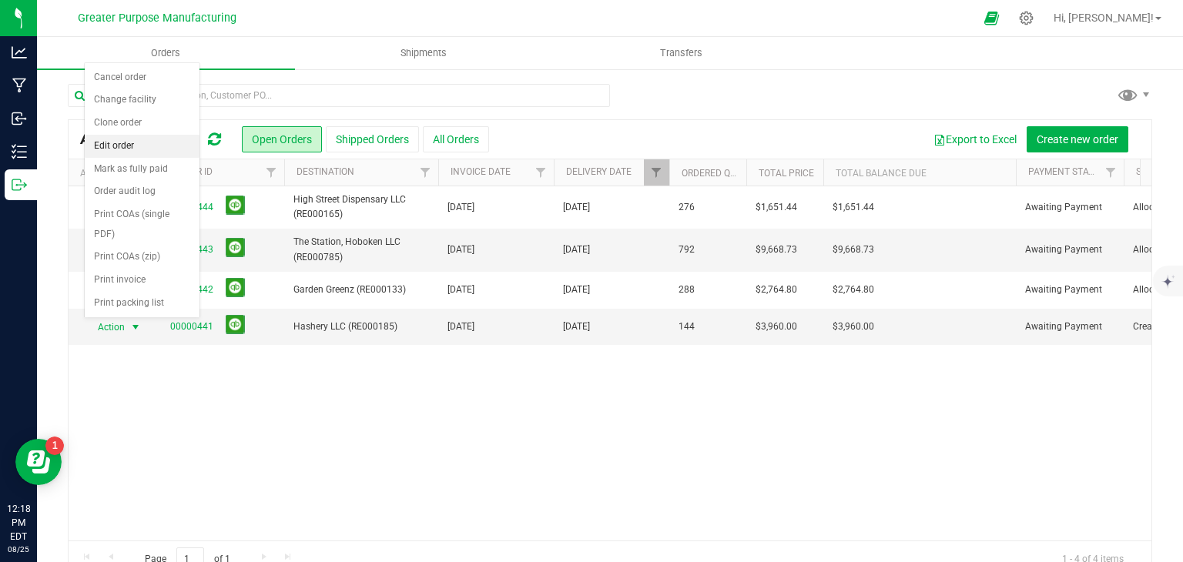
click at [109, 144] on li "Edit order" at bounding box center [142, 146] width 115 height 23
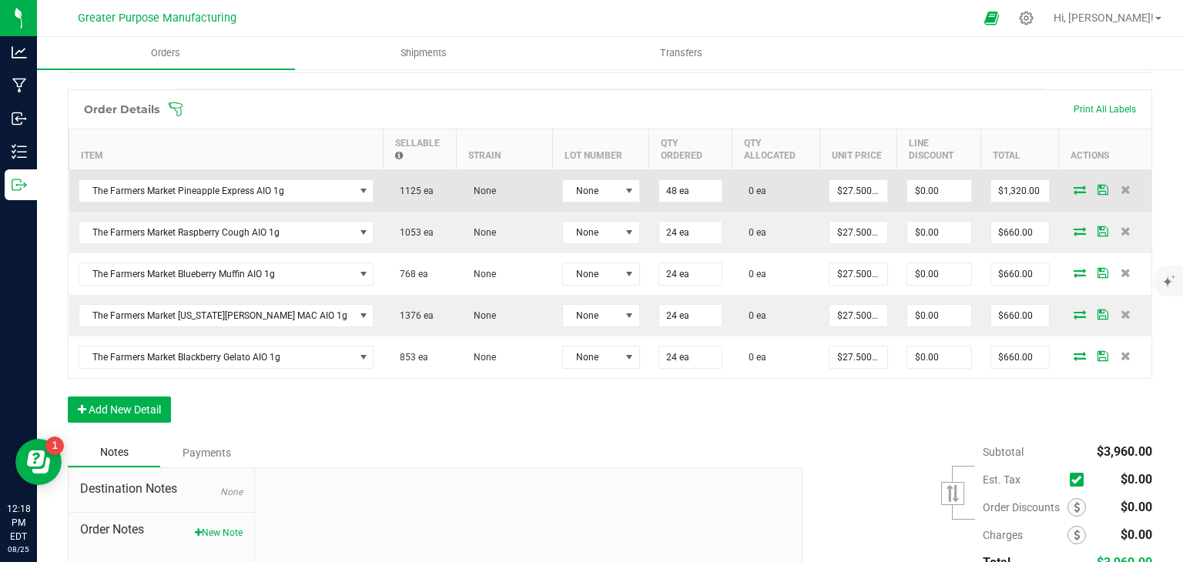
click at [1074, 185] on icon at bounding box center [1080, 189] width 12 height 9
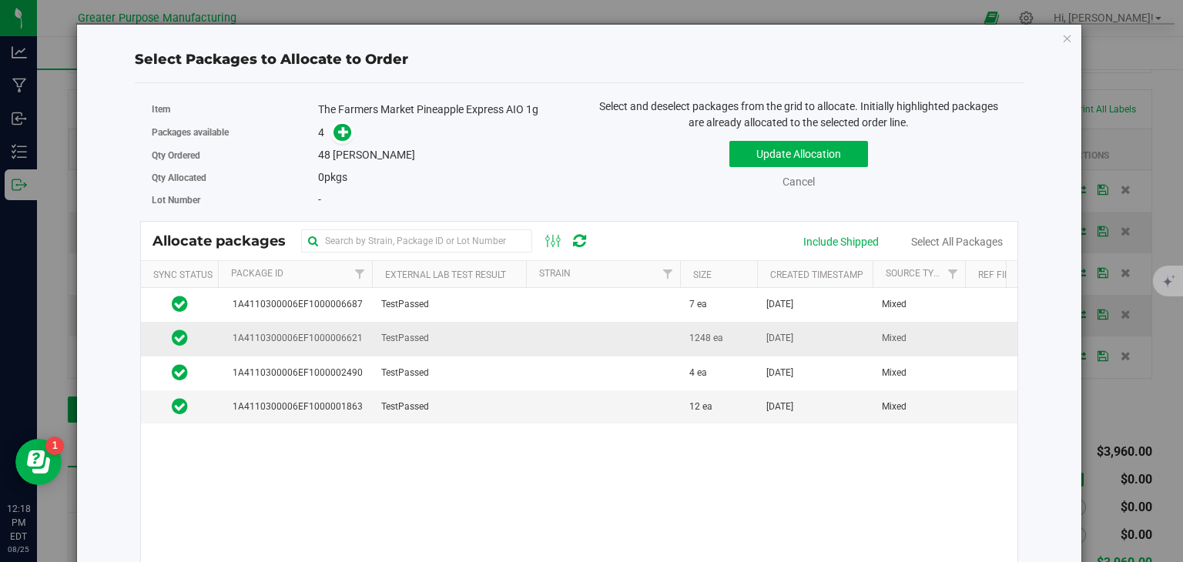
click at [614, 340] on td at bounding box center [603, 339] width 154 height 34
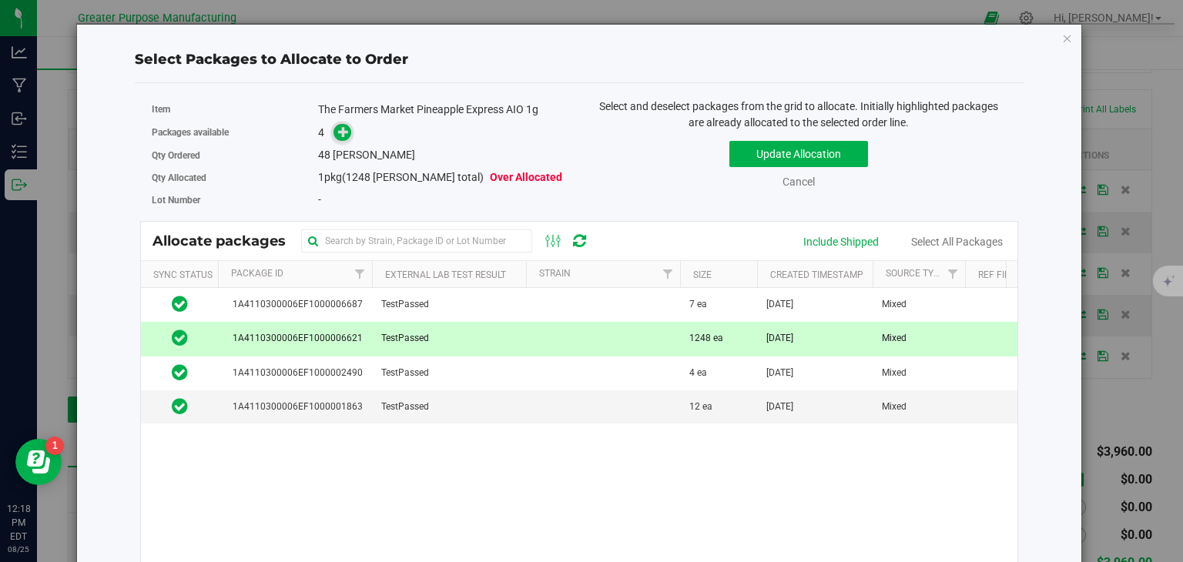
click at [339, 129] on icon at bounding box center [343, 131] width 11 height 11
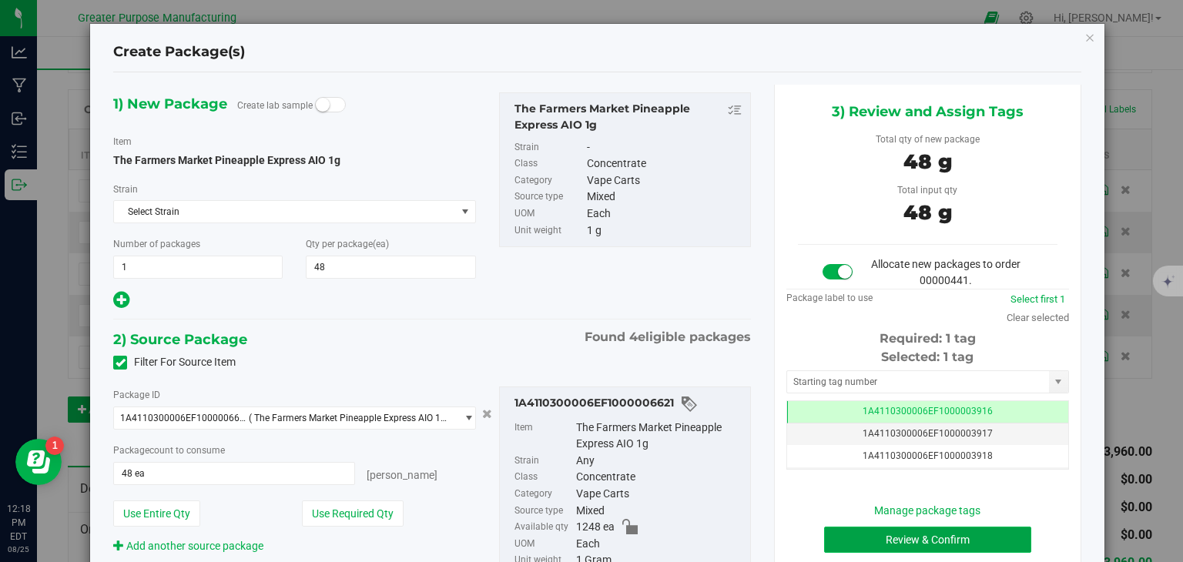
click at [881, 532] on button "Review & Confirm" at bounding box center [927, 540] width 207 height 26
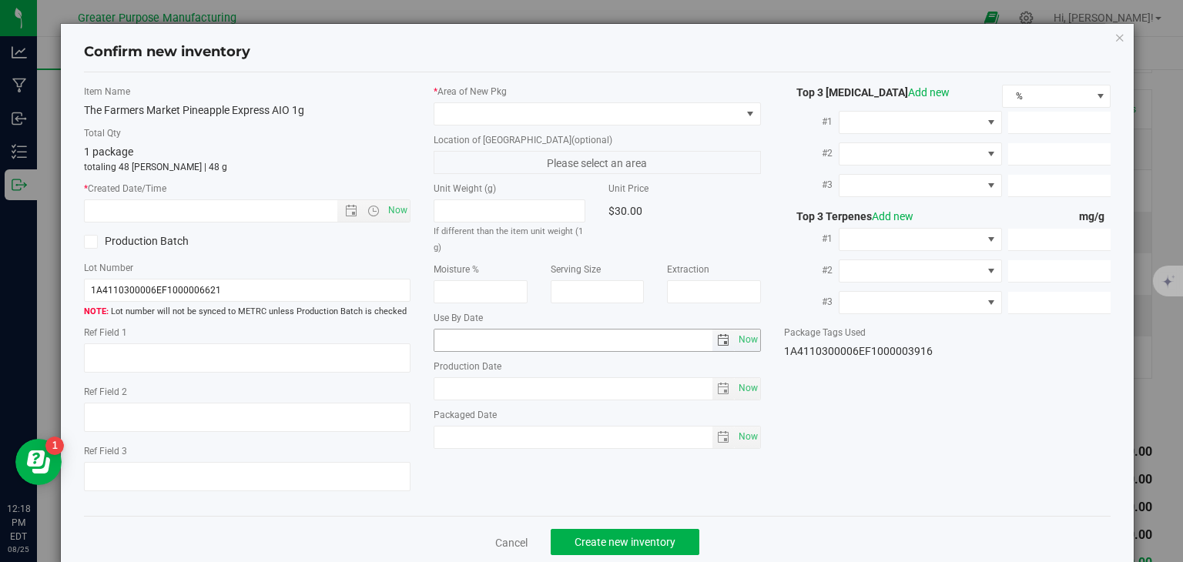
type input "2026-02-09"
type input "2025-08-13"
click at [391, 206] on span "Now" at bounding box center [398, 211] width 26 height 22
type input "8/25/2025 12:18 PM"
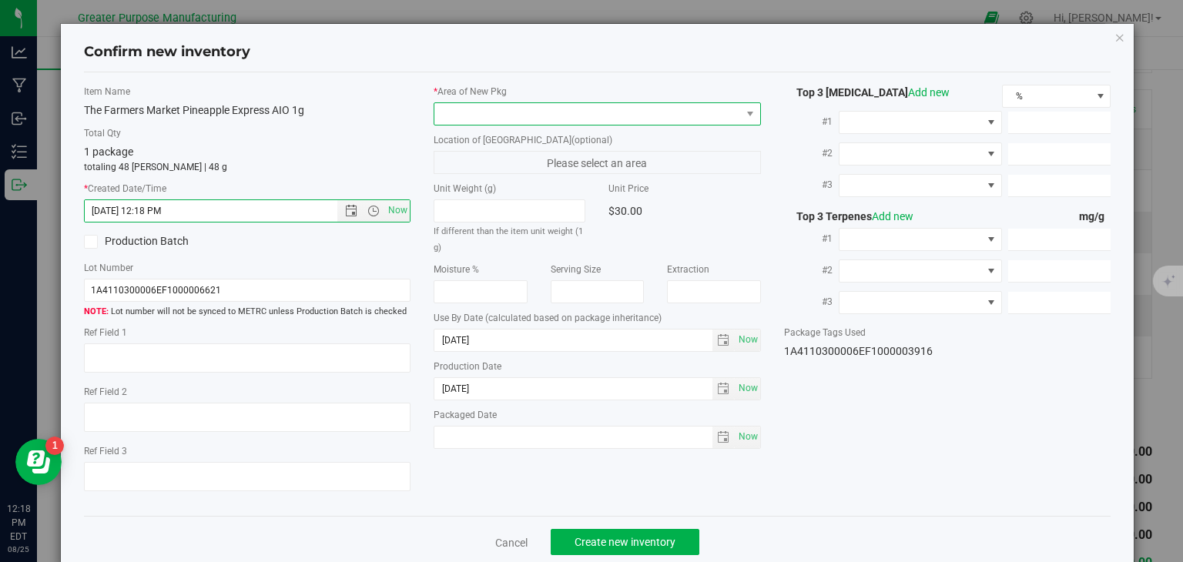
click at [535, 109] on span at bounding box center [587, 114] width 307 height 22
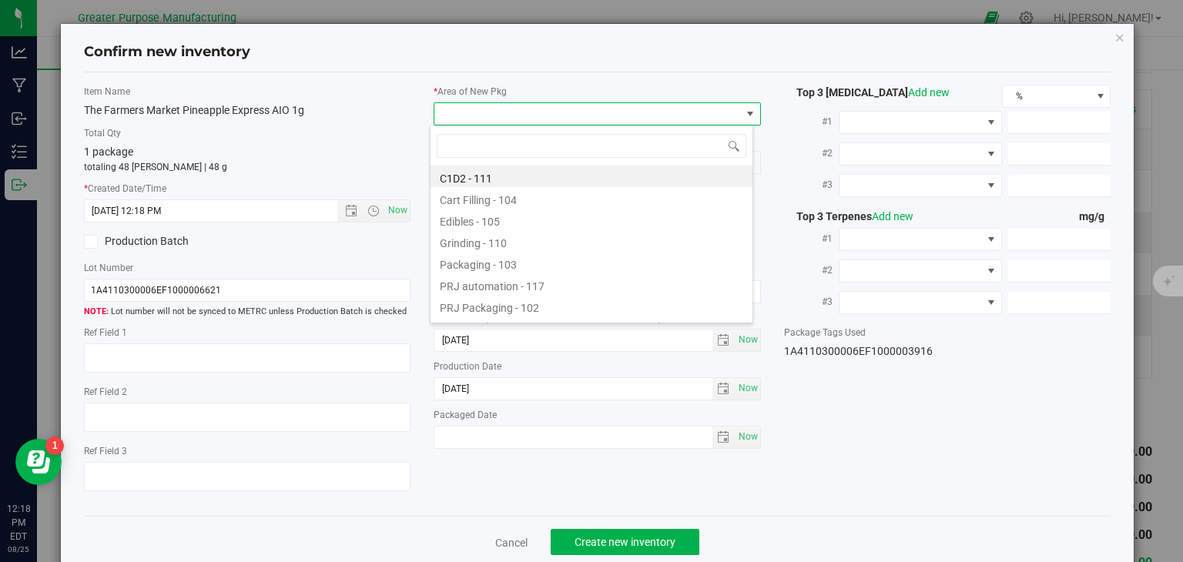
type input "108"
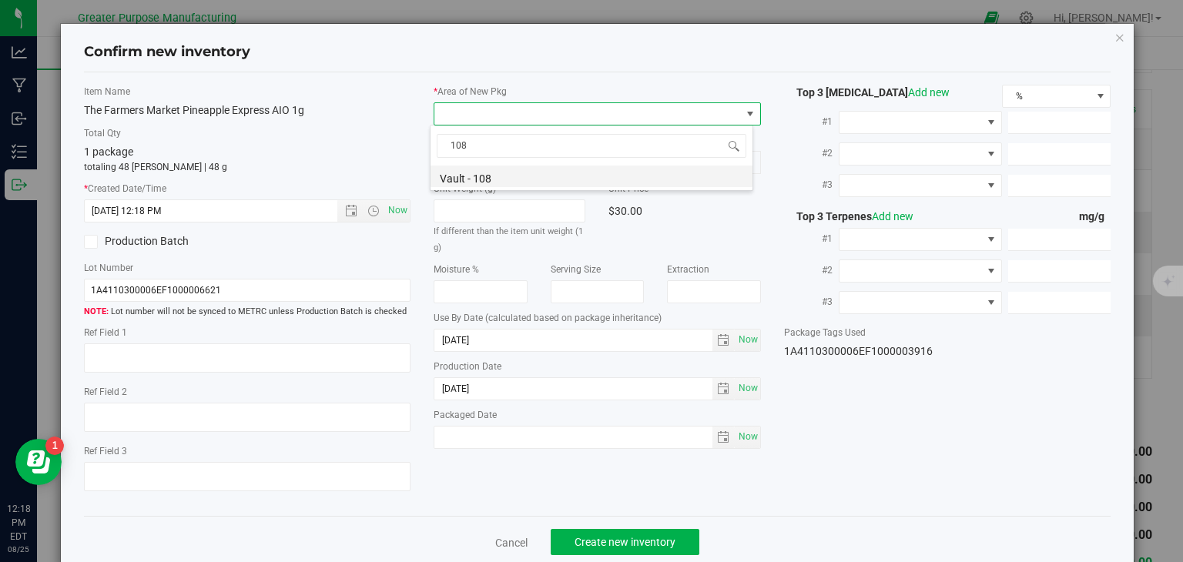
click at [487, 179] on li "Vault - 108" at bounding box center [592, 177] width 322 height 22
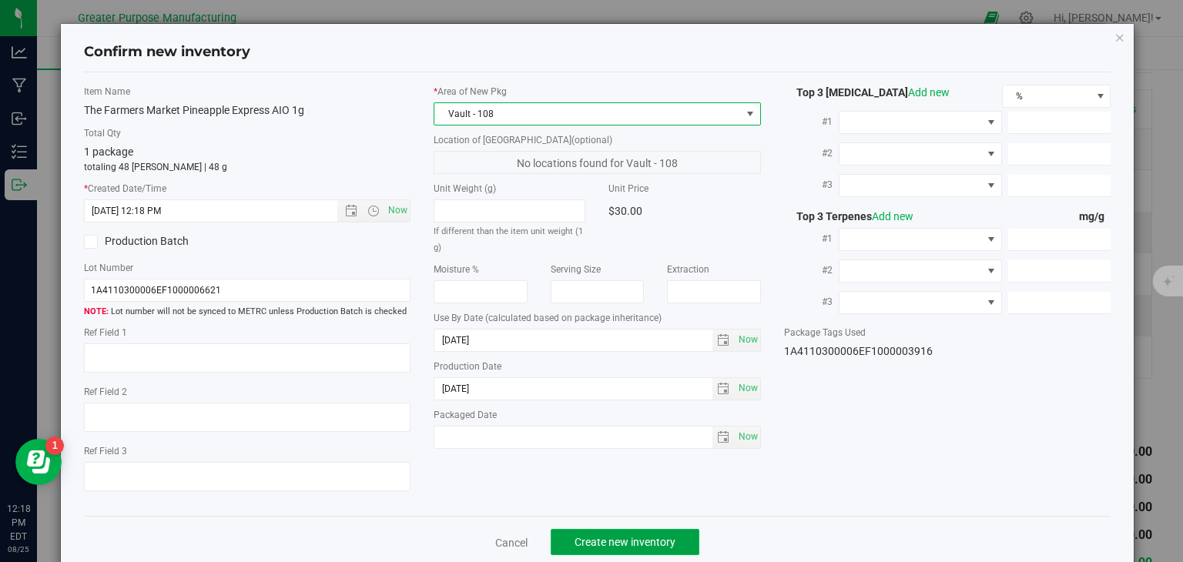
click at [648, 531] on button "Create new inventory" at bounding box center [625, 542] width 149 height 26
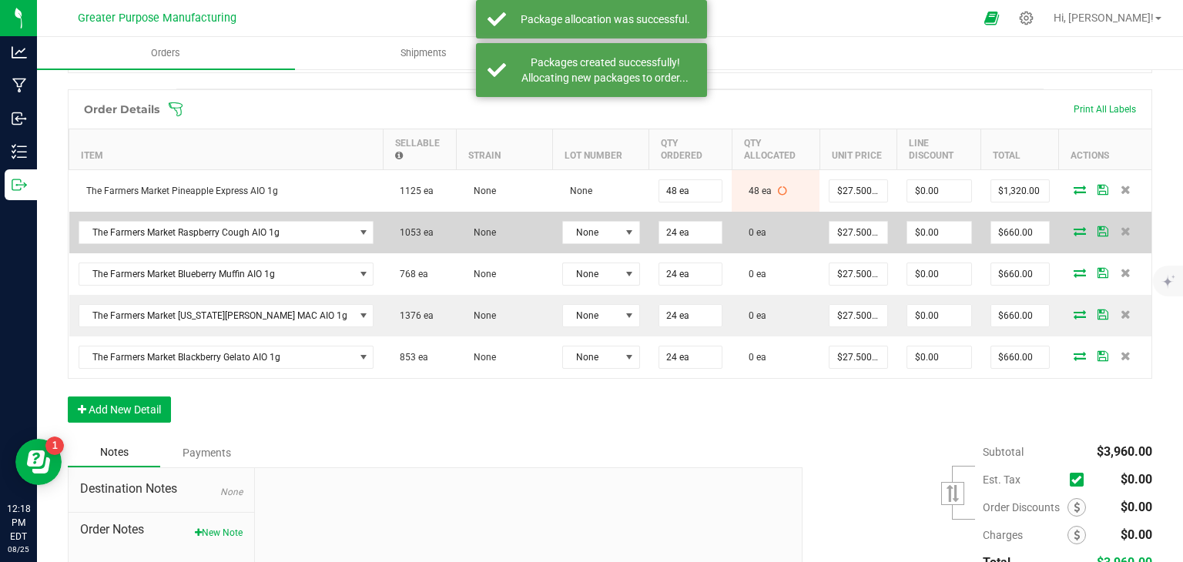
click at [1074, 229] on icon at bounding box center [1080, 230] width 12 height 9
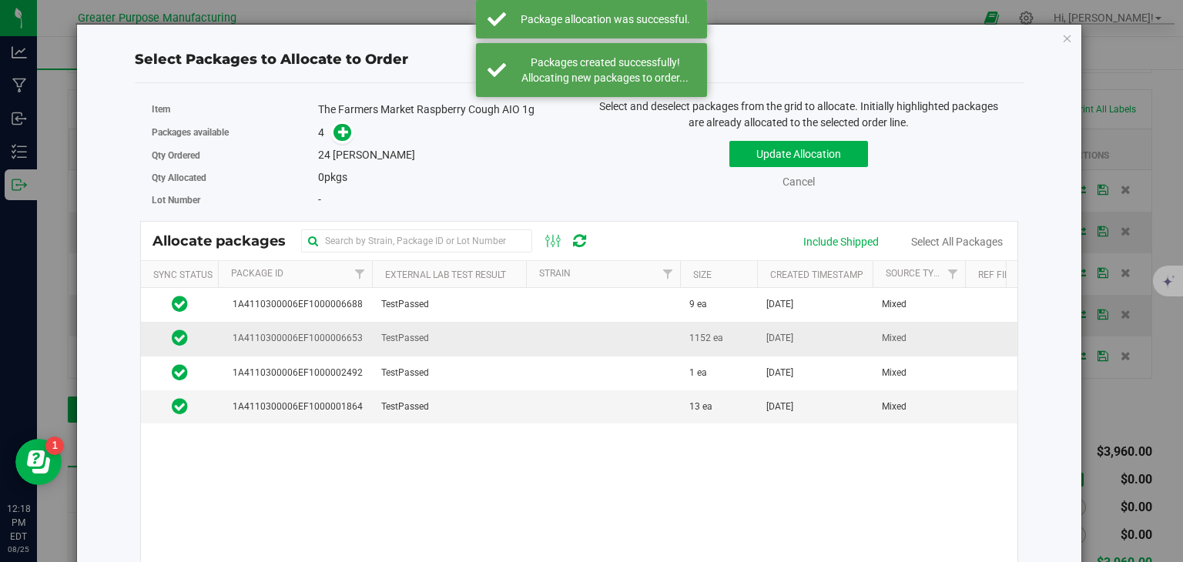
click at [496, 342] on td "TestPassed" at bounding box center [449, 339] width 154 height 34
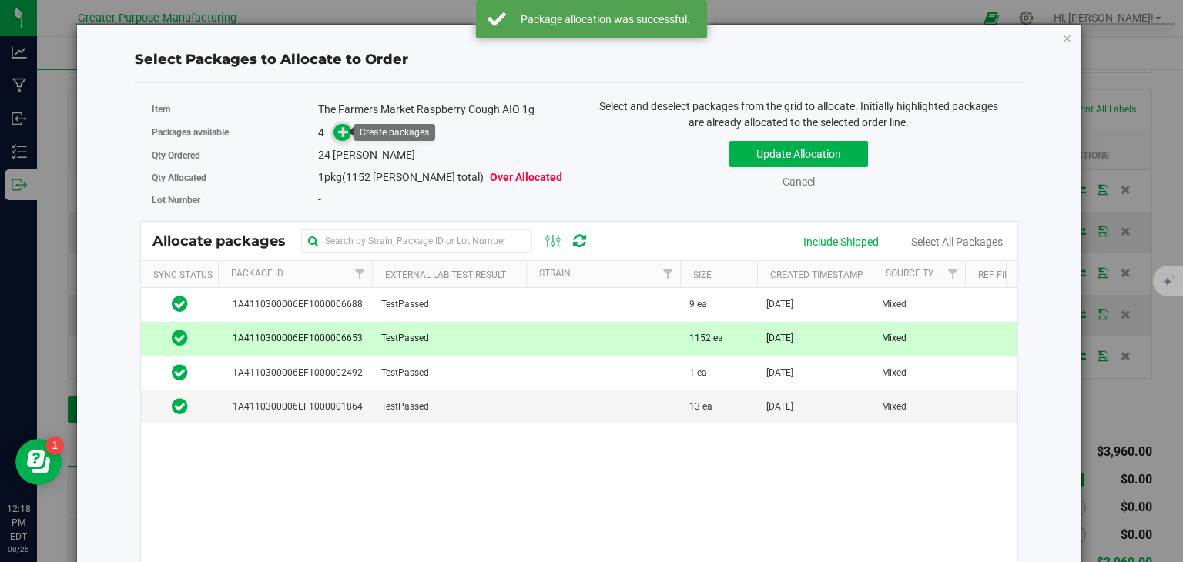
click at [338, 132] on icon at bounding box center [343, 131] width 11 height 11
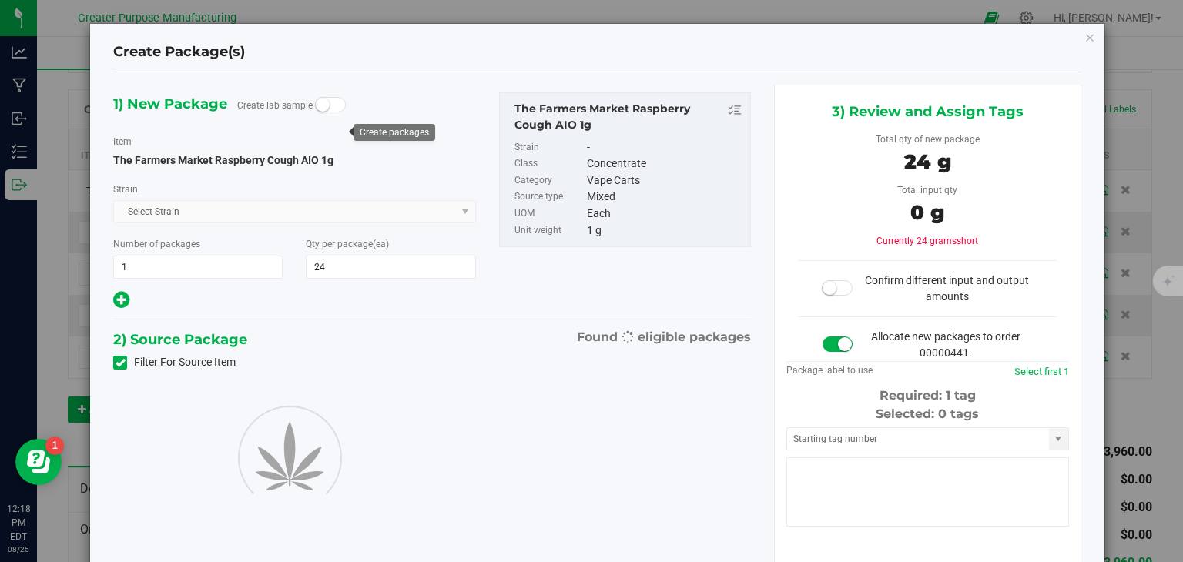
type input "24"
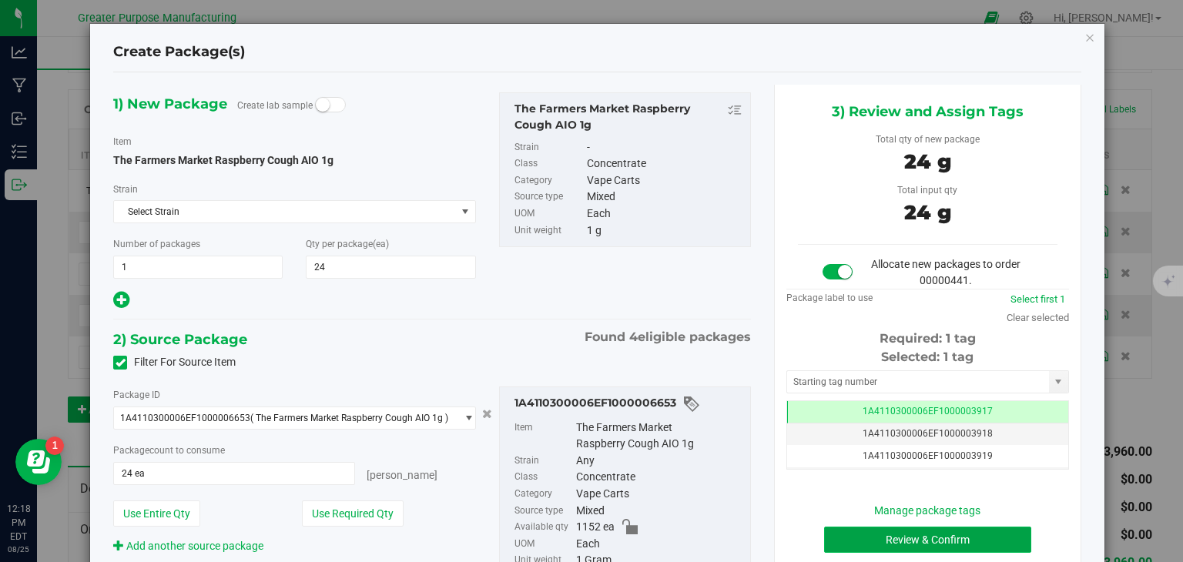
click at [992, 536] on button "Review & Confirm" at bounding box center [927, 540] width 207 height 26
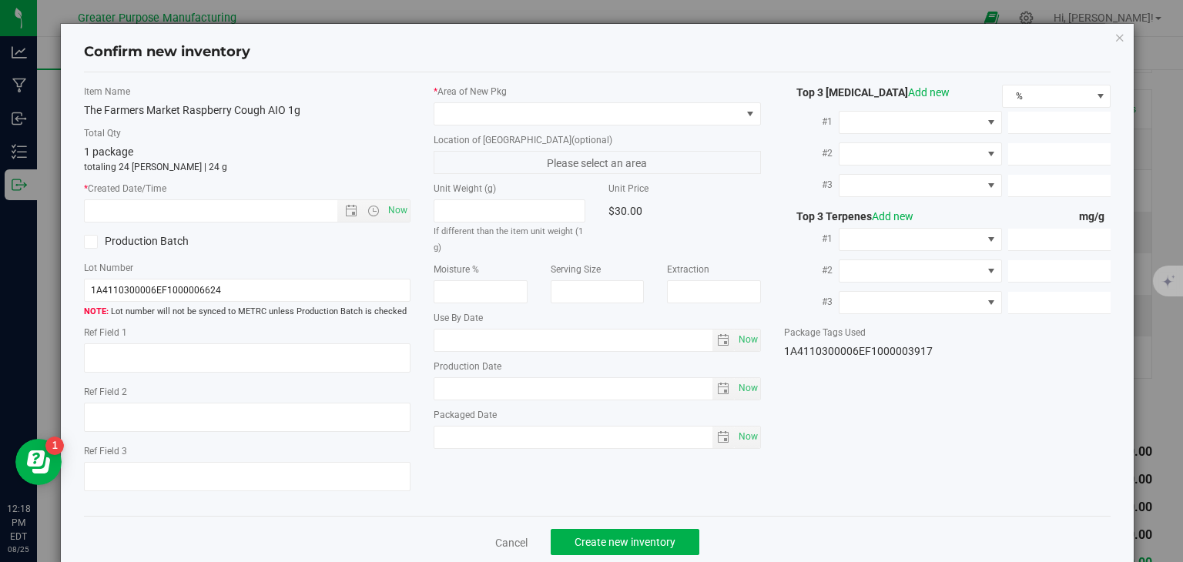
type input "2026-02-11"
type input "2025-08-19"
click at [391, 210] on span "Now" at bounding box center [398, 211] width 26 height 22
type input "8/25/2025 12:18 PM"
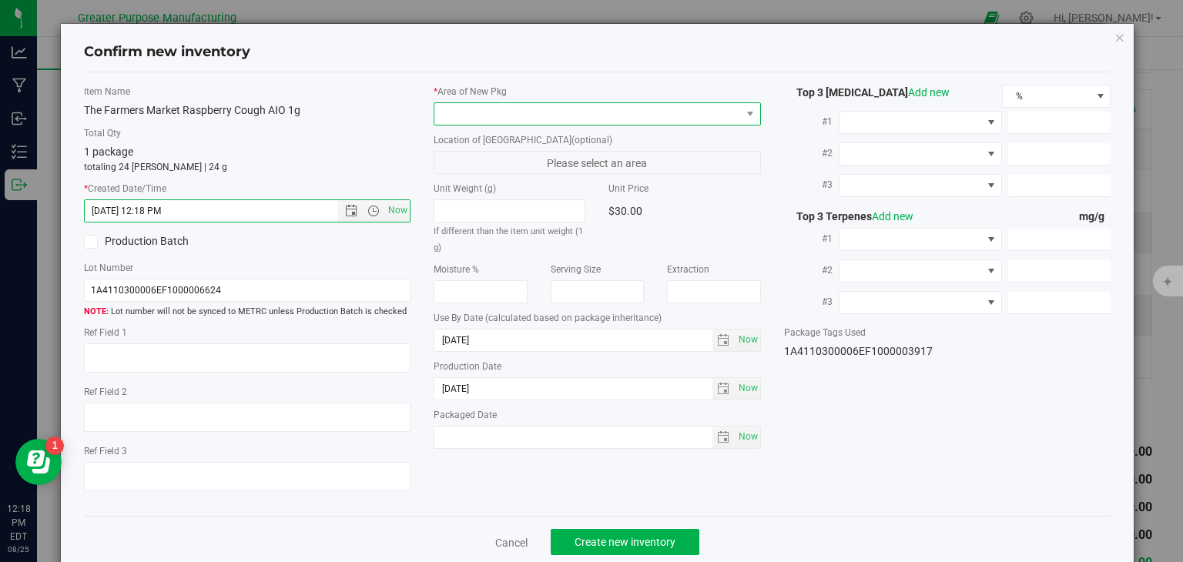
click at [524, 109] on span at bounding box center [587, 114] width 307 height 22
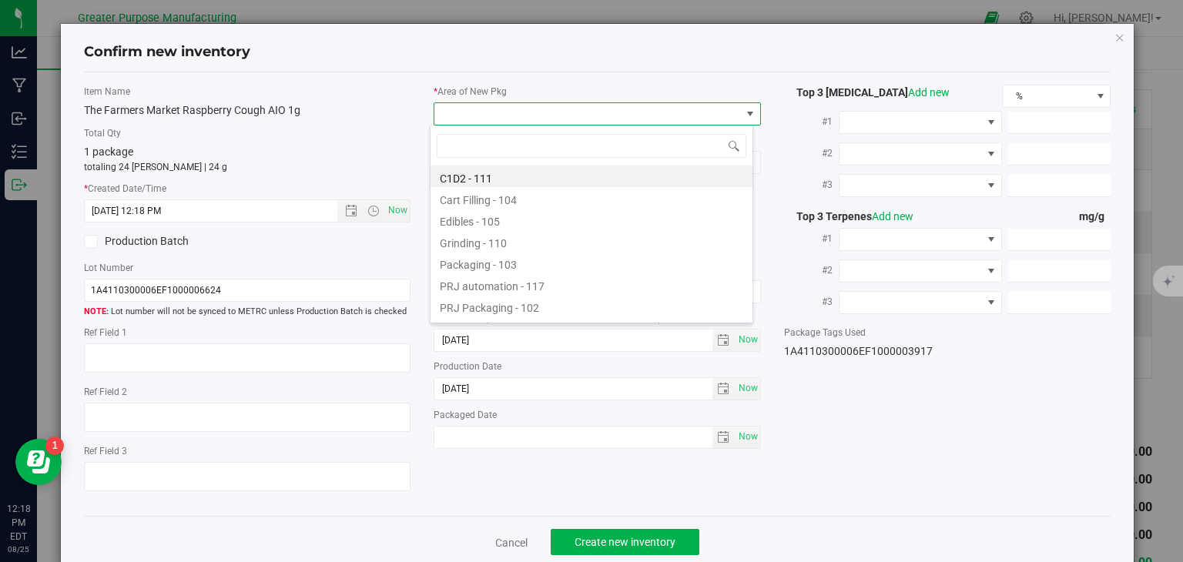
type input "108"
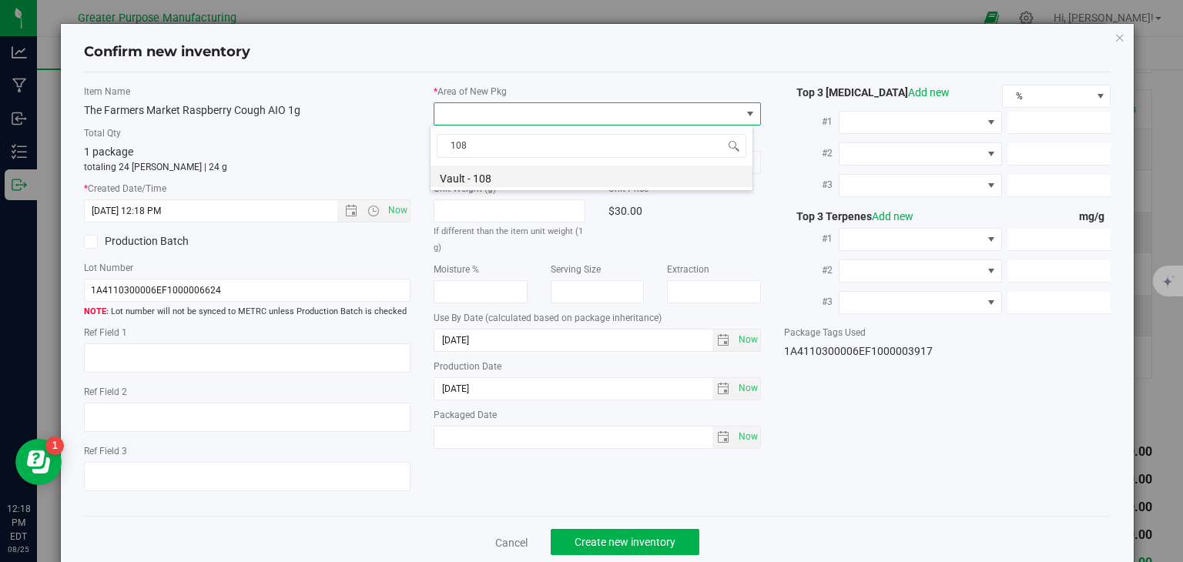
click at [497, 171] on li "Vault - 108" at bounding box center [592, 177] width 322 height 22
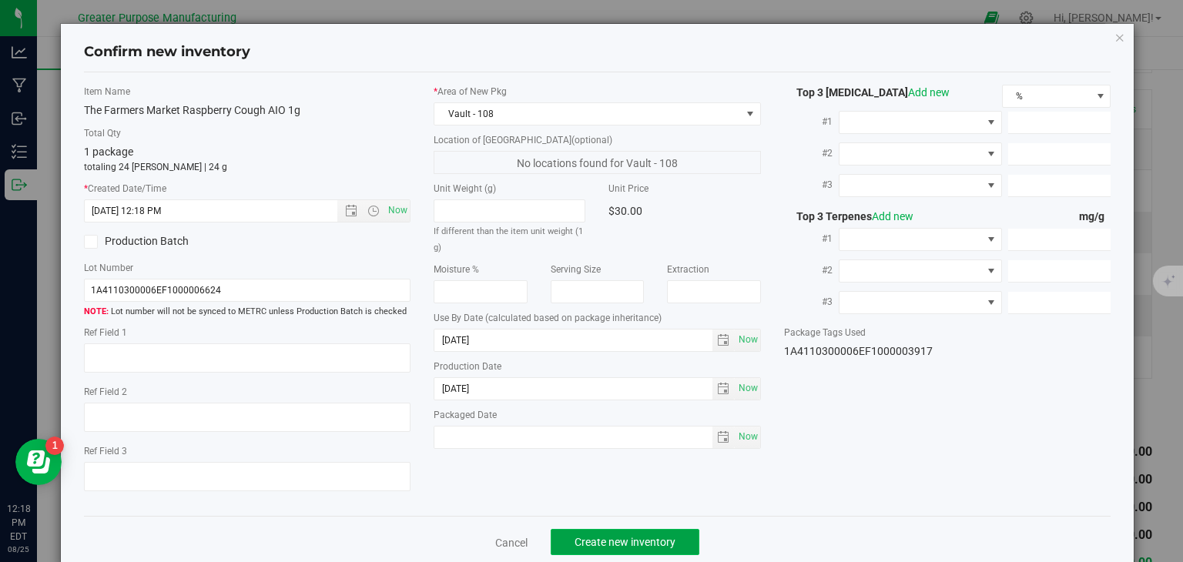
click at [650, 547] on span "Create new inventory" at bounding box center [625, 542] width 101 height 12
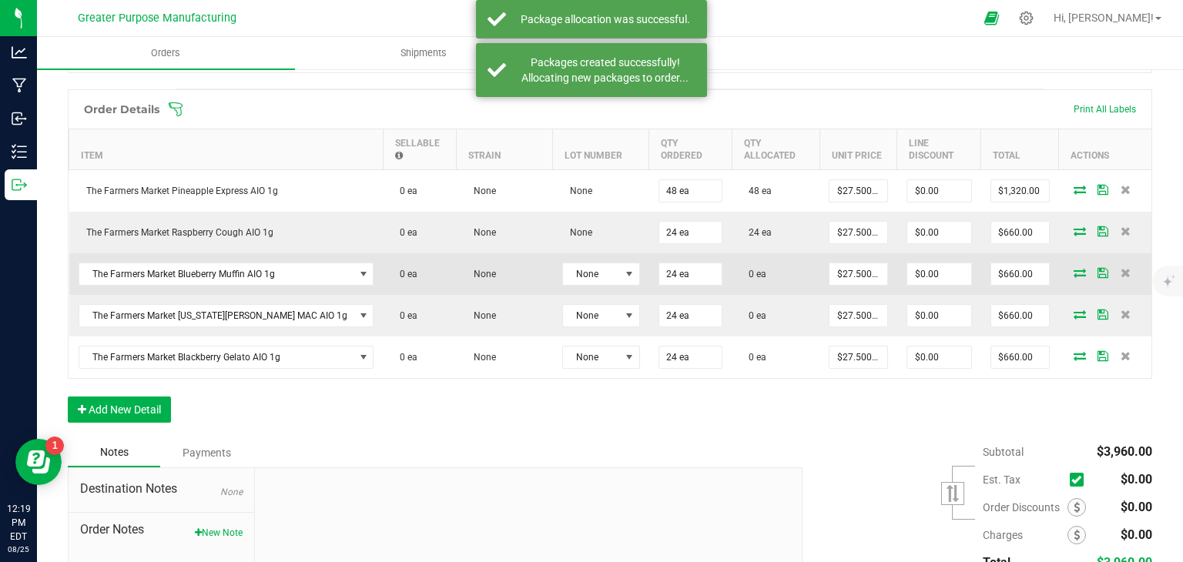
click at [1074, 272] on icon at bounding box center [1080, 272] width 12 height 9
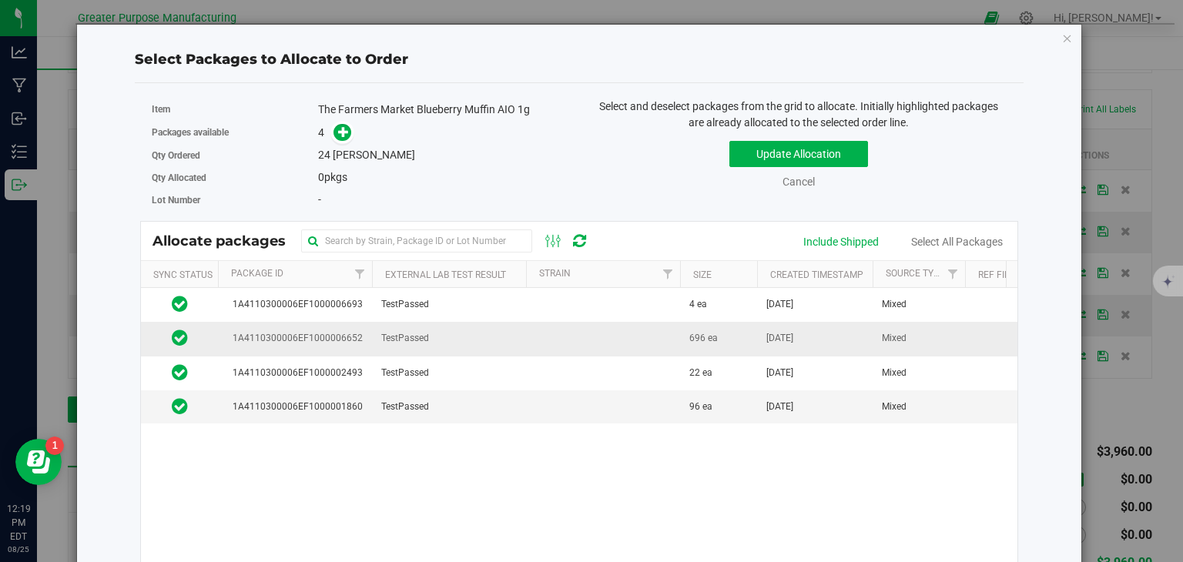
click at [659, 330] on td at bounding box center [603, 339] width 154 height 34
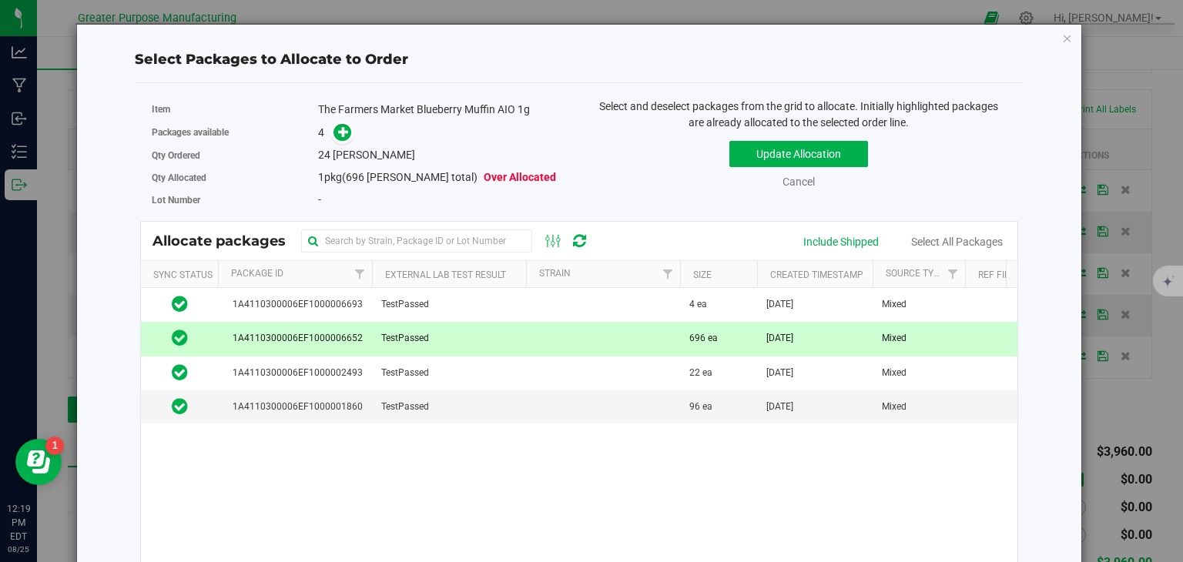
click at [537, 332] on td at bounding box center [603, 339] width 154 height 34
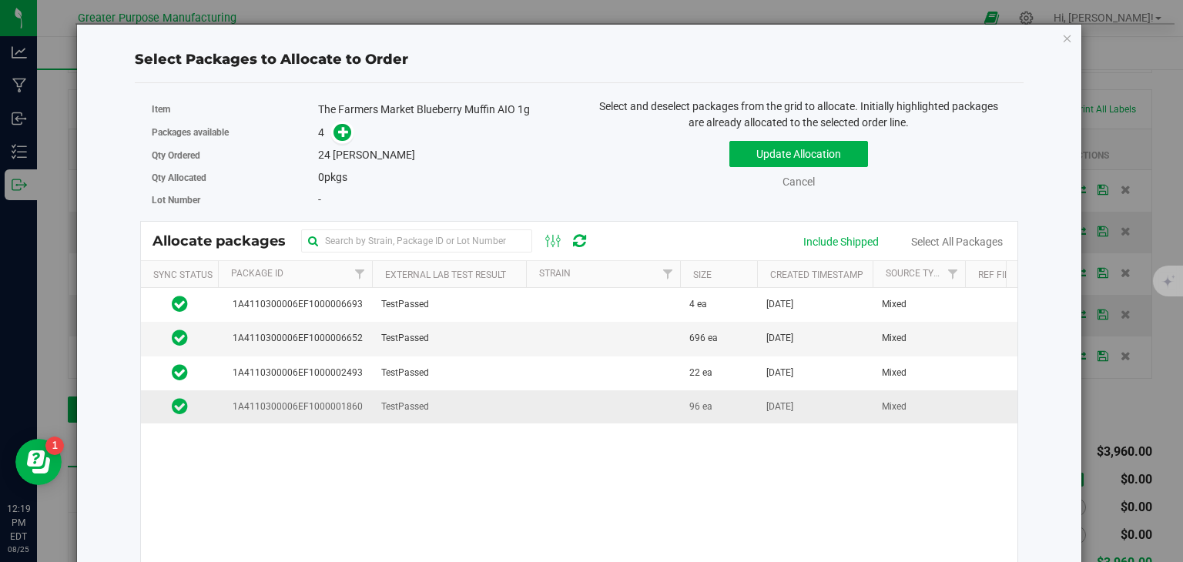
click at [545, 404] on td at bounding box center [603, 407] width 154 height 33
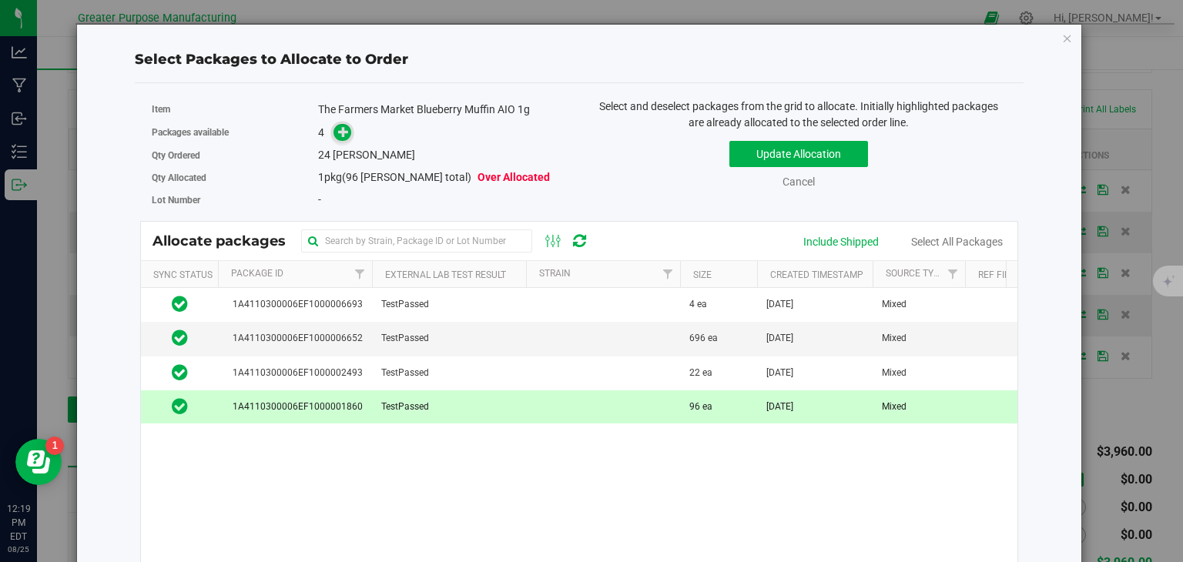
click at [340, 126] on icon at bounding box center [343, 131] width 11 height 11
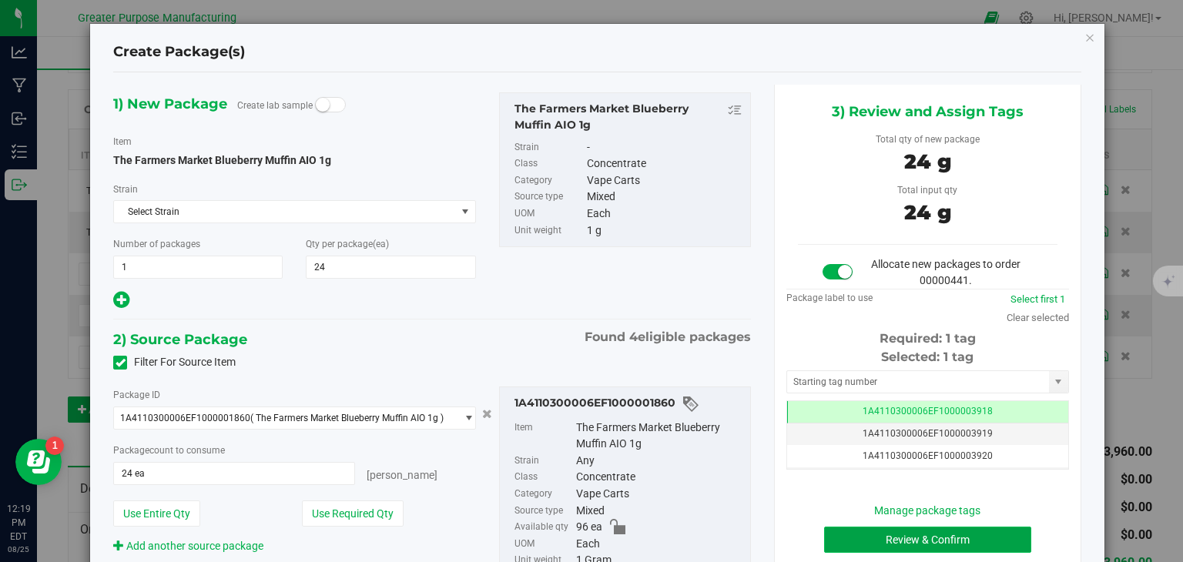
click at [890, 541] on button "Review & Confirm" at bounding box center [927, 540] width 207 height 26
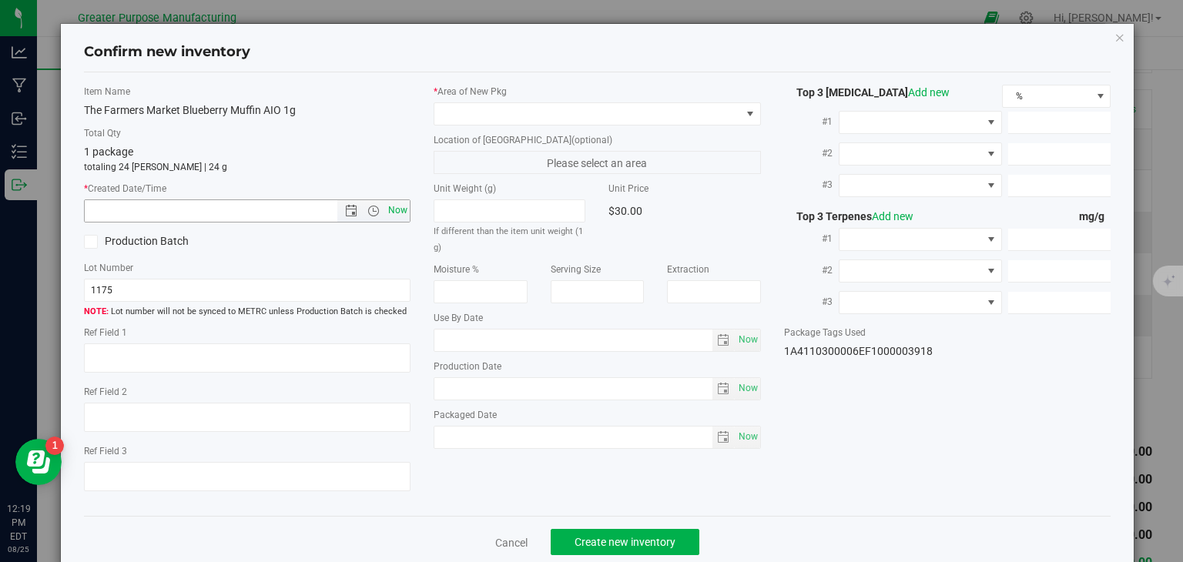
click at [393, 209] on span "Now" at bounding box center [398, 211] width 26 height 22
type input "8/25/2025 12:19 PM"
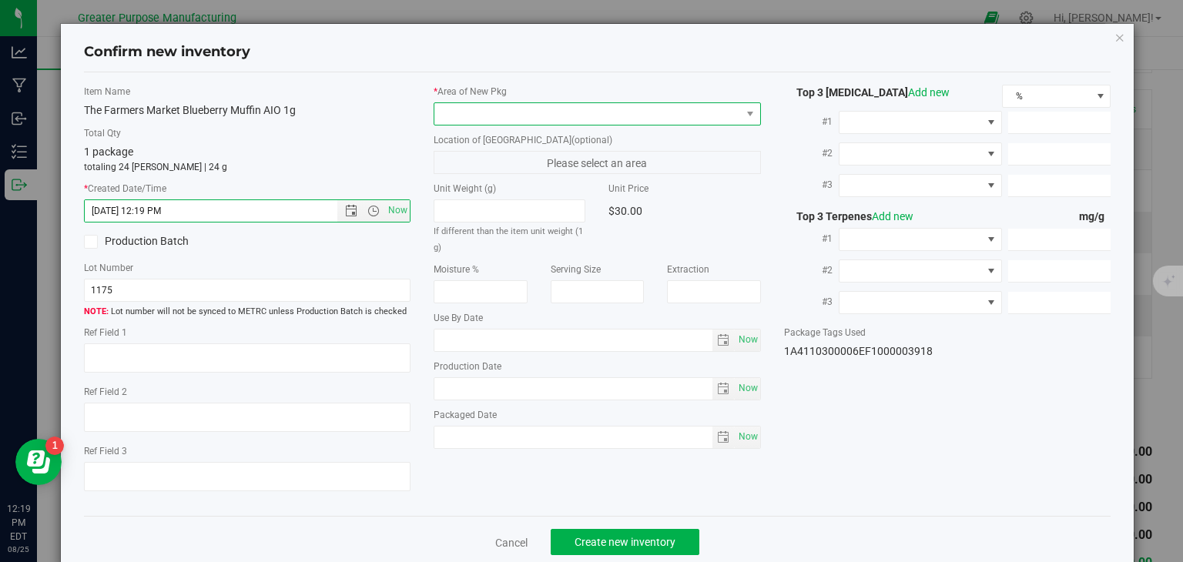
click at [514, 111] on span at bounding box center [587, 114] width 307 height 22
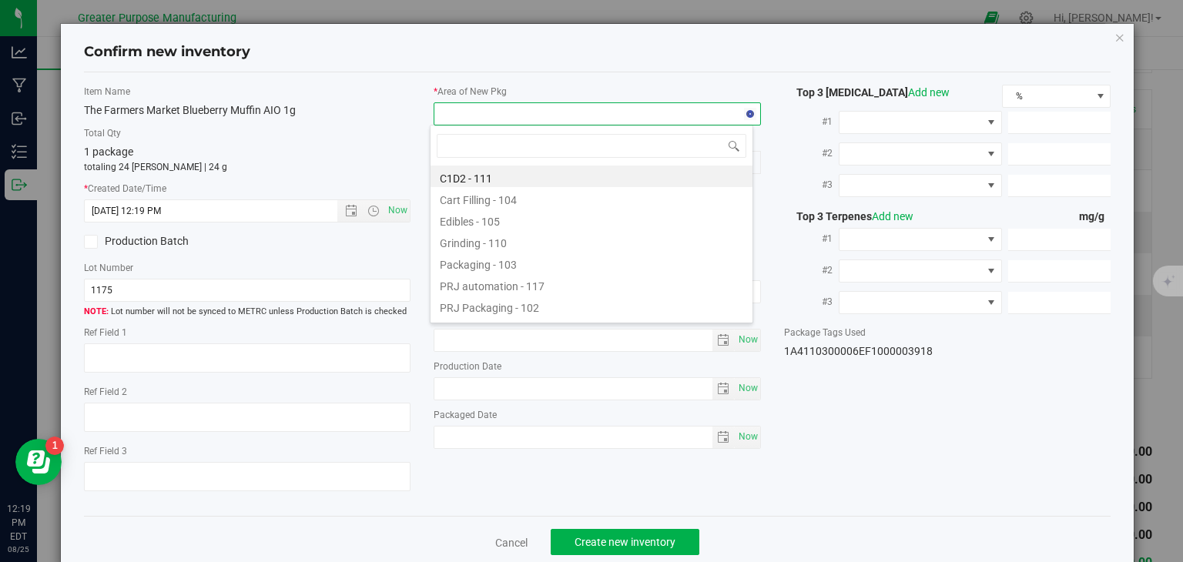
type input "108"
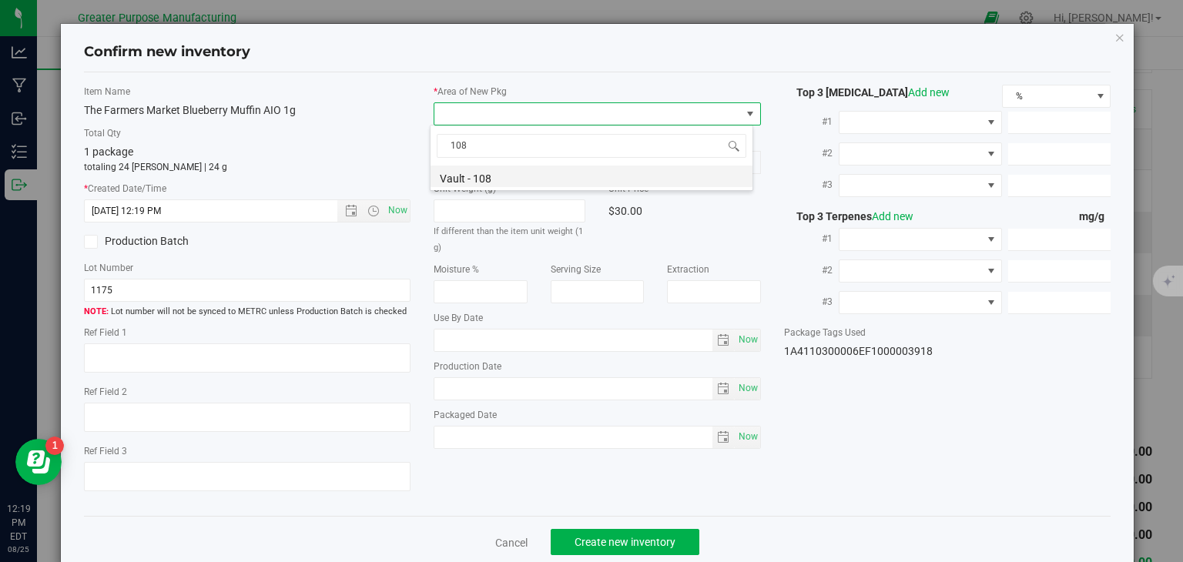
click at [499, 177] on li "Vault - 108" at bounding box center [592, 177] width 322 height 22
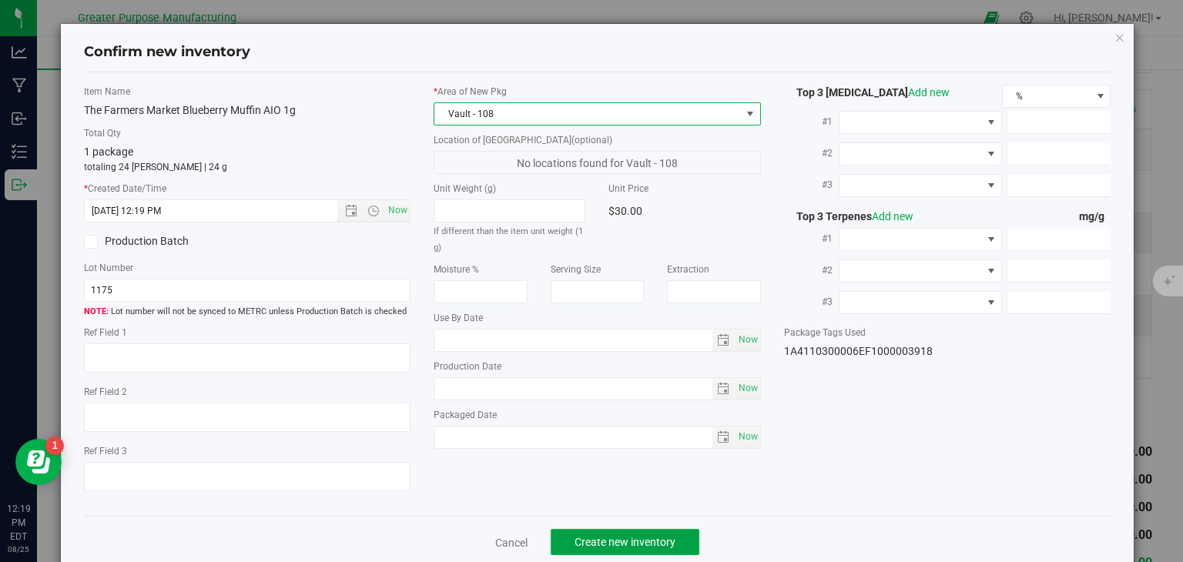
click at [604, 549] on button "Create new inventory" at bounding box center [625, 542] width 149 height 26
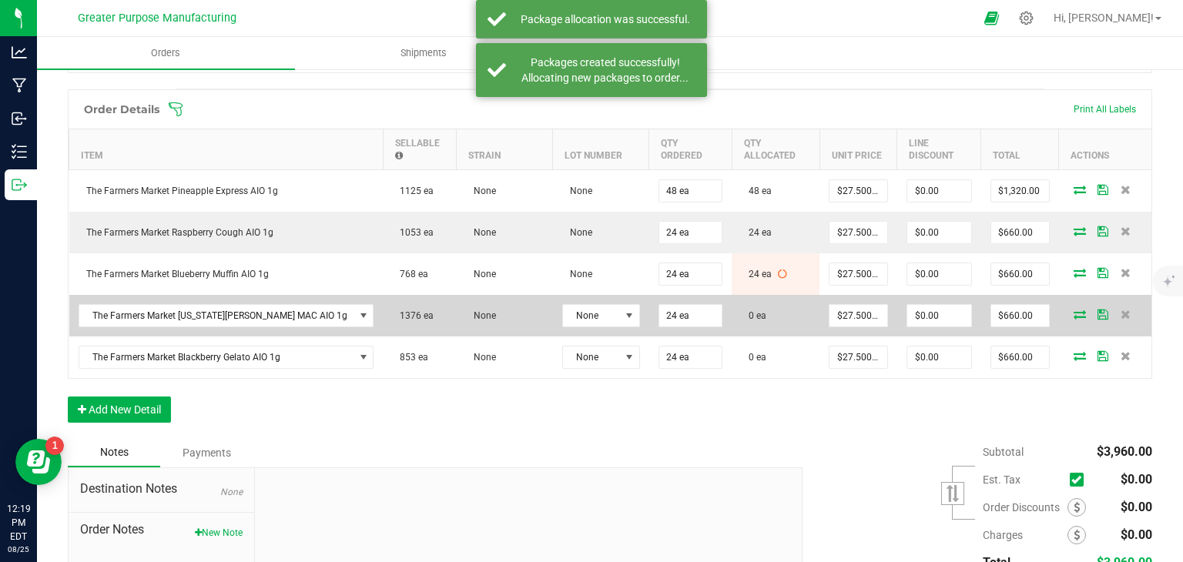
click at [1074, 310] on icon at bounding box center [1080, 314] width 12 height 9
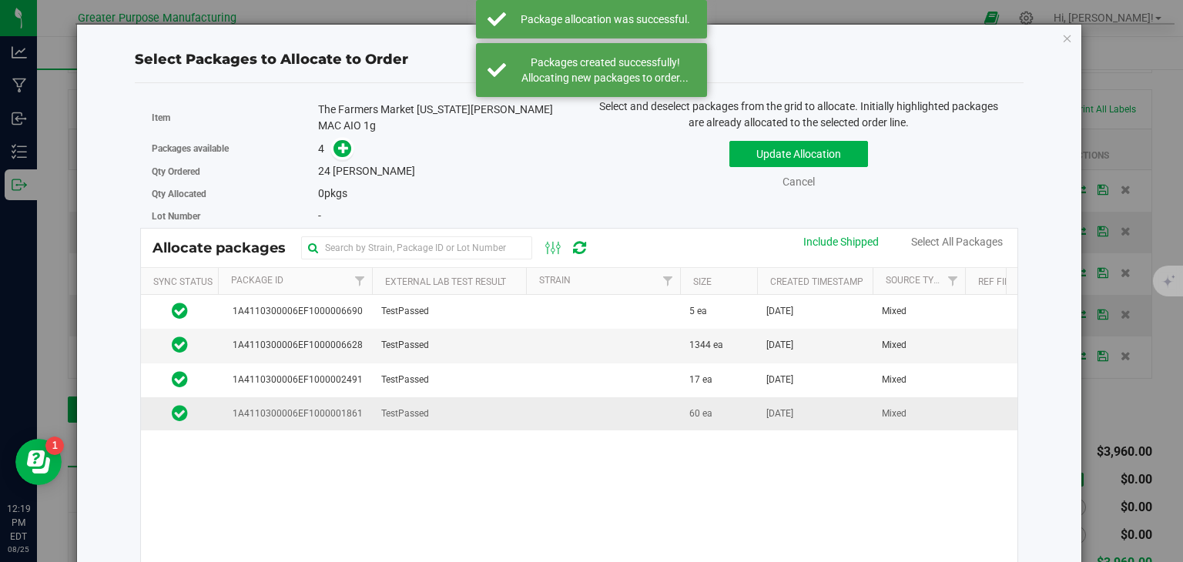
click at [588, 412] on td at bounding box center [603, 414] width 154 height 33
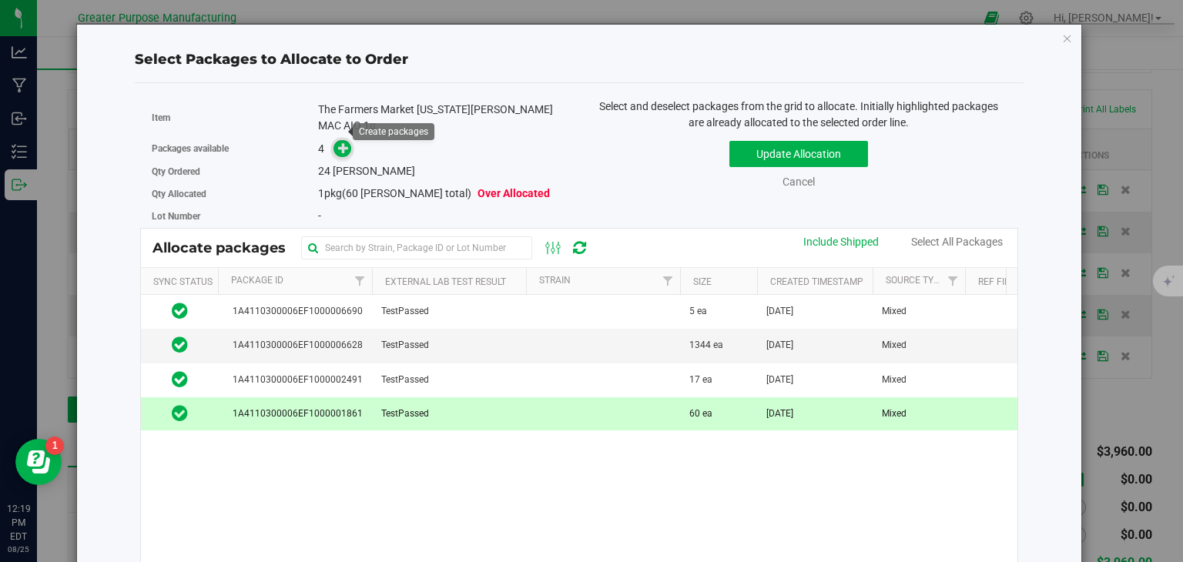
click at [340, 143] on icon at bounding box center [343, 148] width 11 height 11
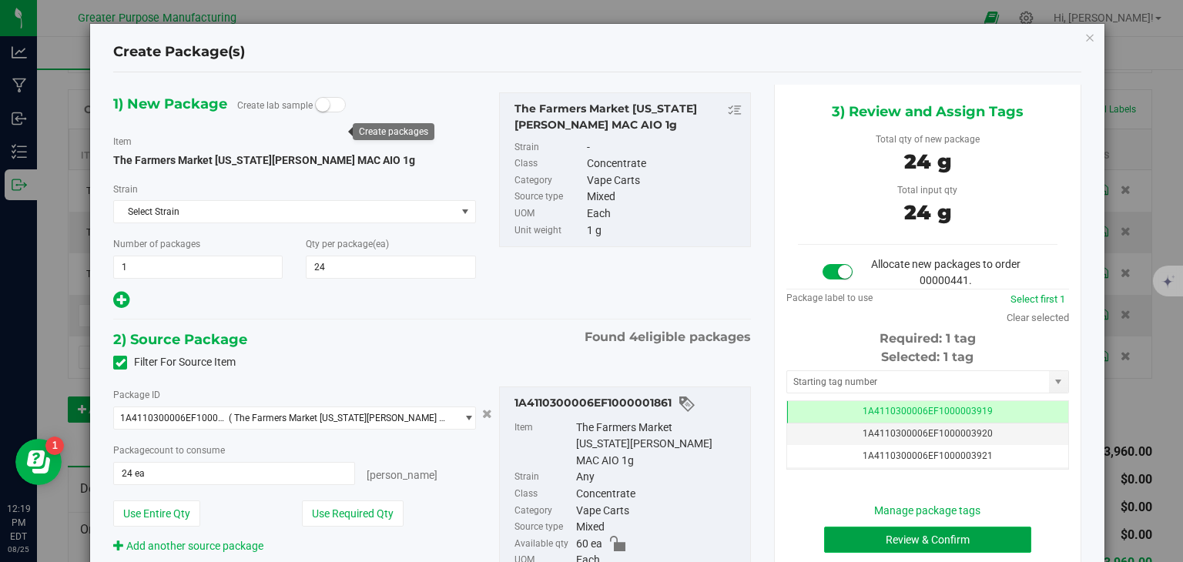
click at [904, 534] on button "Review & Confirm" at bounding box center [927, 540] width 207 height 26
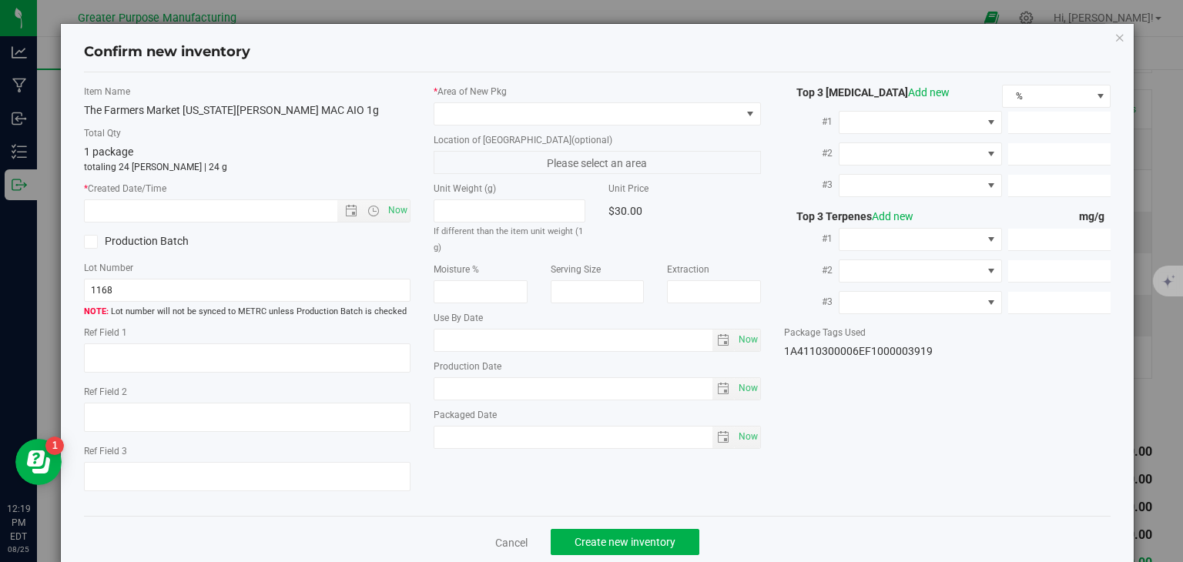
click at [412, 204] on div "Item Name The Farmers Market Georgia Peach MAC AIO 1g Total Qty 1 package total…" at bounding box center [247, 295] width 351 height 420
click at [405, 206] on span "Now" at bounding box center [398, 211] width 26 height 22
type input "8/25/2025 12:19 PM"
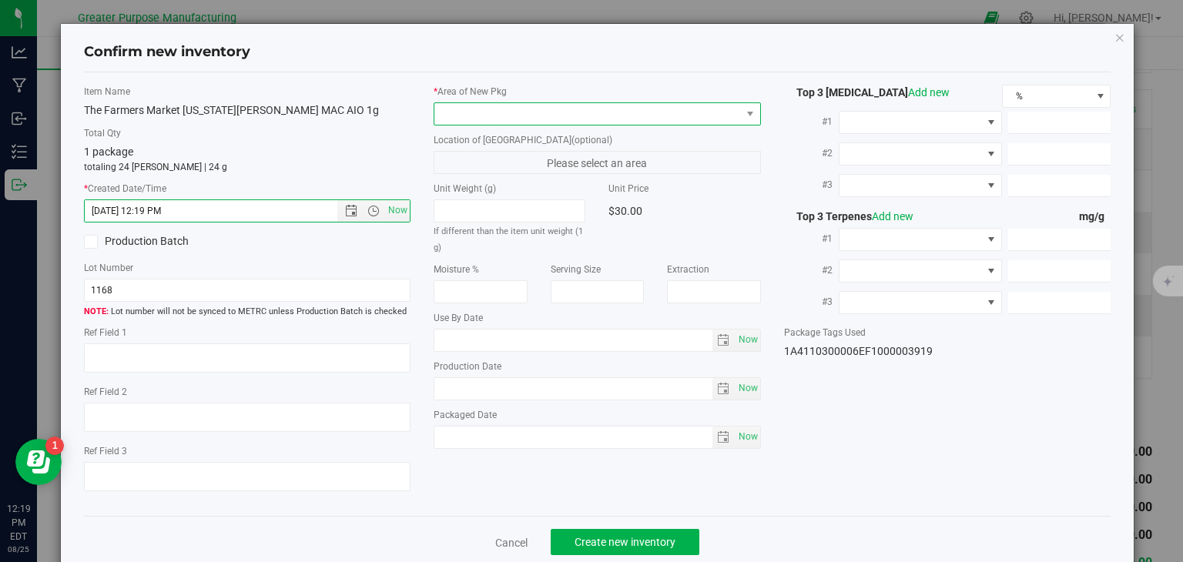
click at [518, 115] on span at bounding box center [587, 114] width 307 height 22
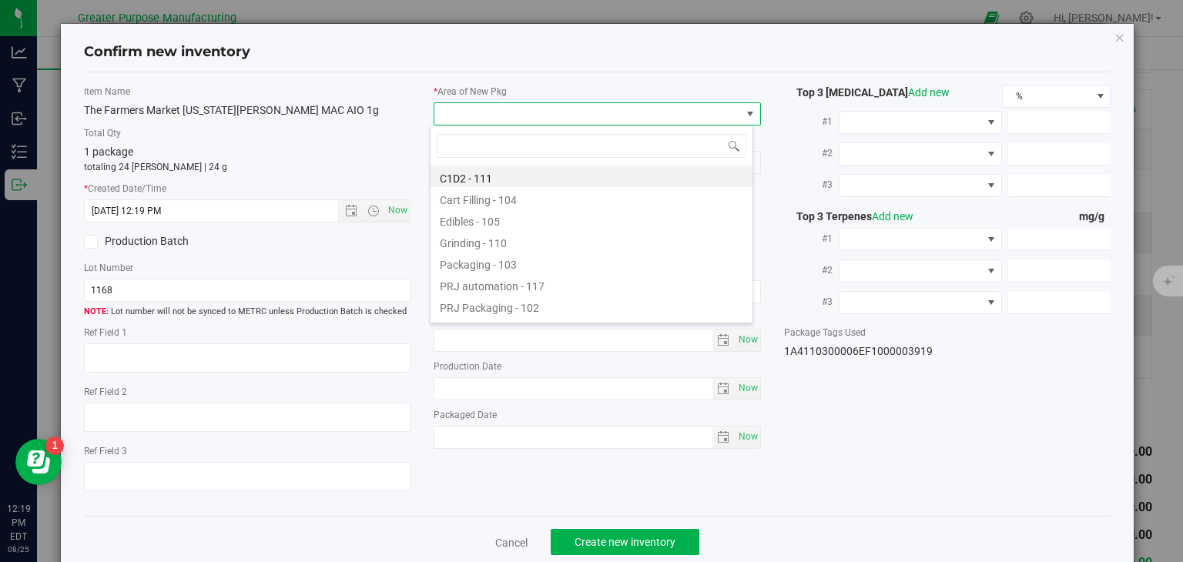
type input "108"
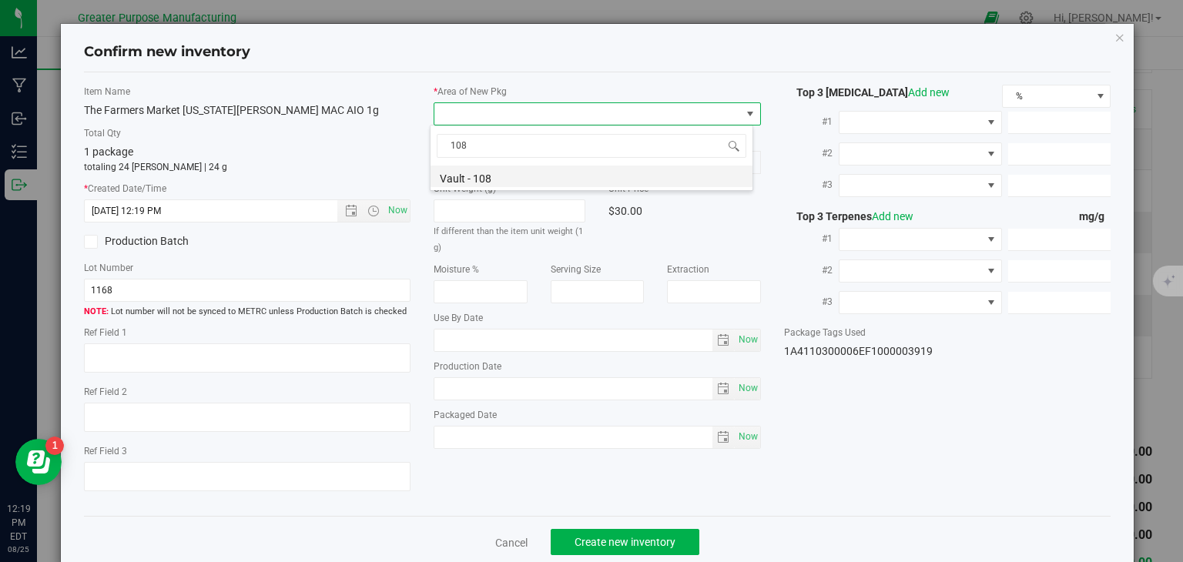
click at [491, 173] on li "Vault - 108" at bounding box center [592, 177] width 322 height 22
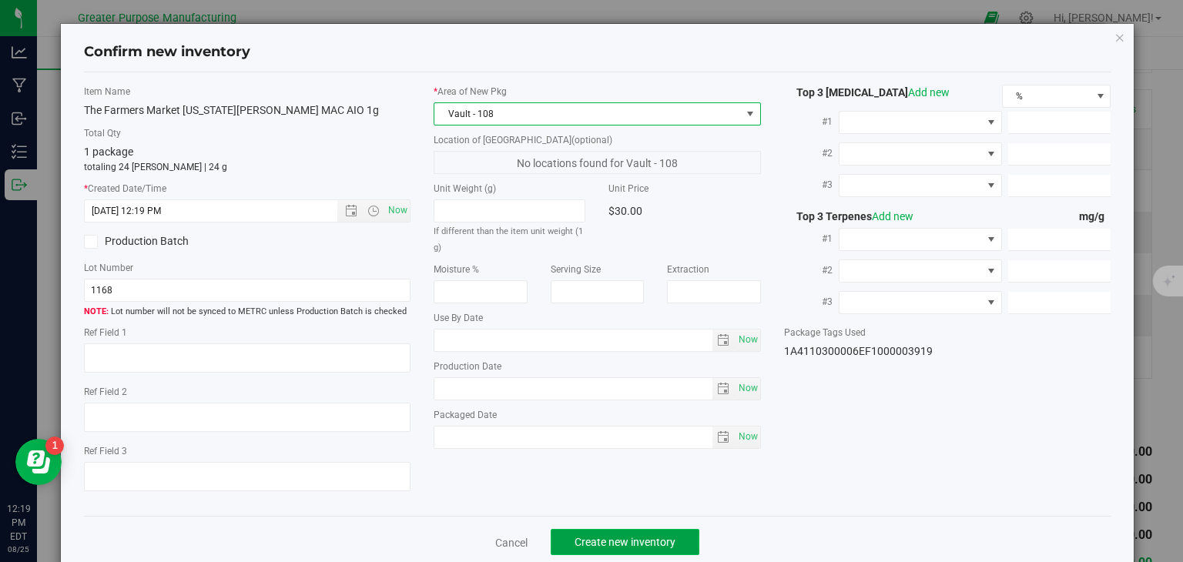
click at [601, 534] on button "Create new inventory" at bounding box center [625, 542] width 149 height 26
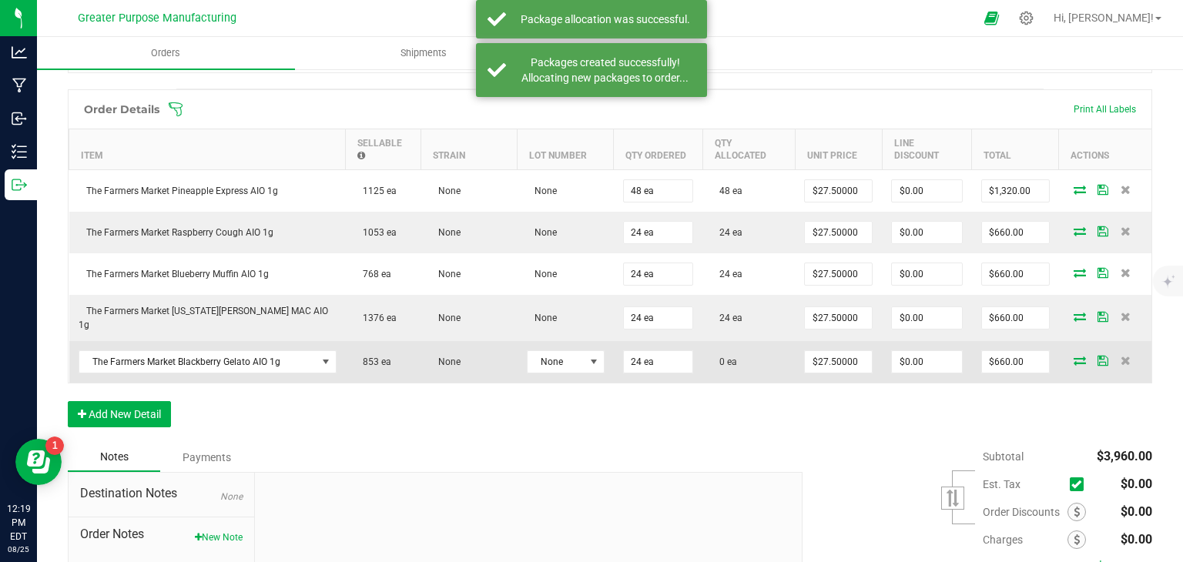
click at [1074, 356] on icon at bounding box center [1080, 360] width 12 height 9
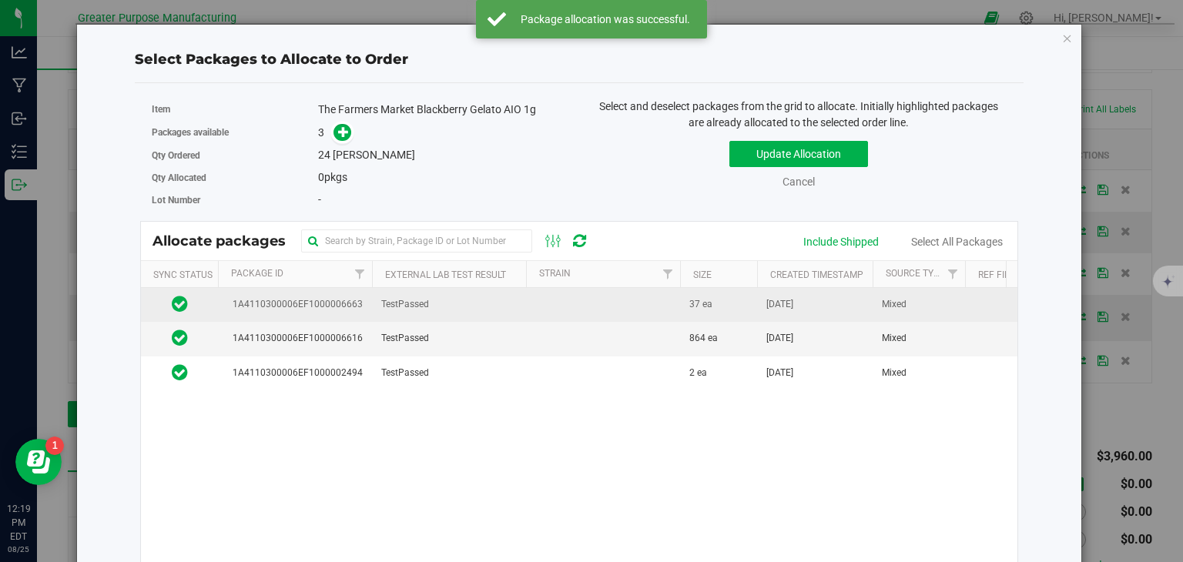
click at [552, 301] on td at bounding box center [603, 305] width 154 height 34
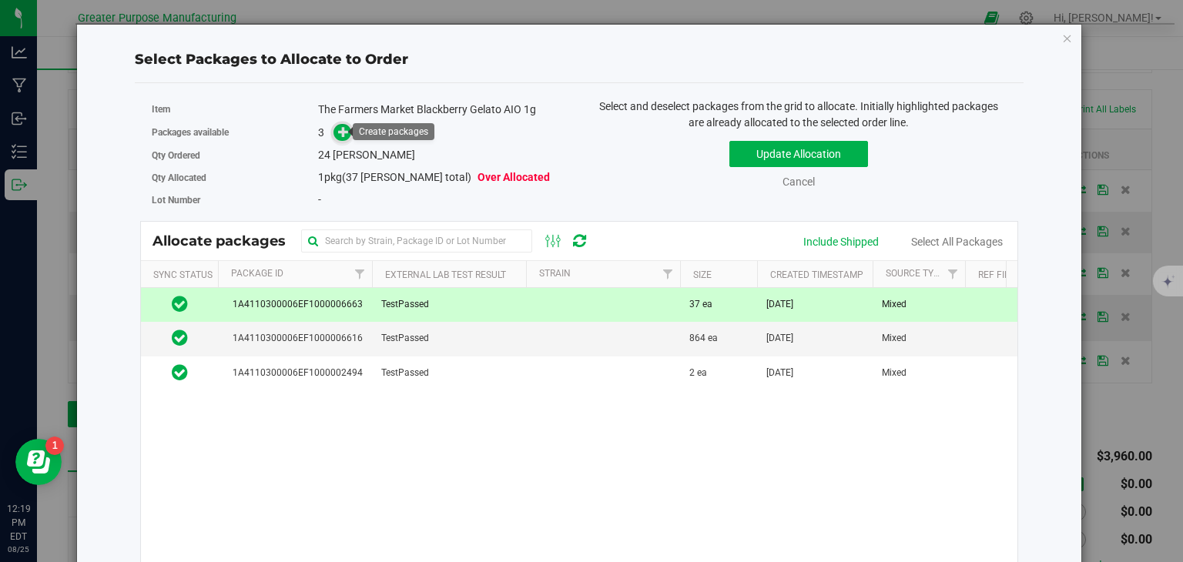
click at [342, 131] on icon at bounding box center [343, 131] width 11 height 11
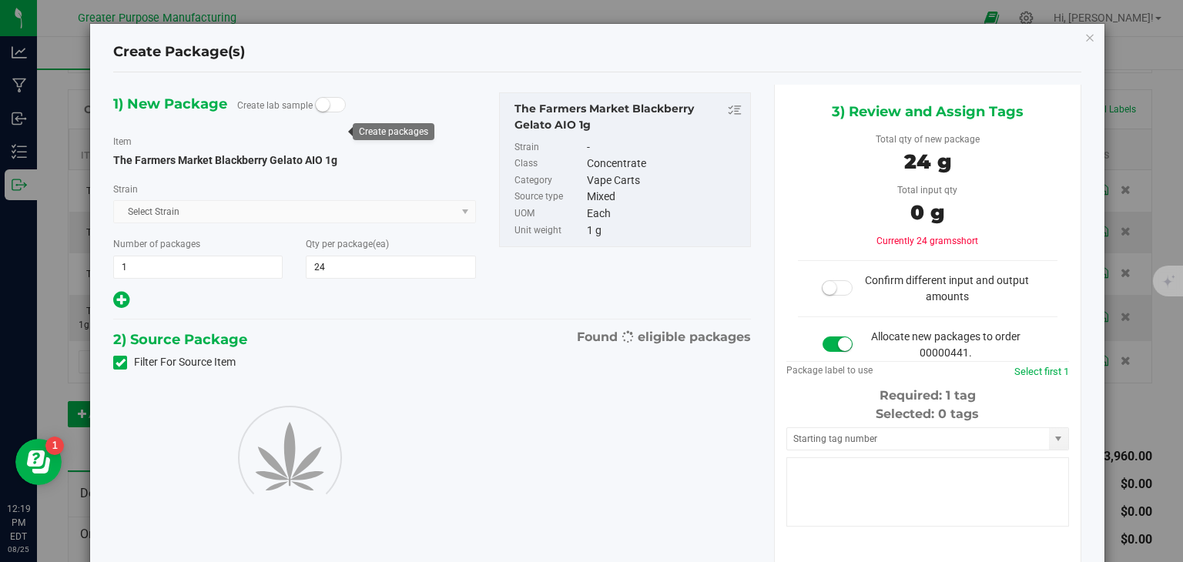
type input "24"
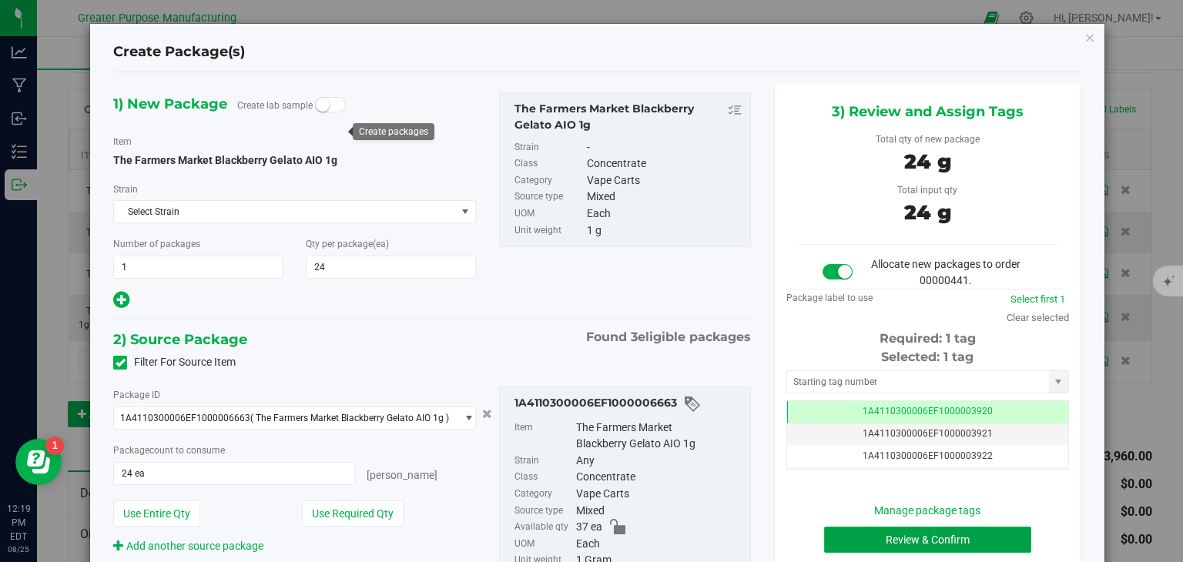
click at [908, 535] on button "Review & Confirm" at bounding box center [927, 540] width 207 height 26
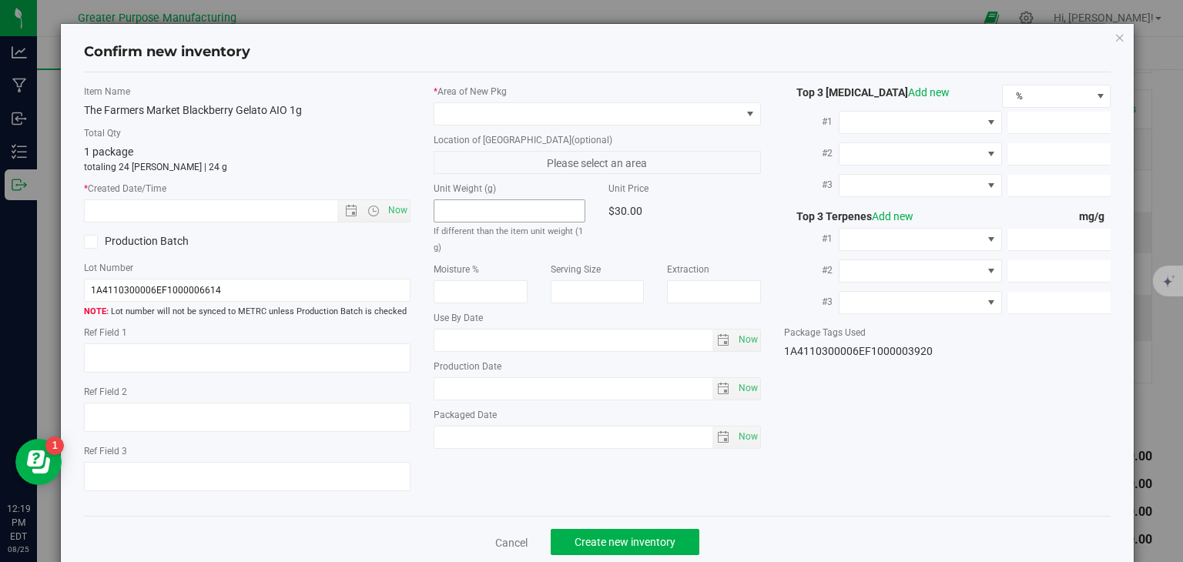
type input "2026-02-09"
type input "2025-08-13"
click at [390, 211] on span "Now" at bounding box center [398, 211] width 26 height 22
type input "8/25/2025 12:19 PM"
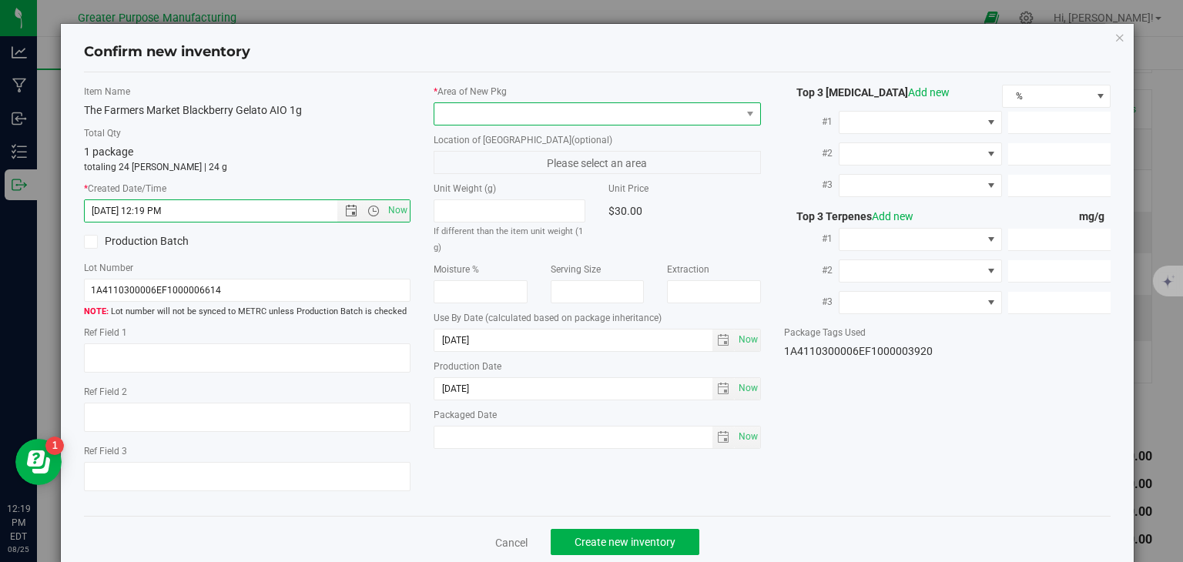
click at [508, 108] on span at bounding box center [587, 114] width 307 height 22
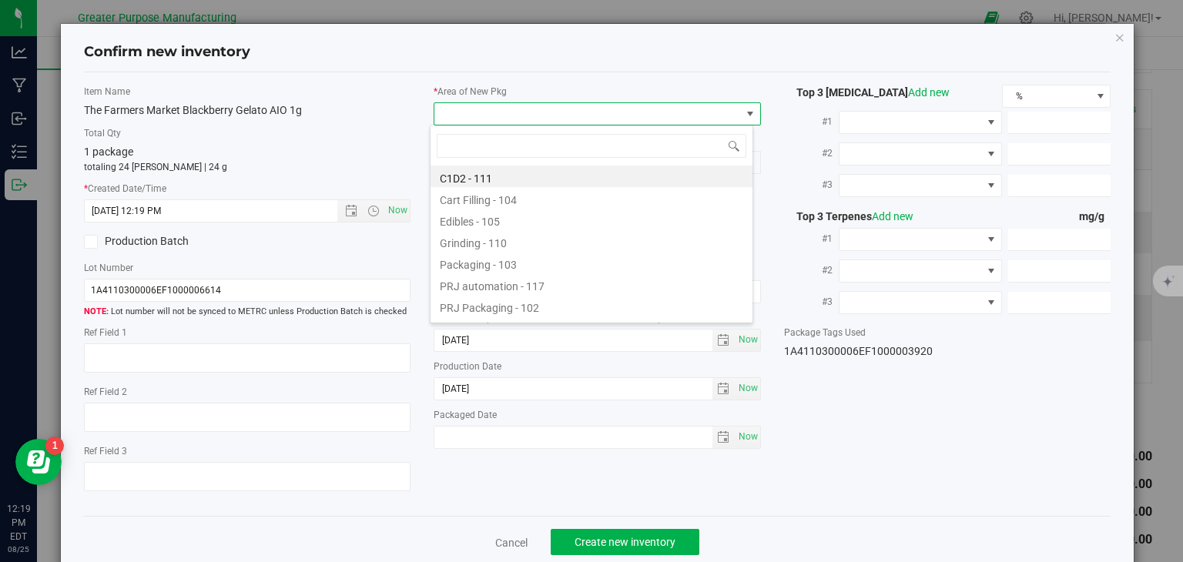
type input "108"
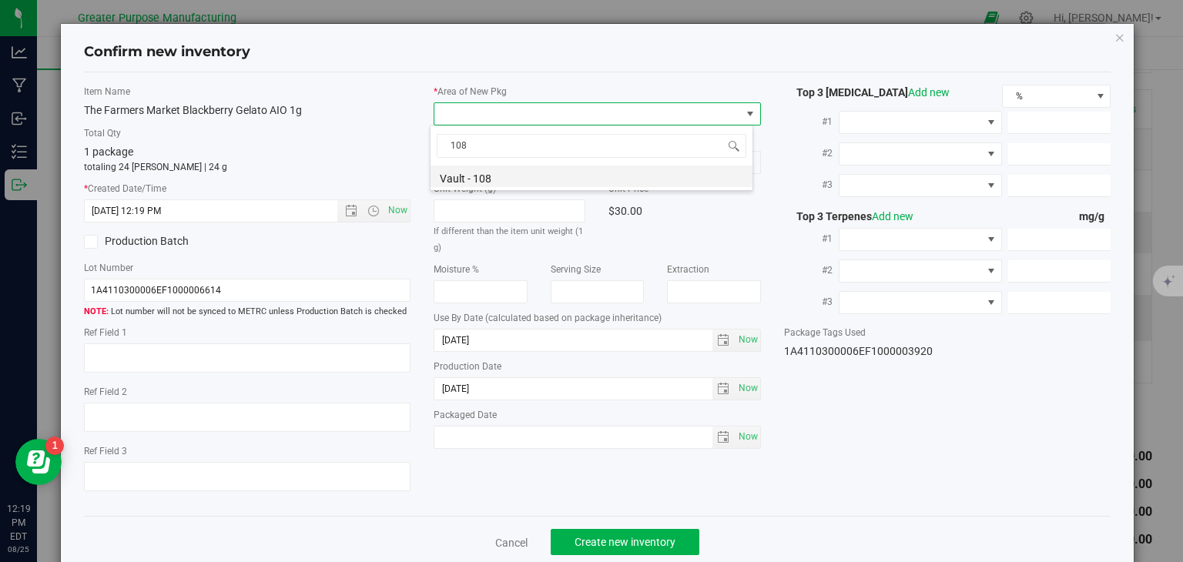
click at [492, 175] on li "Vault - 108" at bounding box center [592, 177] width 322 height 22
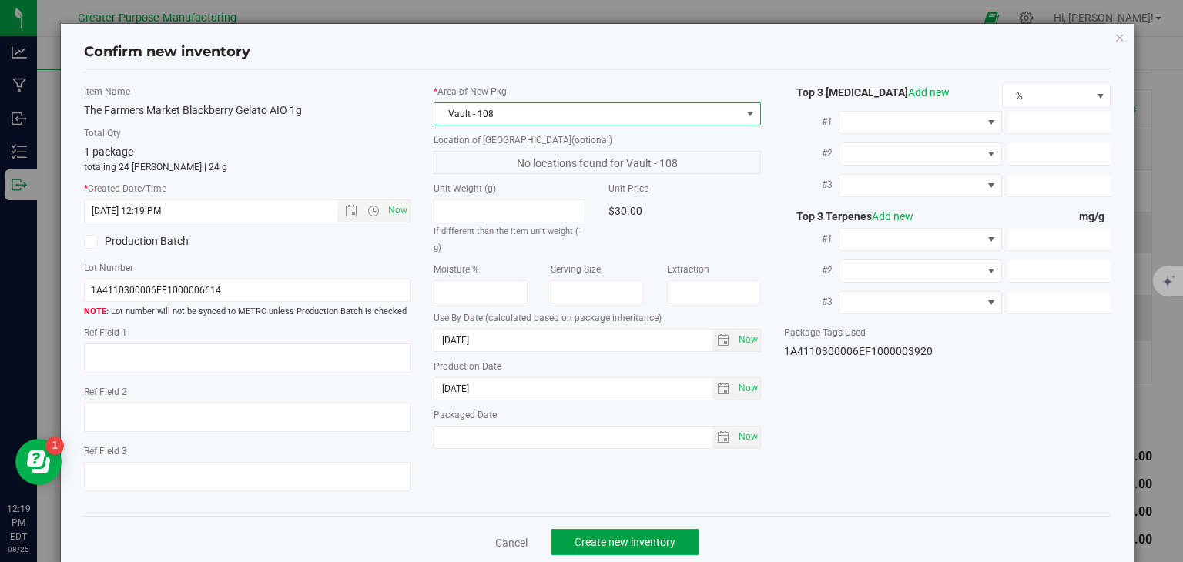
click at [604, 548] on span "Create new inventory" at bounding box center [625, 542] width 101 height 12
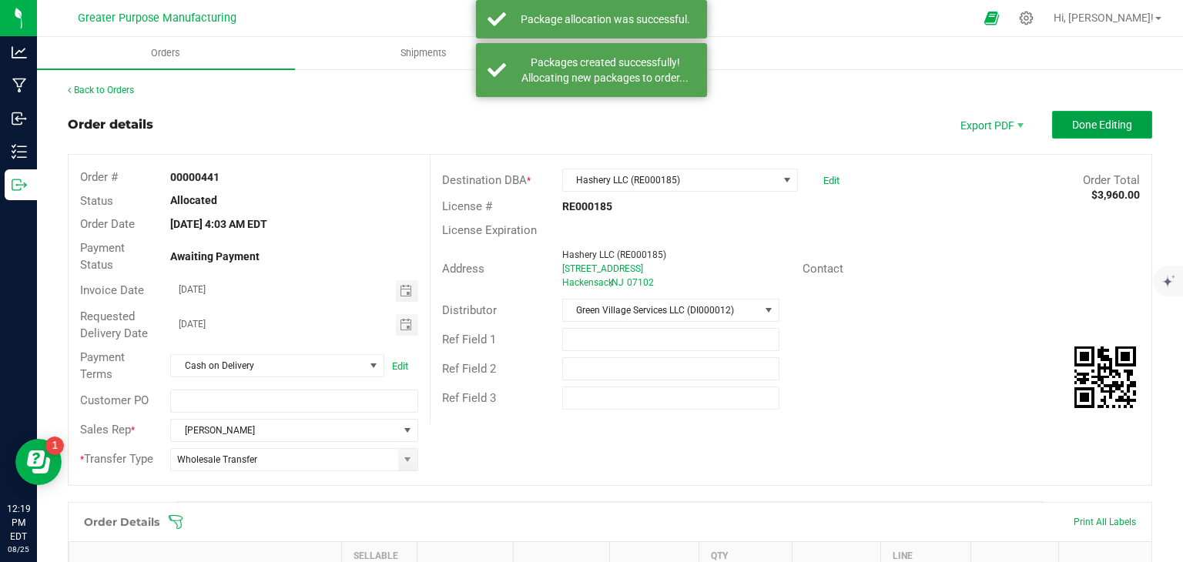
click at [1099, 127] on span "Done Editing" at bounding box center [1102, 125] width 60 height 12
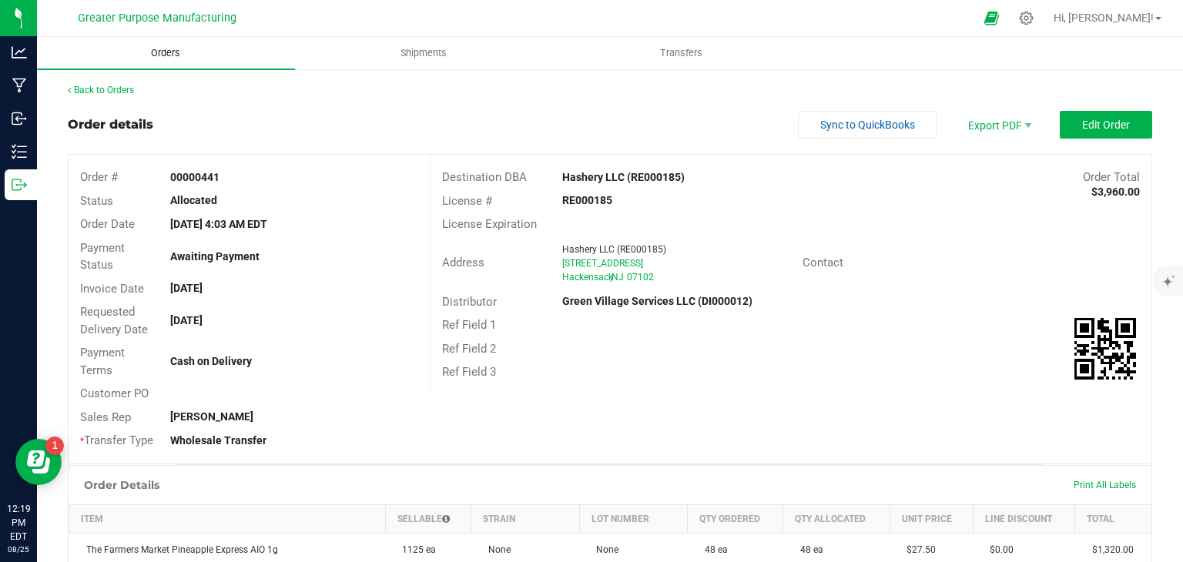
click at [151, 52] on span "Orders" at bounding box center [165, 53] width 71 height 14
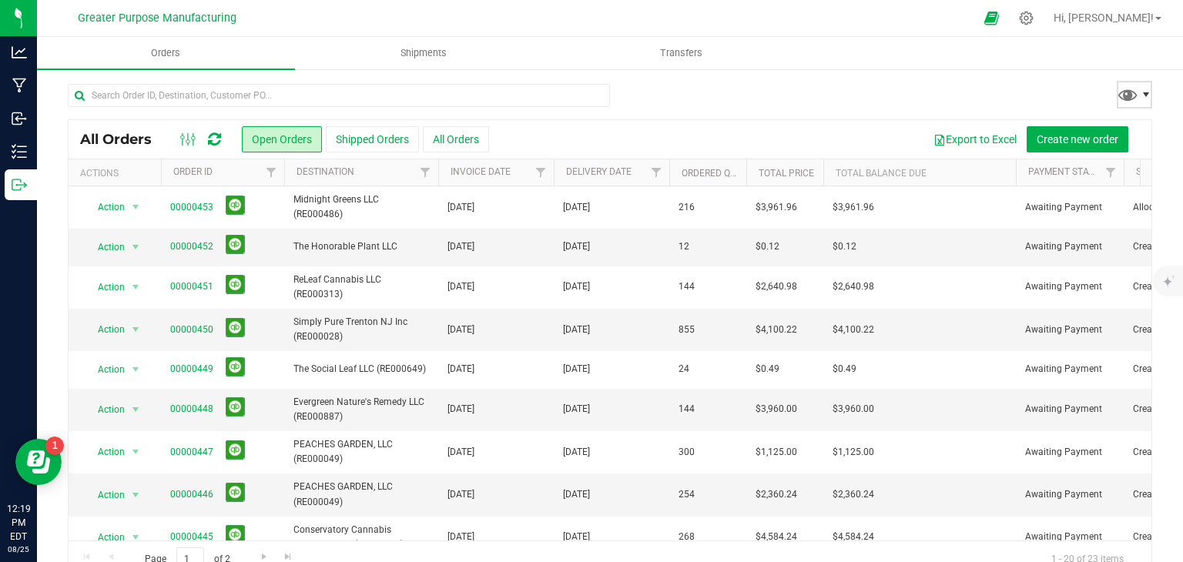
click at [1140, 93] on span at bounding box center [1146, 95] width 12 height 12
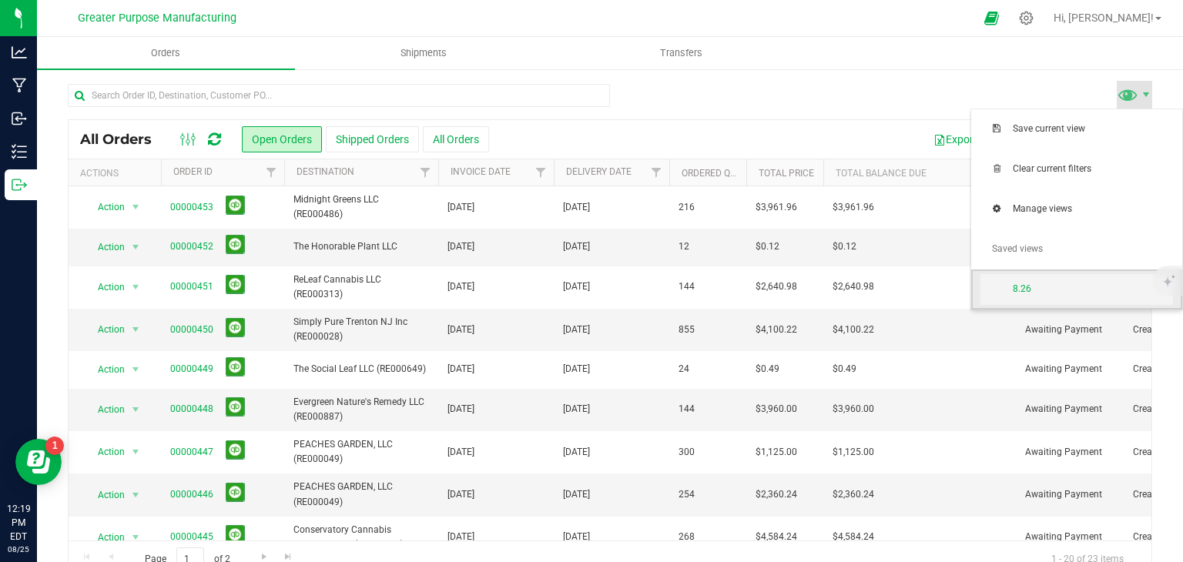
click at [1059, 287] on span "8.26" at bounding box center [1093, 289] width 160 height 13
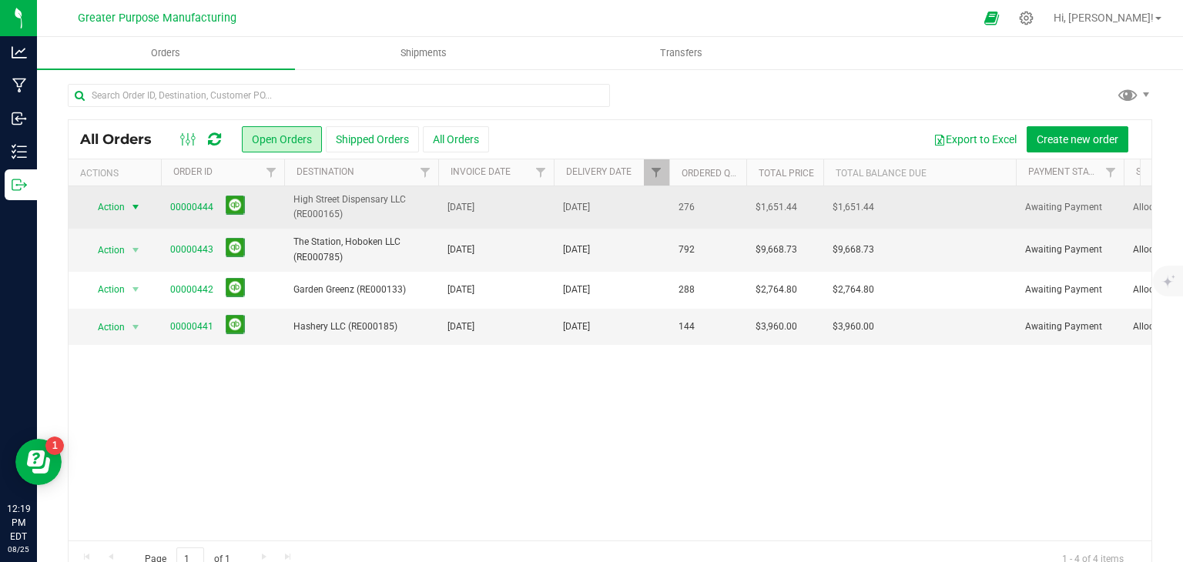
click at [130, 205] on span "select" at bounding box center [135, 207] width 12 height 12
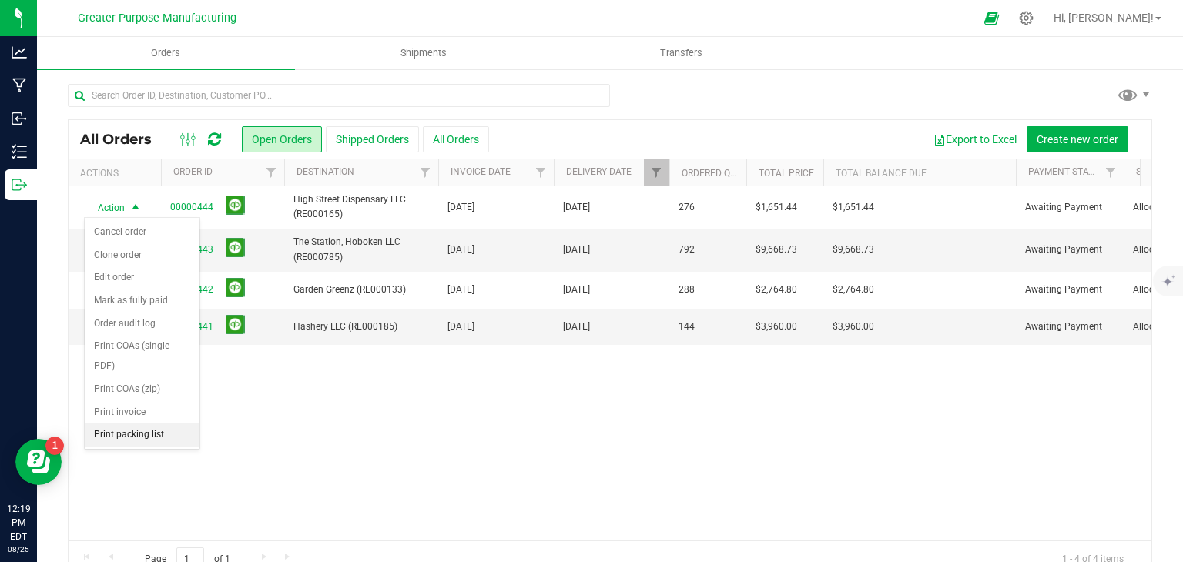
click at [153, 429] on li "Print packing list" at bounding box center [142, 435] width 115 height 23
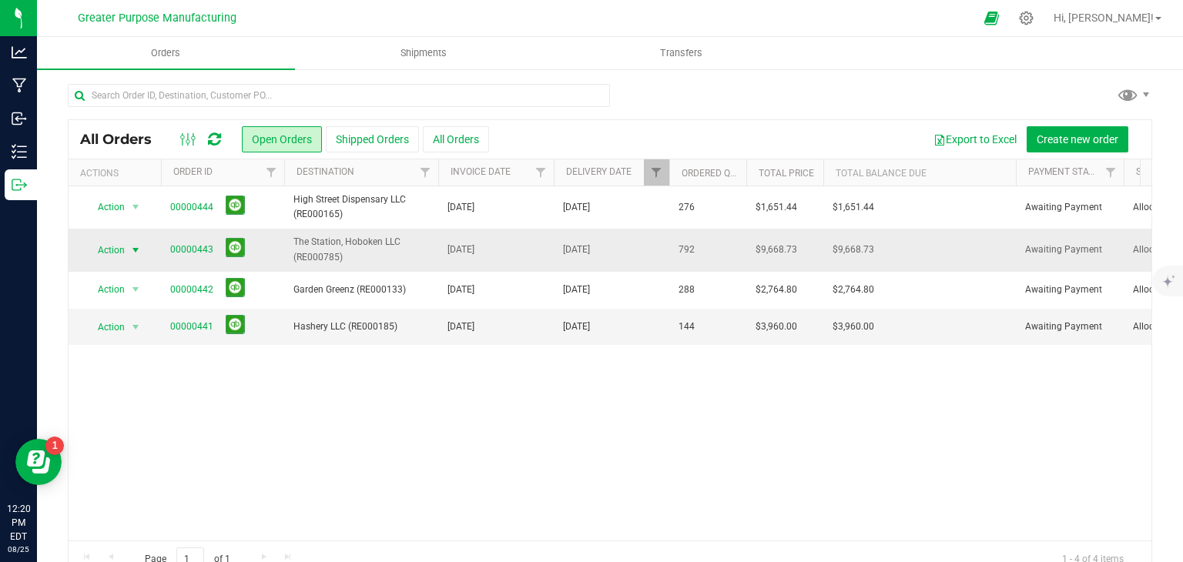
click at [136, 250] on span "select" at bounding box center [135, 250] width 12 height 12
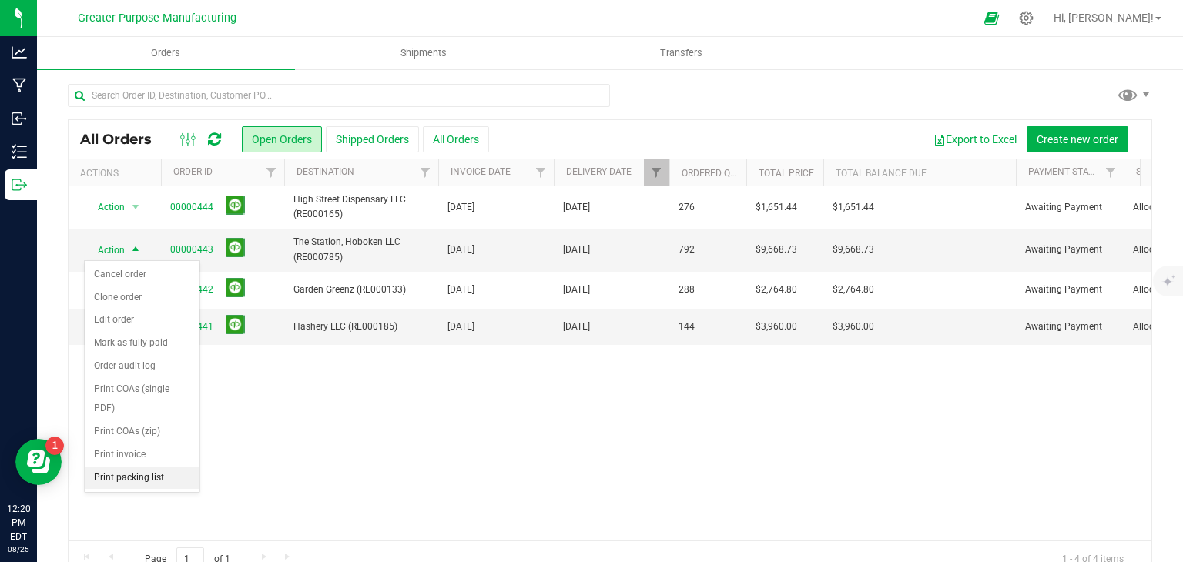
click at [153, 473] on li "Print packing list" at bounding box center [142, 478] width 115 height 23
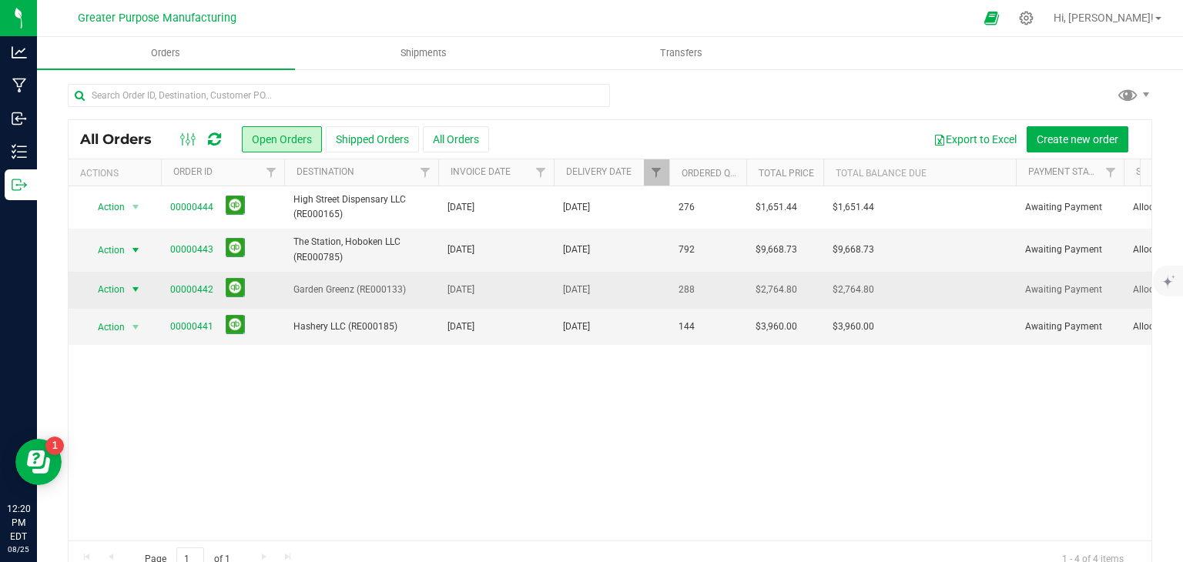
click at [142, 290] on span "select" at bounding box center [135, 290] width 19 height 22
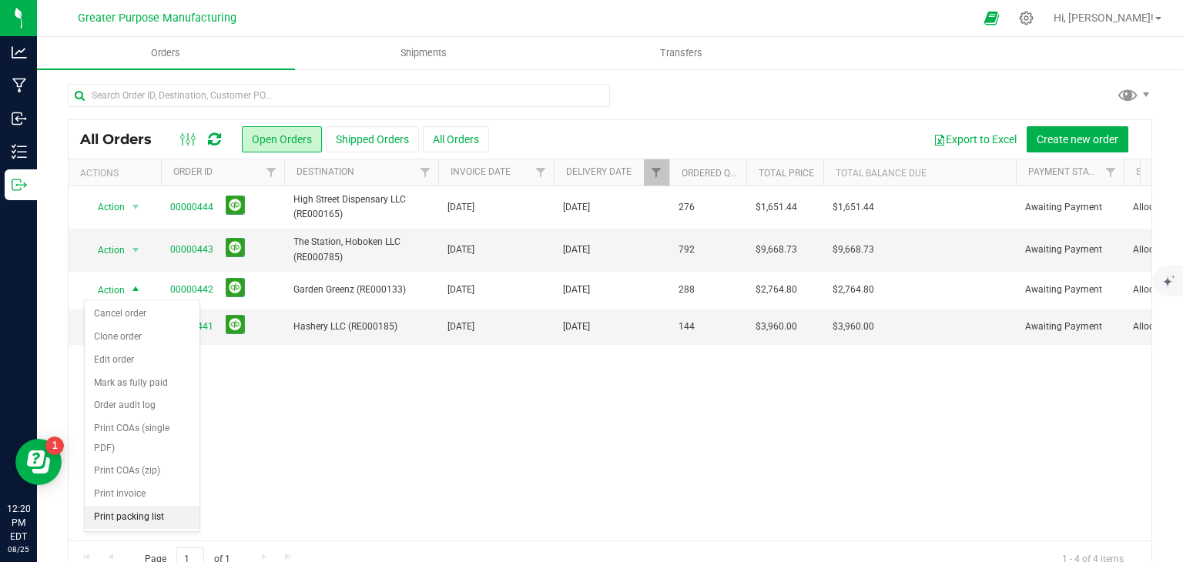
click at [144, 515] on li "Print packing list" at bounding box center [142, 517] width 115 height 23
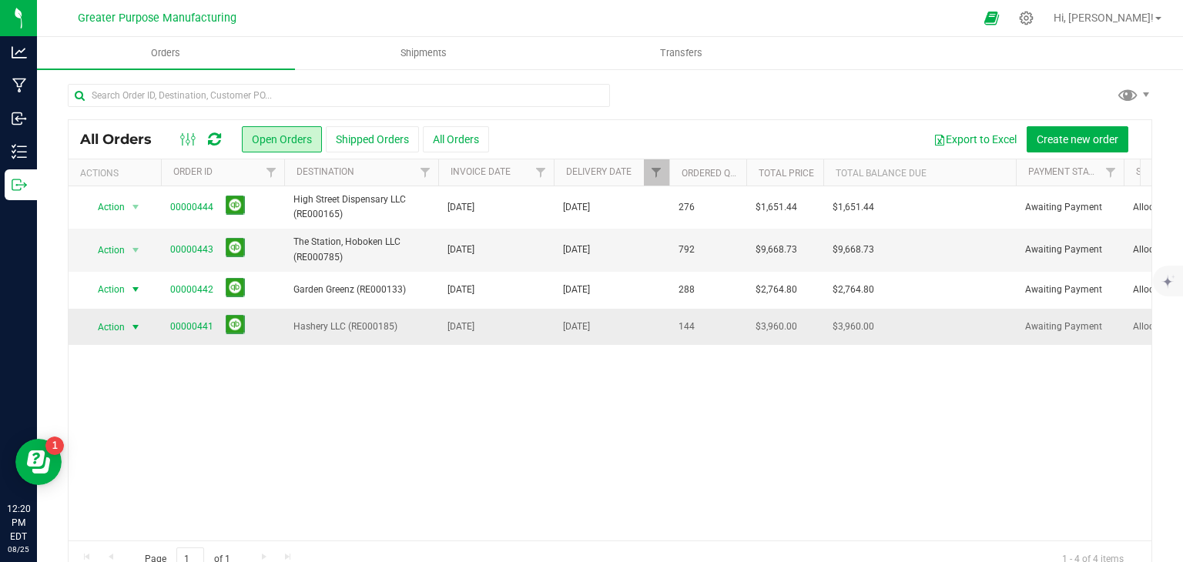
click at [139, 325] on span "select" at bounding box center [135, 327] width 12 height 12
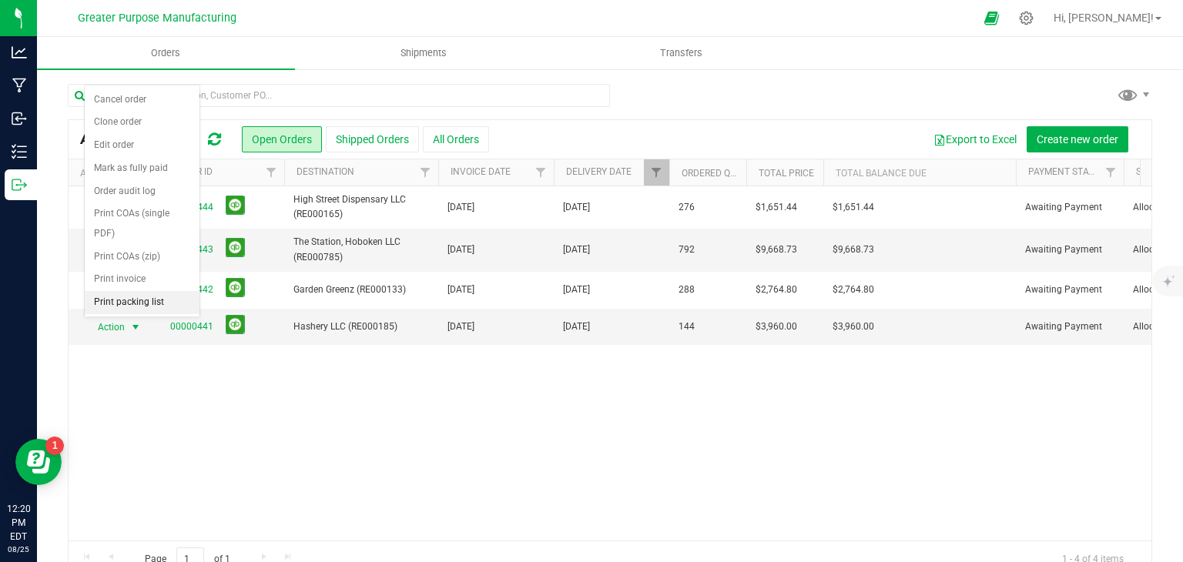
click at [123, 307] on li "Print packing list" at bounding box center [142, 302] width 115 height 23
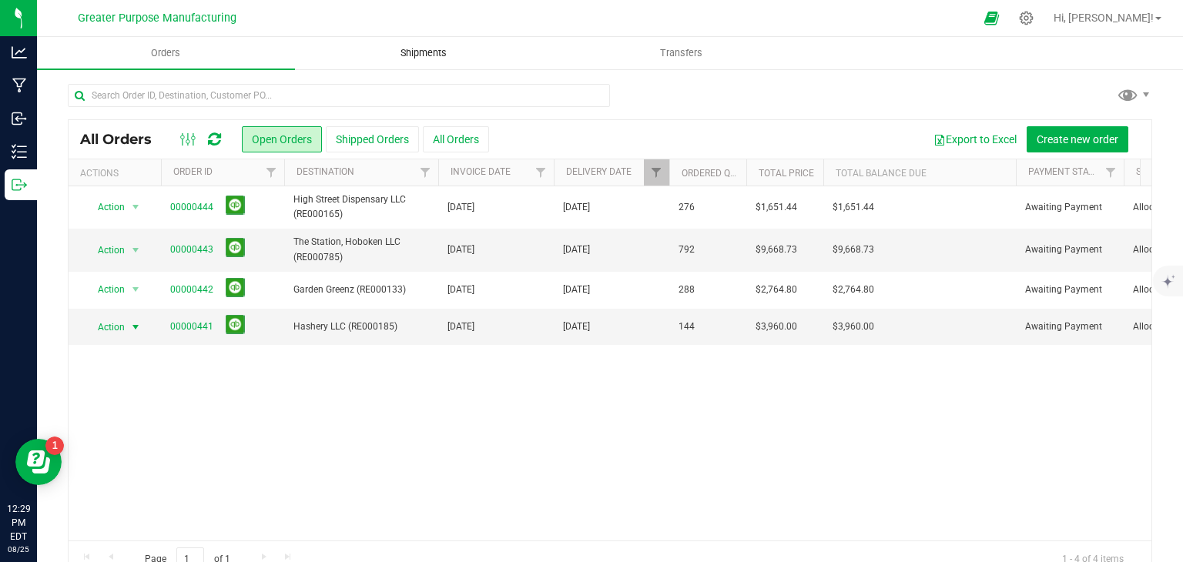
click at [442, 57] on span "Shipments" at bounding box center [424, 53] width 88 height 14
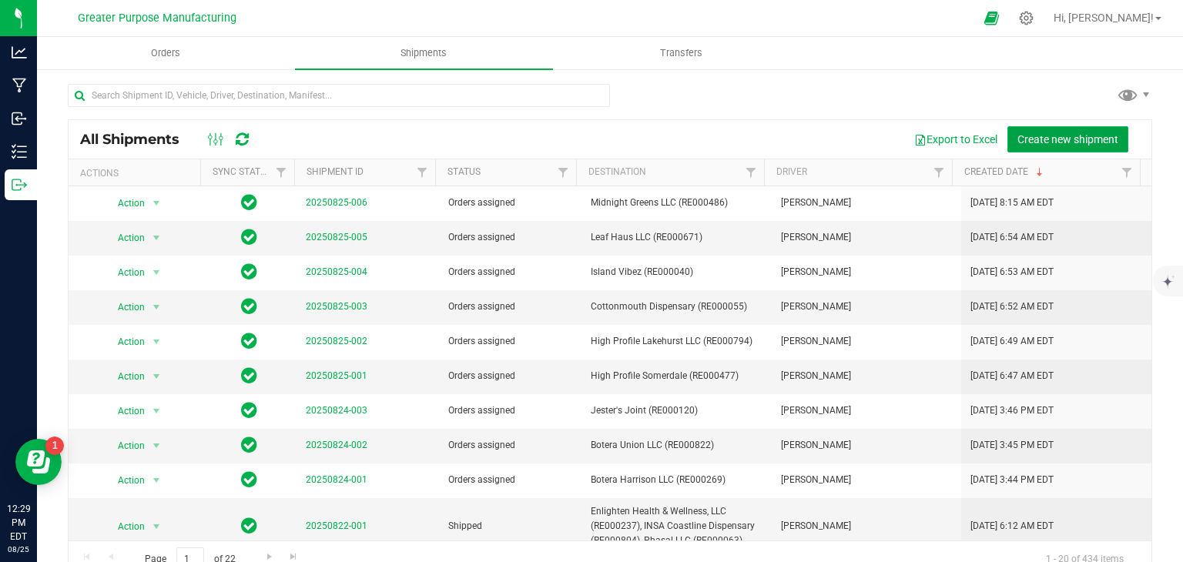
click at [1037, 134] on span "Create new shipment" at bounding box center [1068, 139] width 101 height 12
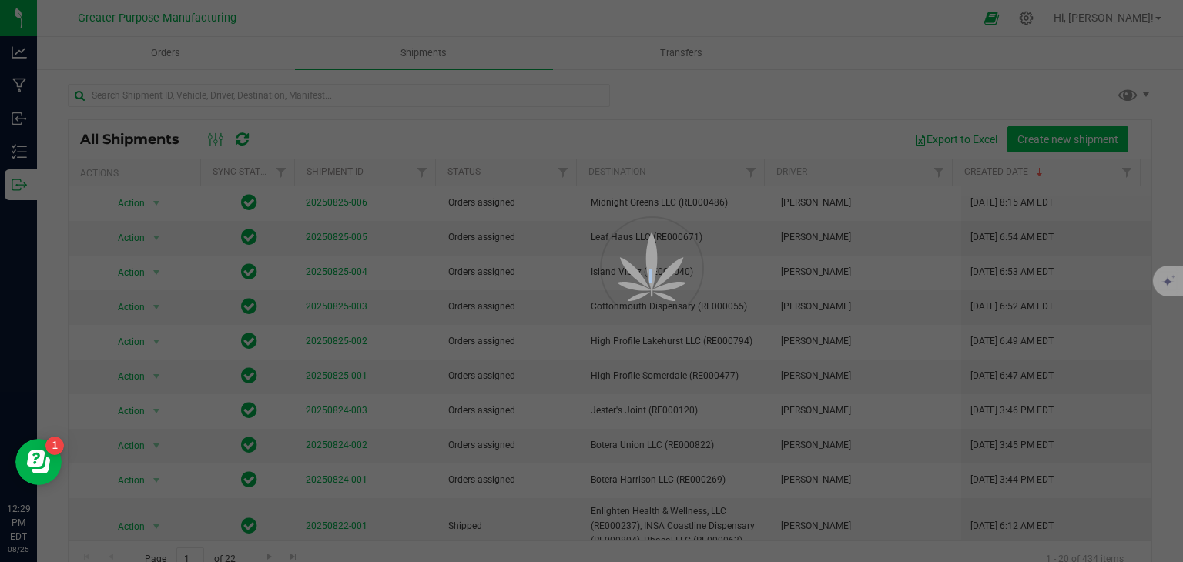
click at [1037, 134] on div at bounding box center [591, 281] width 1183 height 562
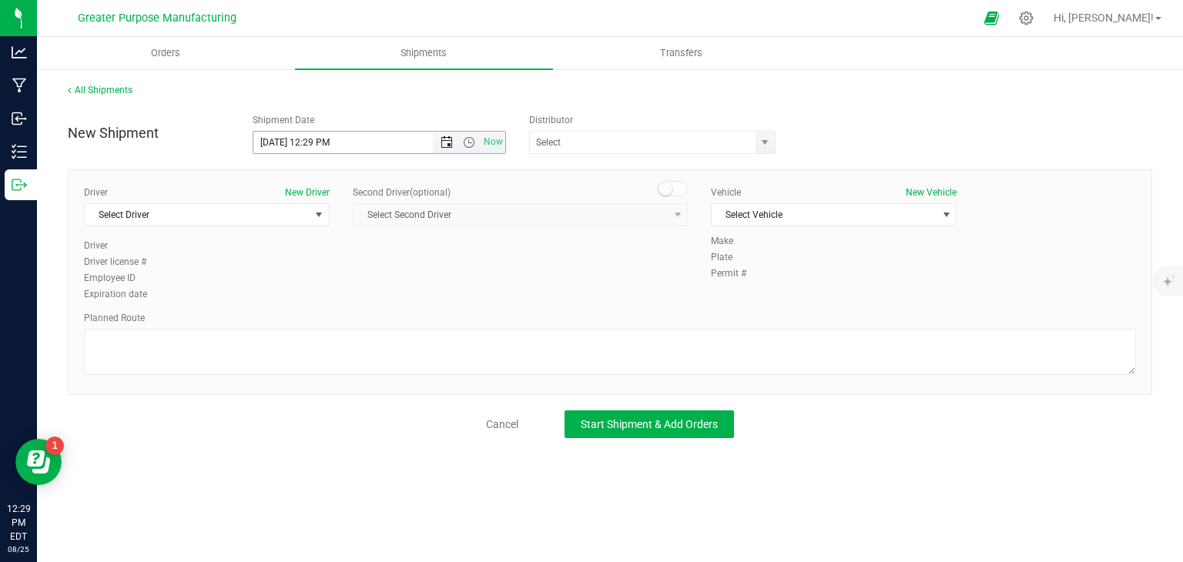
click at [443, 141] on span "Open the date view" at bounding box center [447, 142] width 12 height 12
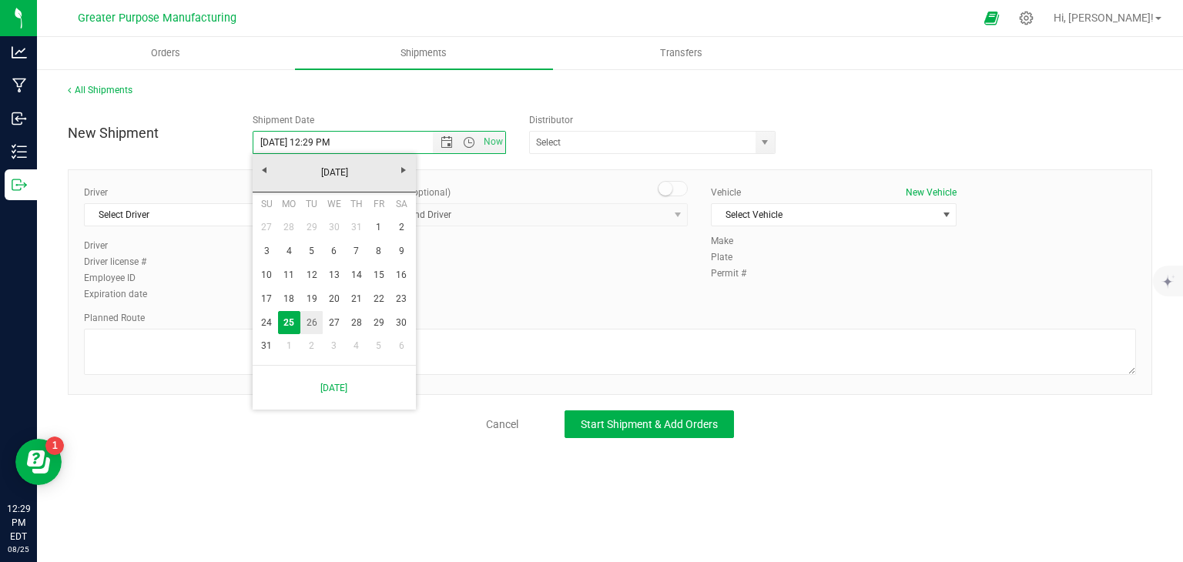
click at [308, 324] on link "26" at bounding box center [311, 323] width 22 height 24
type input "8/26/2025 12:29 PM"
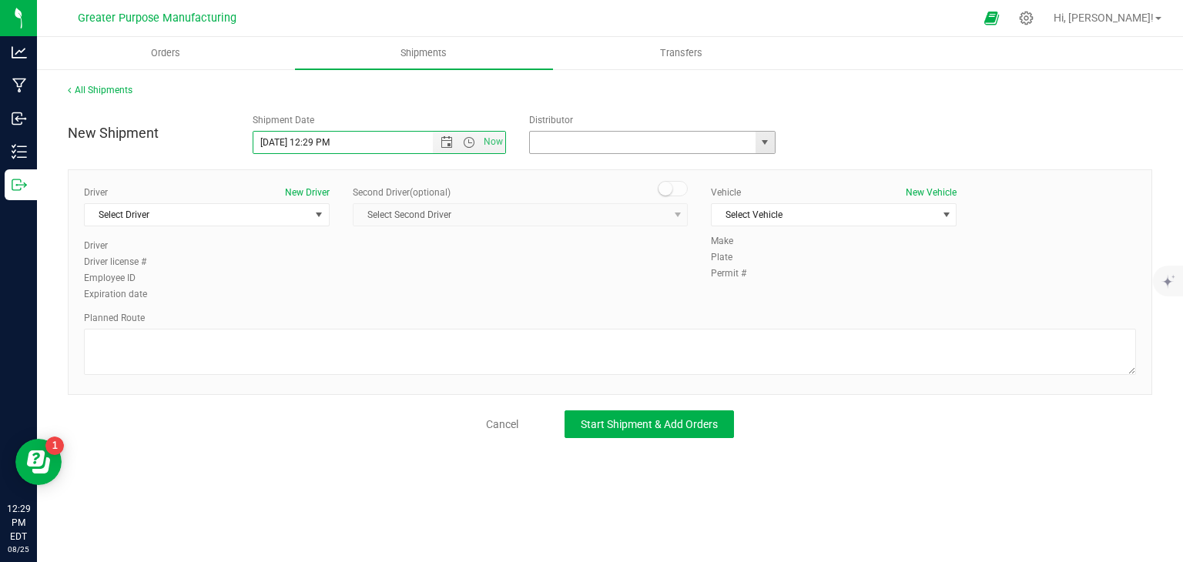
click at [612, 148] on input "text" at bounding box center [639, 143] width 219 height 22
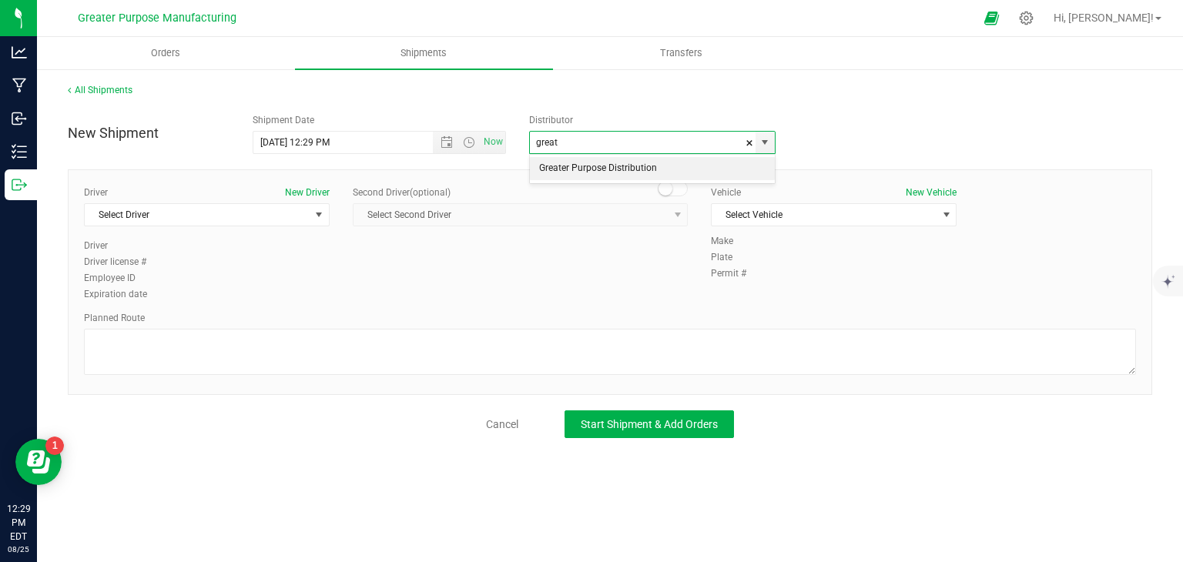
click at [597, 164] on li "Greater Purpose Distribution" at bounding box center [652, 168] width 245 height 23
type input "Greater Purpose Distribution"
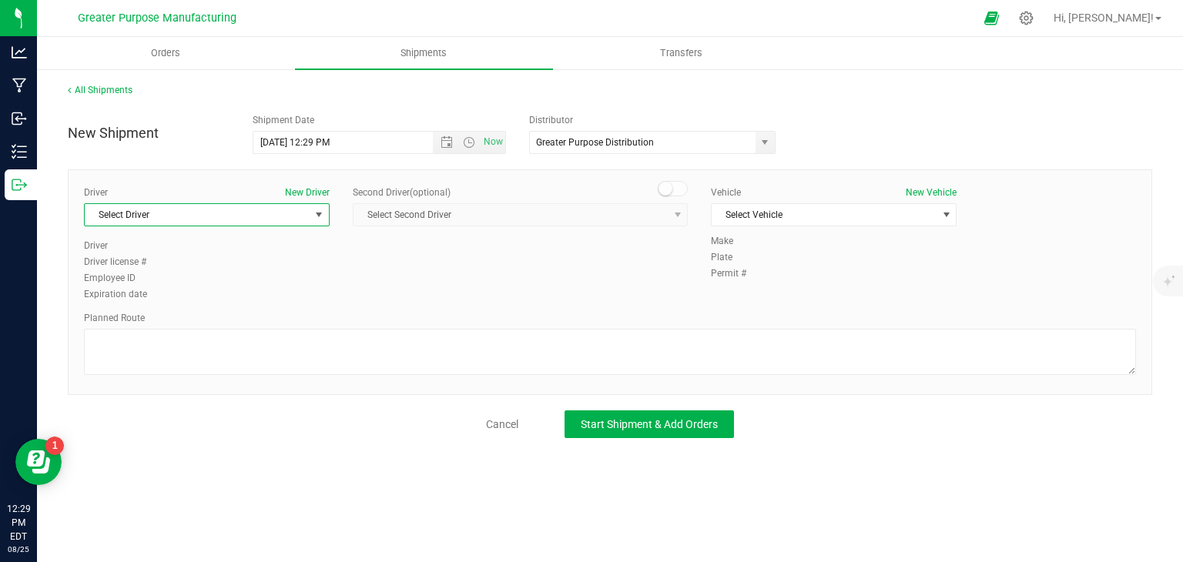
click at [317, 220] on span "select" at bounding box center [319, 215] width 12 height 12
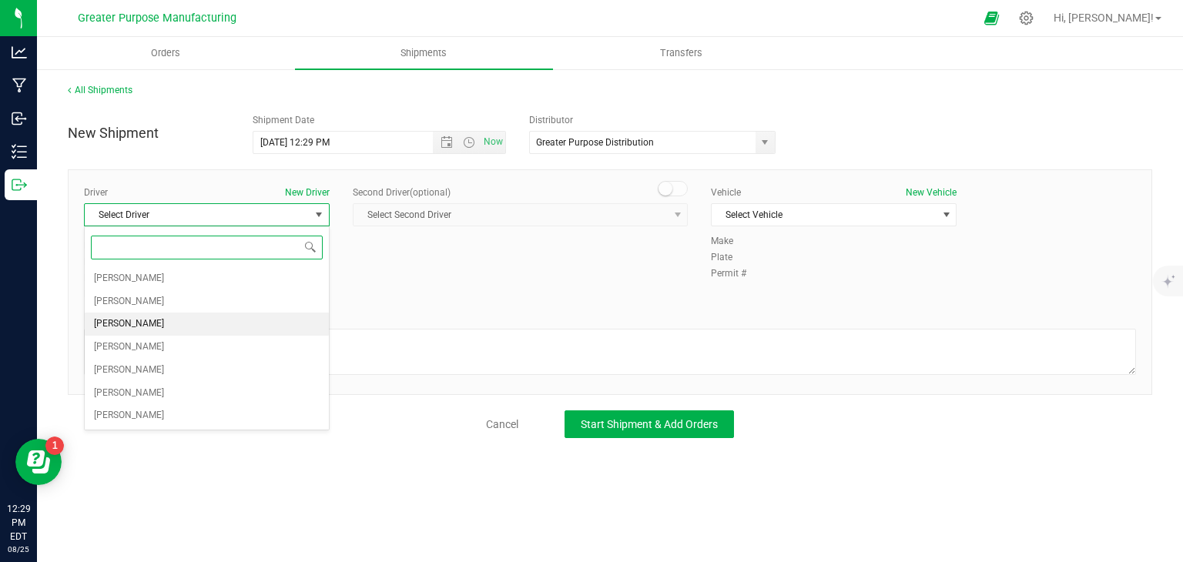
click at [195, 314] on li "Veronica Figueroa" at bounding box center [207, 324] width 244 height 23
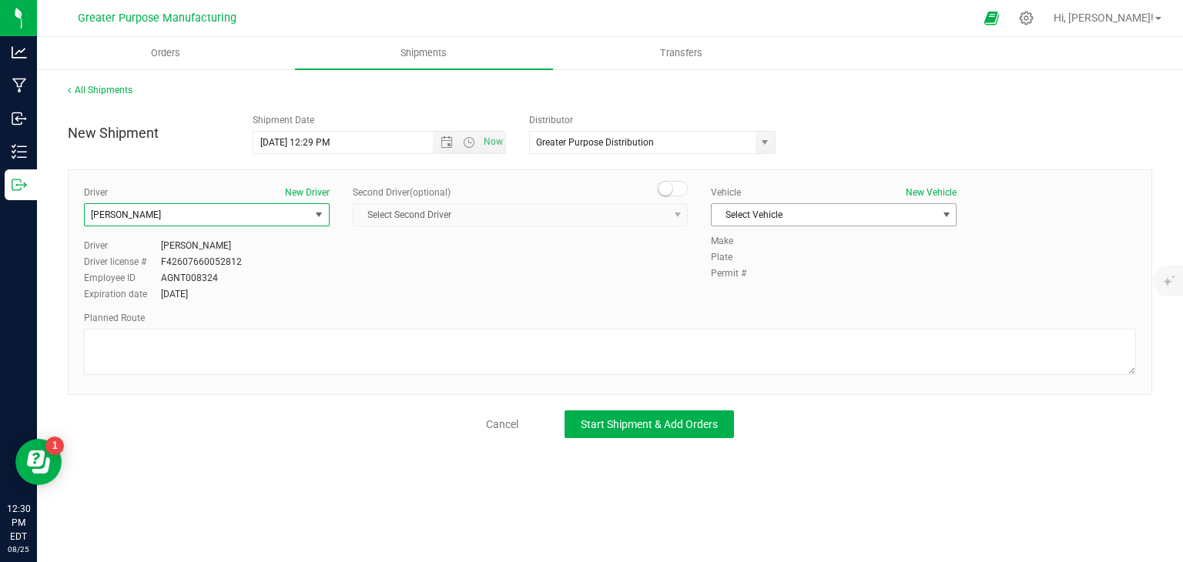
click at [746, 207] on span "Select Vehicle" at bounding box center [824, 215] width 225 height 22
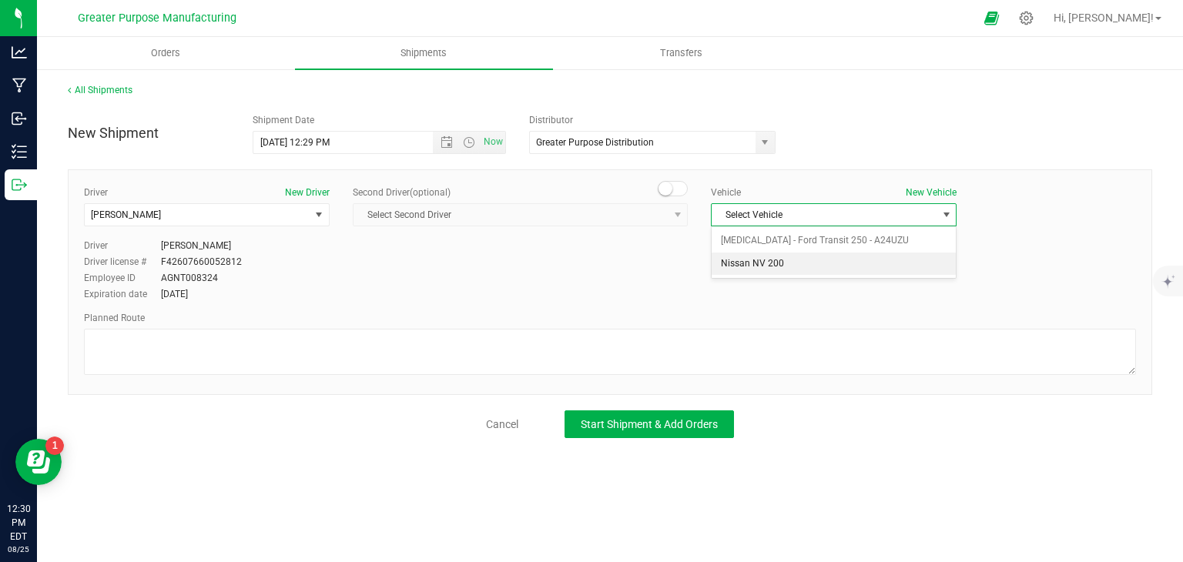
click at [763, 271] on li "Nissan NV 200" at bounding box center [834, 264] width 244 height 23
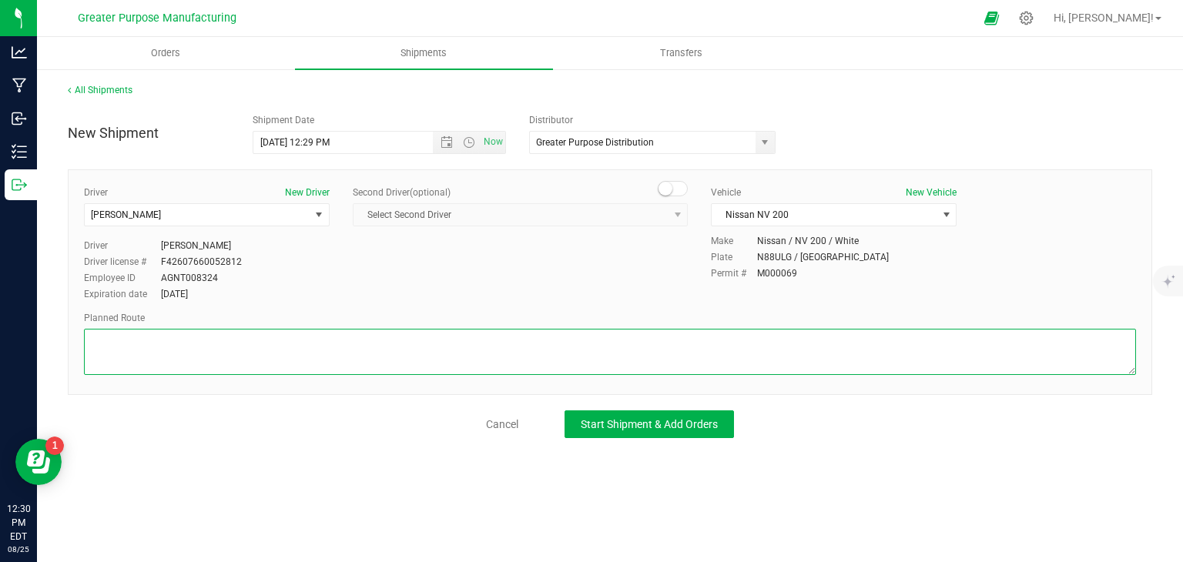
click at [663, 336] on textarea at bounding box center [610, 352] width 1052 height 46
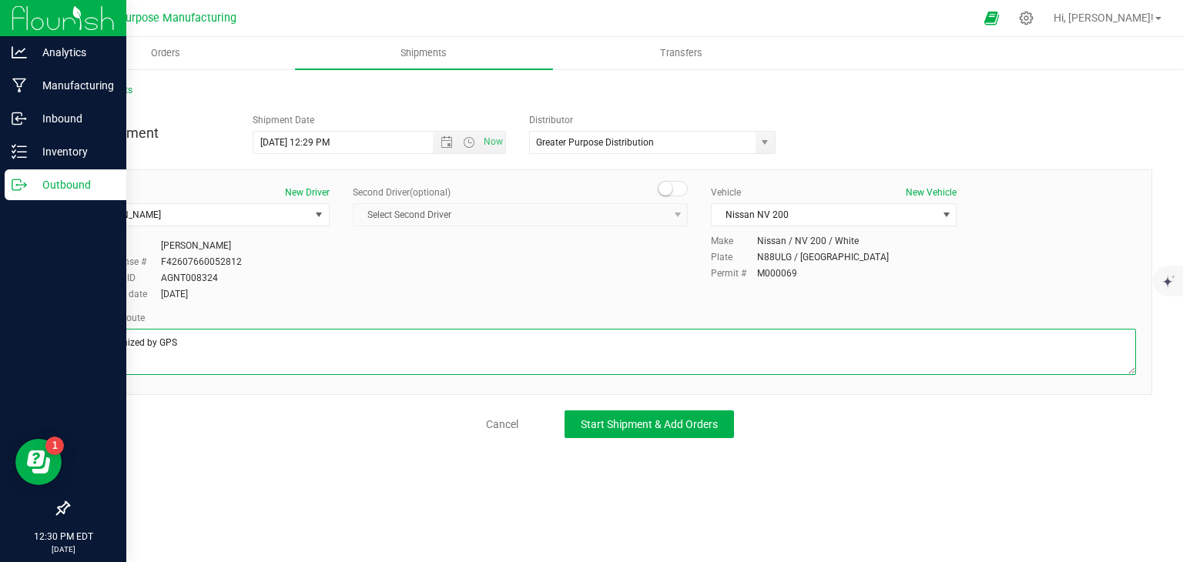
drag, startPoint x: 253, startPoint y: 340, endPoint x: 18, endPoint y: 345, distance: 235.8
click at [18, 345] on div "Analytics Manufacturing Inbound Inventory Outbound 12:30 PM EDT 08/25/2025 08/2…" at bounding box center [591, 281] width 1183 height 562
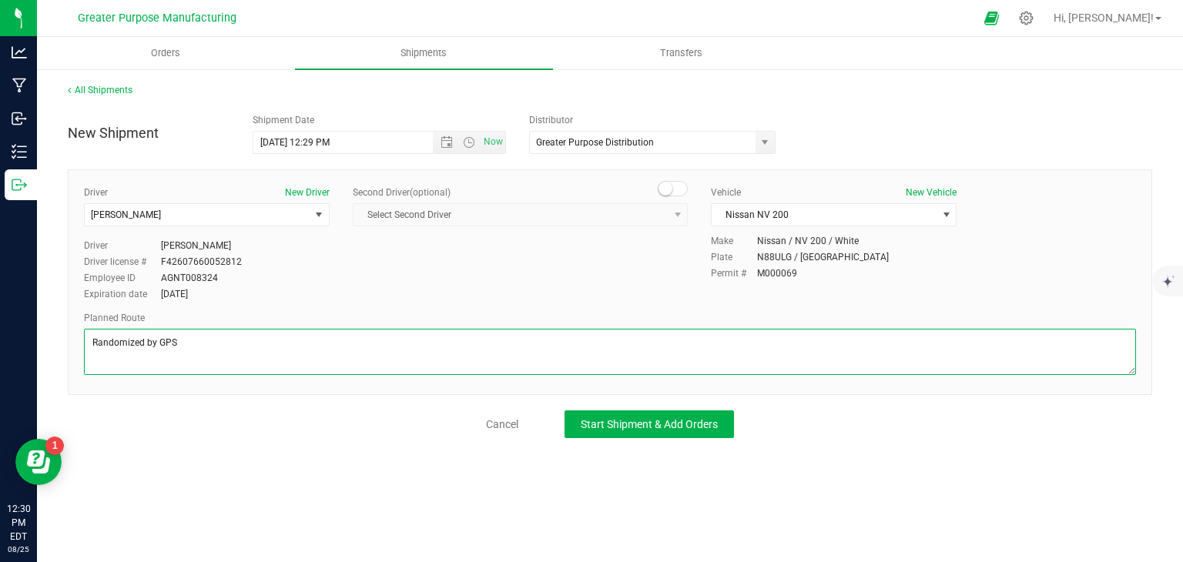
type textarea "Randomized by GPS"
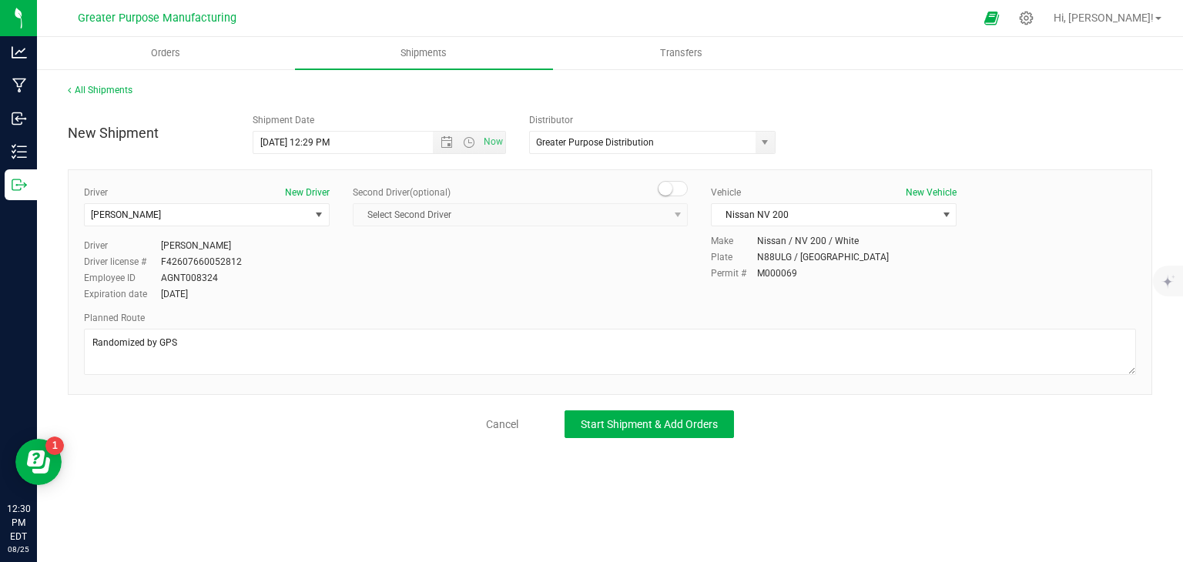
click at [499, 466] on div "Orders Shipments Transfers All Shipments New Shipment Shipment Date 8/26/2025 1…" at bounding box center [610, 299] width 1146 height 525
click at [611, 430] on button "Start Shipment & Add Orders" at bounding box center [649, 425] width 169 height 28
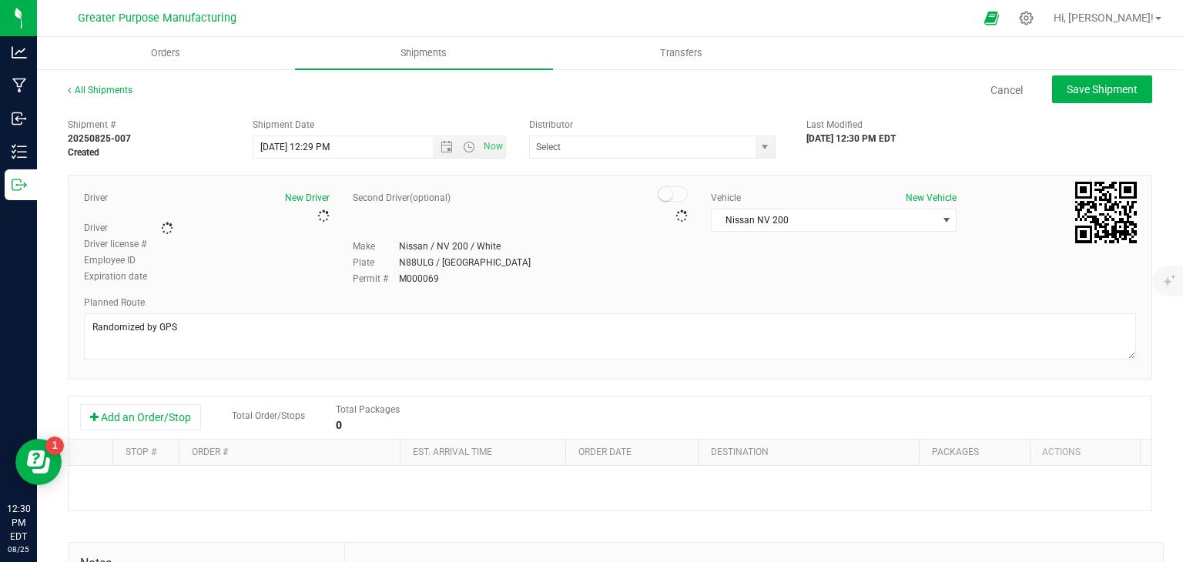
type input "Greater Purpose Distribution"
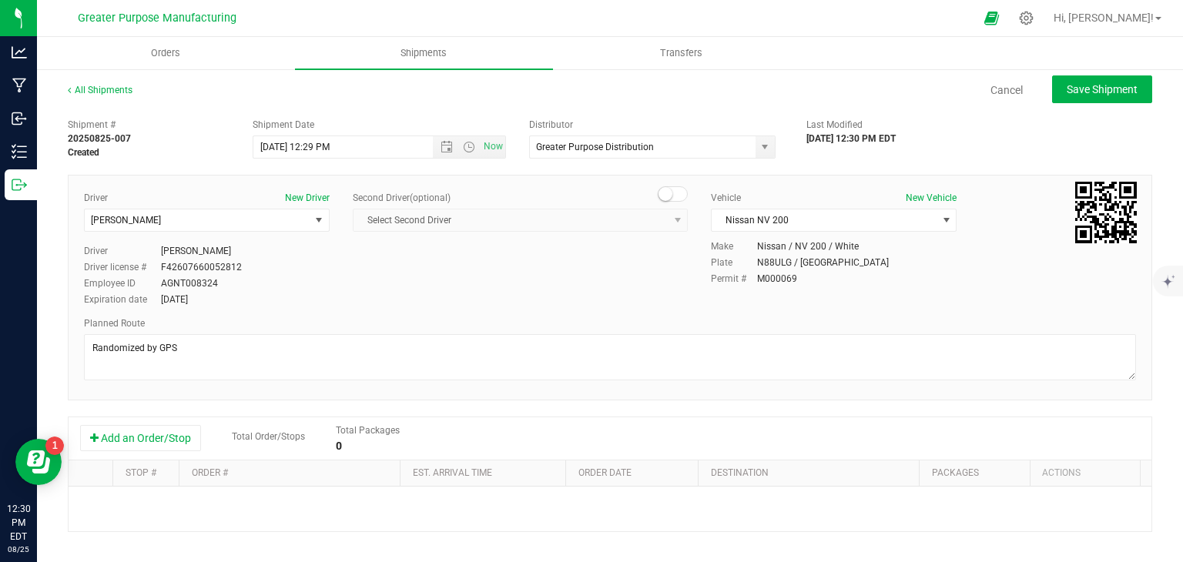
scroll to position [138, 0]
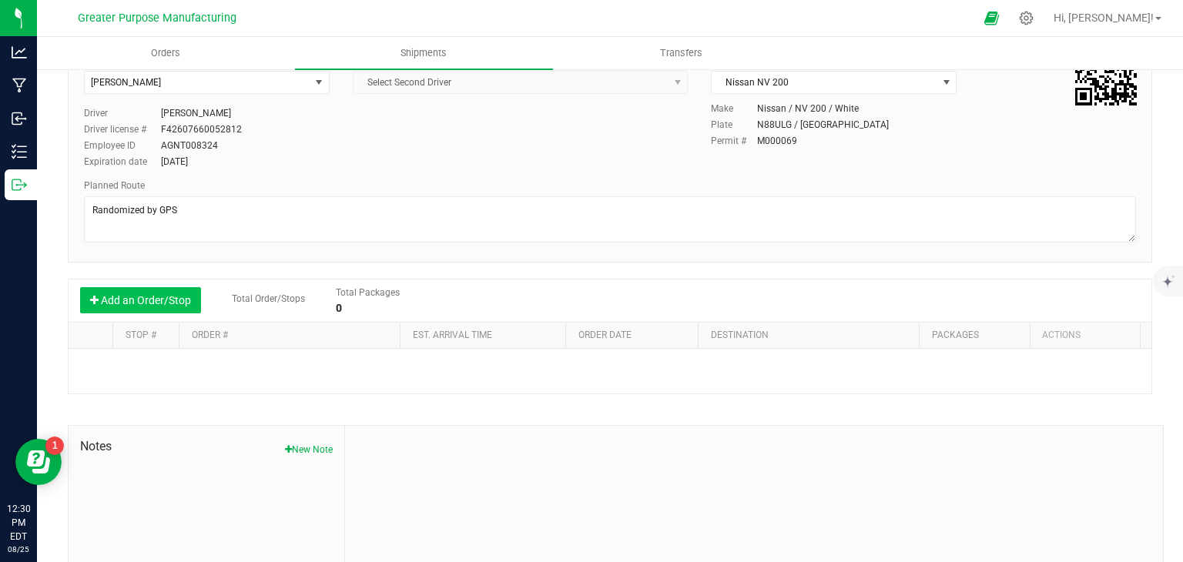
click at [133, 304] on button "Add an Order/Stop" at bounding box center [140, 300] width 121 height 26
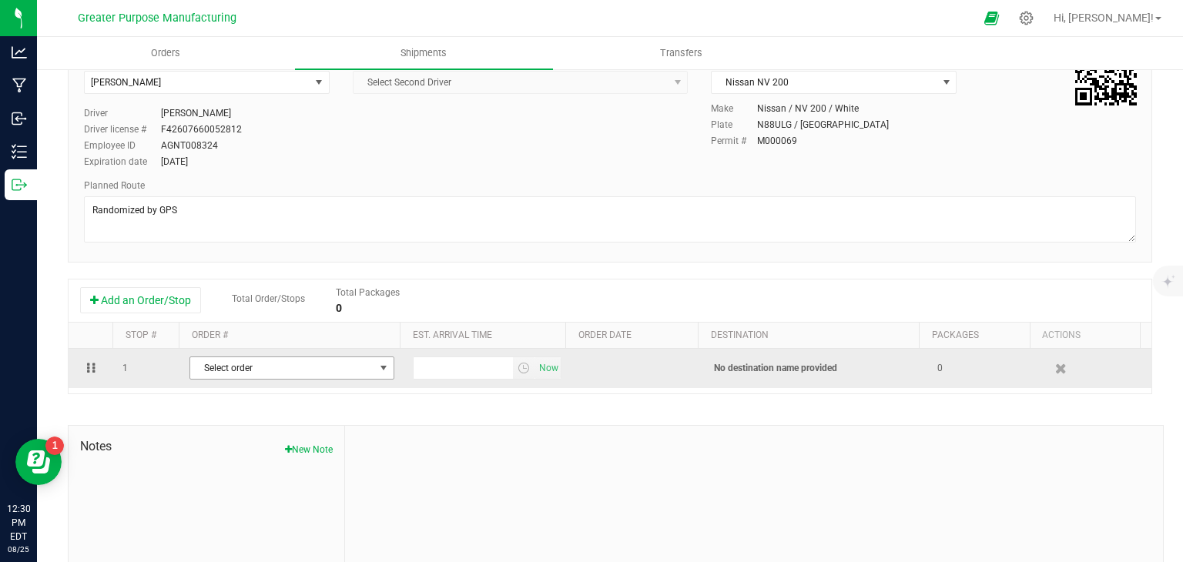
click at [216, 365] on span "Select order" at bounding box center [282, 368] width 184 height 22
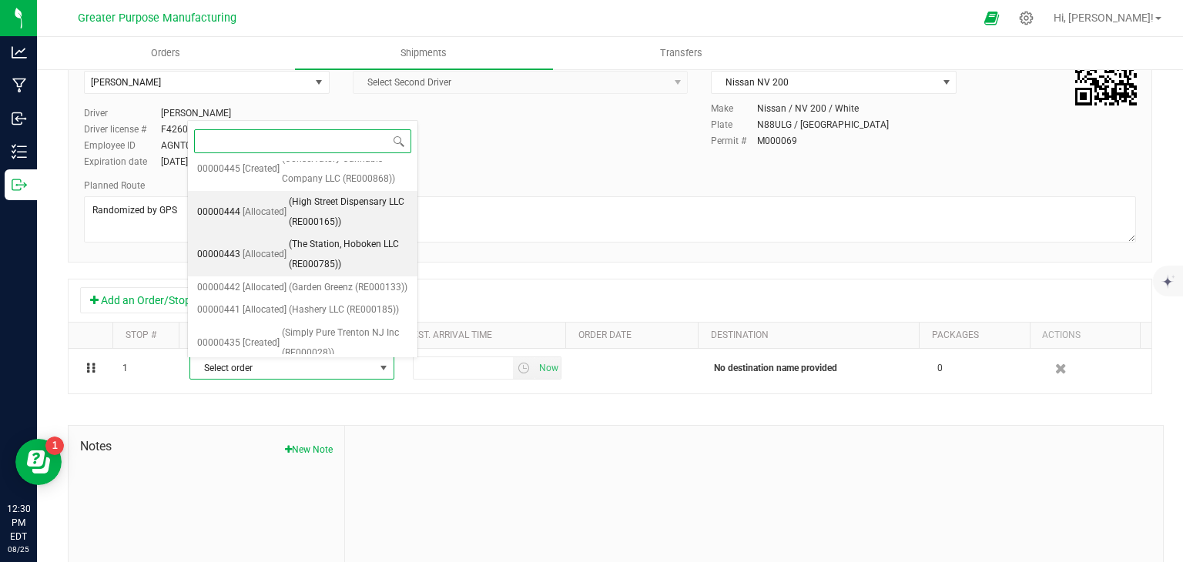
scroll to position [290, 0]
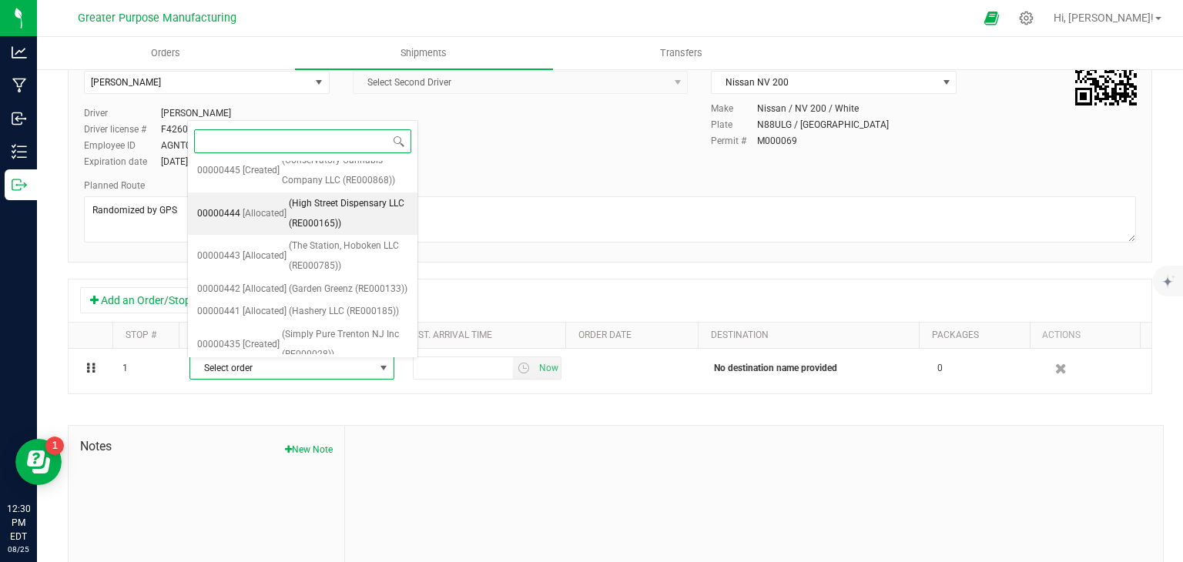
click at [314, 206] on span "(High Street Dispensary LLC (RE000165))" at bounding box center [348, 213] width 119 height 39
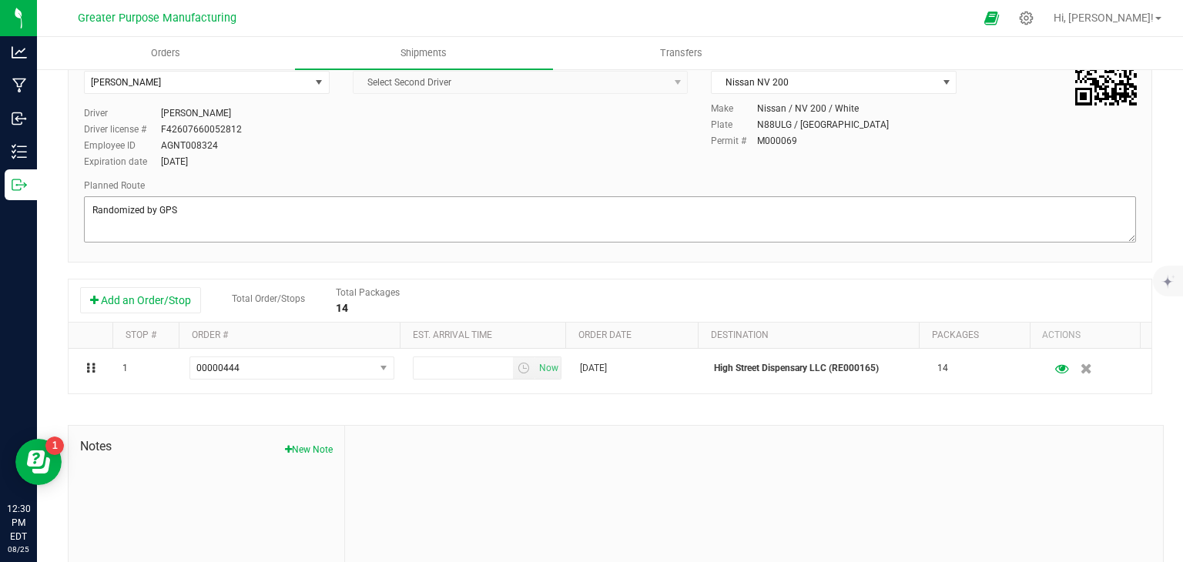
scroll to position [0, 0]
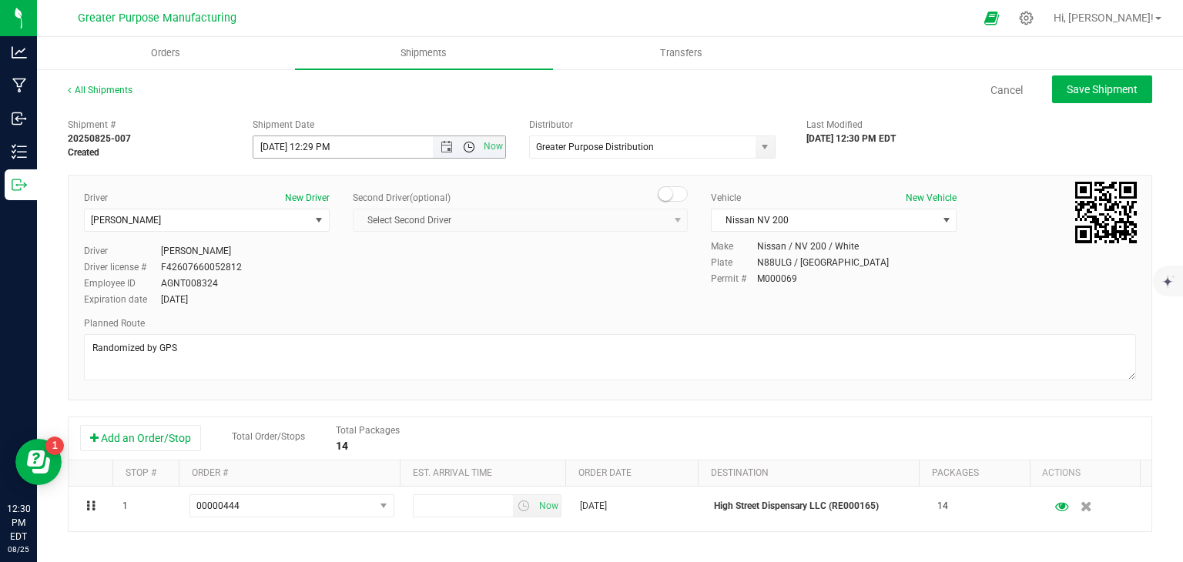
click at [464, 146] on span "Open the time view" at bounding box center [469, 147] width 12 height 12
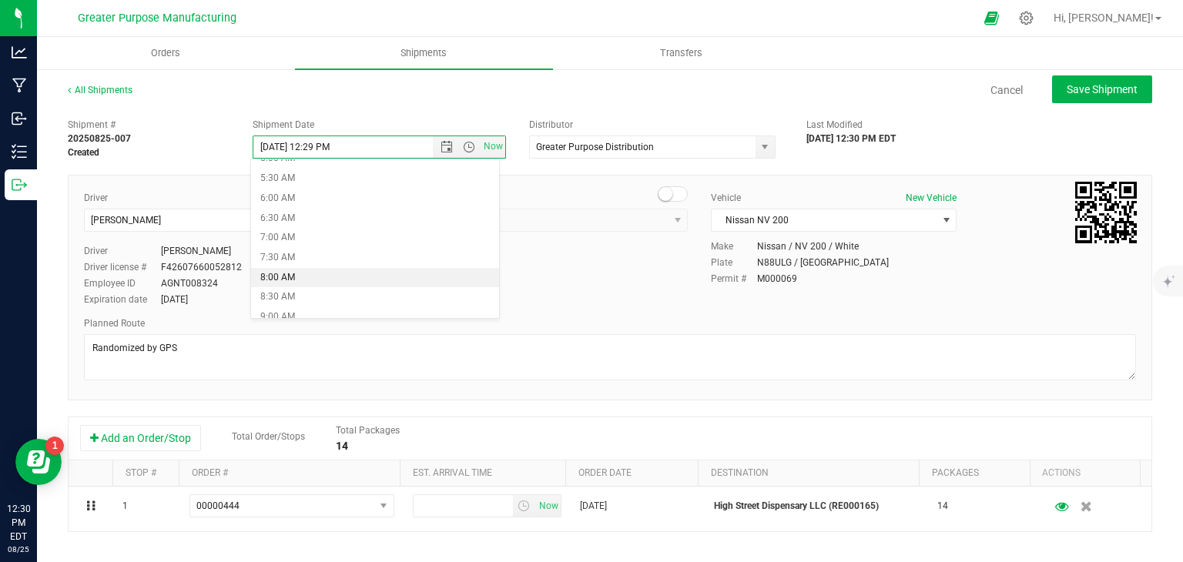
scroll to position [243, 0]
click at [336, 278] on li "9:00 AM" at bounding box center [375, 285] width 248 height 20
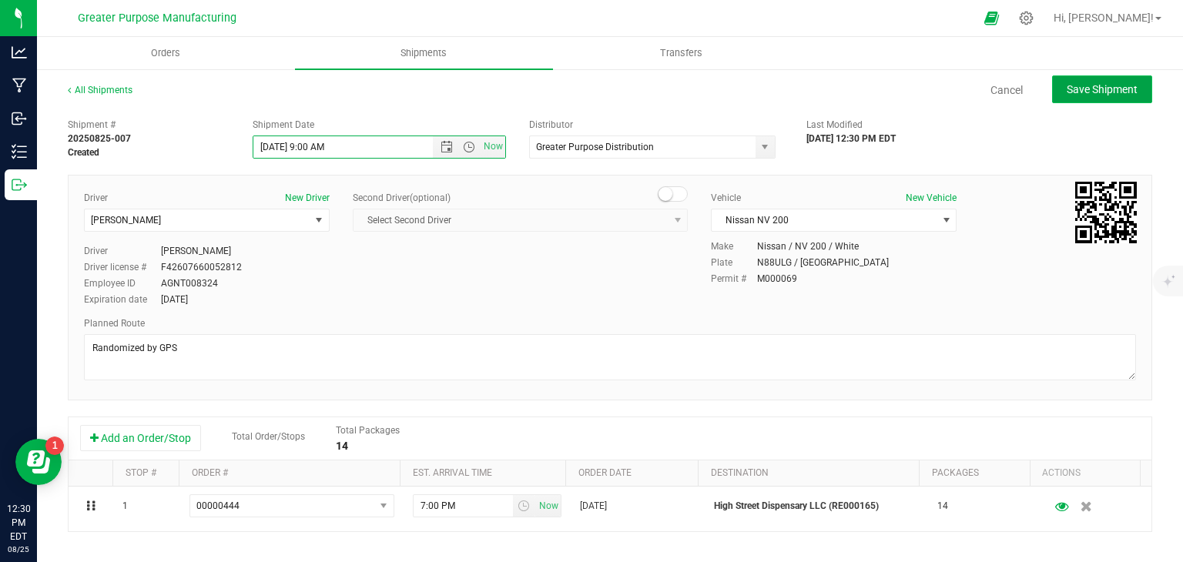
click at [1078, 93] on span "Save Shipment" at bounding box center [1102, 89] width 71 height 12
type input "8/26/2025 1:00 PM"
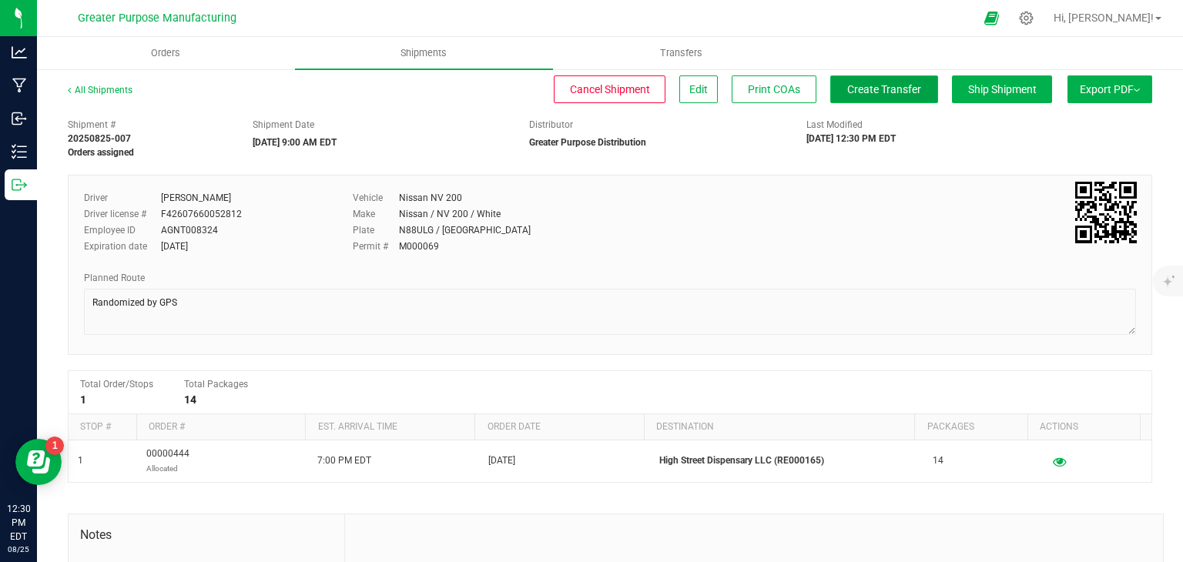
click at [905, 92] on span "Create Transfer" at bounding box center [884, 89] width 74 height 12
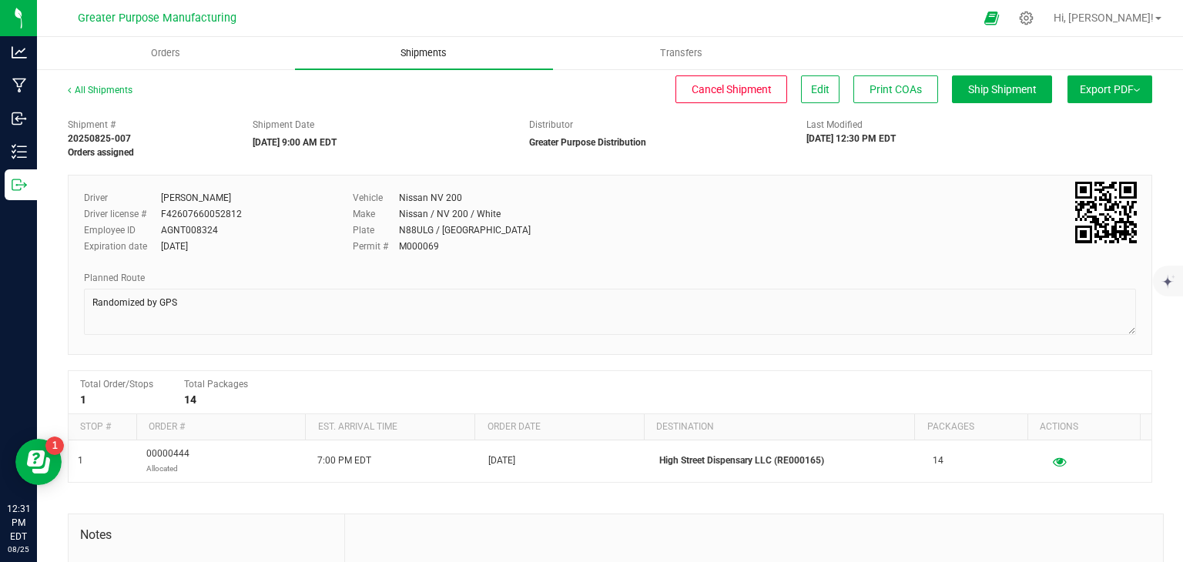
click at [418, 58] on span "Shipments" at bounding box center [424, 53] width 88 height 14
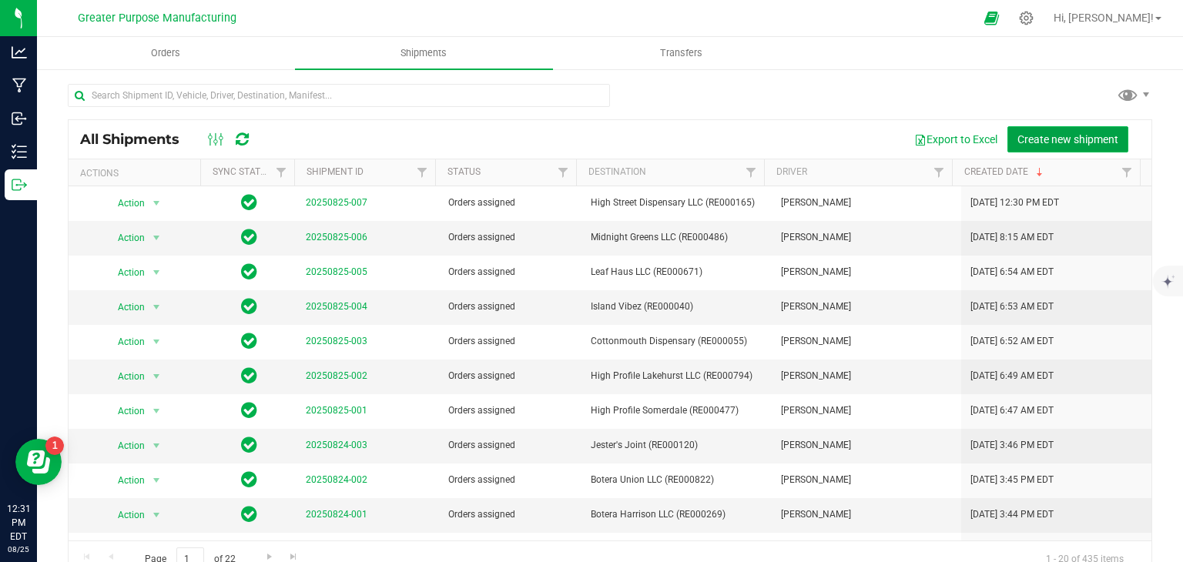
click at [1030, 134] on span "Create new shipment" at bounding box center [1068, 139] width 101 height 12
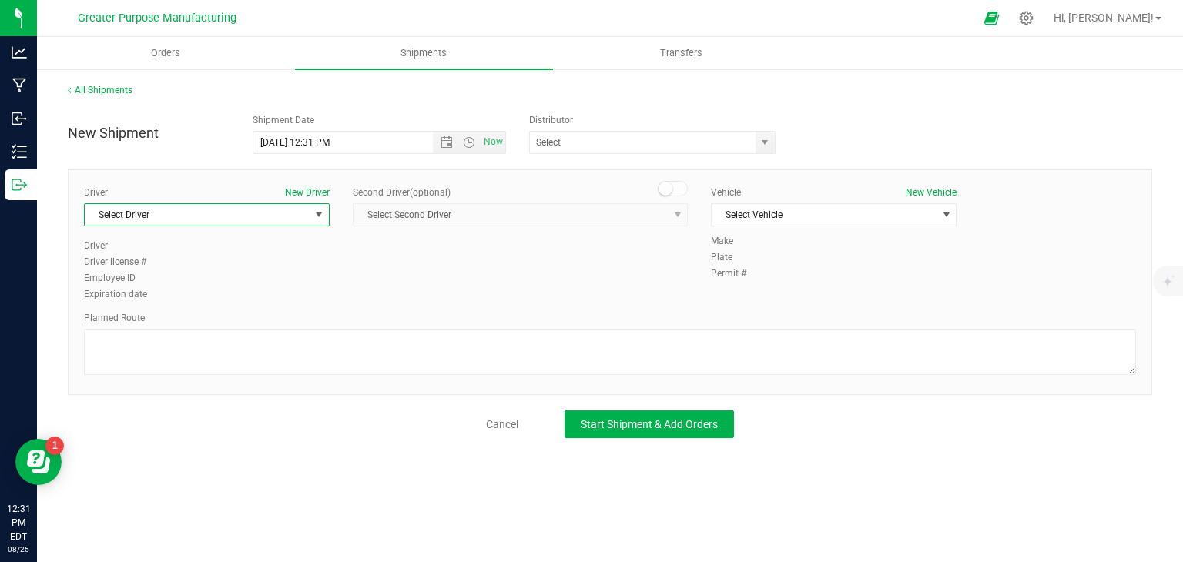
click at [253, 224] on span "Select Driver" at bounding box center [197, 215] width 225 height 22
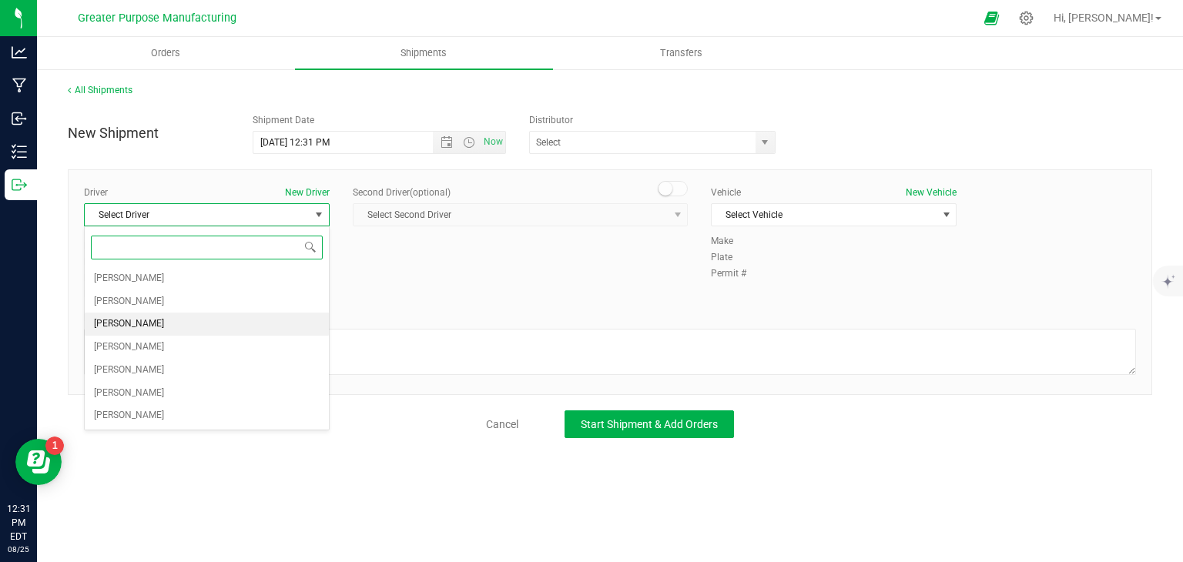
click at [222, 318] on li "Veronica Figueroa" at bounding box center [207, 324] width 244 height 23
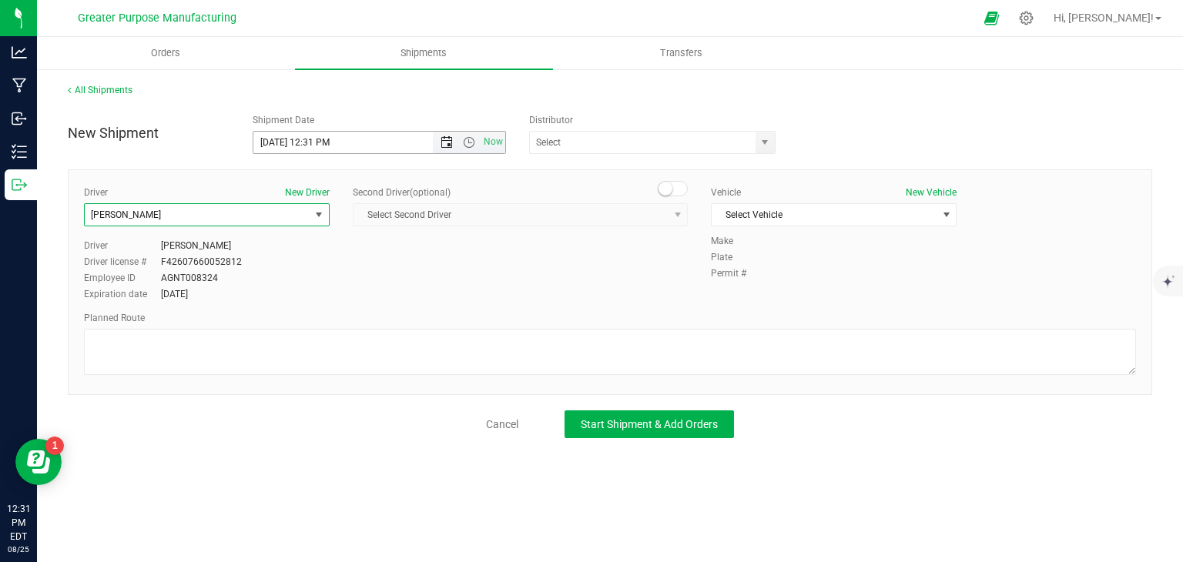
click at [448, 148] on span "Open the date view" at bounding box center [447, 142] width 12 height 12
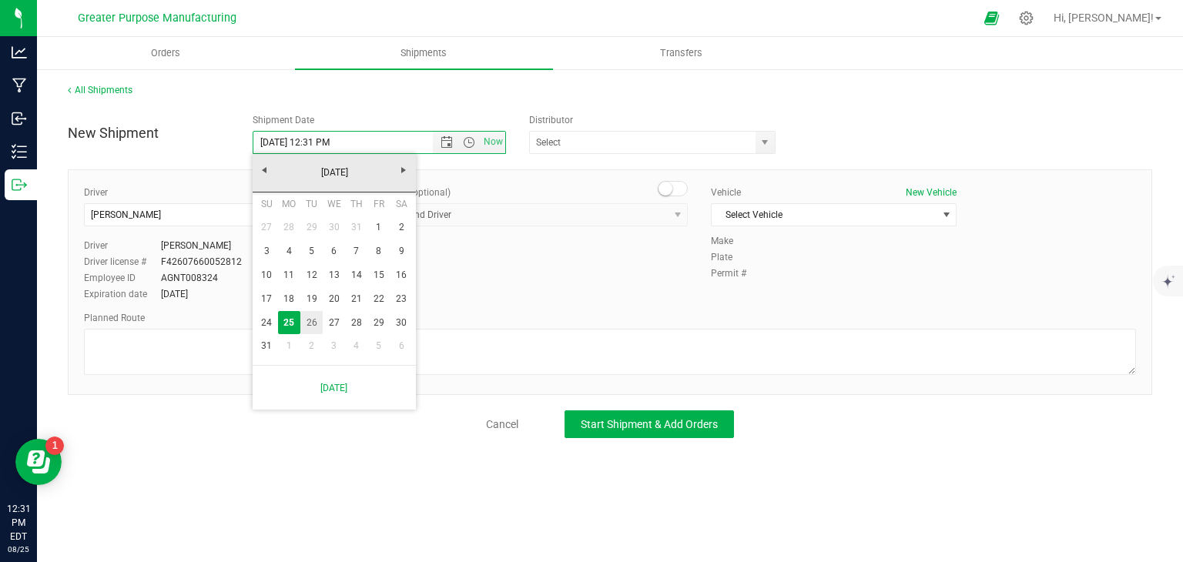
click at [314, 317] on link "26" at bounding box center [311, 323] width 22 height 24
type input "8/26/2025 12:31 PM"
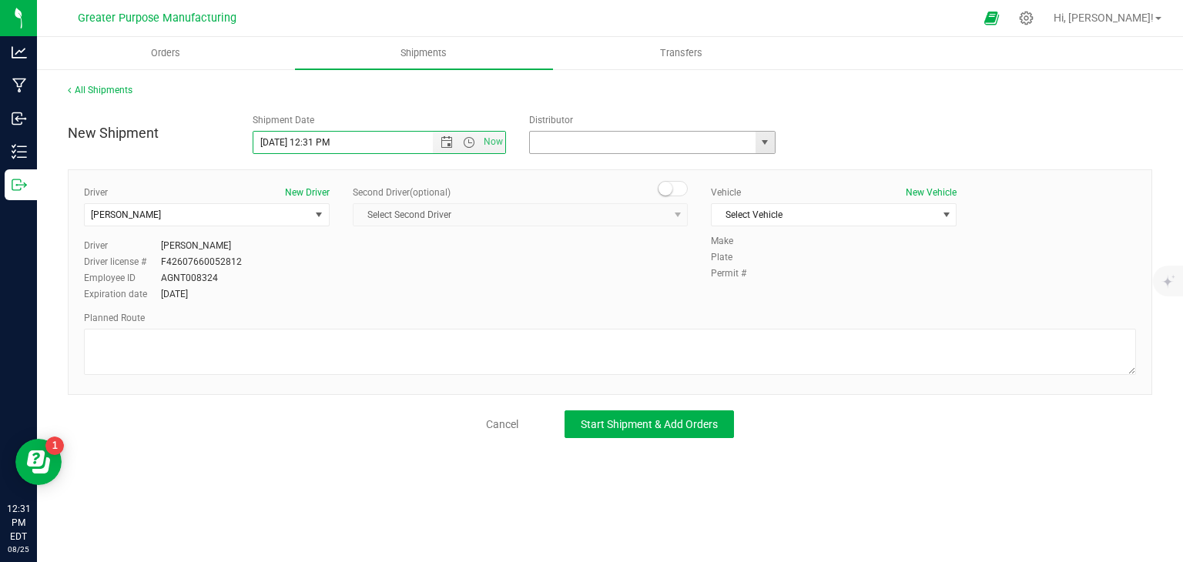
click at [599, 149] on input "text" at bounding box center [639, 143] width 219 height 22
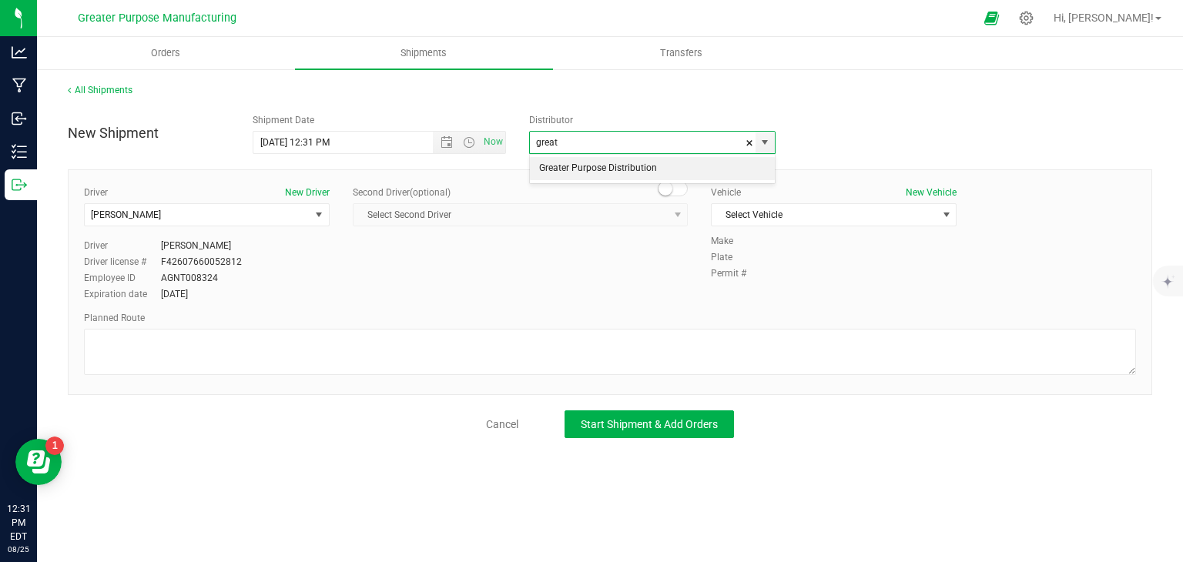
click at [585, 167] on li "Greater Purpose Distribution" at bounding box center [652, 168] width 245 height 23
type input "Greater Purpose Distribution"
click at [747, 216] on span "Select Vehicle" at bounding box center [824, 215] width 225 height 22
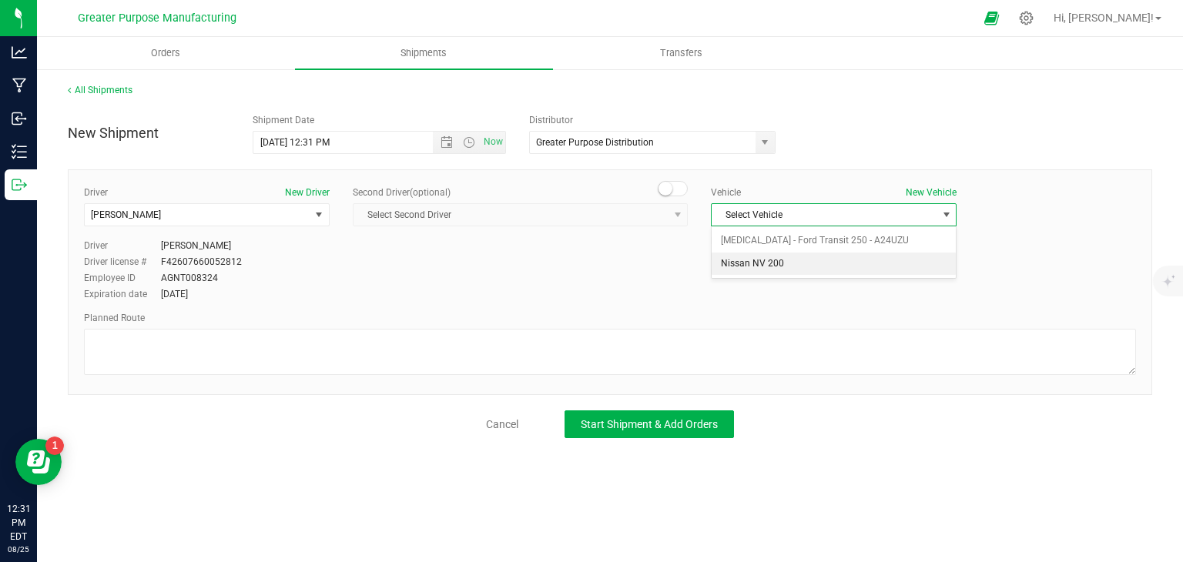
click at [745, 260] on li "Nissan NV 200" at bounding box center [834, 264] width 244 height 23
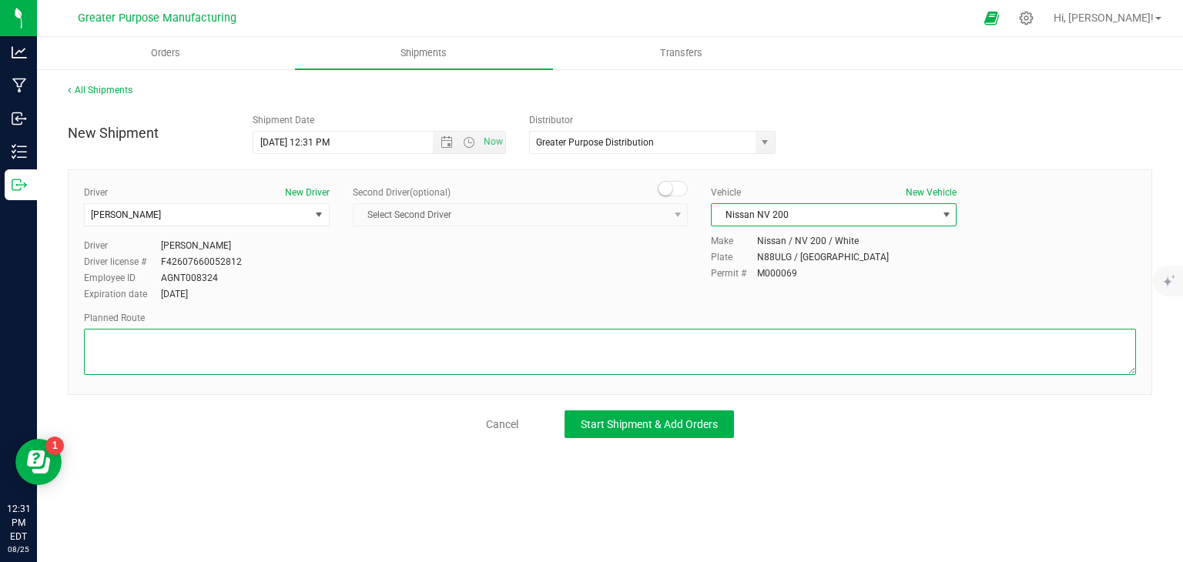
click at [653, 333] on textarea at bounding box center [610, 352] width 1052 height 46
paste textarea "Randomized by GPS"
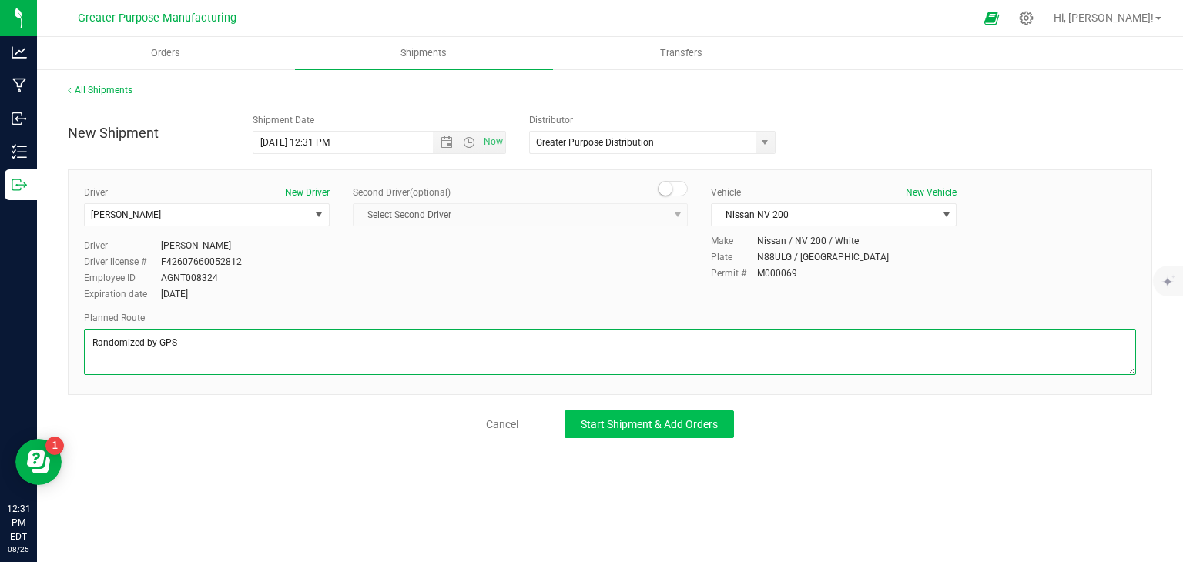
type textarea "Randomized by GPS"
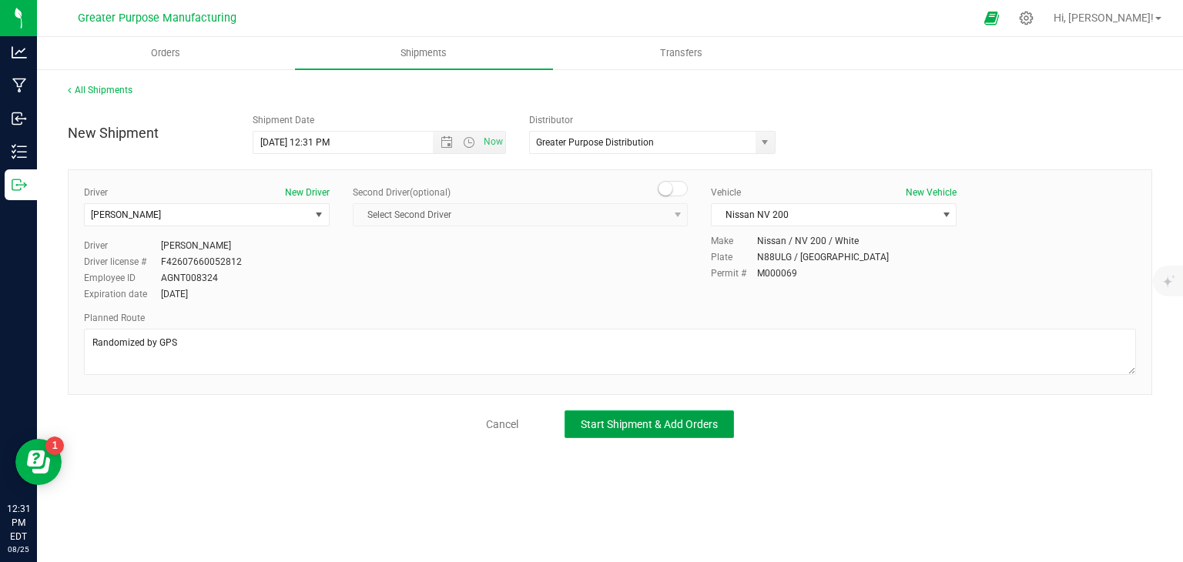
click at [673, 412] on button "Start Shipment & Add Orders" at bounding box center [649, 425] width 169 height 28
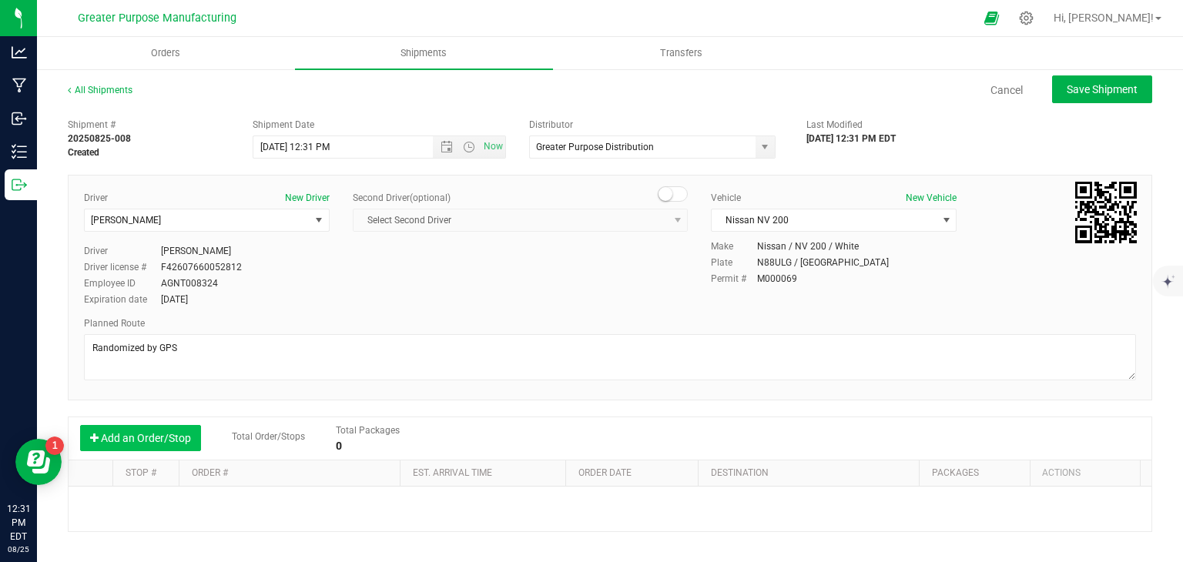
click at [170, 435] on button "Add an Order/Stop" at bounding box center [140, 438] width 121 height 26
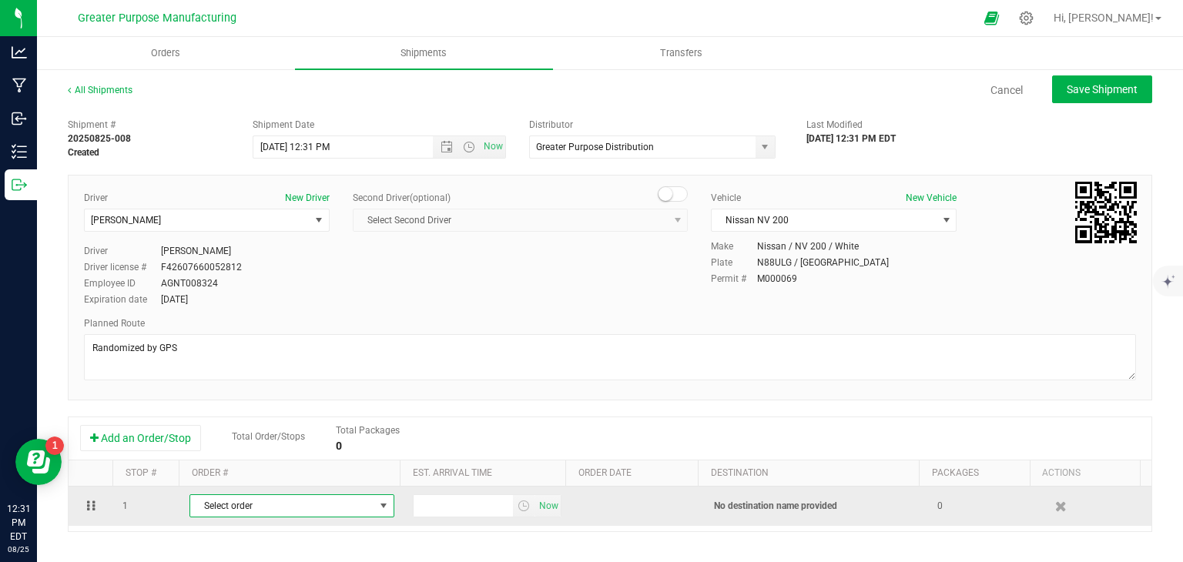
click at [274, 508] on span "Select order" at bounding box center [282, 506] width 184 height 22
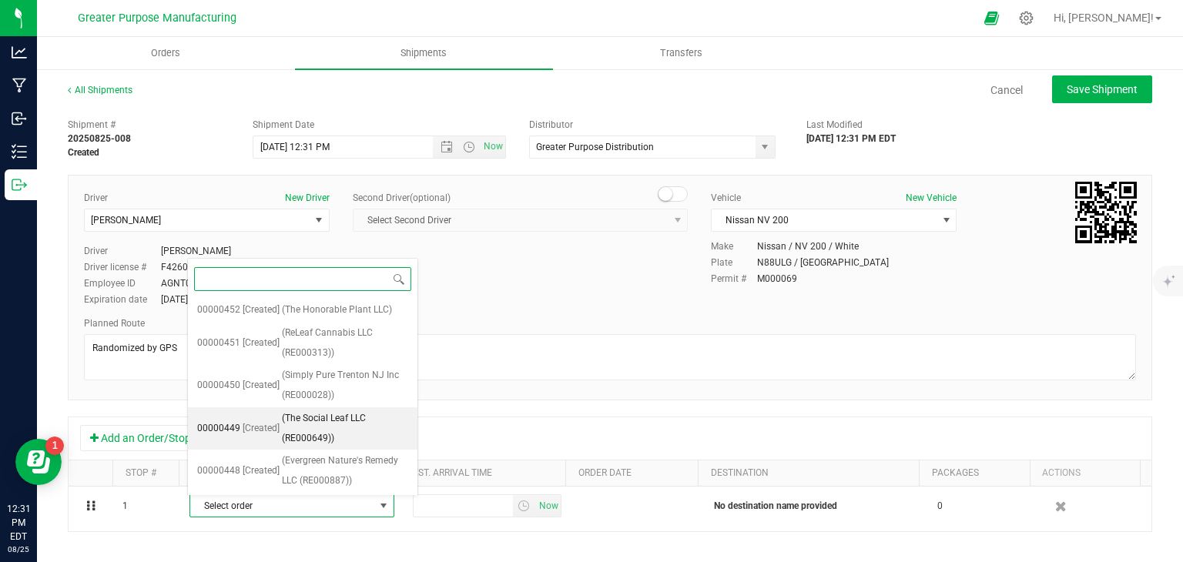
scroll to position [317, 0]
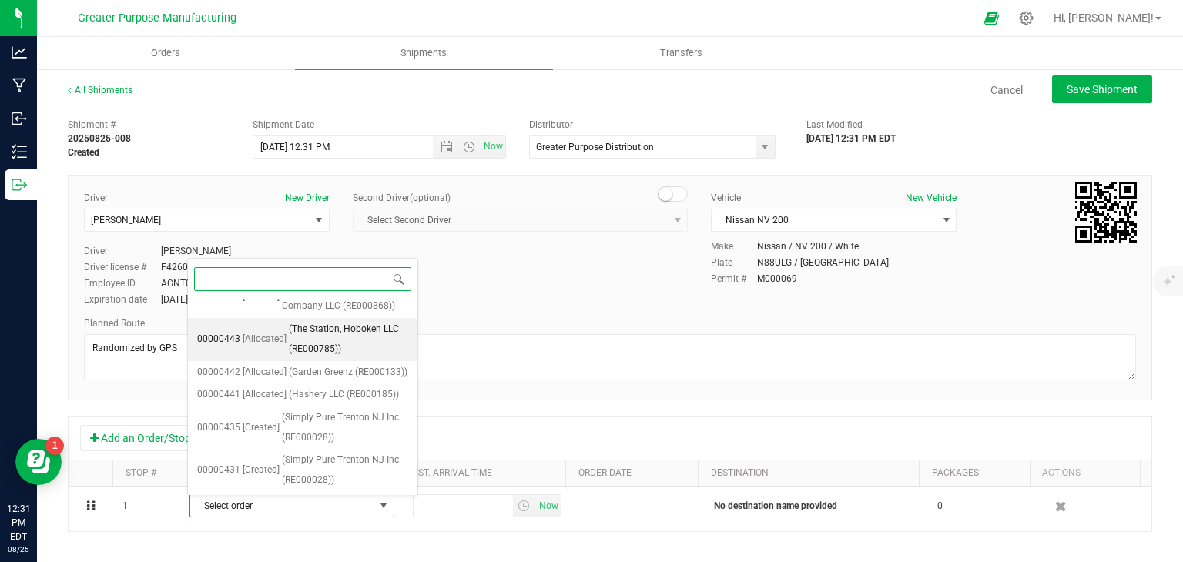
click at [319, 324] on span "(The Station, Hoboken LLC (RE000785))" at bounding box center [348, 339] width 119 height 39
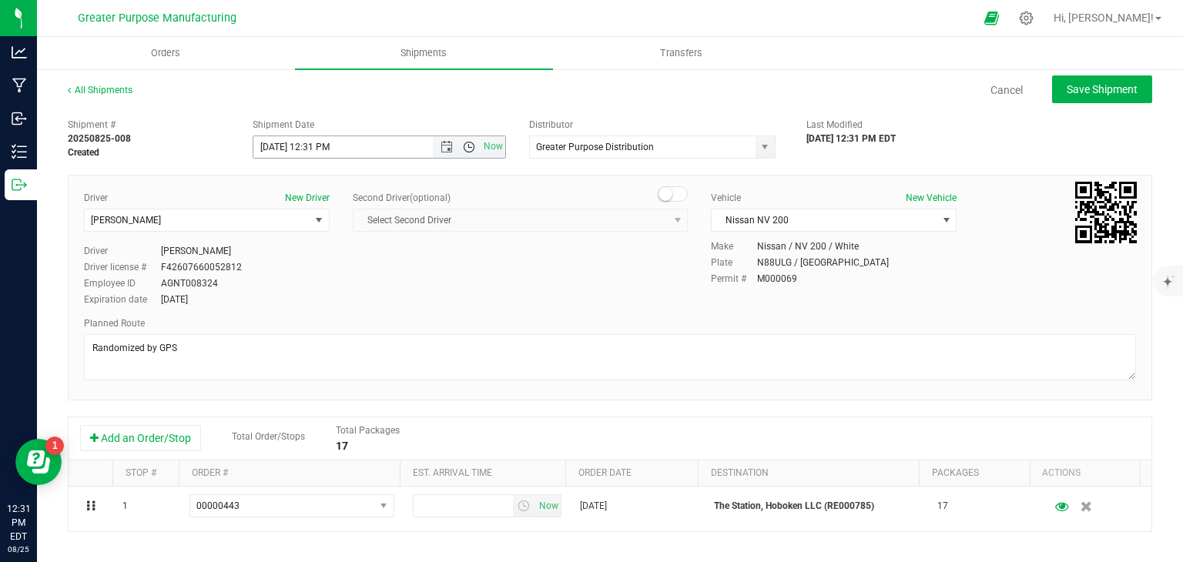
click at [467, 150] on span "Open the time view" at bounding box center [469, 147] width 12 height 12
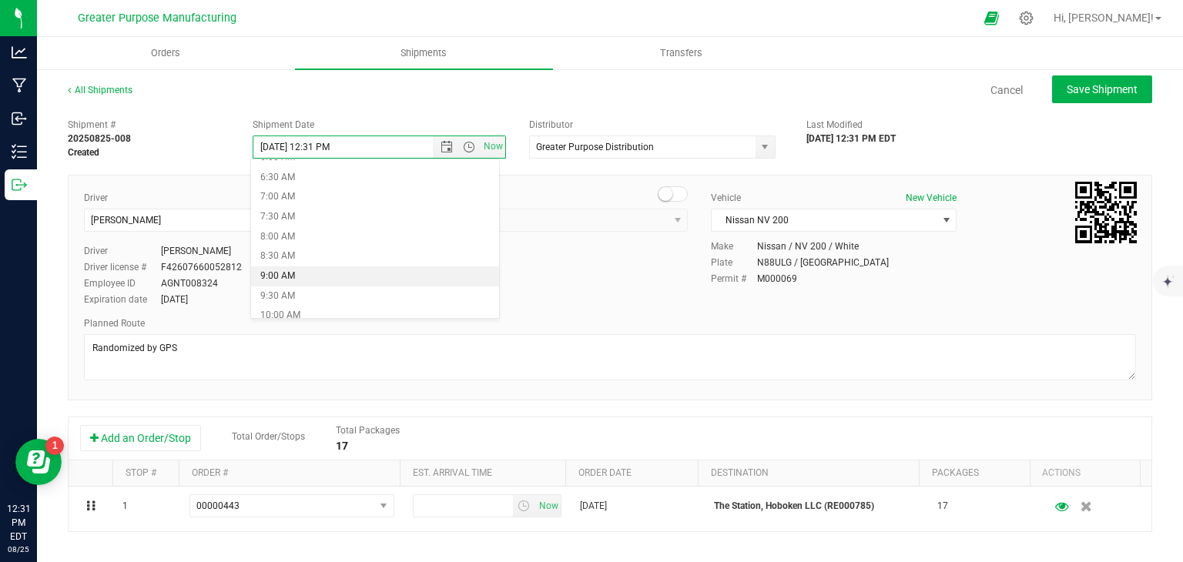
click at [339, 271] on li "9:00 AM" at bounding box center [375, 277] width 248 height 20
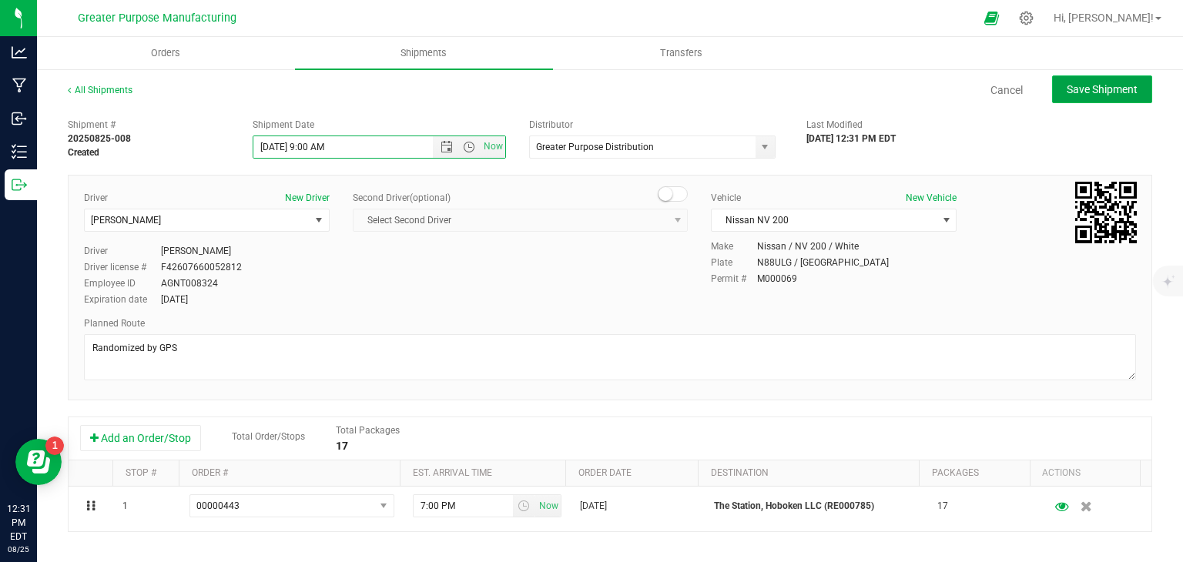
click at [1115, 93] on span "Save Shipment" at bounding box center [1102, 89] width 71 height 12
type input "8/26/2025 1:00 PM"
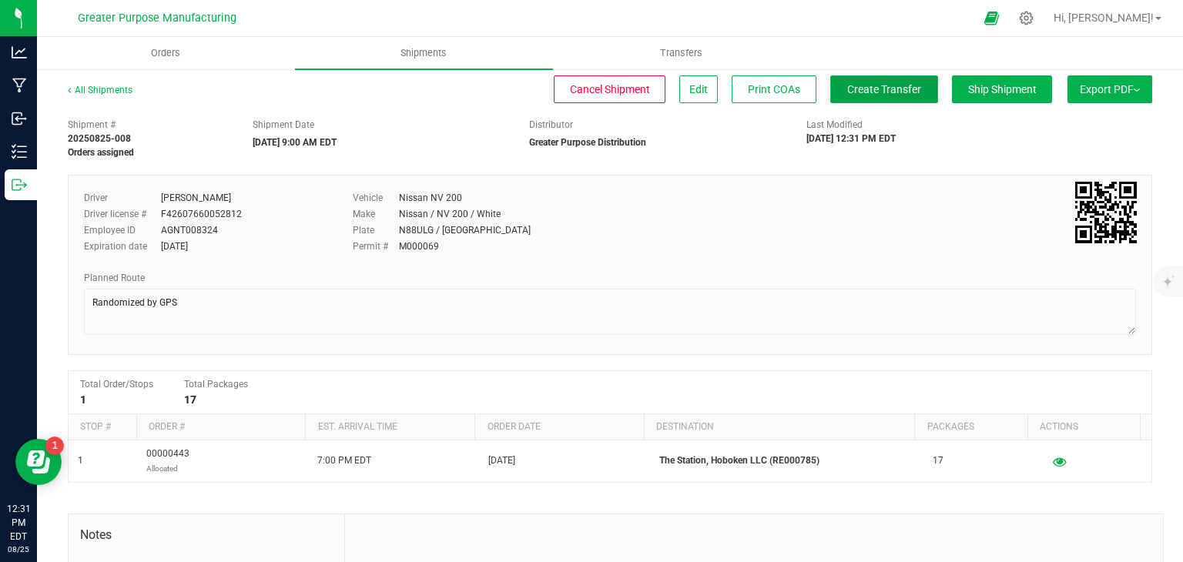
click at [891, 99] on button "Create Transfer" at bounding box center [884, 89] width 108 height 28
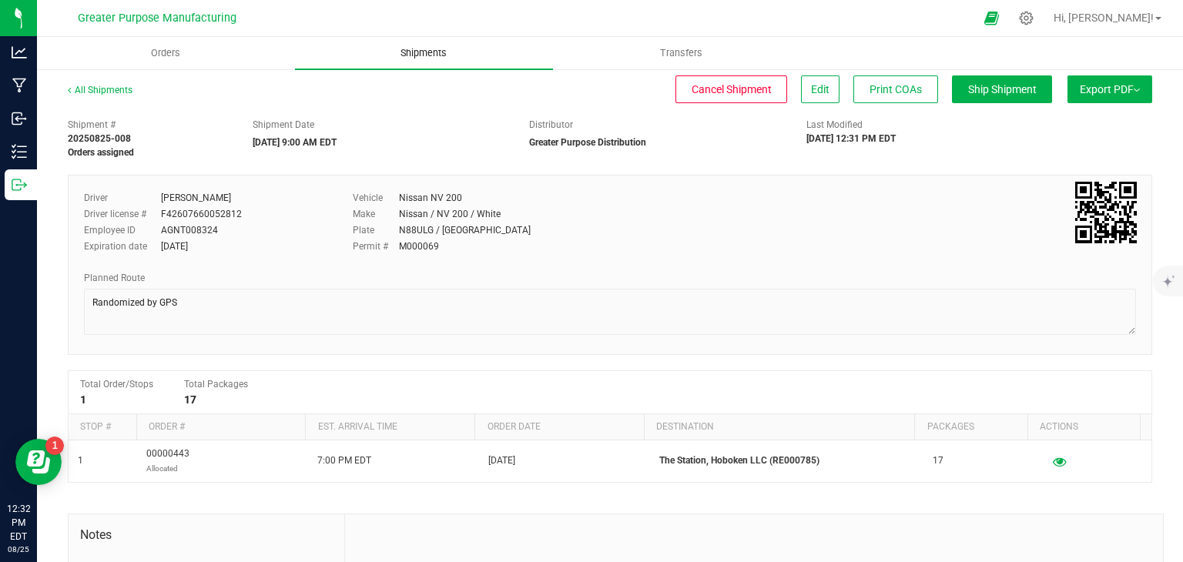
click at [431, 48] on span "Shipments" at bounding box center [424, 53] width 88 height 14
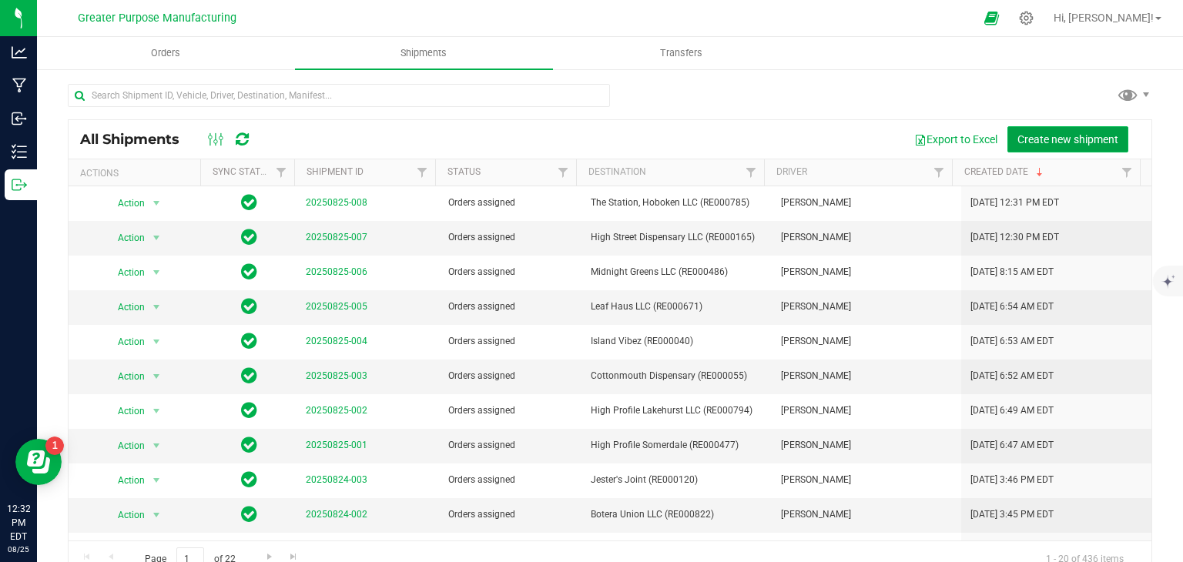
click at [1052, 140] on span "Create new shipment" at bounding box center [1068, 139] width 101 height 12
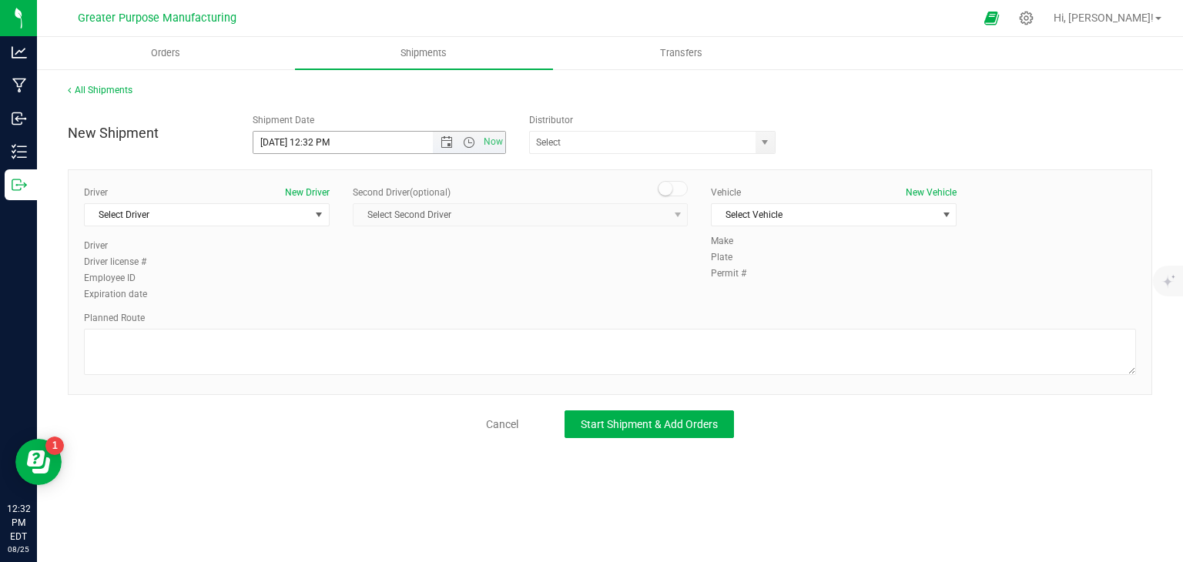
click at [444, 149] on span "Now" at bounding box center [469, 143] width 72 height 22
click at [447, 139] on span "Open the date view" at bounding box center [447, 142] width 12 height 12
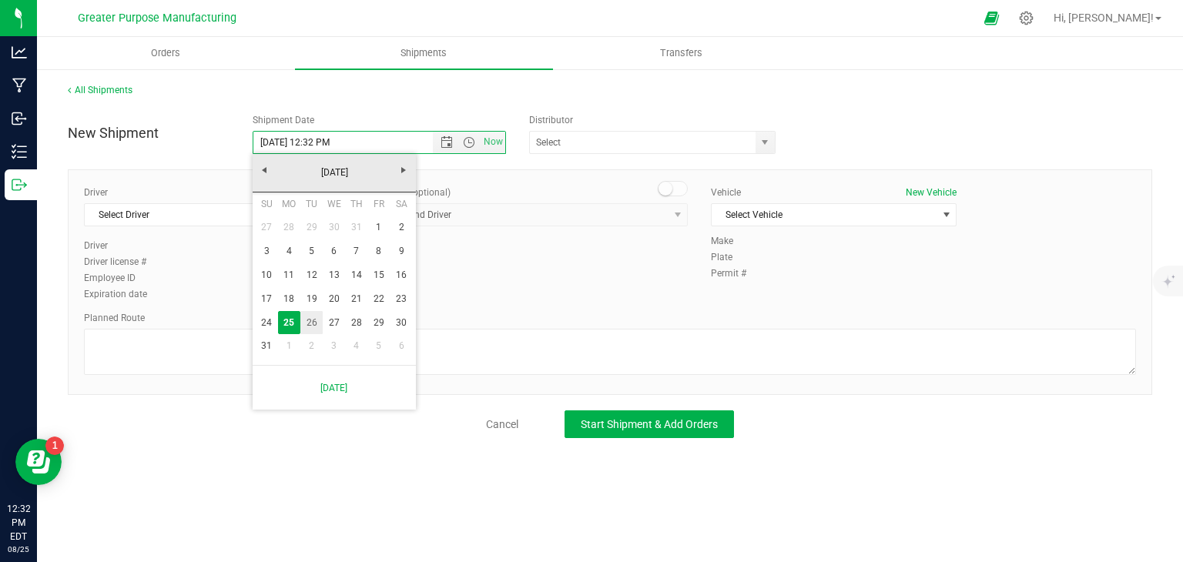
click at [307, 314] on link "26" at bounding box center [311, 323] width 22 height 24
type input "8/26/2025 12:32 PM"
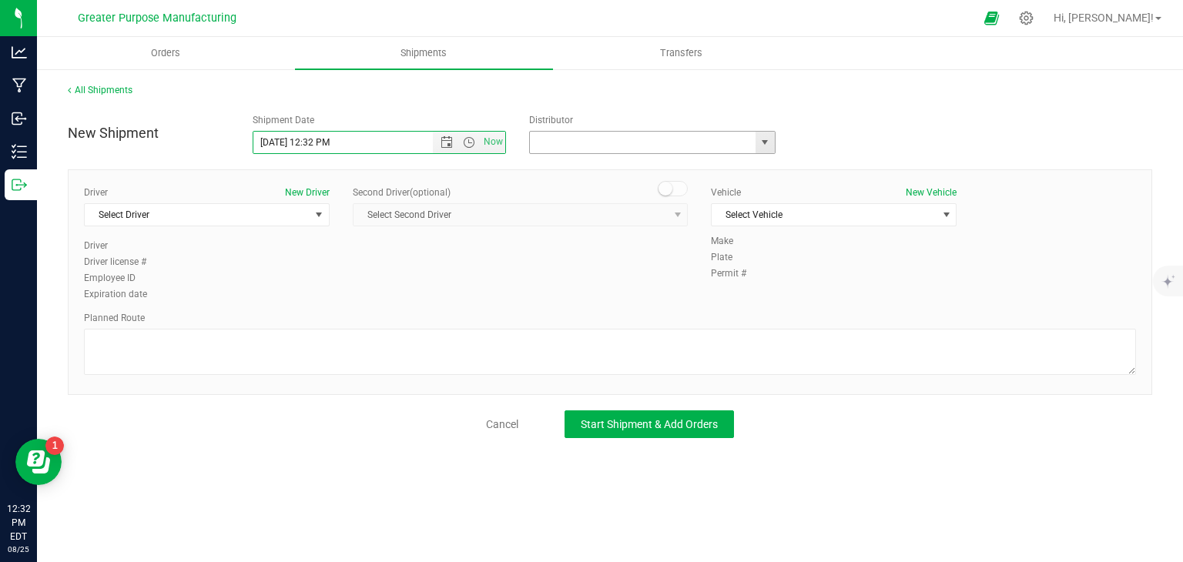
click at [563, 141] on input "text" at bounding box center [639, 143] width 219 height 22
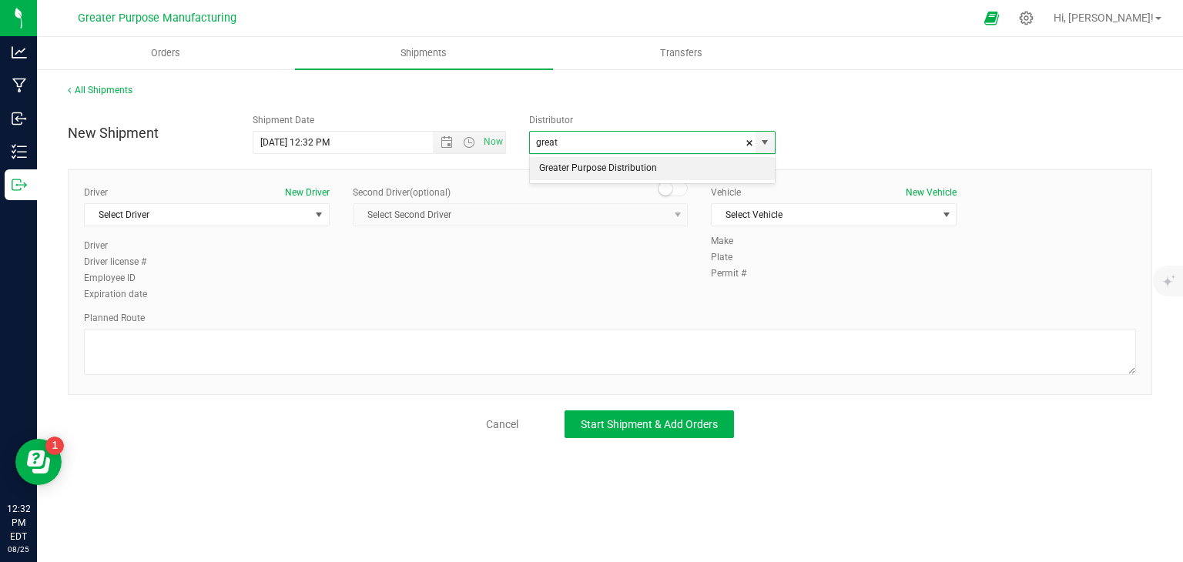
click at [579, 166] on li "Greater Purpose Distribution" at bounding box center [652, 168] width 245 height 23
type input "Greater Purpose Distribution"
click at [321, 212] on span "select" at bounding box center [319, 215] width 12 height 12
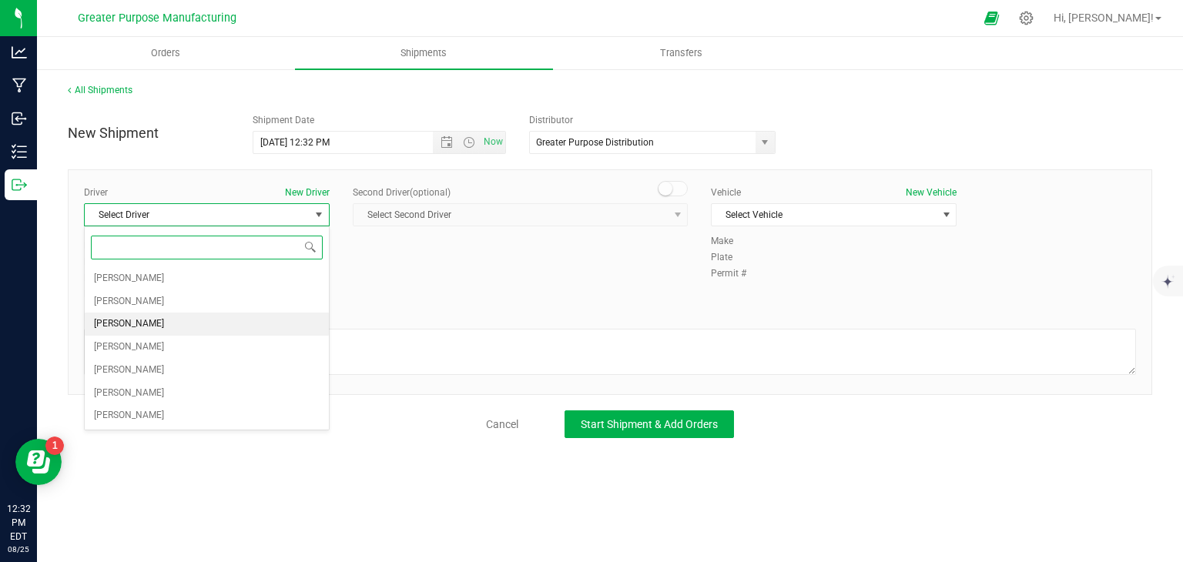
click at [240, 330] on li "Veronica Figueroa" at bounding box center [207, 324] width 244 height 23
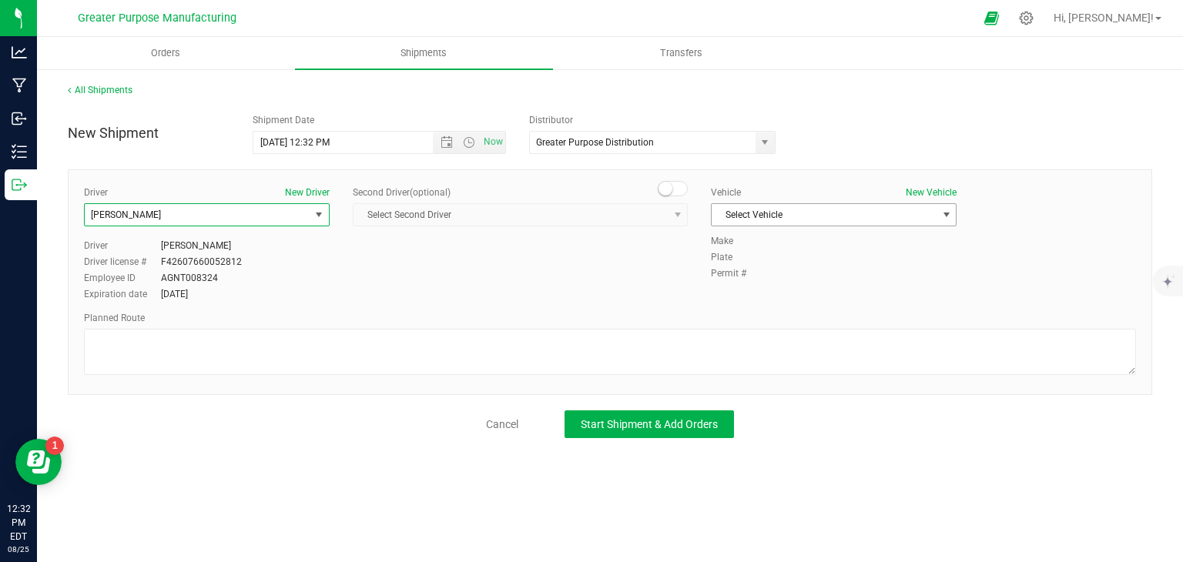
click at [768, 216] on span "Select Vehicle" at bounding box center [824, 215] width 225 height 22
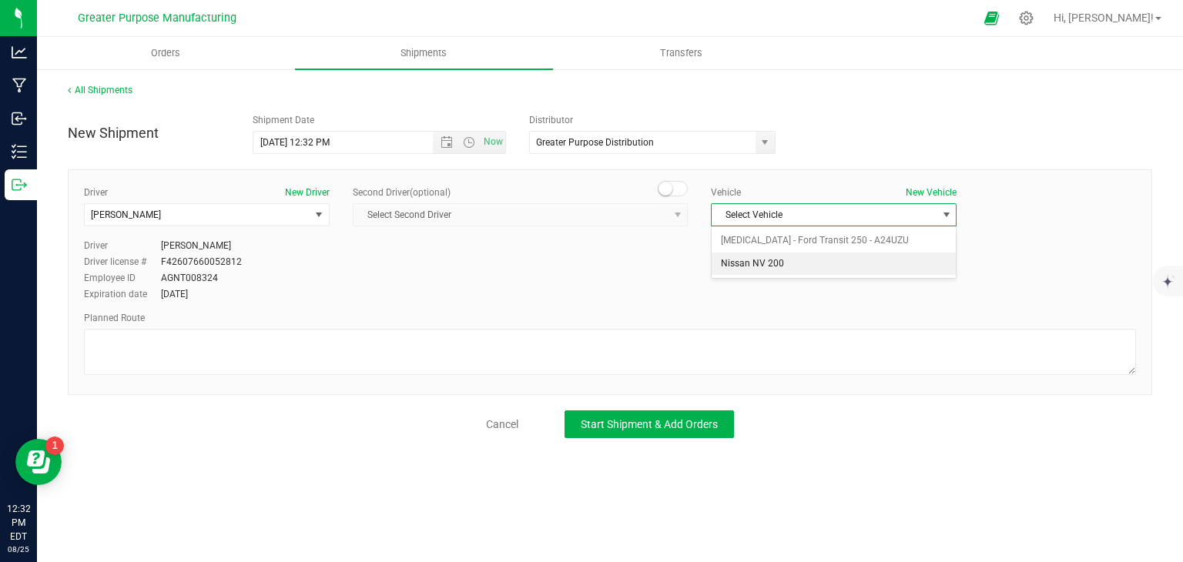
click at [773, 263] on li "Nissan NV 200" at bounding box center [834, 264] width 244 height 23
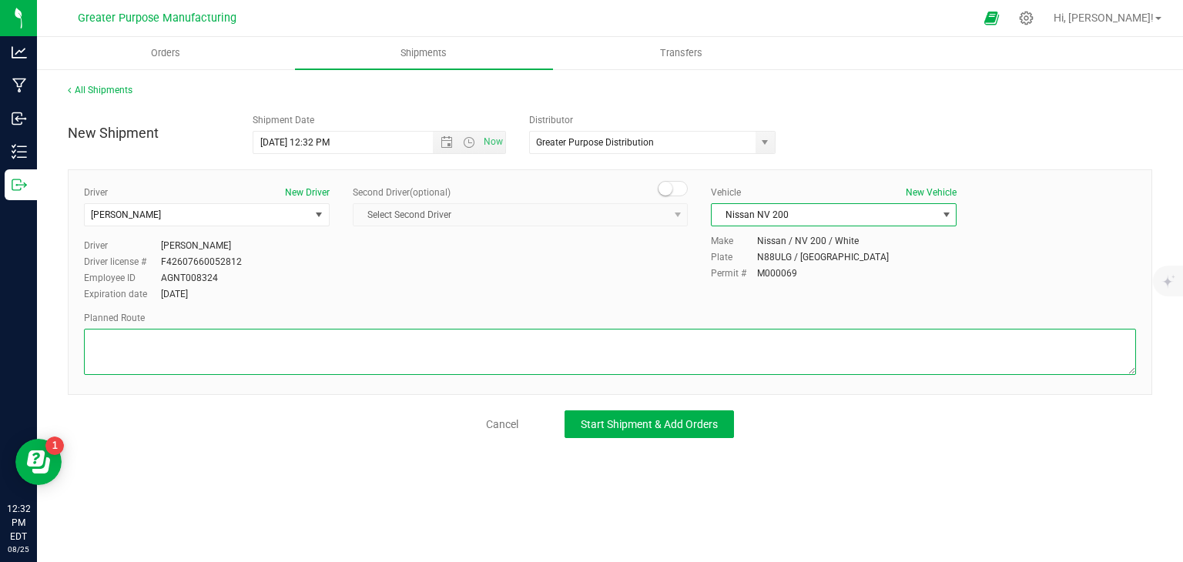
click at [600, 343] on textarea at bounding box center [610, 352] width 1052 height 46
paste textarea "Randomized by GPS"
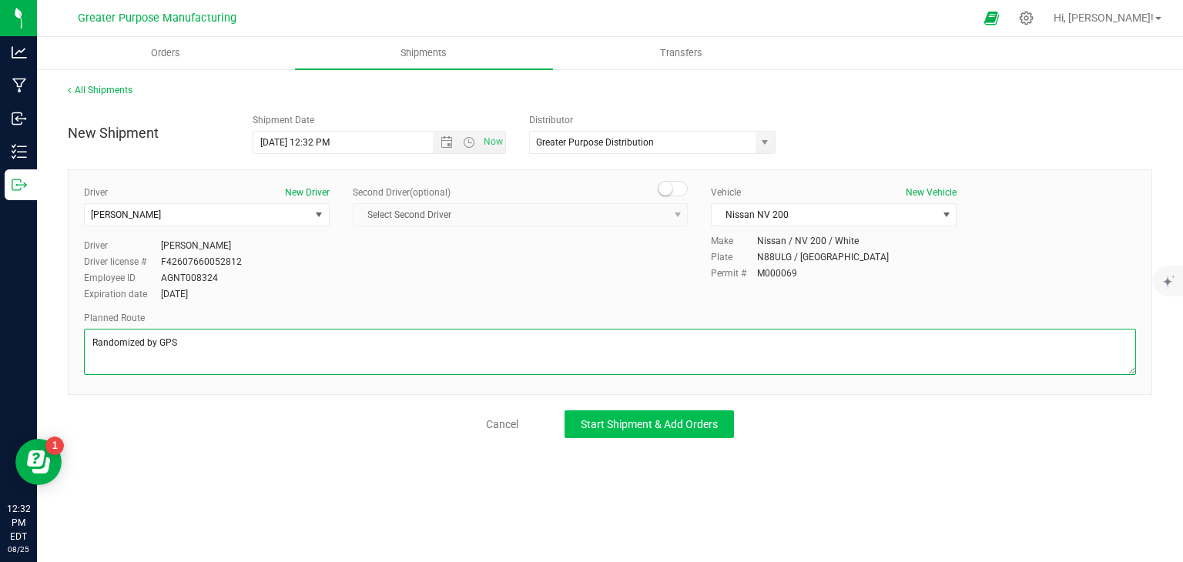
type textarea "Randomized by GPS"
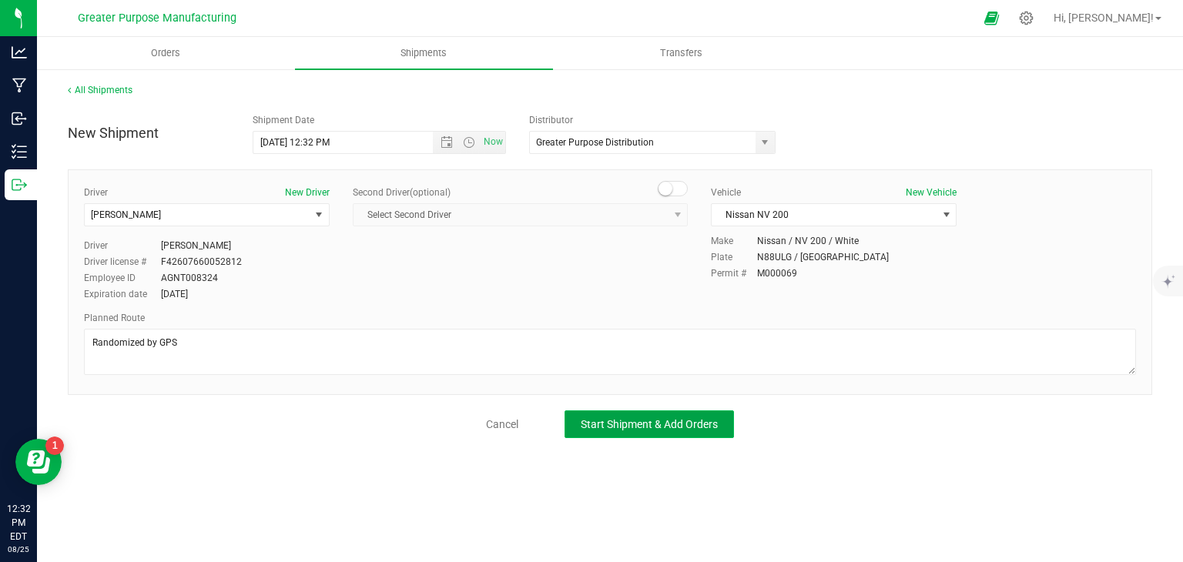
click at [684, 423] on span "Start Shipment & Add Orders" at bounding box center [649, 424] width 137 height 12
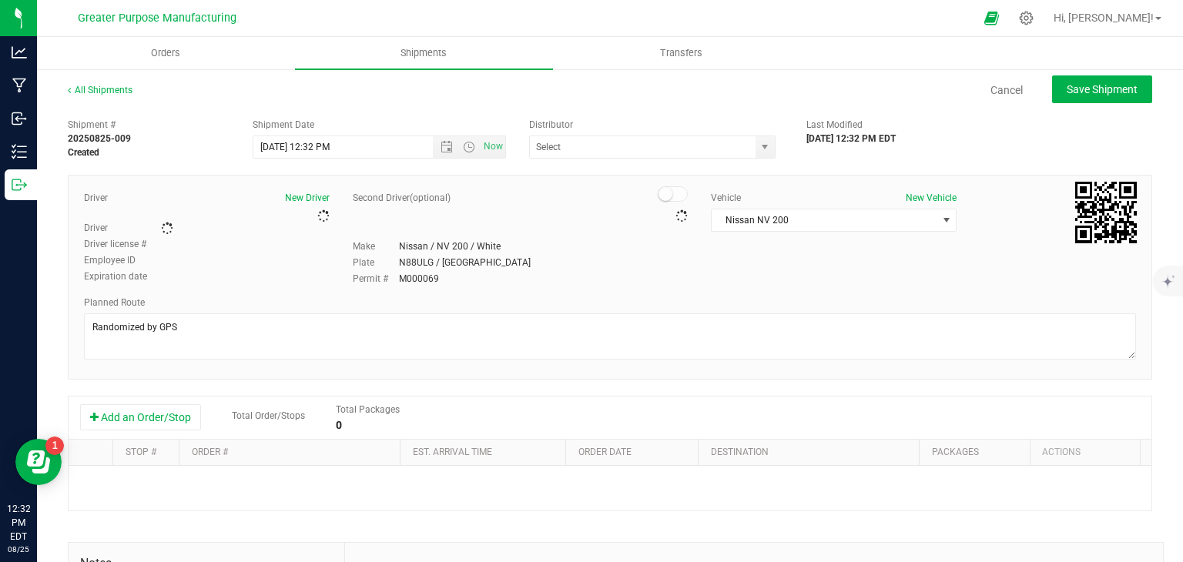
type input "Greater Purpose Distribution"
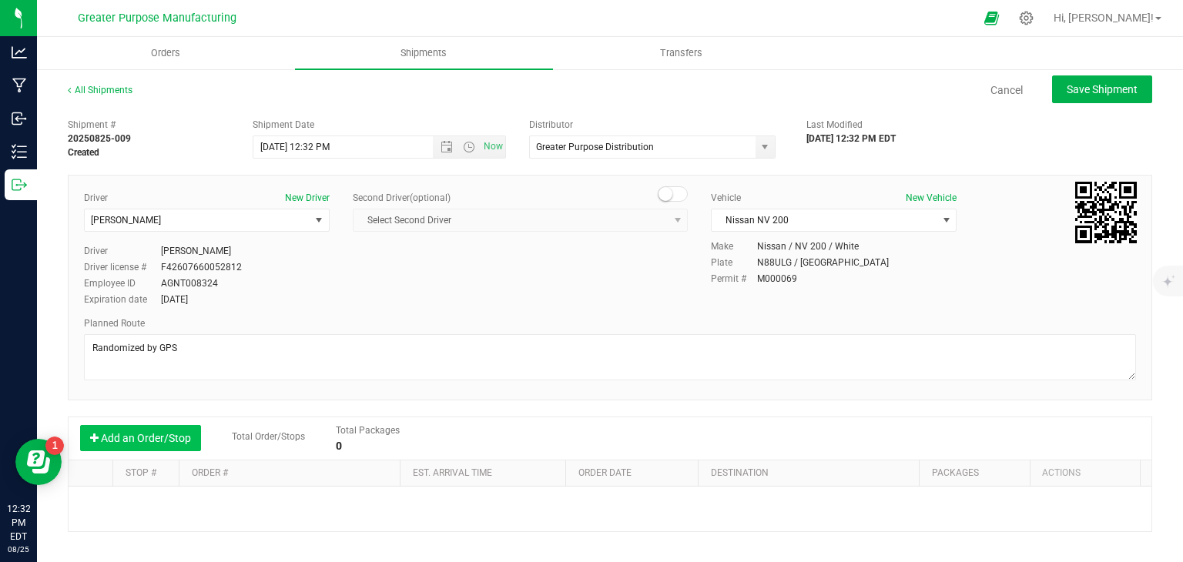
click at [182, 440] on button "Add an Order/Stop" at bounding box center [140, 438] width 121 height 26
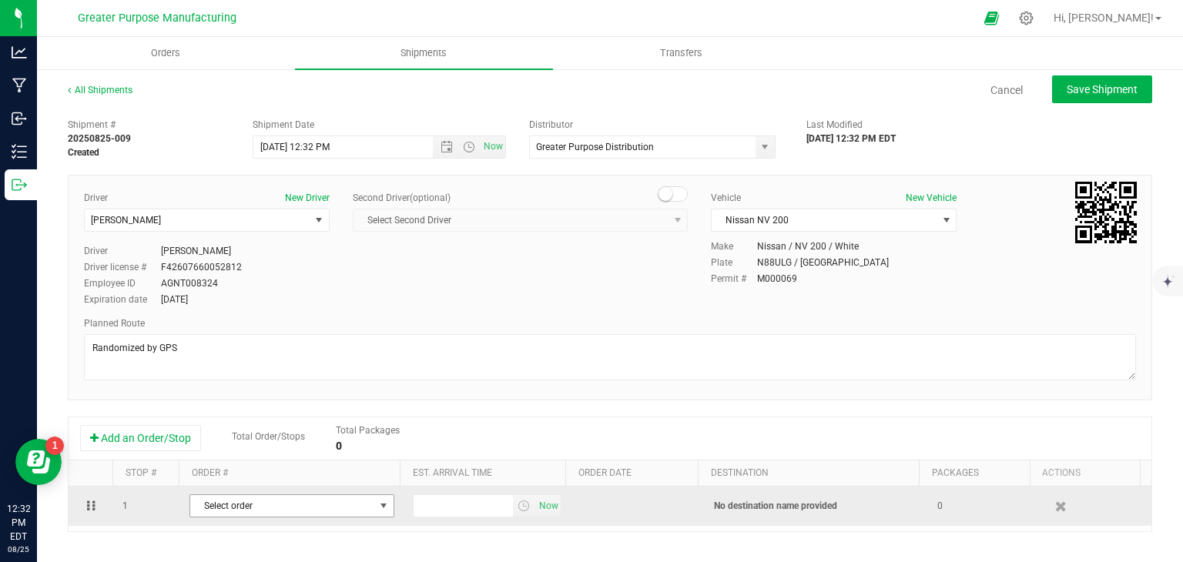
click at [274, 517] on span "Select order" at bounding box center [292, 506] width 205 height 23
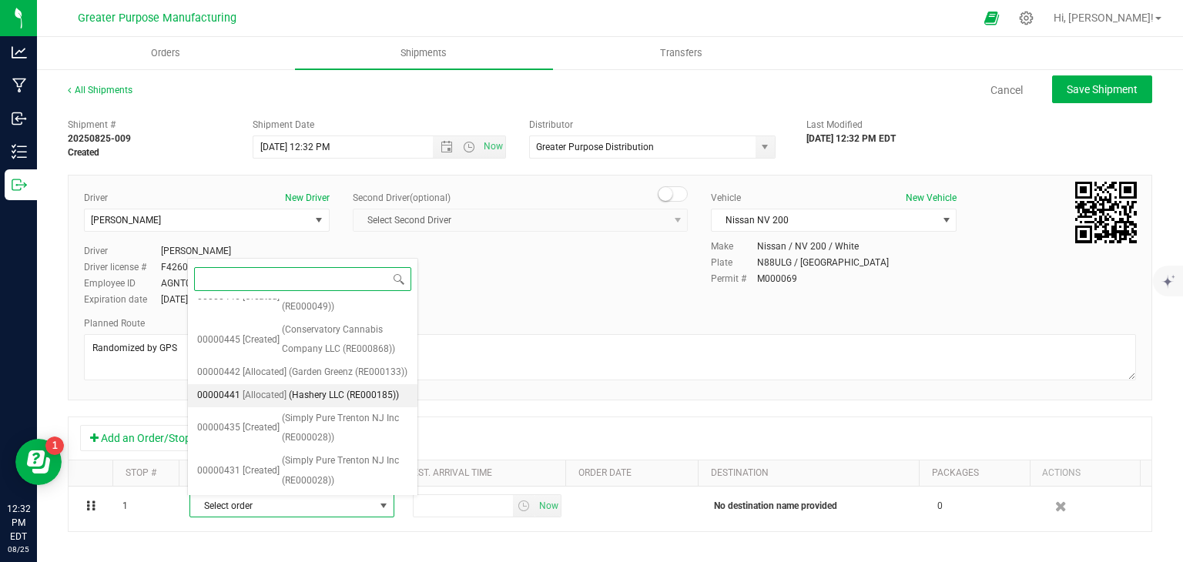
scroll to position [273, 0]
click at [321, 363] on span "(Garden Greenz (RE000133))" at bounding box center [348, 373] width 119 height 20
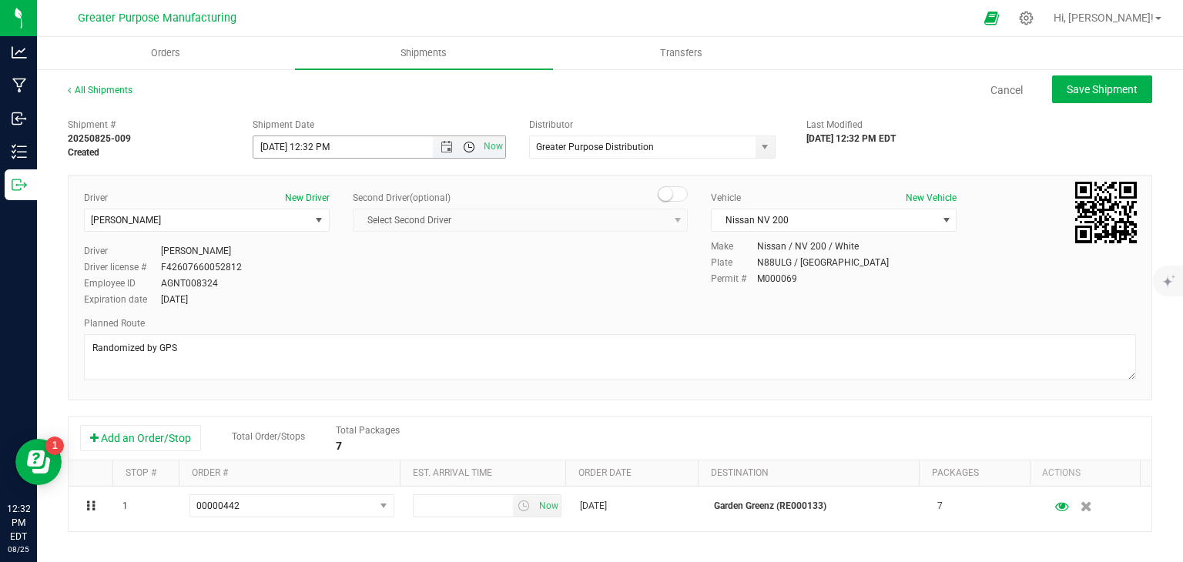
click at [463, 149] on span "Open the time view" at bounding box center [469, 147] width 12 height 12
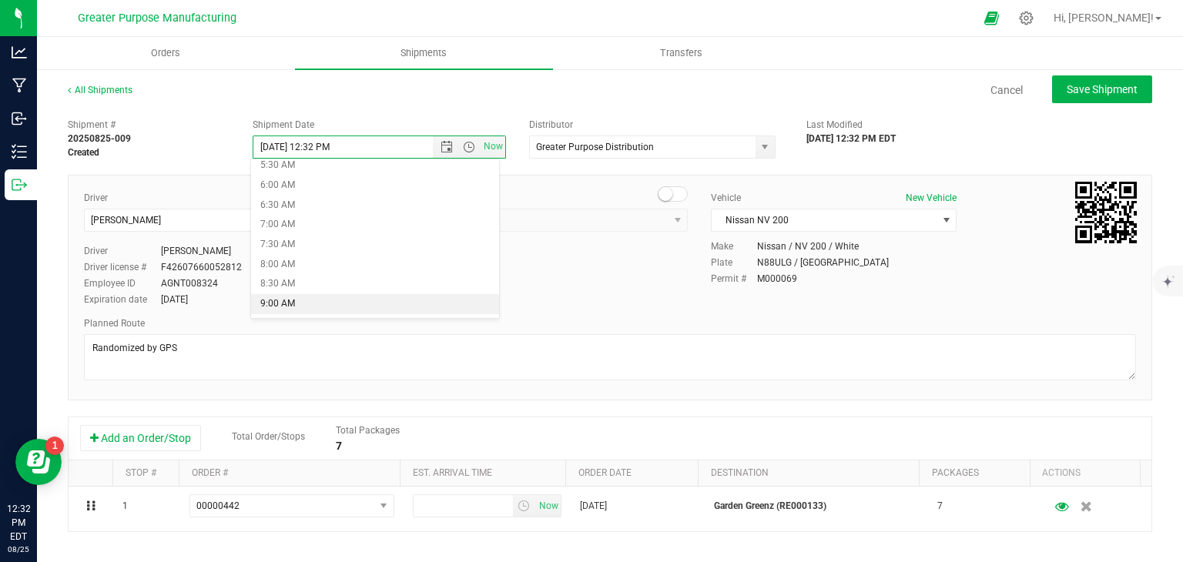
click at [334, 297] on li "9:00 AM" at bounding box center [375, 304] width 248 height 20
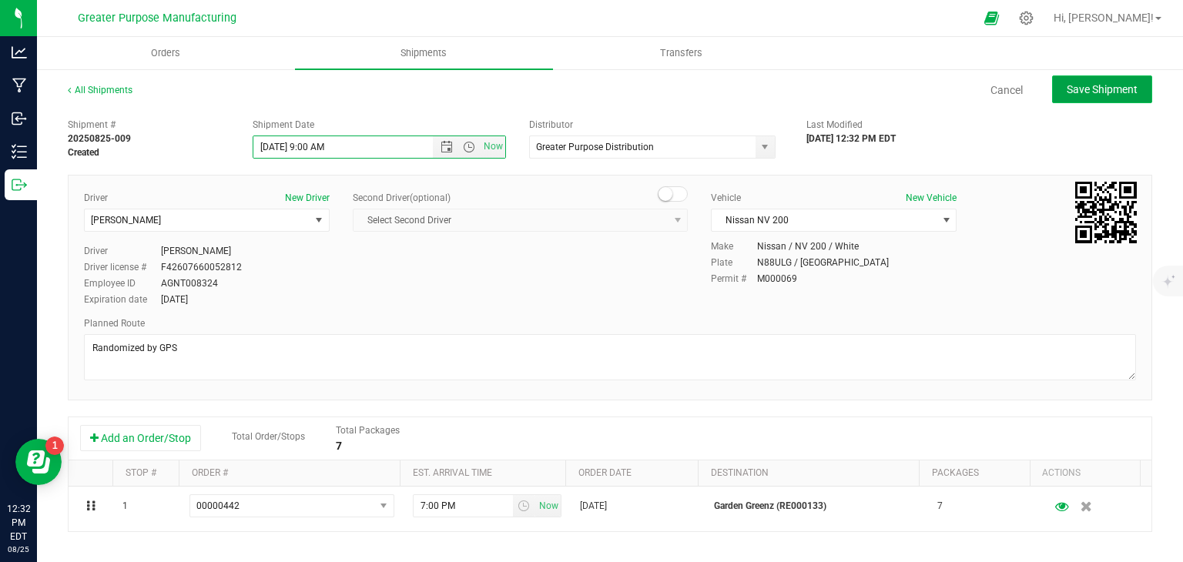
click at [1068, 84] on span "Save Shipment" at bounding box center [1102, 89] width 71 height 12
type input "8/26/2025 1:00 PM"
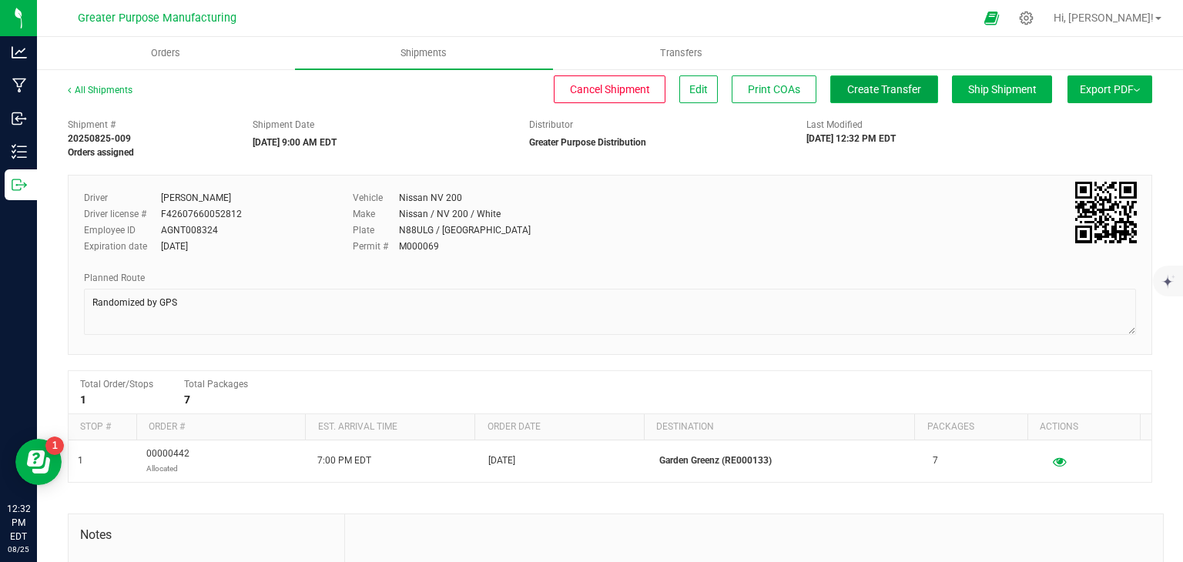
click at [886, 85] on span "Create Transfer" at bounding box center [884, 89] width 74 height 12
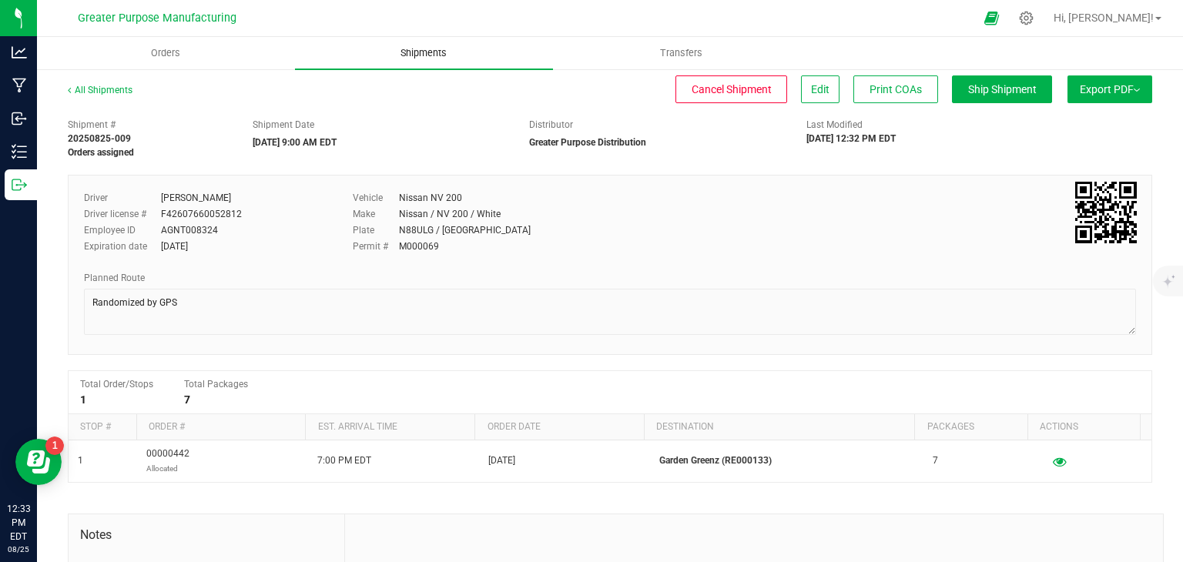
click at [417, 49] on span "Shipments" at bounding box center [424, 53] width 88 height 14
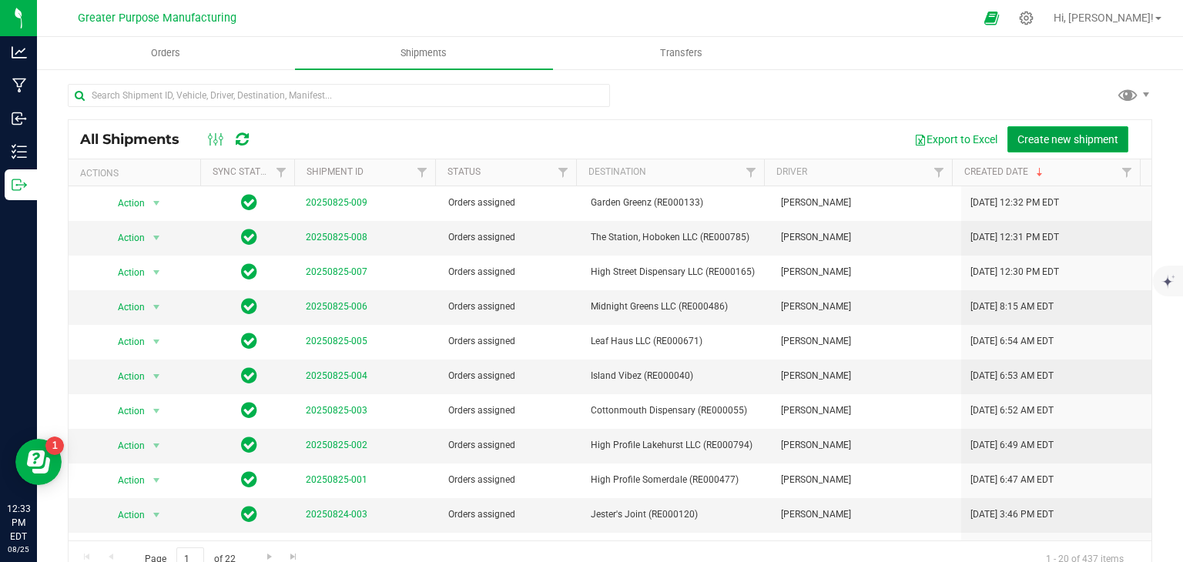
click at [1068, 136] on span "Create new shipment" at bounding box center [1068, 139] width 101 height 12
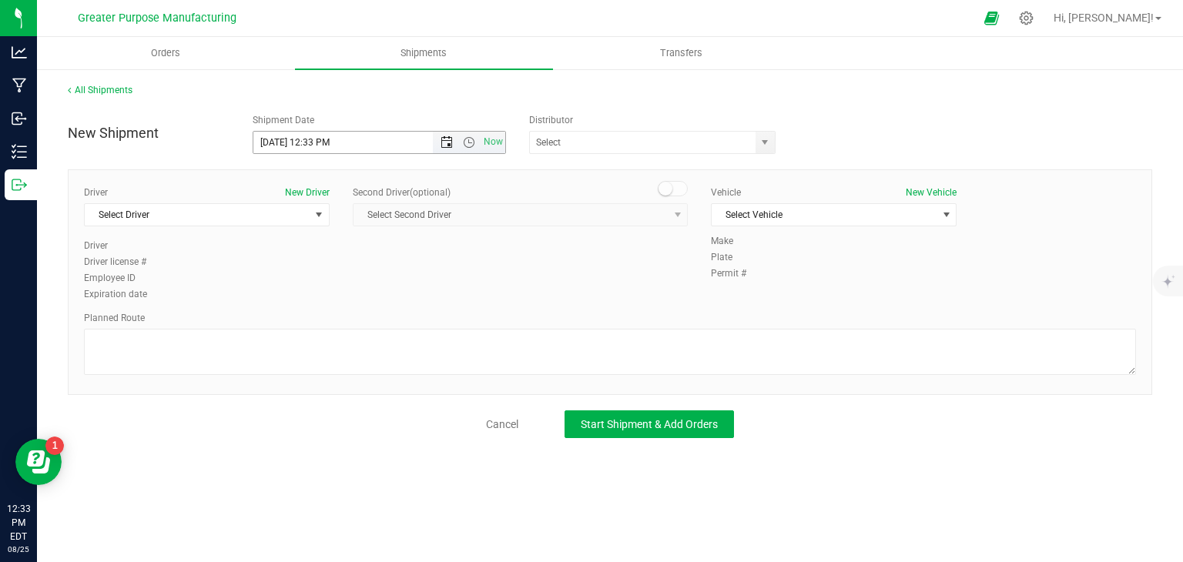
click at [444, 143] on span "Open the date view" at bounding box center [447, 142] width 12 height 12
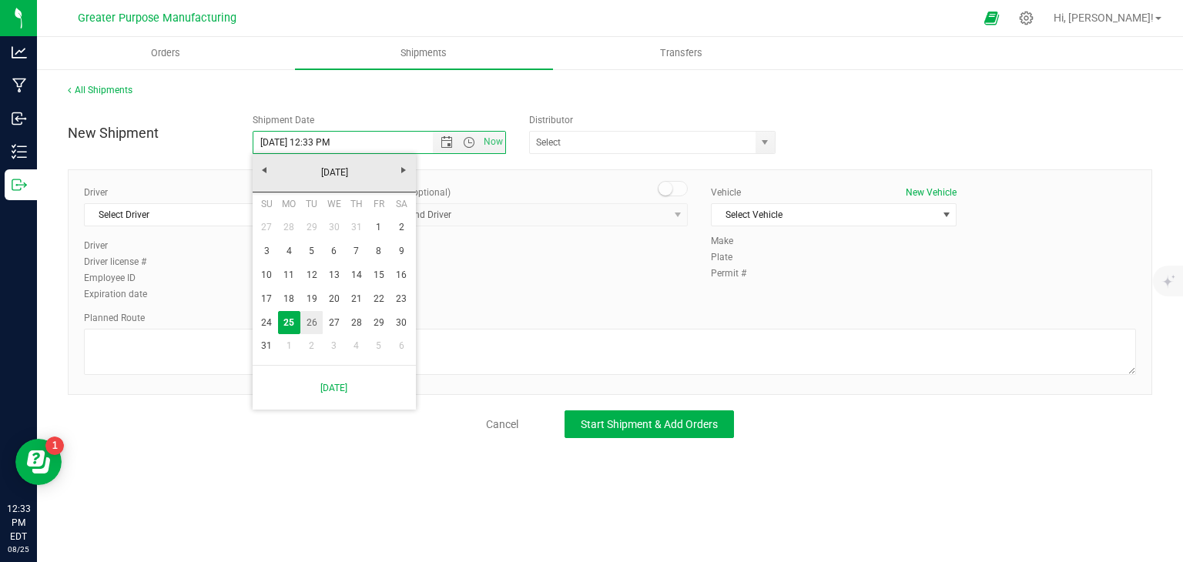
click at [314, 318] on link "26" at bounding box center [311, 323] width 22 height 24
type input "8/26/2025 12:33 PM"
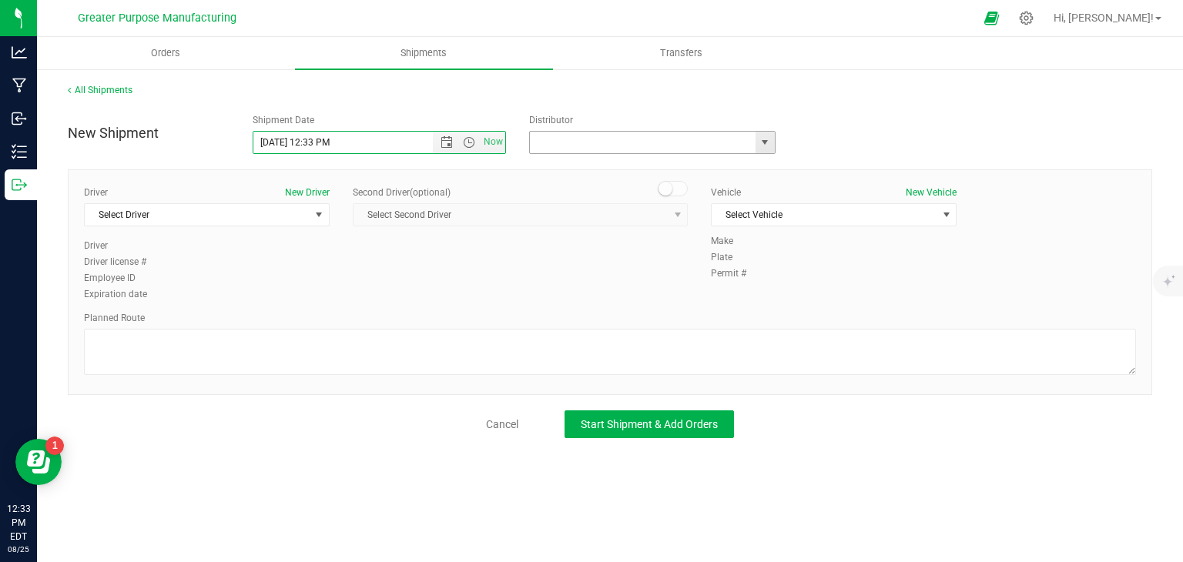
click at [567, 136] on input "text" at bounding box center [639, 143] width 219 height 22
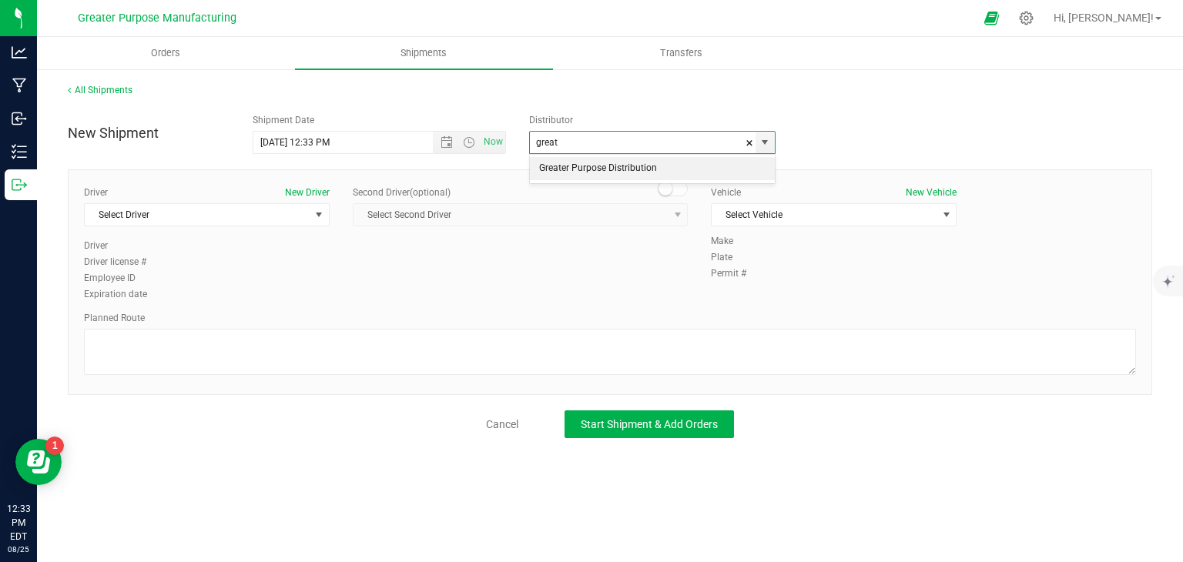
click at [568, 168] on li "Greater Purpose Distribution" at bounding box center [652, 168] width 245 height 23
type input "Greater Purpose Distribution"
click at [307, 220] on span "Select Driver" at bounding box center [197, 215] width 225 height 22
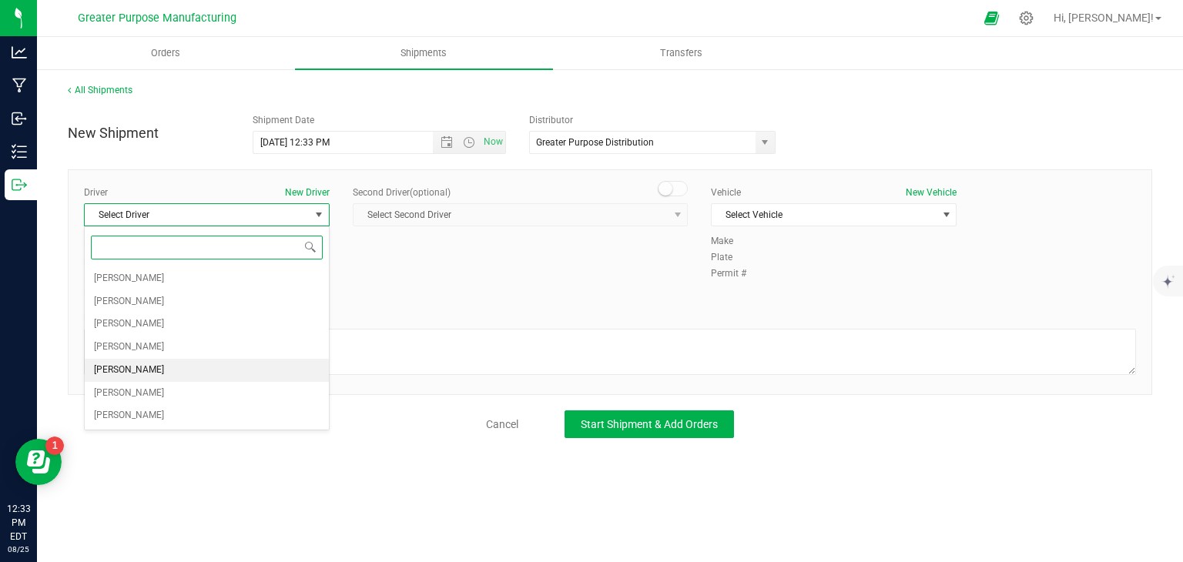
click at [182, 372] on li "Jeremy Justice" at bounding box center [207, 370] width 244 height 23
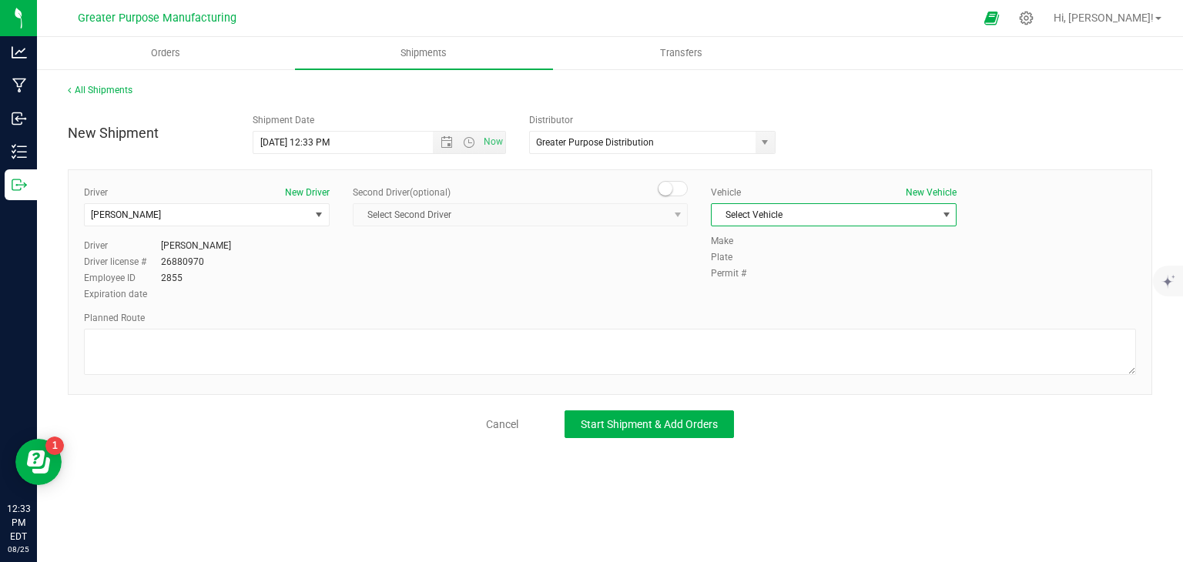
click at [783, 204] on span "Select Vehicle" at bounding box center [824, 215] width 225 height 22
click at [778, 260] on li "Nissan NV 200" at bounding box center [834, 264] width 244 height 23
click at [783, 216] on span "Nissan NV 200" at bounding box center [824, 215] width 225 height 22
click at [773, 244] on li "GVS - Ford Transit 250 - A24UZU" at bounding box center [834, 241] width 244 height 23
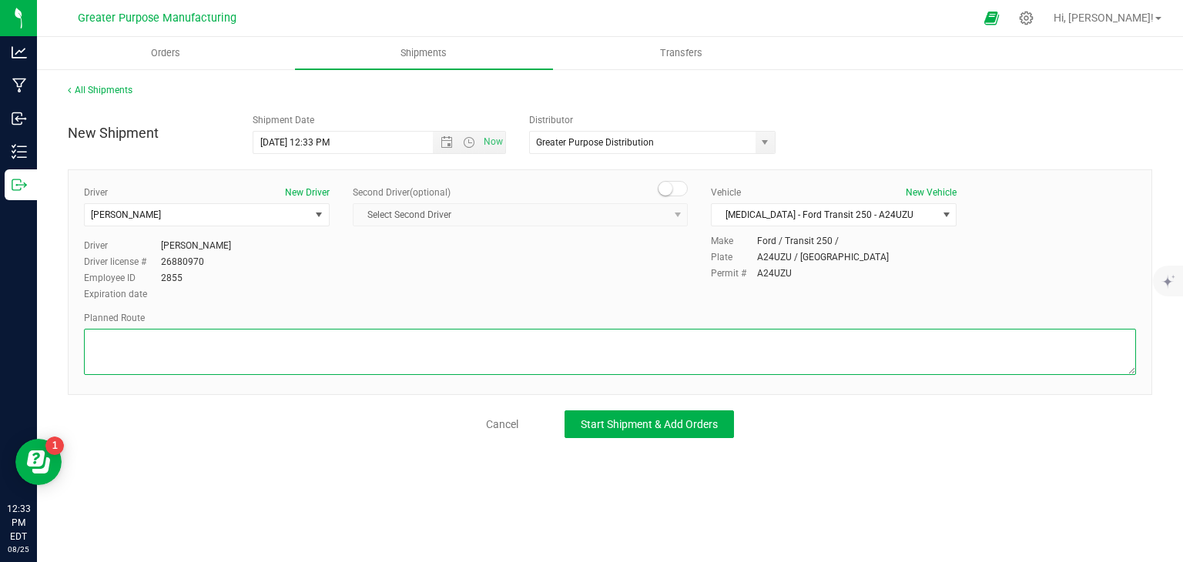
click at [595, 343] on textarea at bounding box center [610, 352] width 1052 height 46
paste textarea "Randomized by GPS"
type textarea "Randomized by GPS"
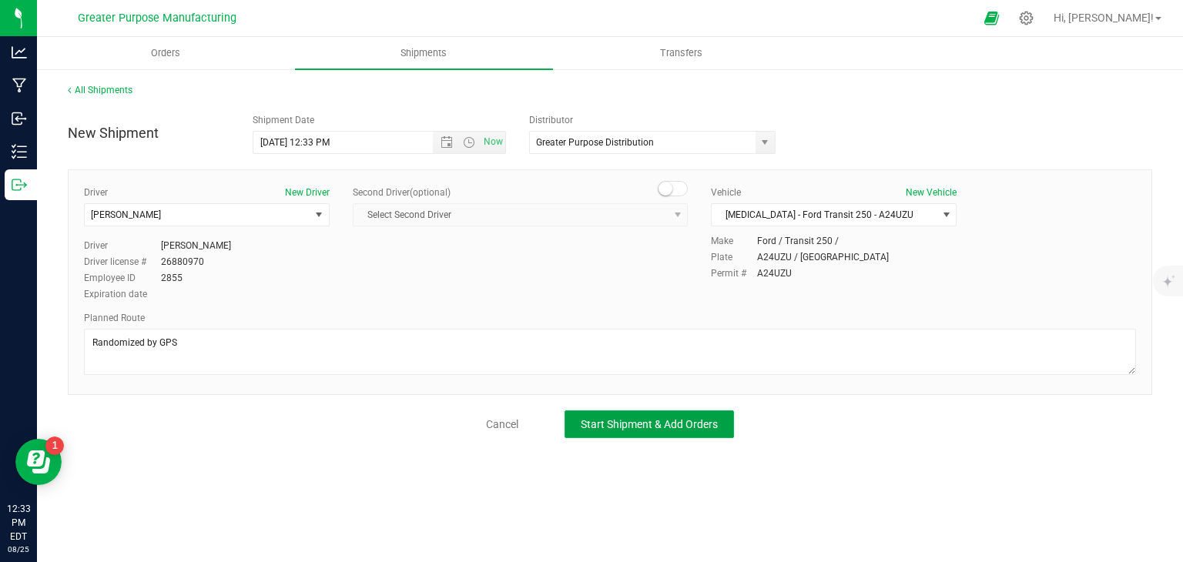
click at [611, 420] on span "Start Shipment & Add Orders" at bounding box center [649, 424] width 137 height 12
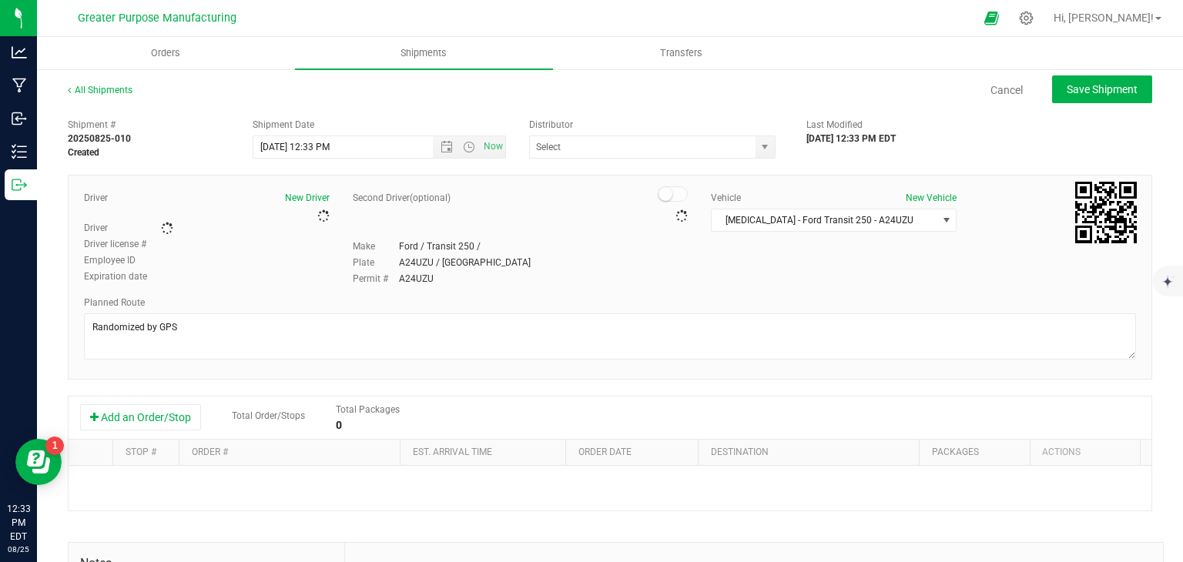
type input "Greater Purpose Distribution"
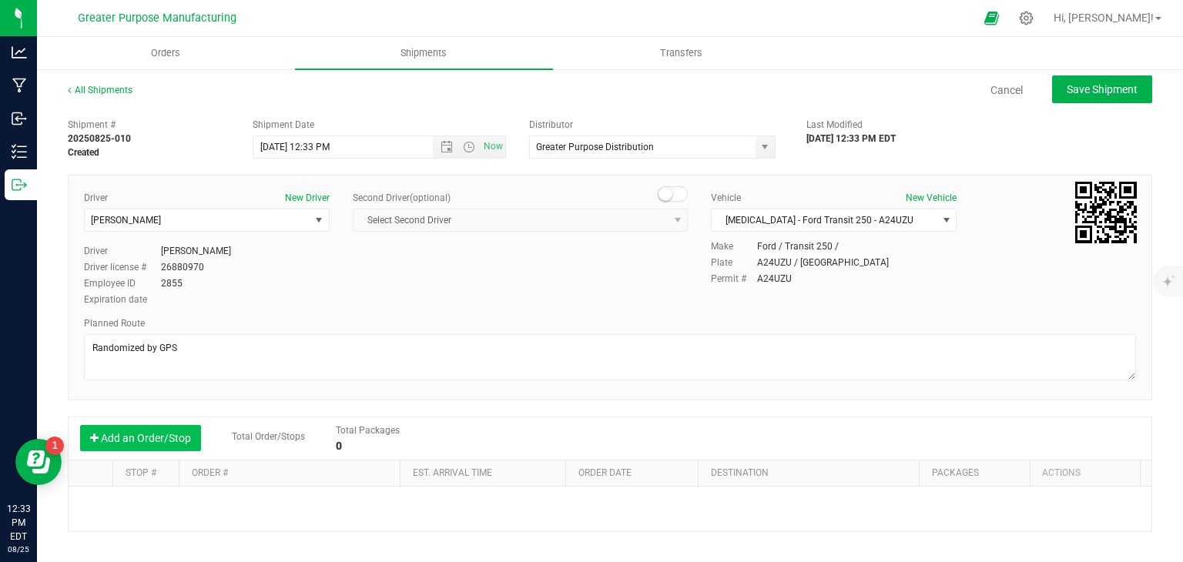
click at [165, 440] on button "Add an Order/Stop" at bounding box center [140, 438] width 121 height 26
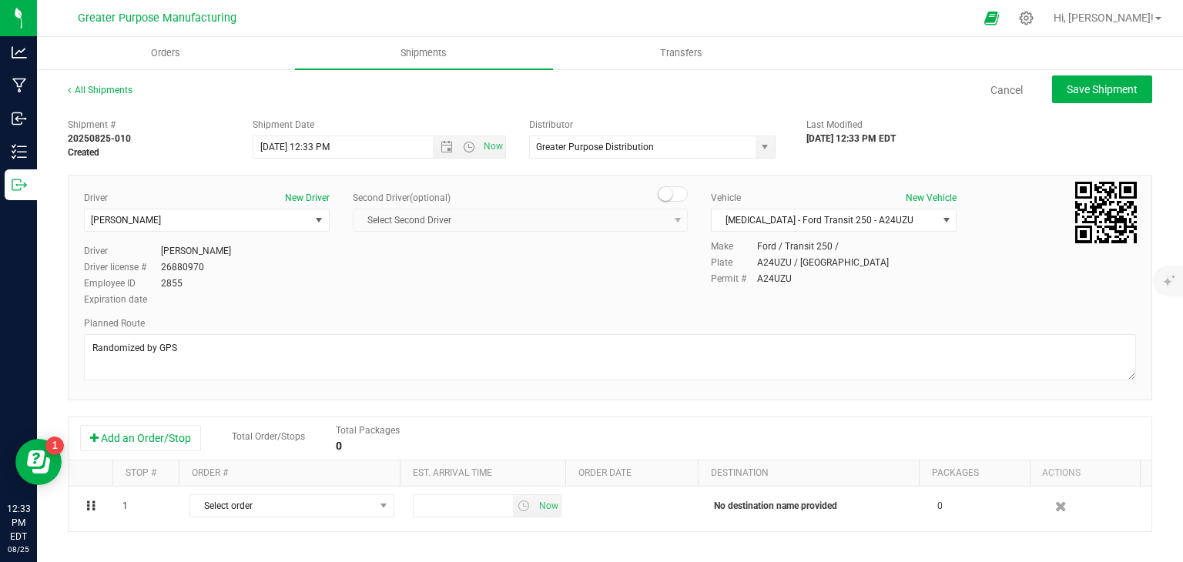
scroll to position [108, 0]
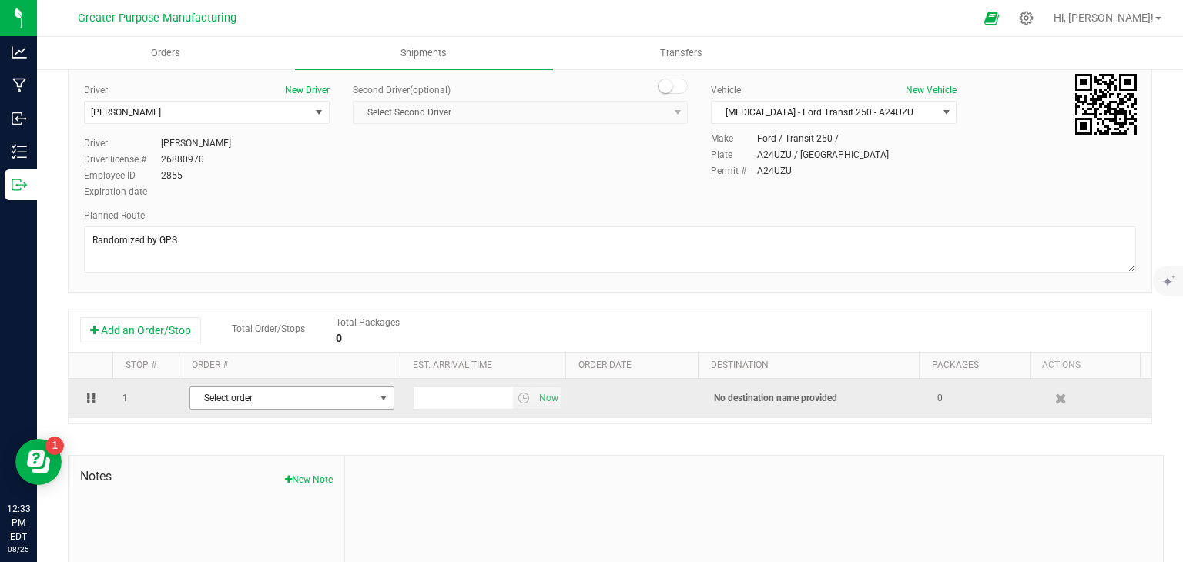
click at [313, 399] on span "Select order" at bounding box center [282, 398] width 184 height 22
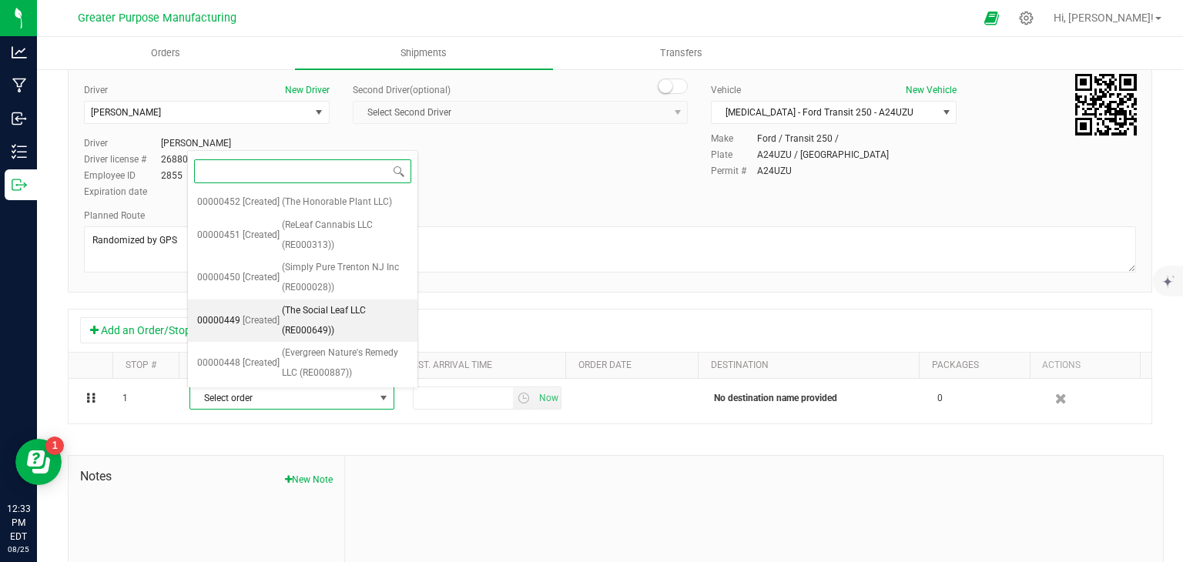
scroll to position [233, 0]
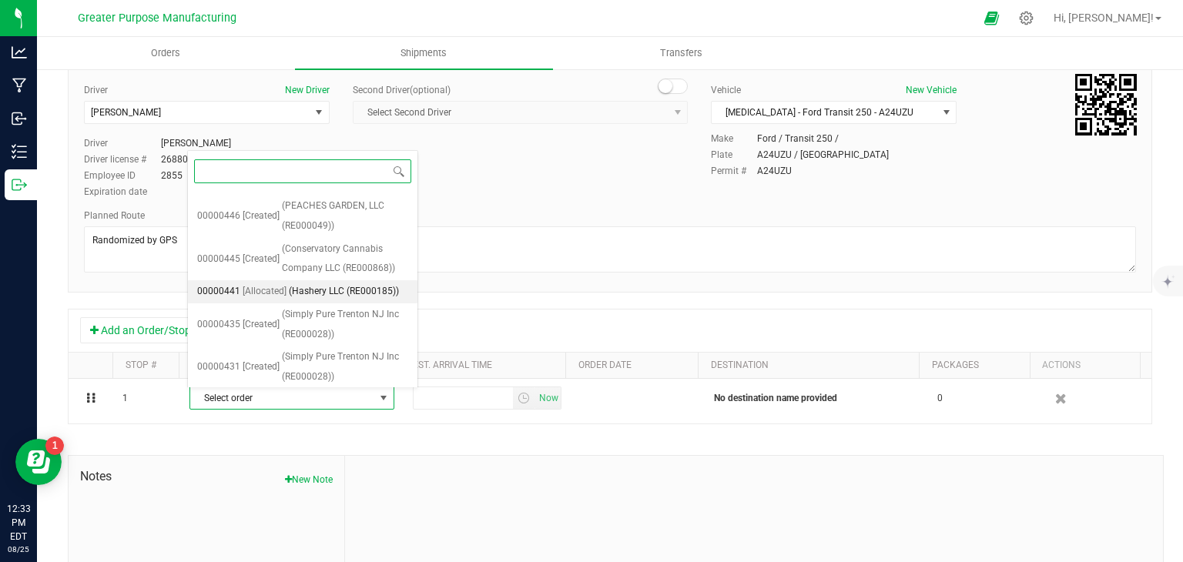
click at [327, 292] on span "(Hashery LLC (RE000185))" at bounding box center [344, 292] width 110 height 20
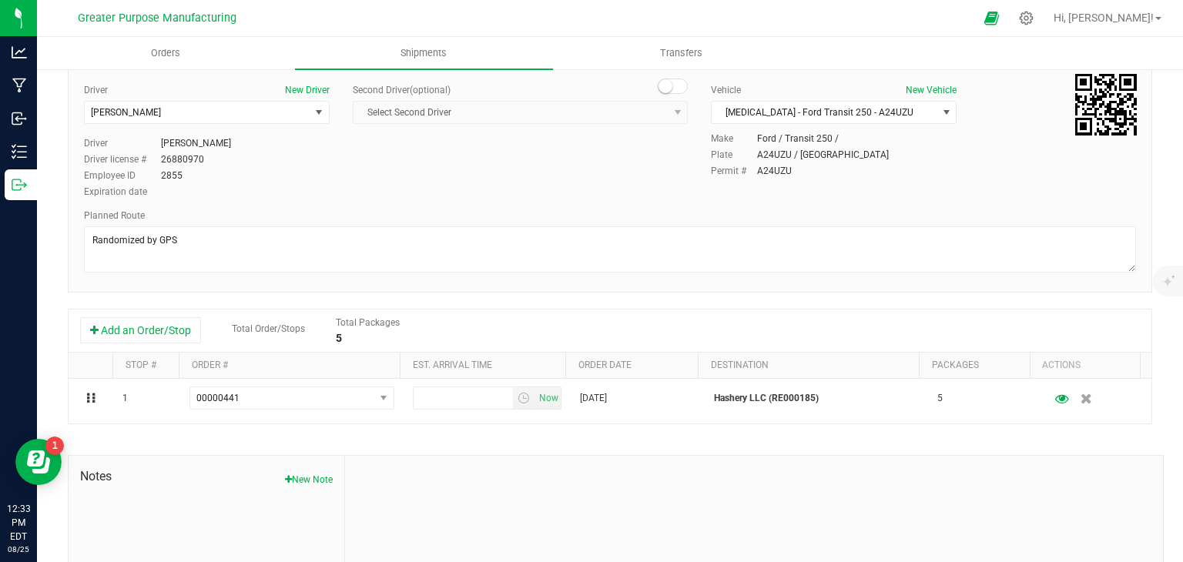
scroll to position [0, 0]
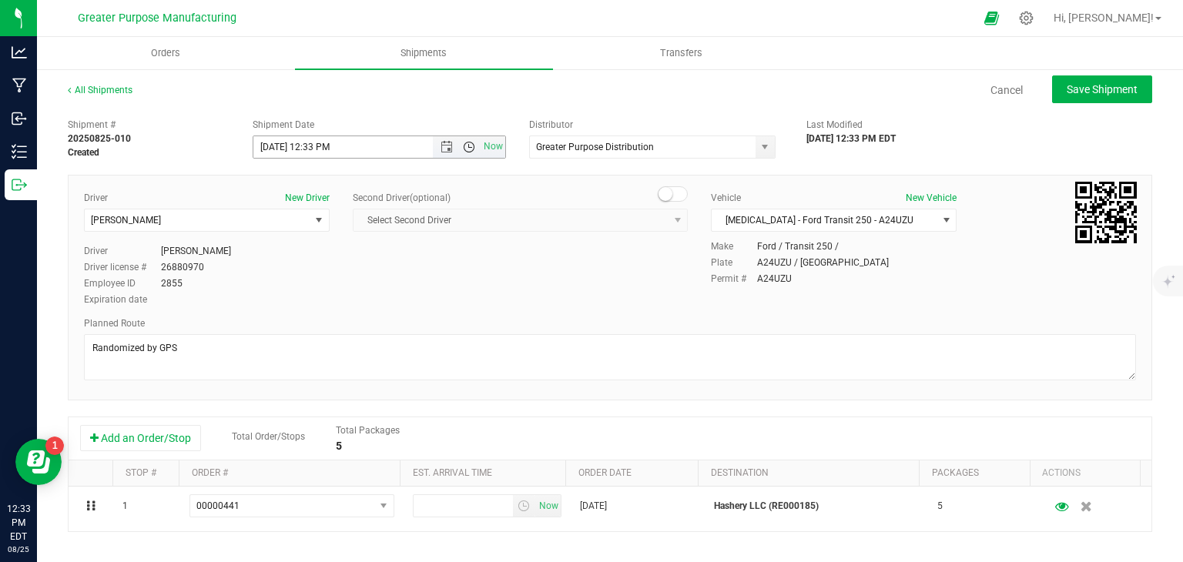
click at [463, 149] on span "Open the time view" at bounding box center [469, 147] width 12 height 12
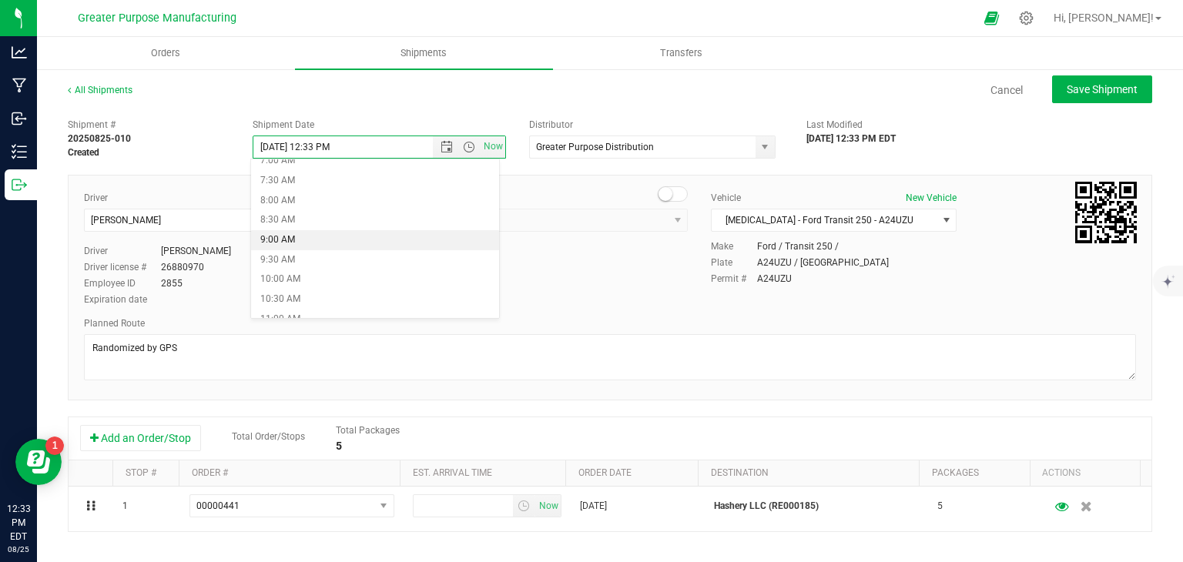
click at [382, 233] on li "9:00 AM" at bounding box center [375, 240] width 248 height 20
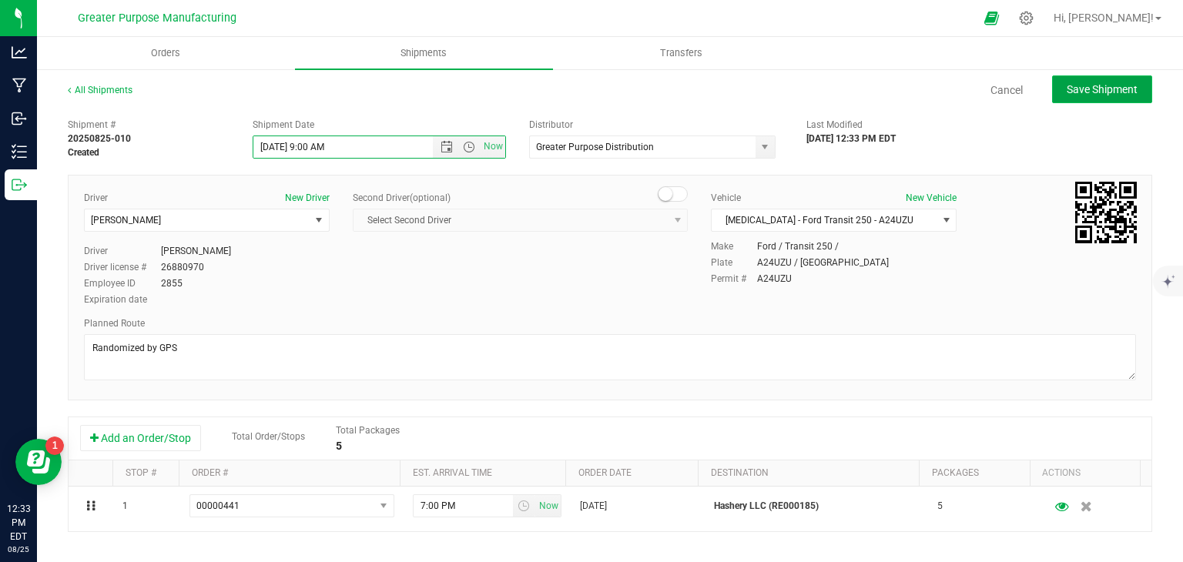
click at [1099, 83] on span "Save Shipment" at bounding box center [1102, 89] width 71 height 12
type input "8/26/2025 1:00 PM"
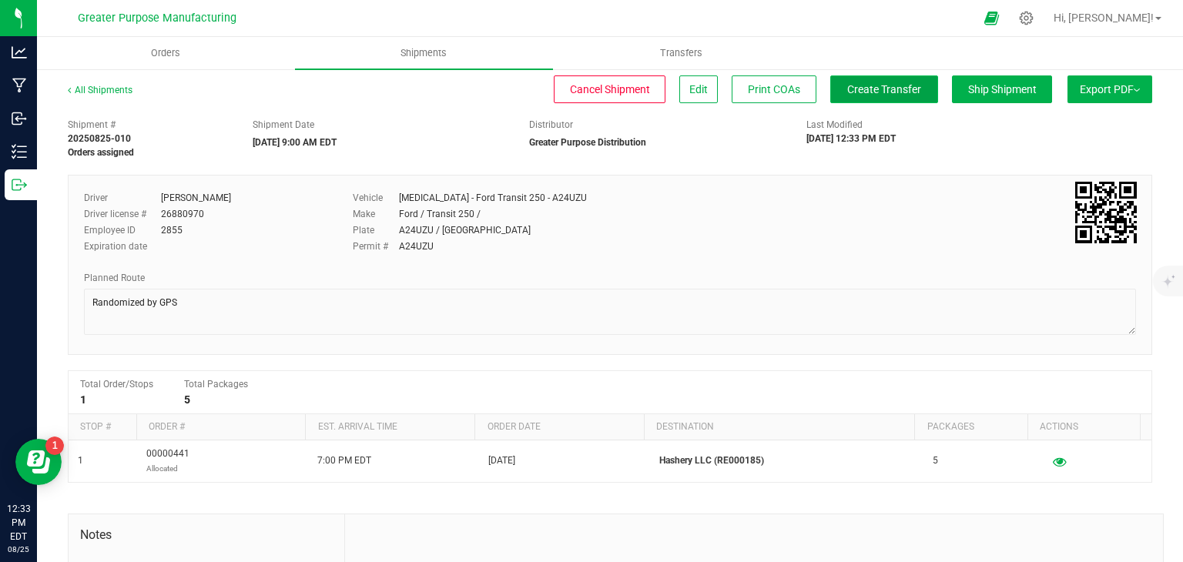
click at [838, 96] on button "Create Transfer" at bounding box center [884, 89] width 108 height 28
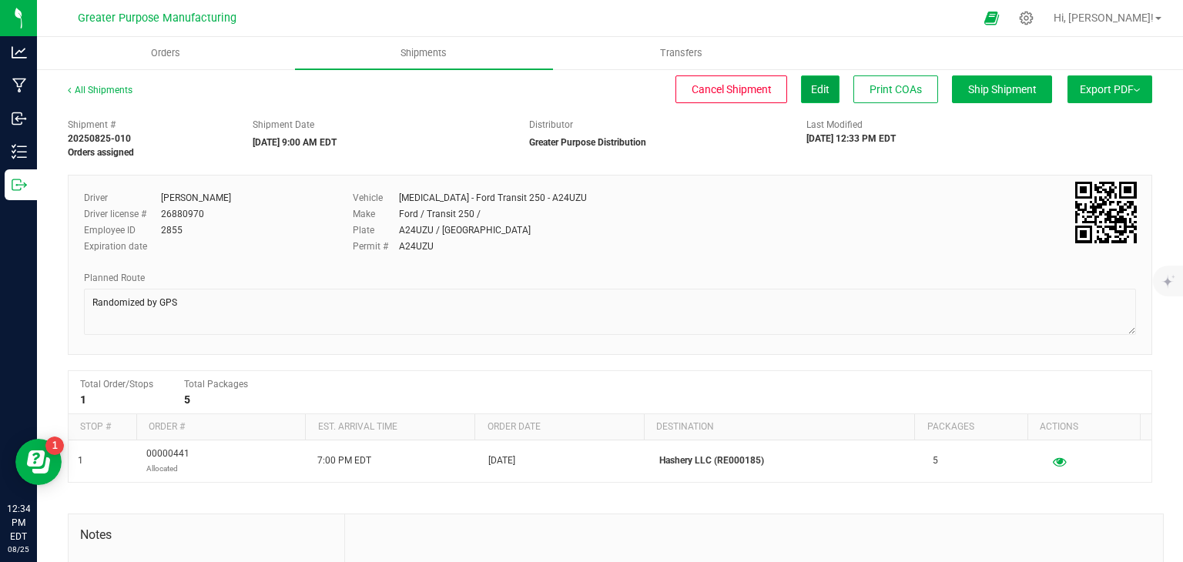
click at [811, 90] on span "Edit" at bounding box center [820, 89] width 18 height 12
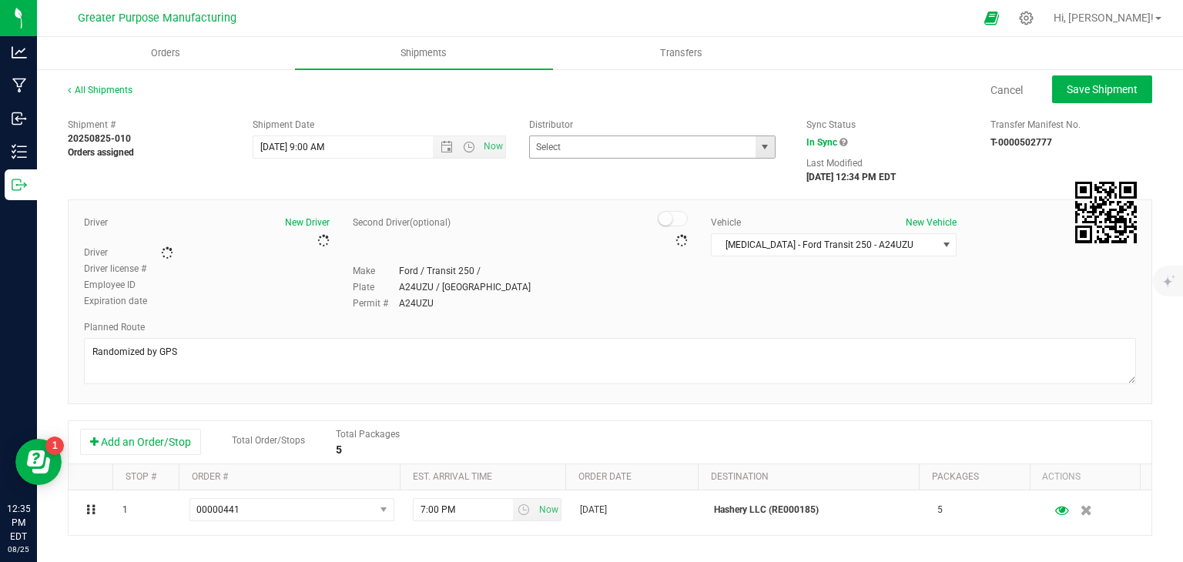
type input "Greater Purpose Distribution"
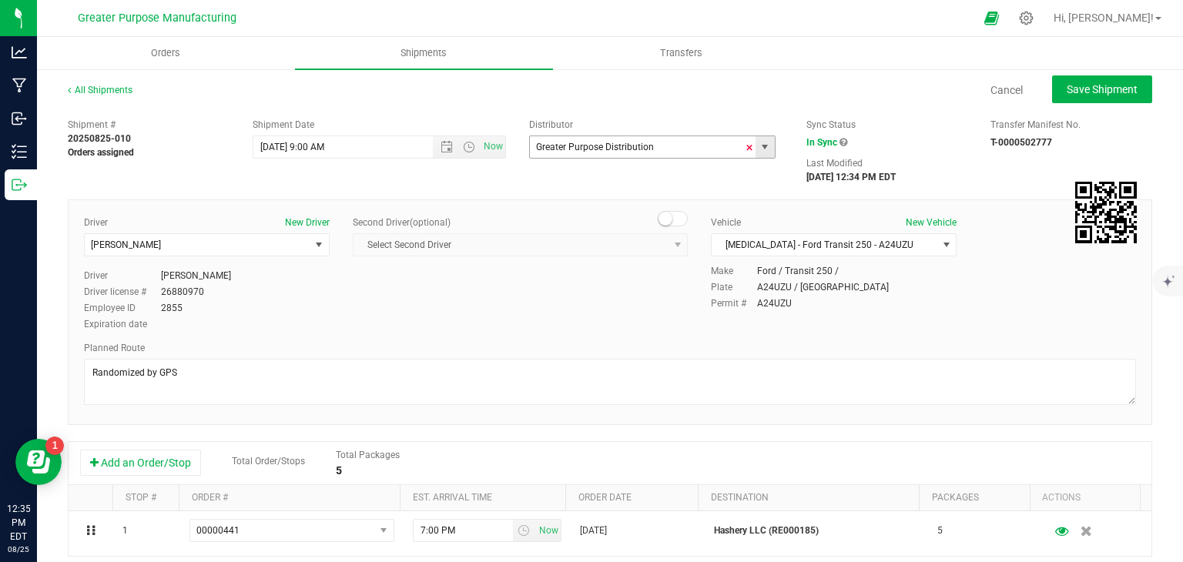
click at [745, 144] on span at bounding box center [749, 147] width 9 height 23
click at [629, 150] on input "text" at bounding box center [639, 147] width 219 height 22
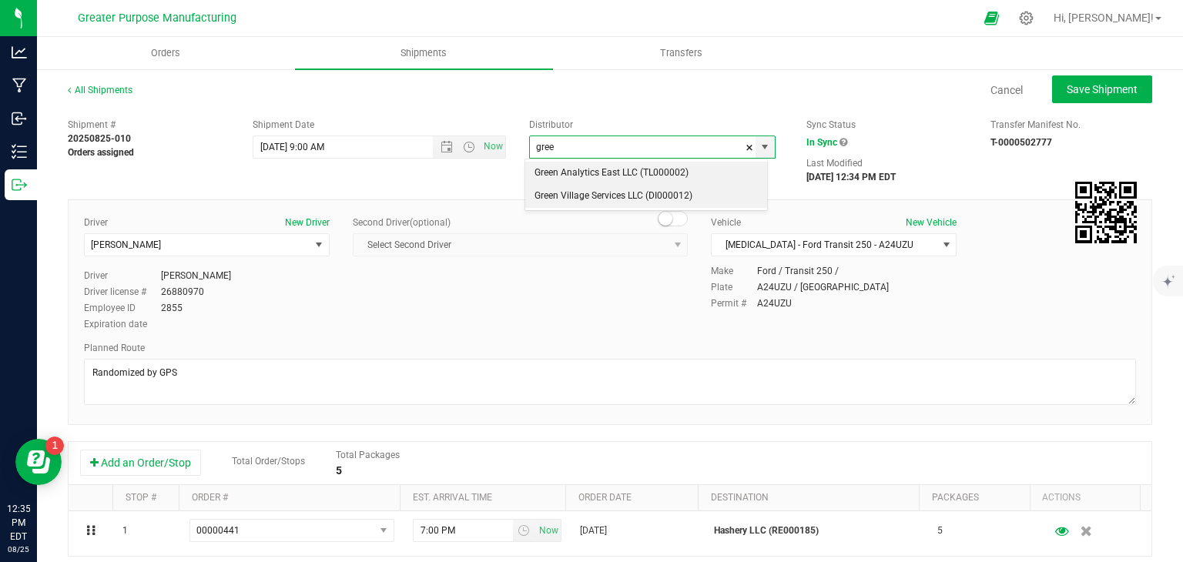
click at [604, 190] on li "Green Village Services LLC (DI000012)" at bounding box center [646, 196] width 242 height 23
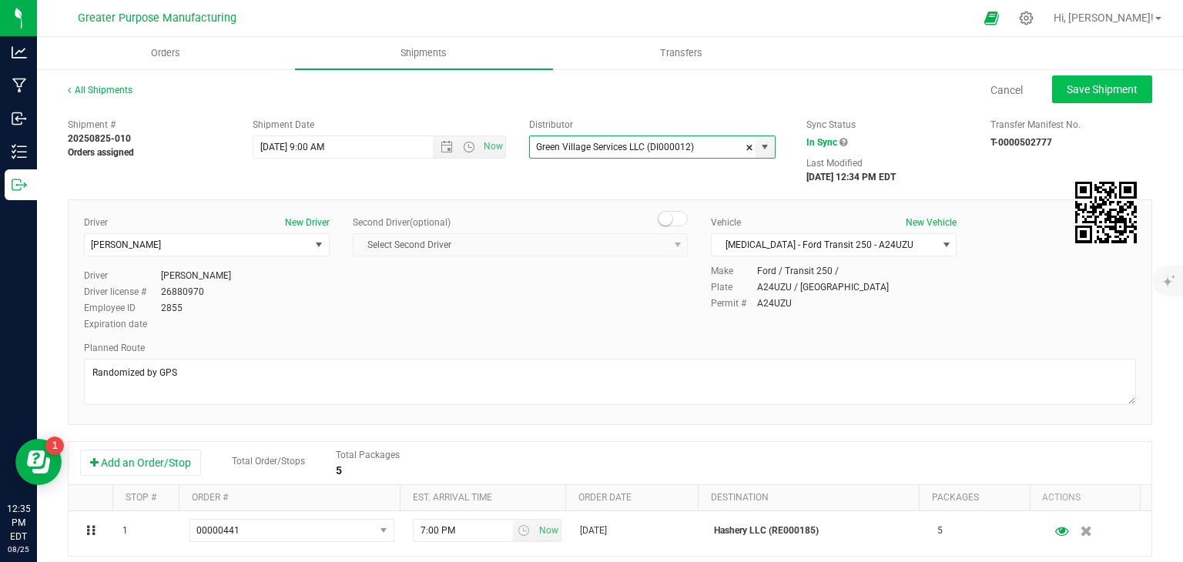
type input "Green Village Services LLC (DI000012)"
click at [1091, 89] on span "Save Shipment" at bounding box center [1102, 89] width 71 height 12
type input "8/26/2025 1:00 PM"
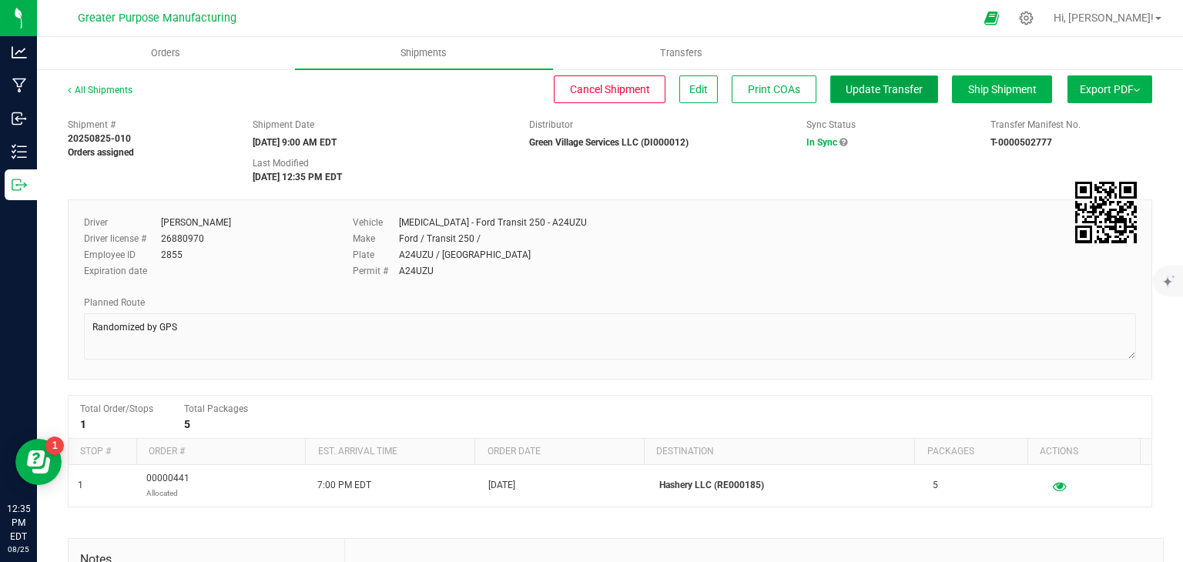
click at [874, 96] on button "Update Transfer" at bounding box center [884, 89] width 108 height 28
